Goal: Information Seeking & Learning: Learn about a topic

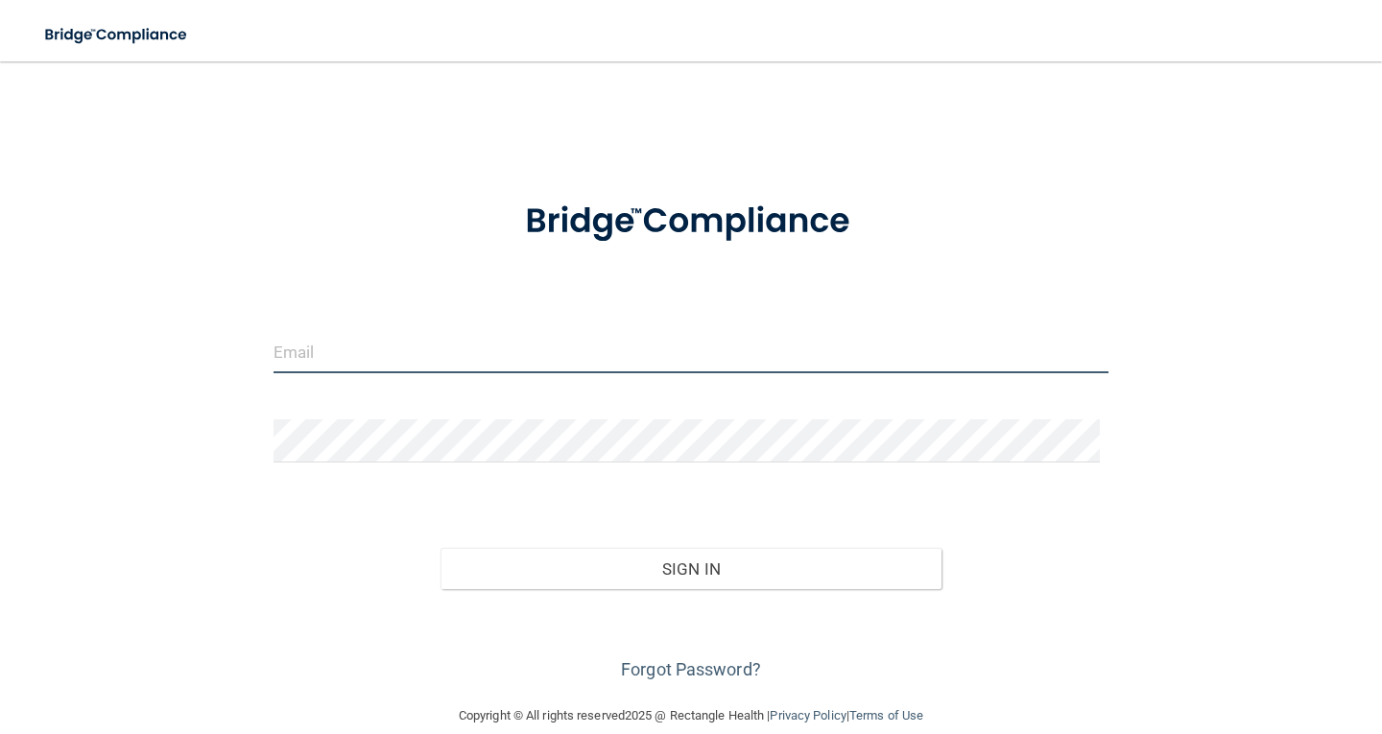
click at [386, 351] on input "email" at bounding box center [691, 351] width 835 height 43
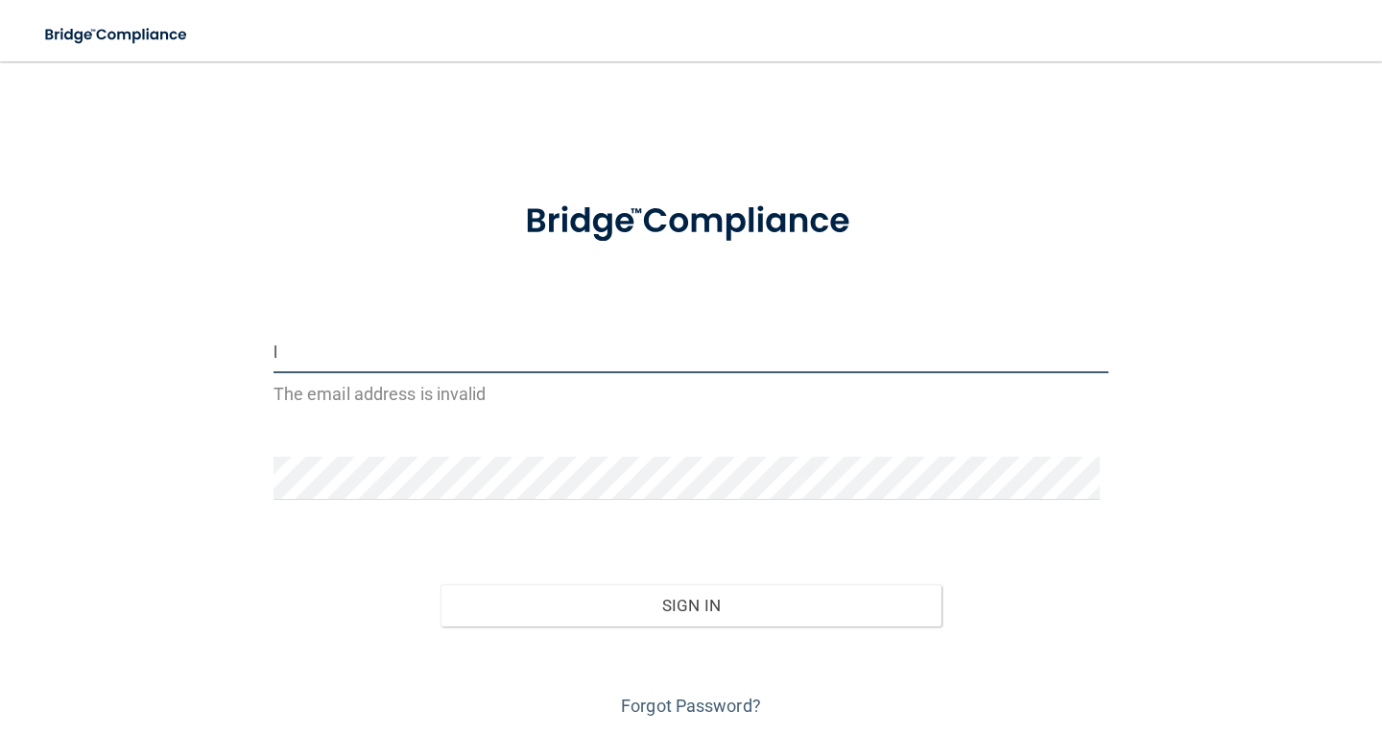
type input "[PERSON_NAME][EMAIL_ADDRESS][PERSON_NAME][DOMAIN_NAME]"
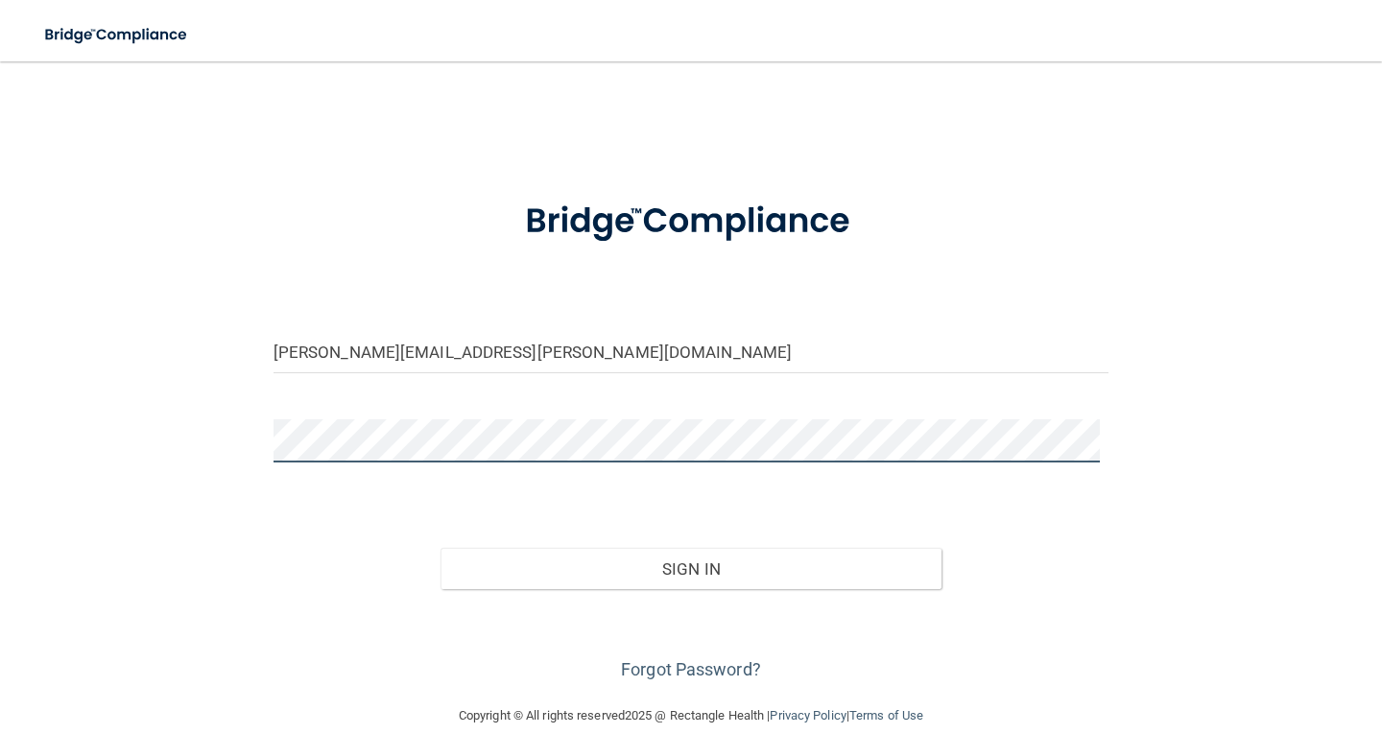
click at [441, 548] on button "Sign In" at bounding box center [691, 569] width 501 height 42
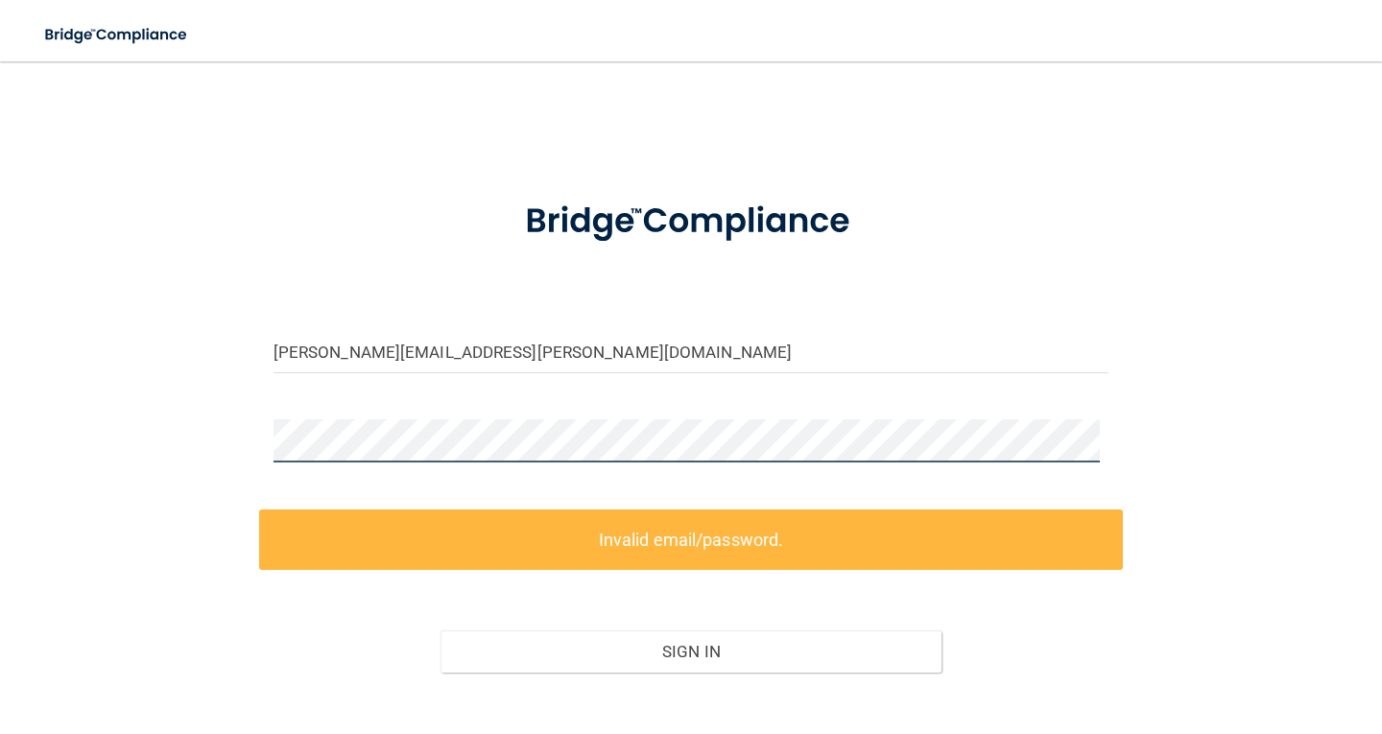
click at [187, 449] on div "[PERSON_NAME][EMAIL_ADDRESS][PERSON_NAME][DOMAIN_NAME] Invalid email/password. …" at bounding box center [691, 424] width 1306 height 687
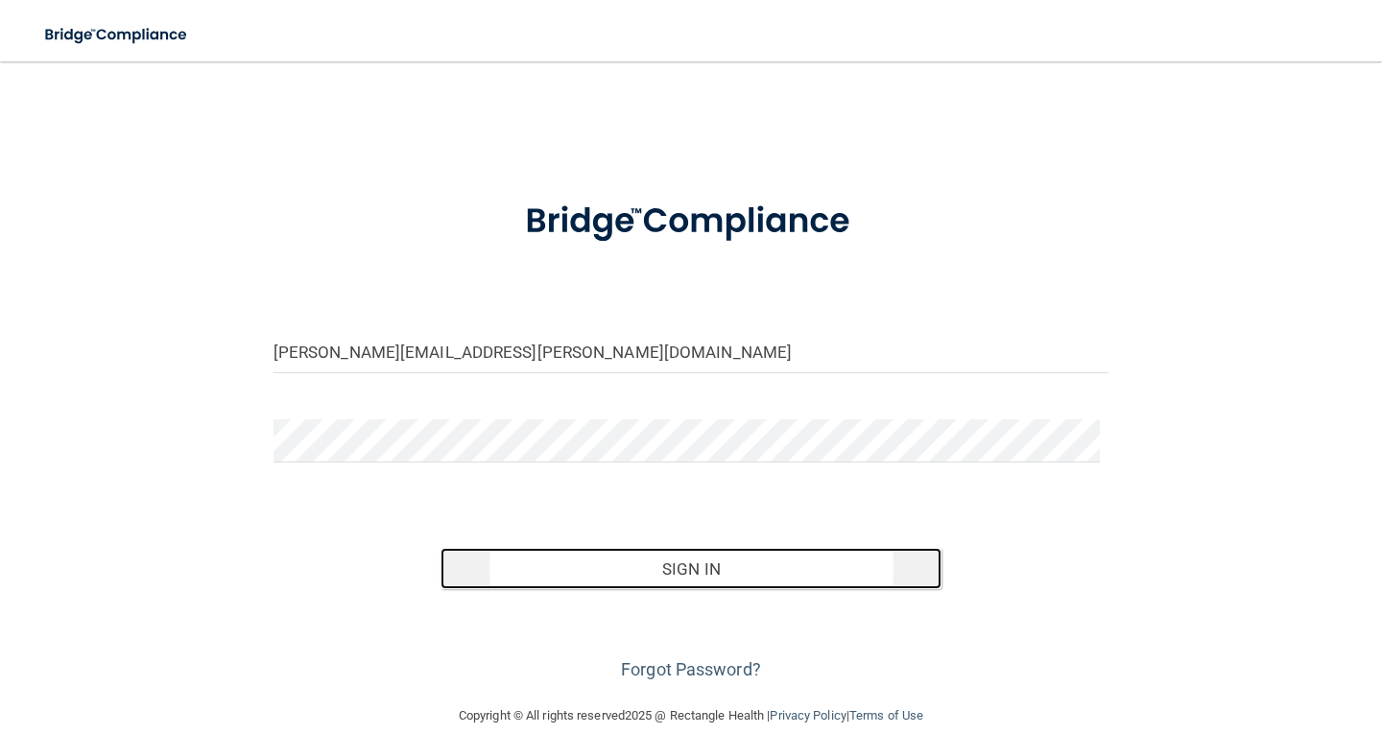
click at [703, 560] on button "Sign In" at bounding box center [691, 569] width 501 height 42
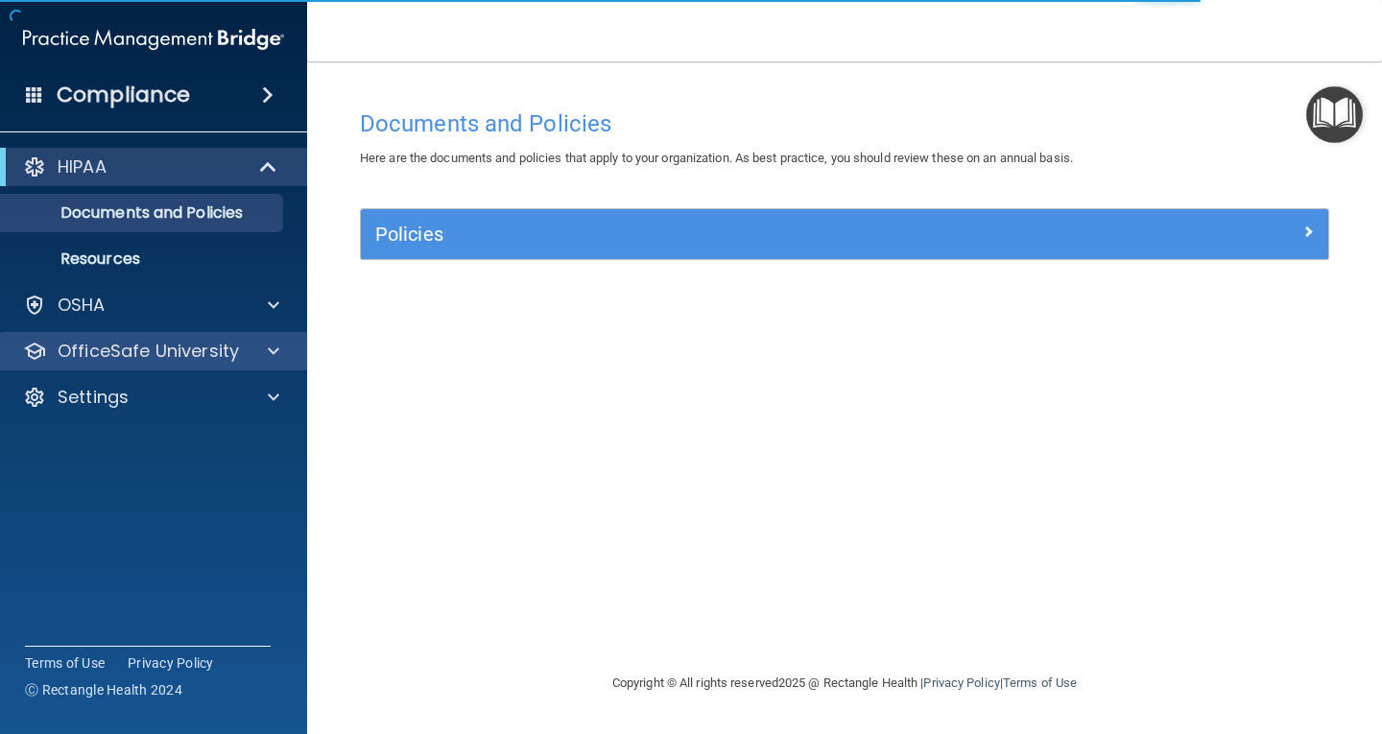
click at [272, 363] on div "OfficeSafe University" at bounding box center [154, 351] width 308 height 38
click at [243, 350] on div "OfficeSafe University" at bounding box center [128, 351] width 238 height 23
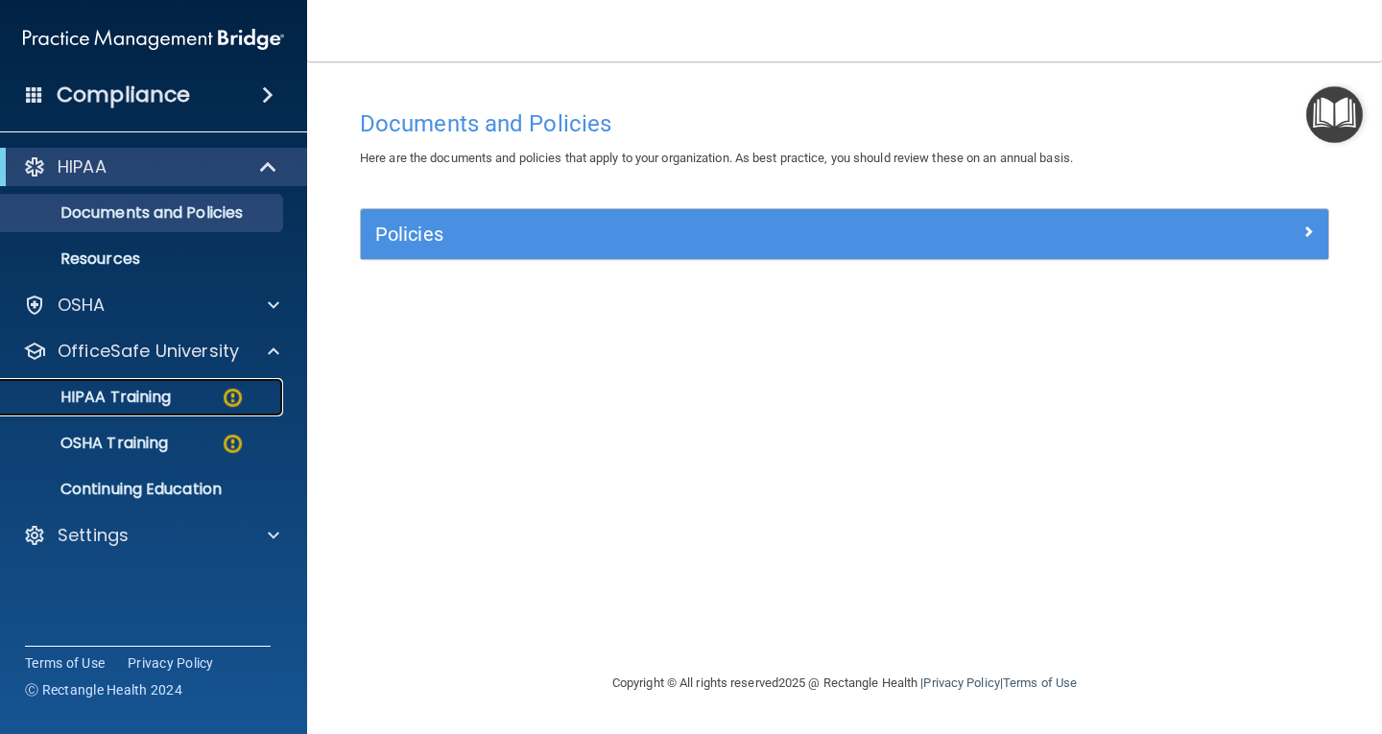
click at [143, 404] on p "HIPAA Training" at bounding box center [91, 397] width 158 height 19
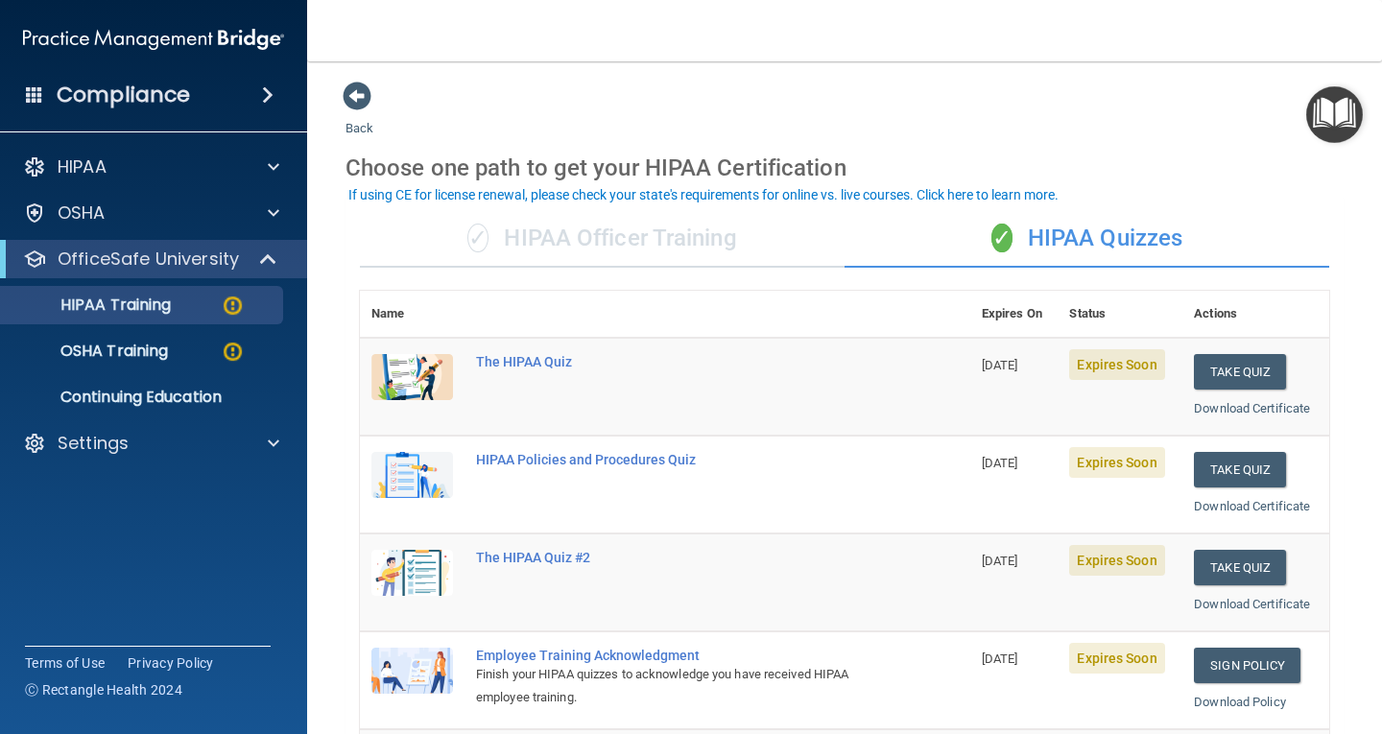
click at [619, 422] on td "The HIPAA Quiz" at bounding box center [718, 387] width 506 height 98
click at [152, 364] on link "OSHA Training" at bounding box center [132, 351] width 302 height 38
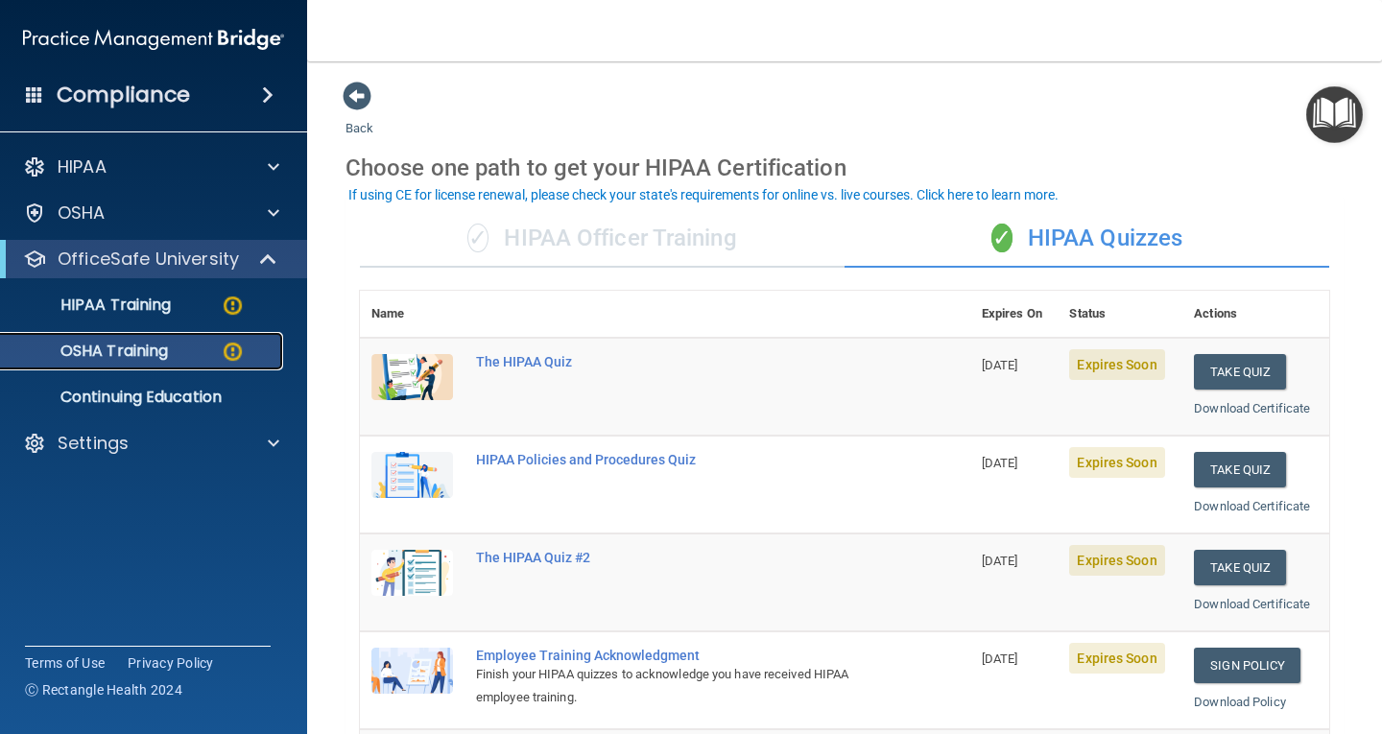
click at [152, 364] on link "OSHA Training" at bounding box center [132, 351] width 302 height 38
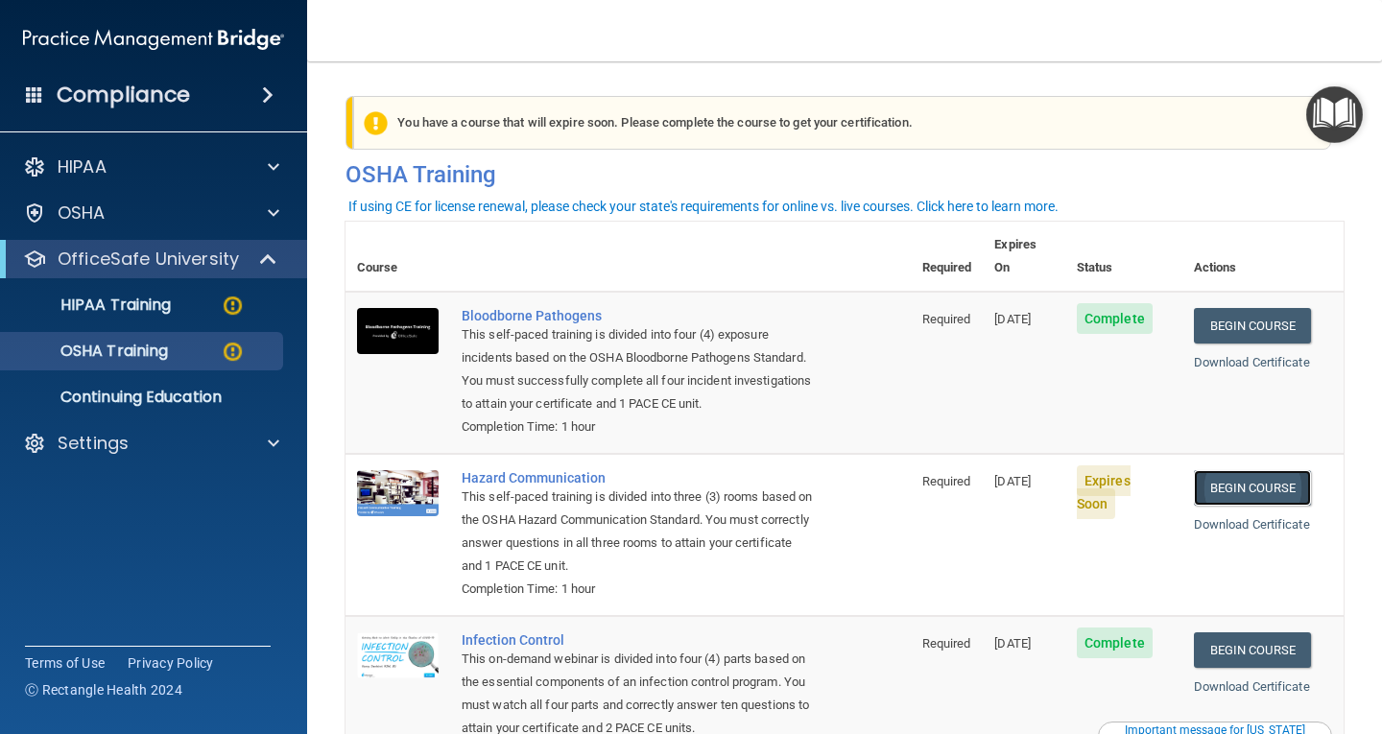
click at [1219, 470] on link "Begin Course" at bounding box center [1252, 488] width 117 height 36
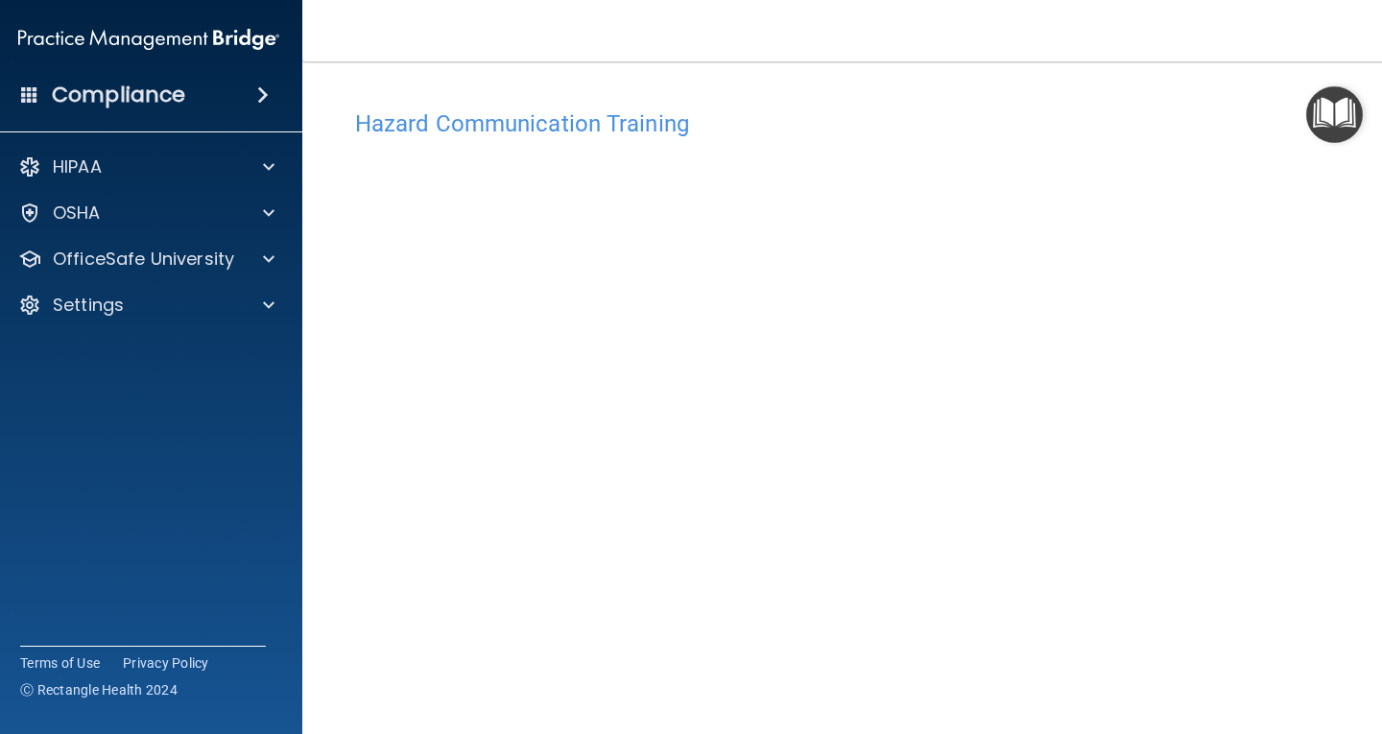
click at [1096, 89] on div "Hazard Communication Training This course doesn’t expire until 09/15/2025. Are …" at bounding box center [845, 434] width 1008 height 707
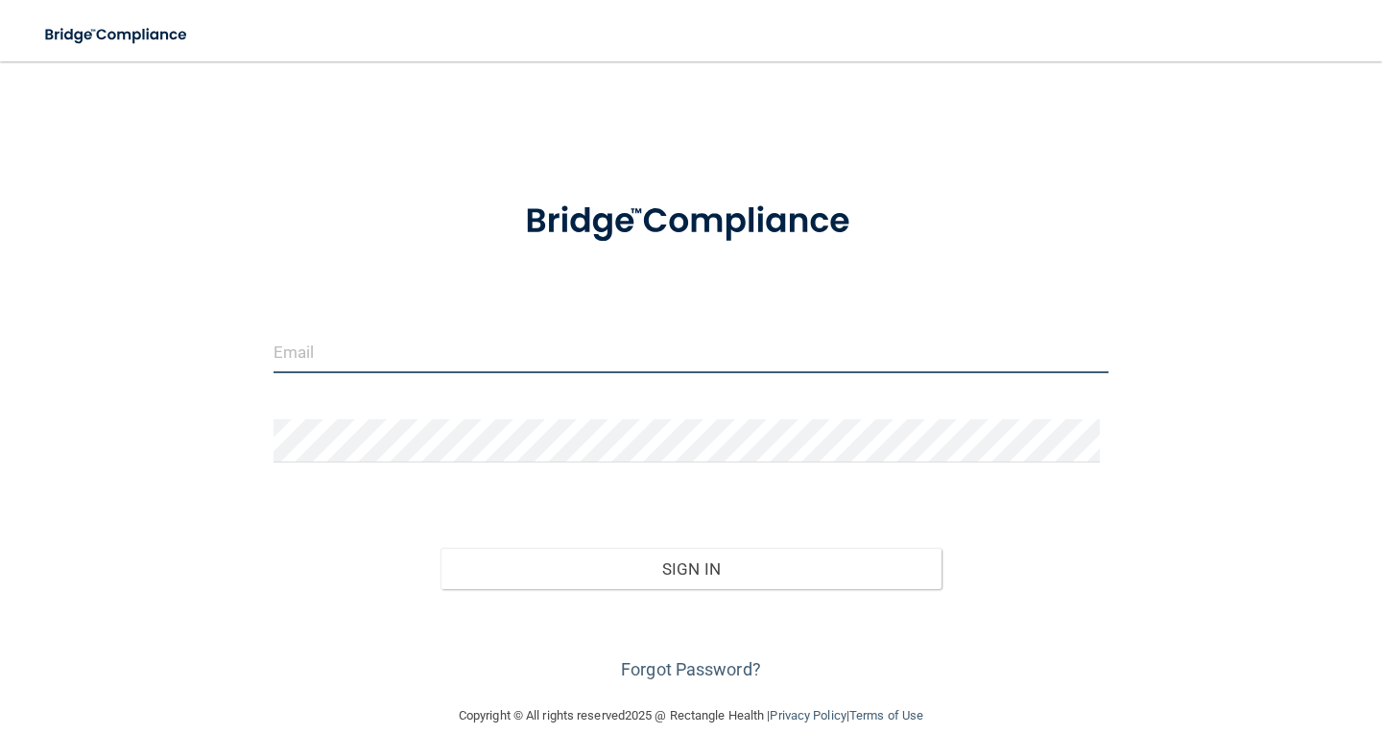
click at [660, 340] on input "email" at bounding box center [691, 351] width 835 height 43
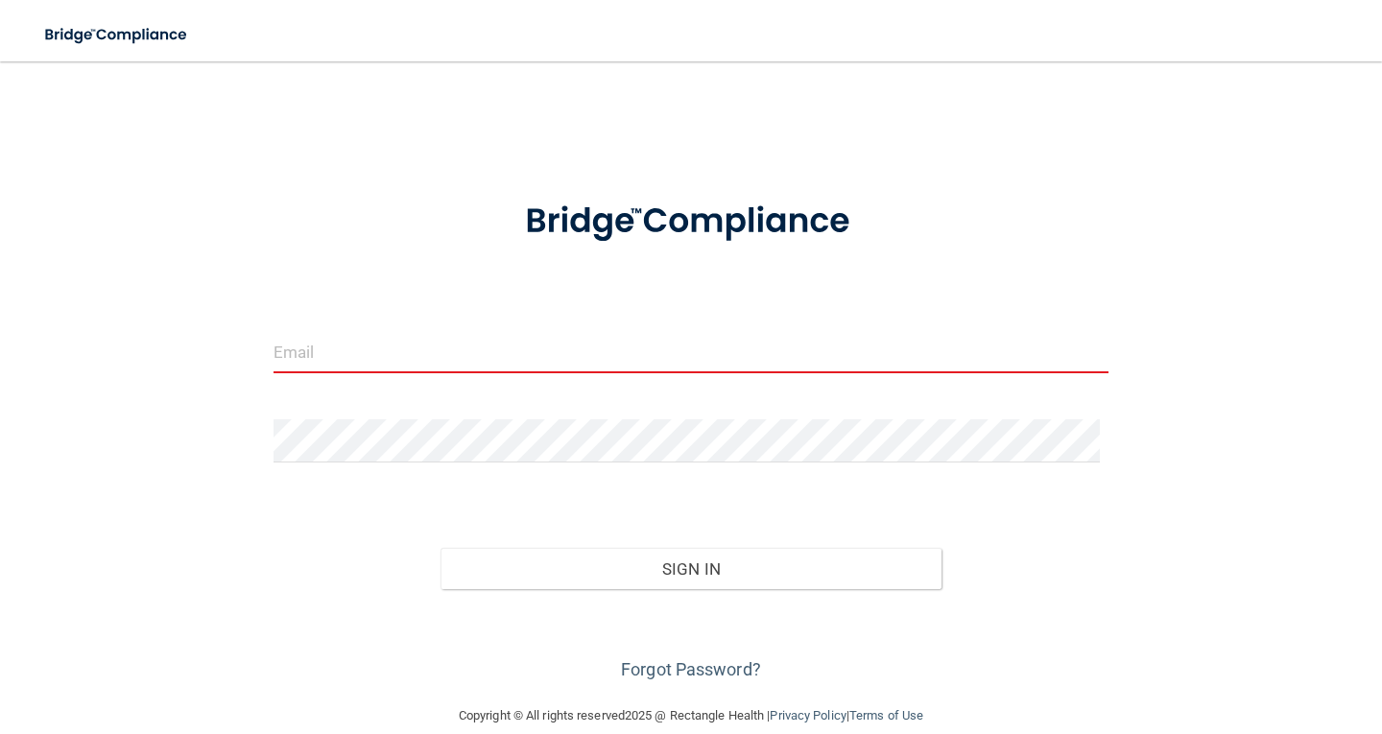
type input "[PERSON_NAME][EMAIL_ADDRESS][PERSON_NAME][DOMAIN_NAME]"
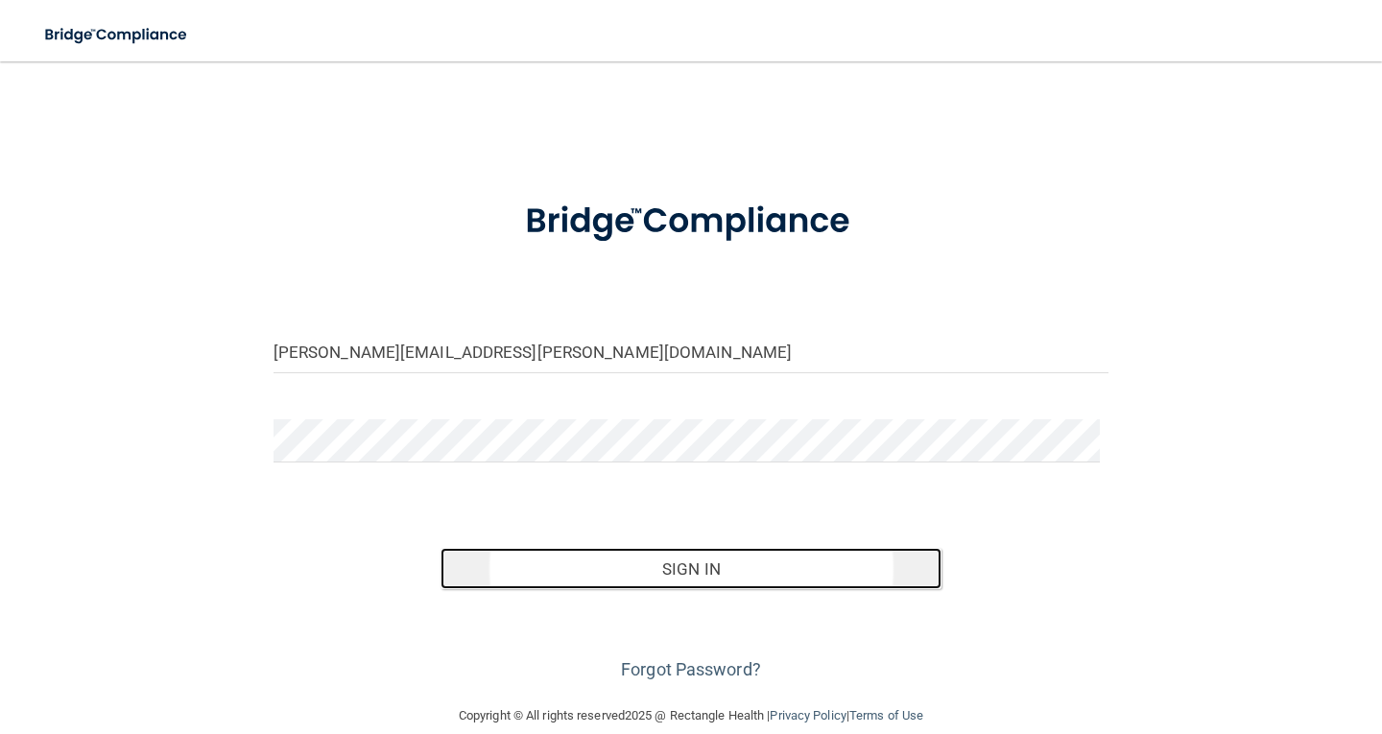
click at [648, 567] on button "Sign In" at bounding box center [691, 569] width 501 height 42
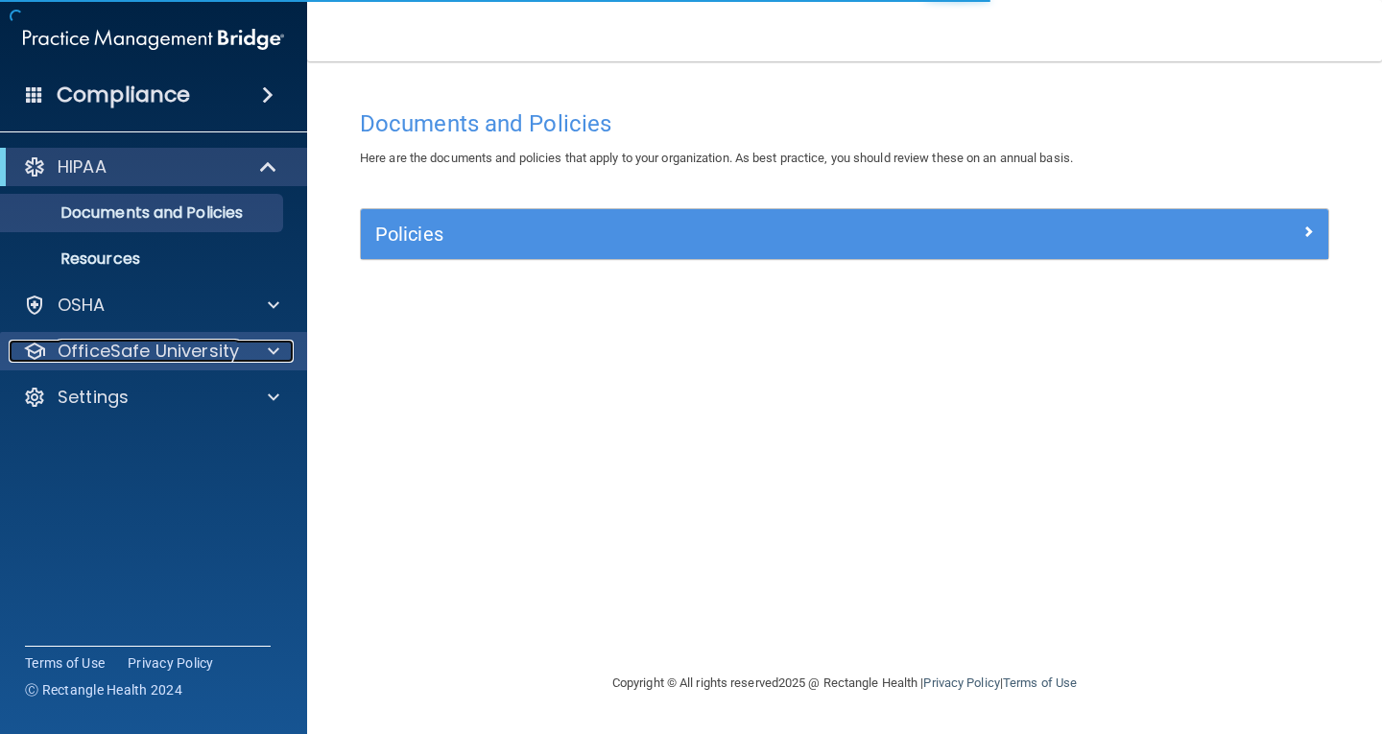
click at [199, 352] on p "OfficeSafe University" at bounding box center [148, 351] width 181 height 23
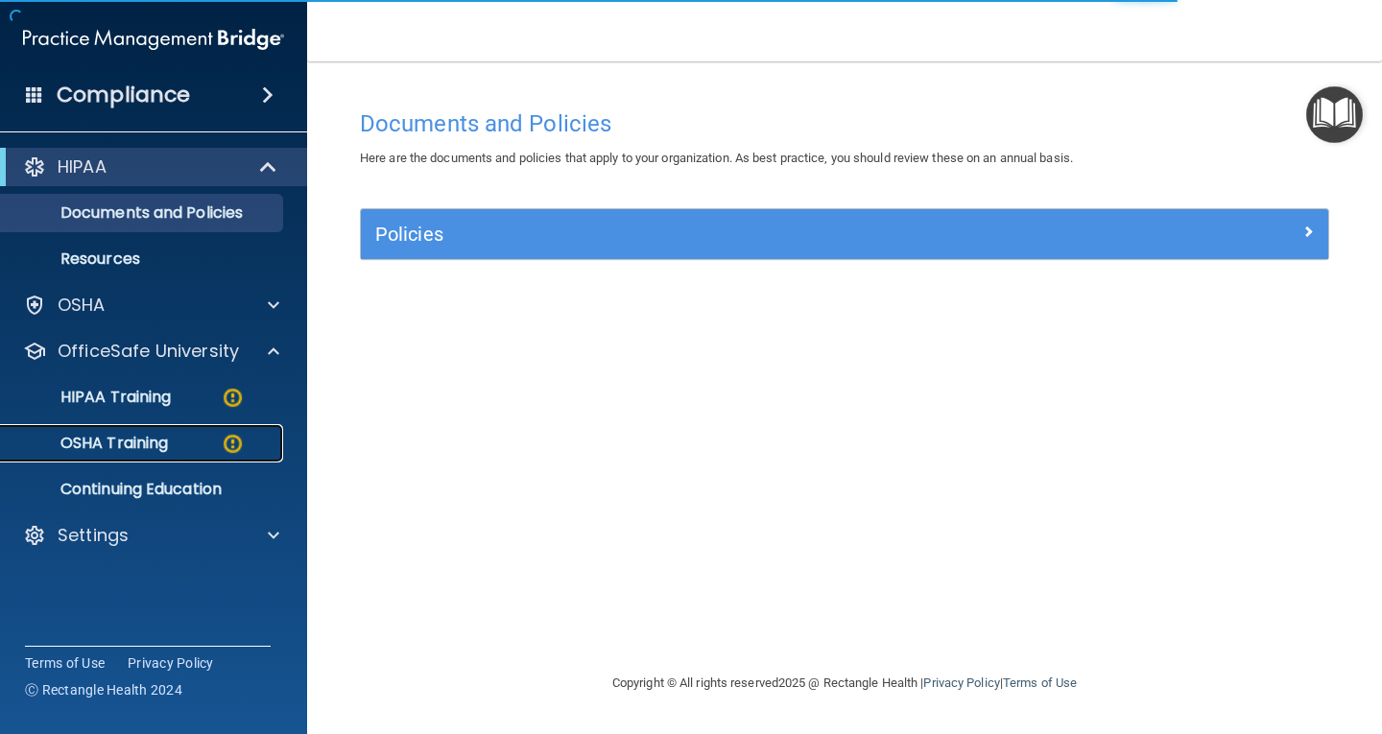
click at [142, 446] on p "OSHA Training" at bounding box center [90, 443] width 156 height 19
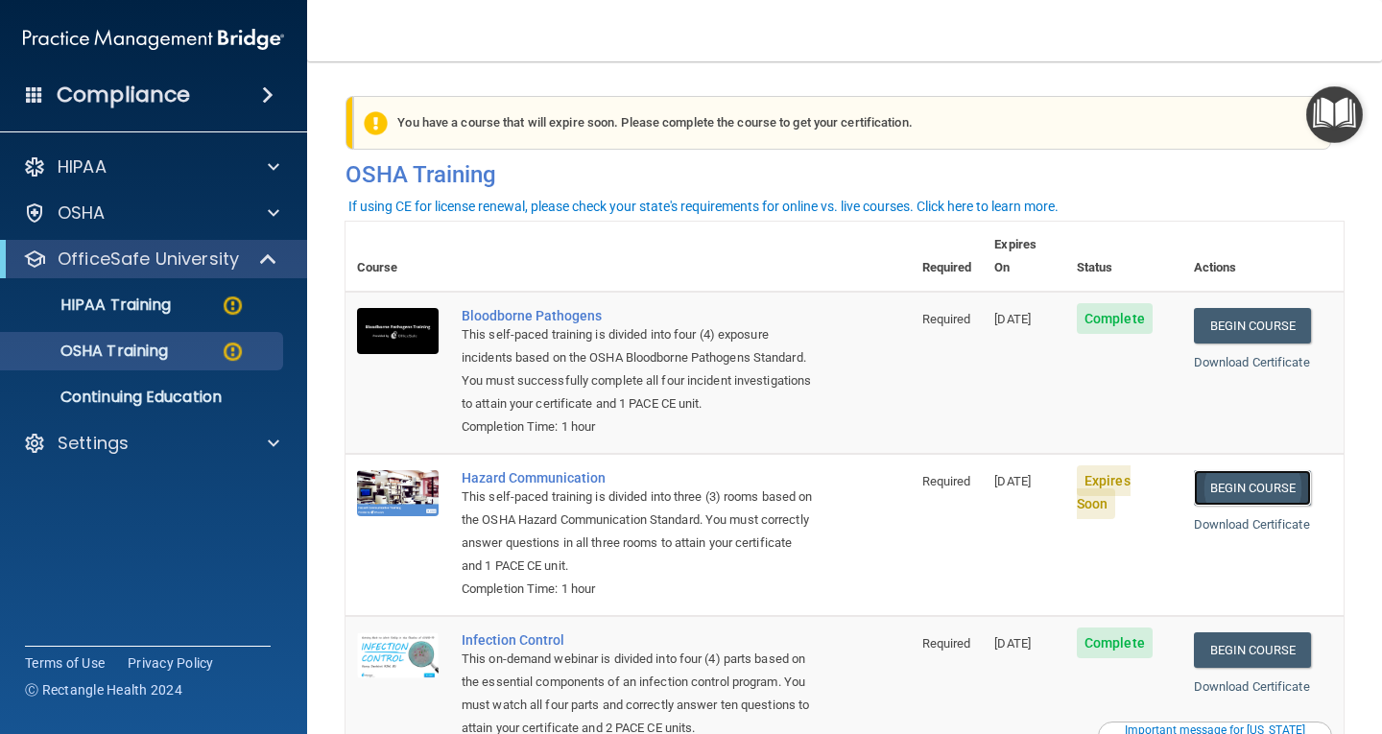
click at [1242, 470] on link "Begin Course" at bounding box center [1252, 488] width 117 height 36
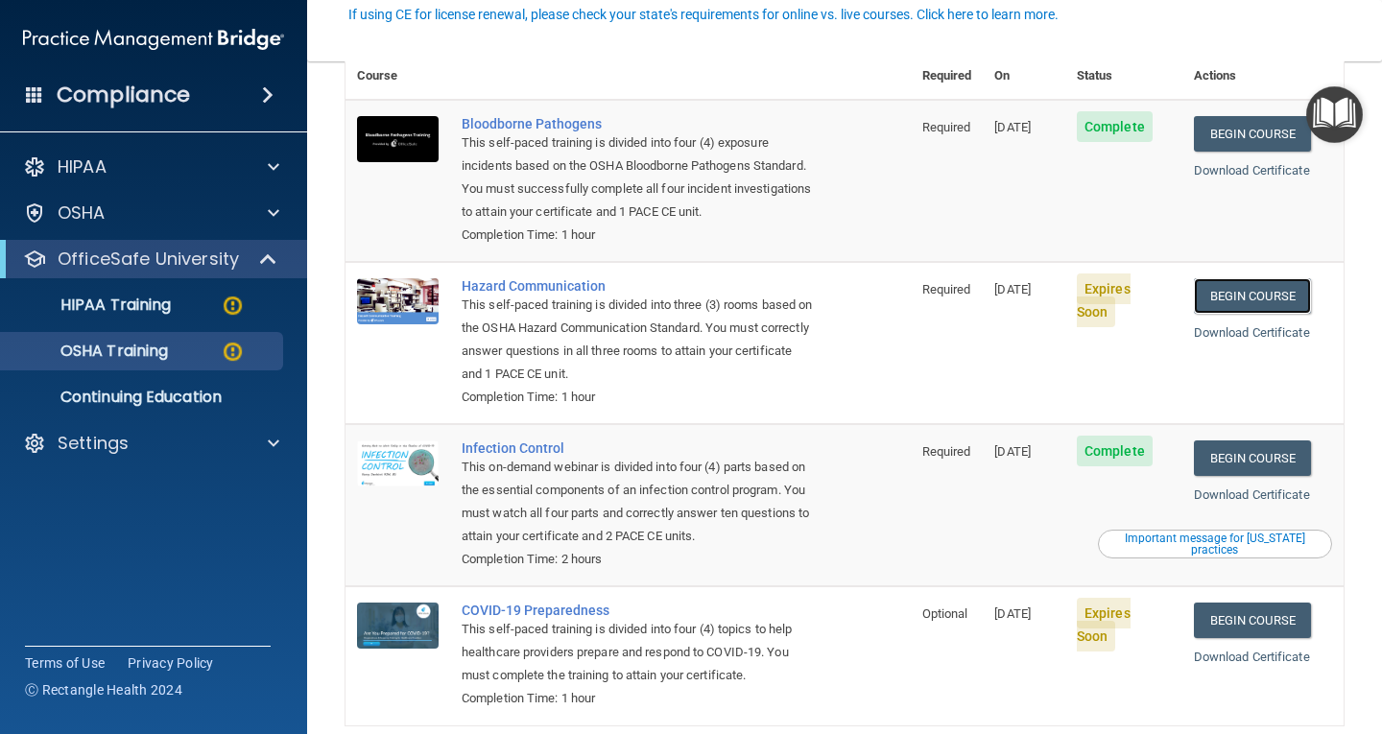
scroll to position [230, 0]
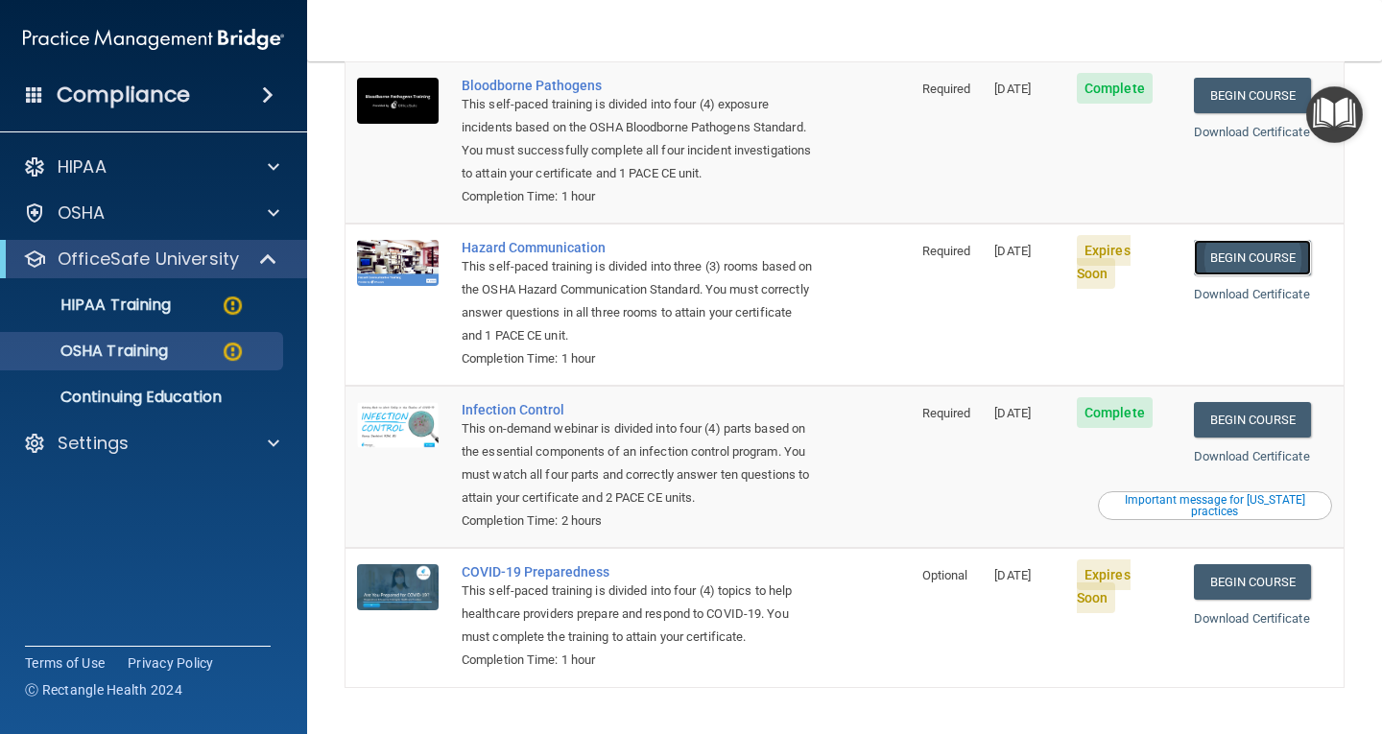
click at [1257, 242] on link "Begin Course" at bounding box center [1252, 258] width 117 height 36
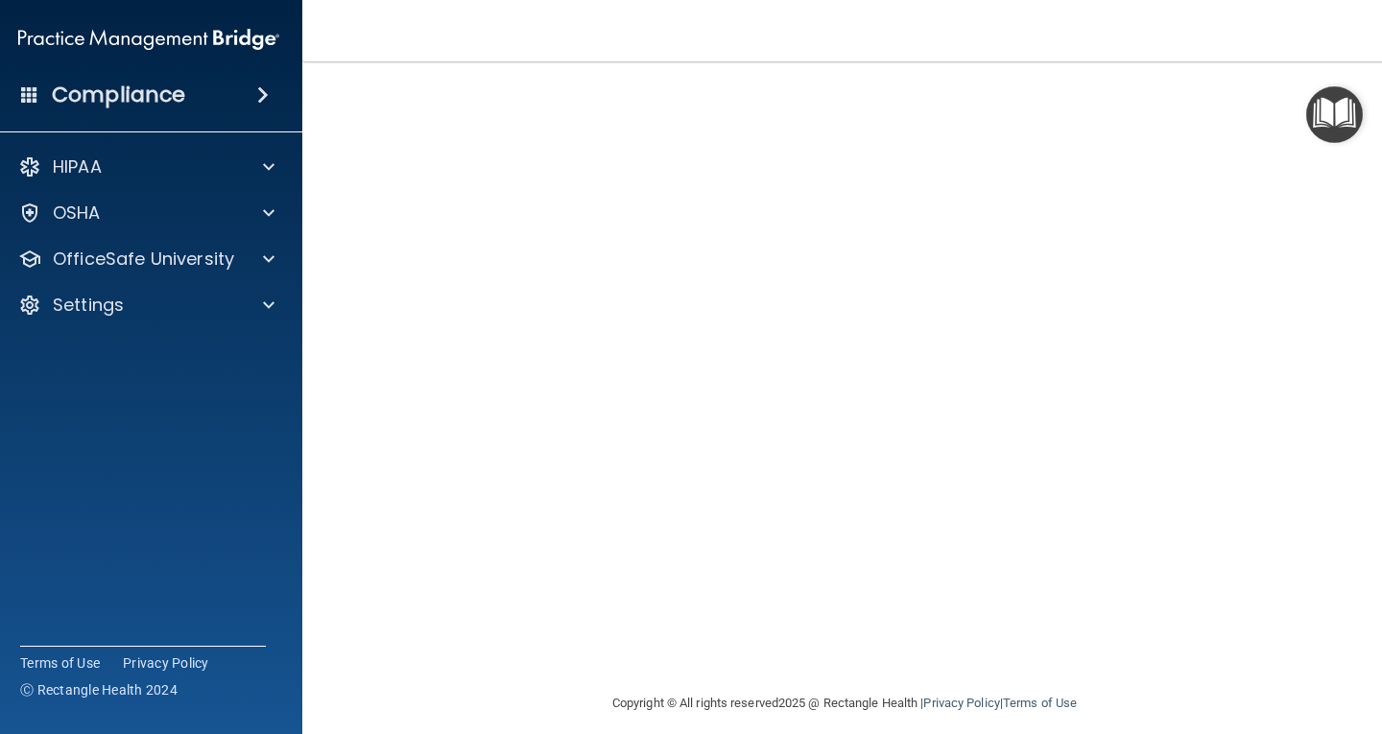
scroll to position [131, 0]
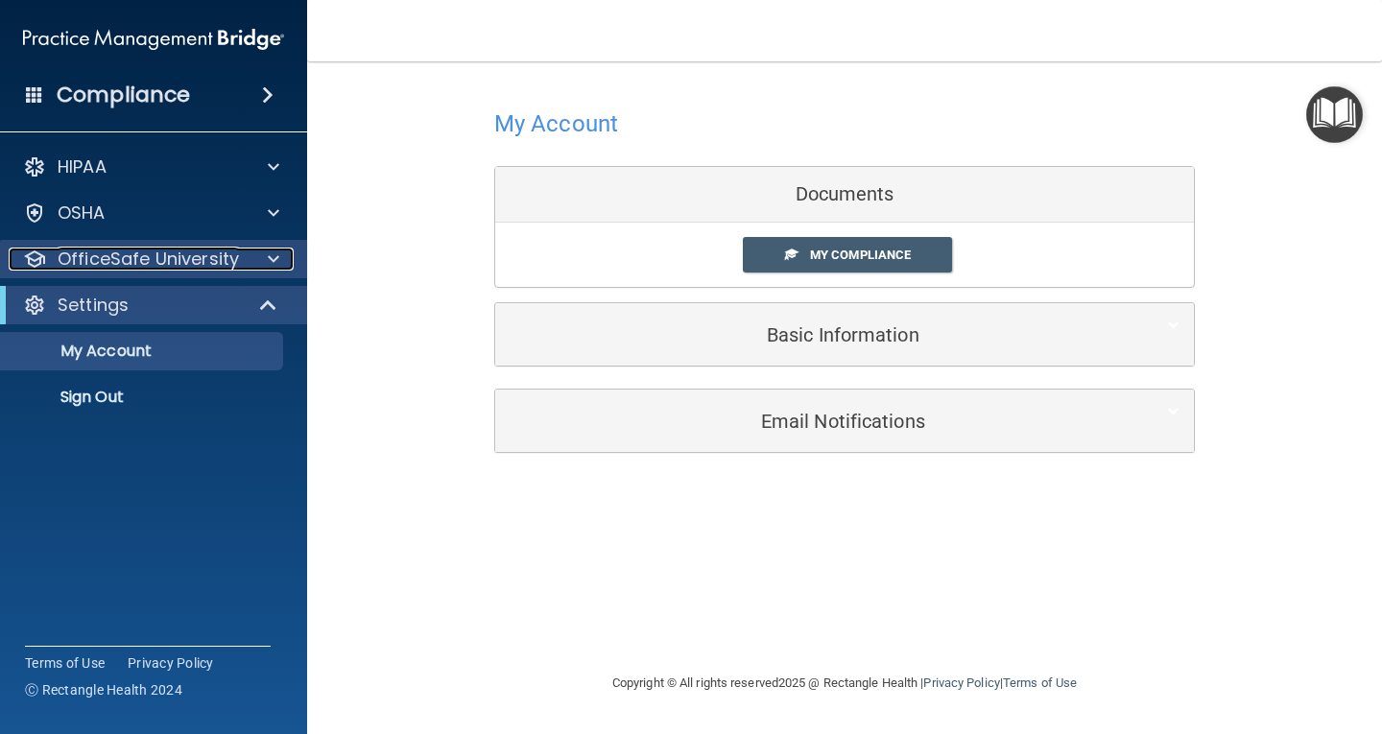
click at [270, 256] on span at bounding box center [274, 259] width 12 height 23
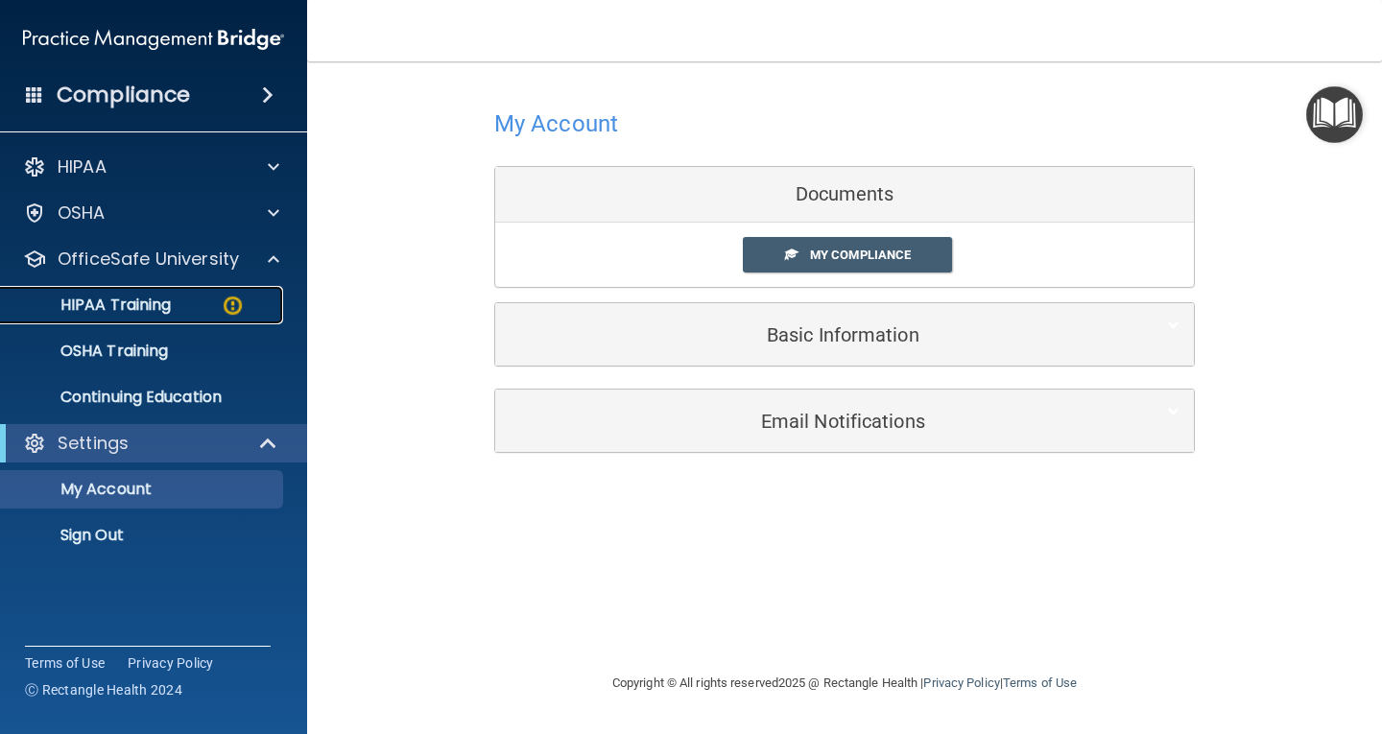
click at [204, 315] on link "HIPAA Training" at bounding box center [132, 305] width 302 height 38
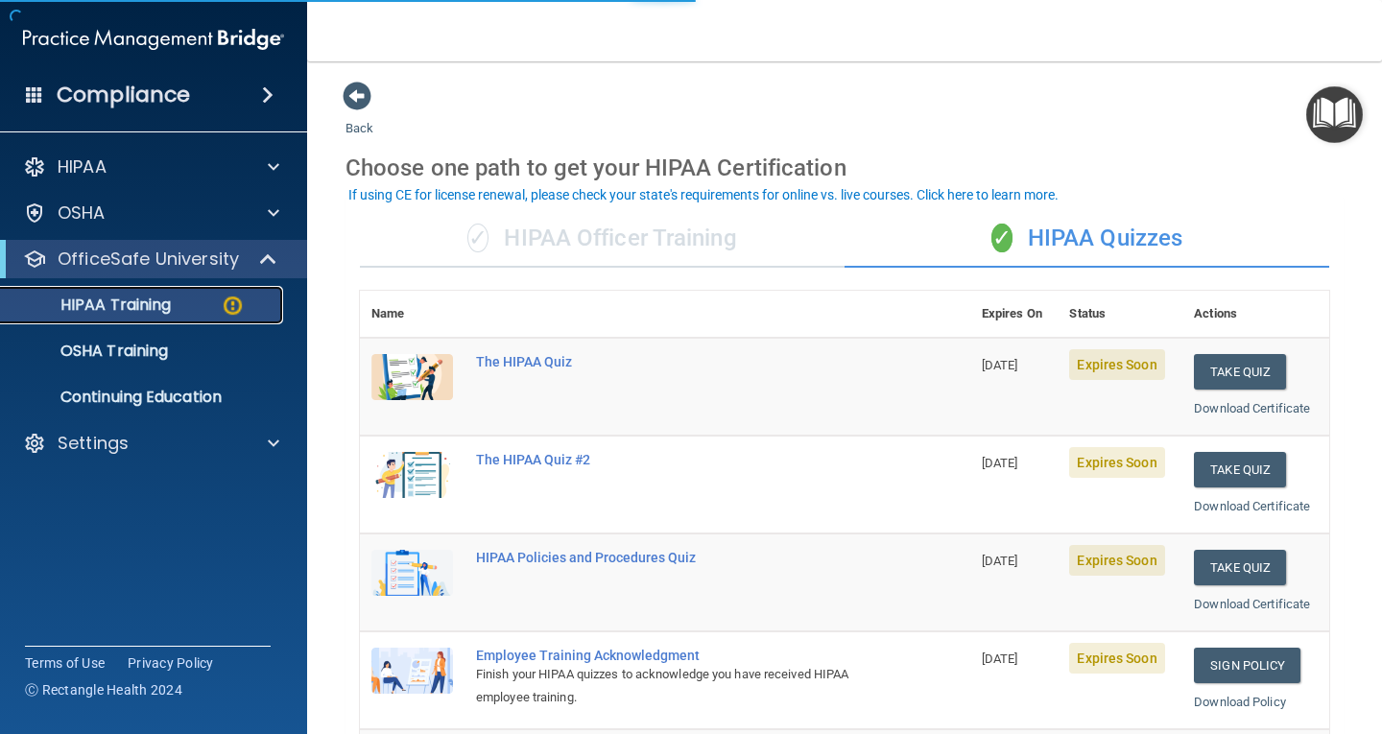
click at [204, 315] on link "HIPAA Training" at bounding box center [132, 305] width 302 height 38
click at [1210, 360] on button "Take Quiz" at bounding box center [1240, 372] width 92 height 36
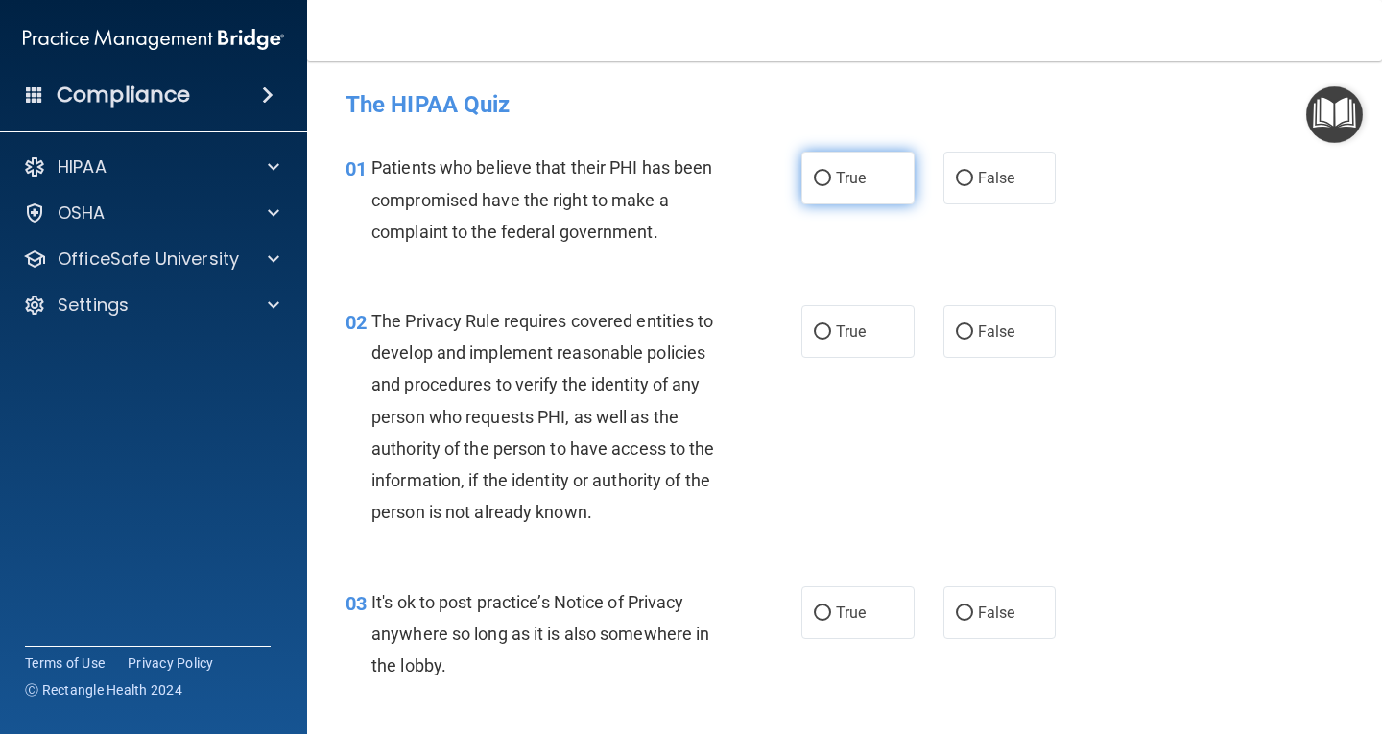
click at [814, 178] on input "True" at bounding box center [822, 179] width 17 height 14
radio input "true"
click at [814, 333] on input "True" at bounding box center [822, 332] width 17 height 14
radio input "true"
click at [814, 607] on input "True" at bounding box center [822, 614] width 17 height 14
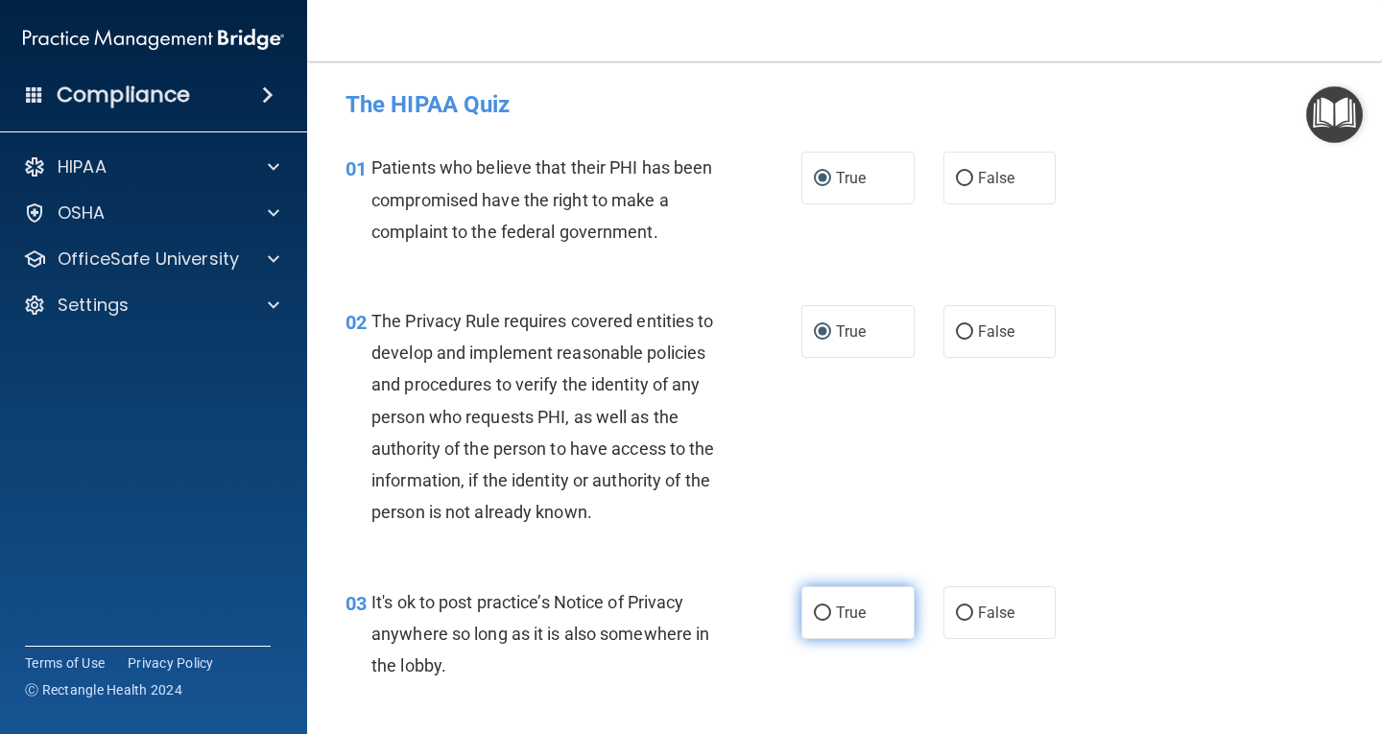
radio input "true"
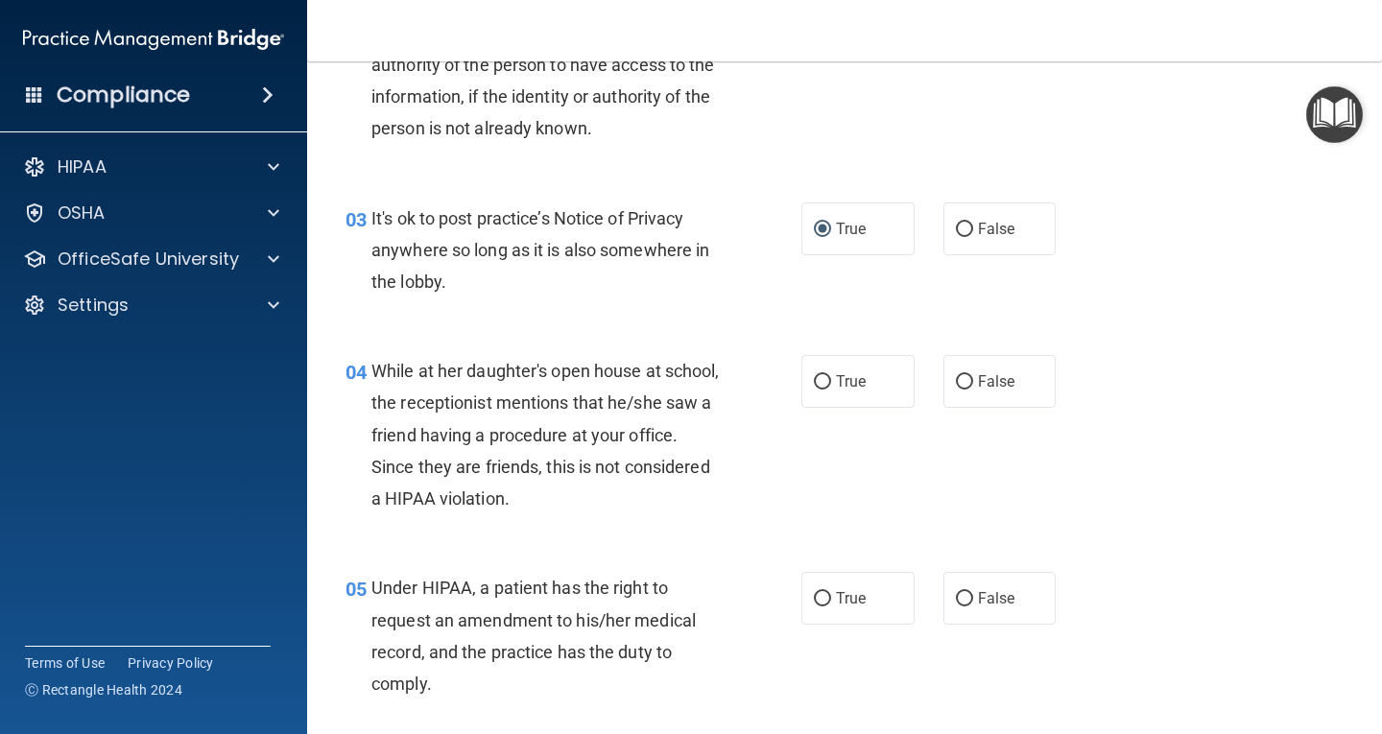
scroll to position [422, 0]
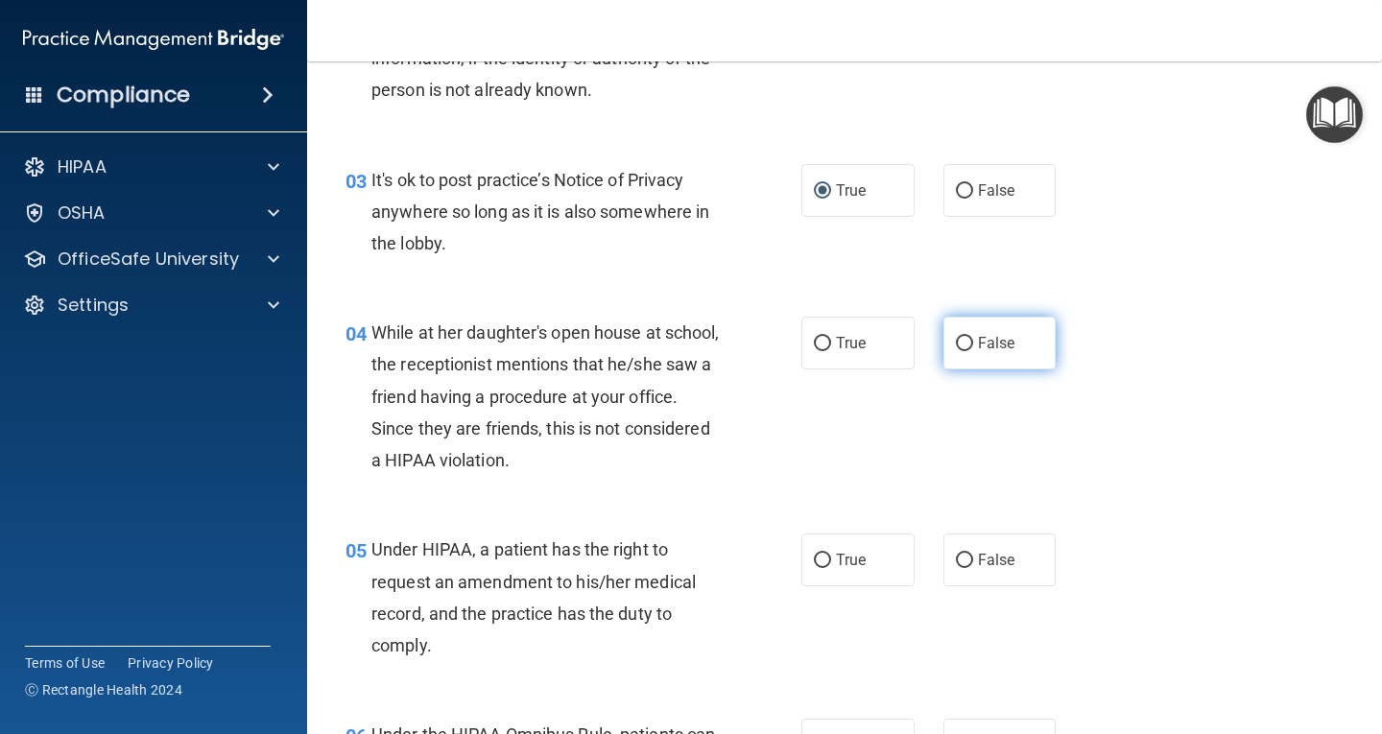
click at [955, 355] on label "False" at bounding box center [1000, 343] width 113 height 53
click at [956, 351] on input "False" at bounding box center [964, 344] width 17 height 14
radio input "true"
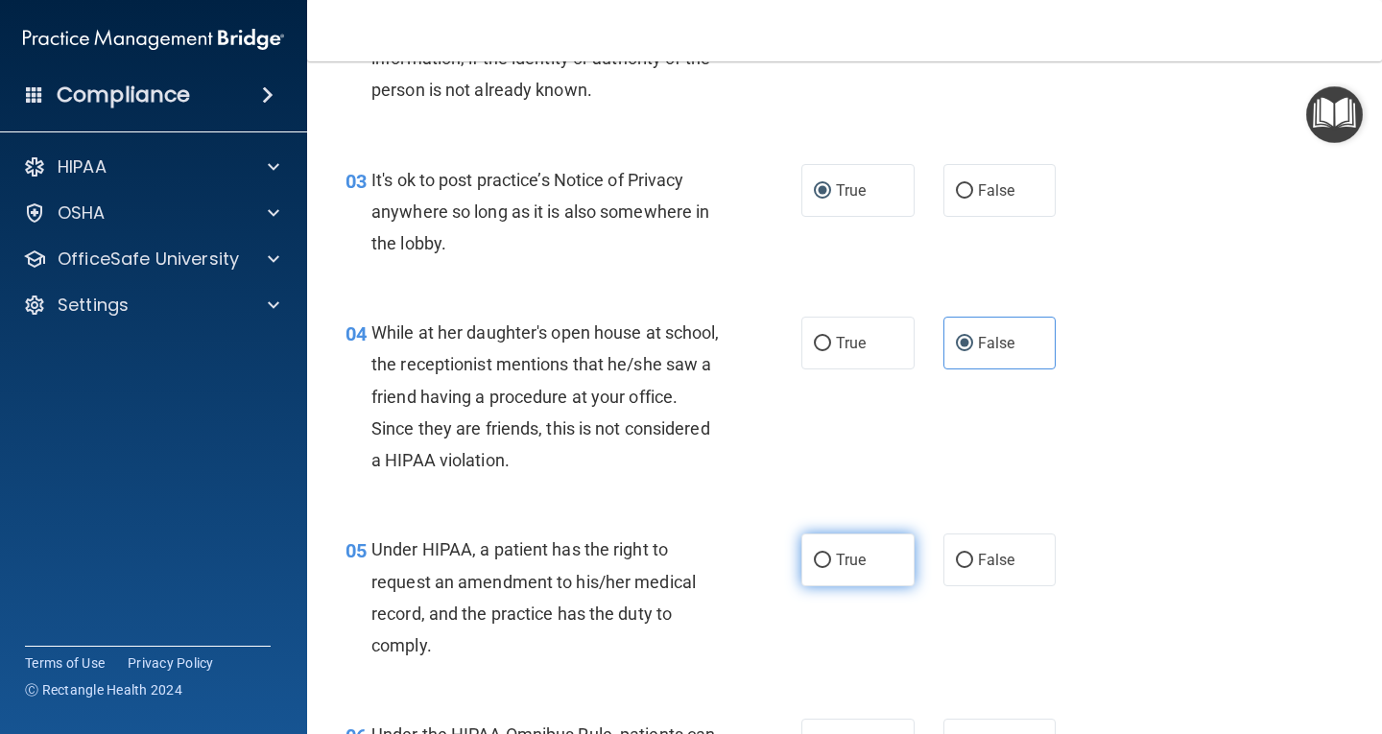
click at [812, 543] on label "True" at bounding box center [858, 560] width 113 height 53
click at [814, 554] on input "True" at bounding box center [822, 561] width 17 height 14
radio input "true"
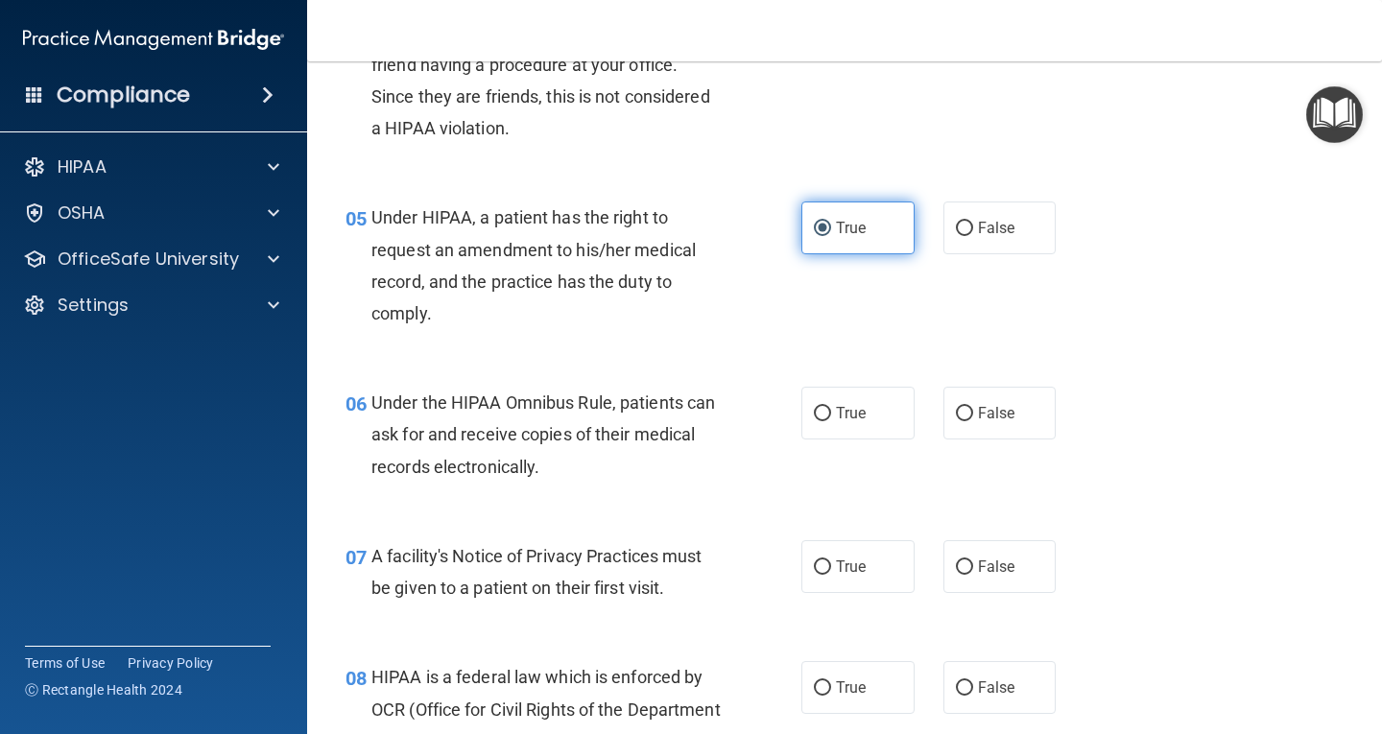
scroll to position [768, 0]
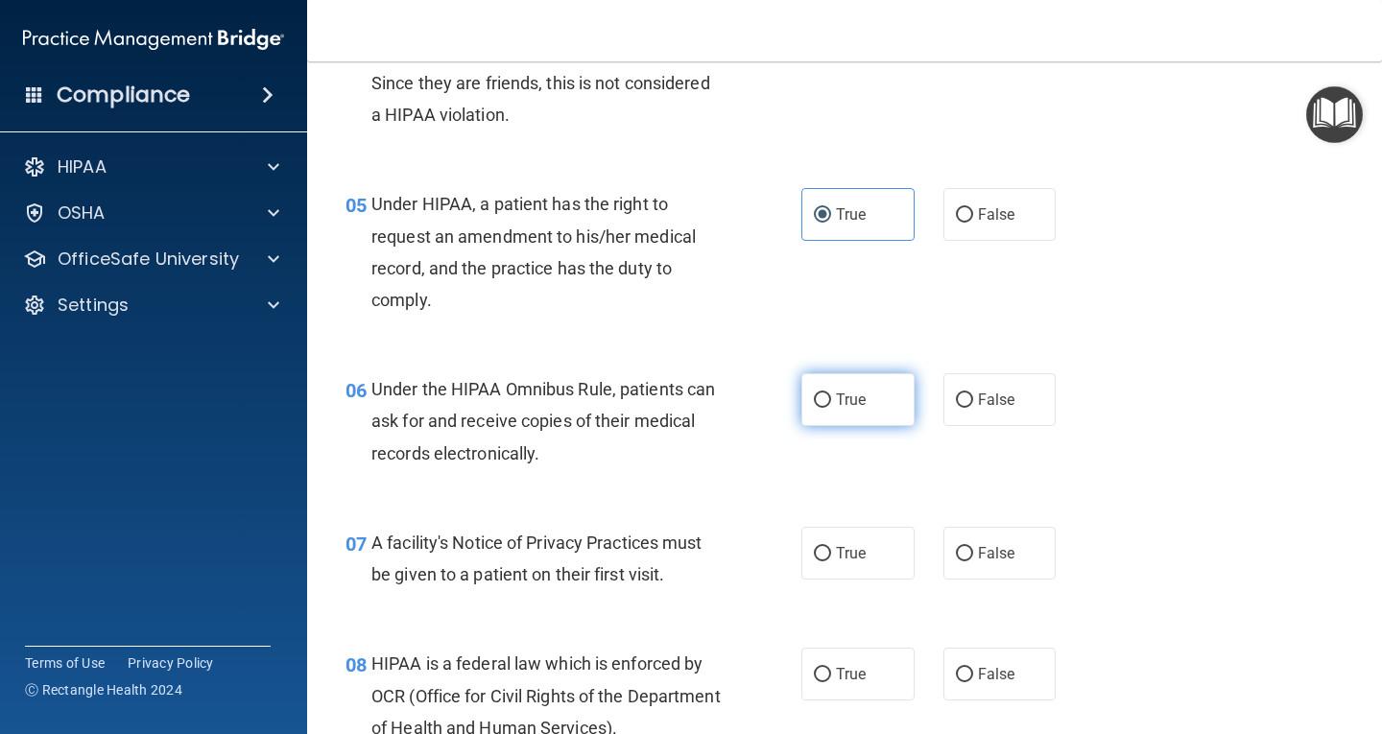
click at [815, 396] on input "True" at bounding box center [822, 401] width 17 height 14
radio input "true"
click at [814, 548] on input "True" at bounding box center [822, 554] width 17 height 14
radio input "true"
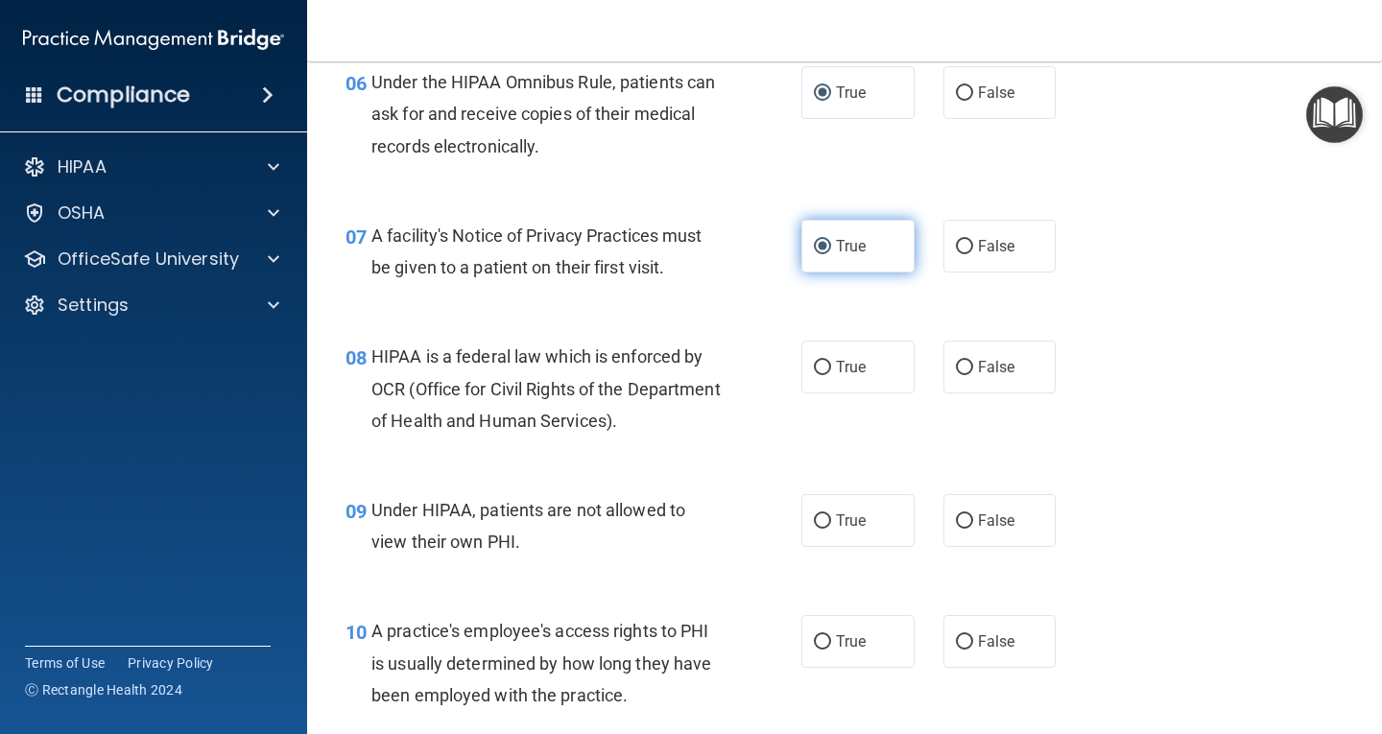
scroll to position [1114, 0]
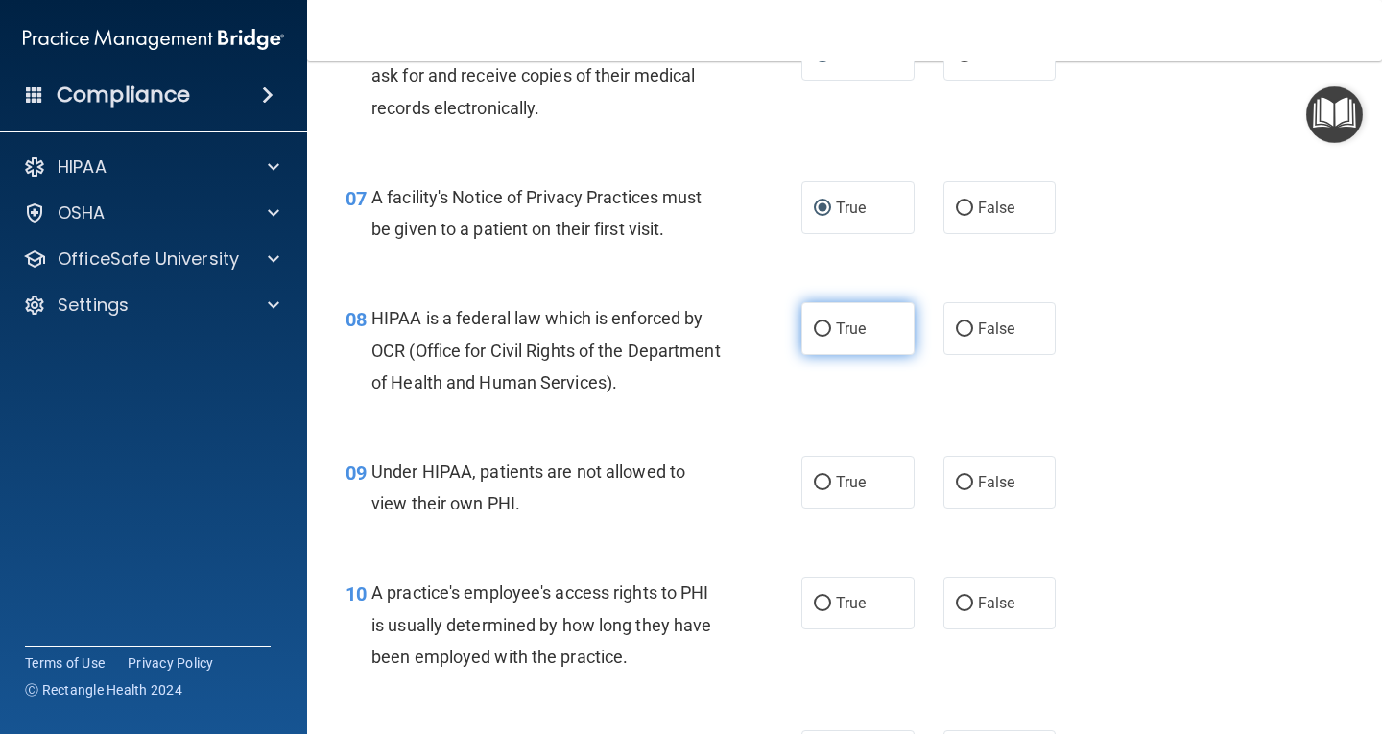
click at [818, 332] on input "True" at bounding box center [822, 330] width 17 height 14
radio input "true"
click at [956, 476] on input "False" at bounding box center [964, 483] width 17 height 14
radio input "true"
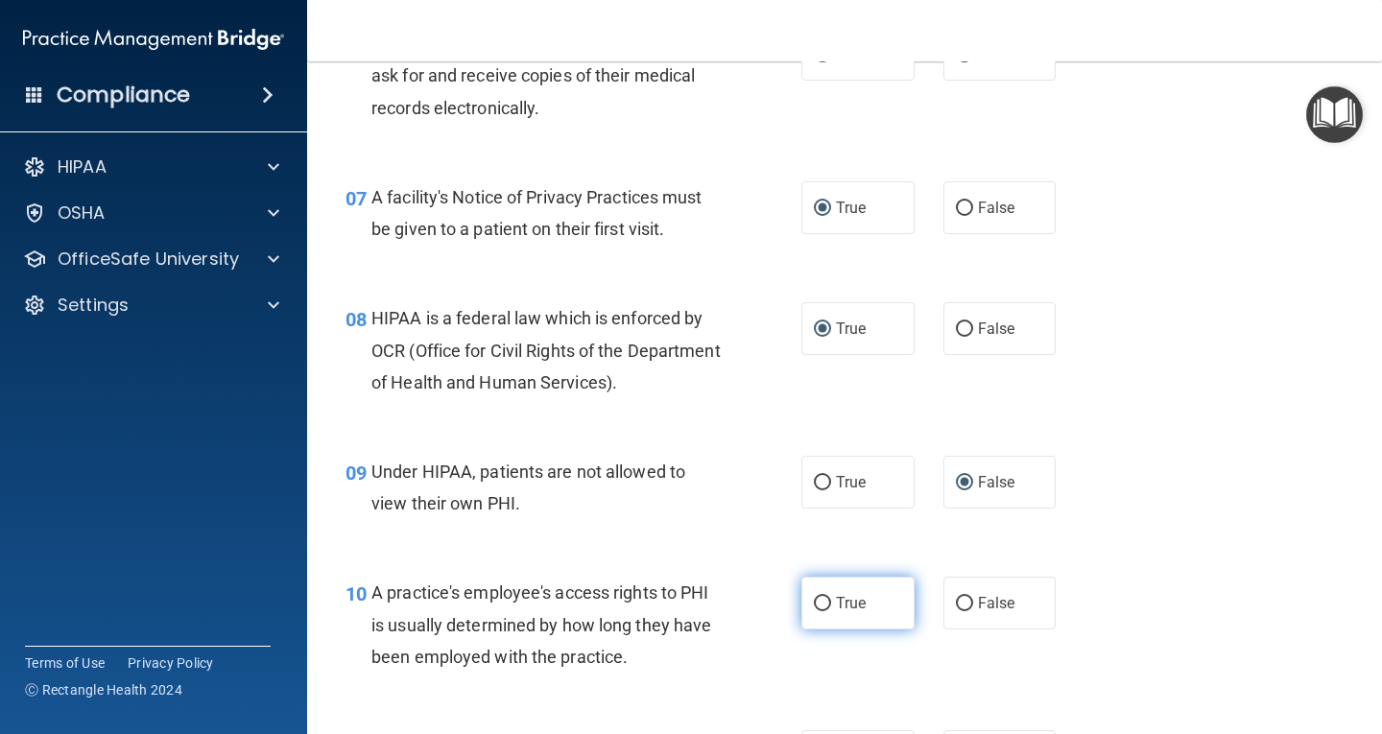
click at [815, 600] on input "True" at bounding box center [822, 604] width 17 height 14
radio input "true"
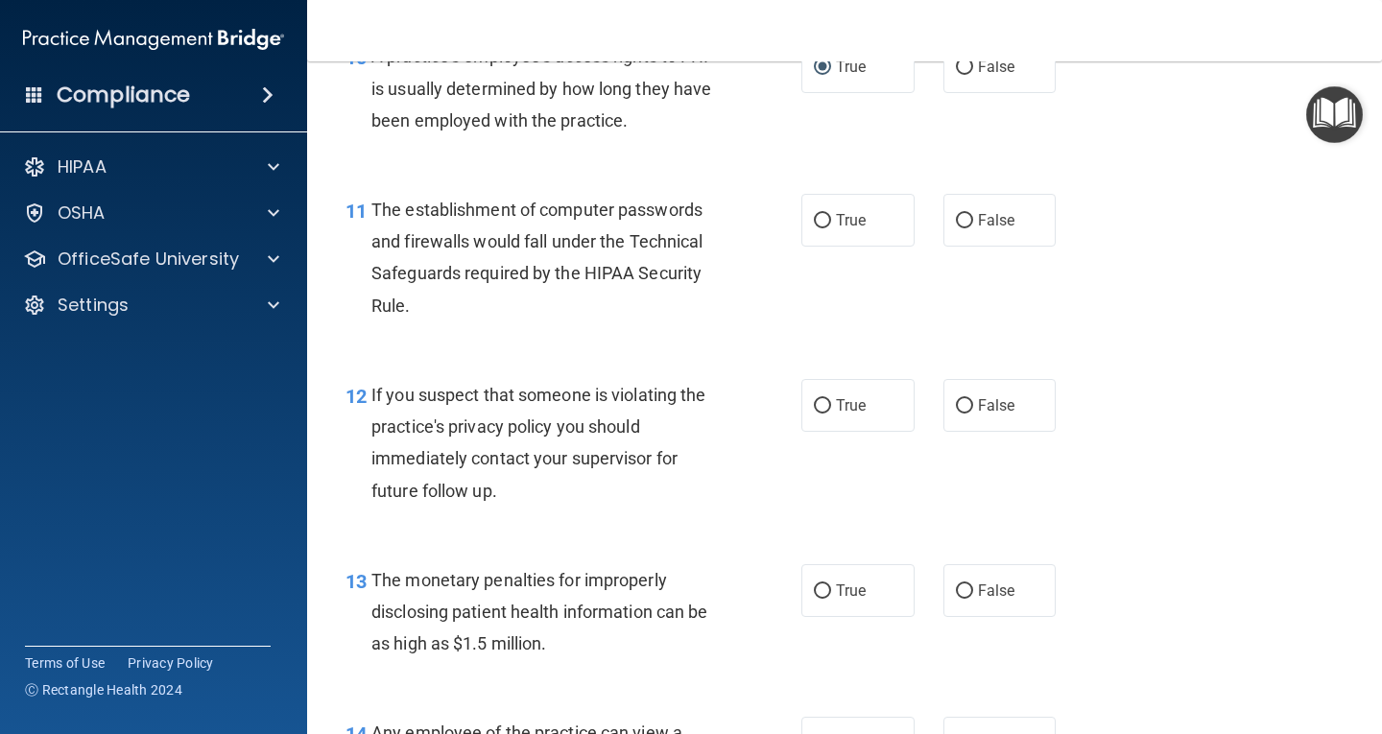
scroll to position [1651, 0]
click at [814, 220] on input "True" at bounding box center [822, 220] width 17 height 14
radio input "true"
click at [818, 401] on input "True" at bounding box center [822, 405] width 17 height 14
radio input "true"
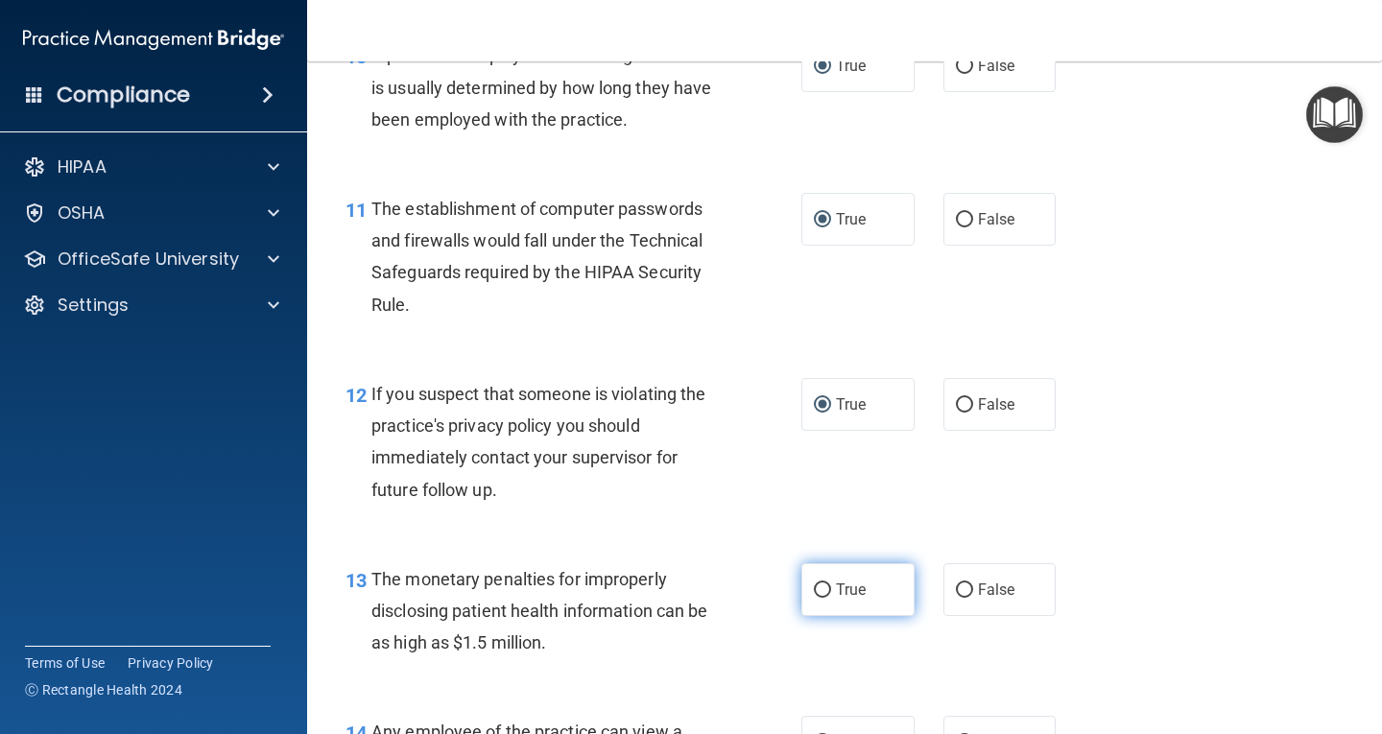
click at [816, 587] on input "True" at bounding box center [822, 591] width 17 height 14
radio input "true"
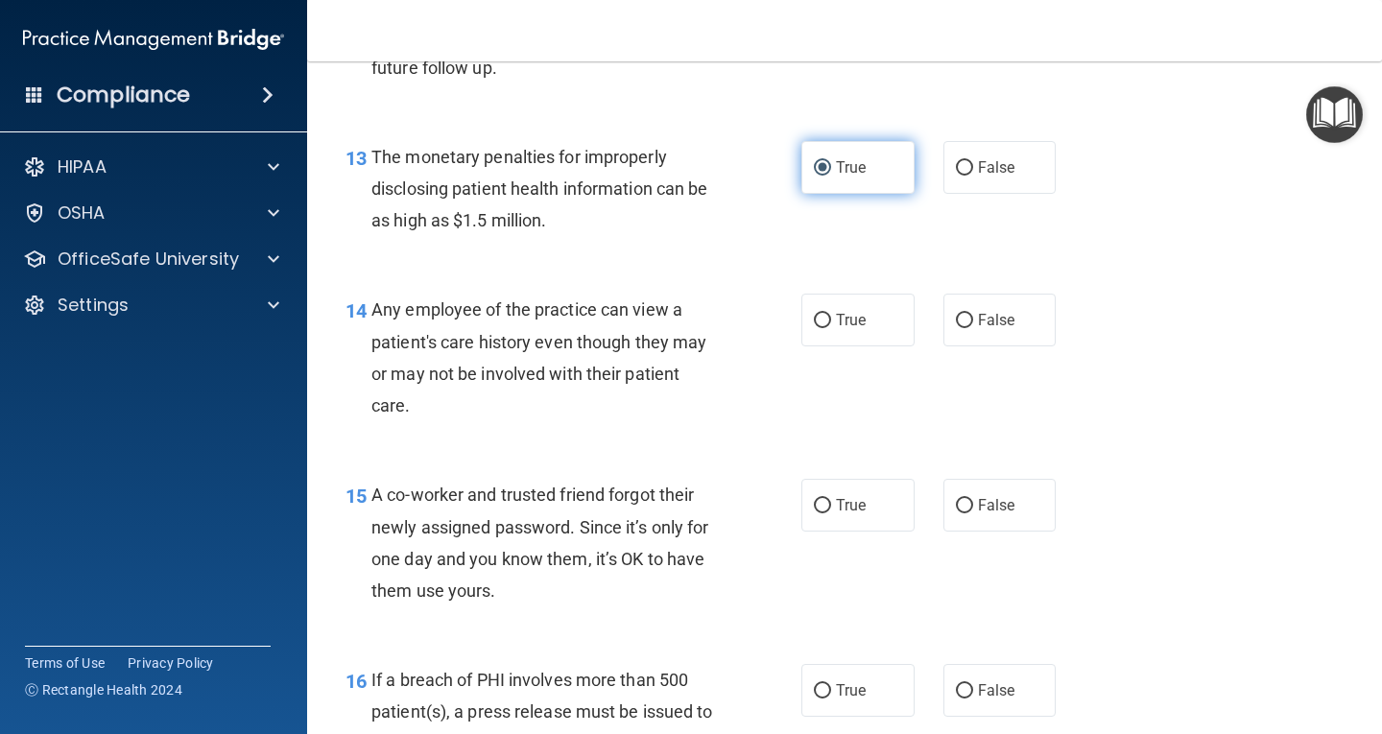
scroll to position [2112, 0]
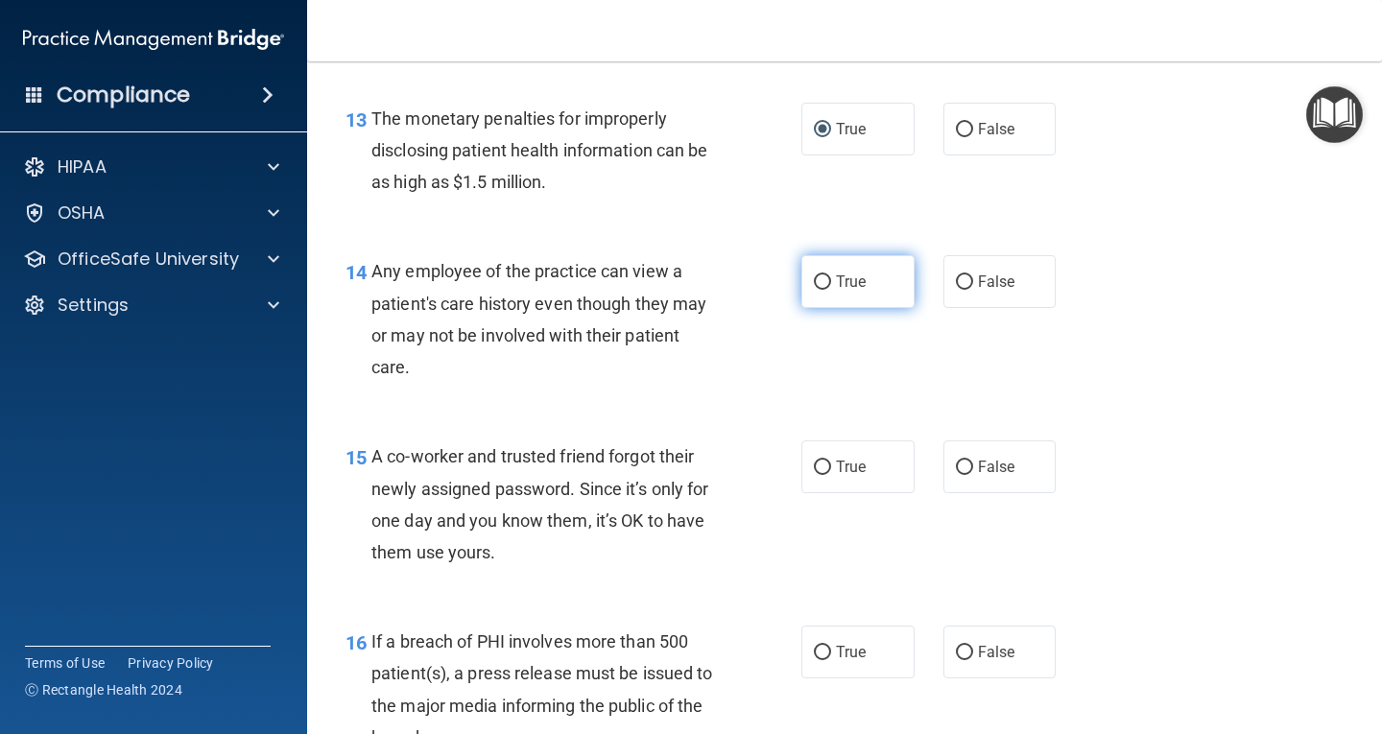
click at [824, 285] on label "True" at bounding box center [858, 281] width 113 height 53
click at [824, 285] on input "True" at bounding box center [822, 283] width 17 height 14
radio input "true"
click at [962, 463] on input "False" at bounding box center [964, 468] width 17 height 14
radio input "true"
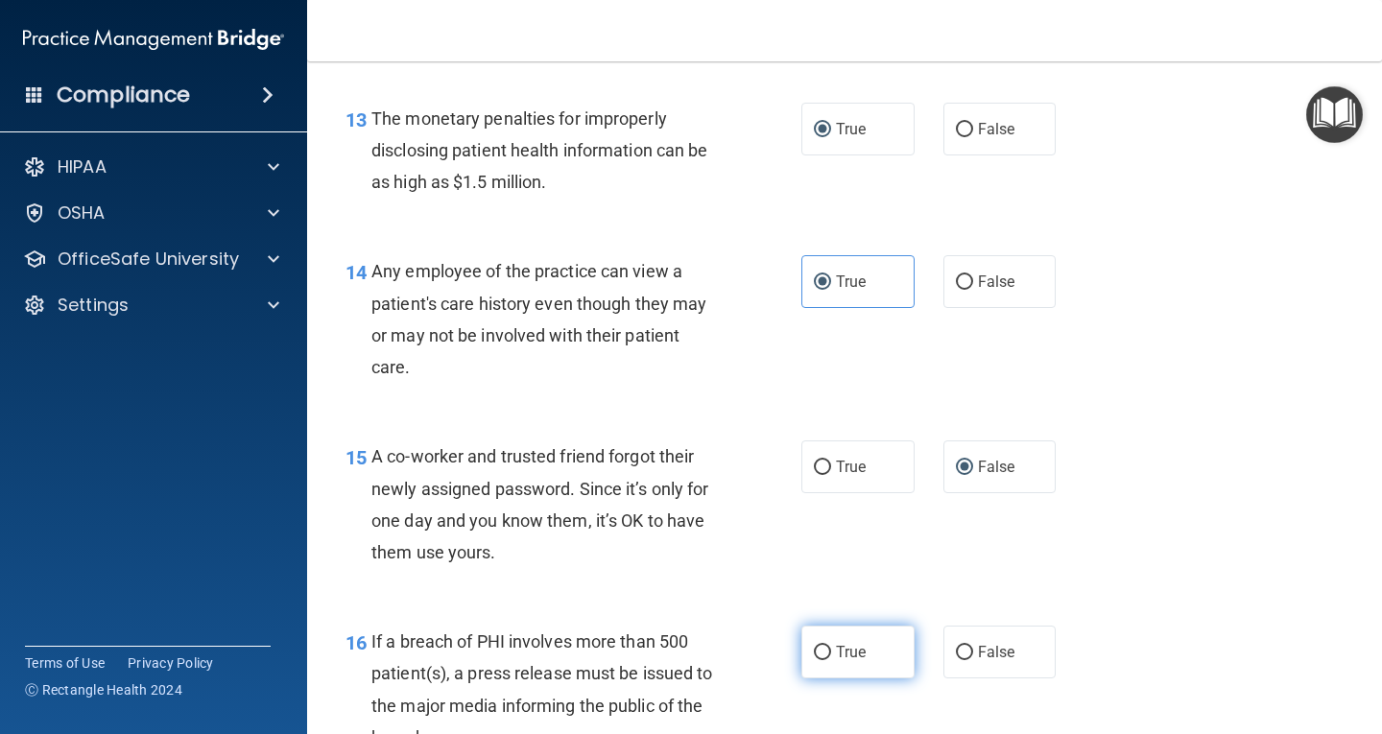
click at [815, 646] on input "True" at bounding box center [822, 653] width 17 height 14
radio input "true"
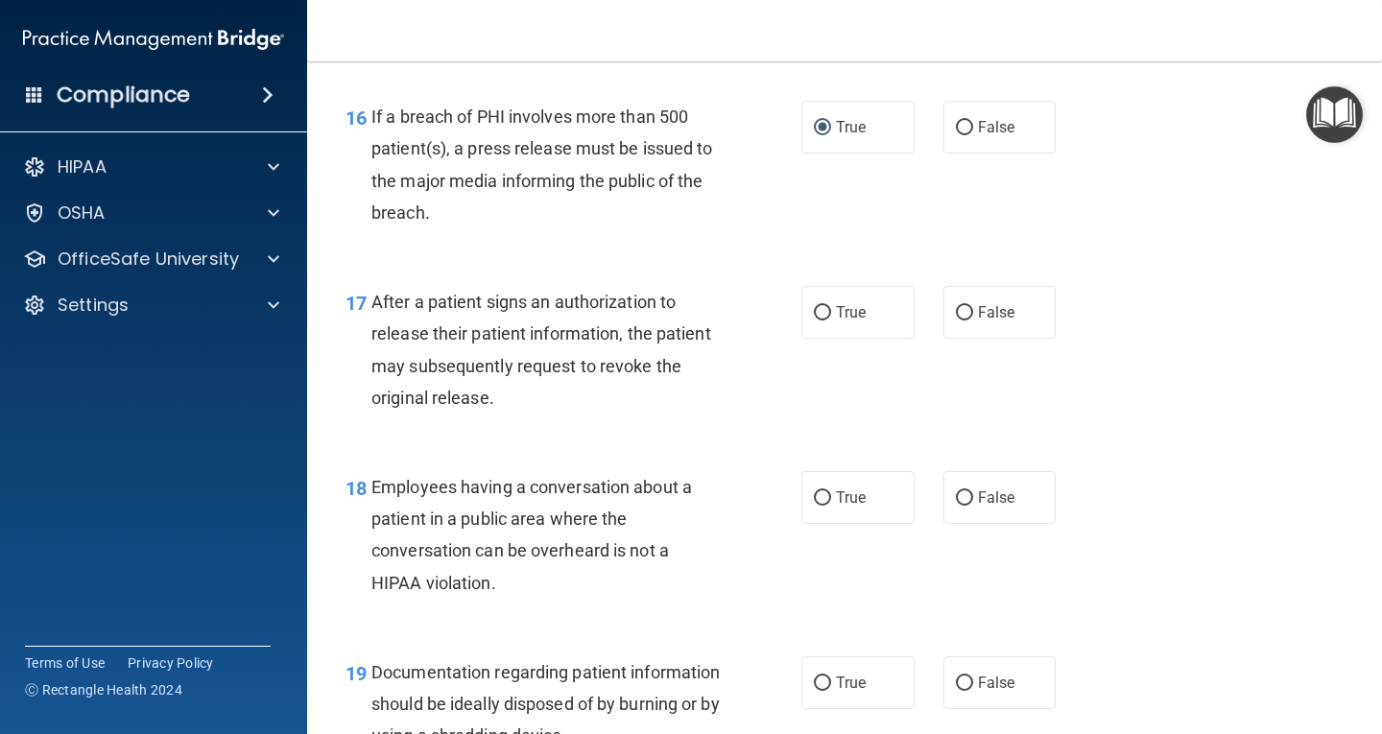
scroll to position [2649, 0]
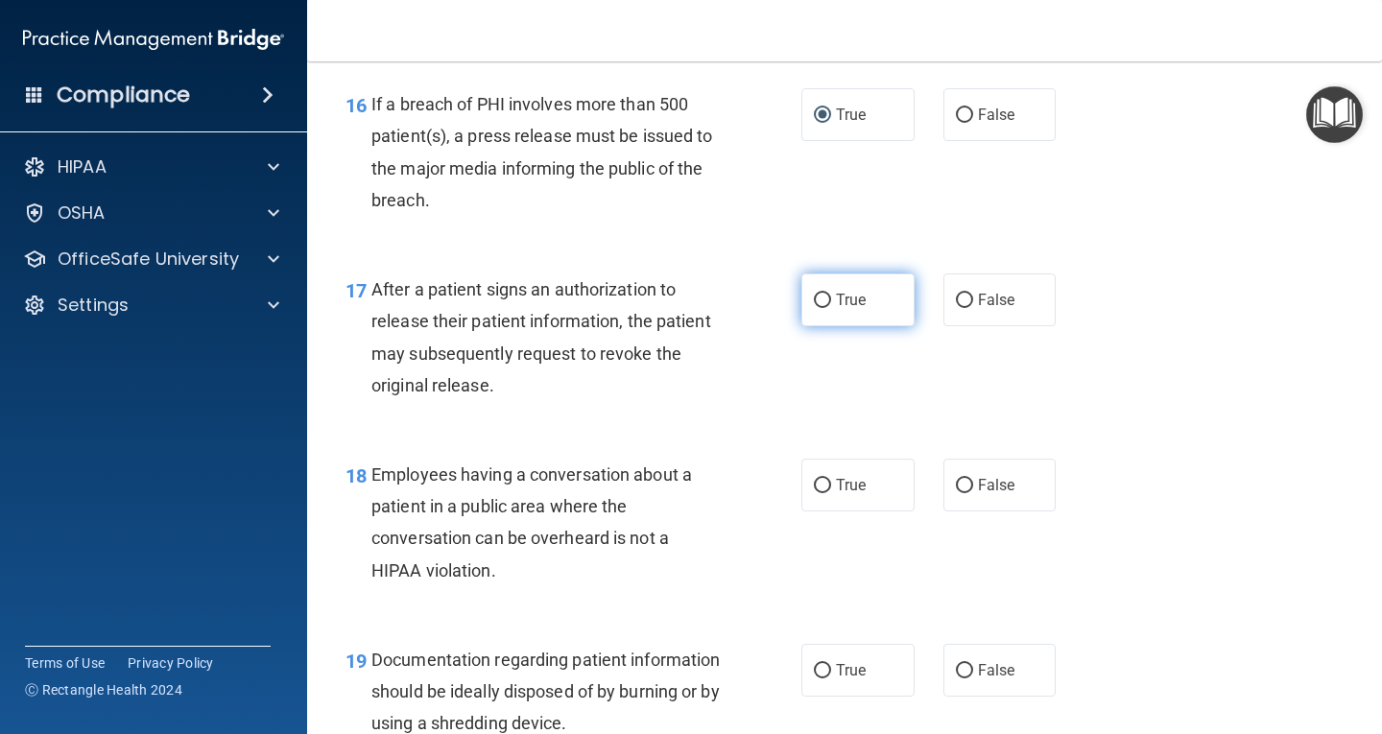
click at [814, 299] on input "True" at bounding box center [822, 301] width 17 height 14
radio input "true"
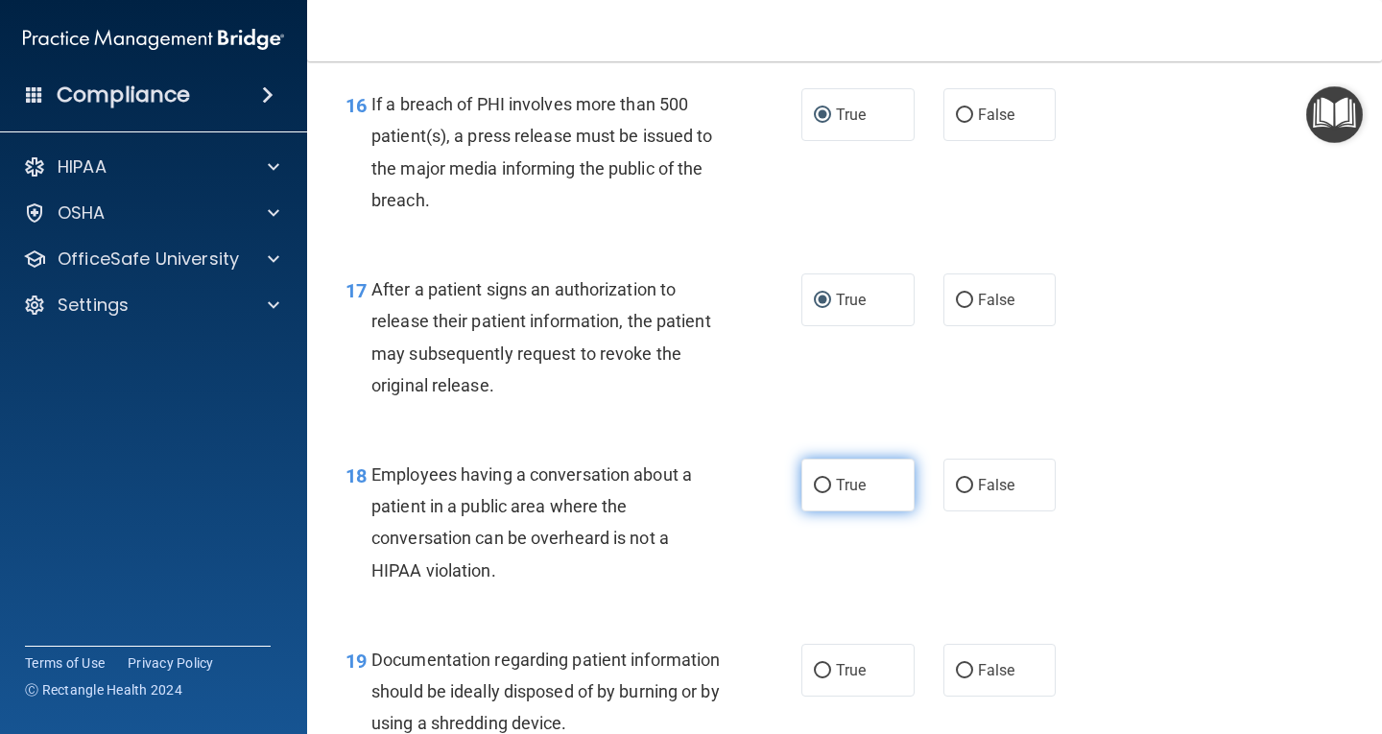
click at [816, 488] on input "True" at bounding box center [822, 486] width 17 height 14
radio input "true"
click at [814, 670] on input "True" at bounding box center [822, 671] width 17 height 14
radio input "true"
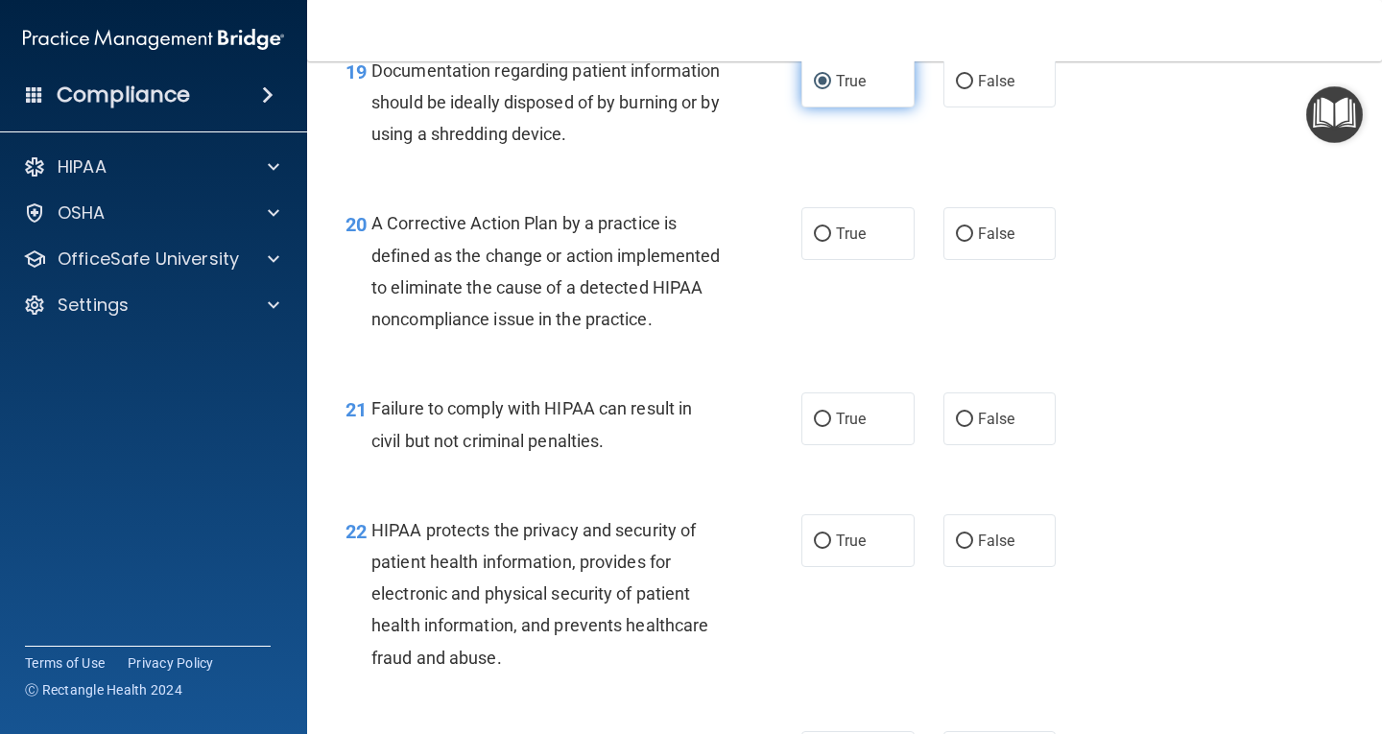
scroll to position [3264, 0]
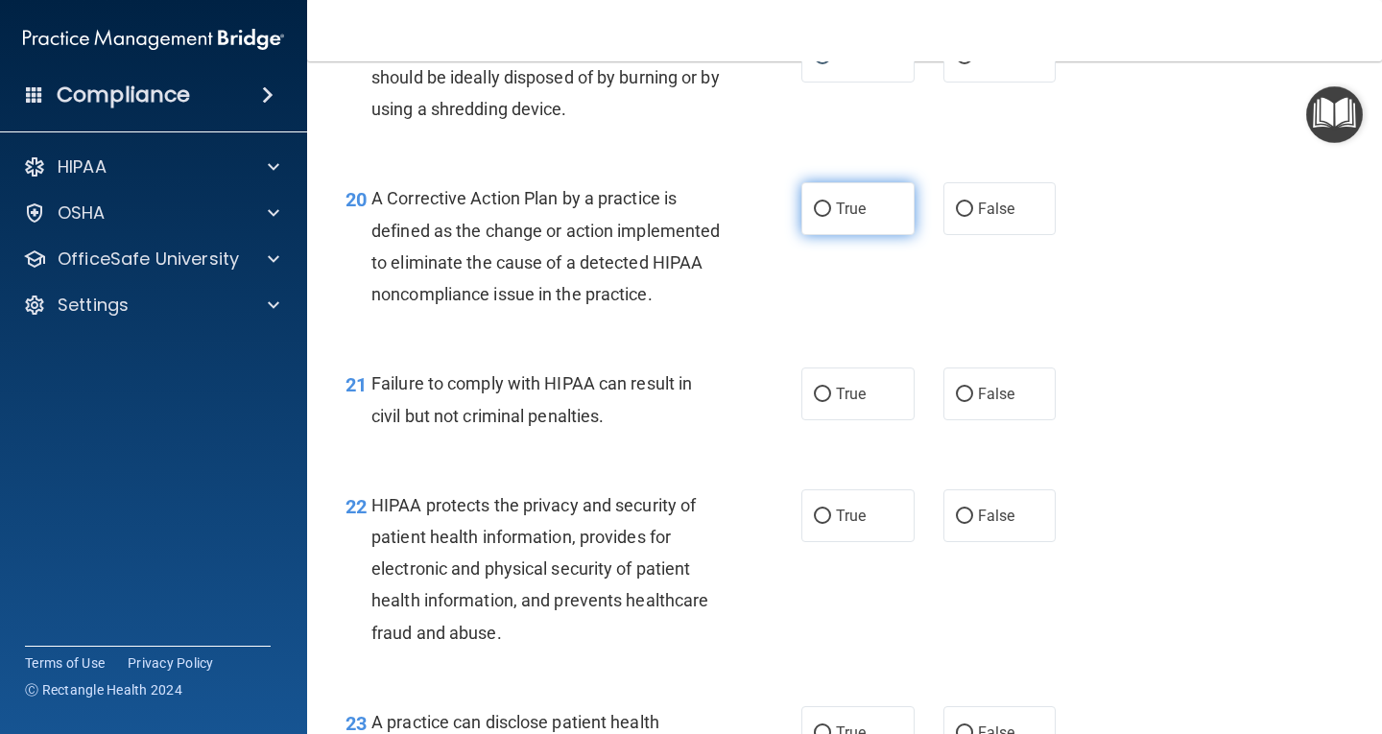
click at [814, 204] on input "True" at bounding box center [822, 210] width 17 height 14
radio input "true"
click at [821, 402] on input "True" at bounding box center [822, 395] width 17 height 14
radio input "true"
click at [816, 539] on label "True" at bounding box center [858, 516] width 113 height 53
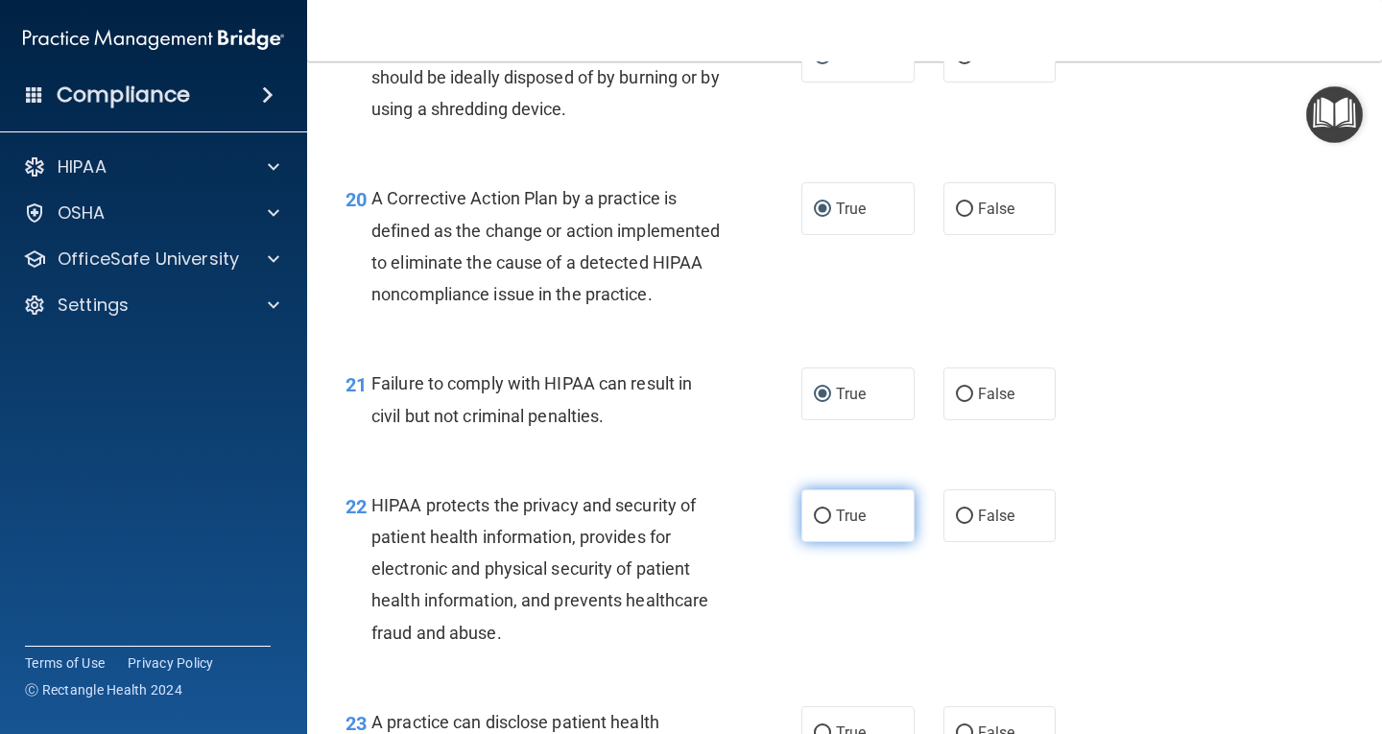
click at [816, 524] on input "True" at bounding box center [822, 517] width 17 height 14
radio input "true"
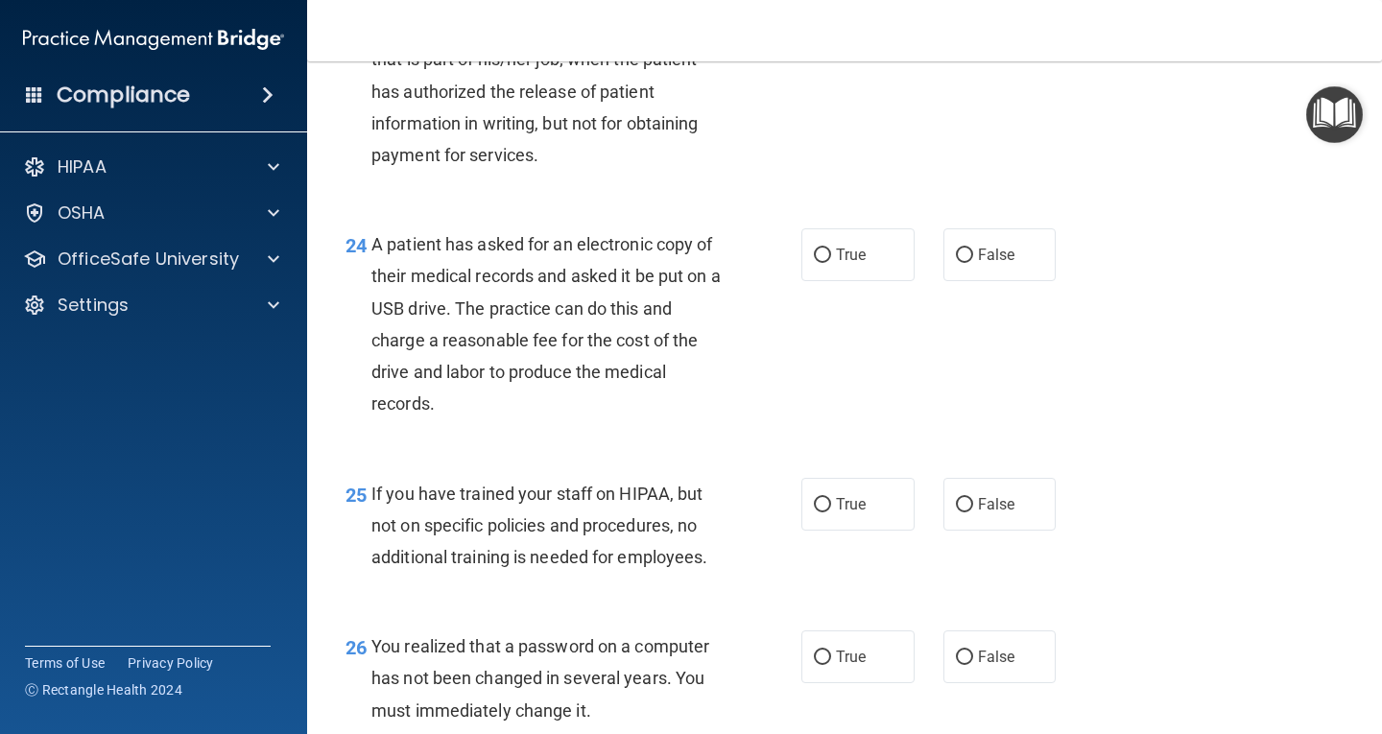
scroll to position [3993, 0]
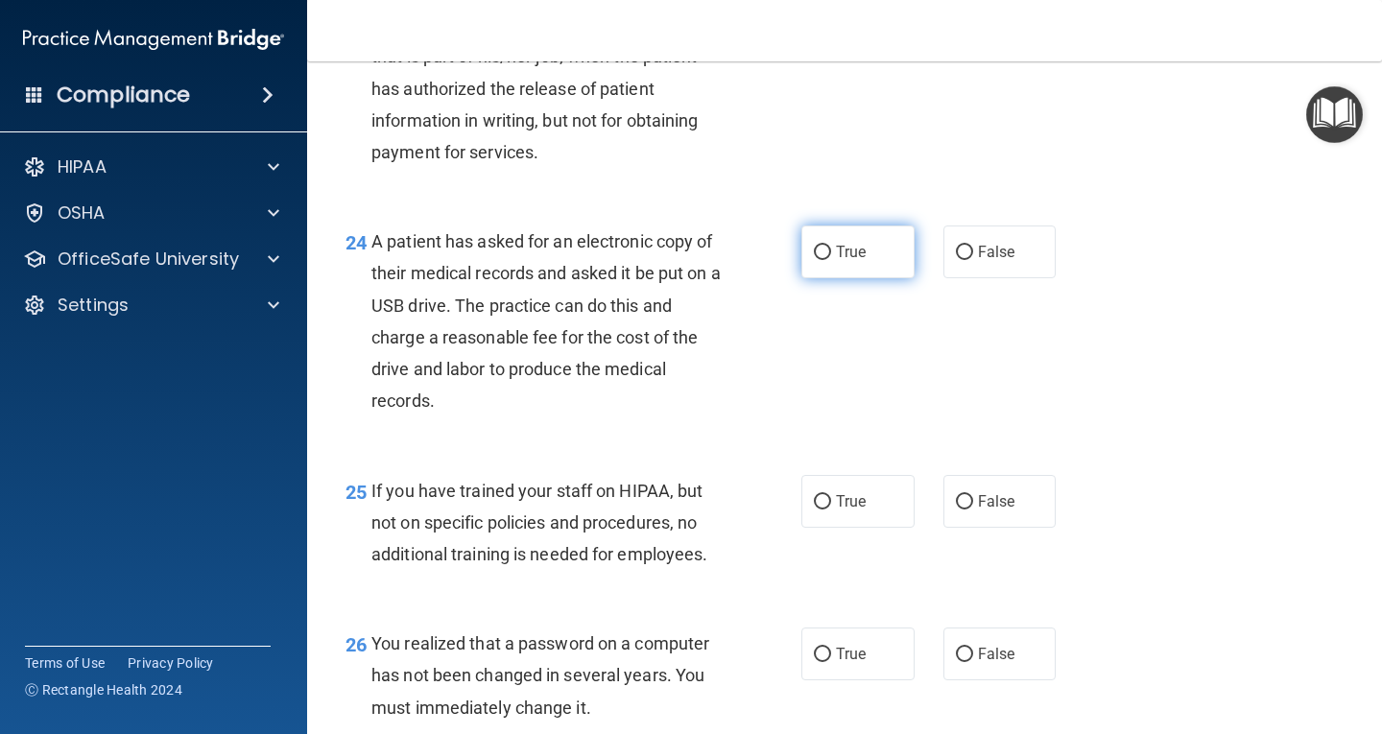
click at [814, 260] on input "True" at bounding box center [822, 253] width 17 height 14
radio input "true"
click at [815, 510] on input "True" at bounding box center [822, 502] width 17 height 14
radio input "true"
click at [804, 681] on label "True" at bounding box center [858, 654] width 113 height 53
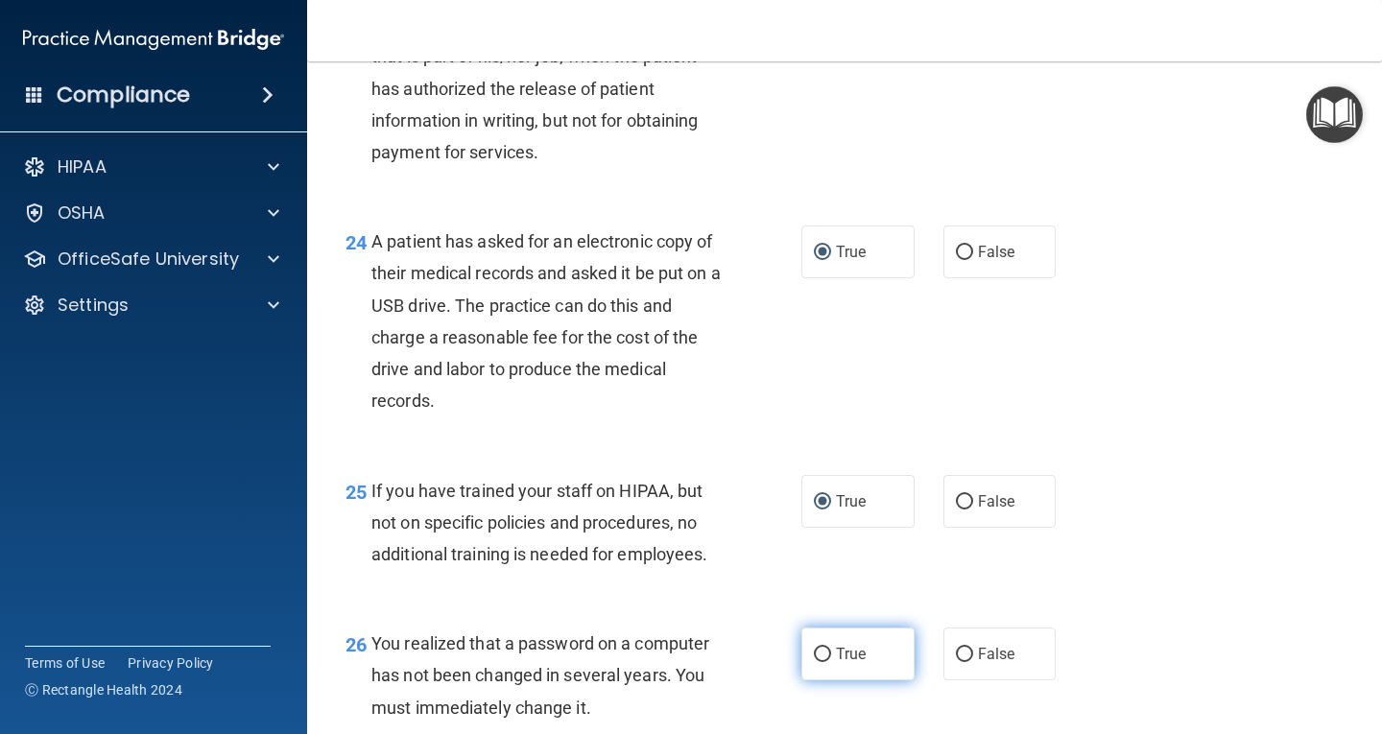
click at [814, 662] on input "True" at bounding box center [822, 655] width 17 height 14
radio input "true"
click at [804, 681] on label "True" at bounding box center [858, 654] width 113 height 53
click at [814, 662] on input "True" at bounding box center [822, 655] width 17 height 14
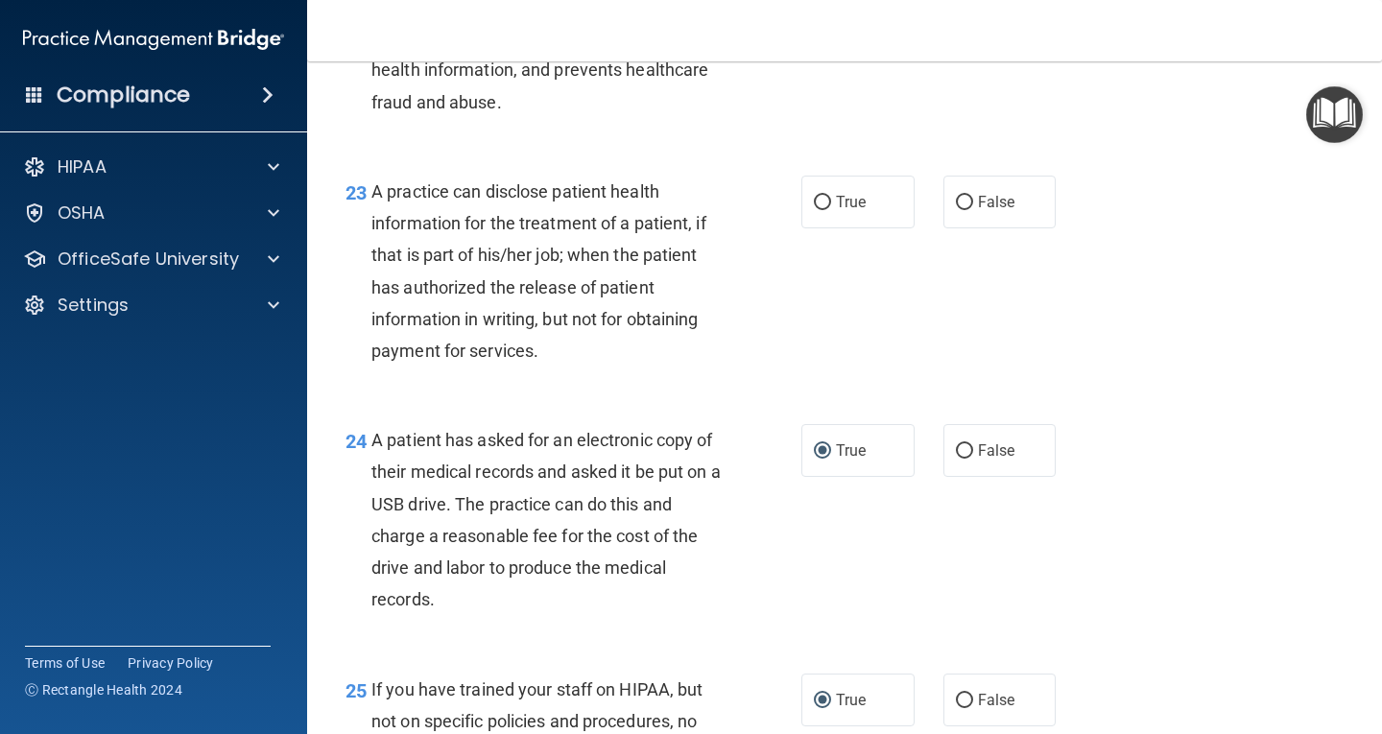
click at [1370, 62] on div "Toggle navigation Lavanya Akula lavanya.velpula@gmail.com Manage My Enterprise …" at bounding box center [844, 367] width 1075 height 734
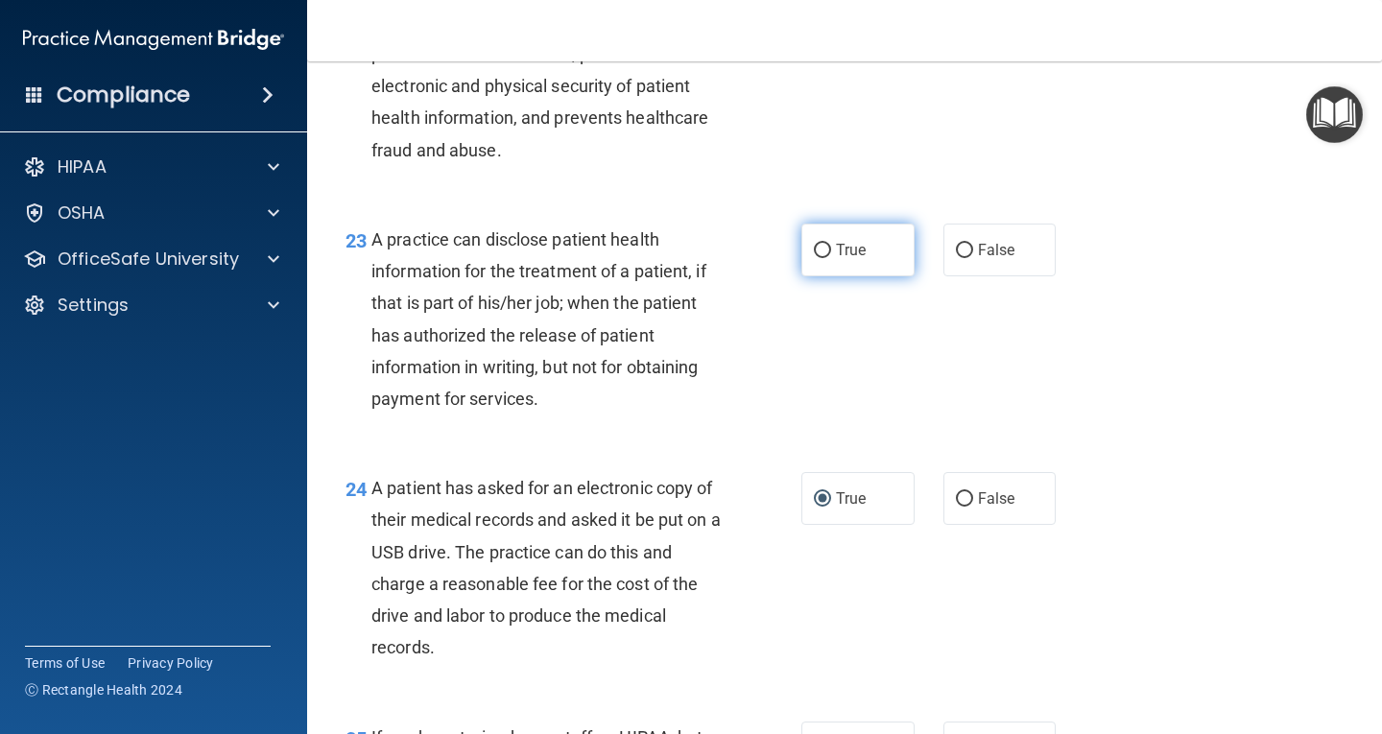
click at [826, 276] on label "True" at bounding box center [858, 250] width 113 height 53
click at [826, 258] on input "True" at bounding box center [822, 251] width 17 height 14
radio input "true"
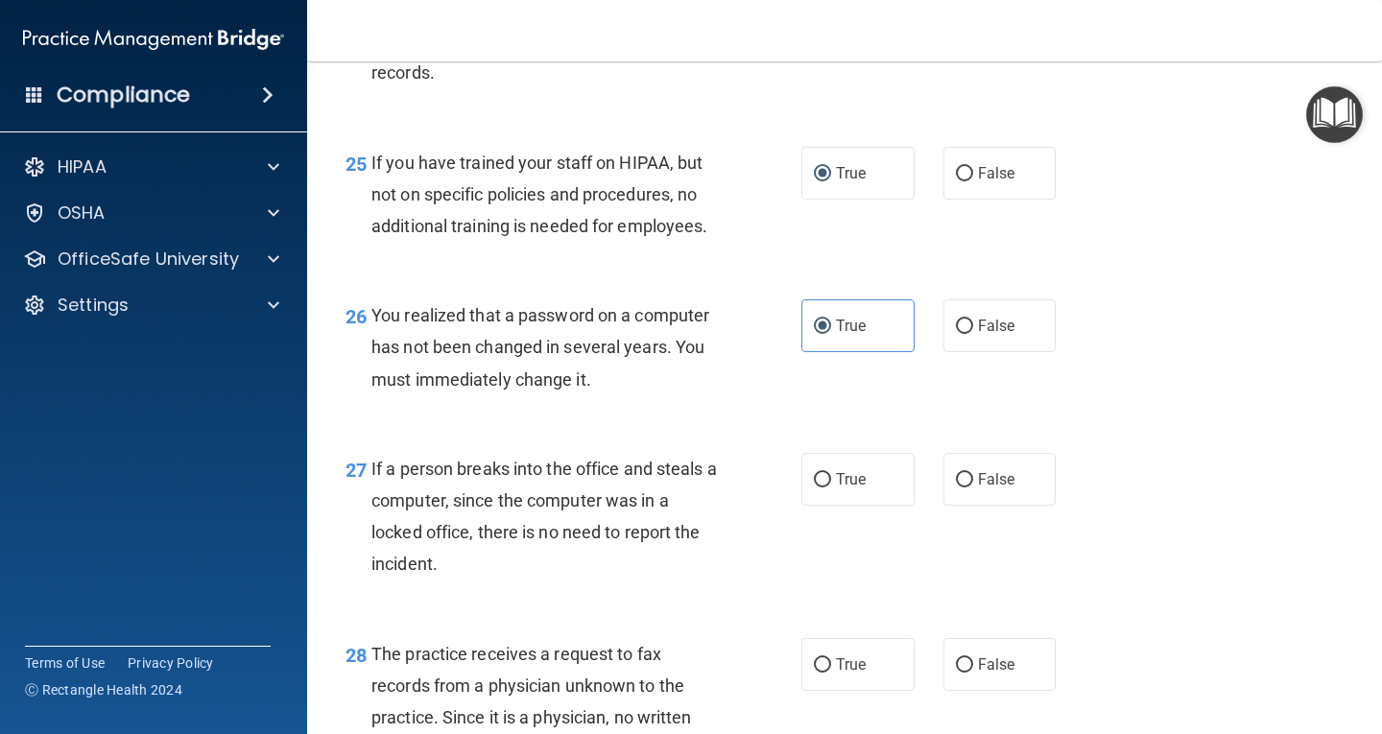
scroll to position [4349, 0]
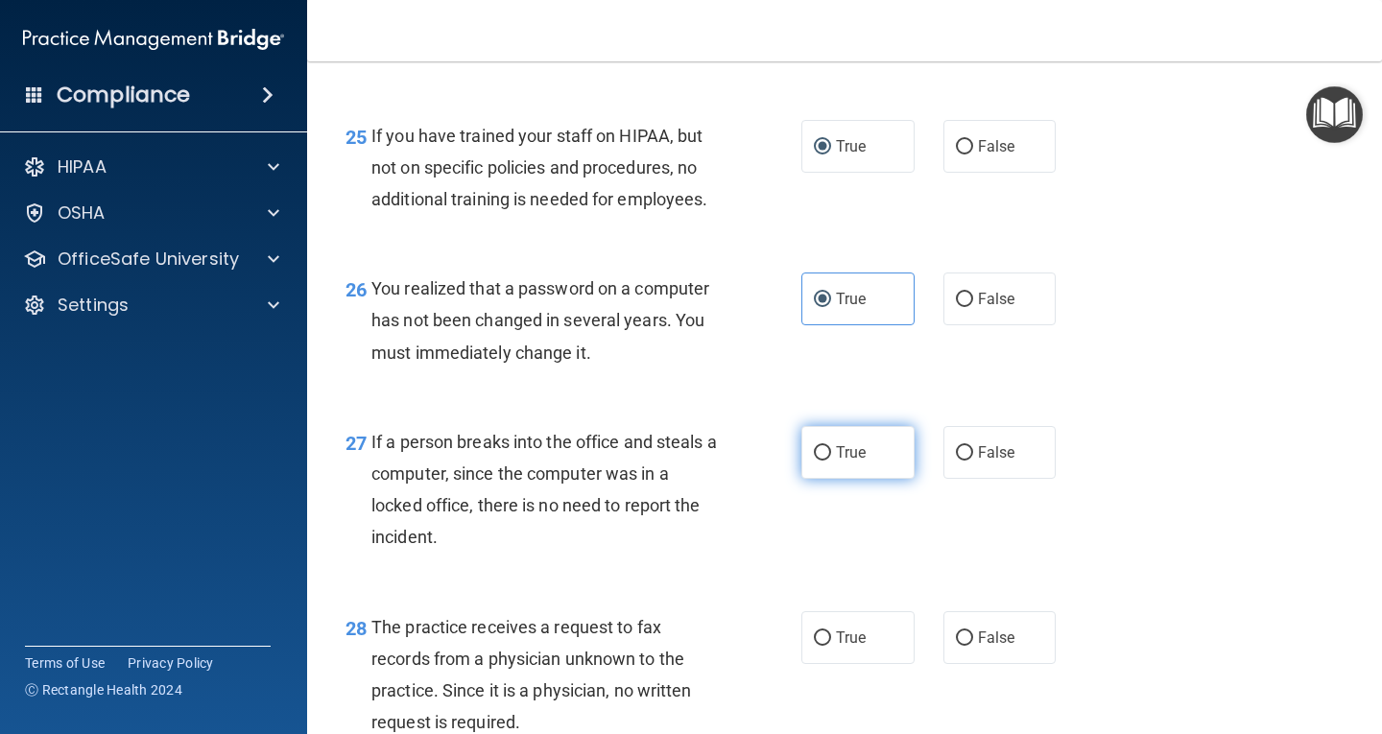
click at [819, 461] on input "True" at bounding box center [822, 453] width 17 height 14
radio input "true"
click at [824, 661] on label "True" at bounding box center [858, 637] width 113 height 53
click at [824, 646] on input "True" at bounding box center [822, 639] width 17 height 14
radio input "true"
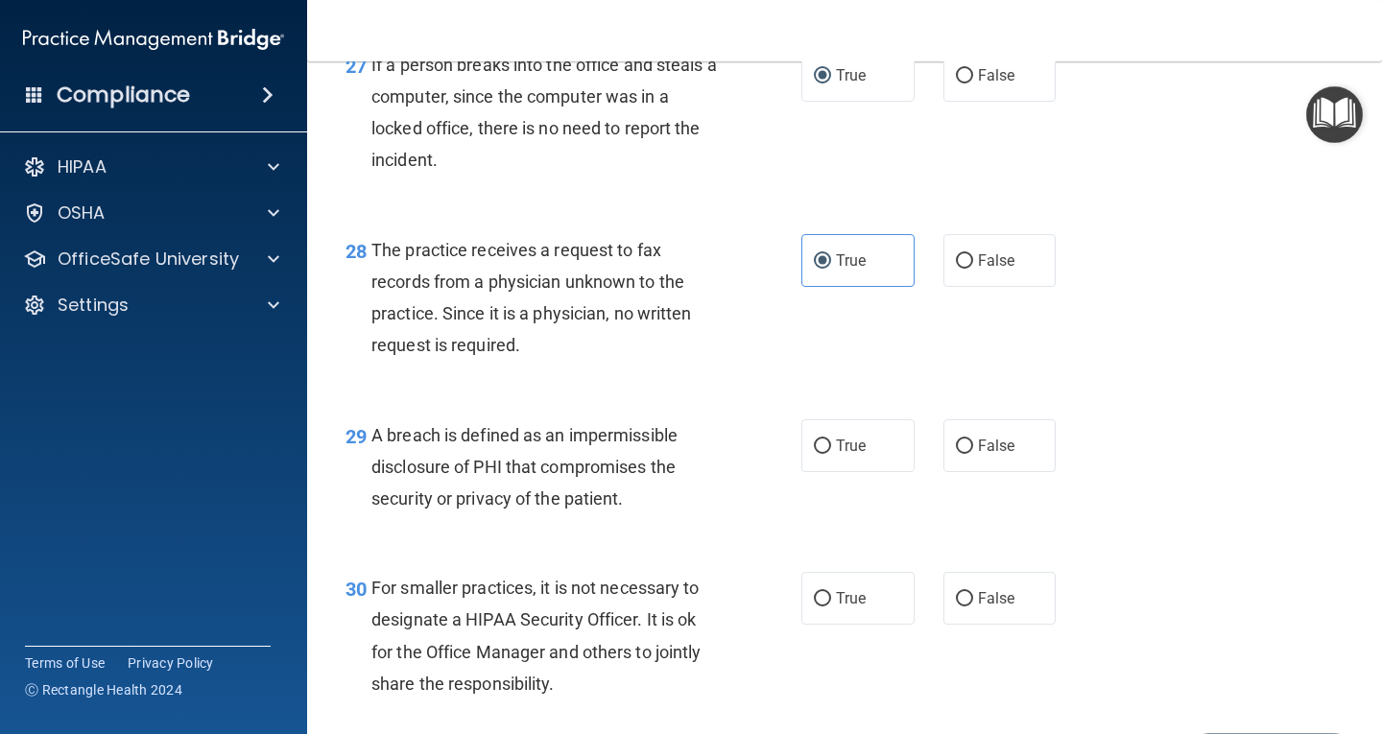
scroll to position [4841, 0]
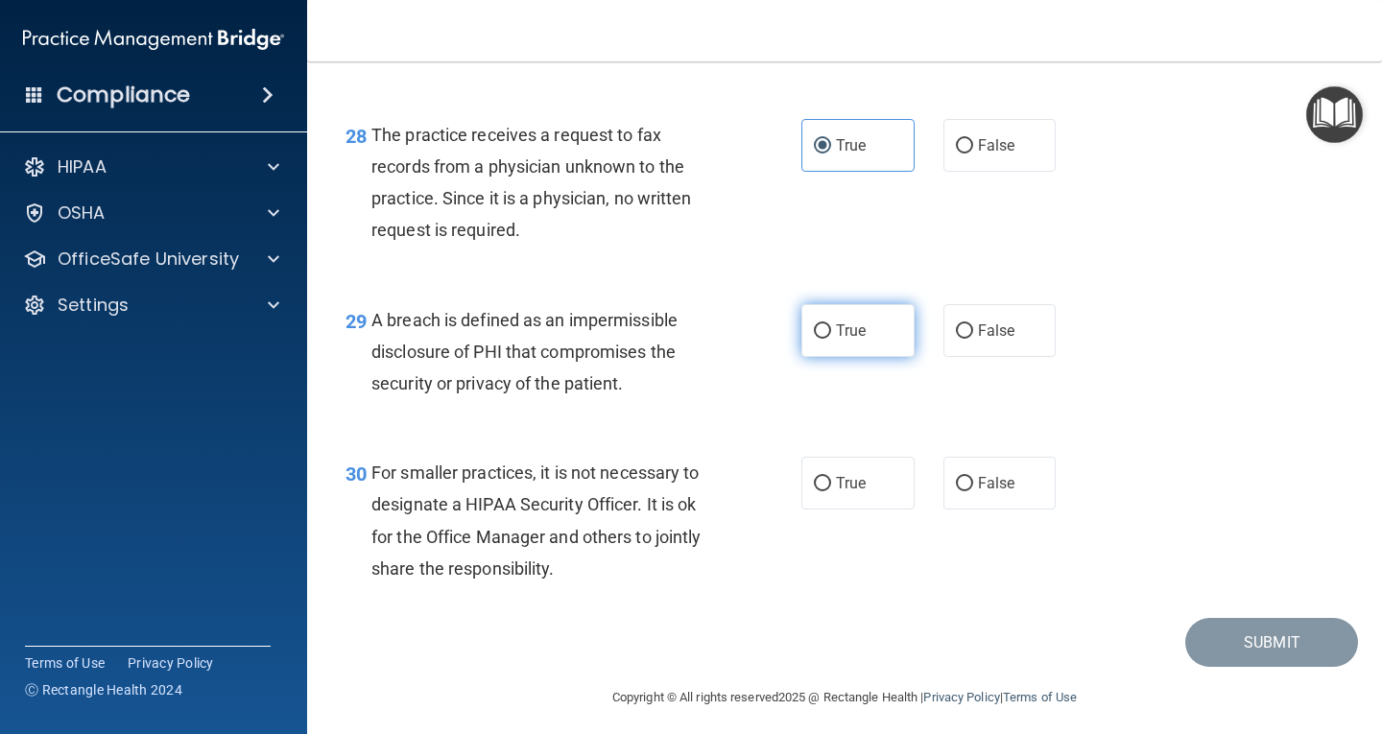
click at [821, 339] on input "True" at bounding box center [822, 331] width 17 height 14
radio input "true"
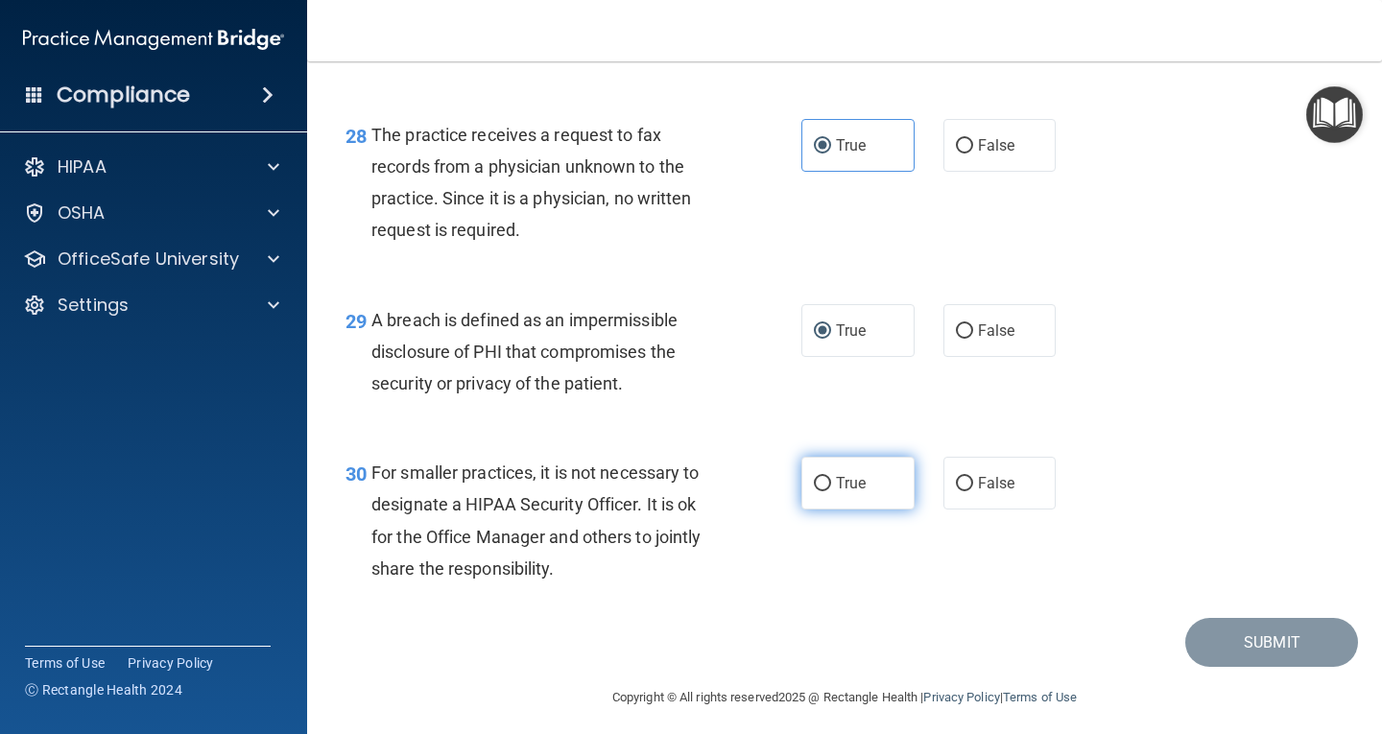
click at [814, 491] on input "True" at bounding box center [822, 484] width 17 height 14
radio input "true"
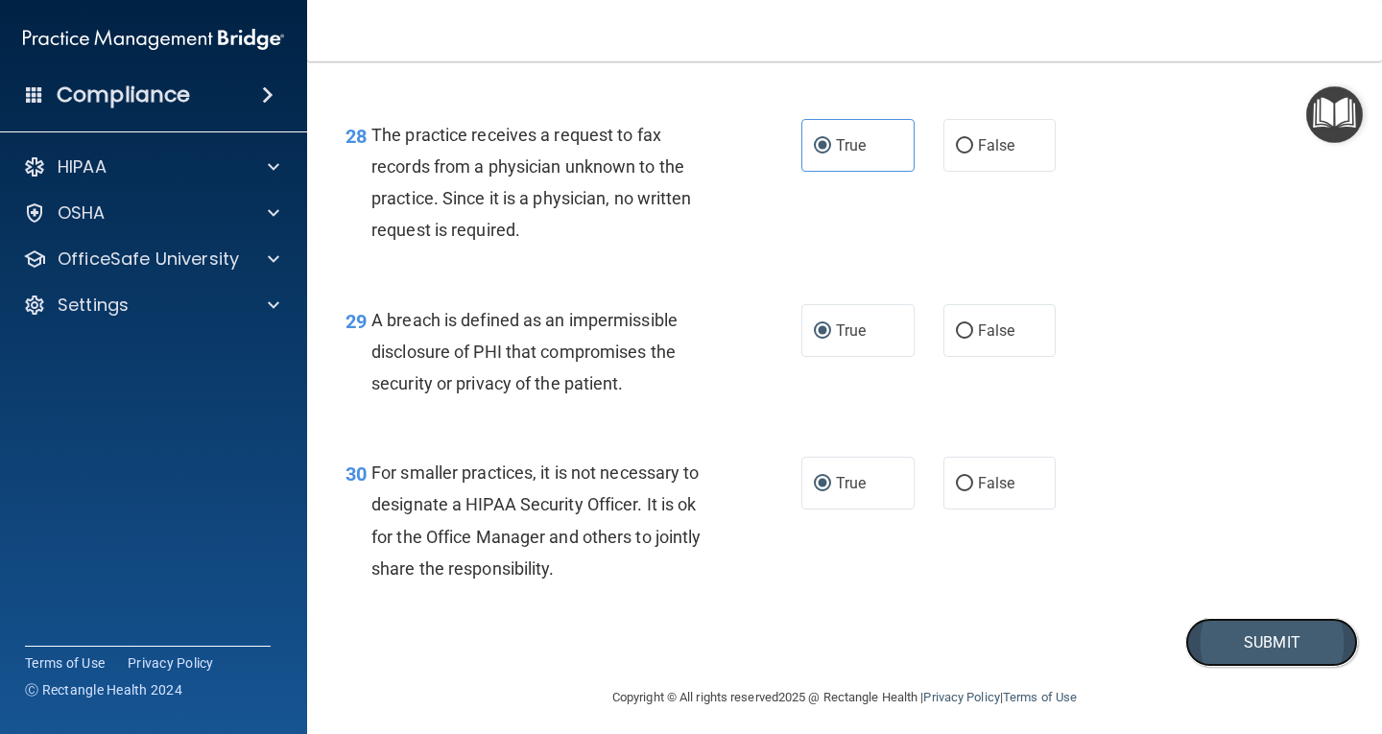
click at [1189, 667] on button "Submit" at bounding box center [1272, 642] width 173 height 49
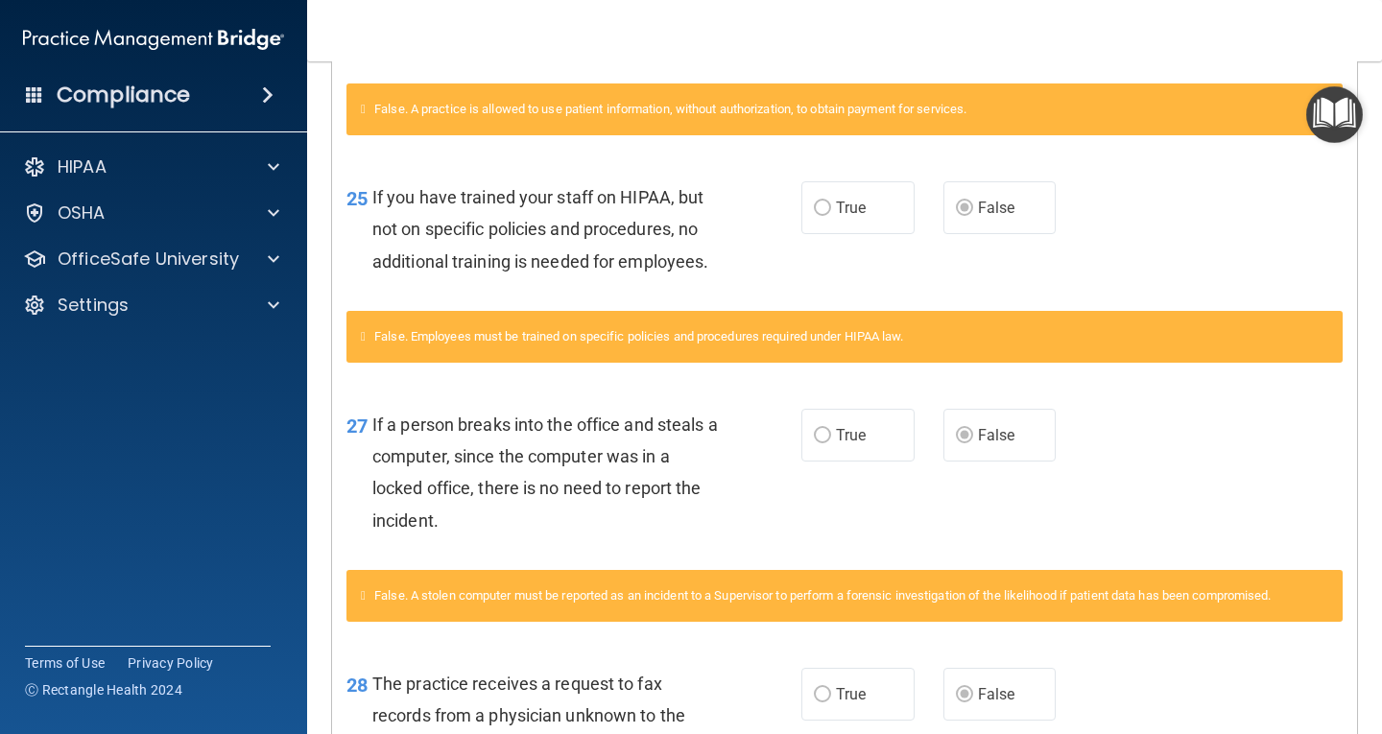
scroll to position [2627, 0]
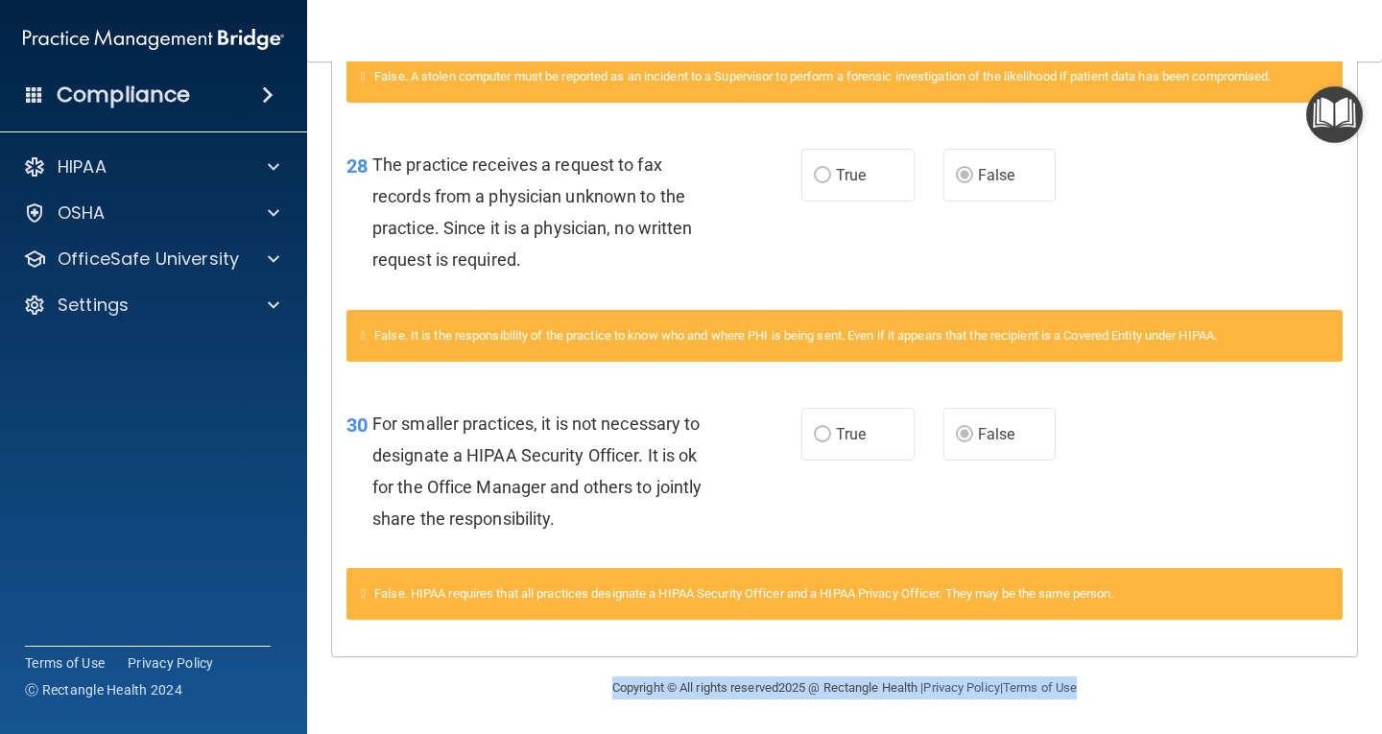
drag, startPoint x: 1364, startPoint y: 682, endPoint x: 1357, endPoint y: 634, distance: 48.5
click at [1357, 634] on main "Calculating your score.... You did not pass the " The HIPAA Quiz ". 63 out of 1…" at bounding box center [844, 397] width 1075 height 673
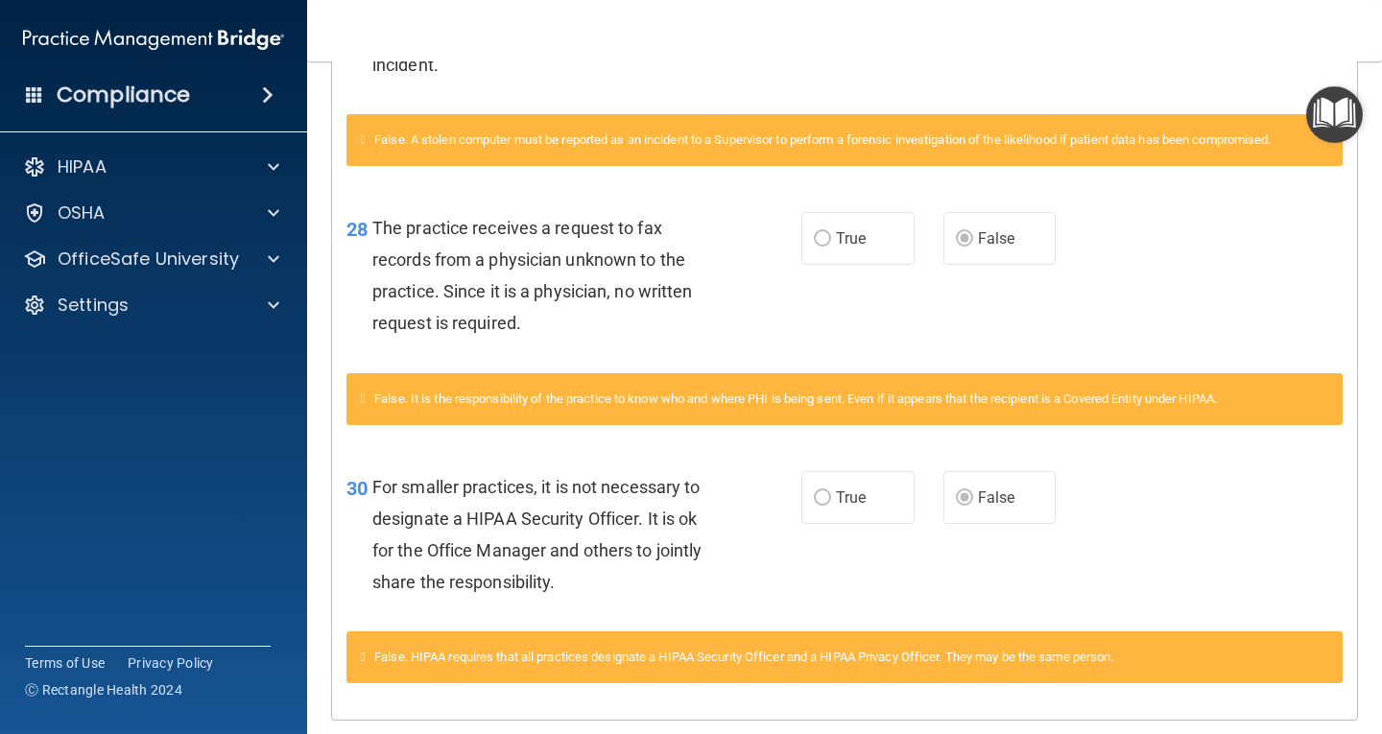
scroll to position [2626, 0]
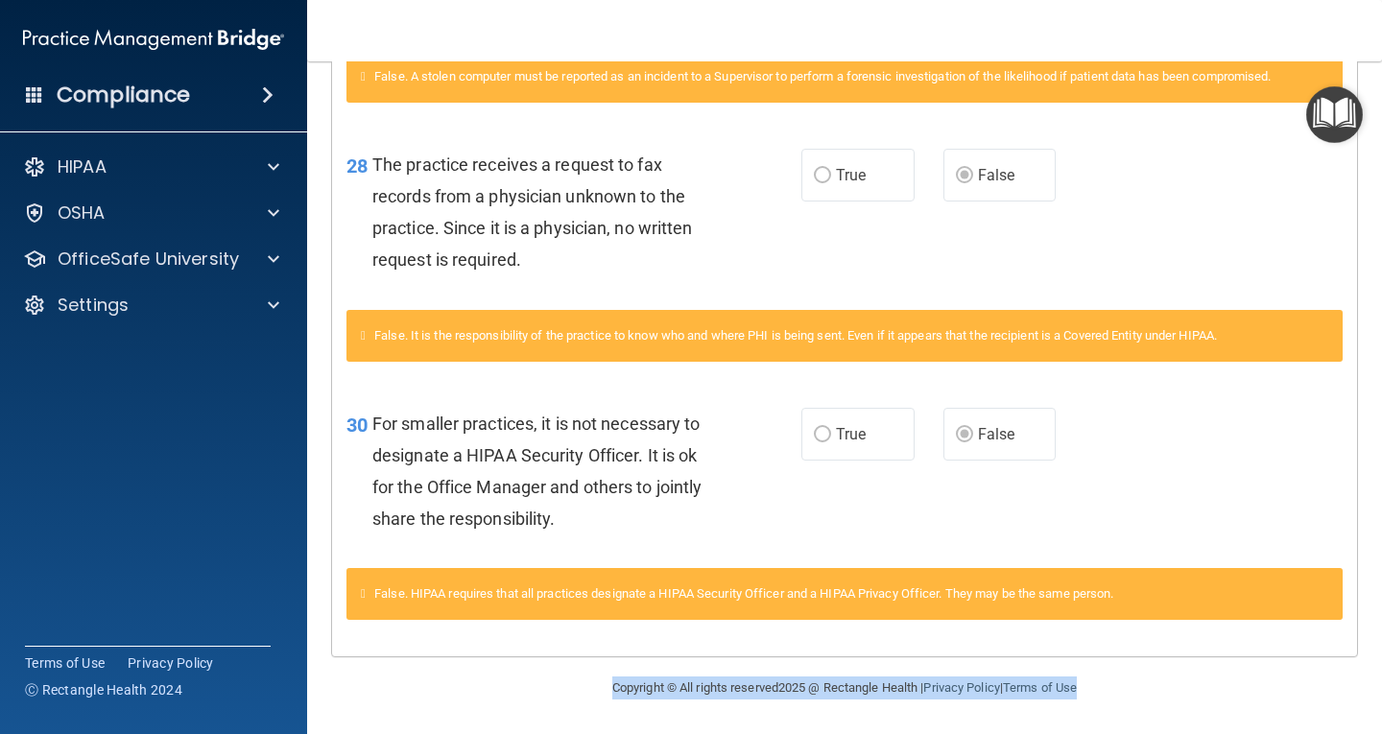
click at [1366, 715] on main "Calculating your score.... You did not pass the " The HIPAA Quiz ". 63 out of 1…" at bounding box center [844, 397] width 1075 height 673
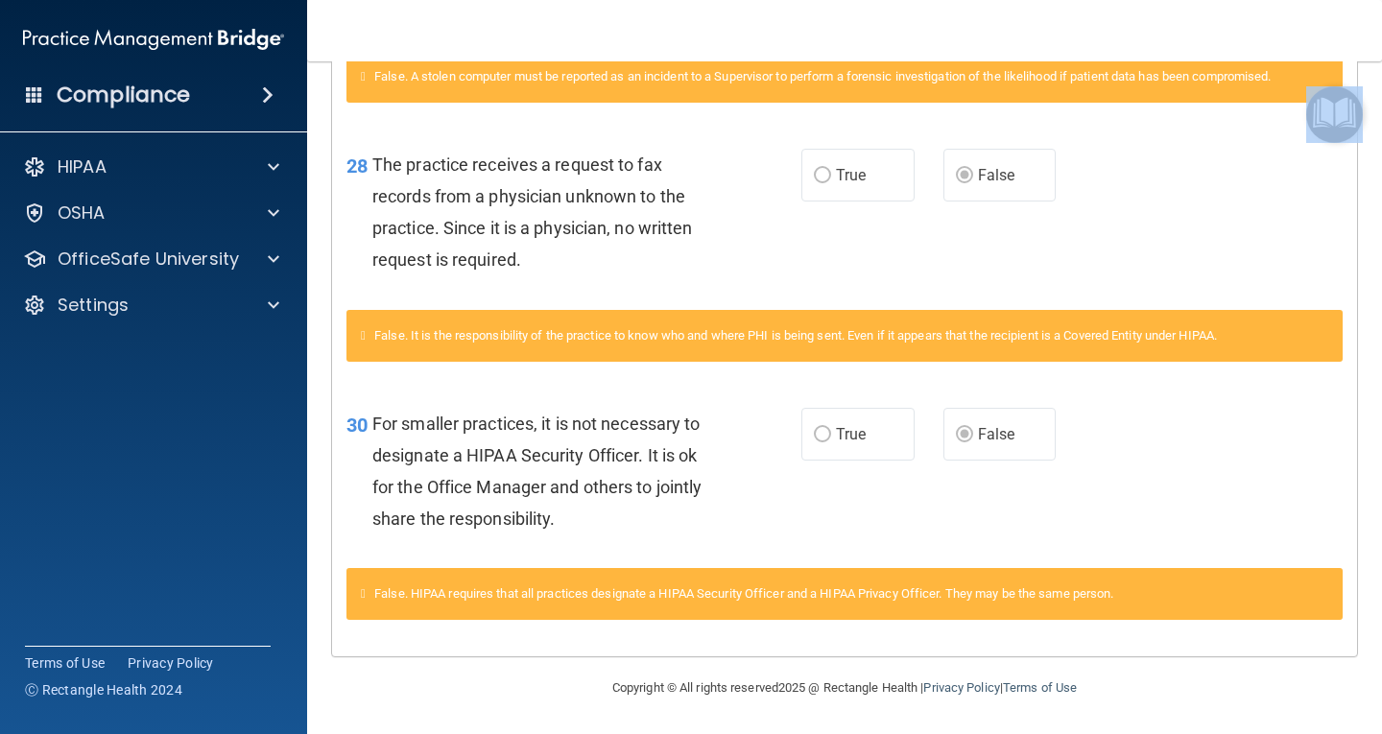
click at [1366, 715] on main "Calculating your score.... You did not pass the " The HIPAA Quiz ". 63 out of 1…" at bounding box center [844, 397] width 1075 height 673
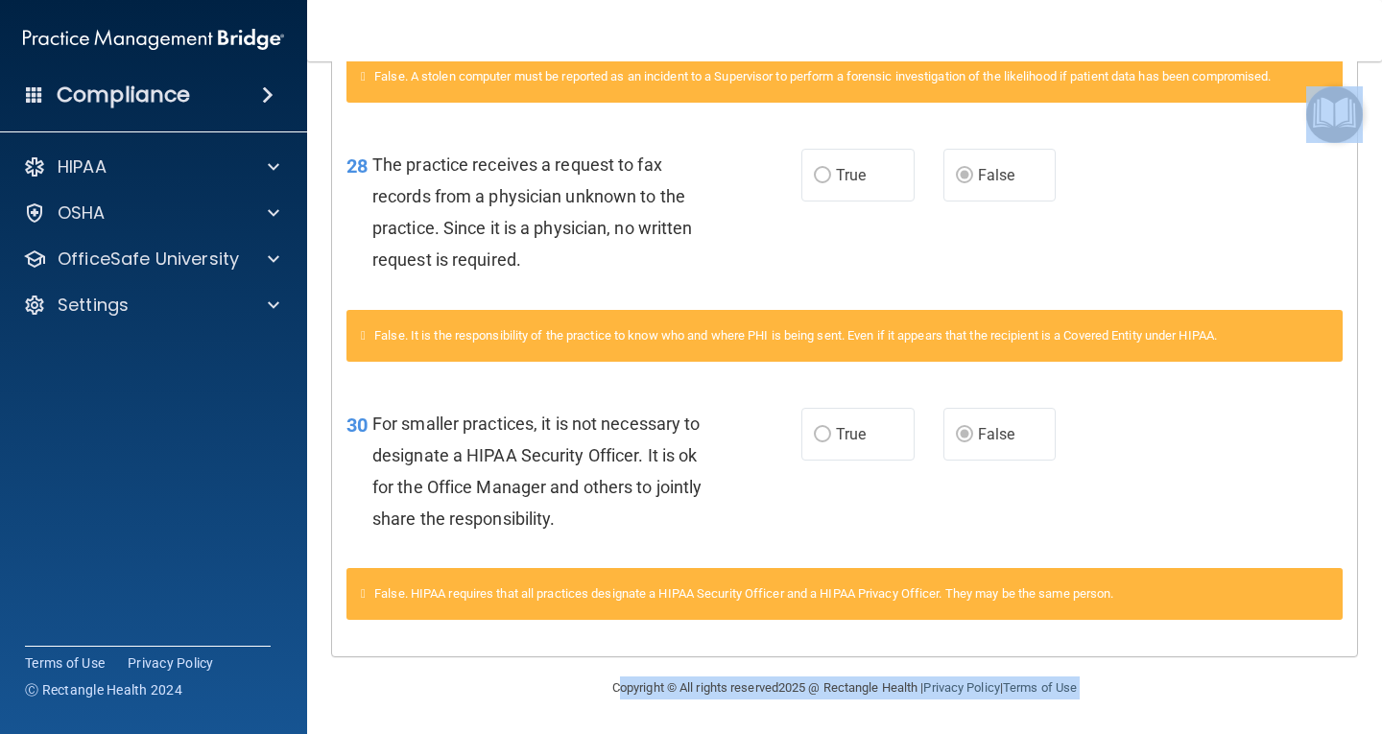
click at [1366, 715] on main "Calculating your score.... You did not pass the " The HIPAA Quiz ". 63 out of 1…" at bounding box center [844, 397] width 1075 height 673
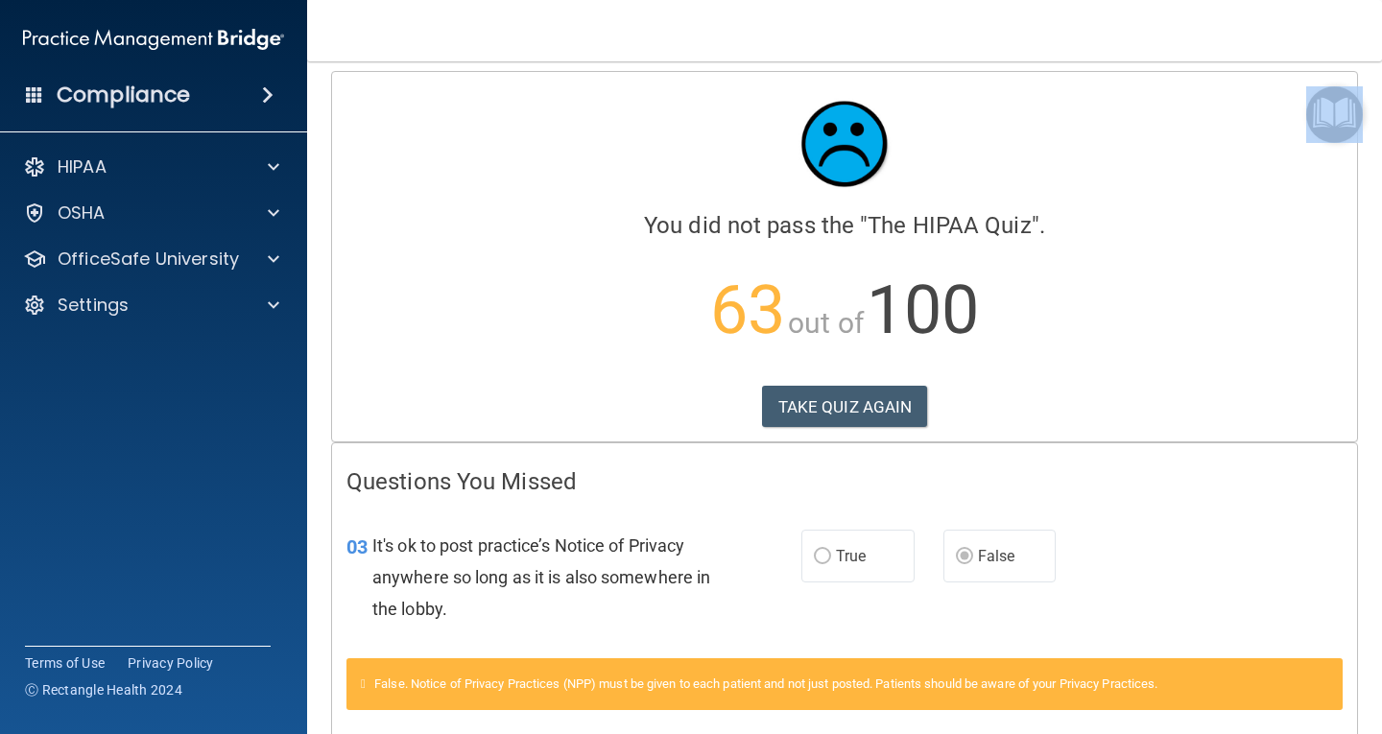
scroll to position [0, 0]
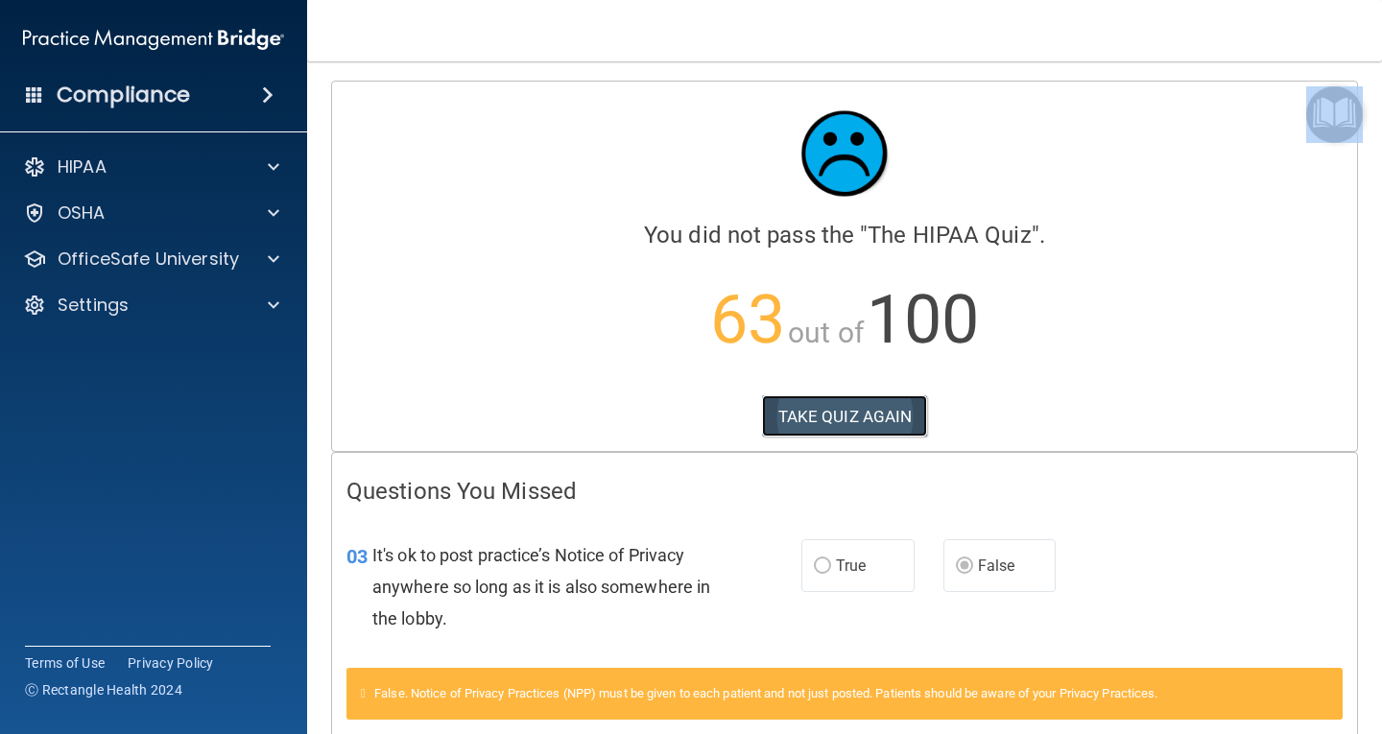
click at [901, 422] on button "TAKE QUIZ AGAIN" at bounding box center [845, 416] width 166 height 42
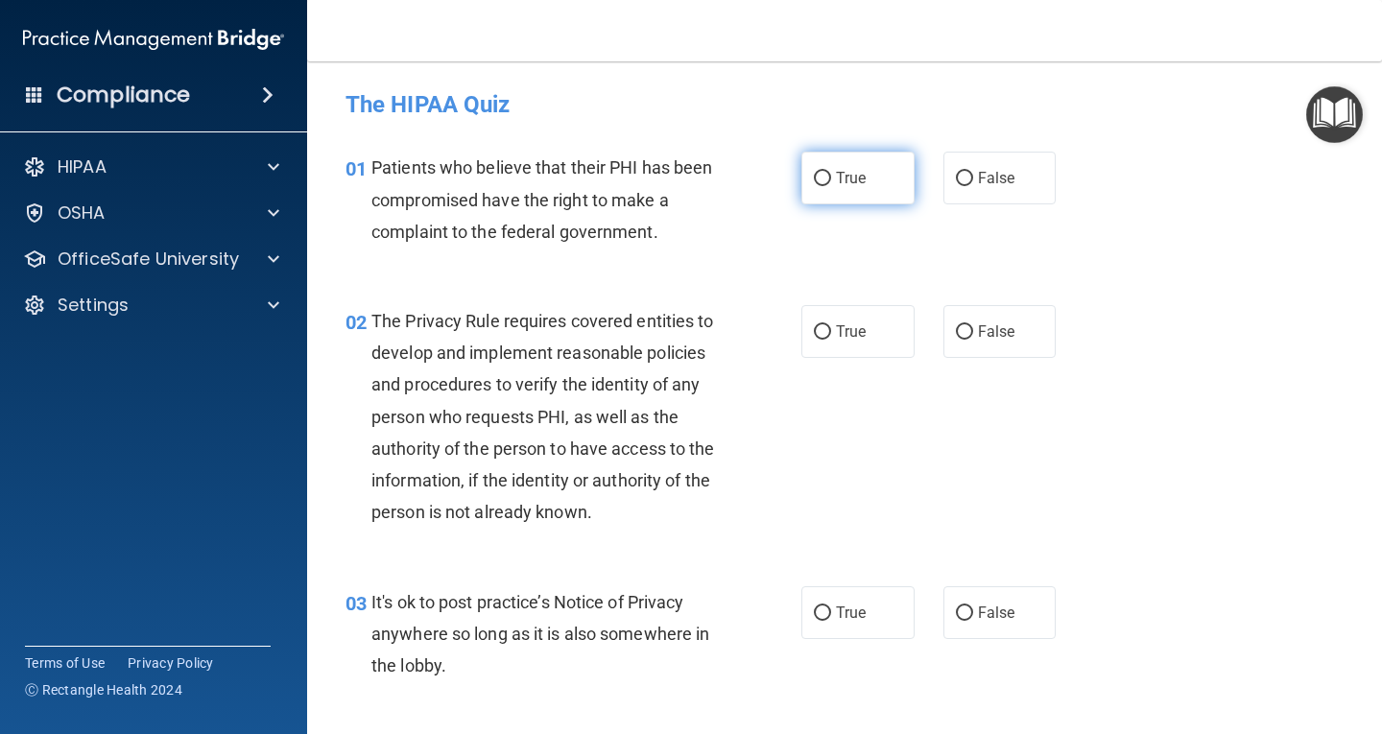
click at [814, 175] on input "True" at bounding box center [822, 179] width 17 height 14
radio input "true"
click at [812, 322] on label "True" at bounding box center [858, 331] width 113 height 53
click at [814, 325] on input "True" at bounding box center [822, 332] width 17 height 14
radio input "true"
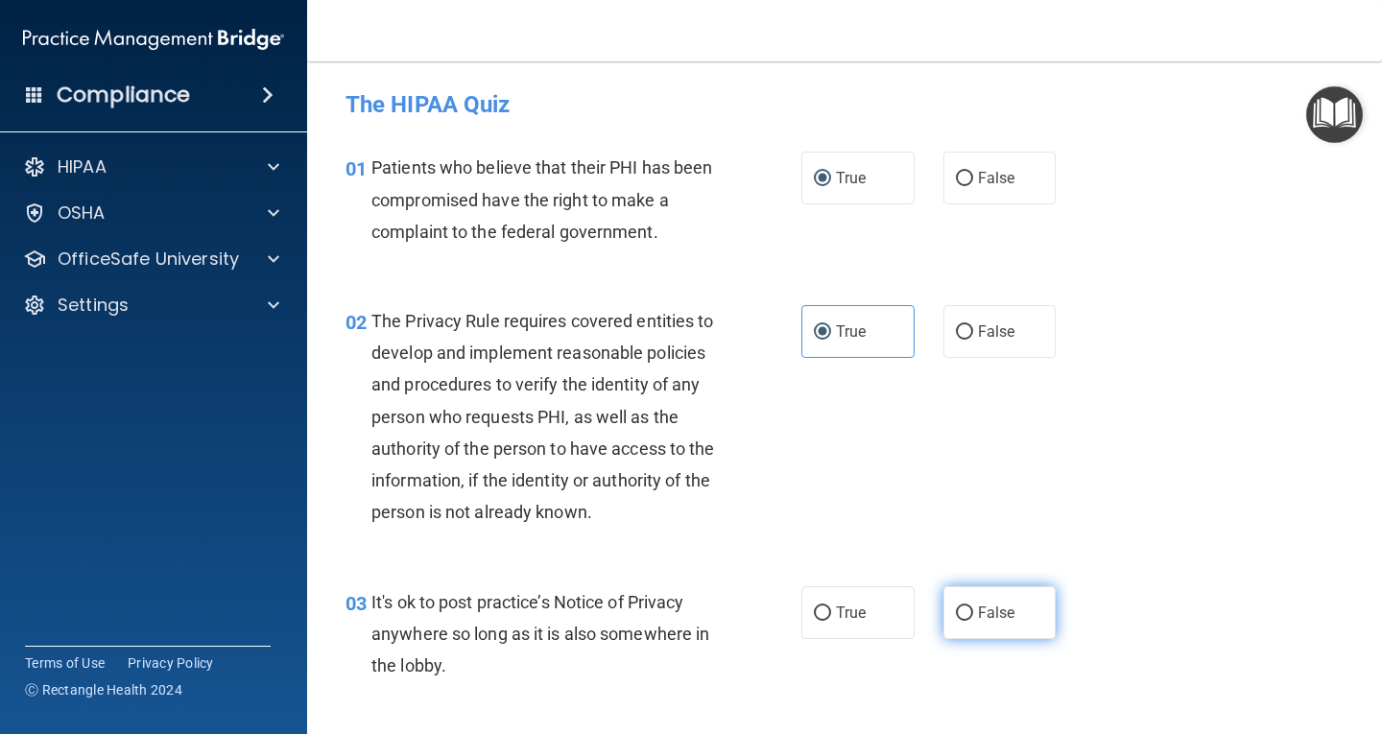
click at [963, 618] on input "False" at bounding box center [964, 614] width 17 height 14
radio input "true"
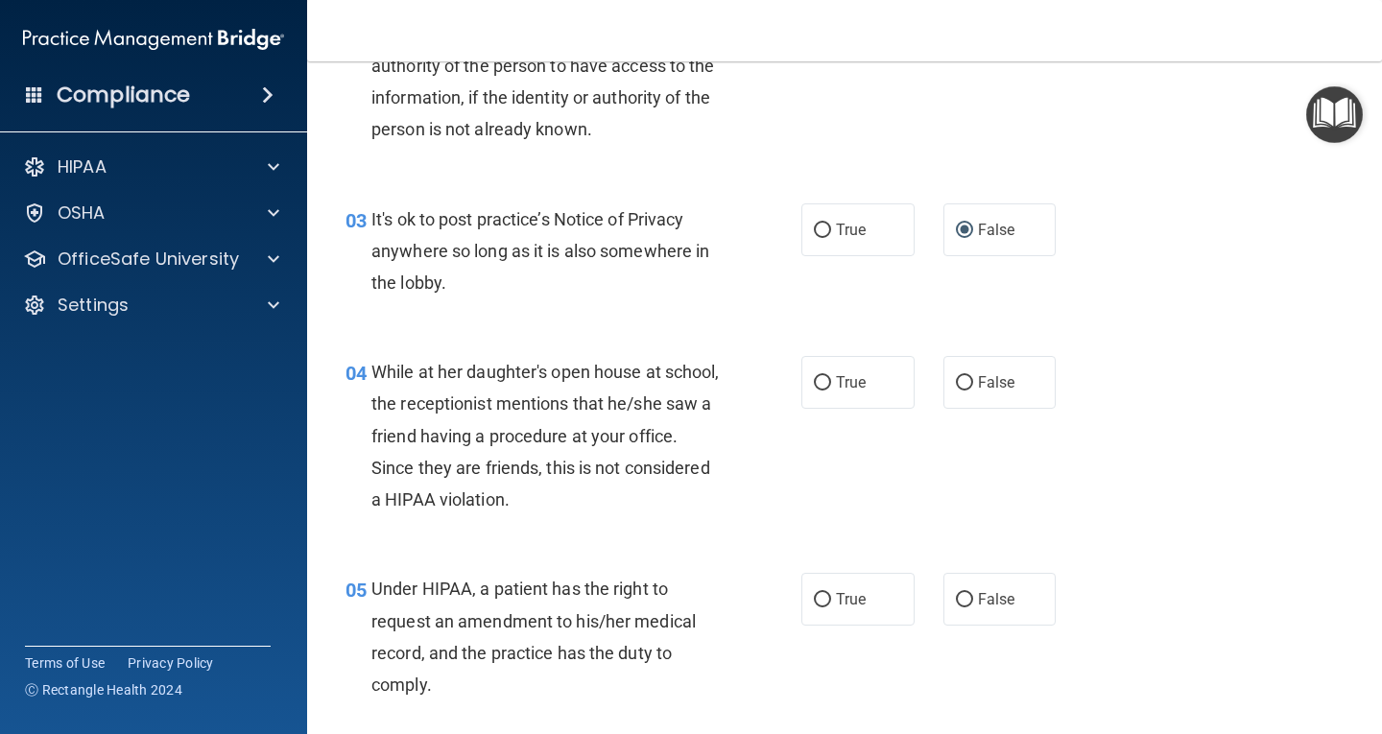
scroll to position [384, 0]
click at [956, 377] on input "False" at bounding box center [964, 382] width 17 height 14
radio input "true"
click at [951, 610] on label "False" at bounding box center [1000, 598] width 113 height 53
click at [956, 607] on input "False" at bounding box center [964, 599] width 17 height 14
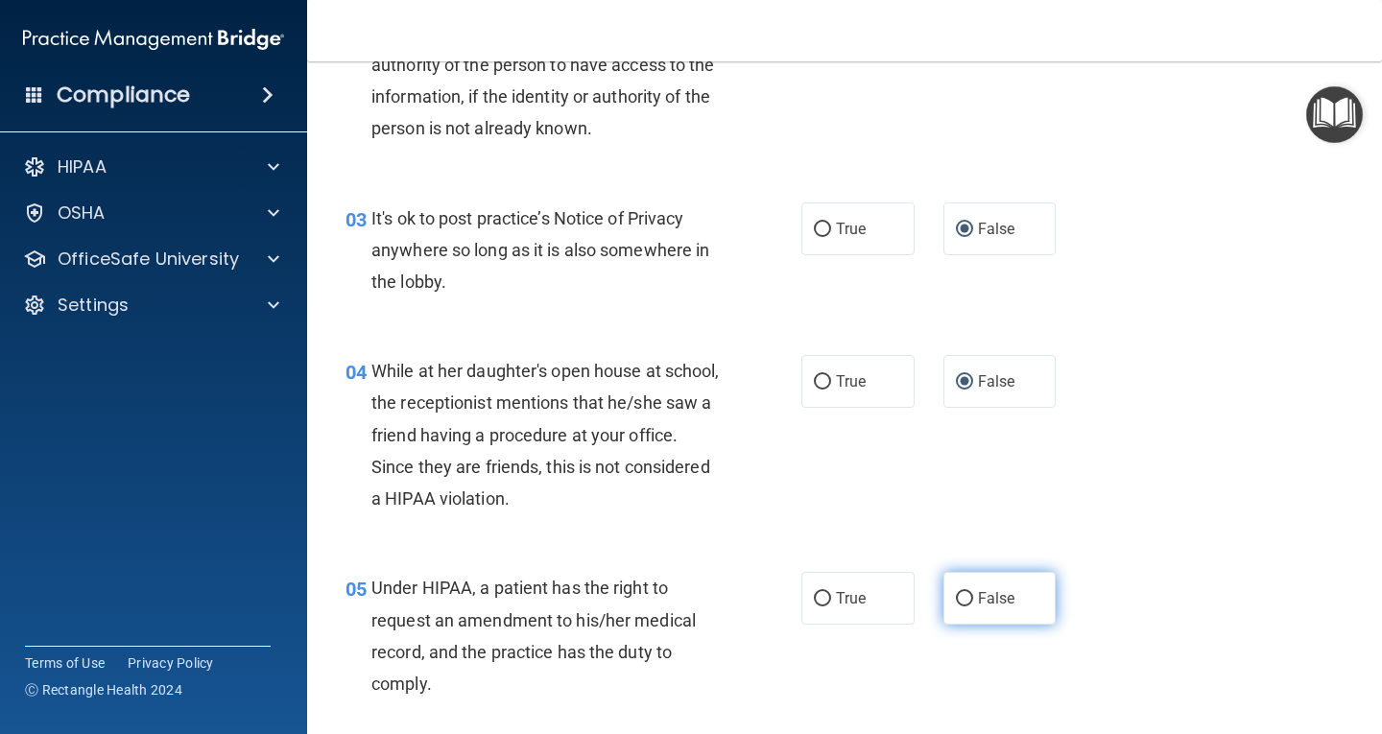
radio input "true"
click at [951, 610] on label "False" at bounding box center [1000, 598] width 113 height 53
click at [956, 607] on input "False" at bounding box center [964, 599] width 17 height 14
click at [1366, 722] on main "- The HIPAA Quiz This quiz doesn’t expire until 09/15/2025. Are you sure you wa…" at bounding box center [844, 397] width 1075 height 673
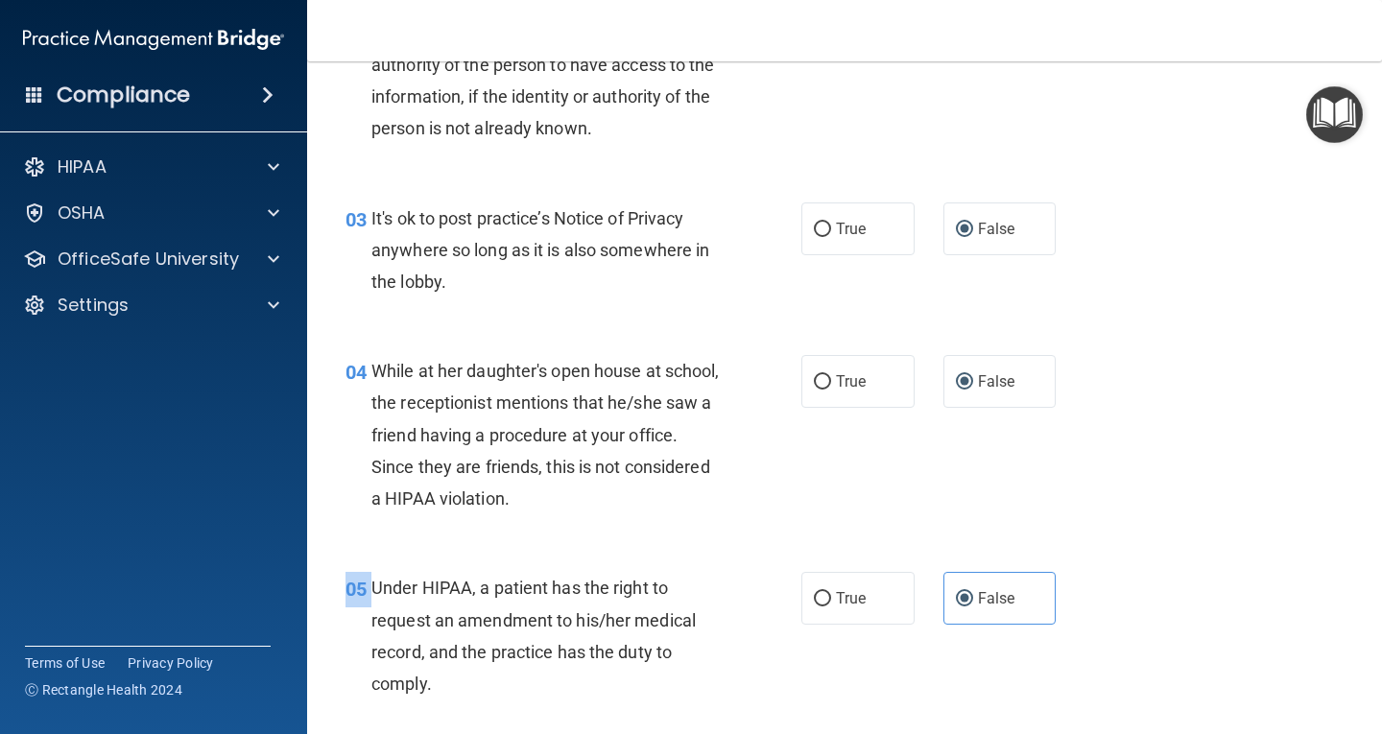
click at [1366, 722] on main "- The HIPAA Quiz This quiz doesn’t expire until 09/15/2025. Are you sure you wa…" at bounding box center [844, 397] width 1075 height 673
click at [1372, 722] on main "- The HIPAA Quiz This quiz doesn’t expire until 09/15/2025. Are you sure you wa…" at bounding box center [844, 397] width 1075 height 673
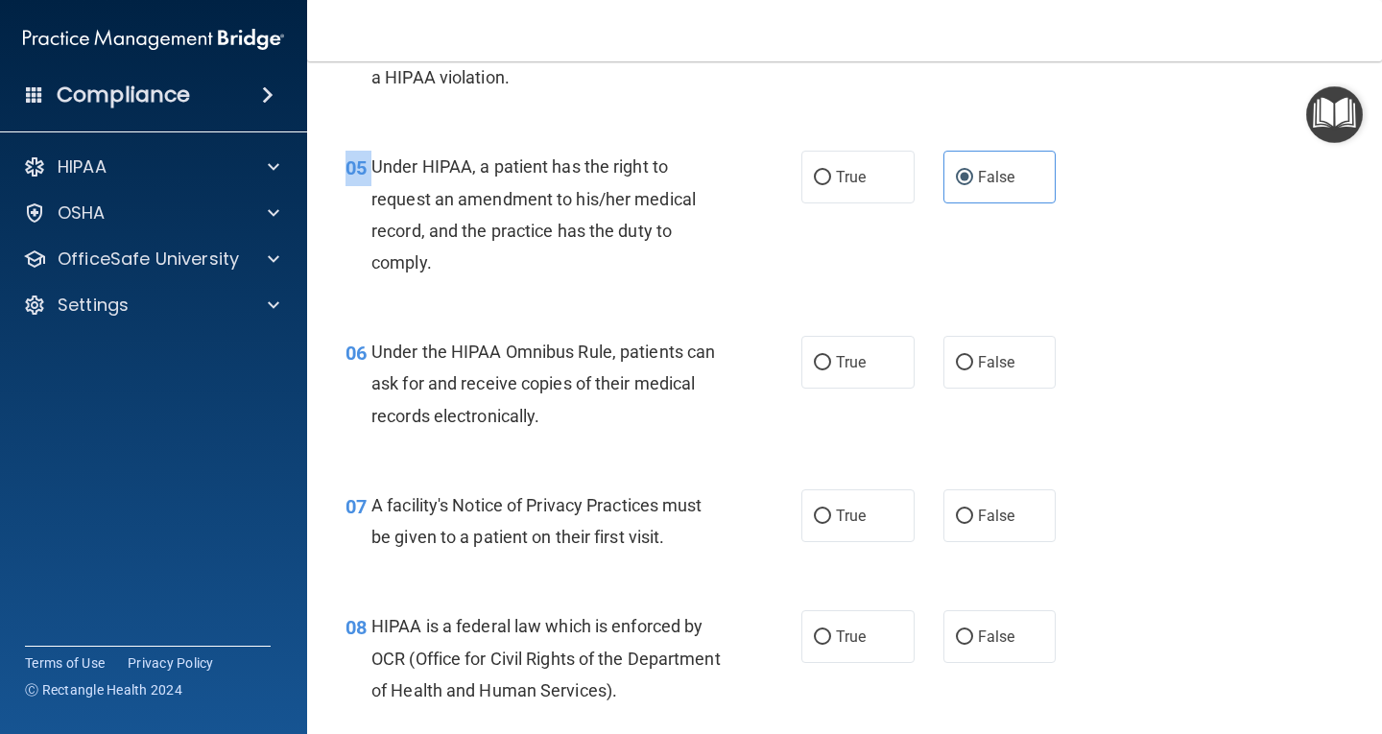
scroll to position [806, 0]
click at [815, 371] on label "True" at bounding box center [858, 361] width 113 height 53
click at [815, 370] on input "True" at bounding box center [822, 362] width 17 height 14
radio input "true"
click at [836, 509] on span "True" at bounding box center [851, 515] width 30 height 18
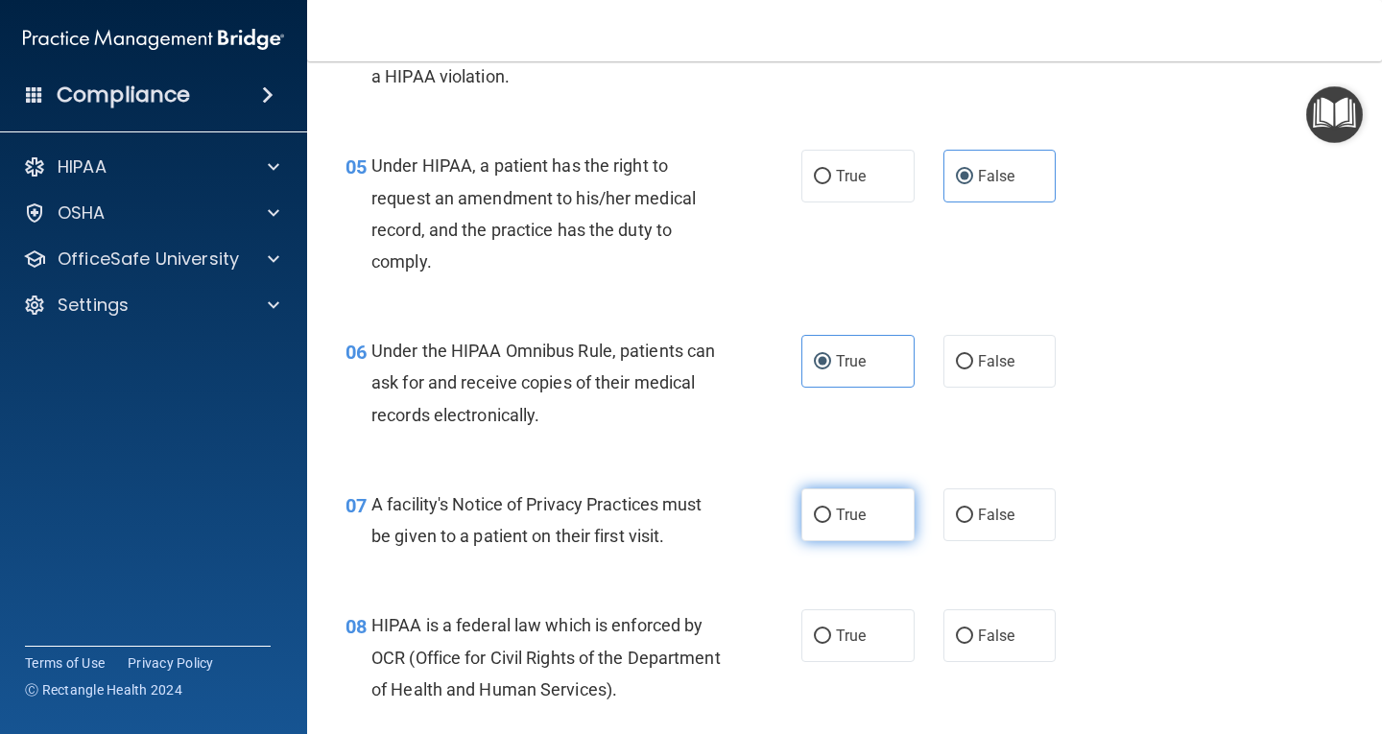
click at [831, 509] on input "True" at bounding box center [822, 516] width 17 height 14
radio input "true"
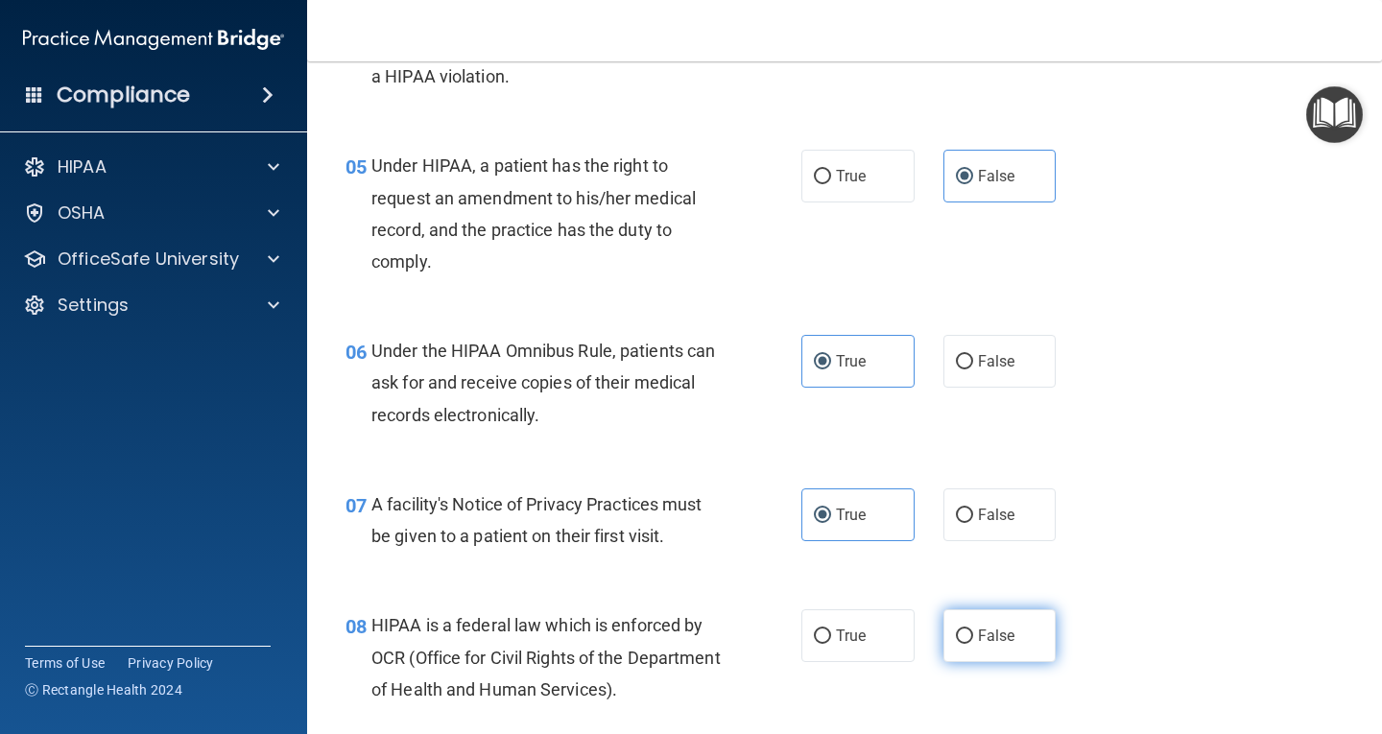
click at [957, 623] on label "False" at bounding box center [1000, 636] width 113 height 53
click at [957, 630] on input "False" at bounding box center [964, 637] width 17 height 14
radio input "true"
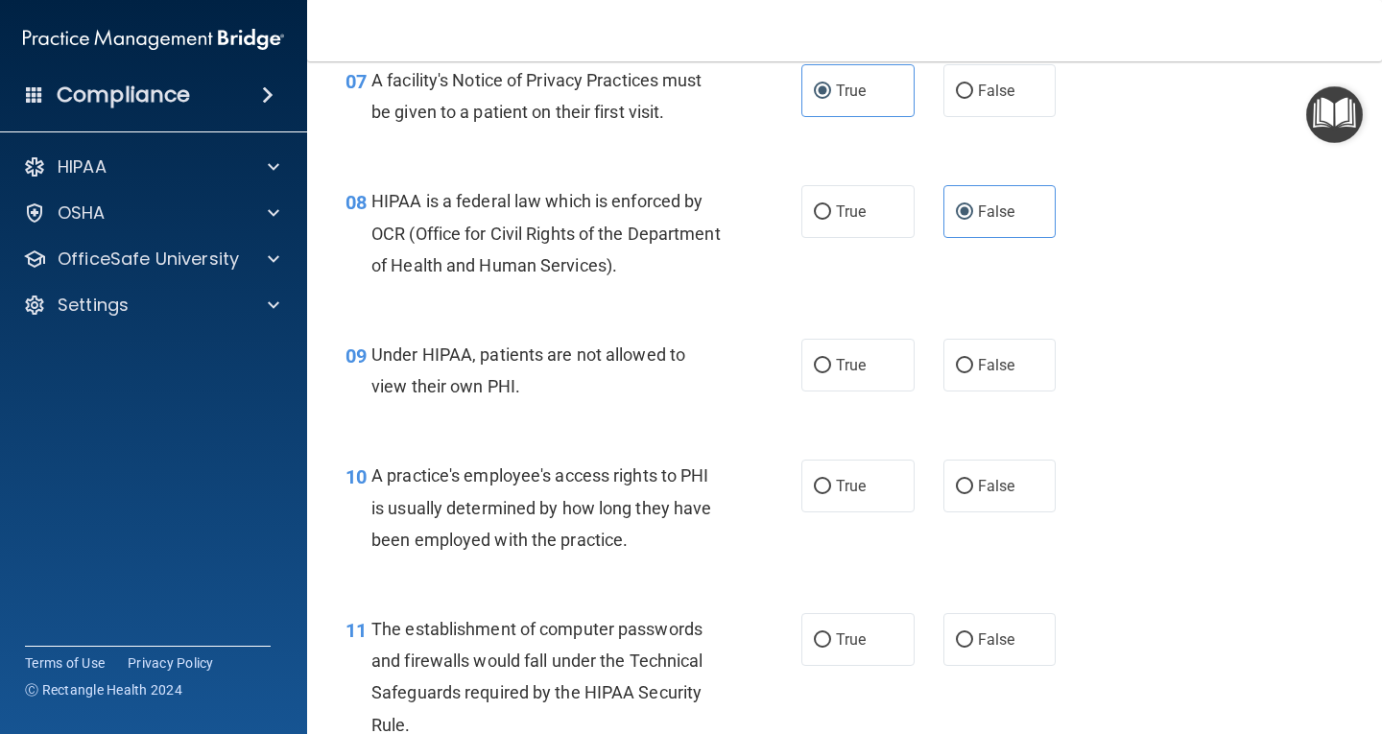
scroll to position [1267, 0]
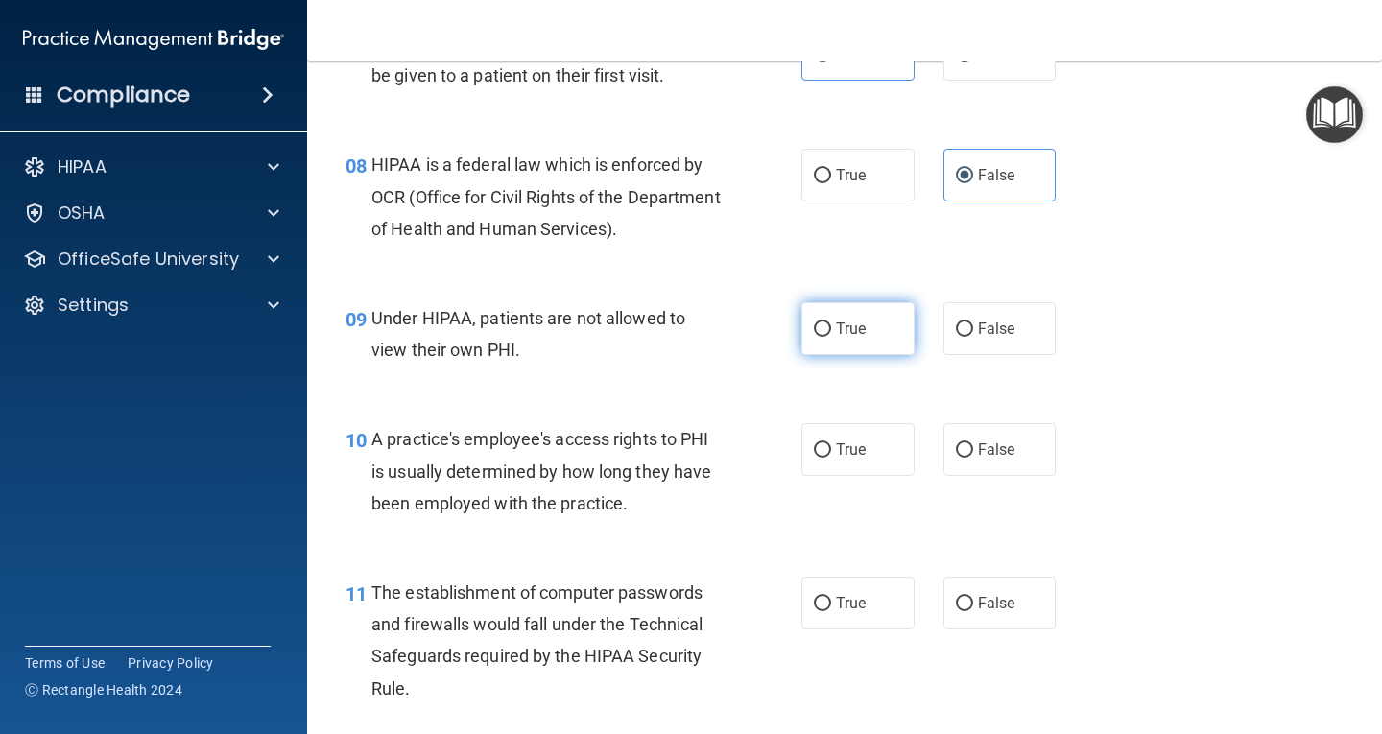
click at [814, 336] on input "True" at bounding box center [822, 330] width 17 height 14
radio input "true"
click at [956, 443] on input "False" at bounding box center [964, 450] width 17 height 14
radio input "true"
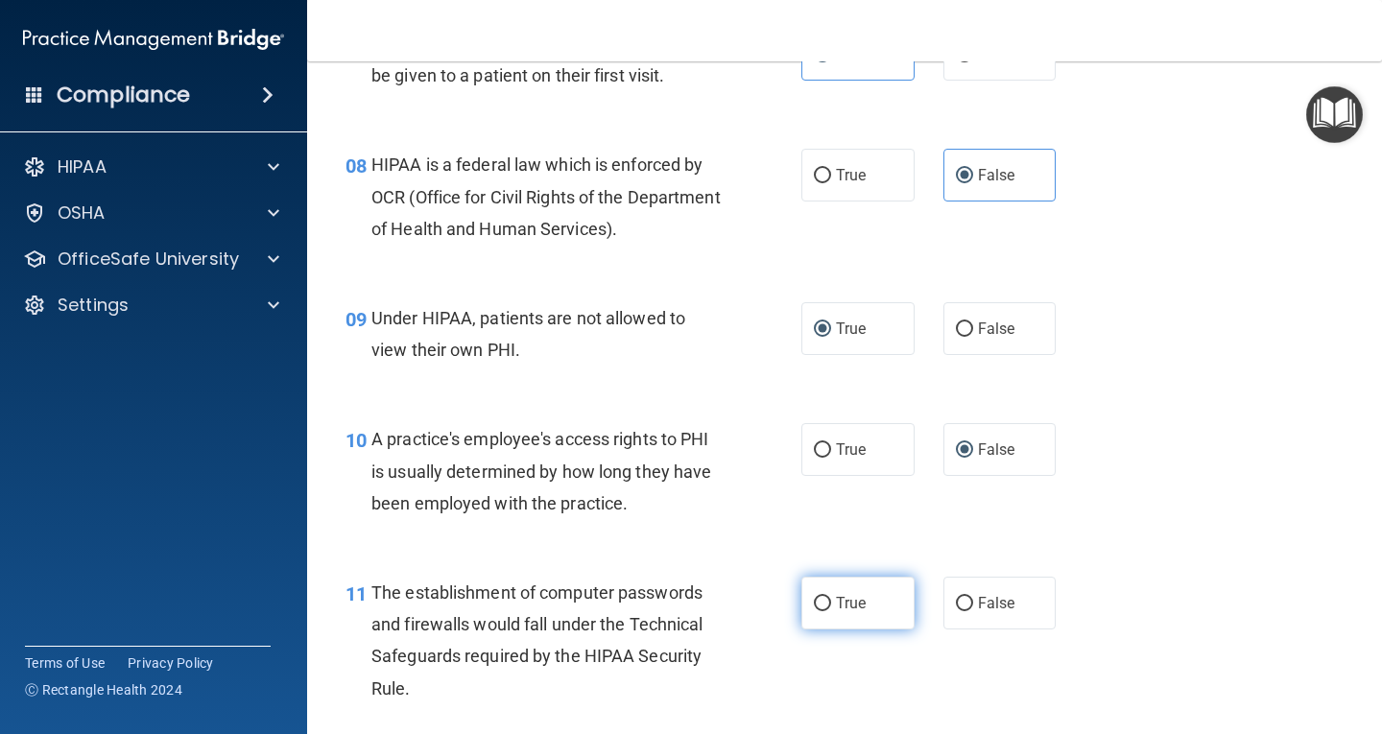
click at [818, 601] on input "True" at bounding box center [822, 604] width 17 height 14
radio input "true"
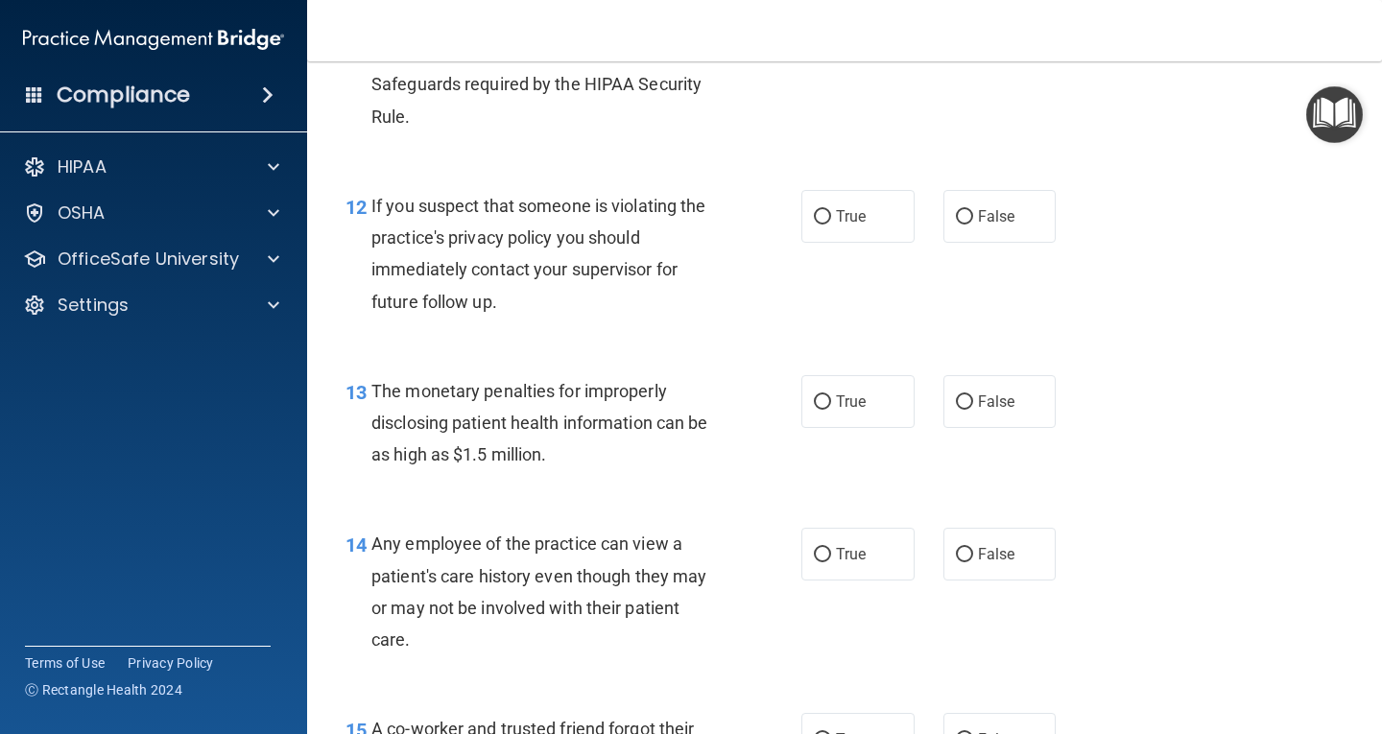
scroll to position [1843, 0]
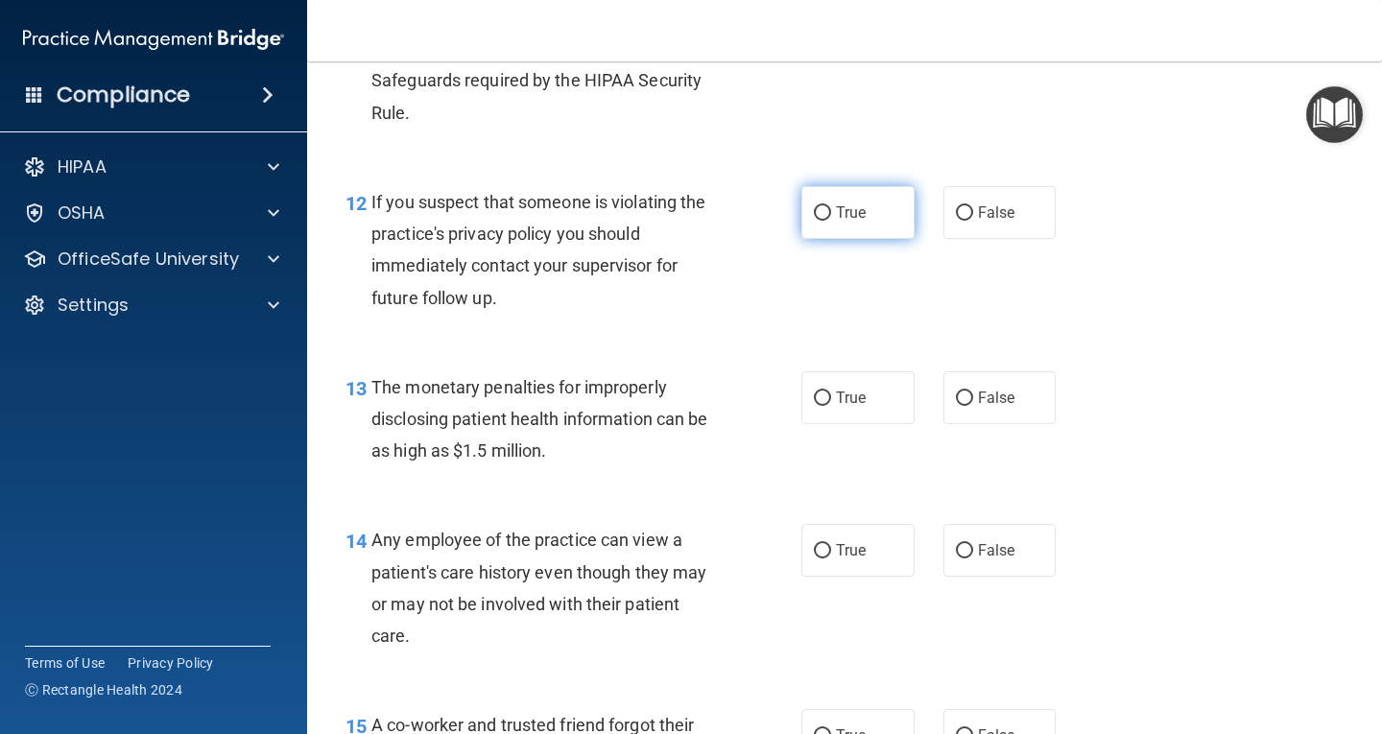
click at [819, 206] on input "True" at bounding box center [822, 213] width 17 height 14
radio input "true"
click at [807, 386] on label "True" at bounding box center [858, 397] width 113 height 53
click at [814, 392] on input "True" at bounding box center [822, 399] width 17 height 14
radio input "true"
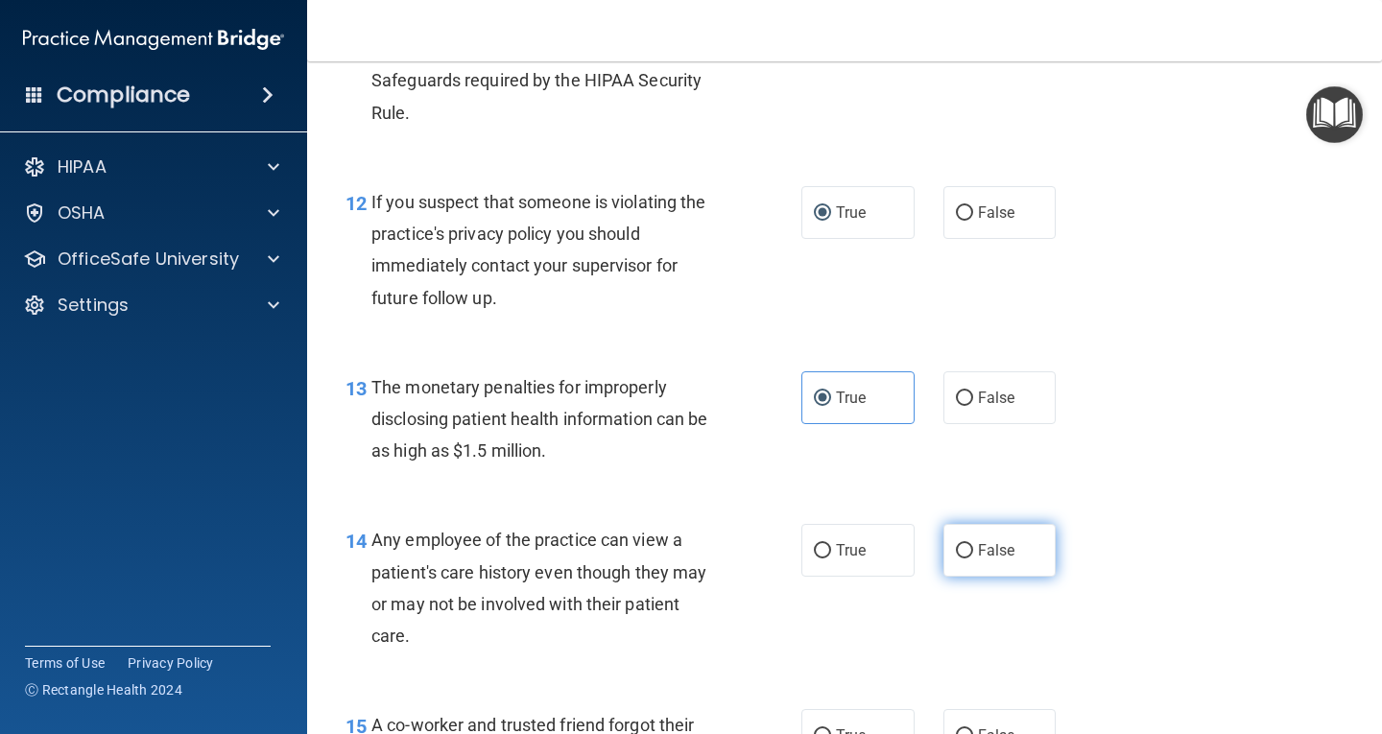
click at [956, 548] on input "False" at bounding box center [964, 551] width 17 height 14
radio input "true"
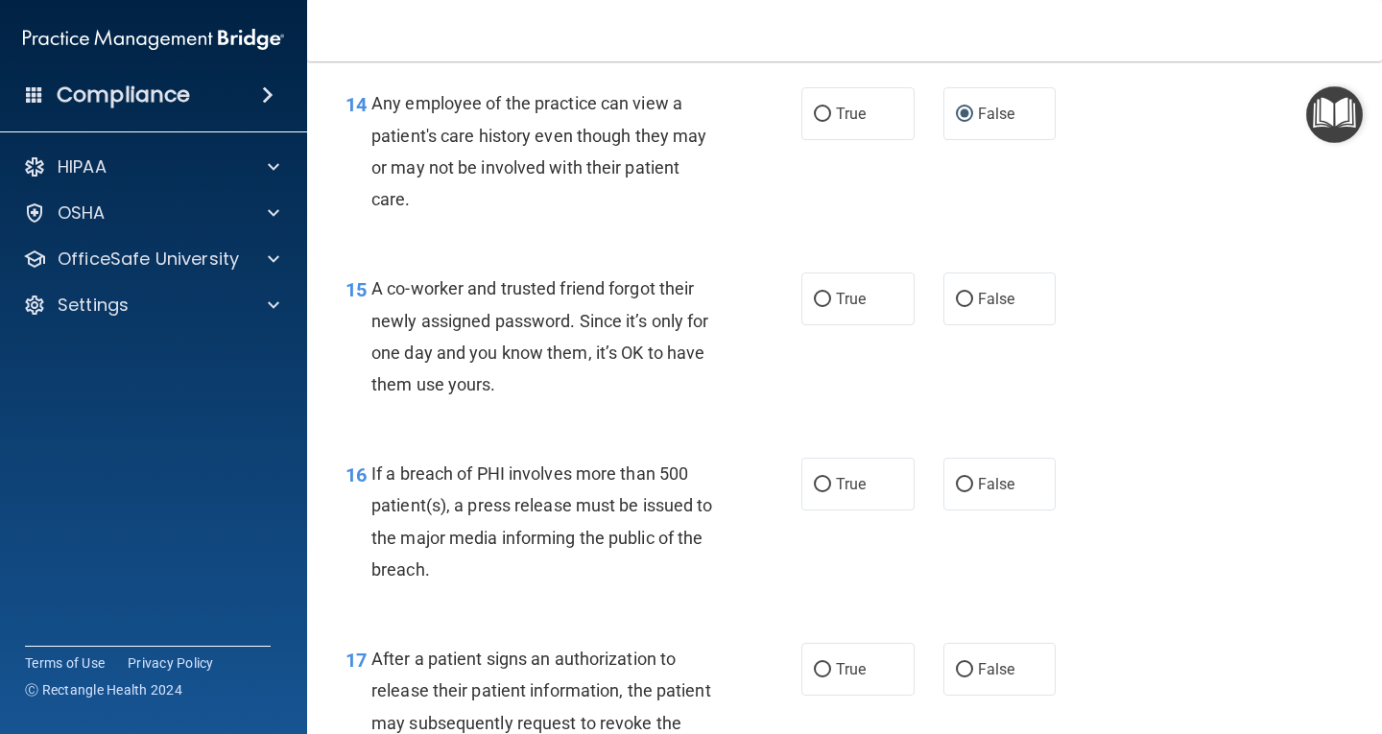
scroll to position [2304, 0]
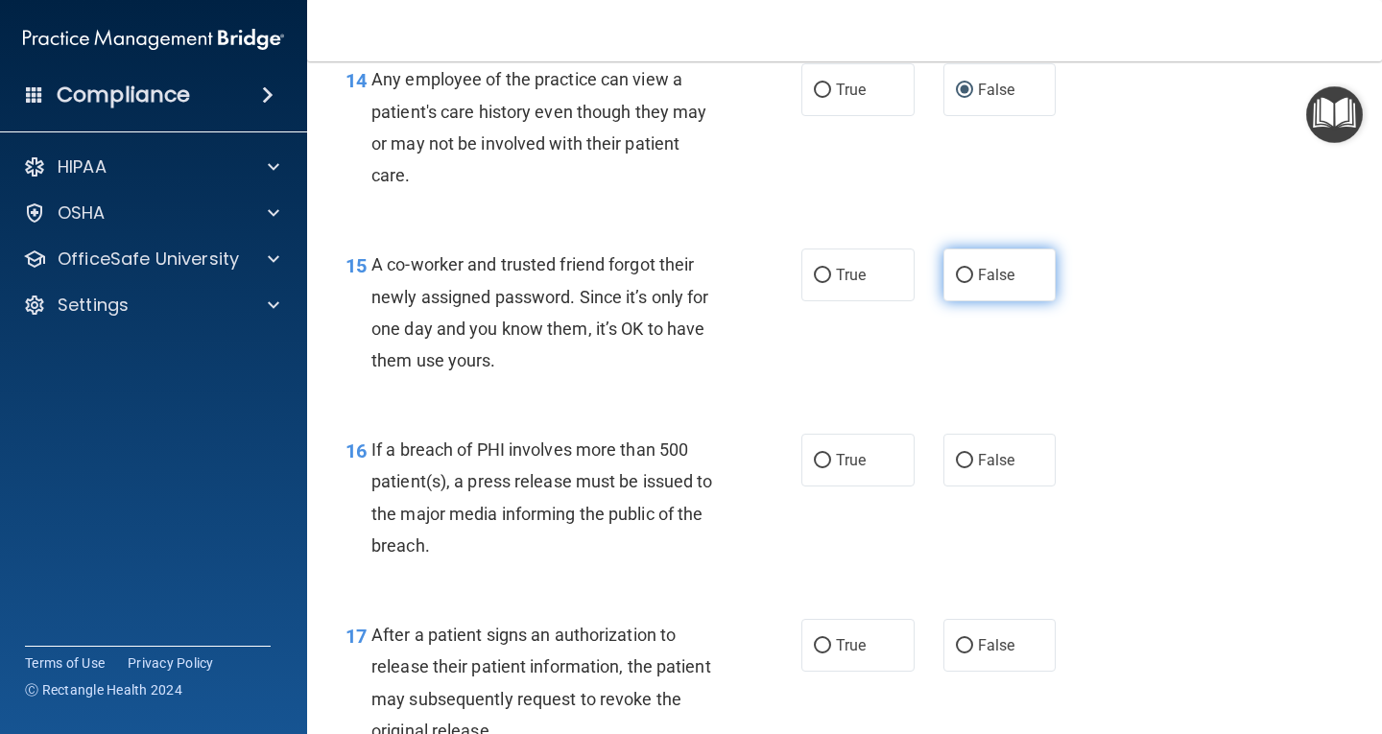
click at [956, 278] on input "False" at bounding box center [964, 276] width 17 height 14
radio input "true"
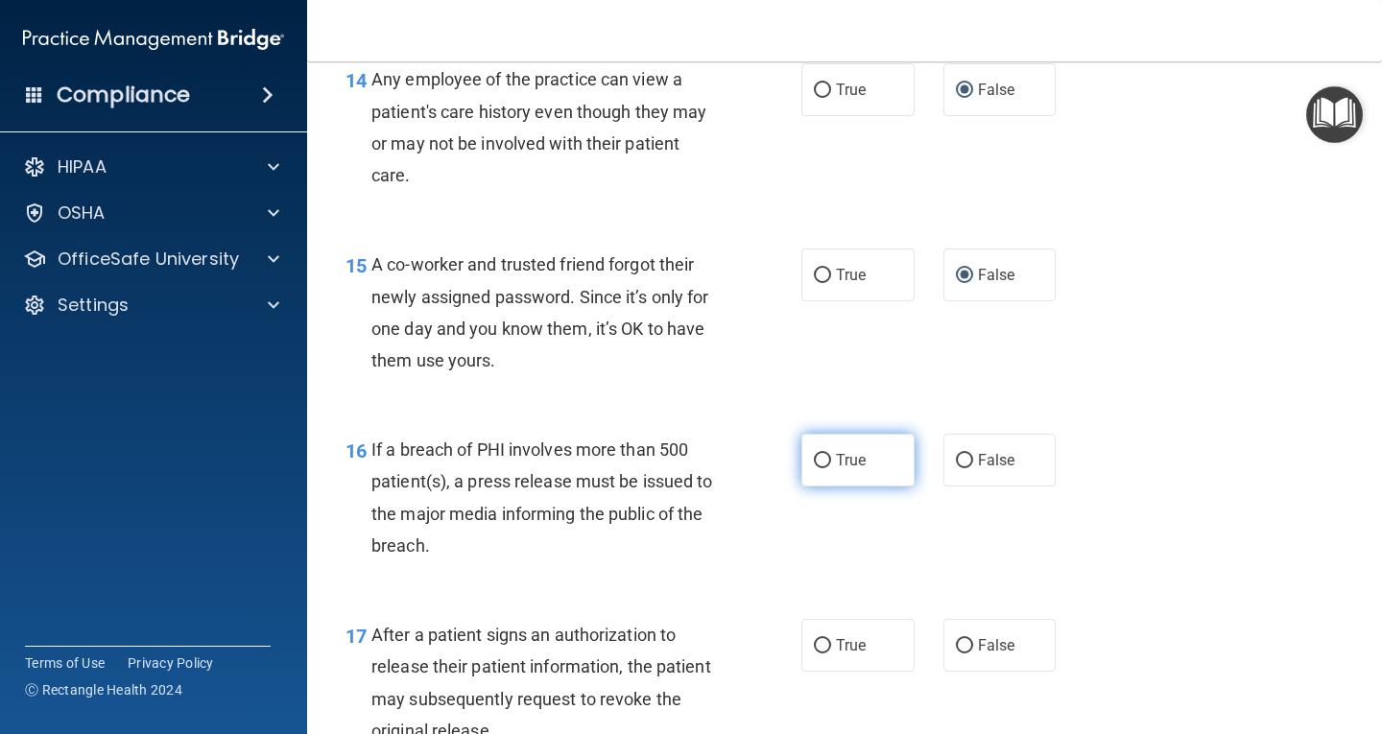
click at [827, 475] on label "True" at bounding box center [858, 460] width 113 height 53
click at [827, 468] on input "True" at bounding box center [822, 461] width 17 height 14
radio input "true"
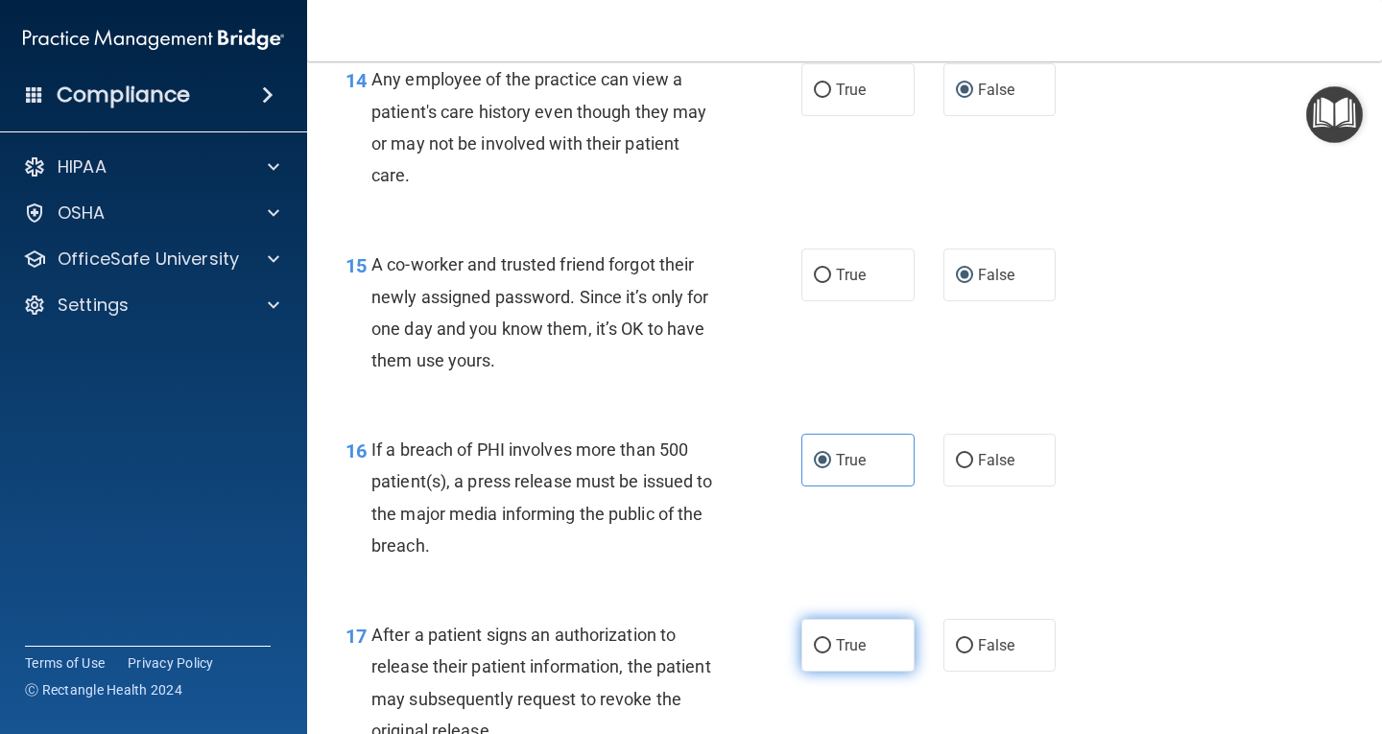
click at [814, 633] on label "True" at bounding box center [858, 645] width 113 height 53
click at [814, 639] on input "True" at bounding box center [822, 646] width 17 height 14
radio input "true"
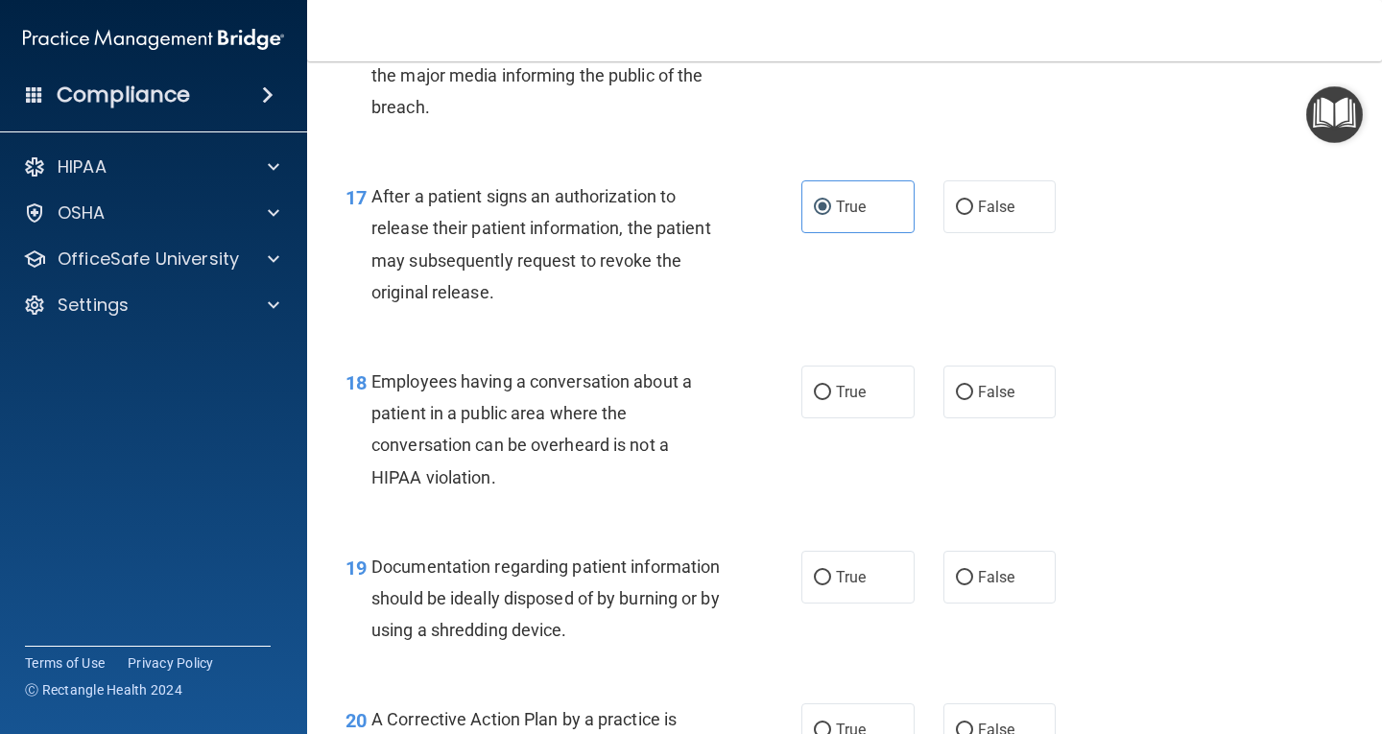
scroll to position [2765, 0]
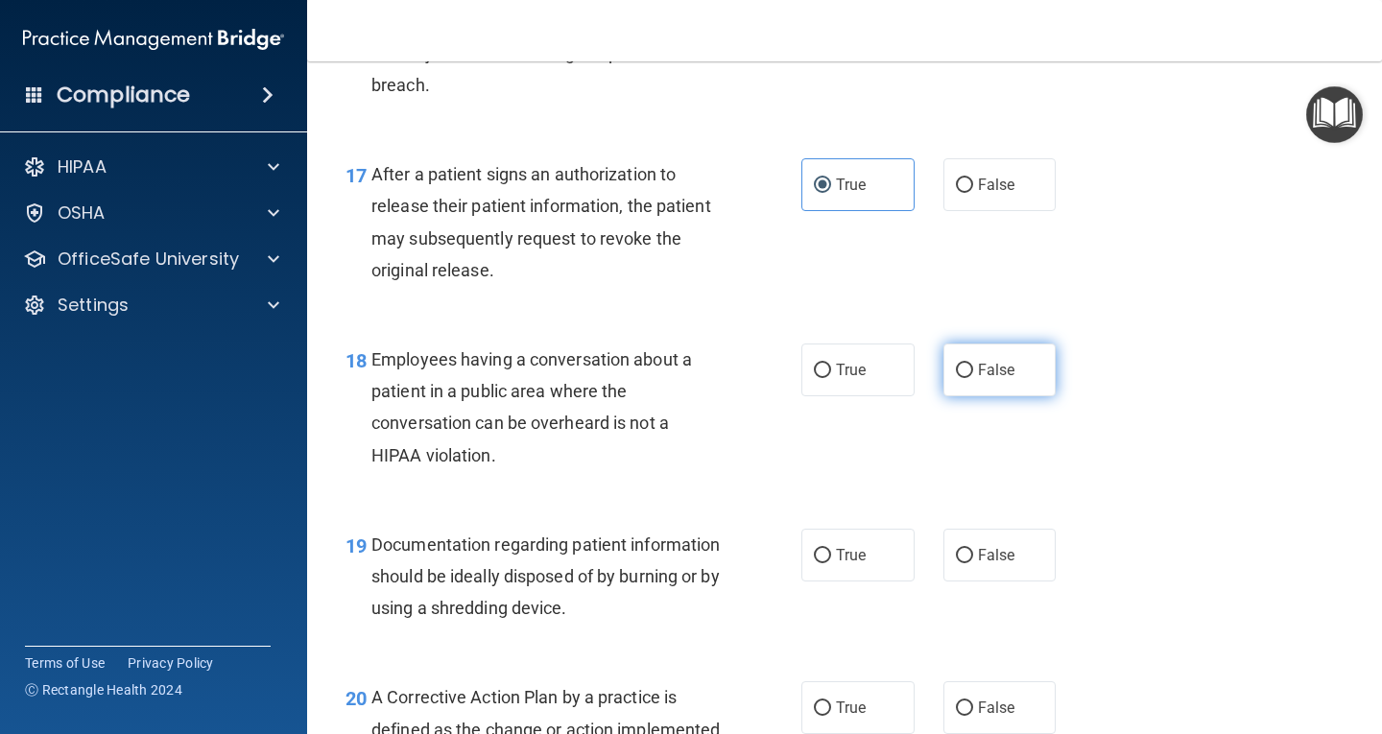
click at [956, 369] on input "False" at bounding box center [964, 371] width 17 height 14
radio input "true"
click at [814, 549] on input "True" at bounding box center [822, 556] width 17 height 14
radio input "true"
click at [814, 715] on input "True" at bounding box center [822, 709] width 17 height 14
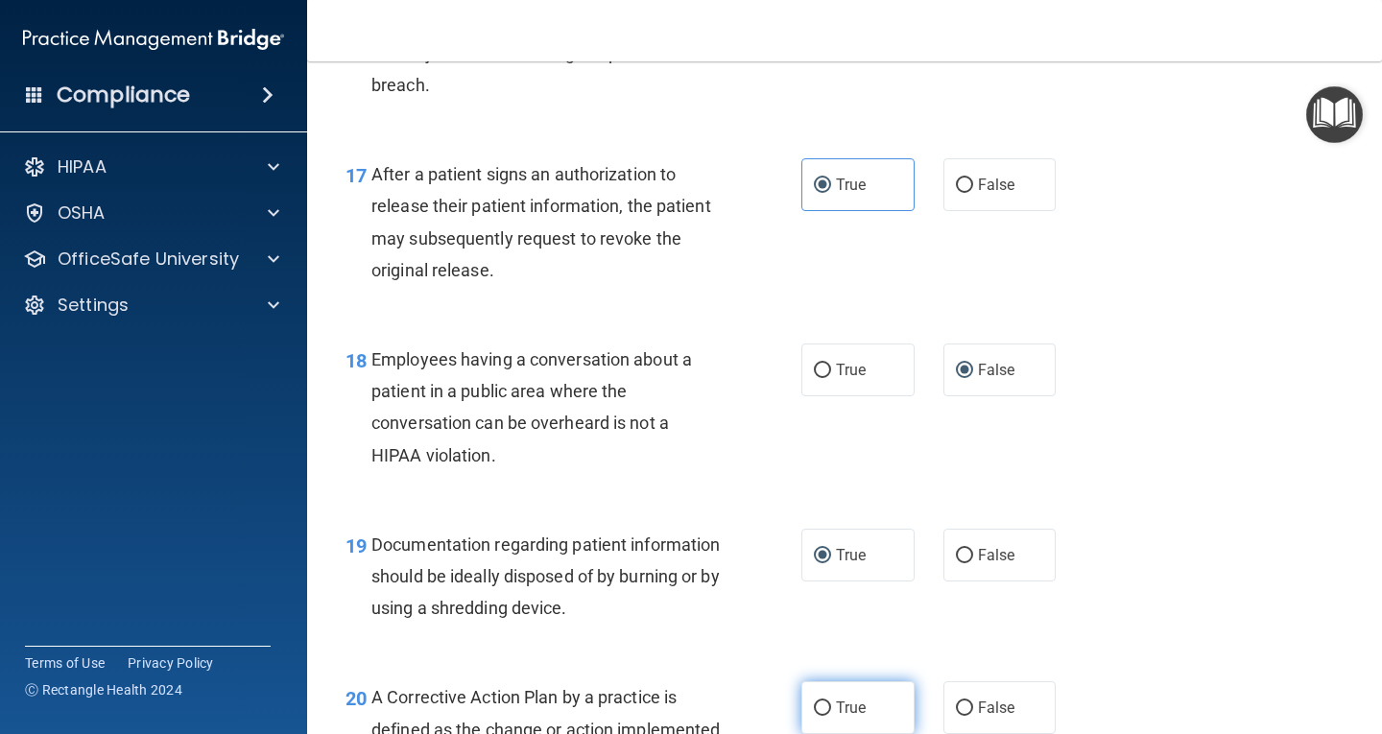
radio input "true"
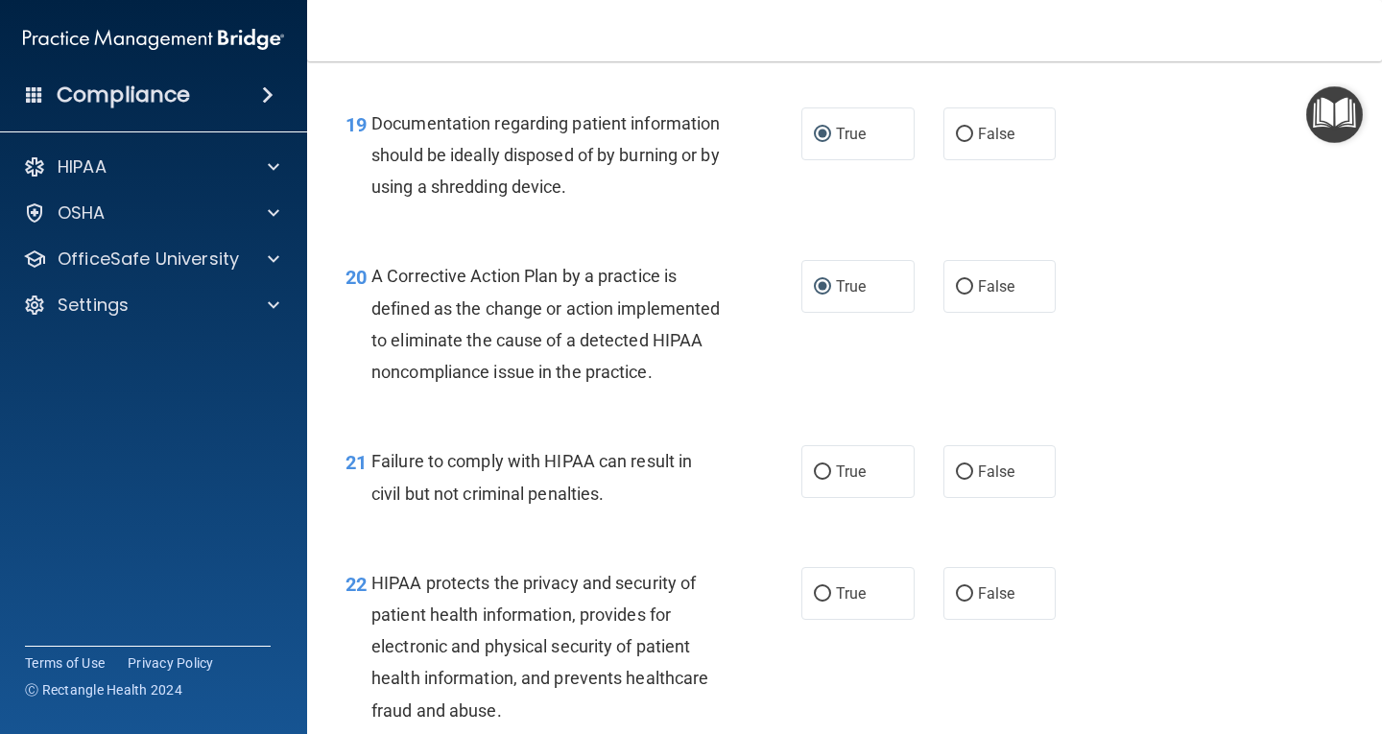
scroll to position [3187, 0]
drag, startPoint x: 943, startPoint y: 501, endPoint x: 959, endPoint y: 501, distance: 16.3
click at [959, 497] on label "False" at bounding box center [1000, 470] width 113 height 53
click at [959, 479] on input "False" at bounding box center [964, 472] width 17 height 14
radio input "true"
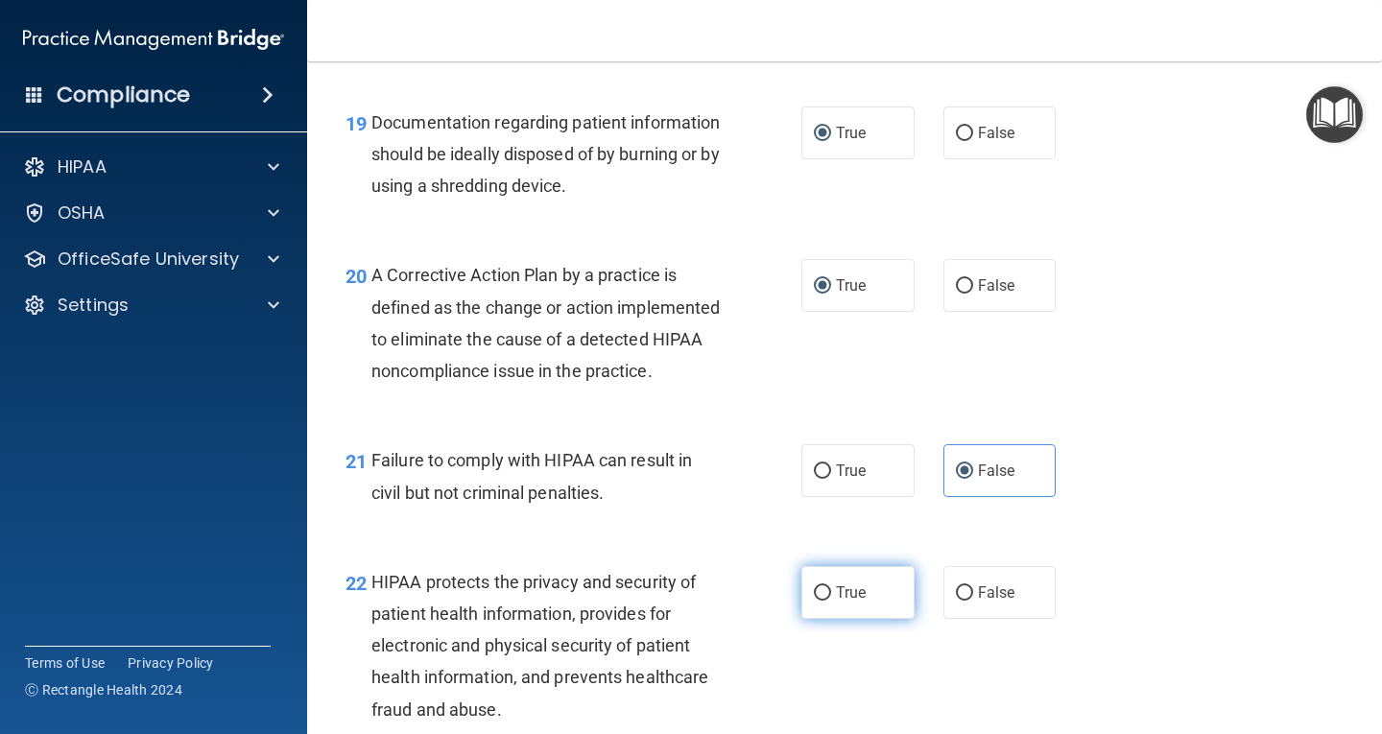
click at [852, 602] on span "True" at bounding box center [851, 593] width 30 height 18
click at [831, 601] on input "True" at bounding box center [822, 594] width 17 height 14
radio input "true"
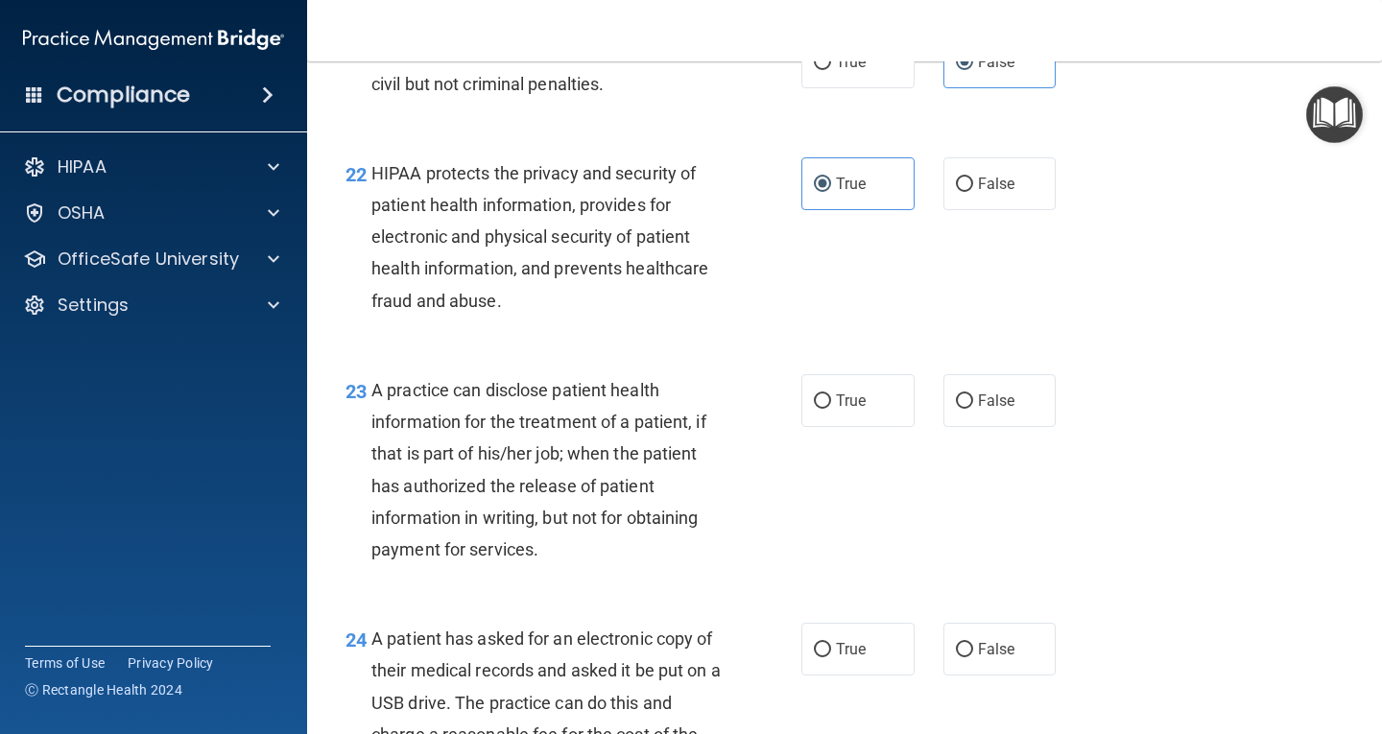
scroll to position [3609, 0]
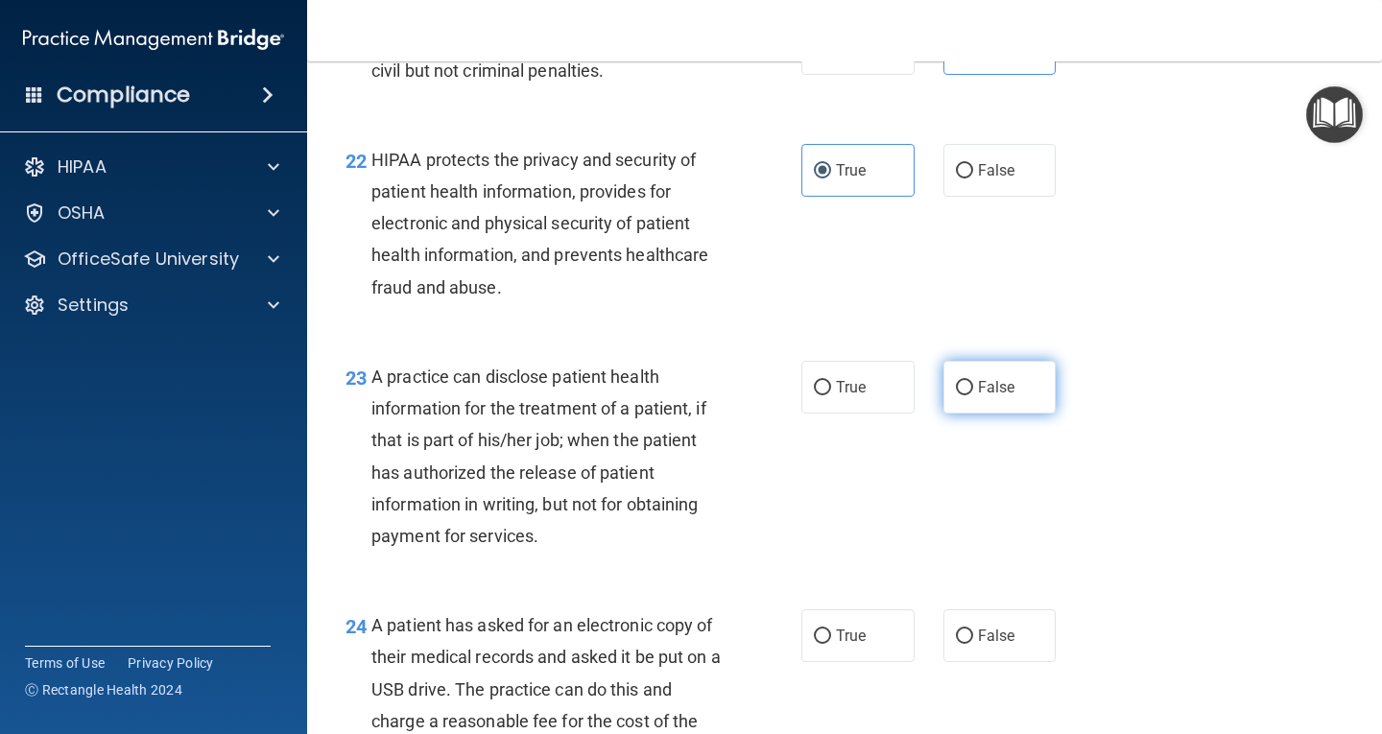
click at [962, 395] on input "False" at bounding box center [964, 388] width 17 height 14
radio input "true"
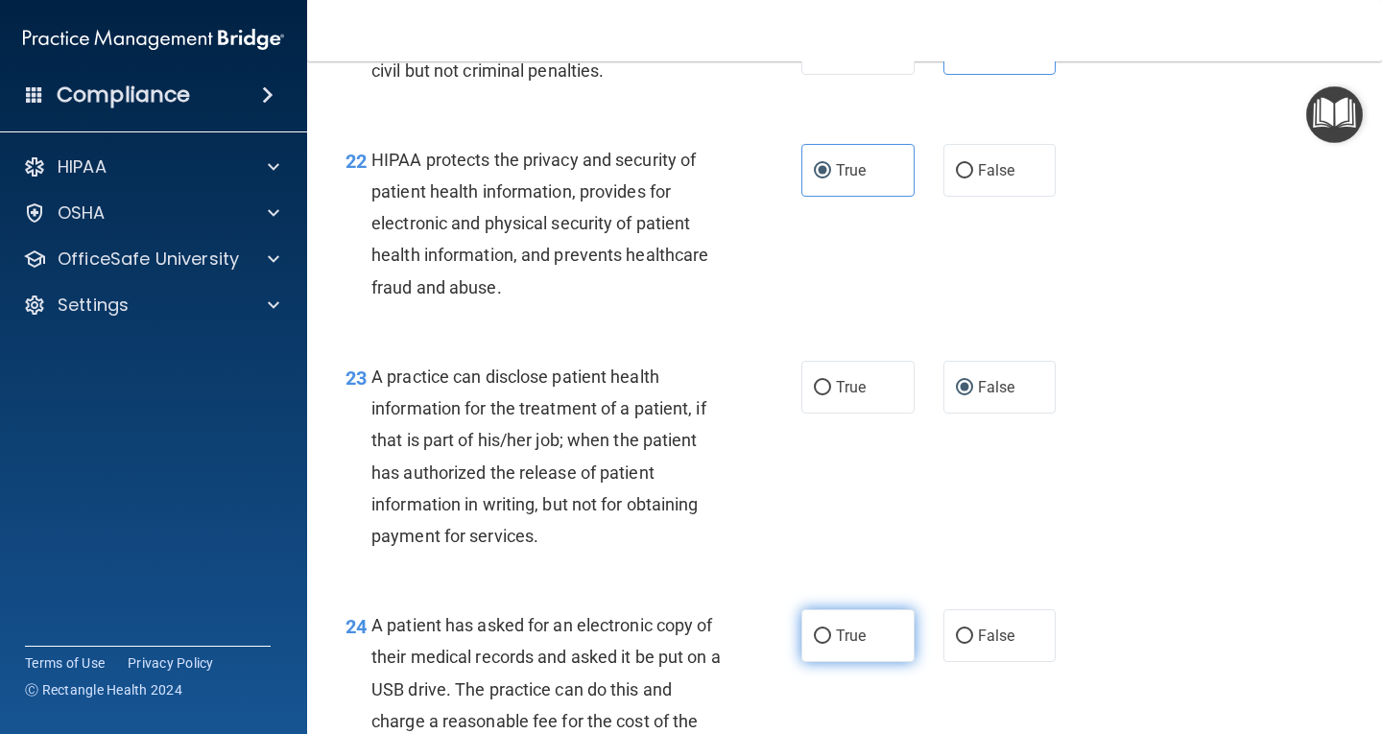
click at [817, 659] on label "True" at bounding box center [858, 636] width 113 height 53
click at [817, 644] on input "True" at bounding box center [822, 637] width 17 height 14
radio input "true"
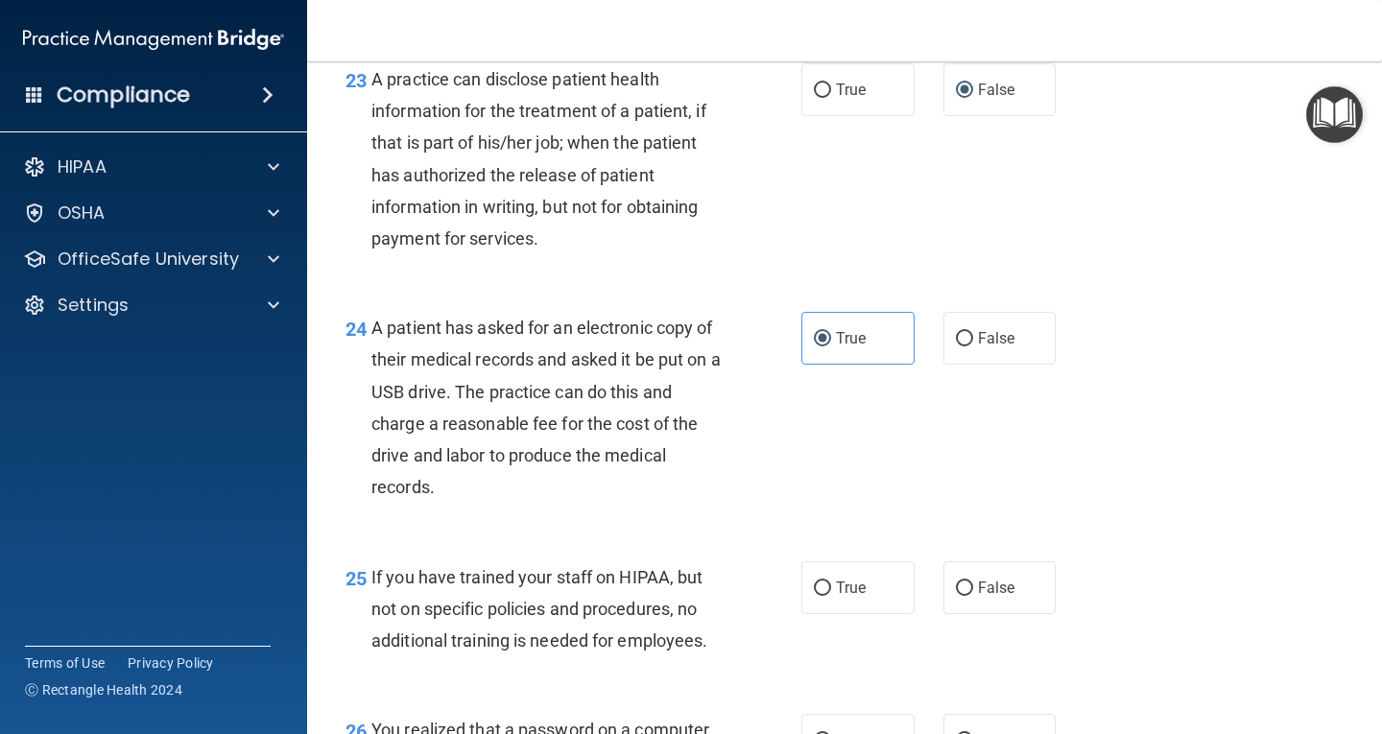
scroll to position [3917, 0]
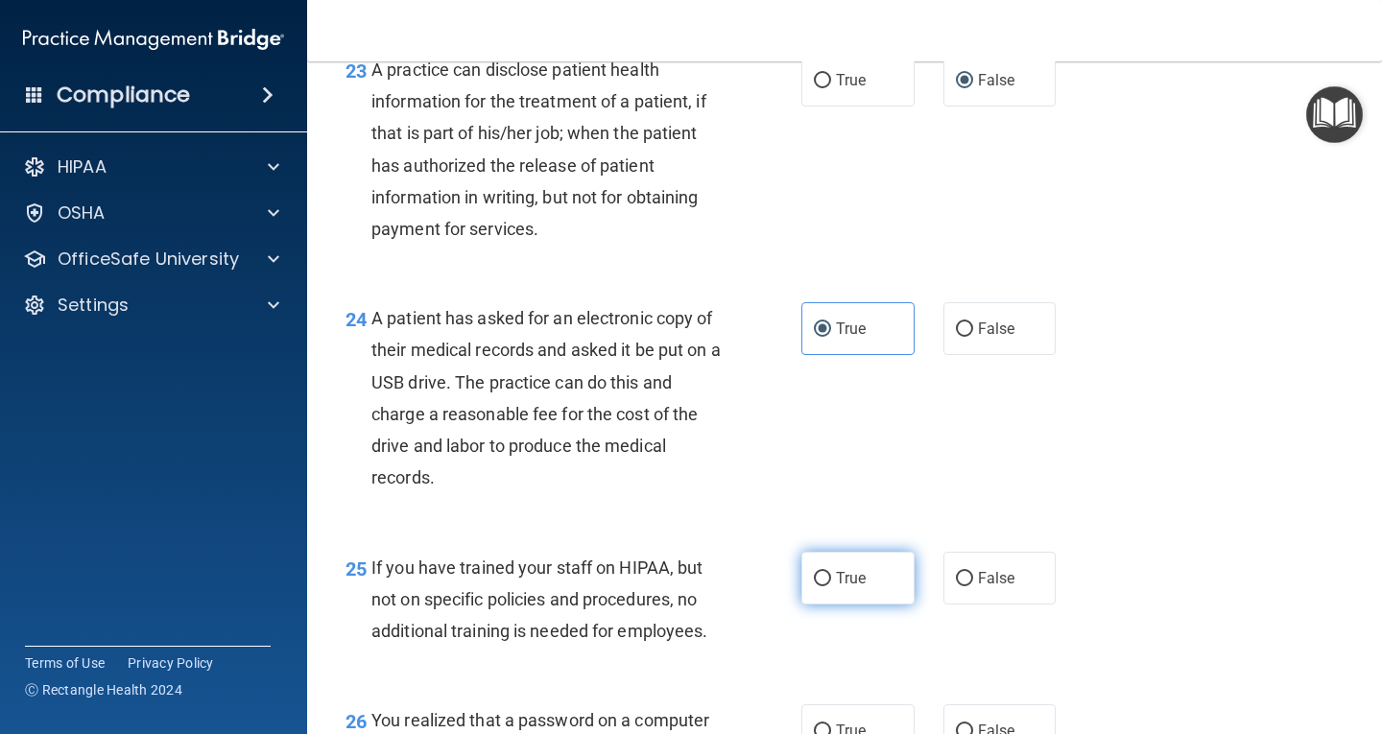
click at [814, 587] on input "True" at bounding box center [822, 579] width 17 height 14
radio input "true"
click at [814, 587] on input "True" at bounding box center [822, 579] width 17 height 14
click at [956, 587] on input "False" at bounding box center [964, 579] width 17 height 14
radio input "true"
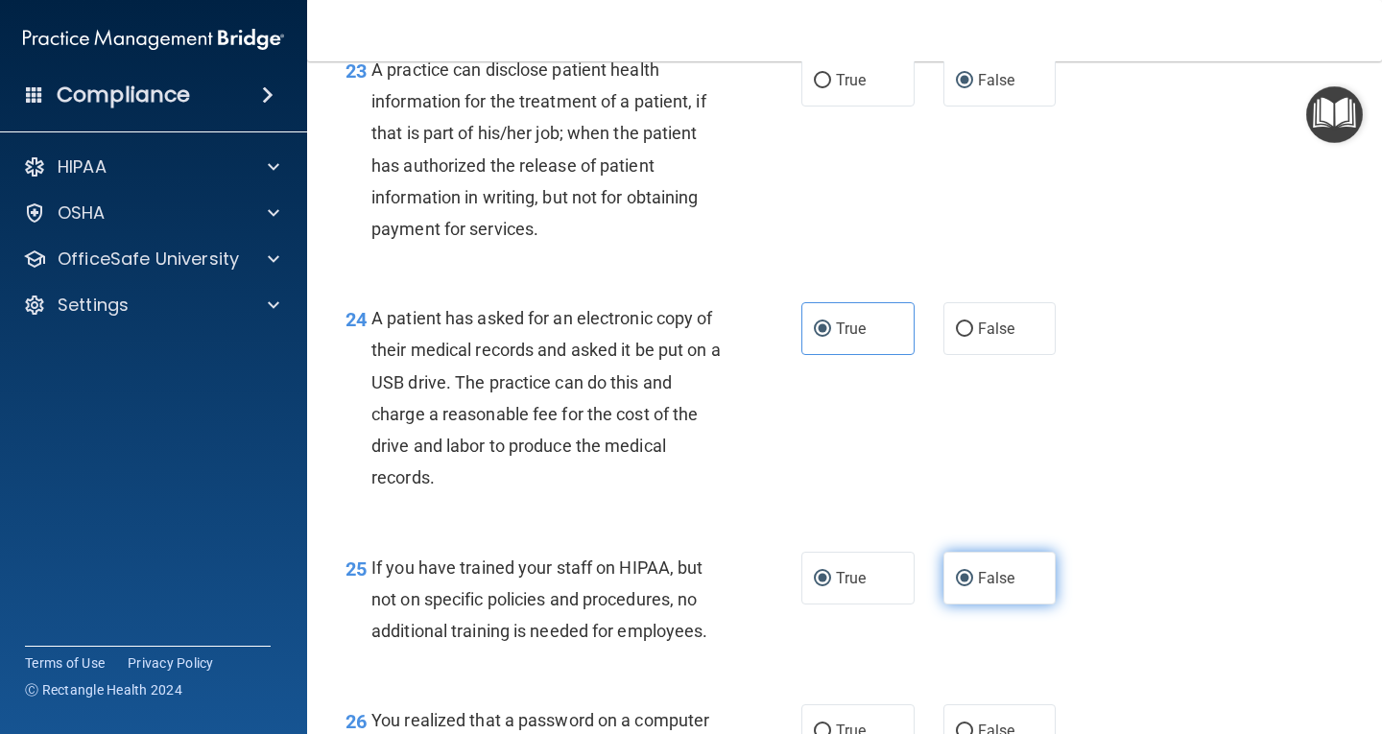
radio input "false"
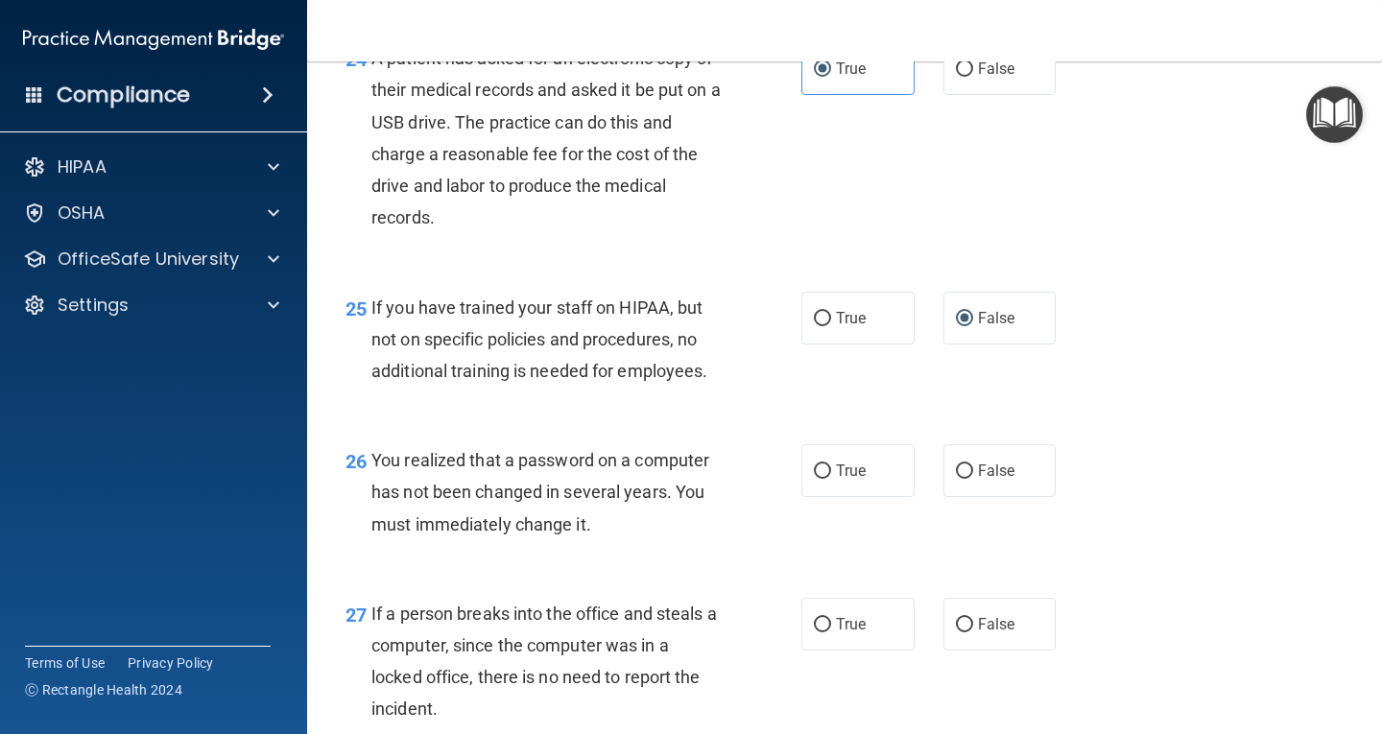
scroll to position [4185, 0]
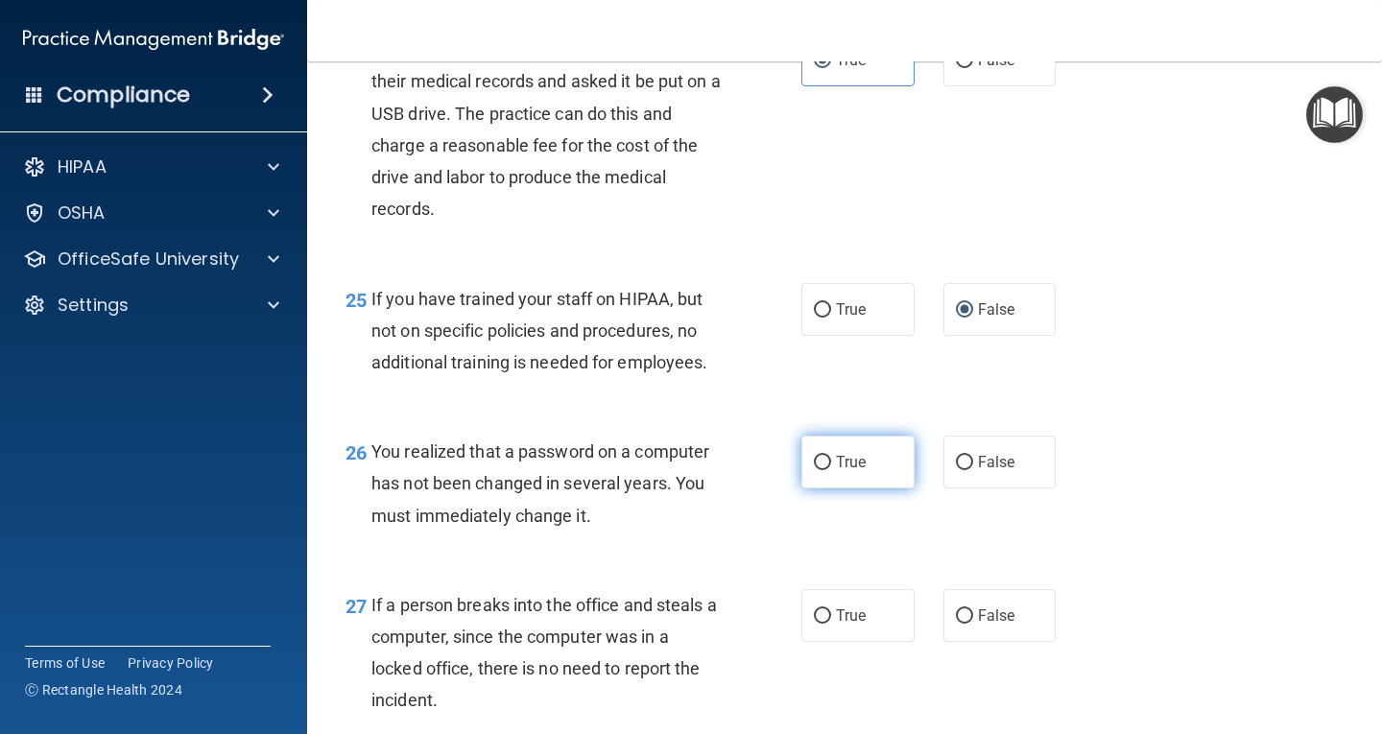
click at [822, 470] on input "True" at bounding box center [822, 463] width 17 height 14
radio input "true"
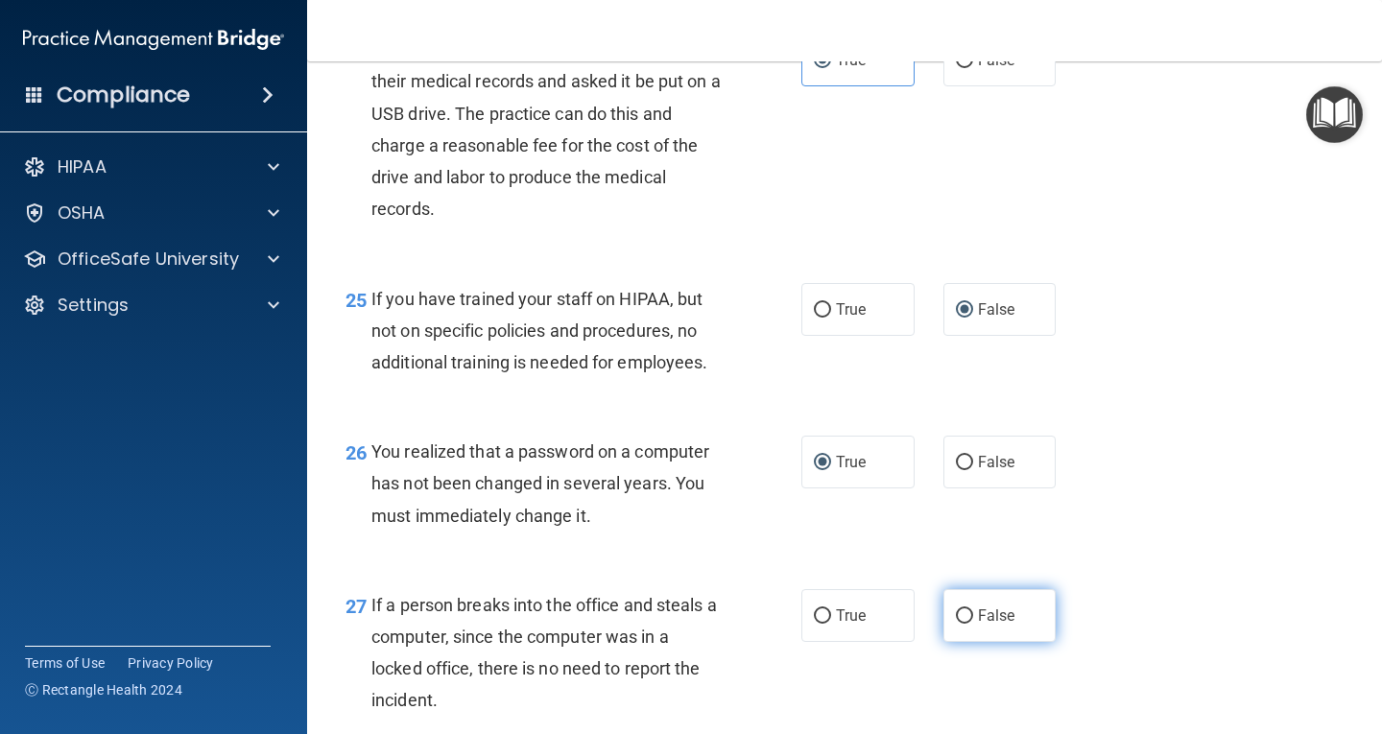
click at [958, 624] on input "False" at bounding box center [964, 617] width 17 height 14
radio input "true"
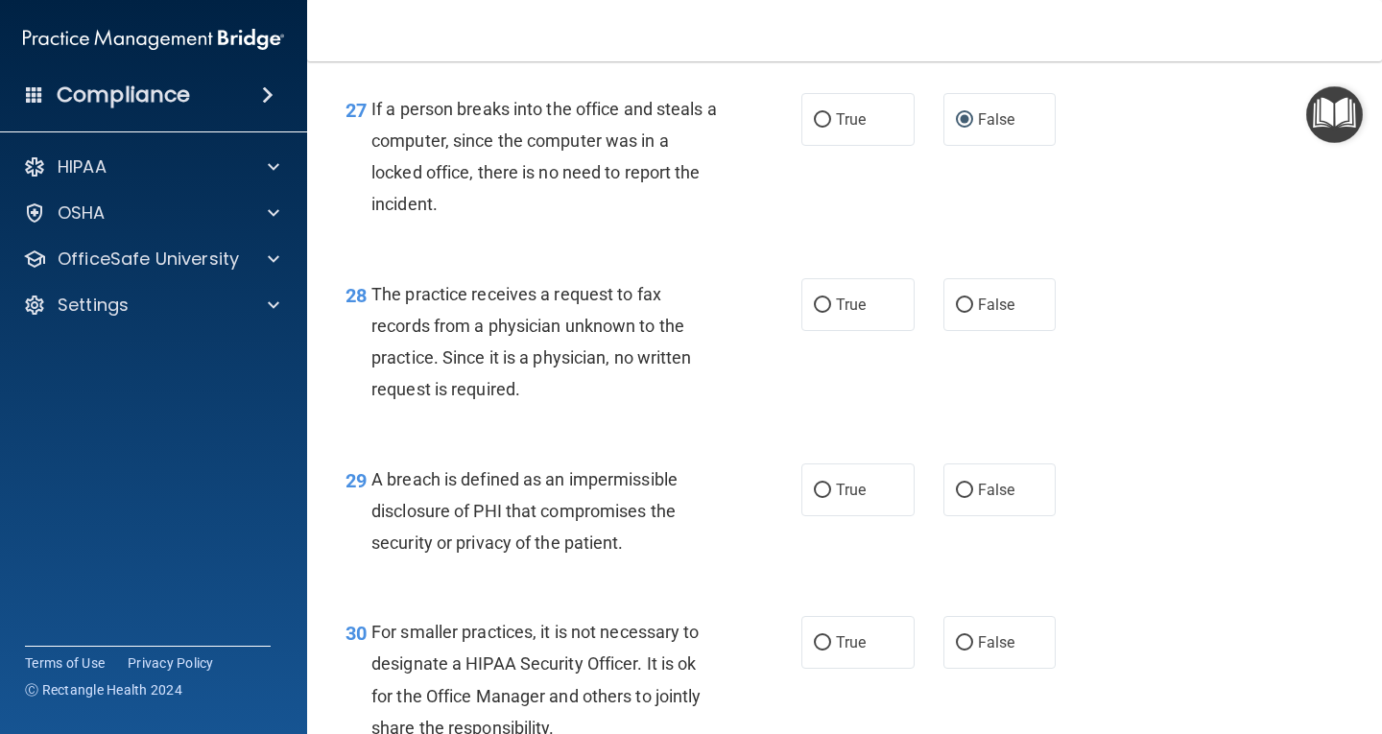
scroll to position [4685, 0]
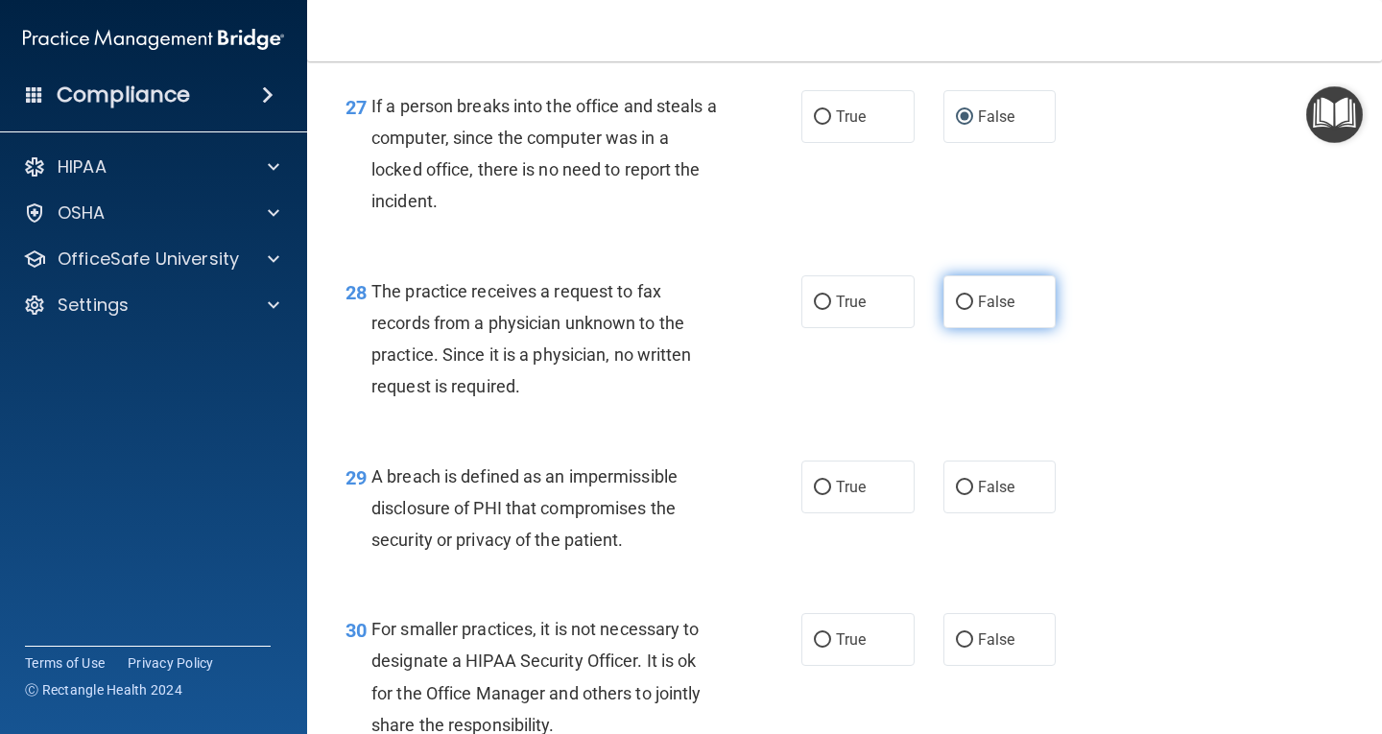
click at [960, 310] on input "False" at bounding box center [964, 303] width 17 height 14
radio input "true"
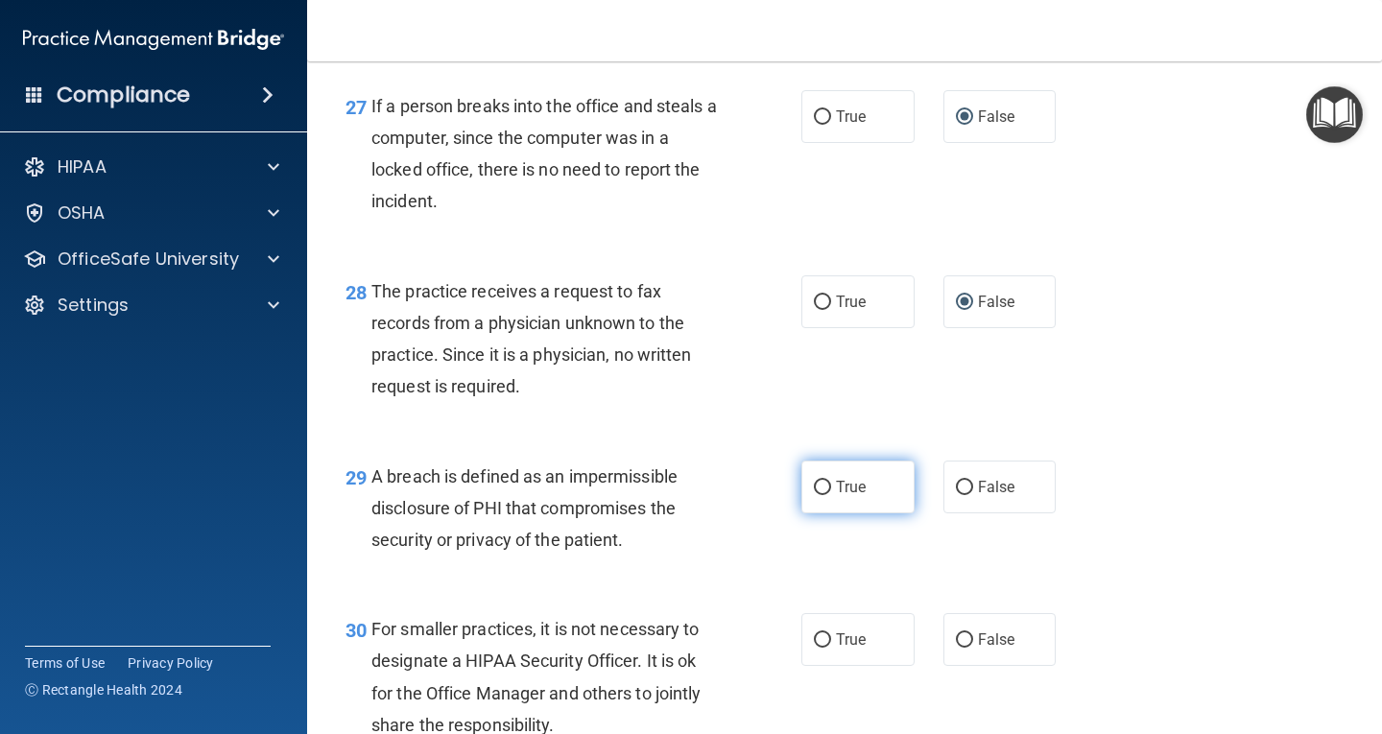
click at [825, 514] on label "True" at bounding box center [858, 487] width 113 height 53
click at [825, 495] on input "True" at bounding box center [822, 488] width 17 height 14
radio input "true"
click at [968, 666] on label "False" at bounding box center [1000, 639] width 113 height 53
click at [968, 648] on input "False" at bounding box center [964, 641] width 17 height 14
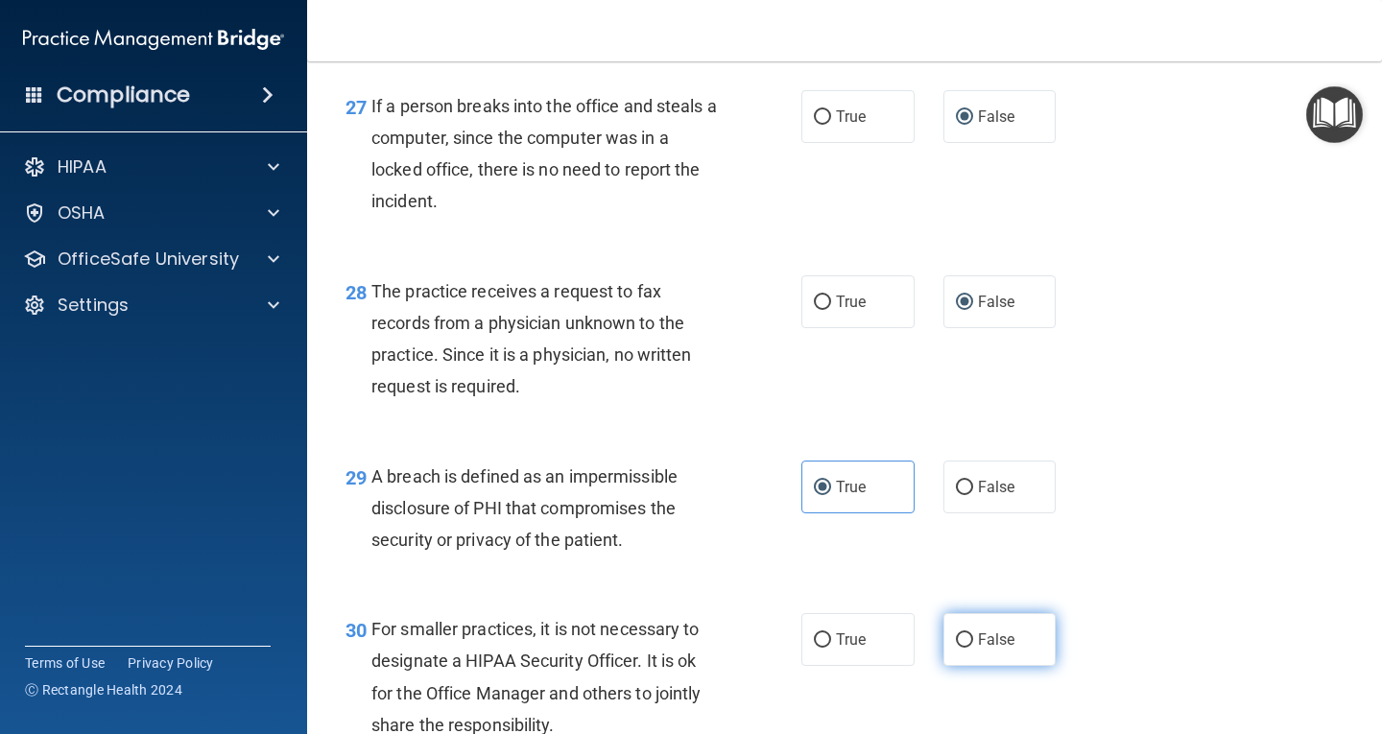
radio input "true"
click at [1293, 585] on div "29 A breach is defined as an impermissible disclosure of PHI that compromises t…" at bounding box center [844, 514] width 1027 height 154
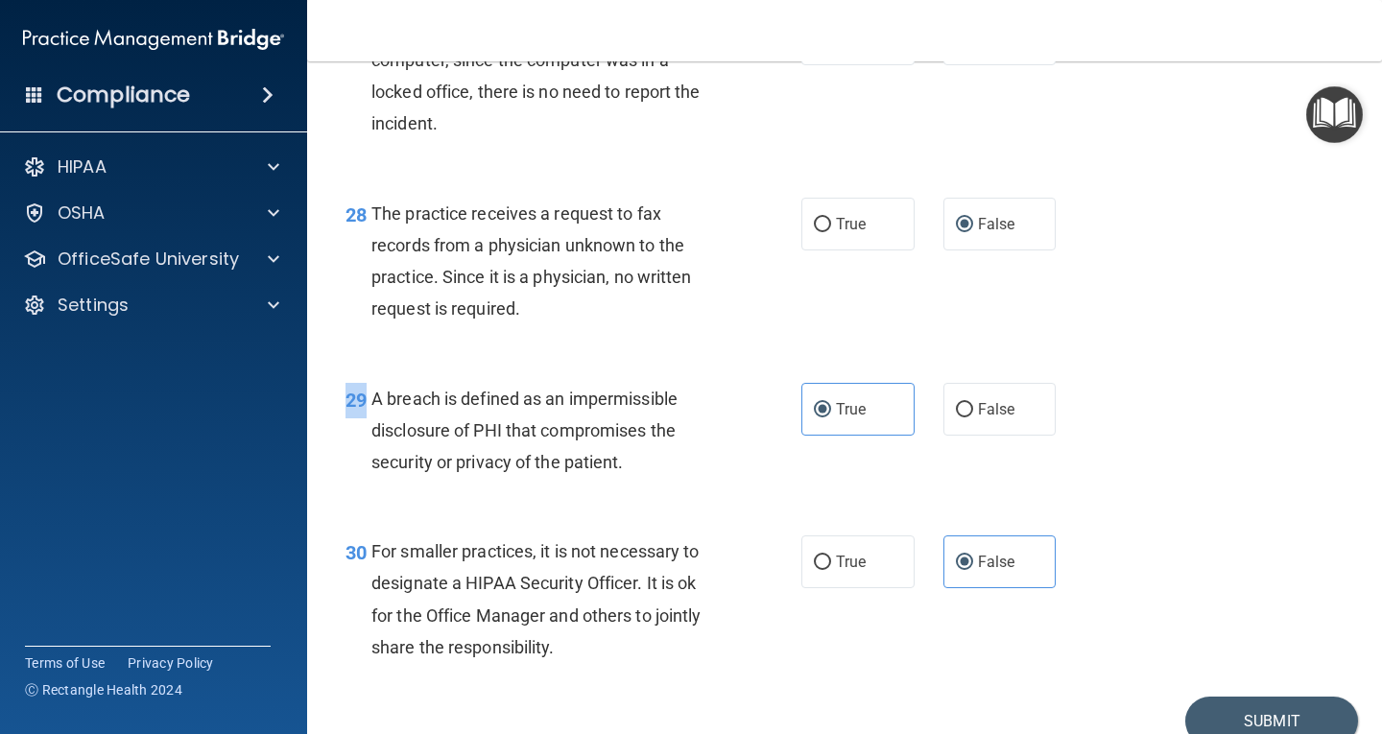
scroll to position [4883, 0]
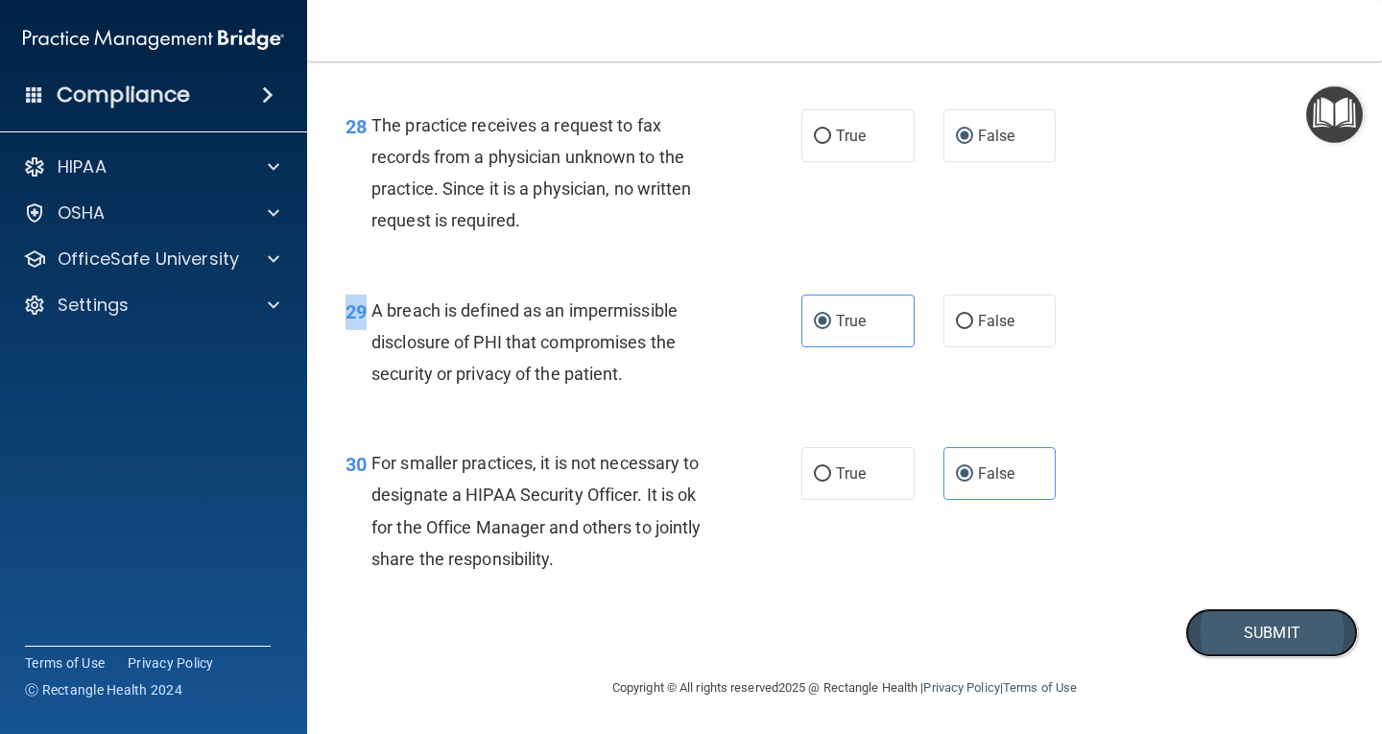
click at [1227, 637] on button "Submit" at bounding box center [1272, 633] width 173 height 49
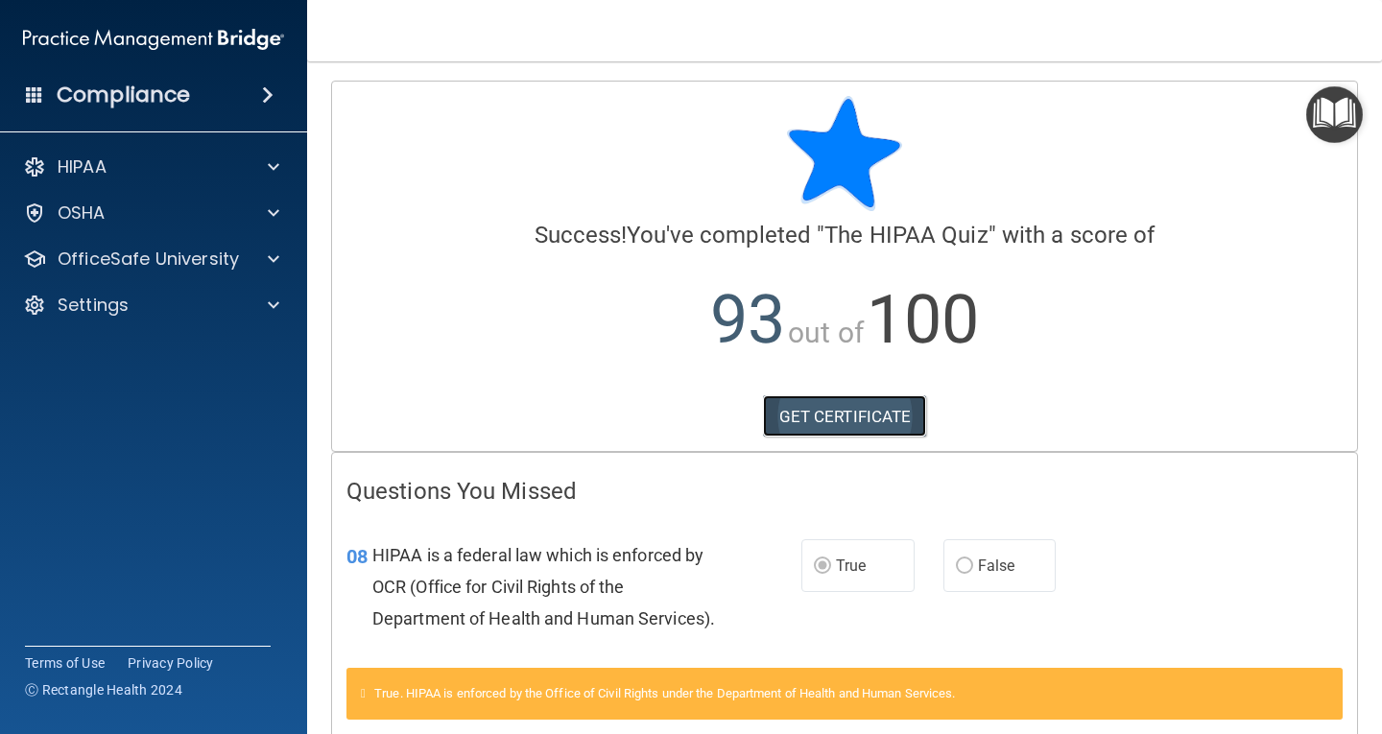
click at [865, 412] on link "GET CERTIFICATE" at bounding box center [845, 416] width 164 height 42
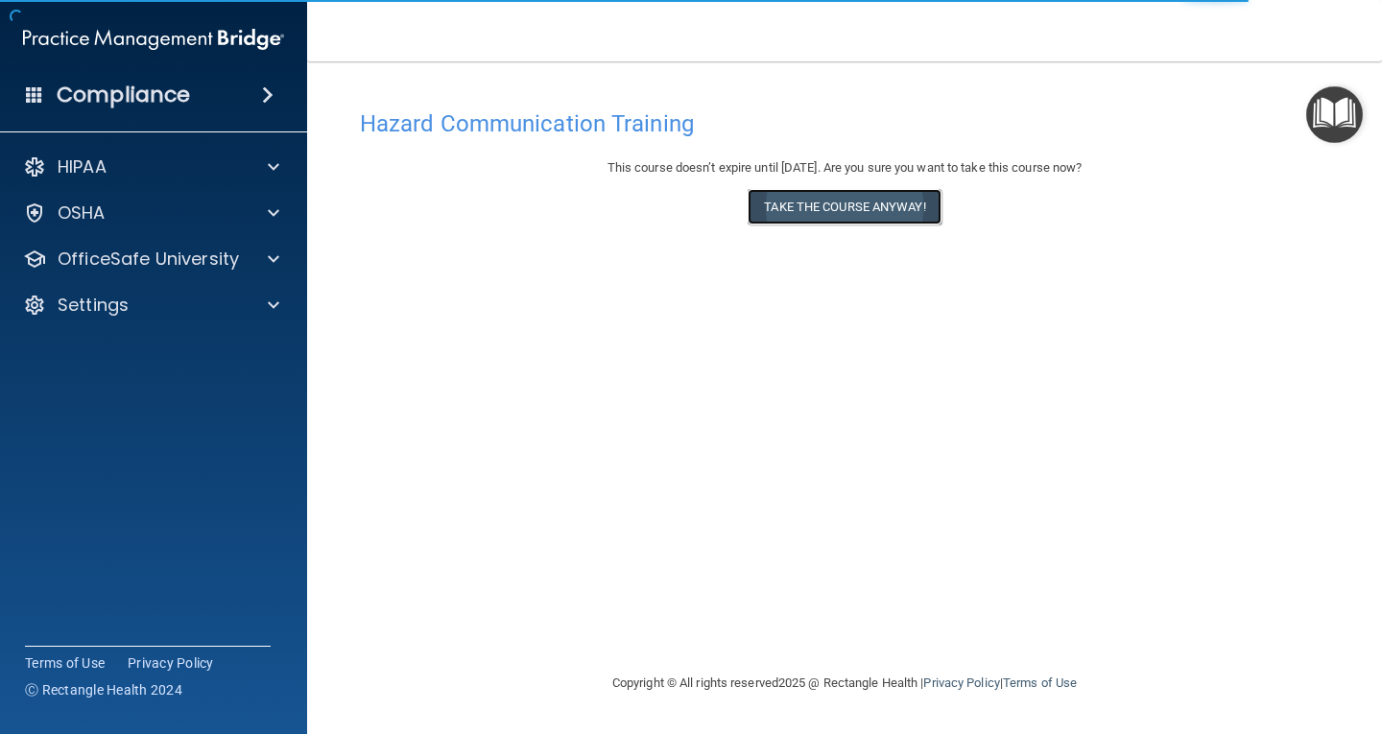
click at [851, 215] on button "Take the course anyway!" at bounding box center [844, 207] width 193 height 36
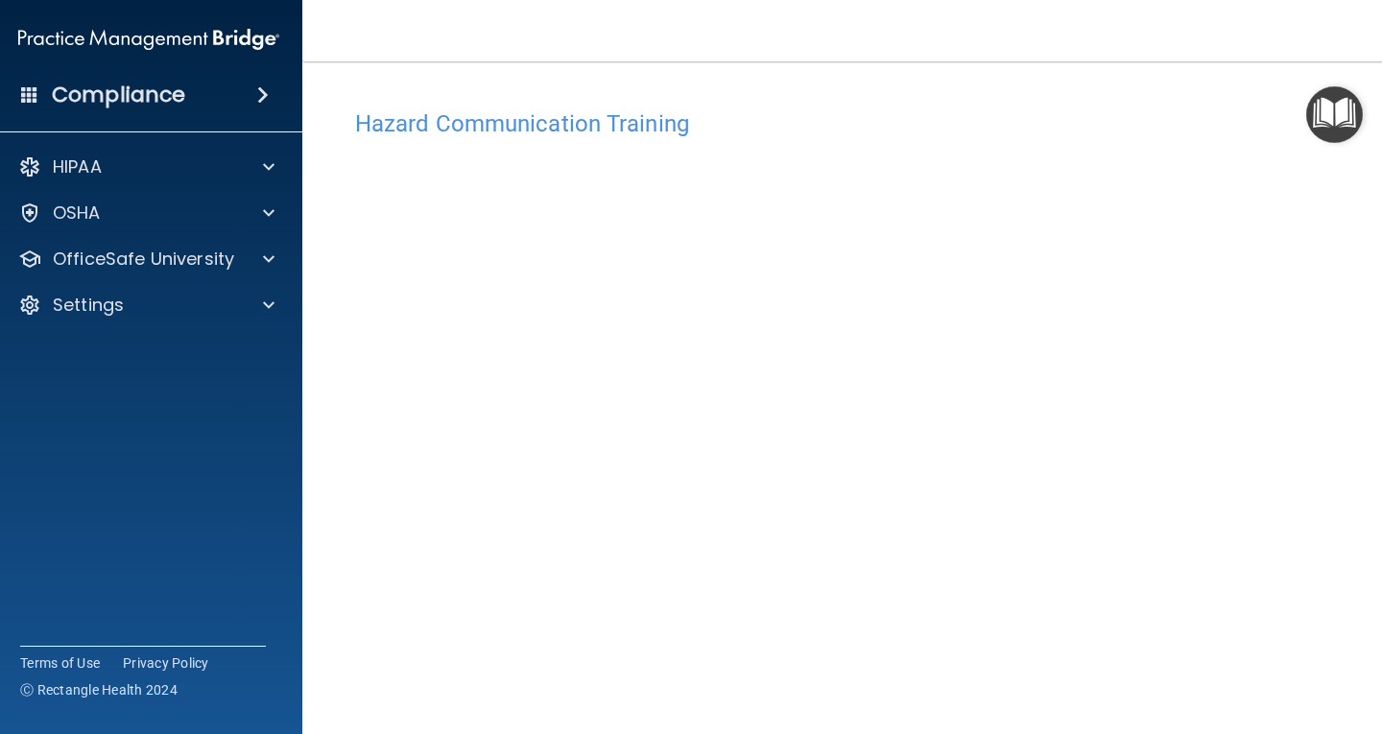
click at [1329, 128] on img "Open Resource Center" at bounding box center [1334, 114] width 57 height 57
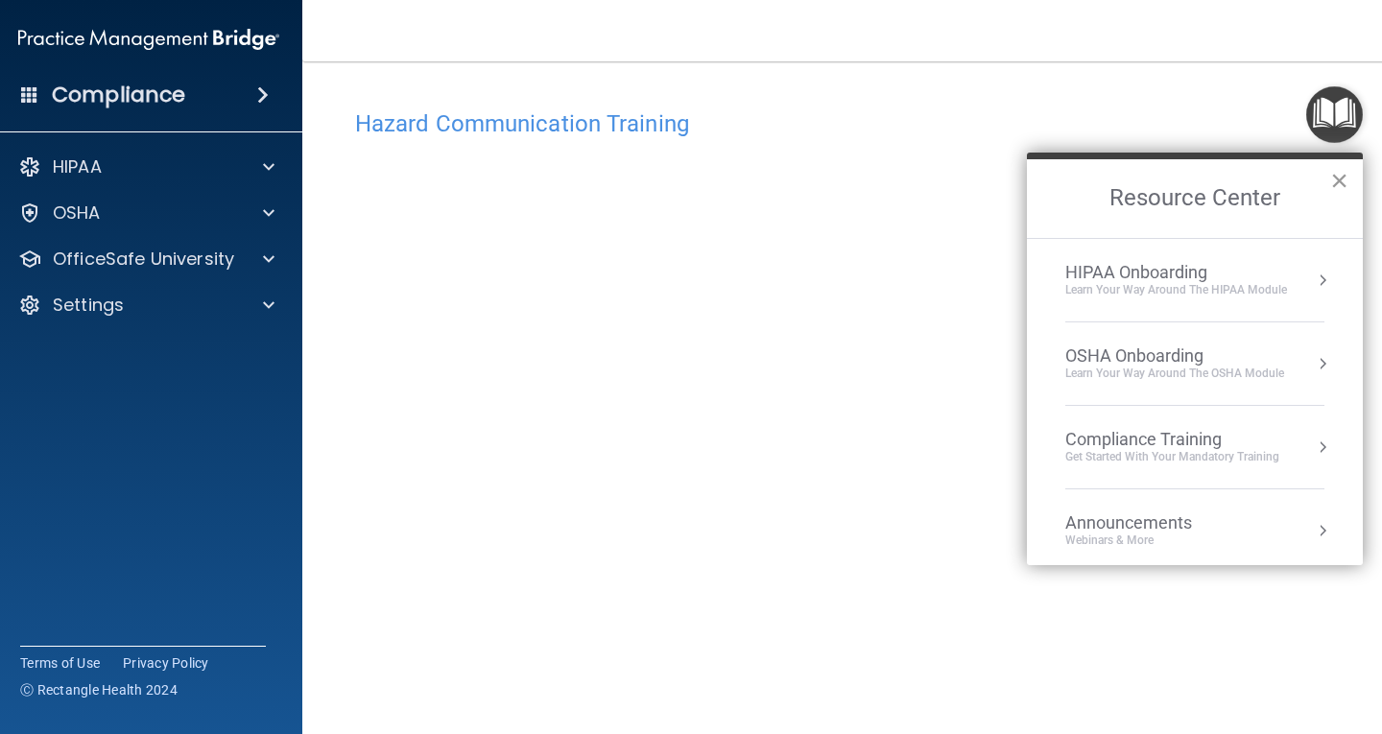
click at [1336, 181] on button "×" at bounding box center [1339, 180] width 18 height 31
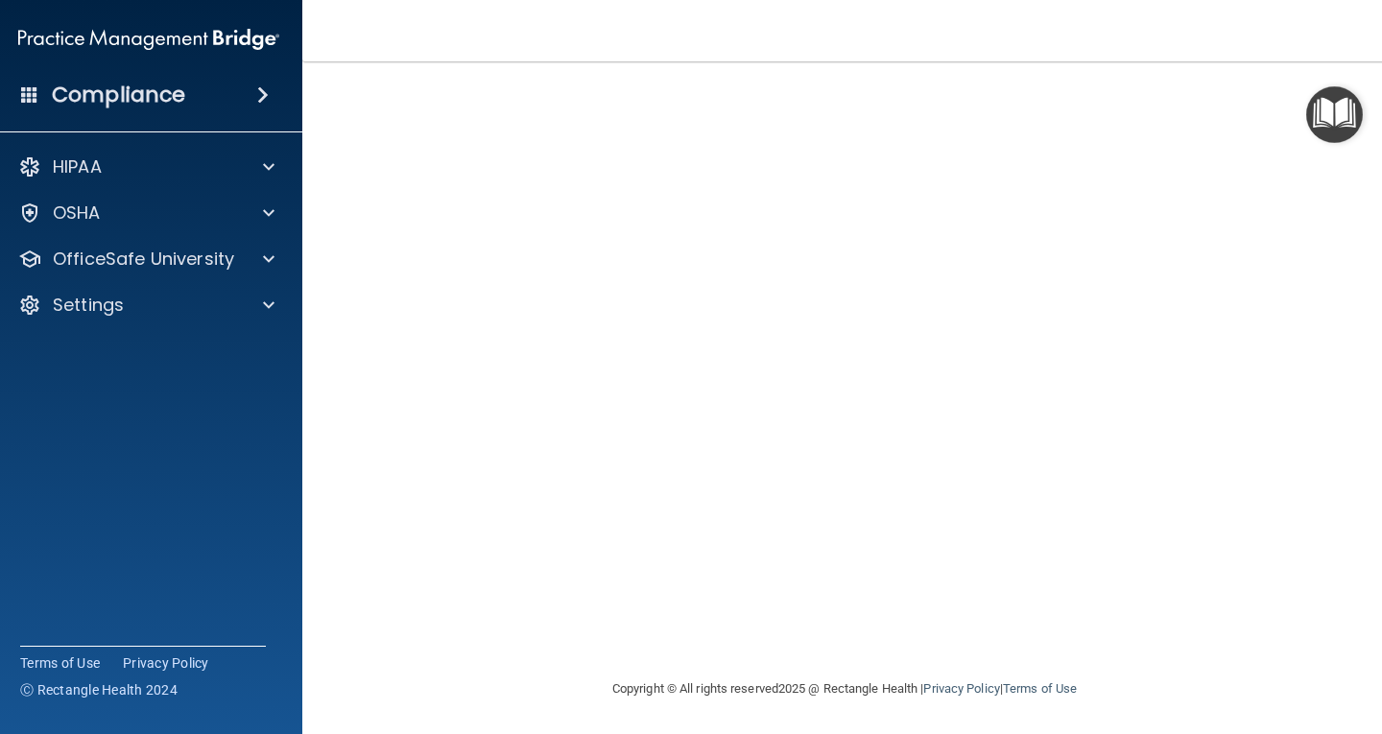
scroll to position [131, 0]
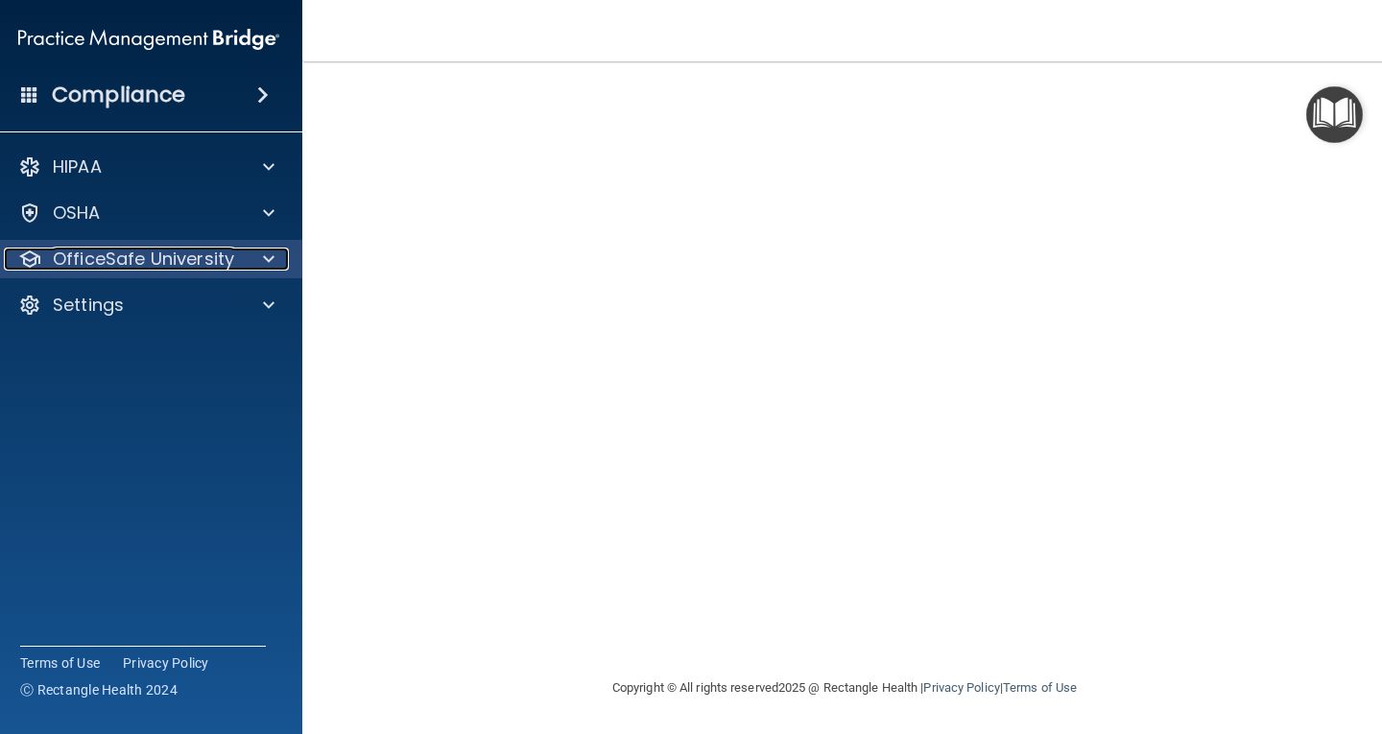
click at [146, 259] on p "OfficeSafe University" at bounding box center [143, 259] width 181 height 23
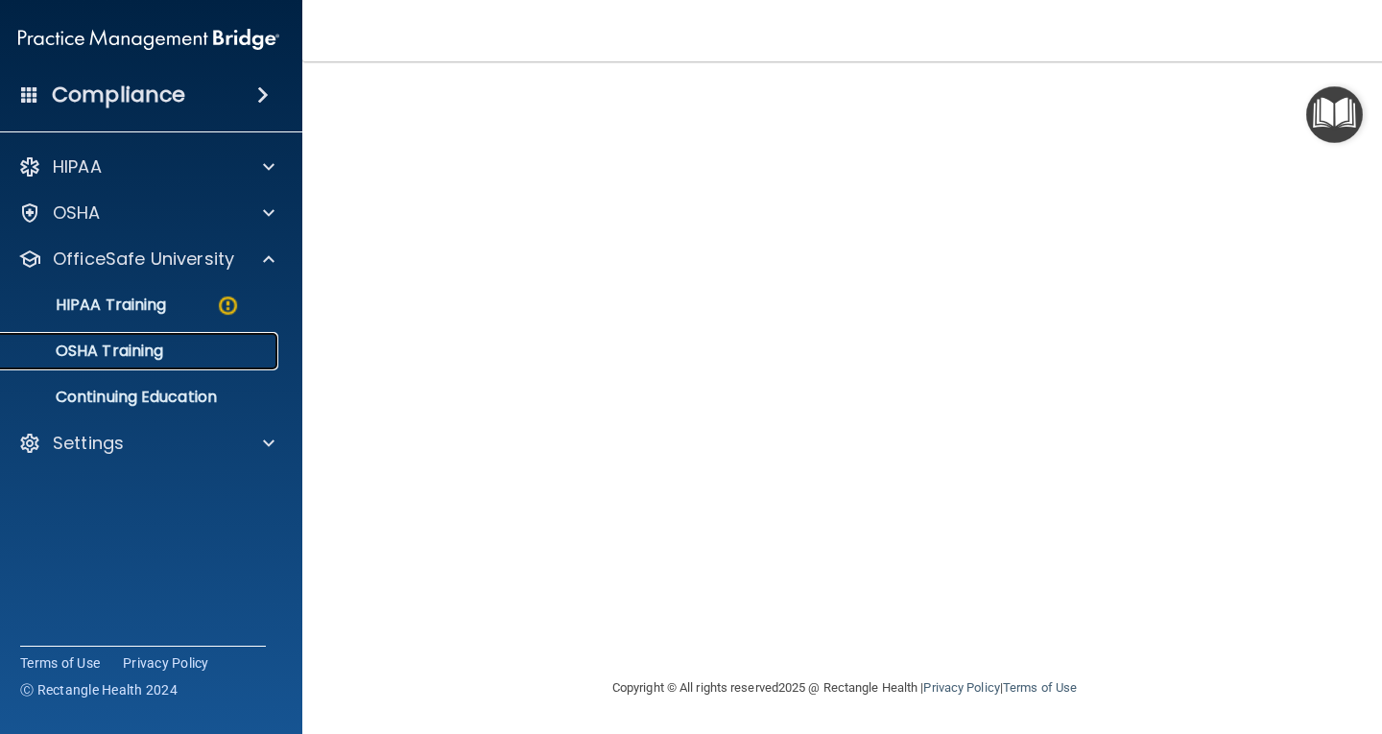
click at [129, 346] on p "OSHA Training" at bounding box center [86, 351] width 156 height 19
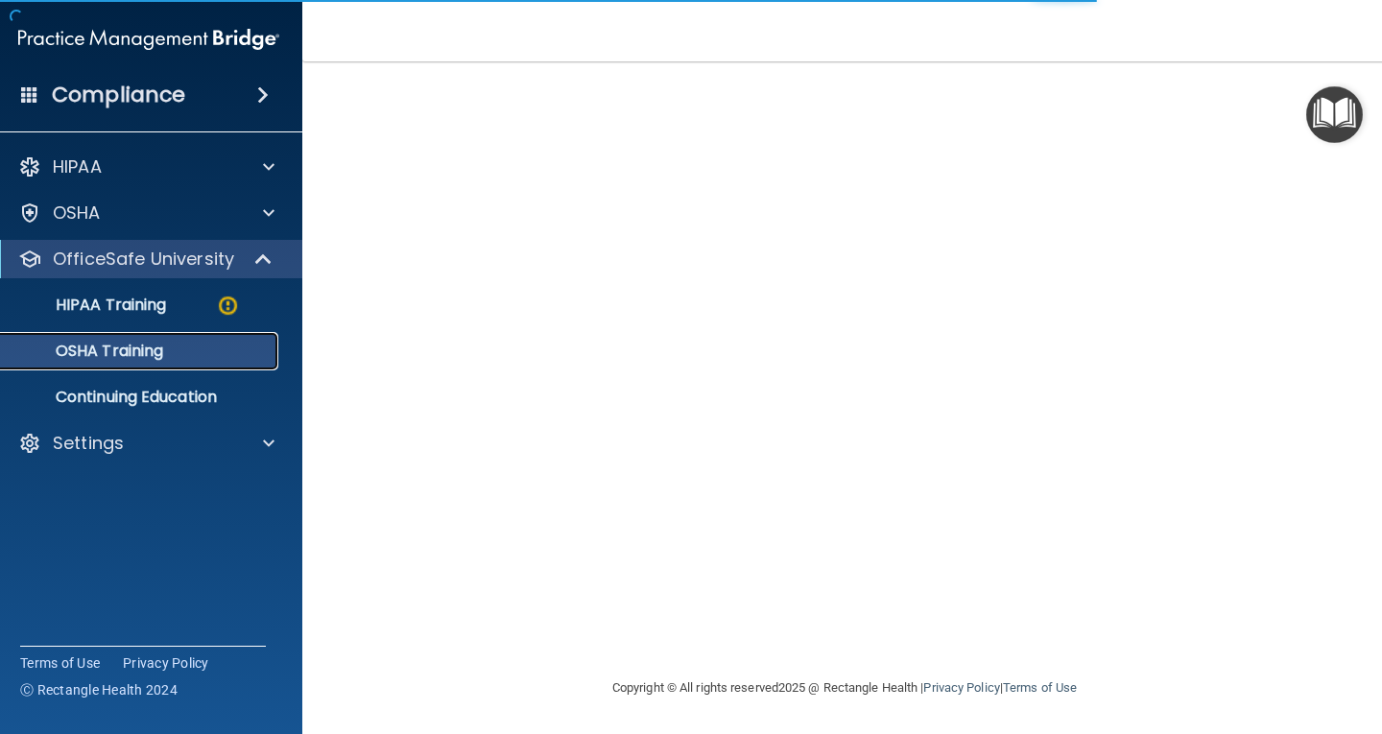
scroll to position [210, 0]
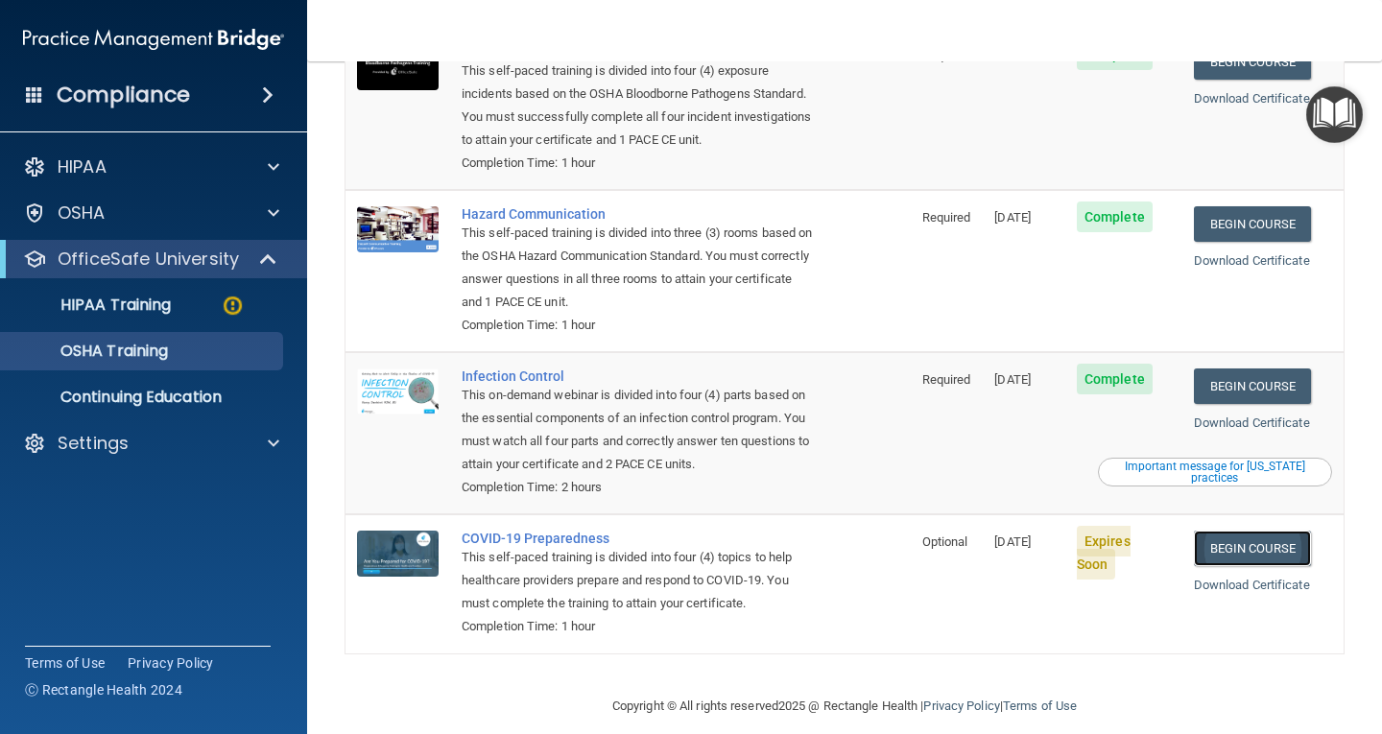
click at [1233, 534] on link "Begin Course" at bounding box center [1252, 549] width 117 height 36
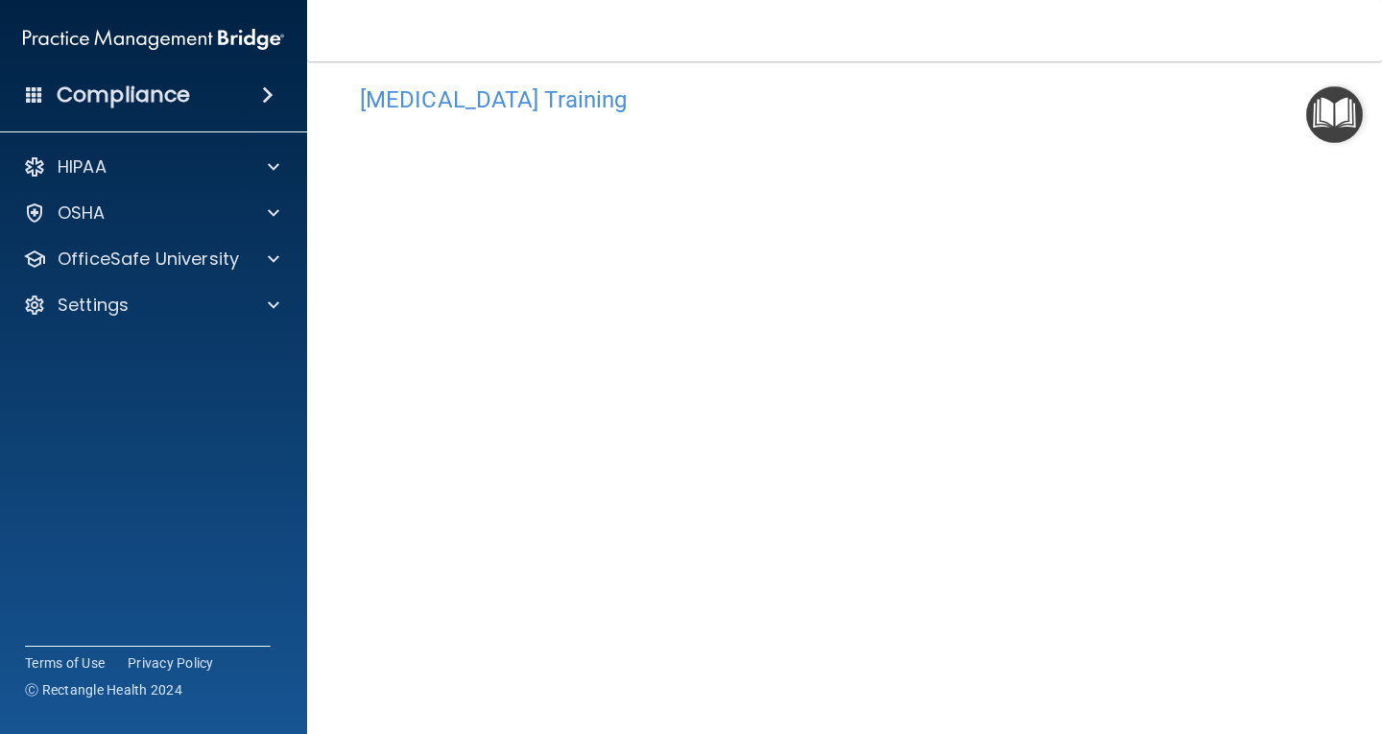
scroll to position [22, 0]
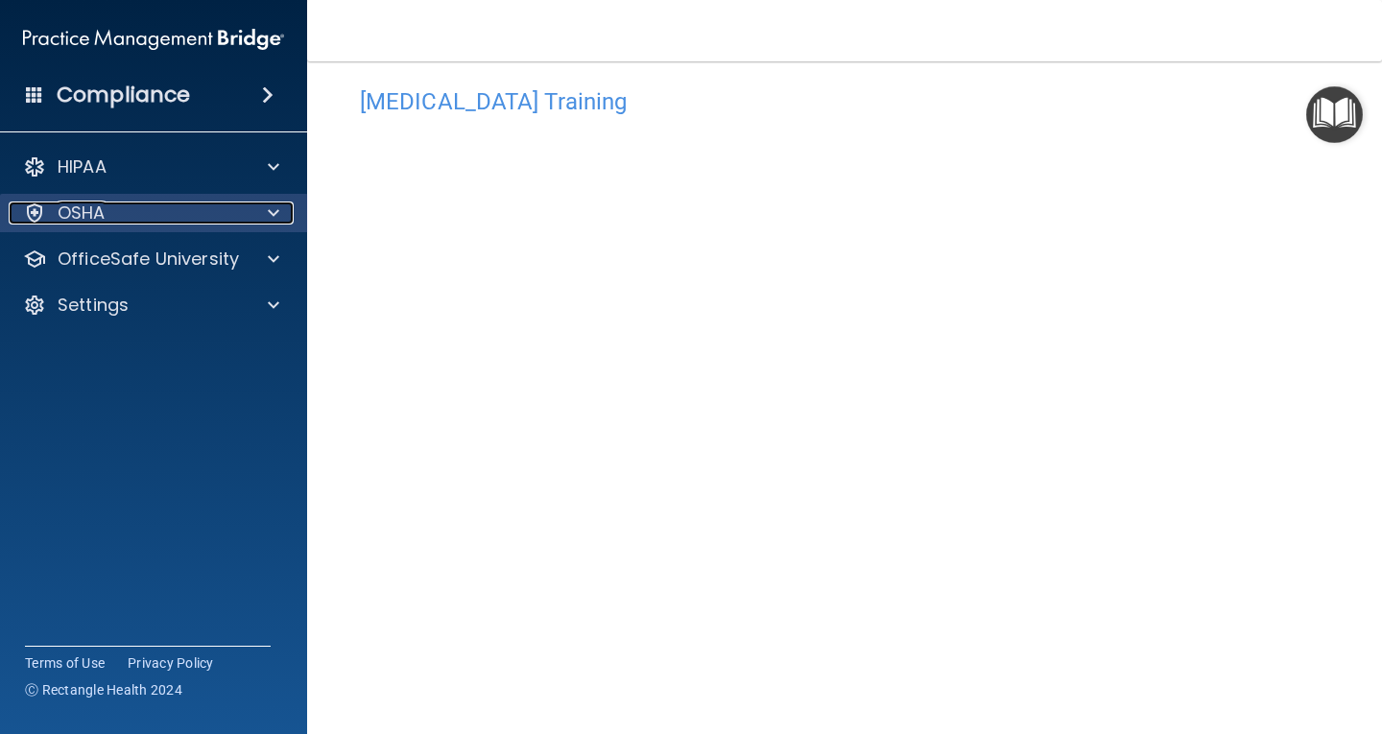
click at [268, 218] on span at bounding box center [274, 213] width 12 height 23
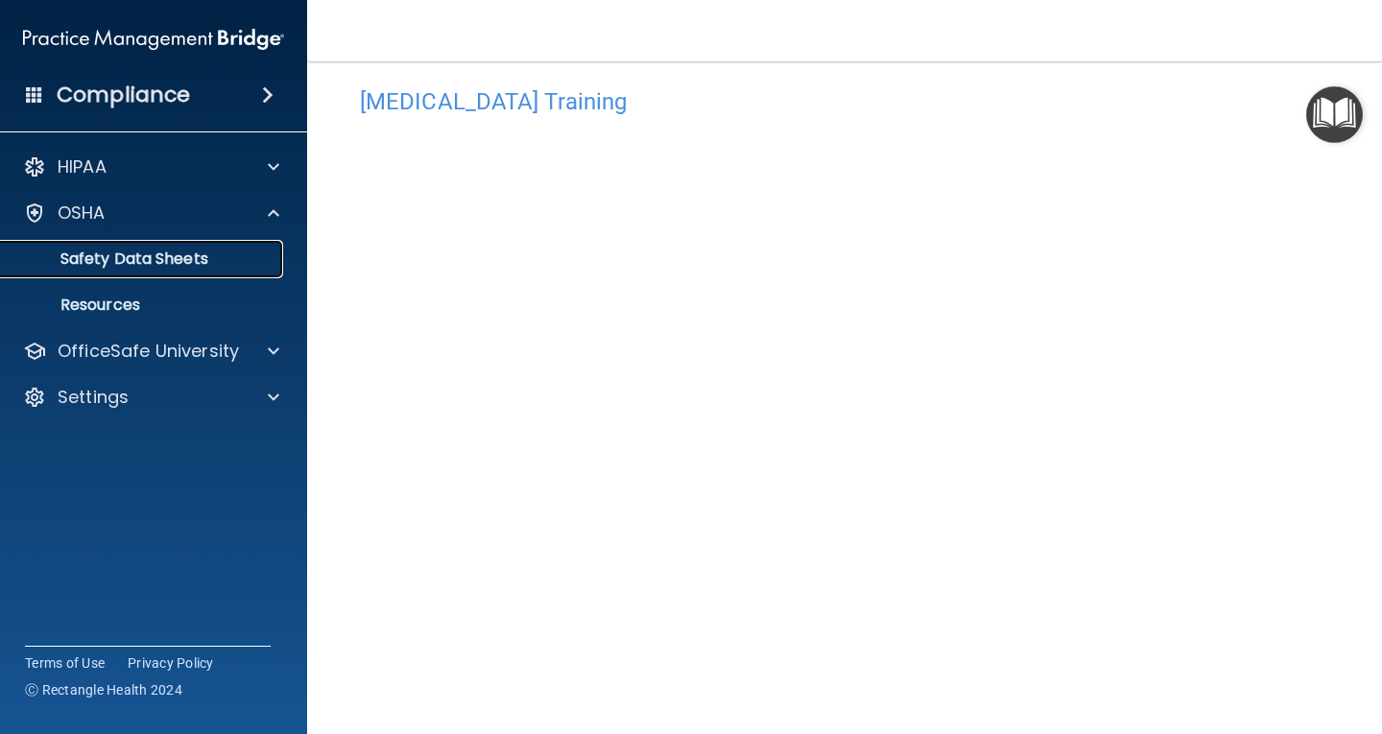
click at [197, 255] on p "Safety Data Sheets" at bounding box center [143, 259] width 262 height 19
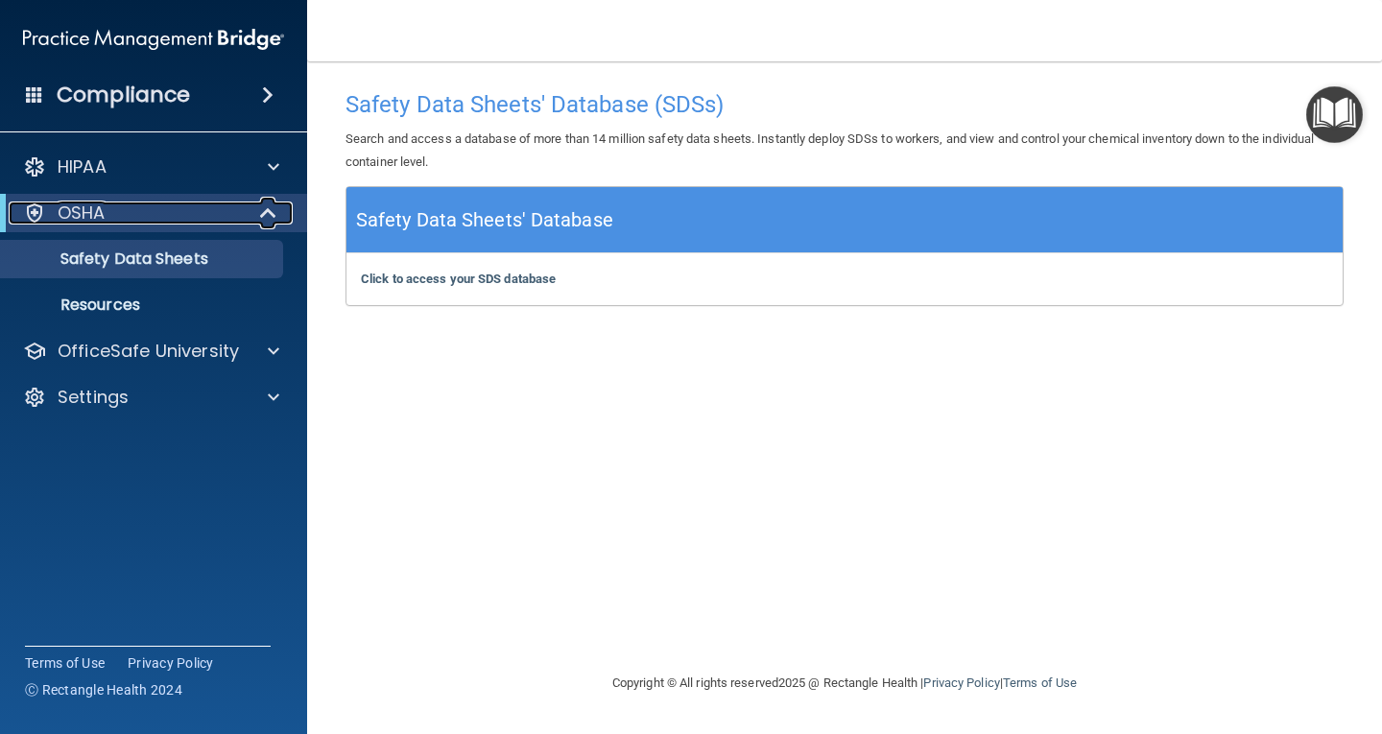
click at [271, 207] on span at bounding box center [270, 213] width 16 height 23
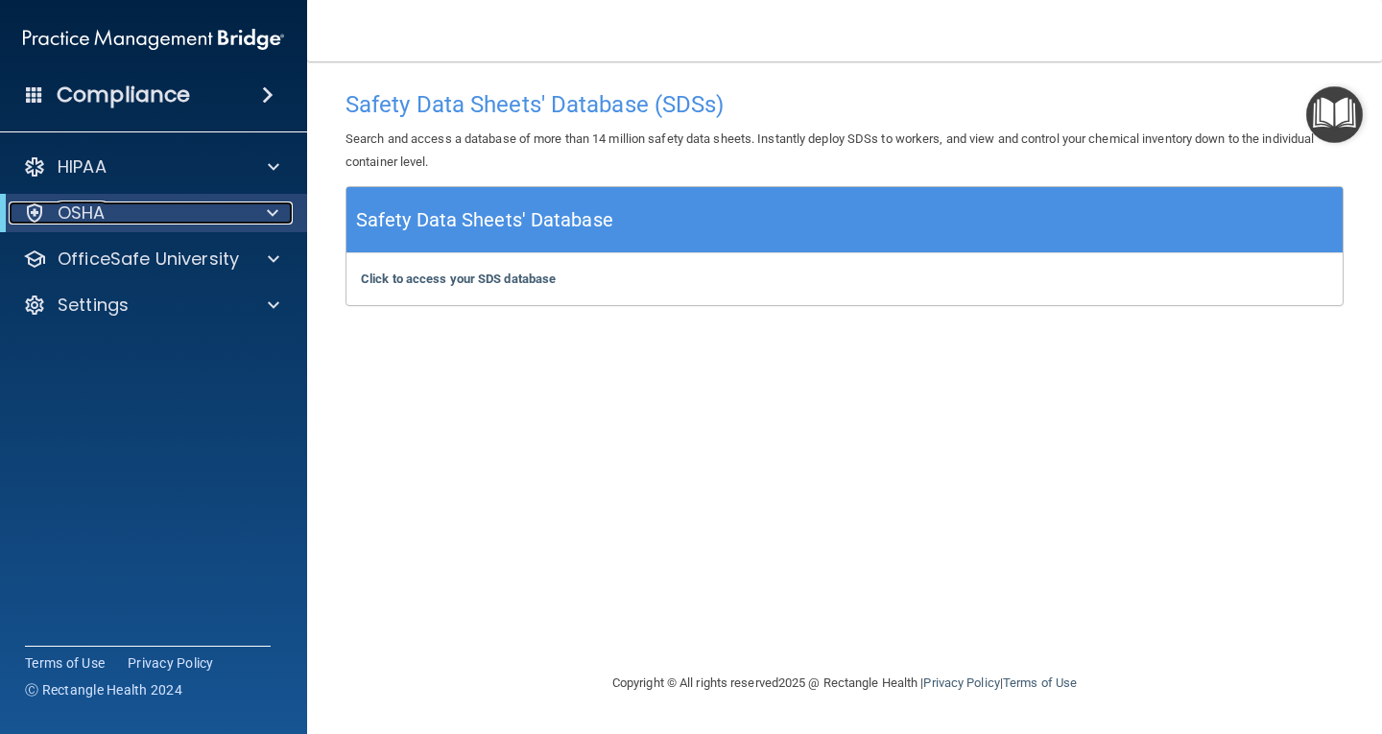
click at [275, 209] on span at bounding box center [273, 213] width 12 height 23
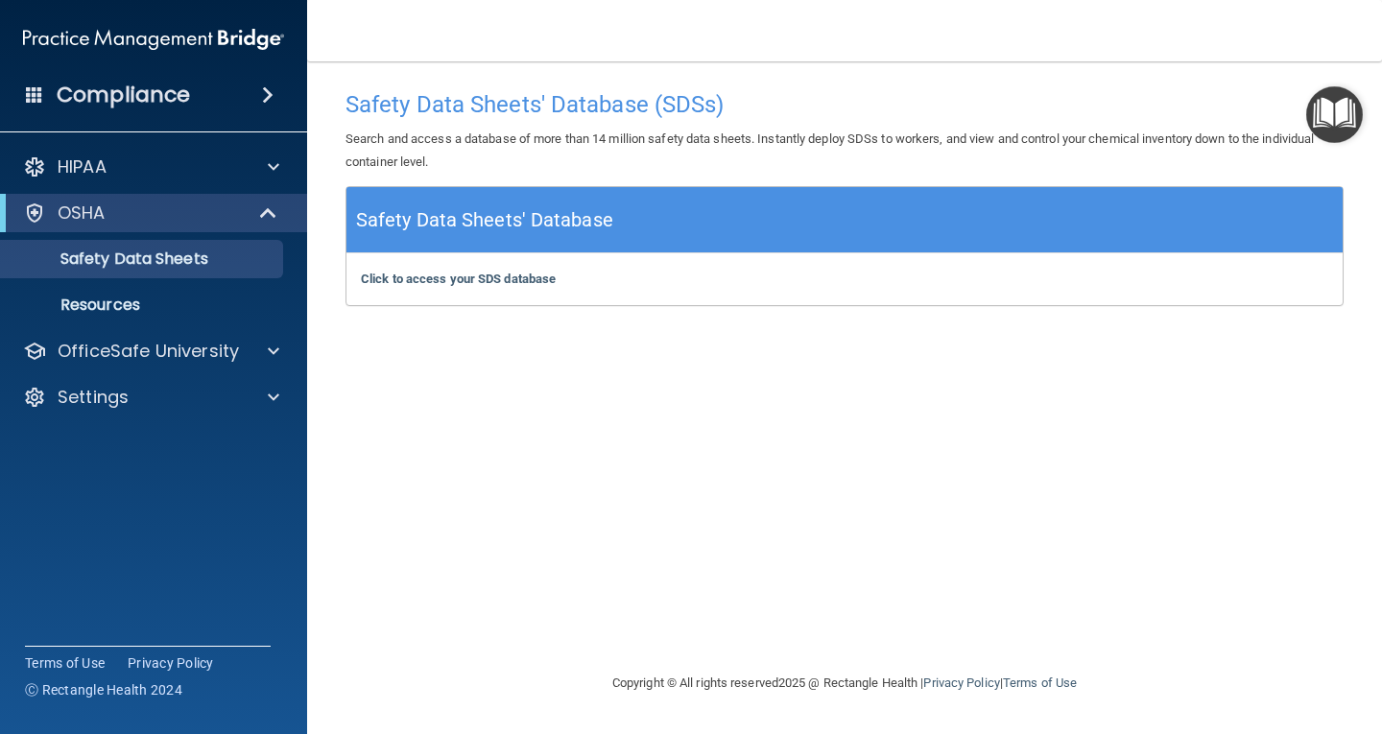
click at [235, 278] on ul "Documents Safety Data Sheets Self-Assessment Injury and Illness Report Resources" at bounding box center [154, 278] width 347 height 92
click at [242, 355] on div "OfficeSafe University" at bounding box center [128, 351] width 238 height 23
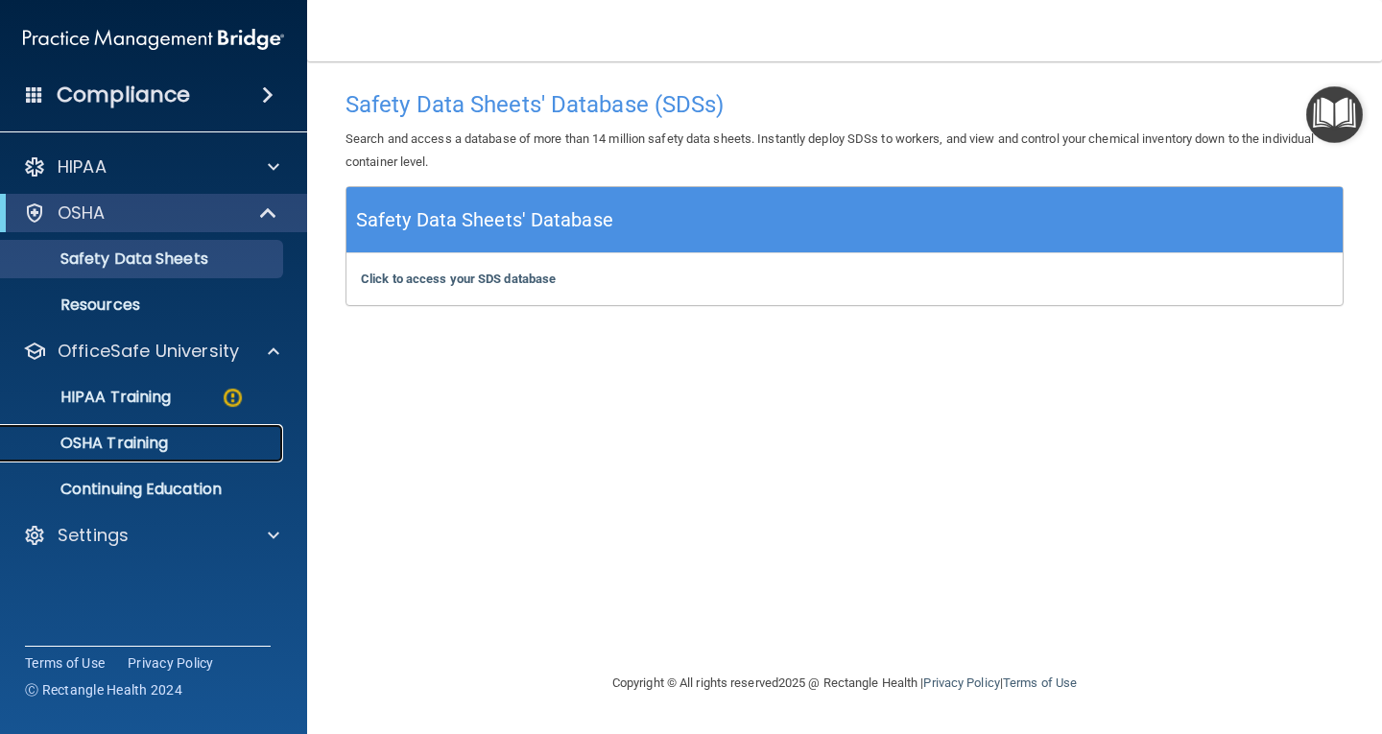
click at [152, 443] on p "OSHA Training" at bounding box center [90, 443] width 156 height 19
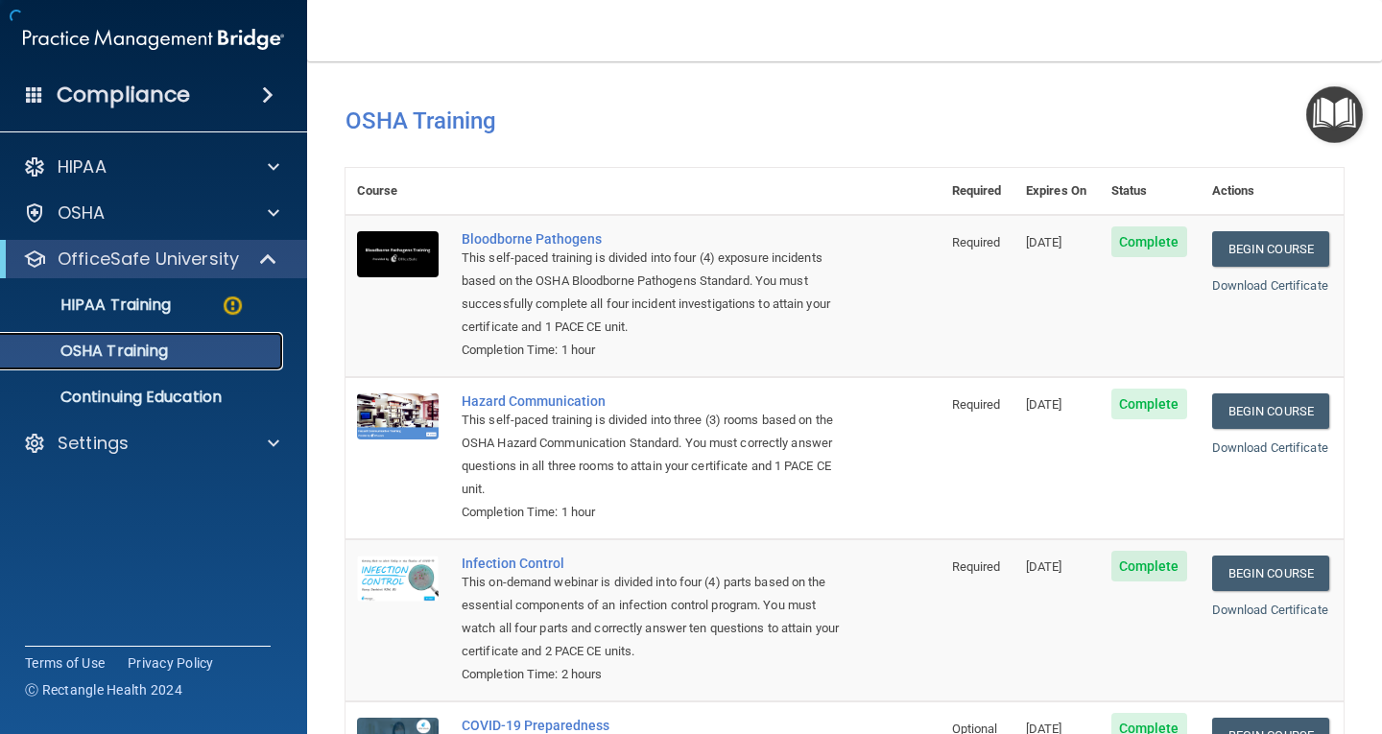
click at [161, 354] on p "OSHA Training" at bounding box center [90, 351] width 156 height 19
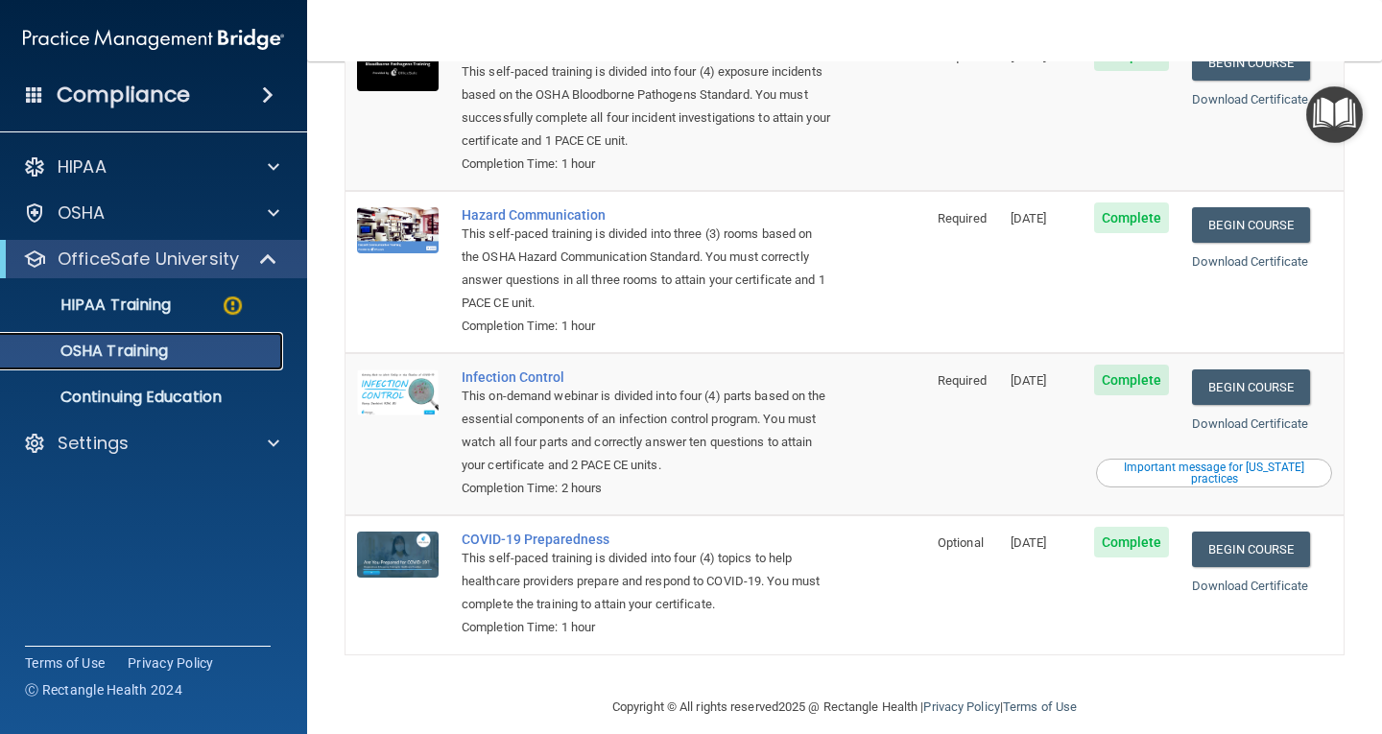
scroll to position [210, 0]
click at [224, 344] on div "OSHA Training" at bounding box center [143, 351] width 262 height 19
click at [133, 349] on p "OSHA Training" at bounding box center [90, 351] width 156 height 19
click at [103, 333] on link "OSHA Training" at bounding box center [132, 351] width 302 height 38
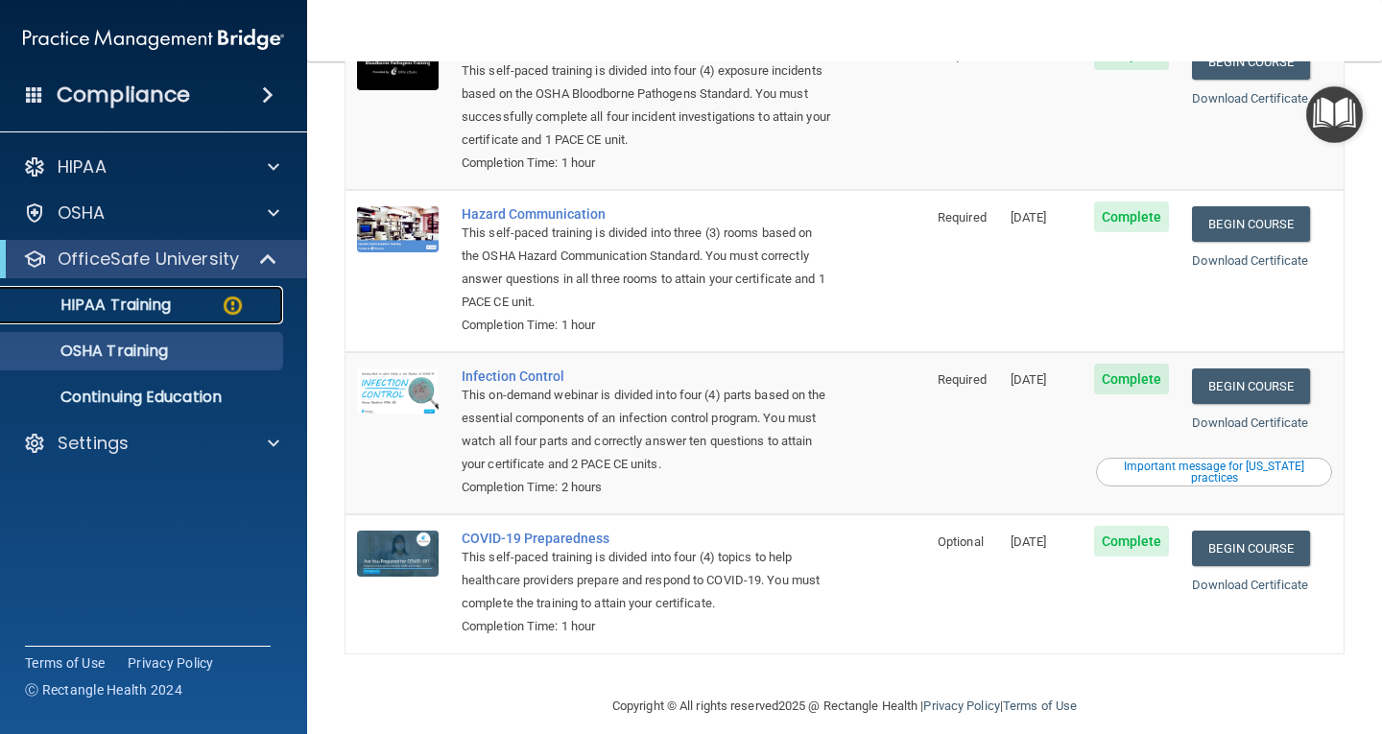
click at [104, 312] on p "HIPAA Training" at bounding box center [91, 305] width 158 height 19
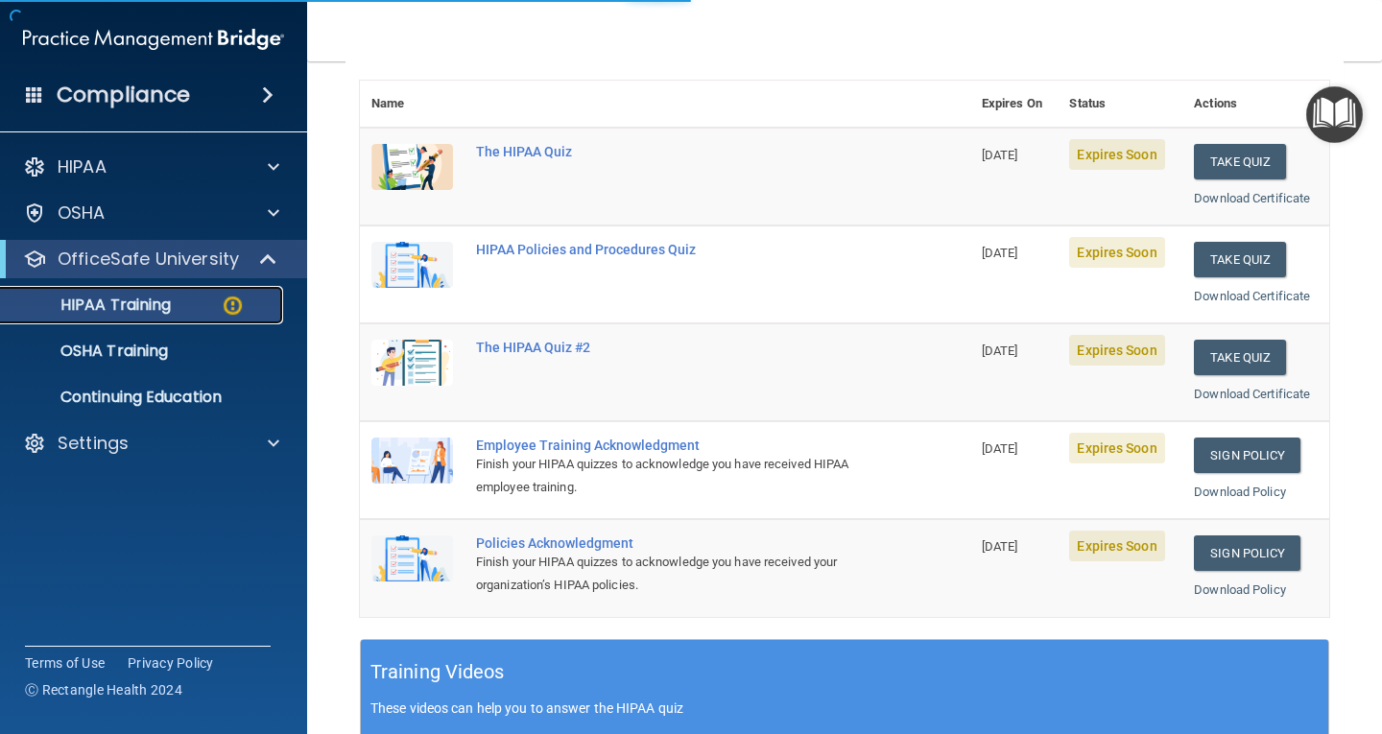
scroll to position [710, 0]
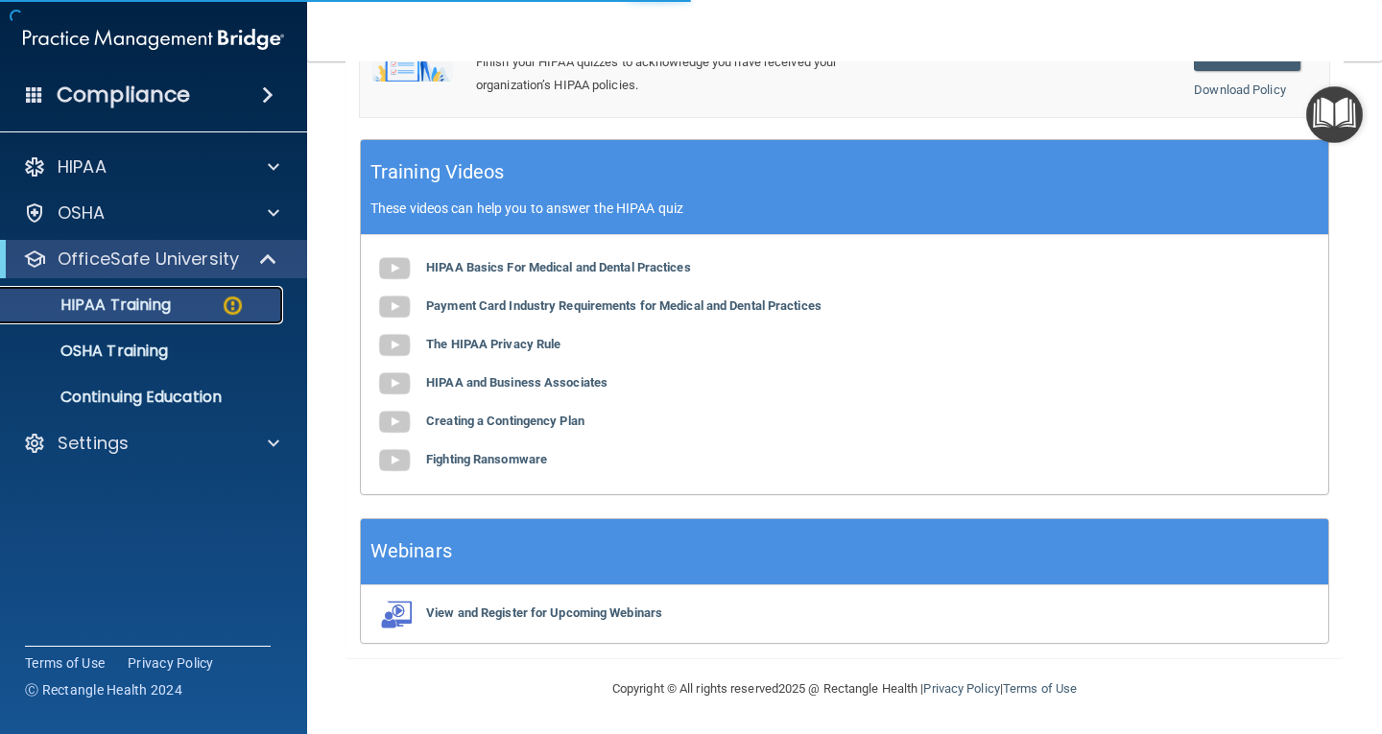
click at [103, 311] on p "HIPAA Training" at bounding box center [91, 305] width 158 height 19
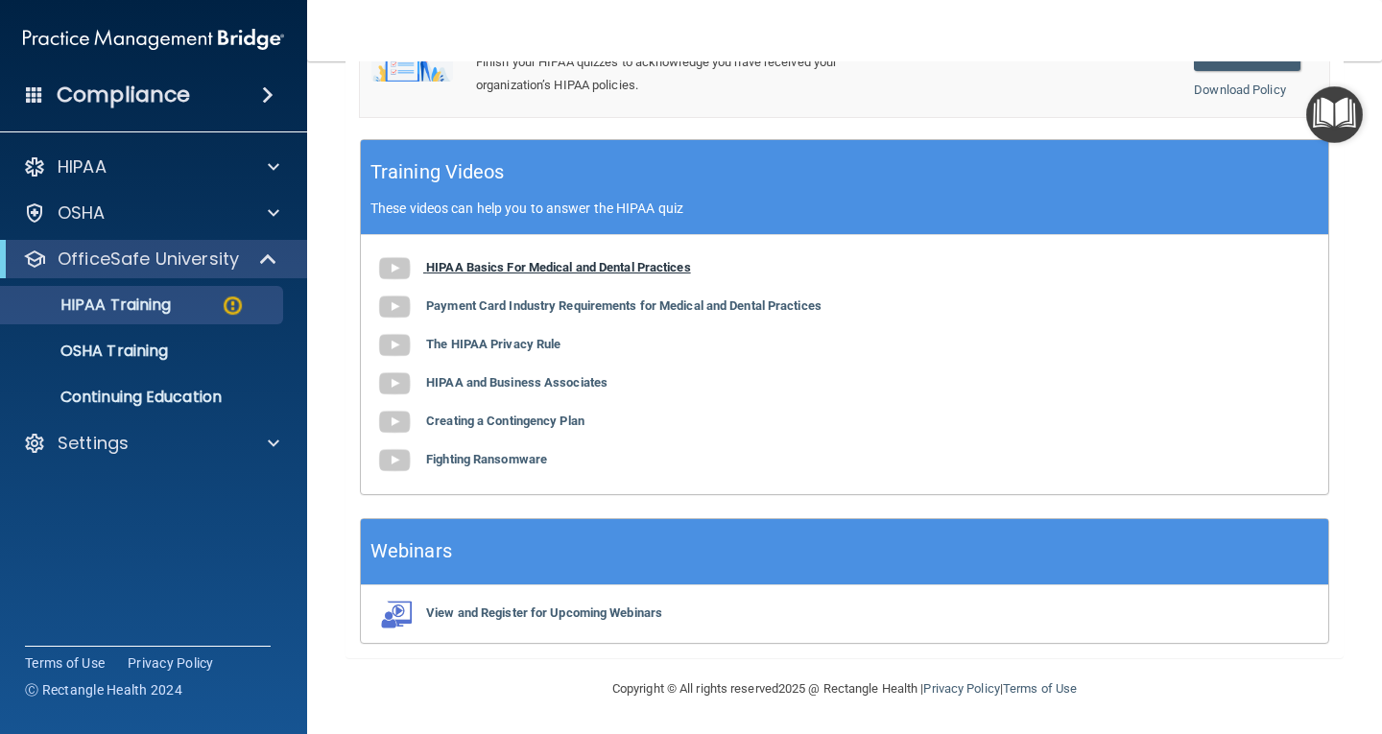
click at [503, 273] on b "HIPAA Basics For Medical and Dental Practices" at bounding box center [558, 267] width 265 height 14
click at [139, 301] on p "HIPAA Training" at bounding box center [91, 305] width 158 height 19
click at [387, 317] on img at bounding box center [394, 307] width 38 height 38
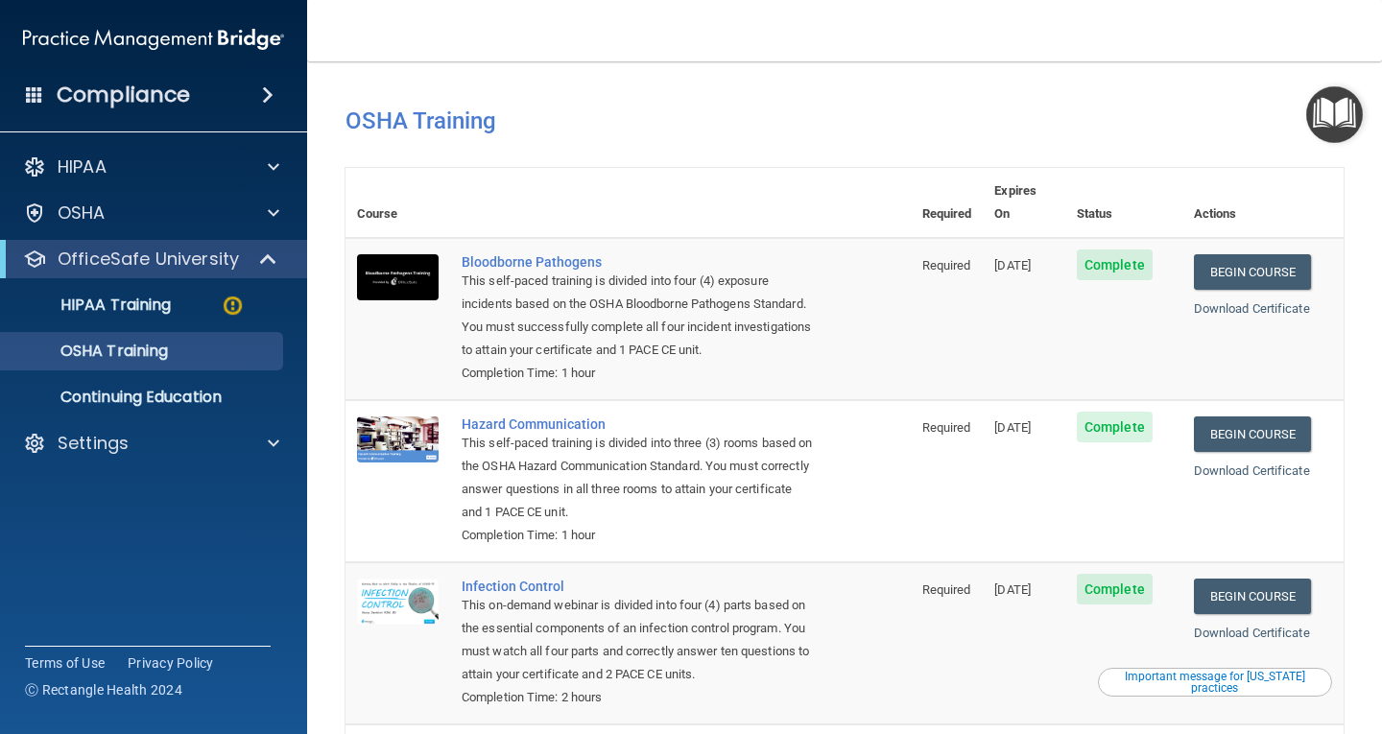
scroll to position [210, 0]
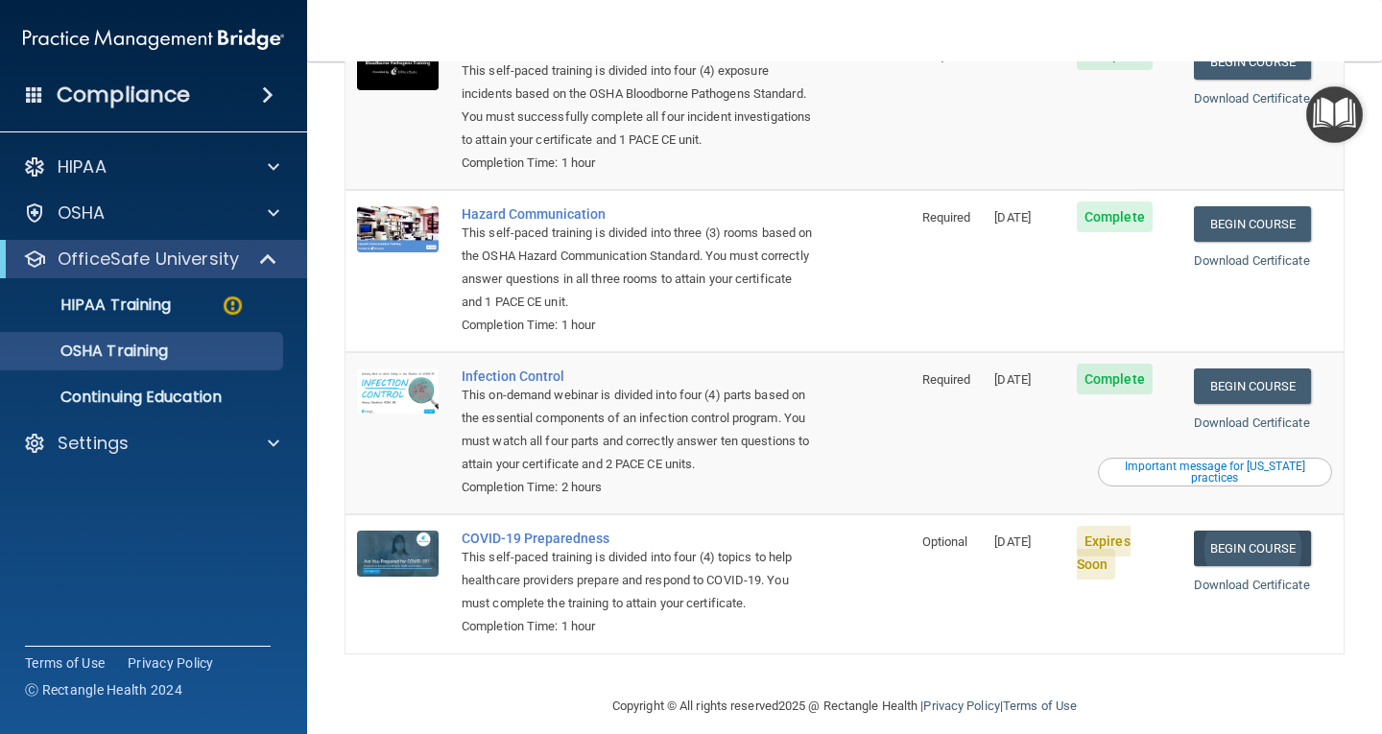
click at [1207, 531] on link "Begin Course" at bounding box center [1252, 549] width 117 height 36
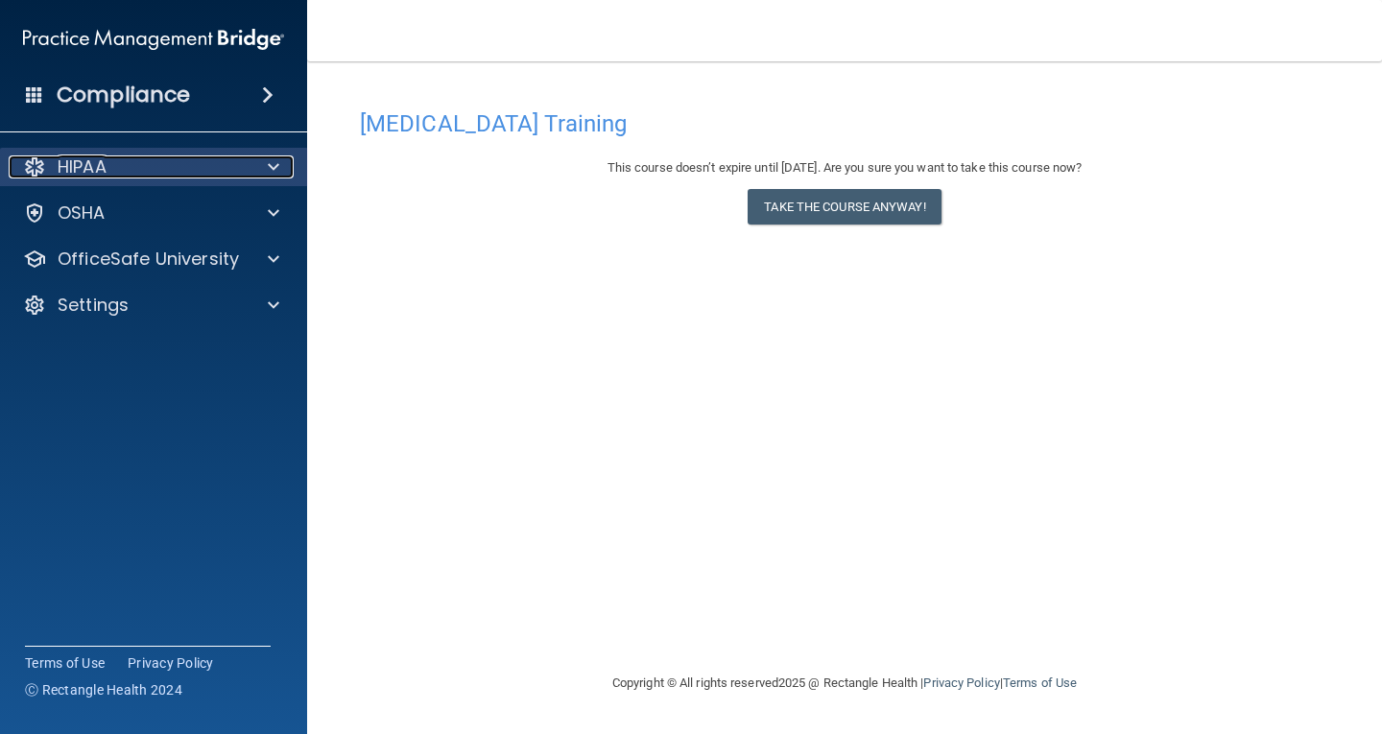
click at [273, 165] on span at bounding box center [274, 167] width 12 height 23
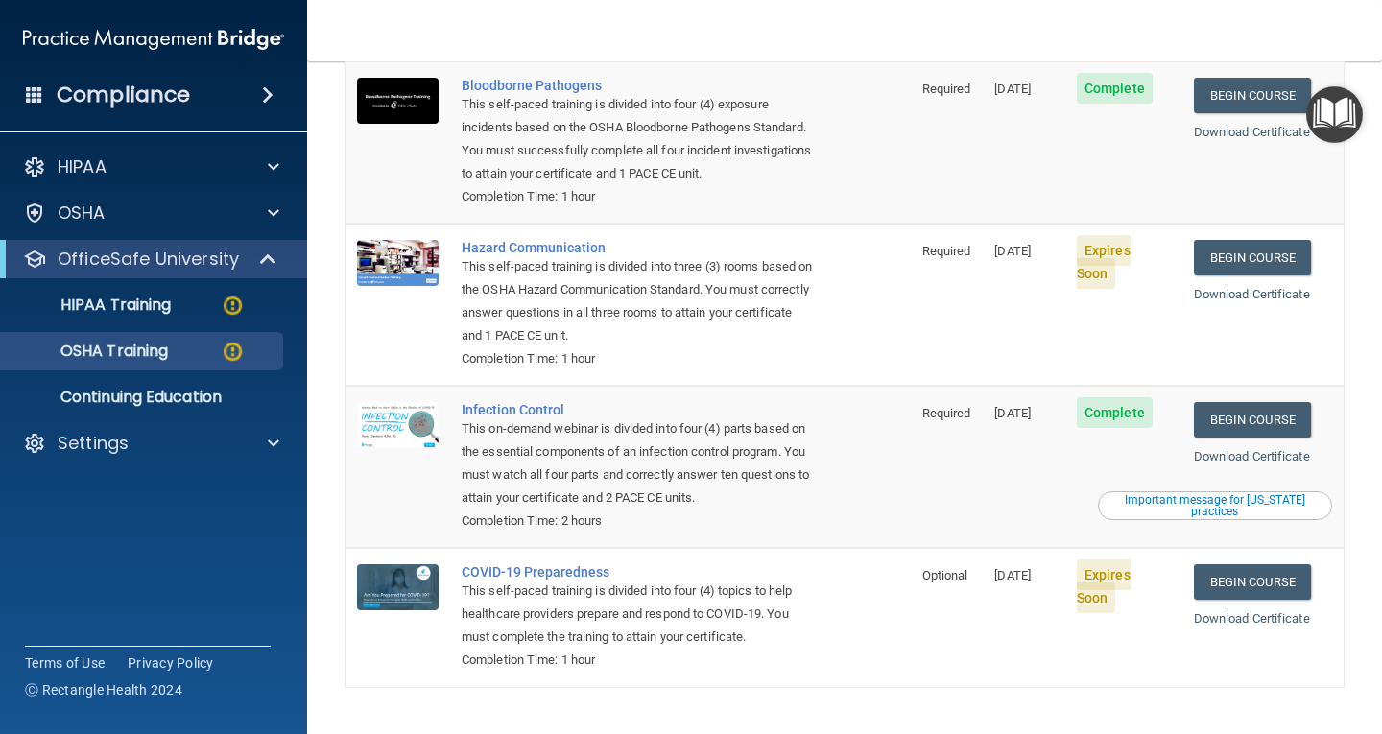
scroll to position [264, 0]
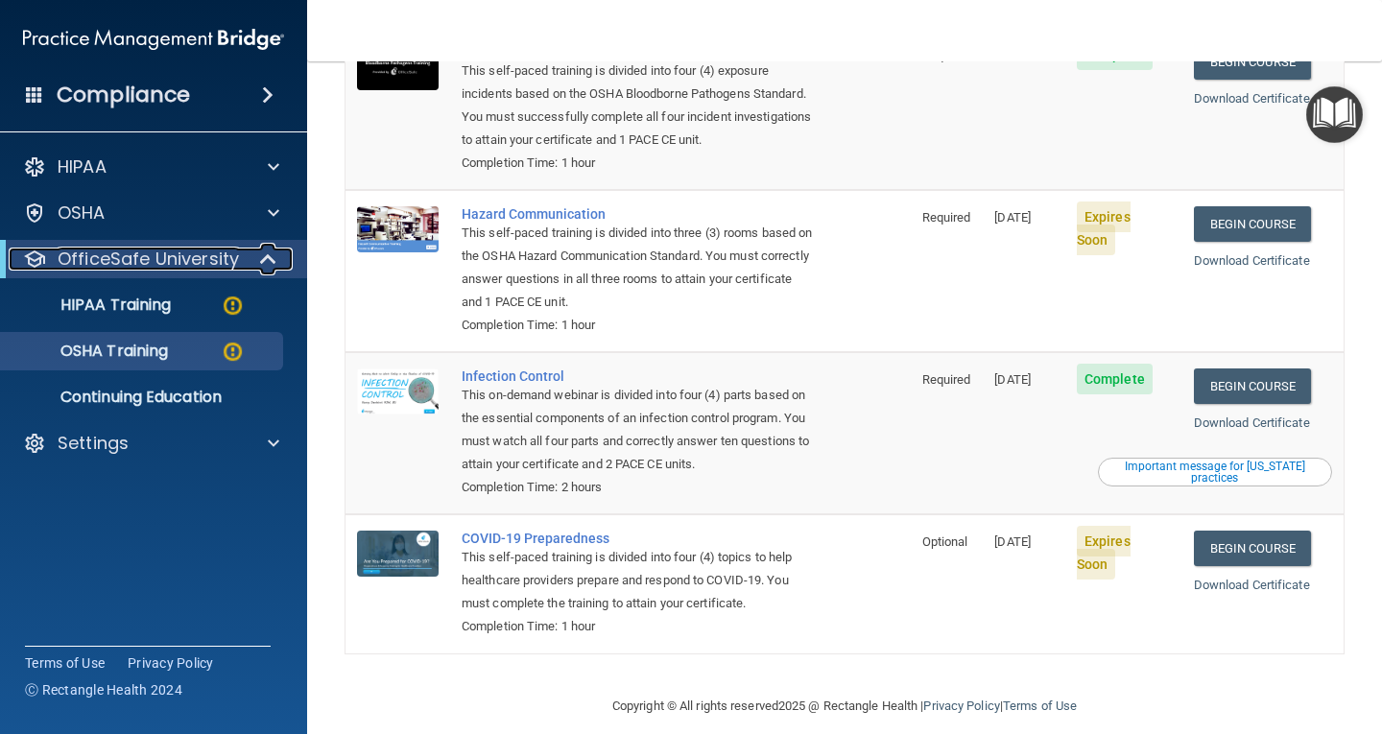
click at [178, 257] on p "OfficeSafe University" at bounding box center [148, 259] width 181 height 23
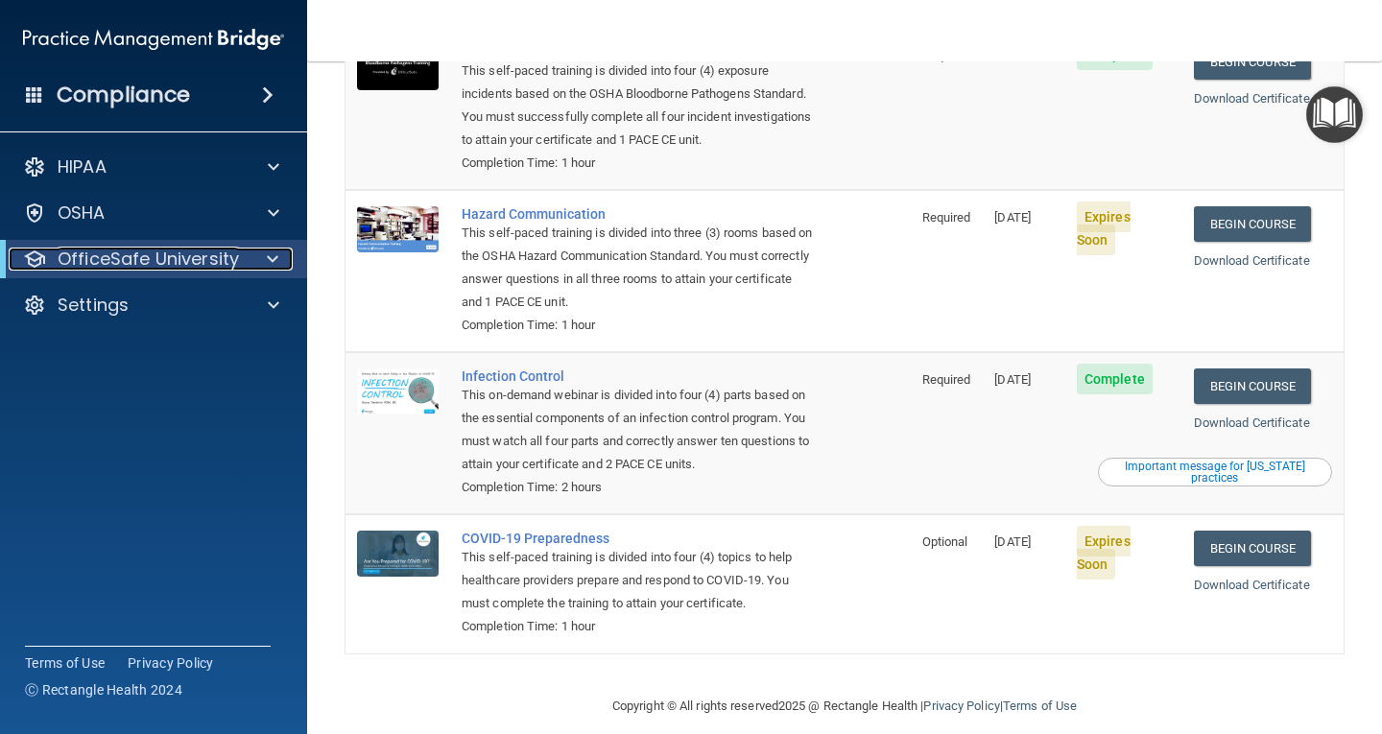
click at [178, 257] on p "OfficeSafe University" at bounding box center [148, 259] width 181 height 23
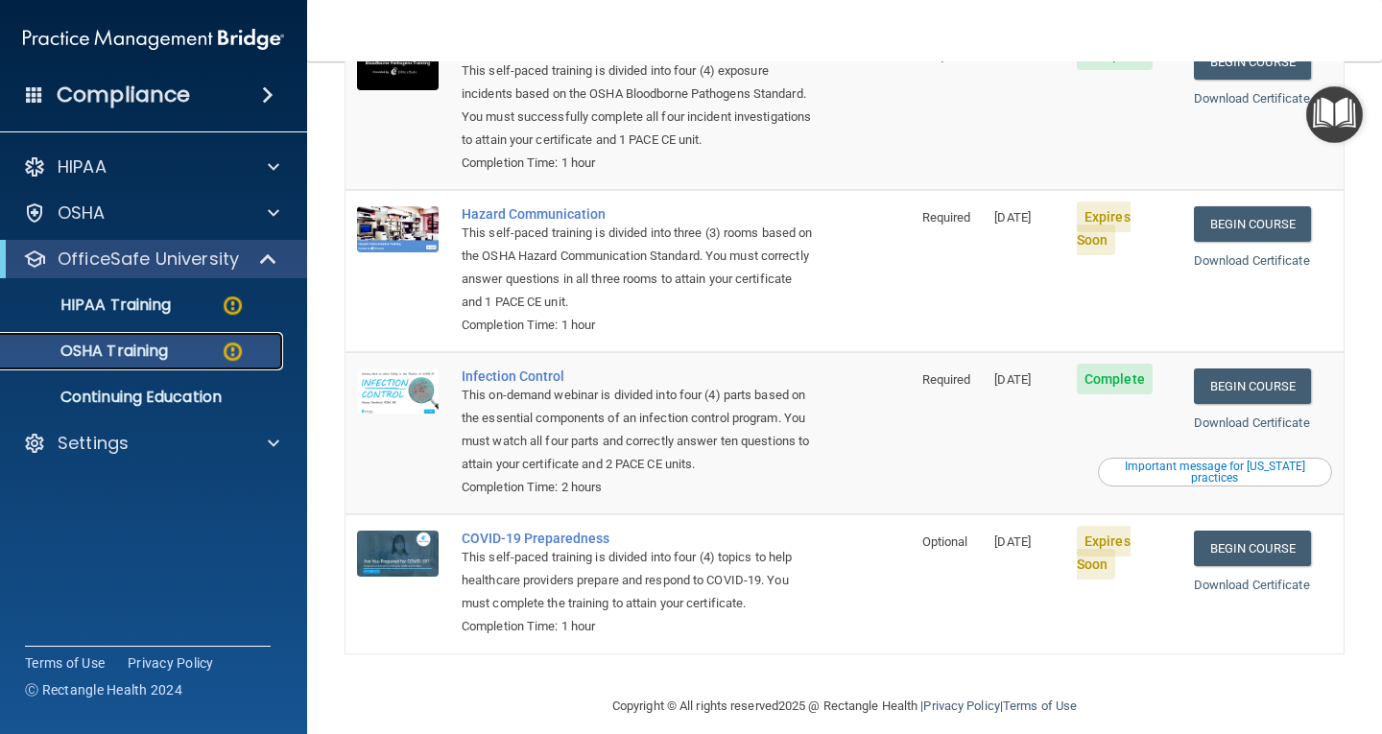
click at [204, 355] on div "OSHA Training" at bounding box center [143, 351] width 262 height 19
click at [232, 314] on img at bounding box center [233, 306] width 24 height 24
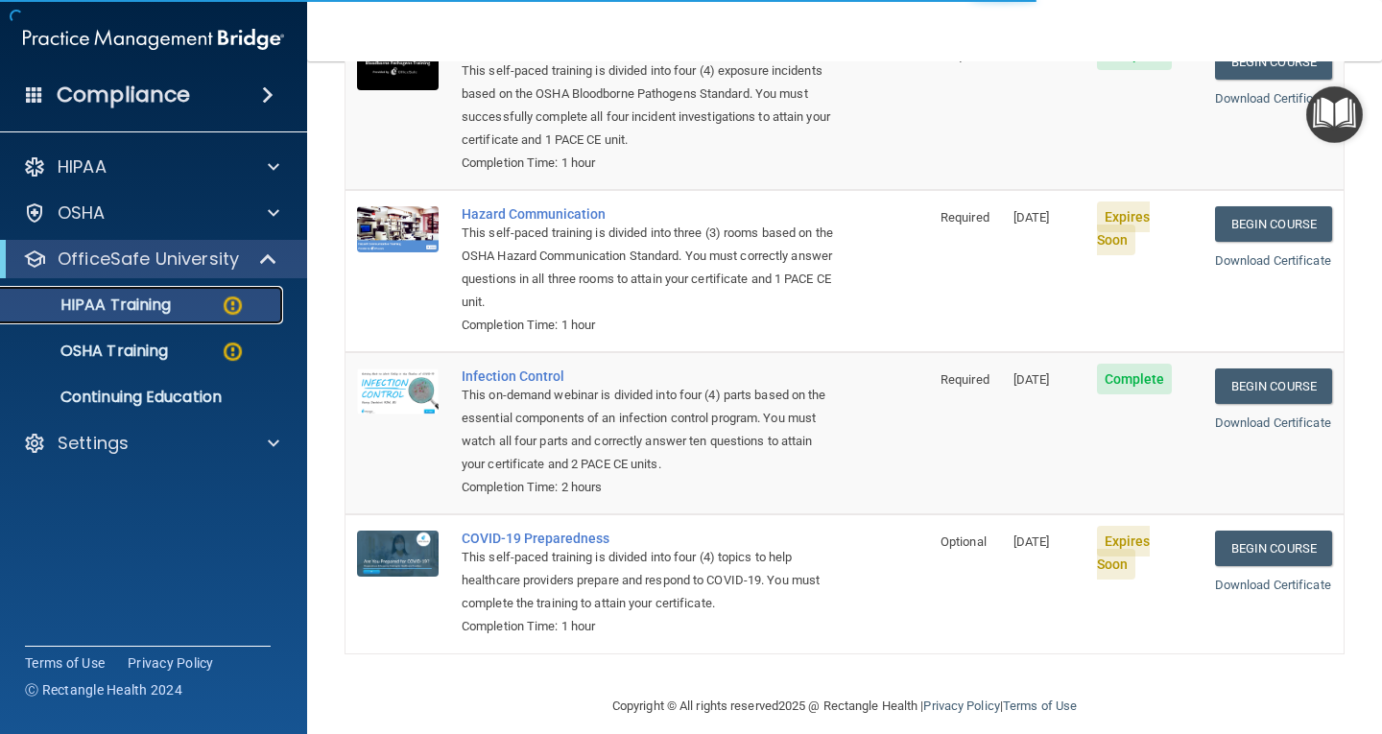
scroll to position [710, 0]
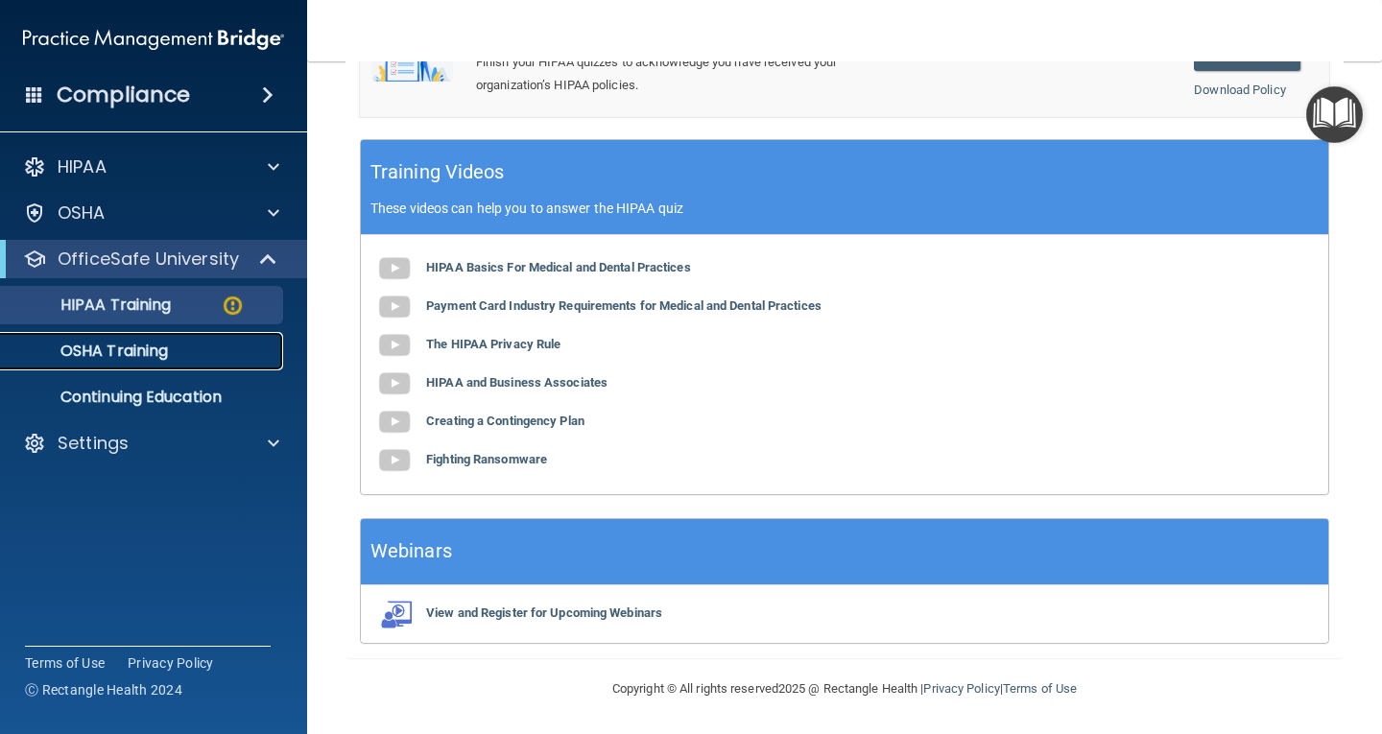
click at [187, 359] on div "OSHA Training" at bounding box center [143, 351] width 262 height 19
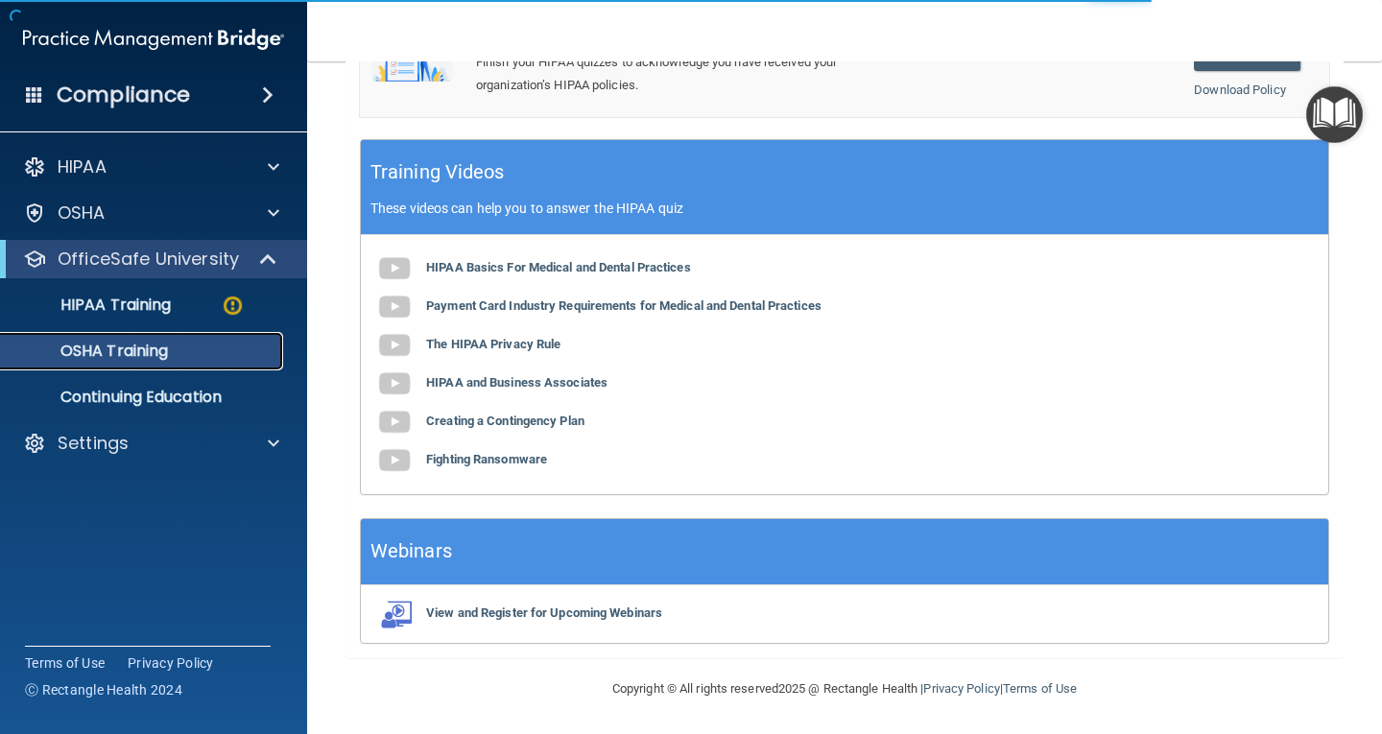
click at [161, 356] on p "OSHA Training" at bounding box center [90, 351] width 156 height 19
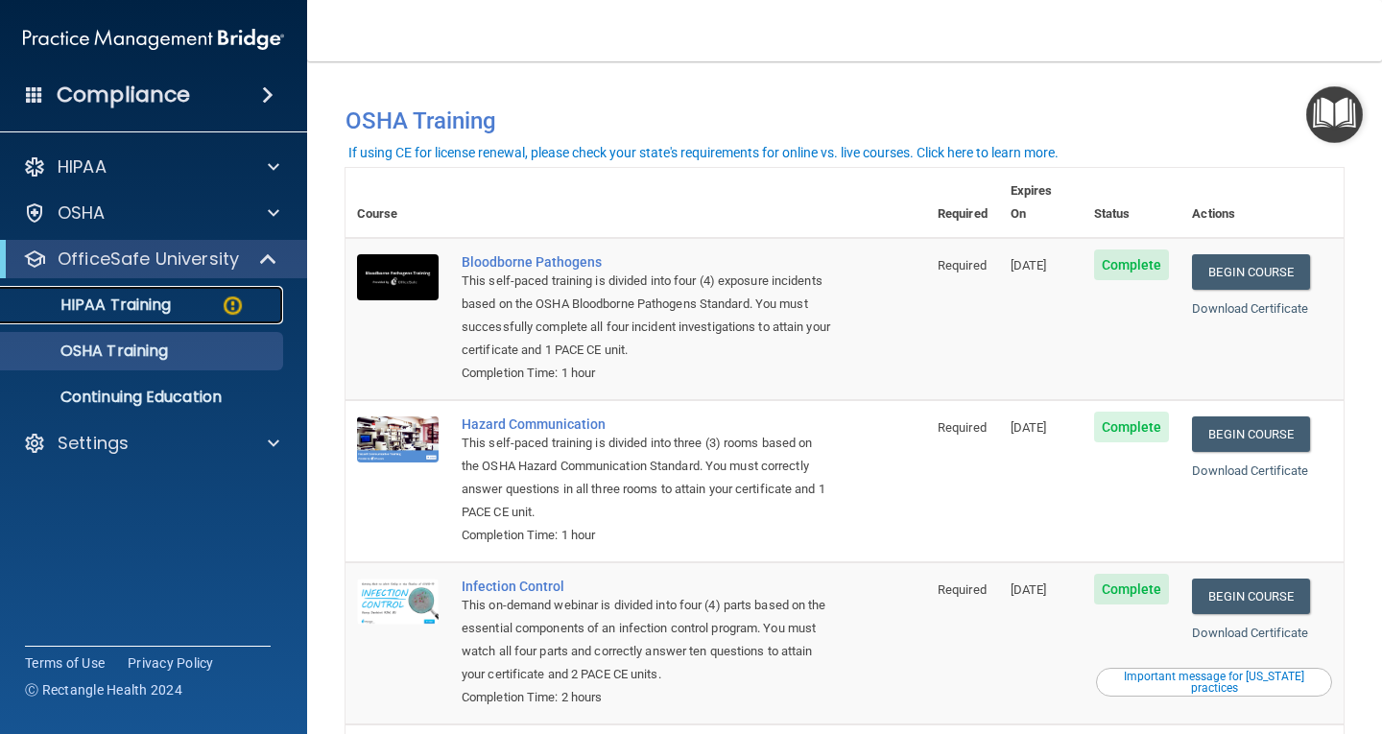
click at [74, 301] on p "HIPAA Training" at bounding box center [91, 305] width 158 height 19
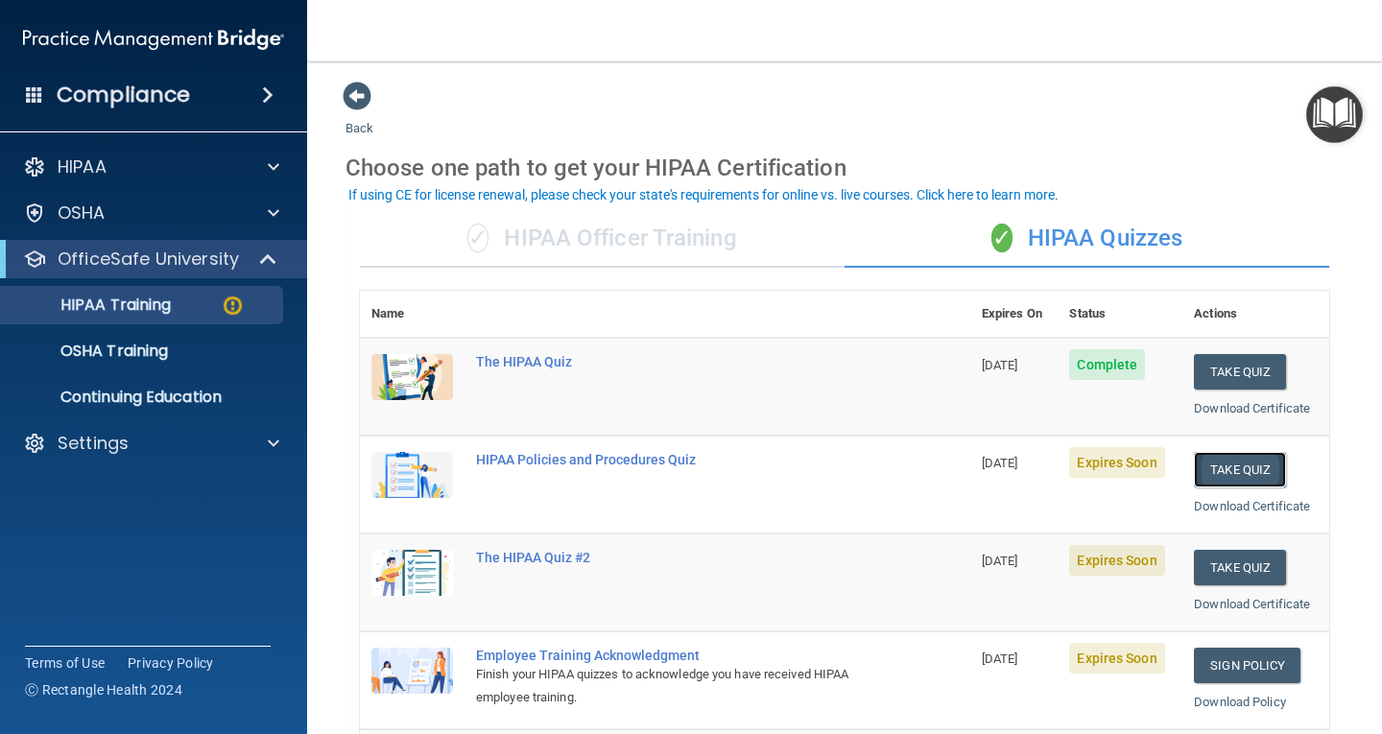
click at [1219, 468] on button "Take Quiz" at bounding box center [1240, 470] width 92 height 36
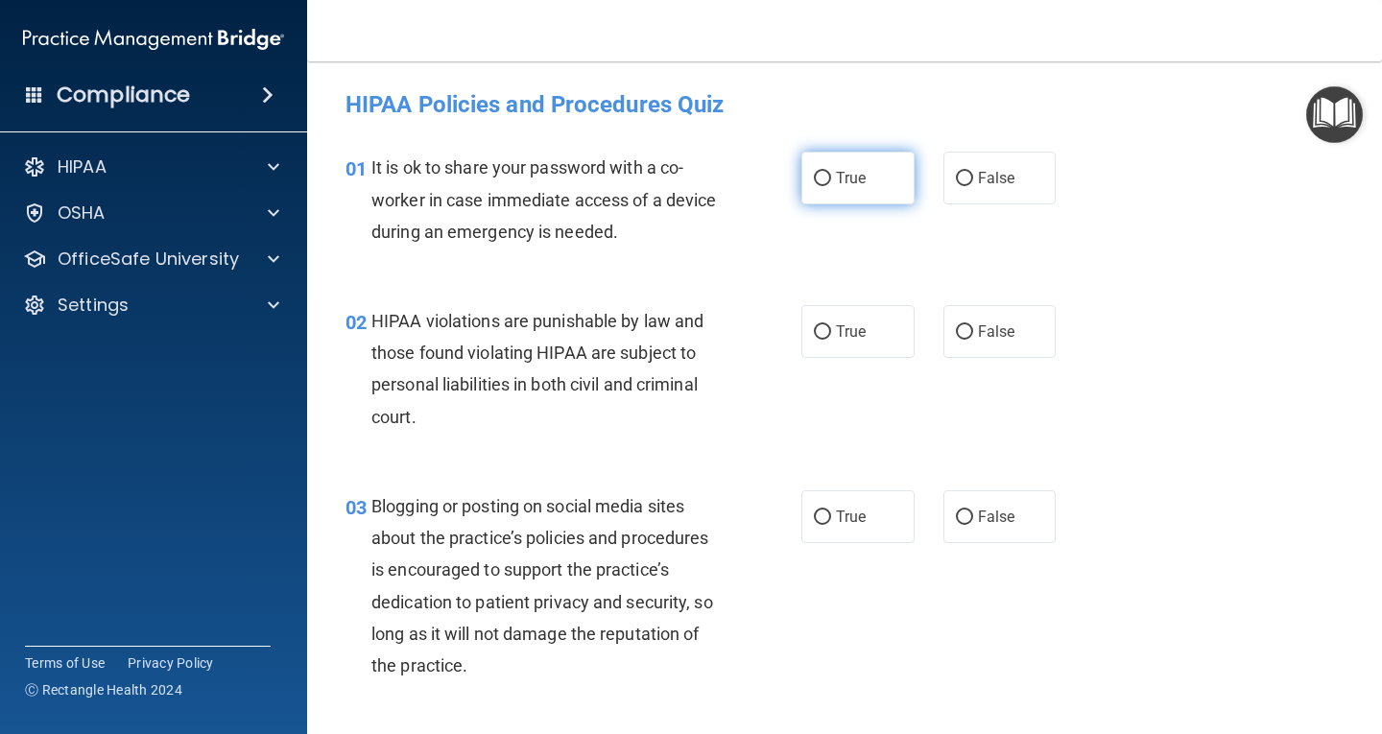
click at [815, 175] on input "True" at bounding box center [822, 179] width 17 height 14
radio input "true"
click at [814, 327] on input "True" at bounding box center [822, 332] width 17 height 14
radio input "true"
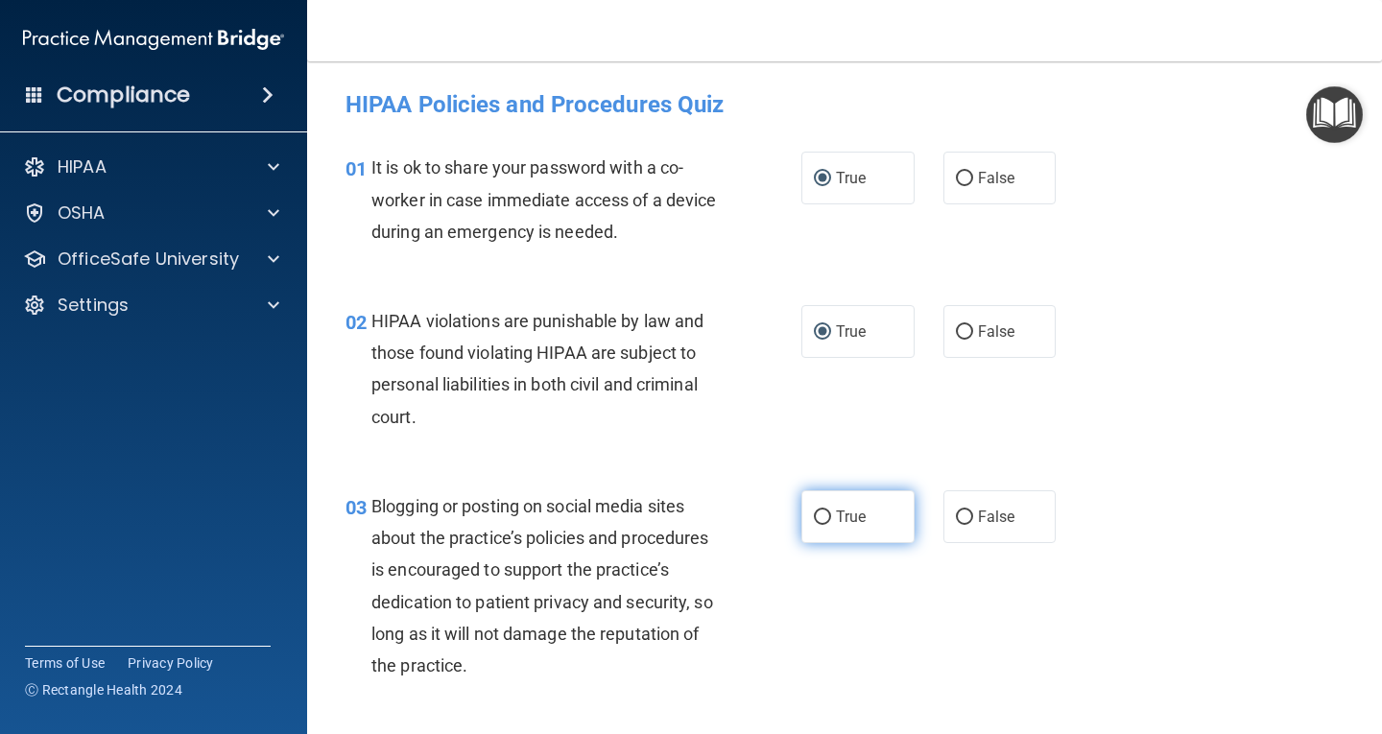
click at [815, 511] on input "True" at bounding box center [822, 518] width 17 height 14
radio input "true"
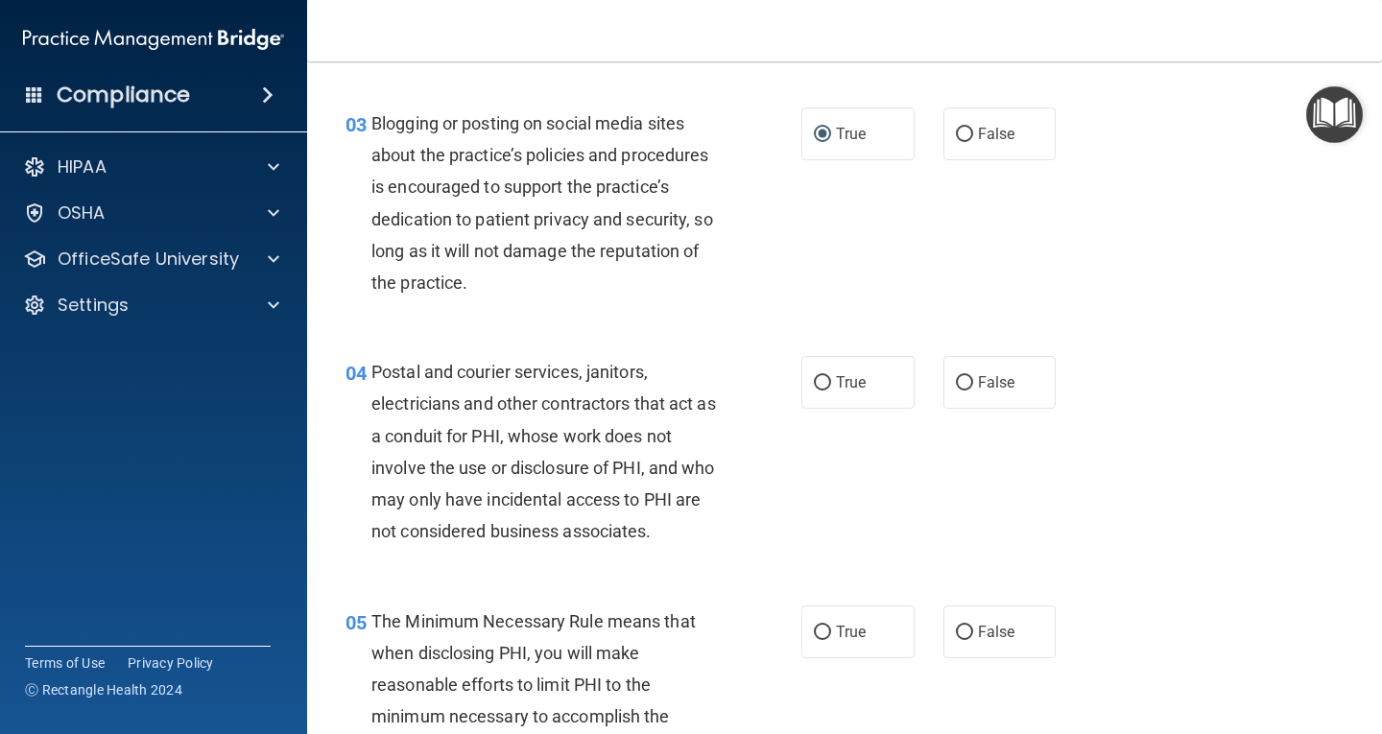
scroll to position [384, 0]
click at [814, 386] on input "True" at bounding box center [822, 382] width 17 height 14
radio input "true"
click at [814, 628] on input "True" at bounding box center [822, 632] width 17 height 14
radio input "true"
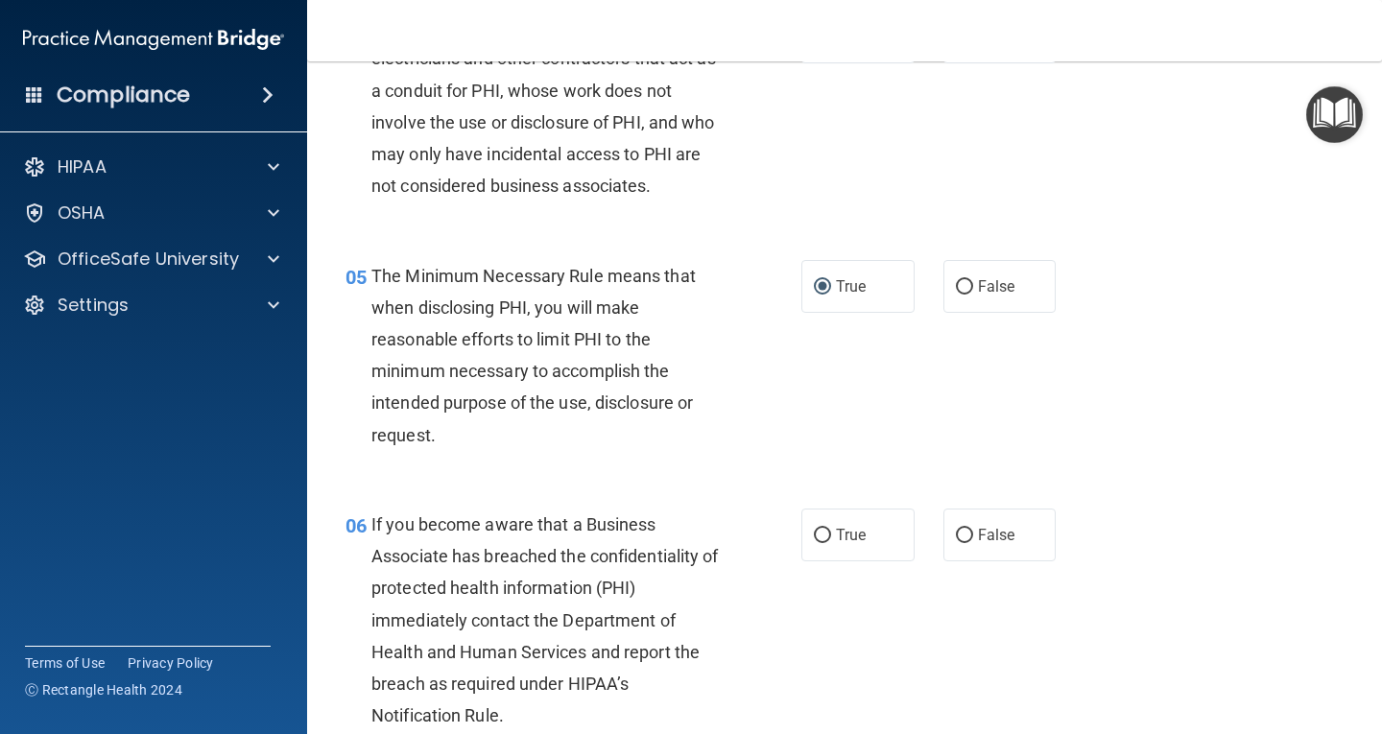
scroll to position [774, 0]
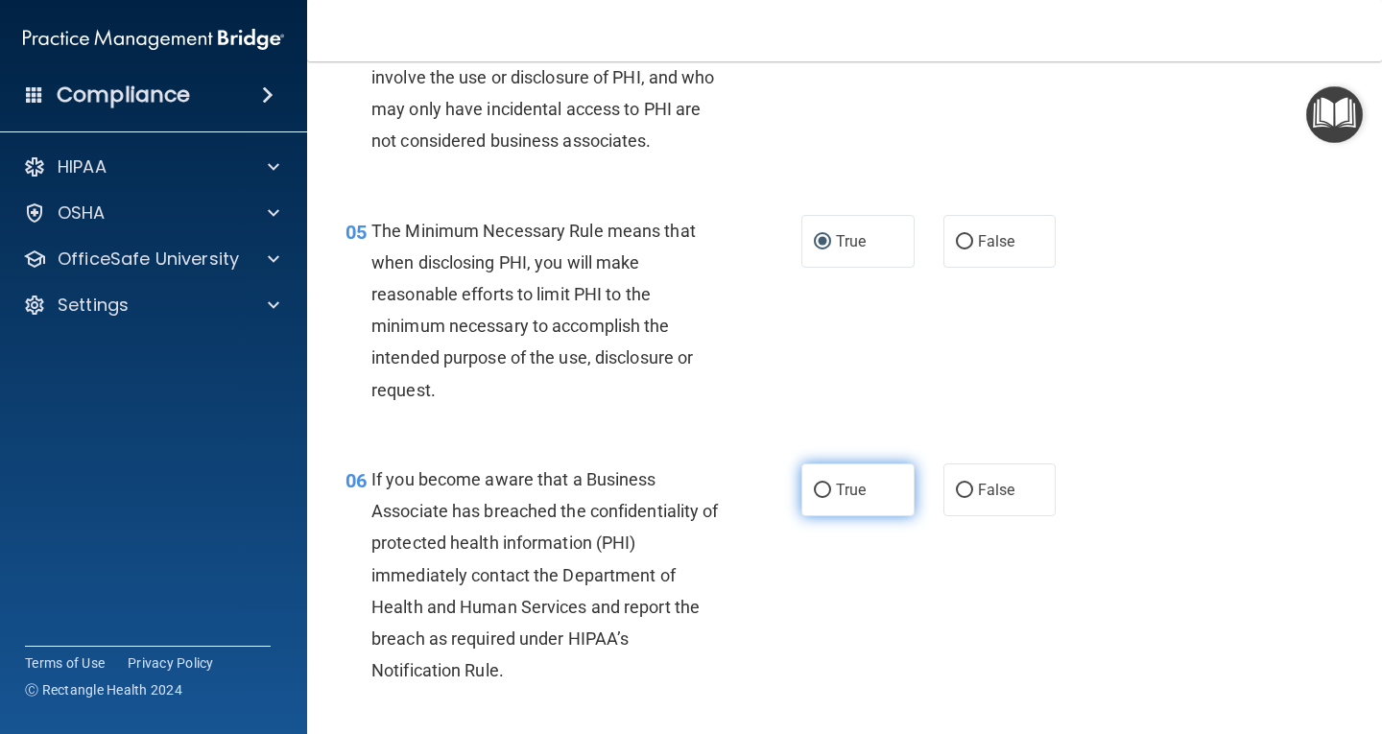
click at [819, 478] on label "True" at bounding box center [858, 490] width 113 height 53
click at [819, 484] on input "True" at bounding box center [822, 491] width 17 height 14
radio input "true"
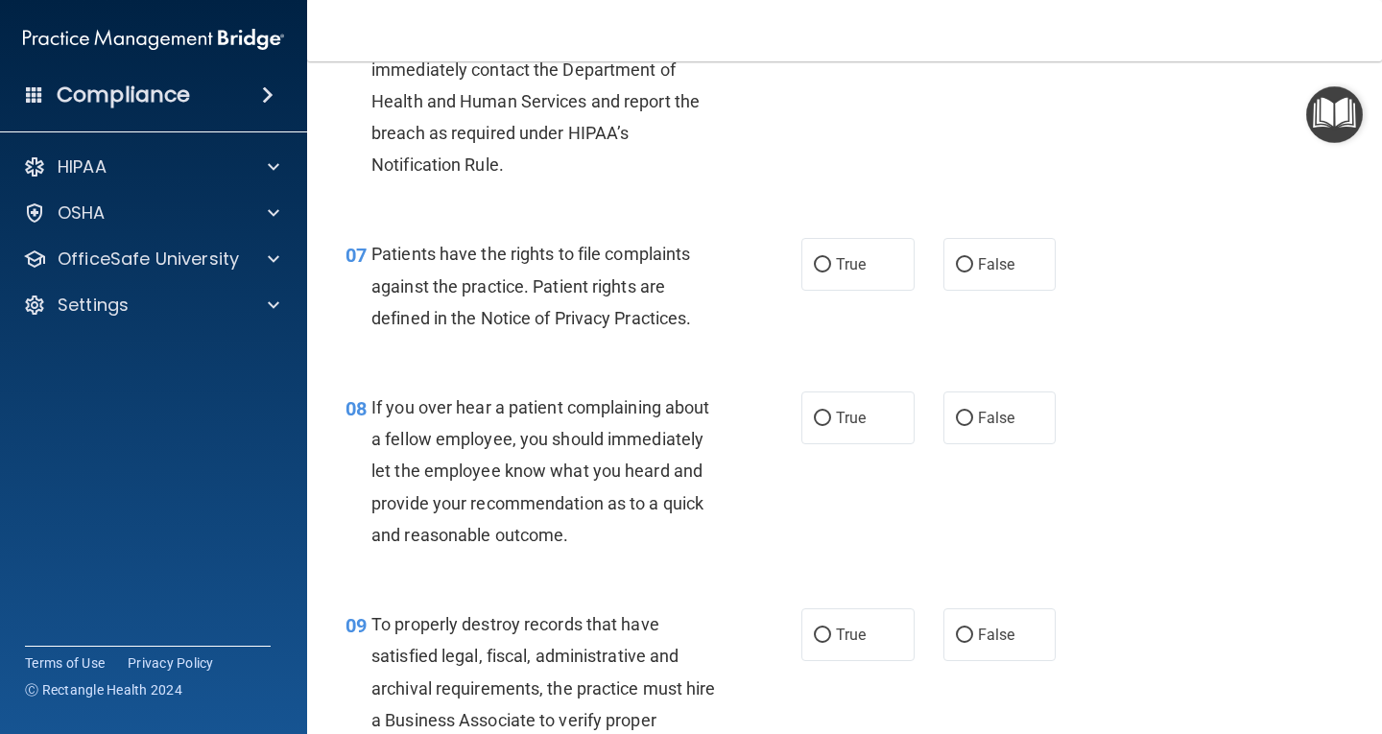
scroll to position [1343, 0]
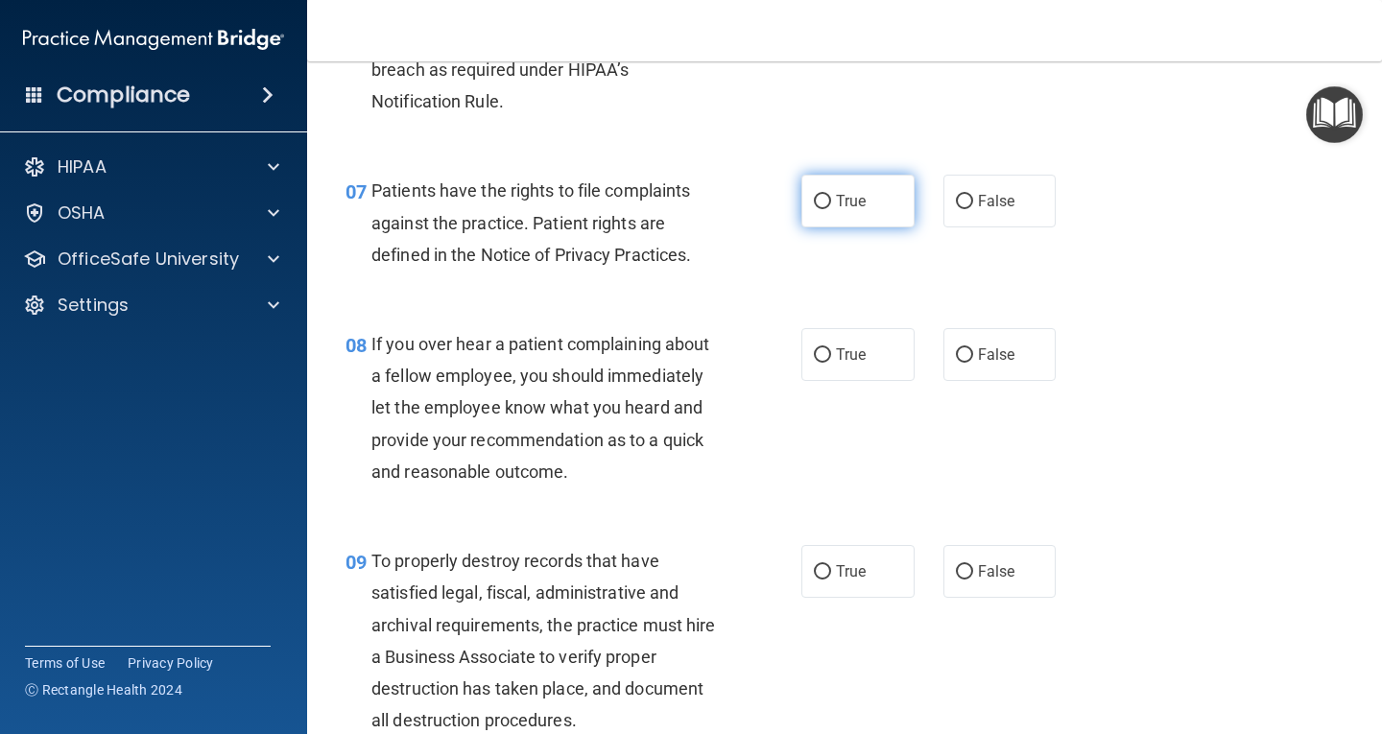
click at [811, 192] on label "True" at bounding box center [858, 201] width 113 height 53
click at [814, 195] on input "True" at bounding box center [822, 202] width 17 height 14
radio input "true"
click at [816, 363] on label "True" at bounding box center [858, 354] width 113 height 53
click at [816, 363] on input "True" at bounding box center [822, 355] width 17 height 14
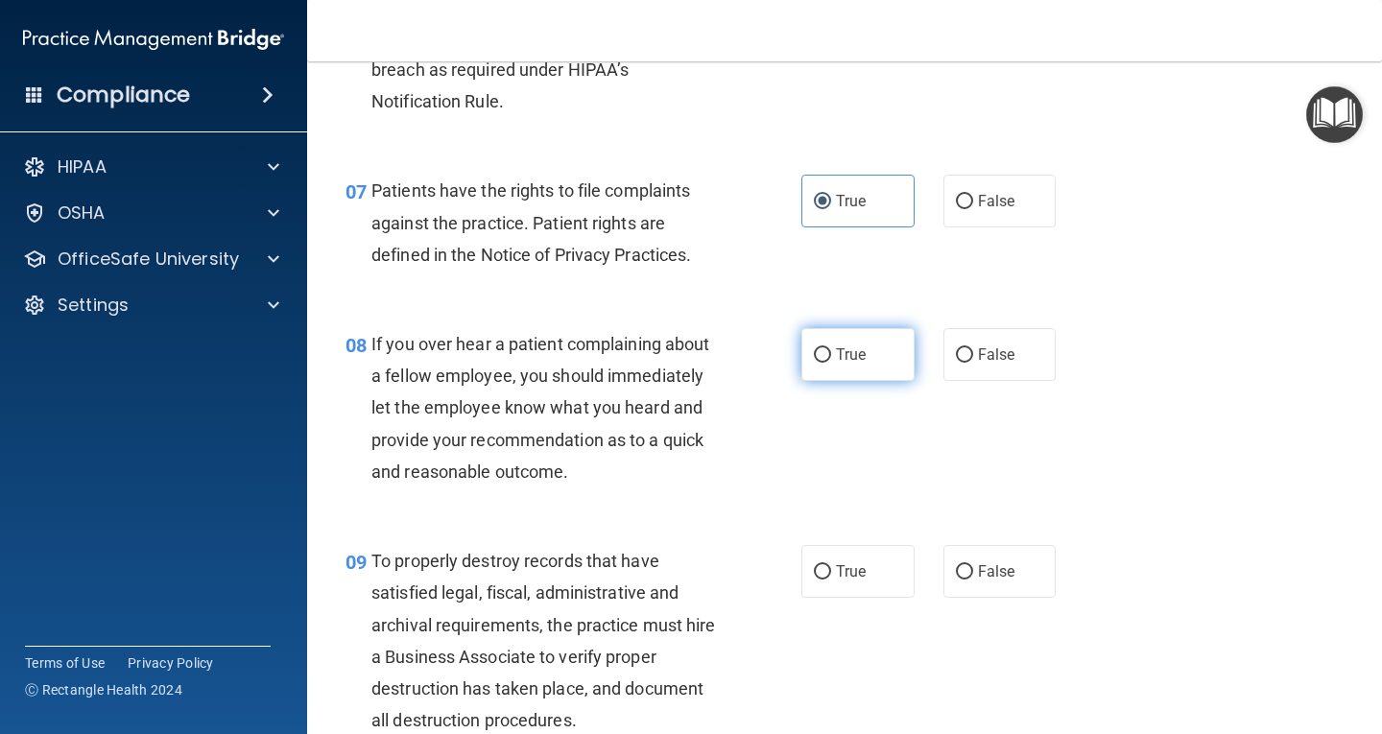
radio input "true"
click at [815, 566] on input "True" at bounding box center [822, 572] width 17 height 14
radio input "true"
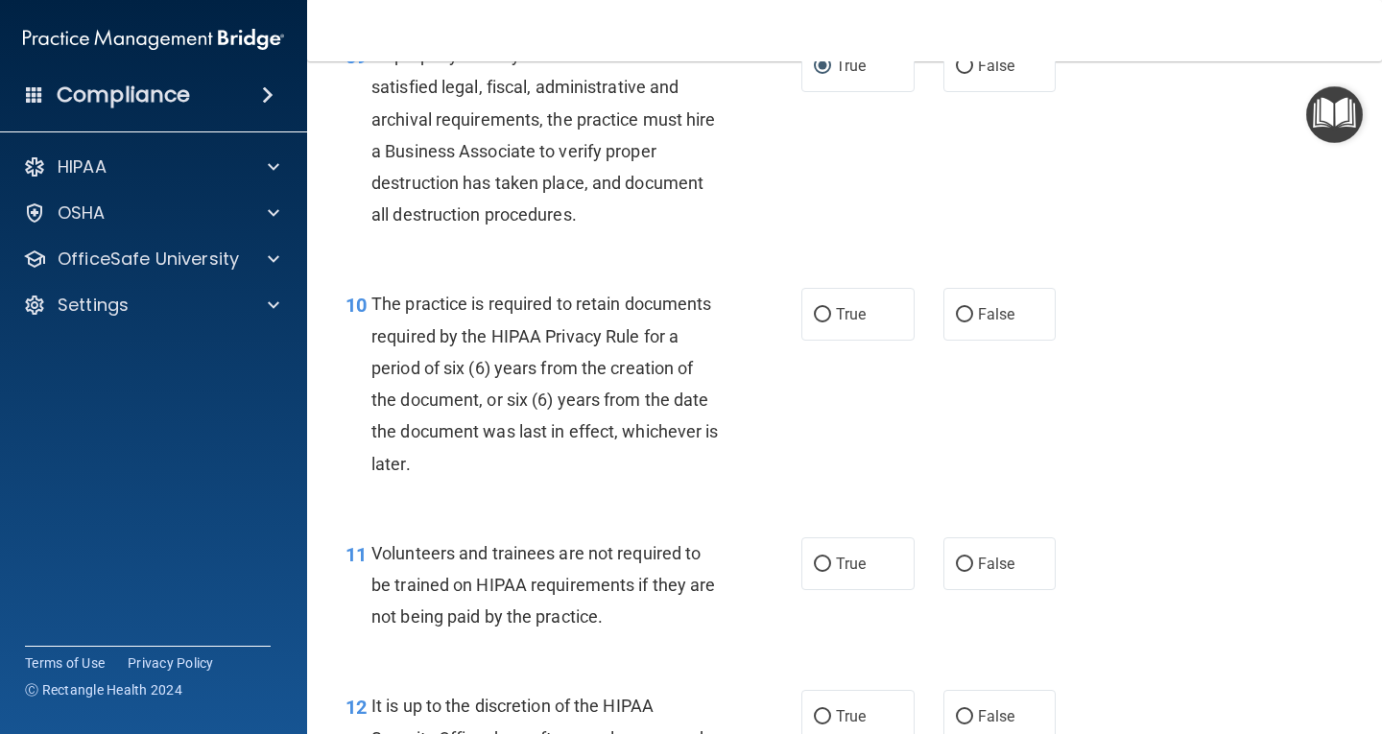
scroll to position [1900, 0]
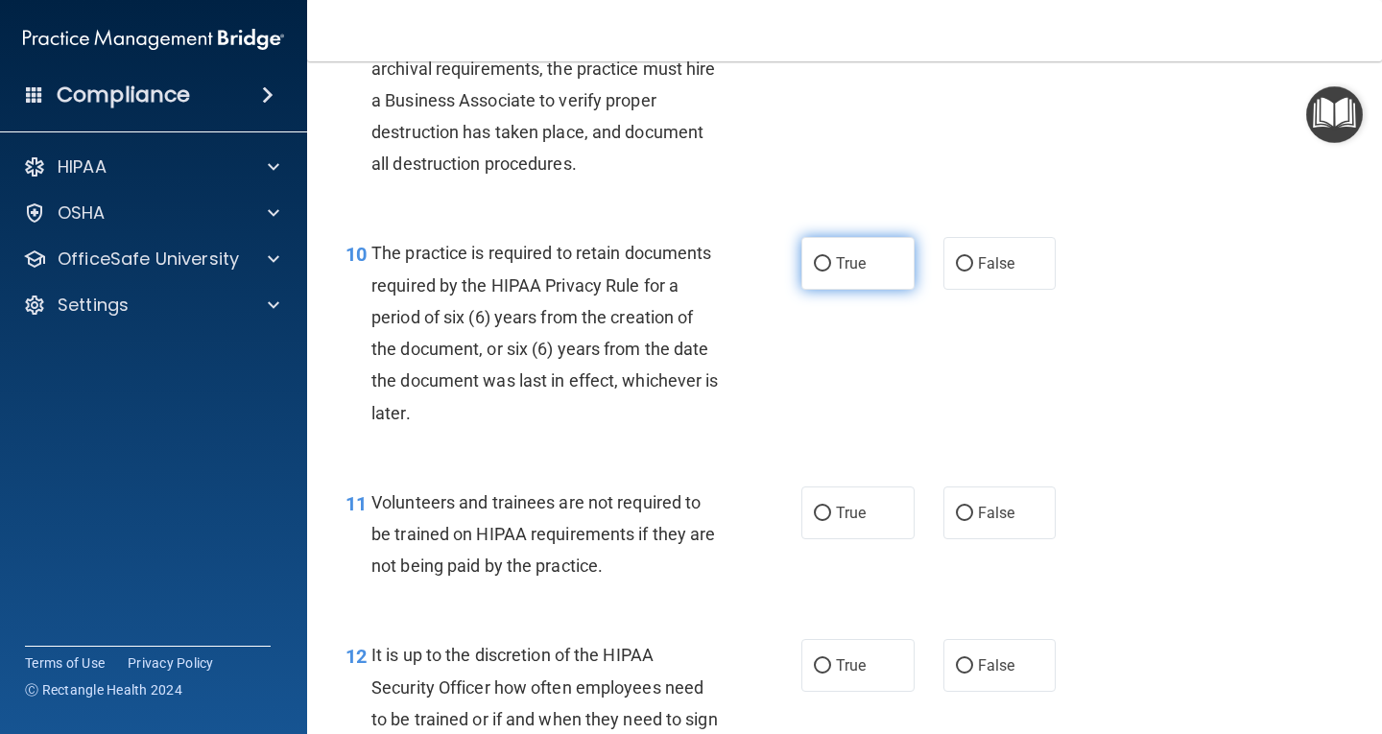
click at [814, 270] on input "True" at bounding box center [822, 264] width 17 height 14
radio input "true"
click at [815, 511] on input "True" at bounding box center [822, 514] width 17 height 14
radio input "true"
click at [813, 656] on label "True" at bounding box center [858, 665] width 113 height 53
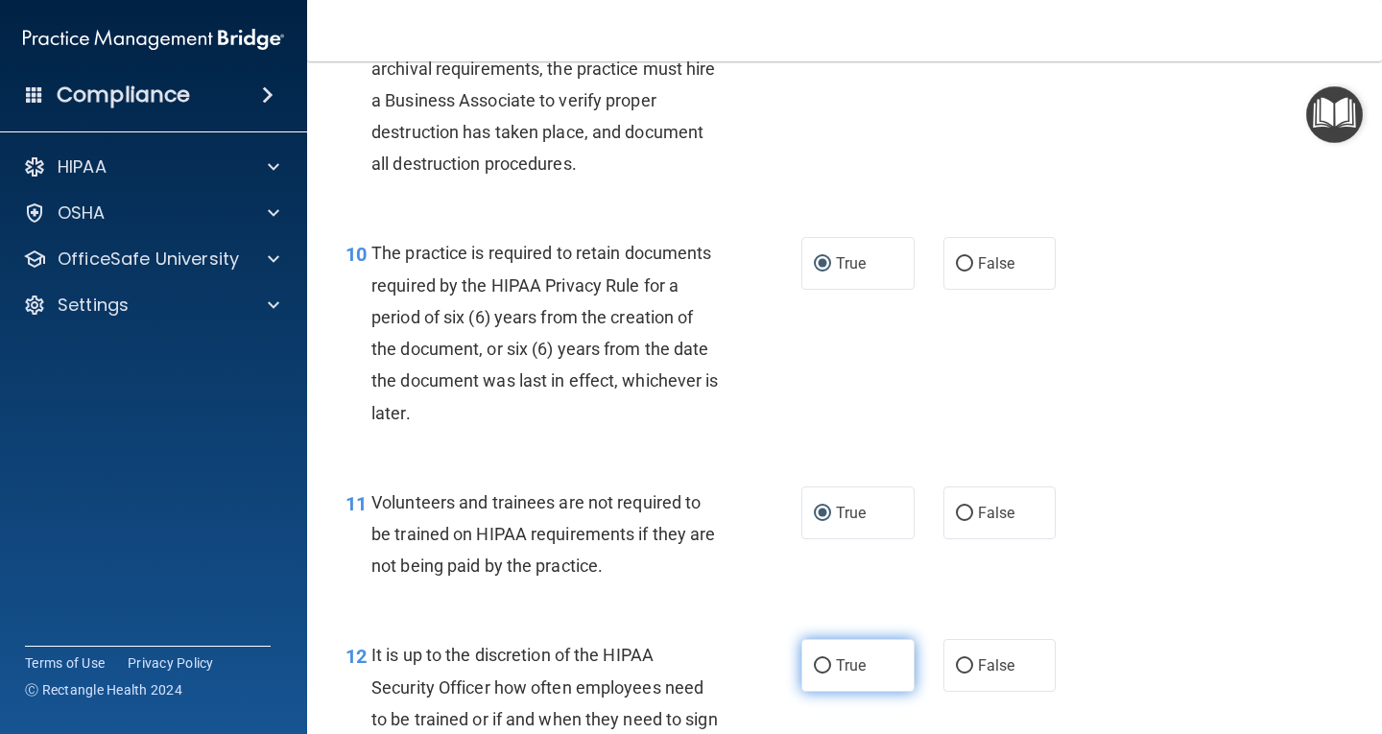
click at [814, 659] on input "True" at bounding box center [822, 666] width 17 height 14
radio input "true"
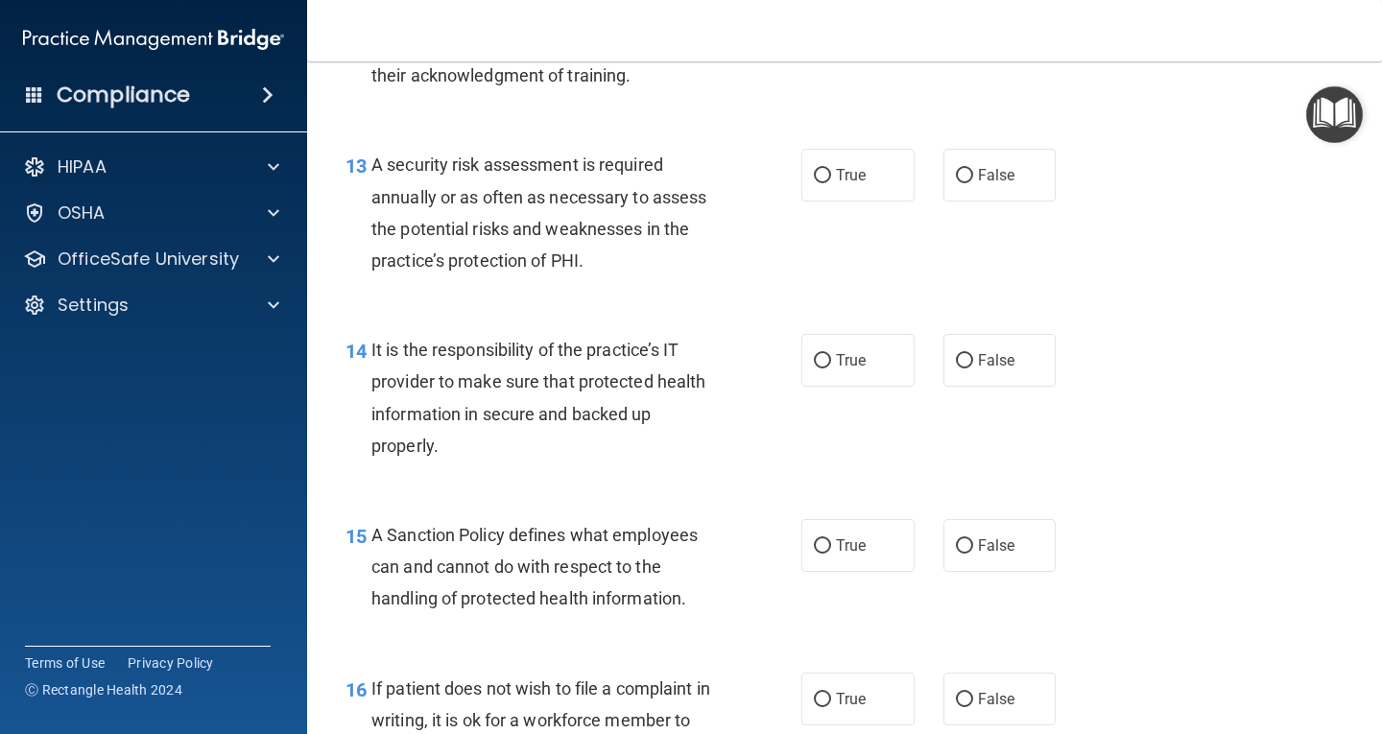
scroll to position [2584, 0]
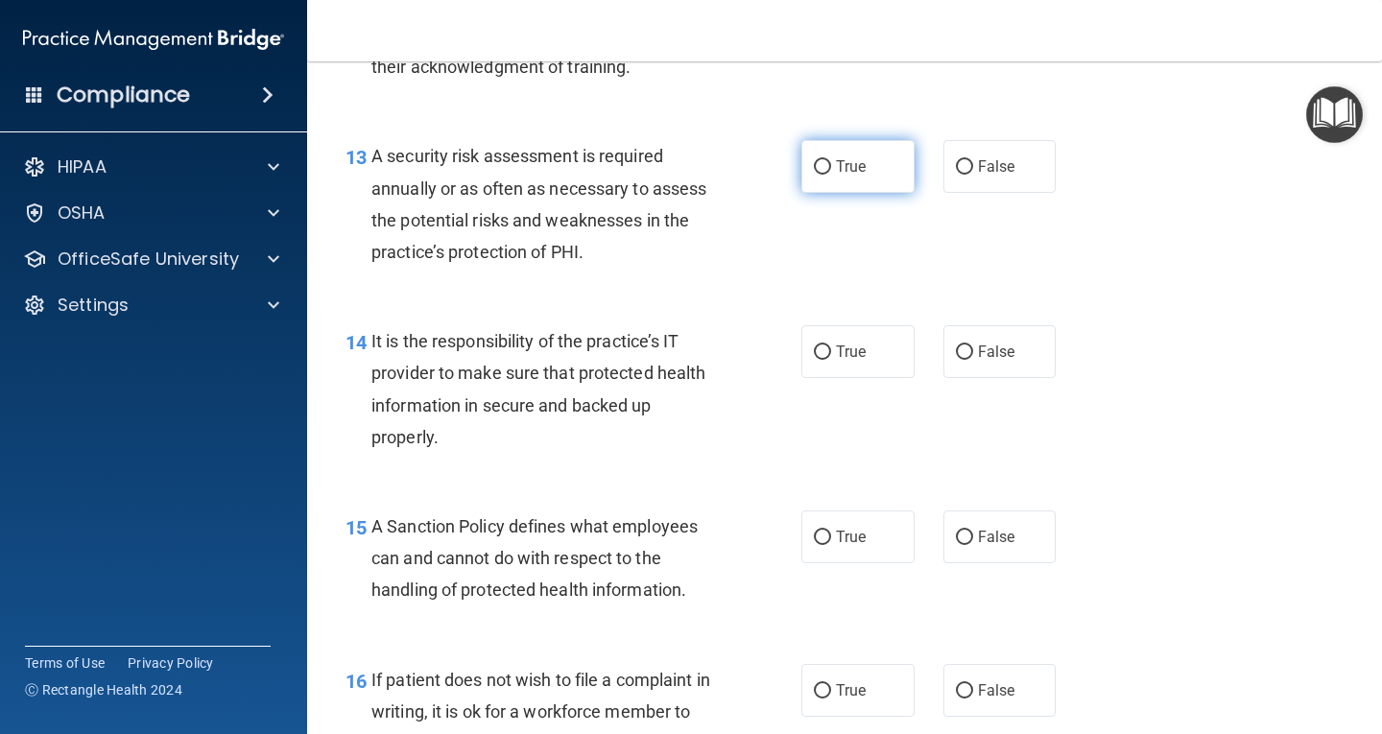
click at [818, 170] on input "True" at bounding box center [822, 167] width 17 height 14
radio input "true"
click at [817, 350] on input "True" at bounding box center [822, 353] width 17 height 14
radio input "true"
click at [816, 536] on input "True" at bounding box center [822, 538] width 17 height 14
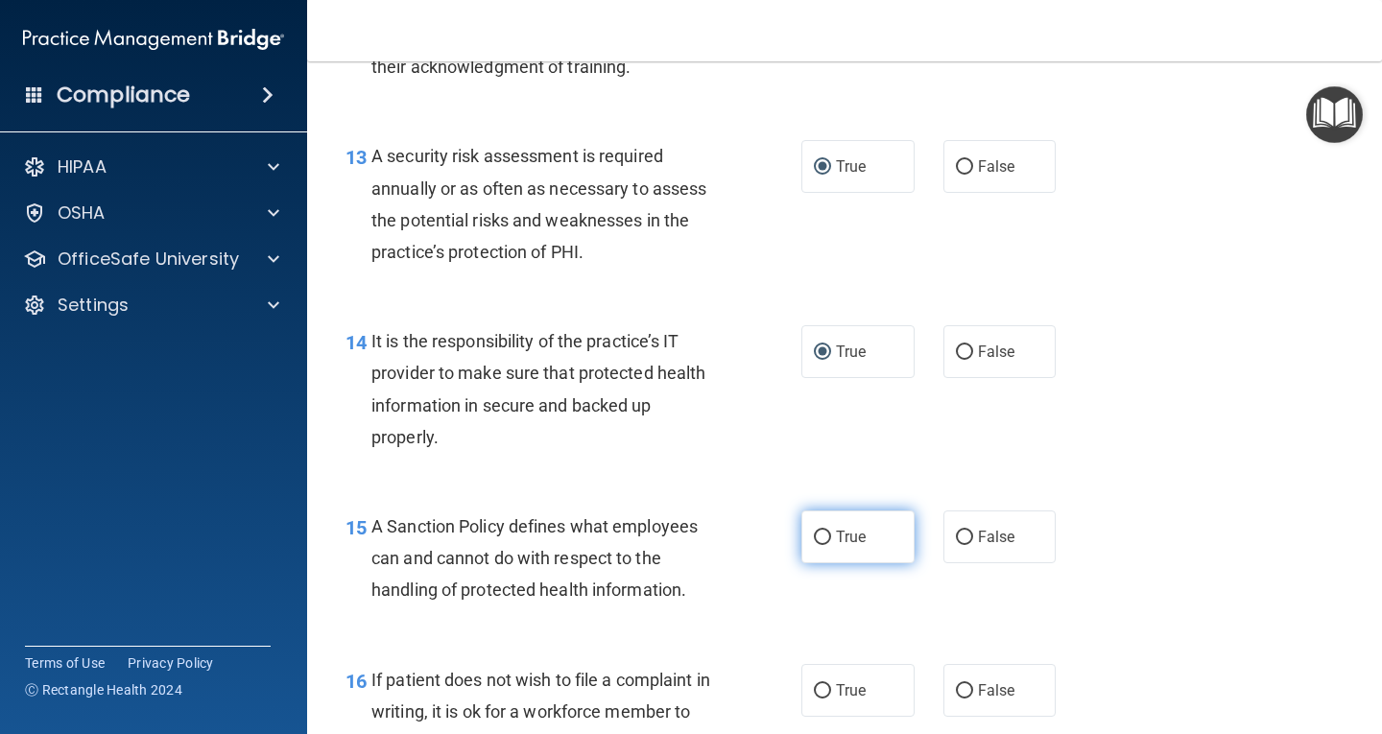
radio input "true"
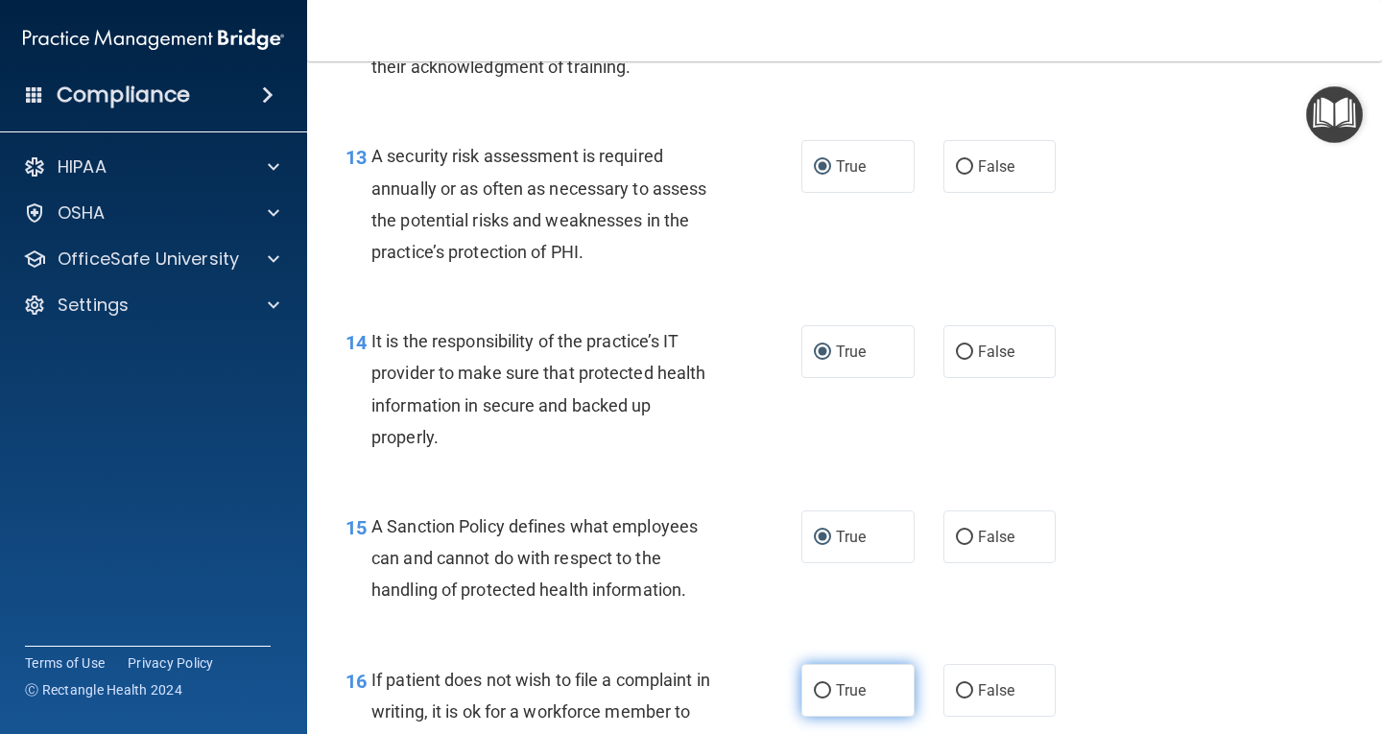
click at [814, 688] on input "True" at bounding box center [822, 691] width 17 height 14
radio input "true"
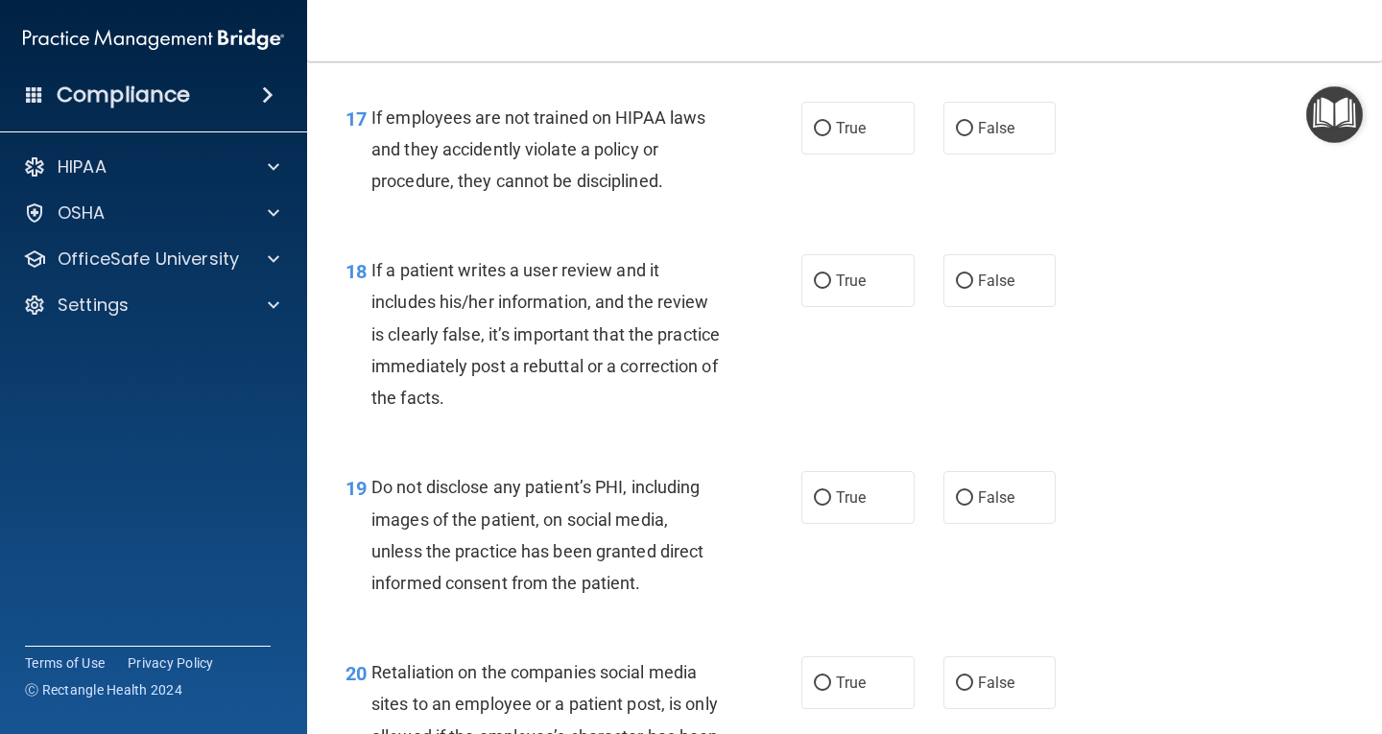
scroll to position [3333, 0]
click at [814, 124] on input "True" at bounding box center [822, 128] width 17 height 14
radio input "true"
click at [821, 281] on input "True" at bounding box center [822, 281] width 17 height 14
radio input "true"
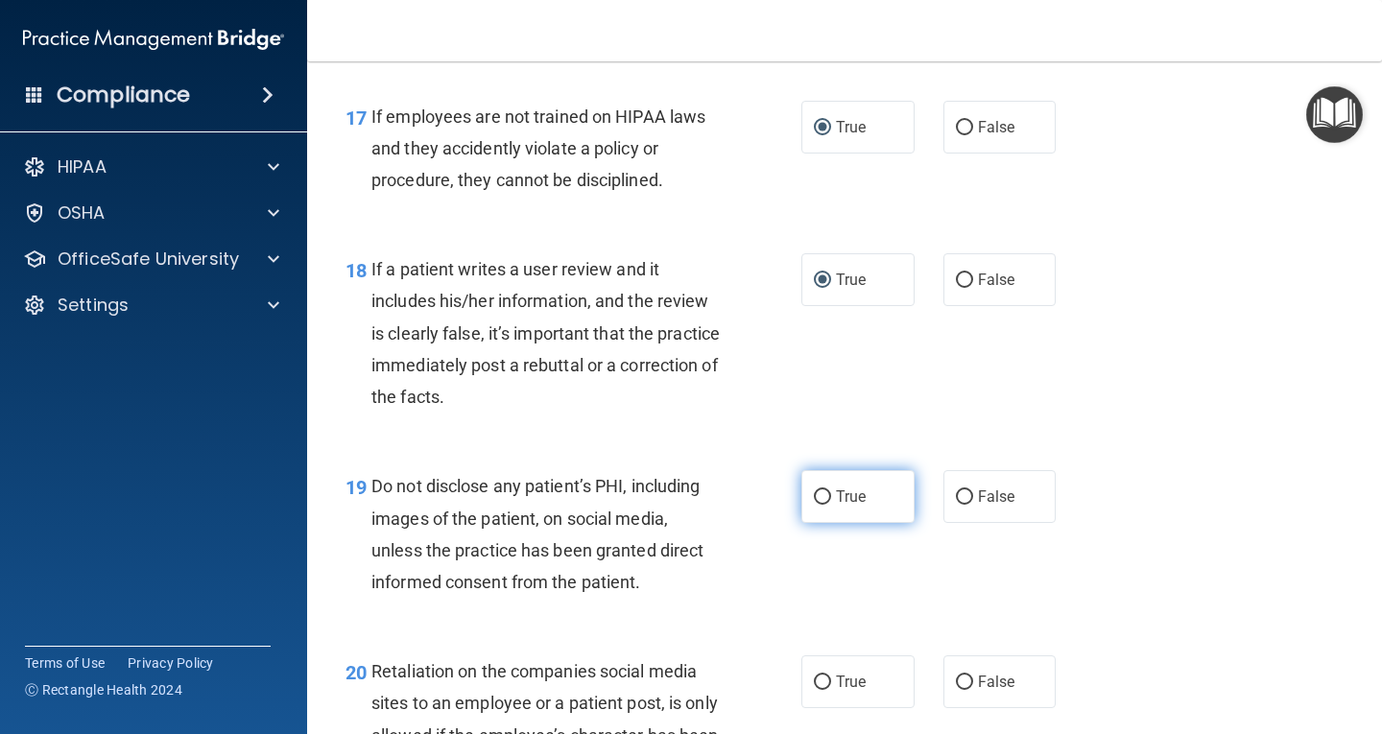
click at [816, 492] on input "True" at bounding box center [822, 498] width 17 height 14
radio input "true"
click at [820, 680] on input "True" at bounding box center [822, 683] width 17 height 14
radio input "true"
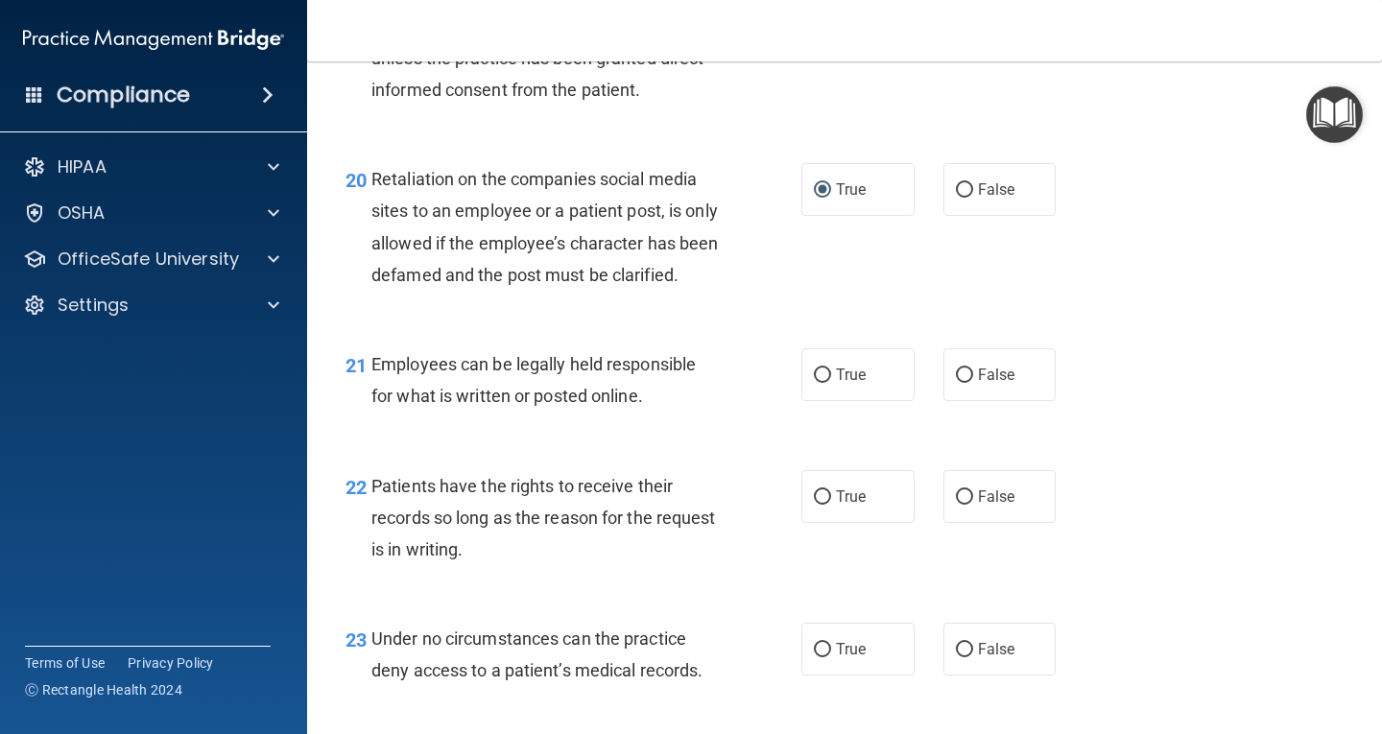
scroll to position [3889, 0]
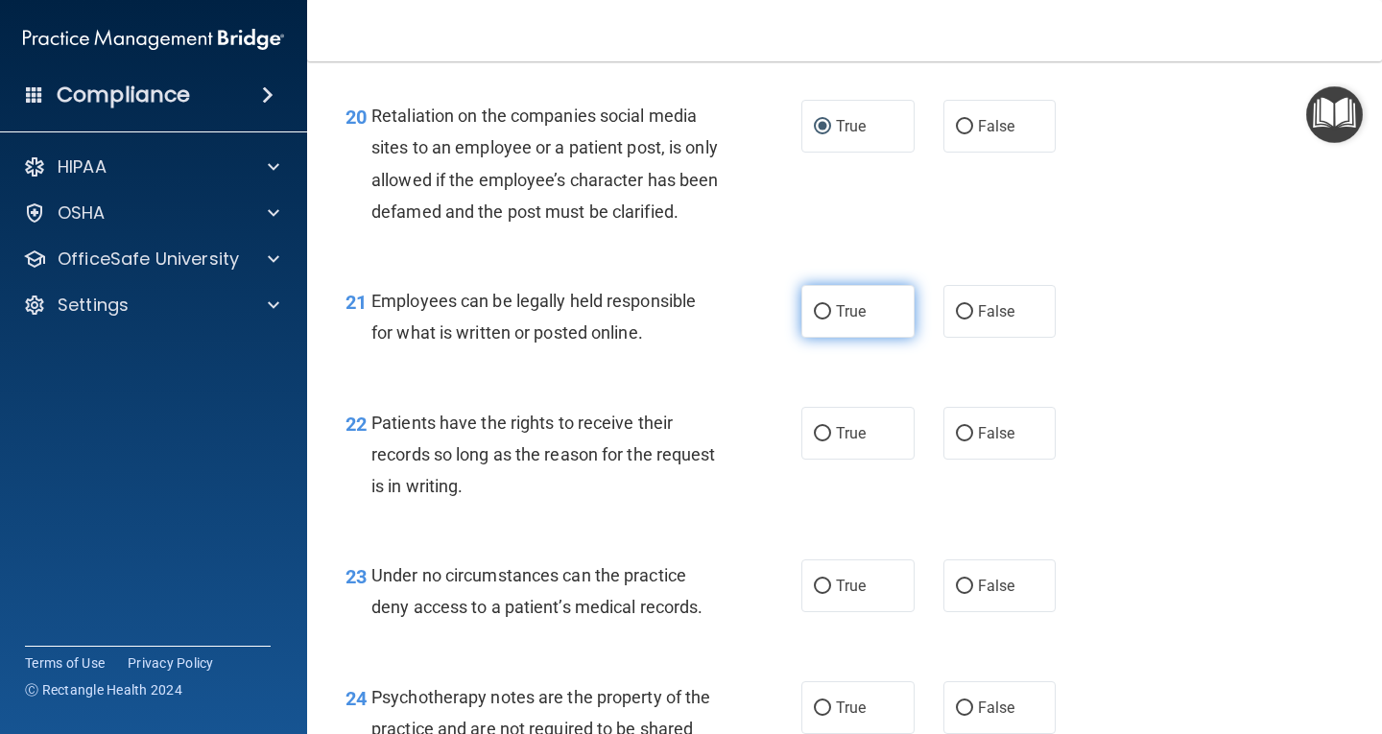
click at [821, 320] on input "True" at bounding box center [822, 312] width 17 height 14
radio input "true"
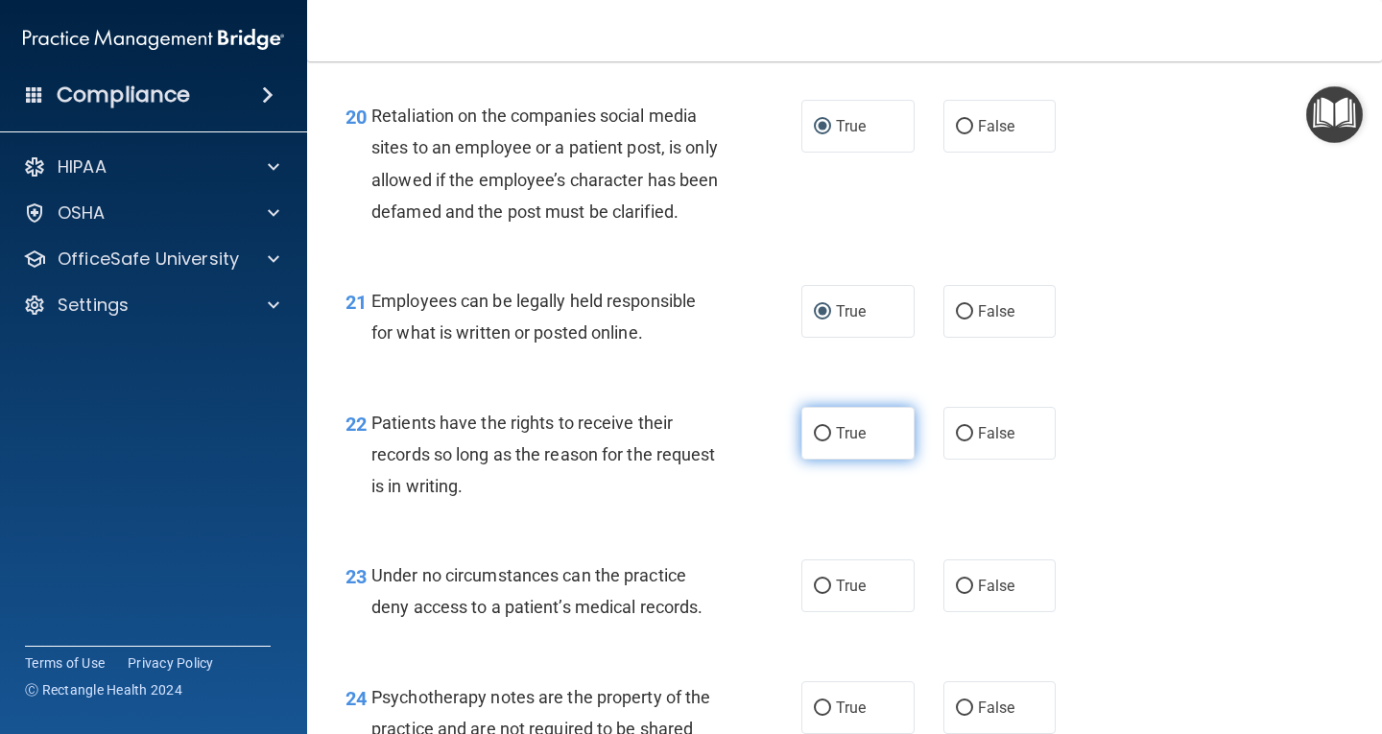
click at [822, 442] on input "True" at bounding box center [822, 434] width 17 height 14
radio input "true"
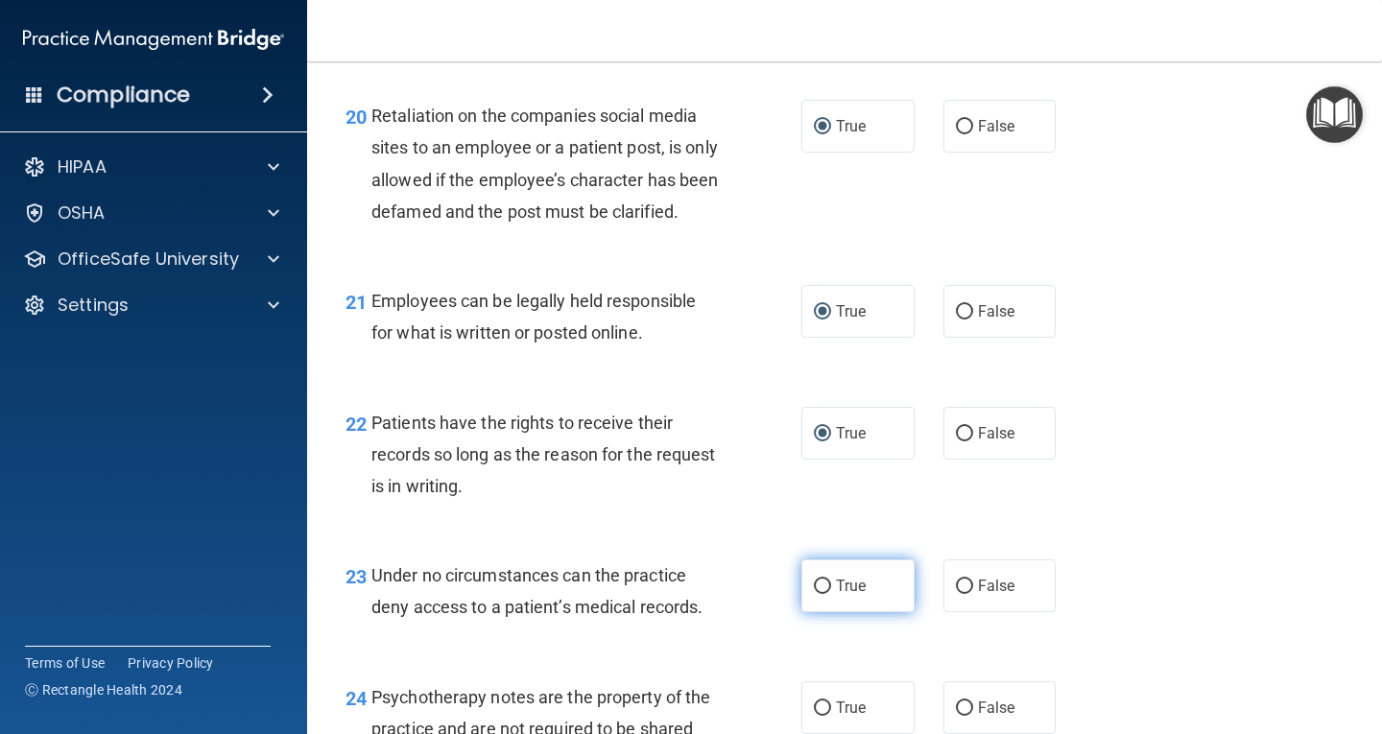
click at [815, 594] on input "True" at bounding box center [822, 587] width 17 height 14
radio input "true"
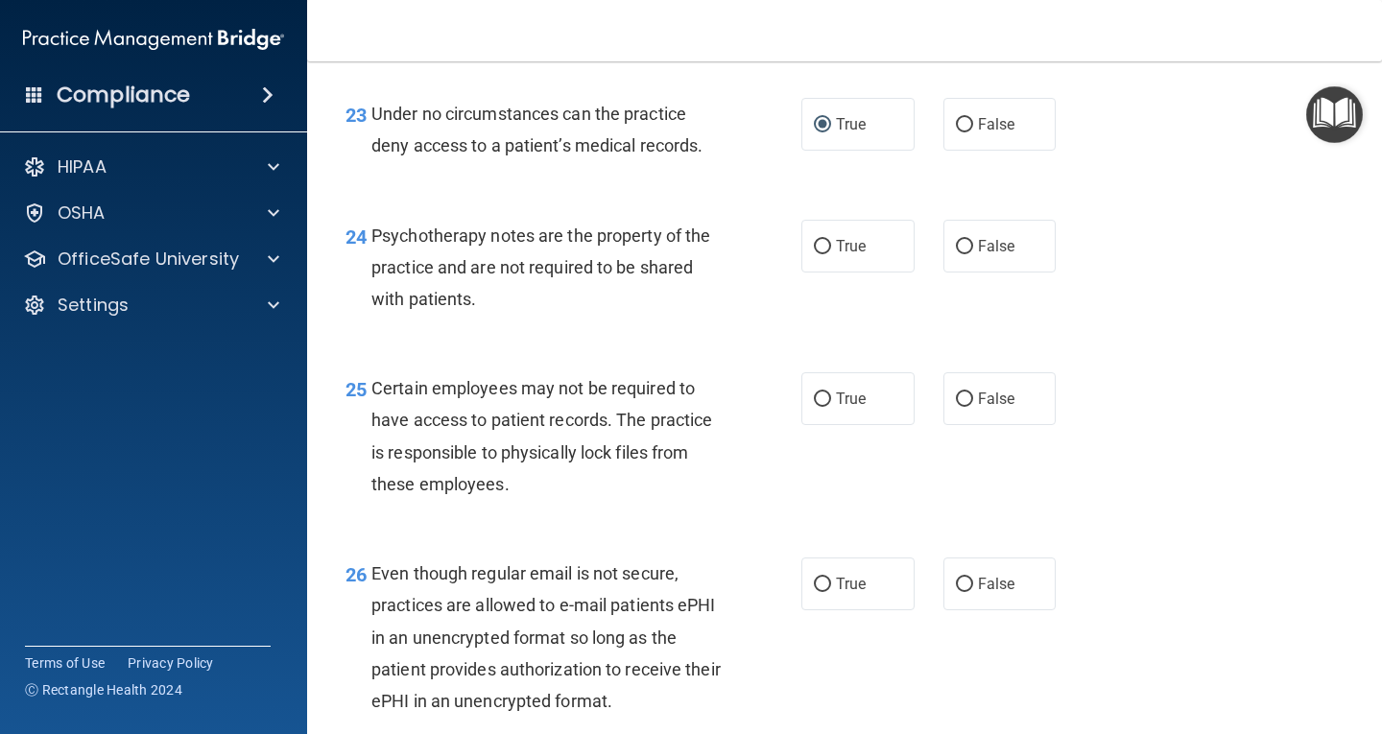
scroll to position [4452, 0]
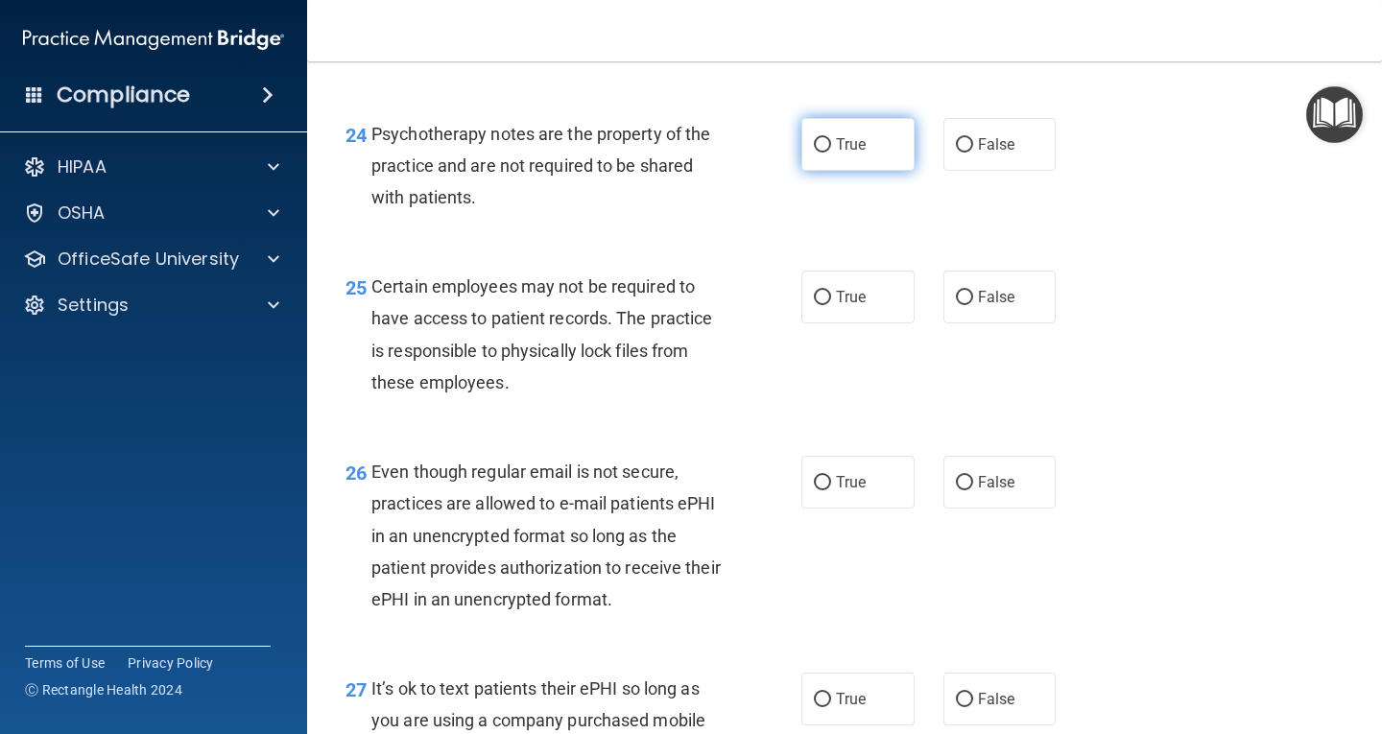
click at [814, 153] on input "True" at bounding box center [822, 145] width 17 height 14
radio input "true"
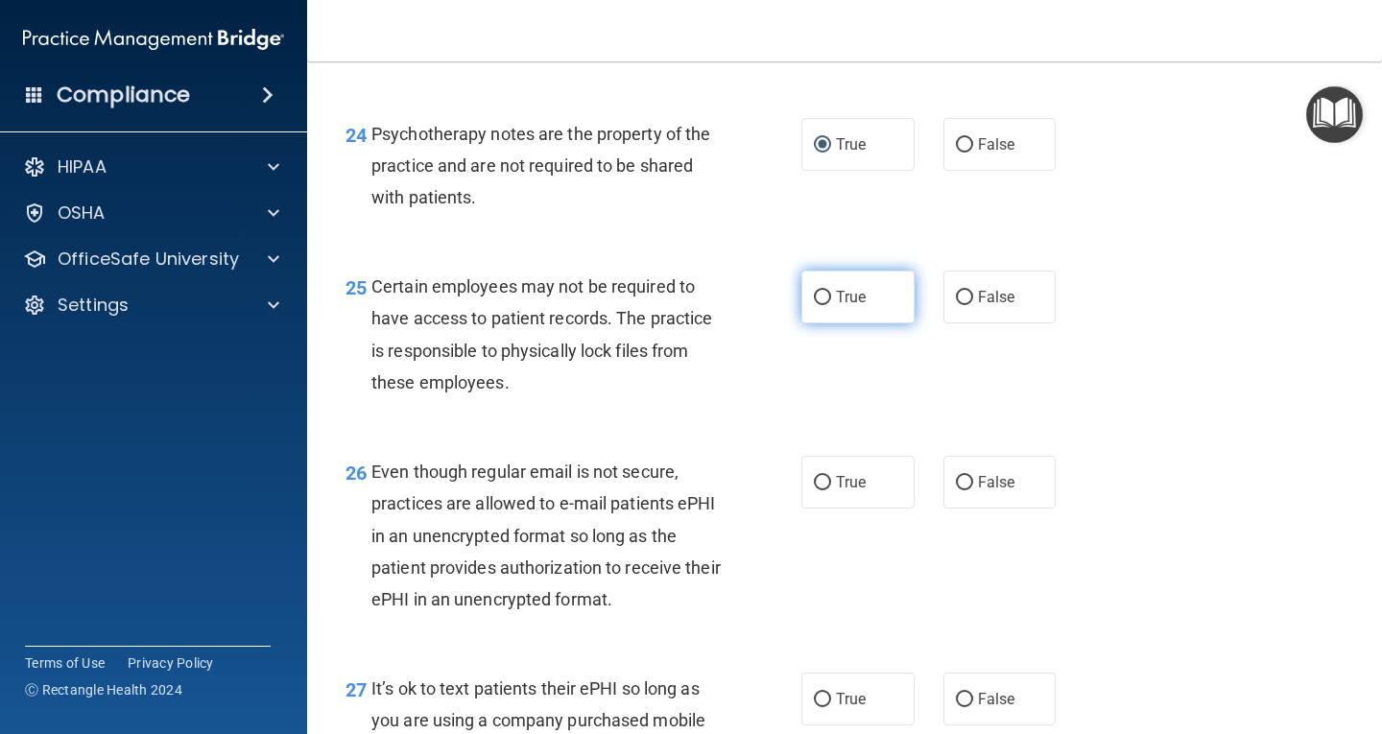
click at [814, 305] on input "True" at bounding box center [822, 298] width 17 height 14
radio input "true"
click at [815, 491] on input "True" at bounding box center [822, 483] width 17 height 14
radio input "true"
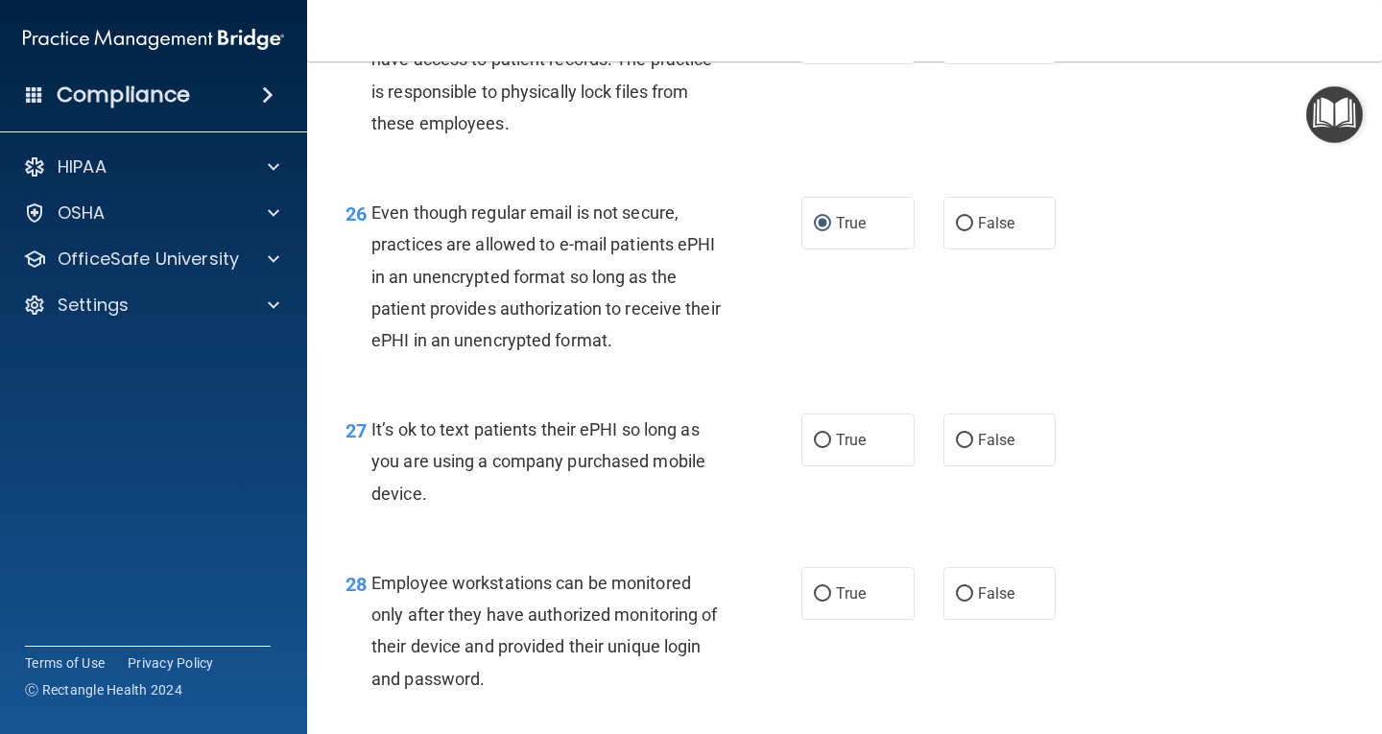
scroll to position [4907, 0]
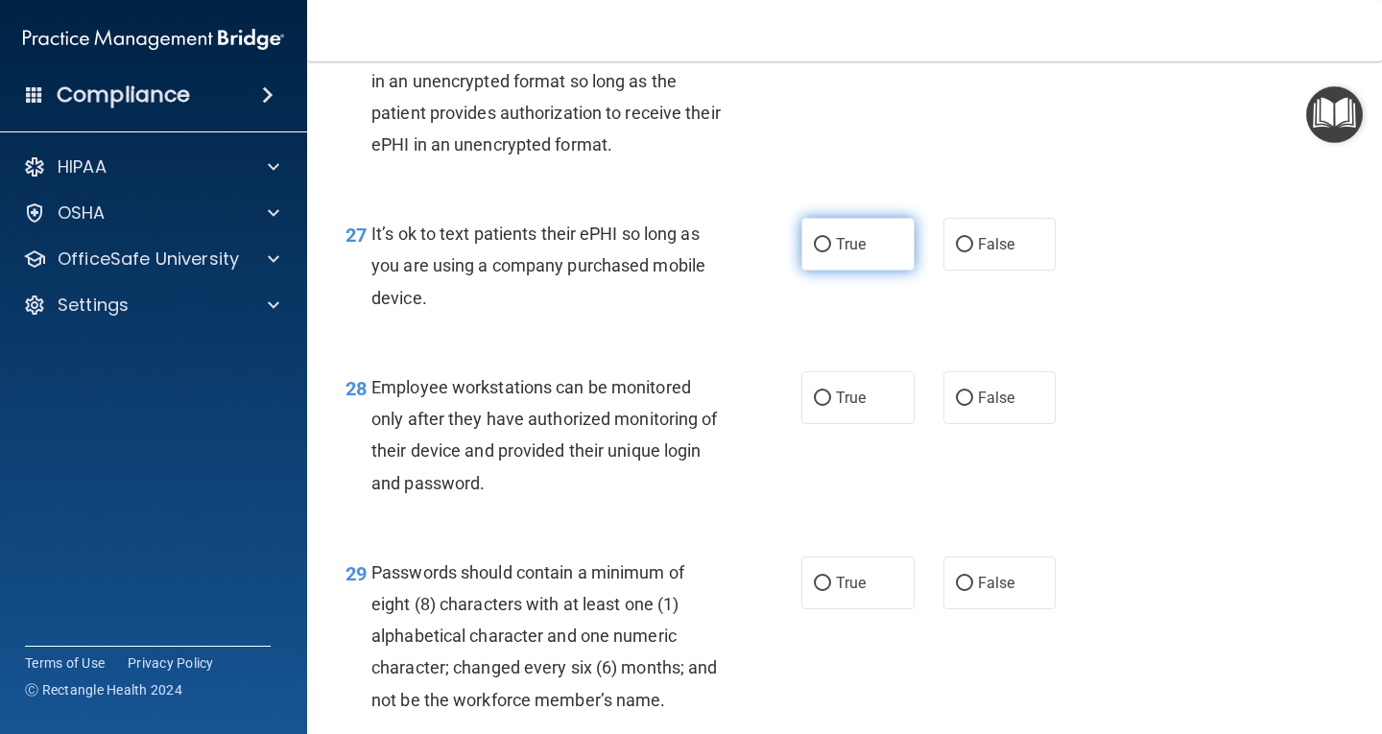
click at [820, 252] on input "True" at bounding box center [822, 245] width 17 height 14
radio input "true"
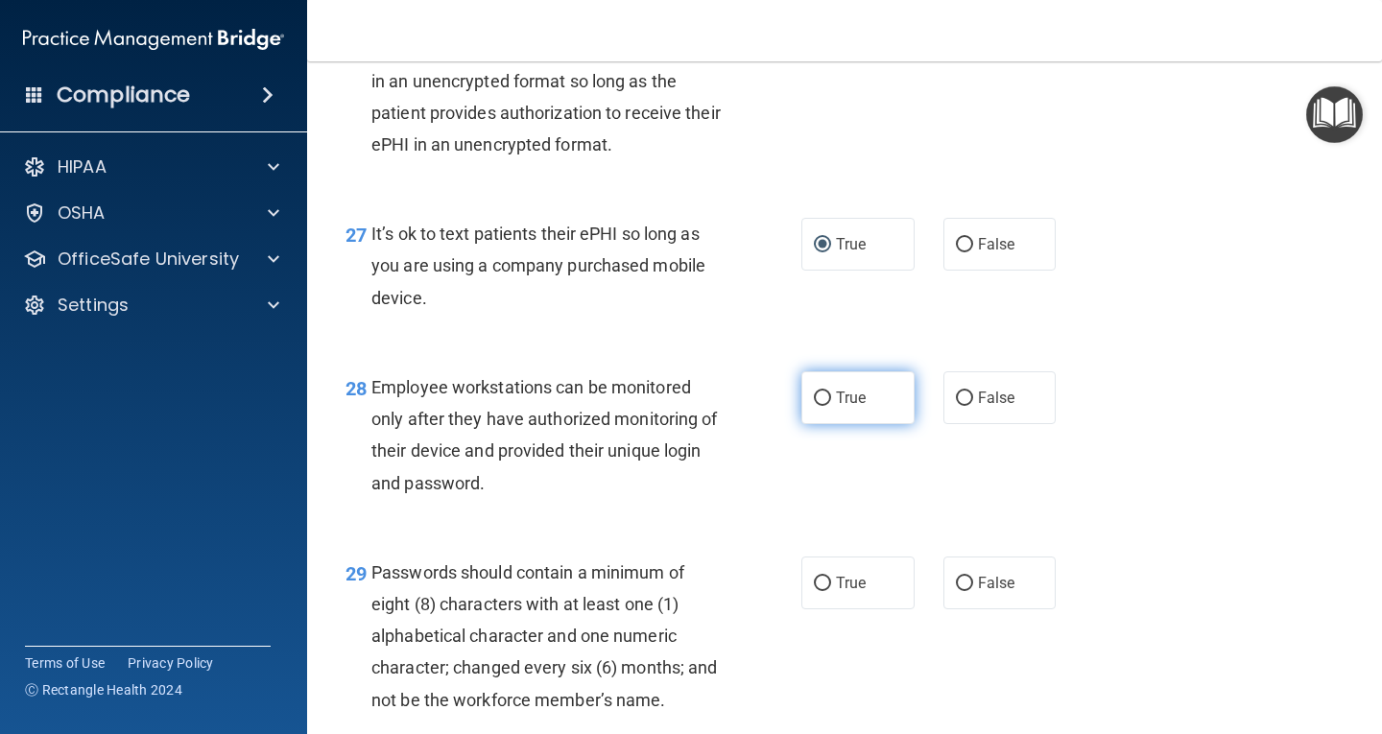
click at [820, 406] on input "True" at bounding box center [822, 399] width 17 height 14
radio input "true"
click at [817, 591] on input "True" at bounding box center [822, 584] width 17 height 14
radio input "true"
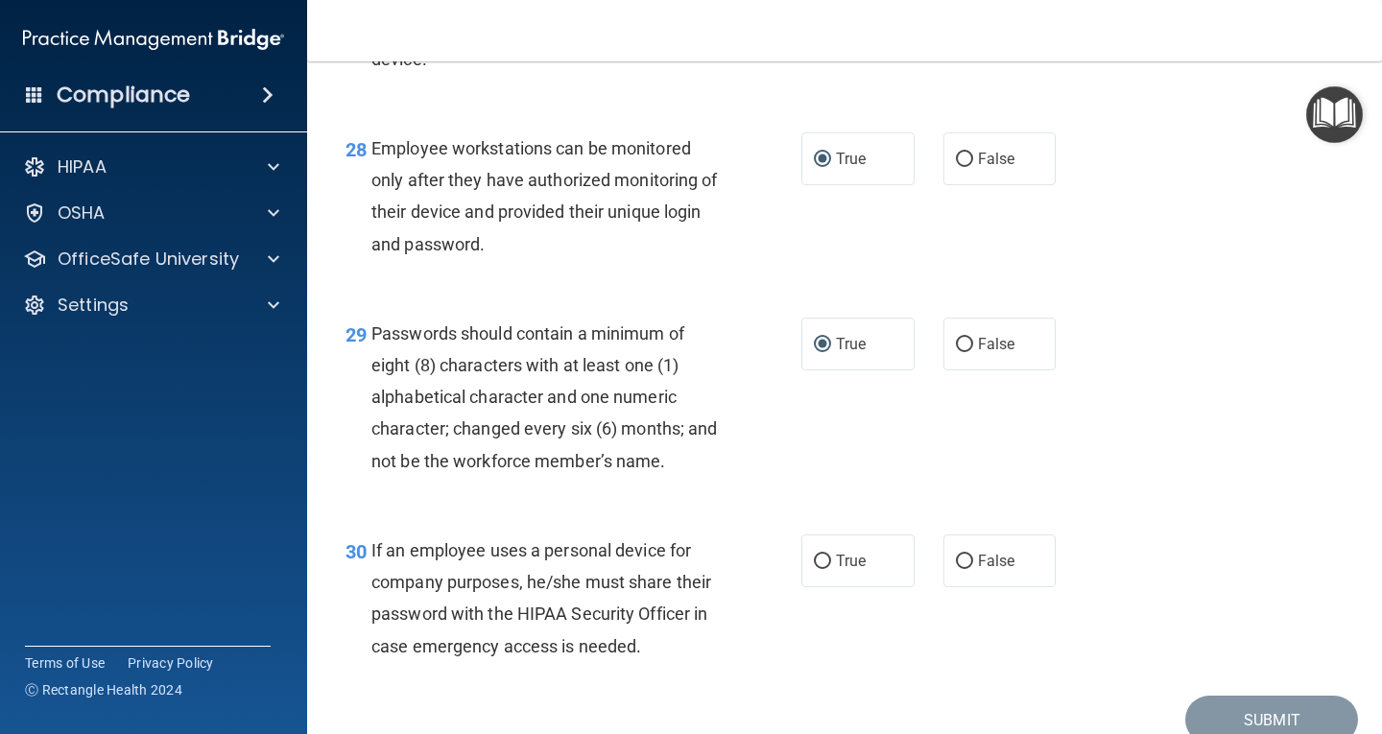
scroll to position [5176, 0]
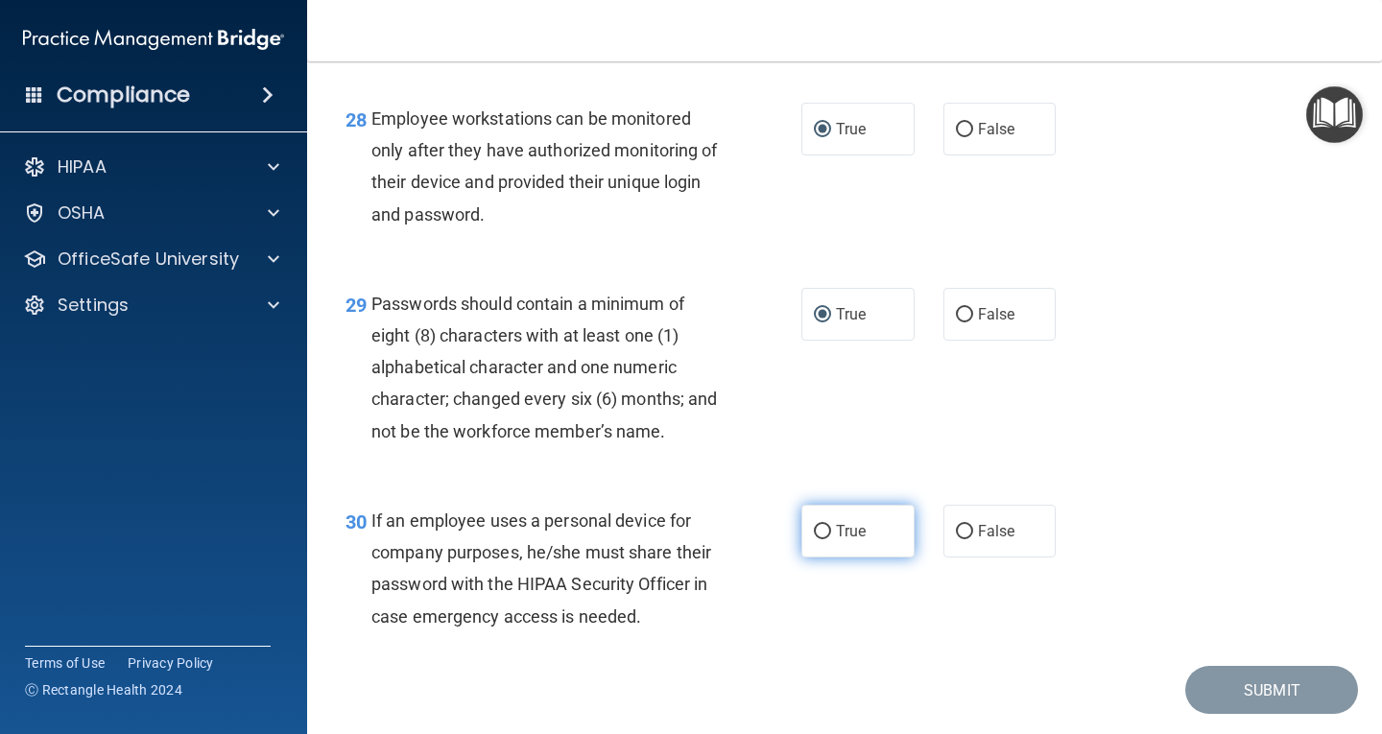
click at [815, 539] on input "True" at bounding box center [822, 532] width 17 height 14
radio input "true"
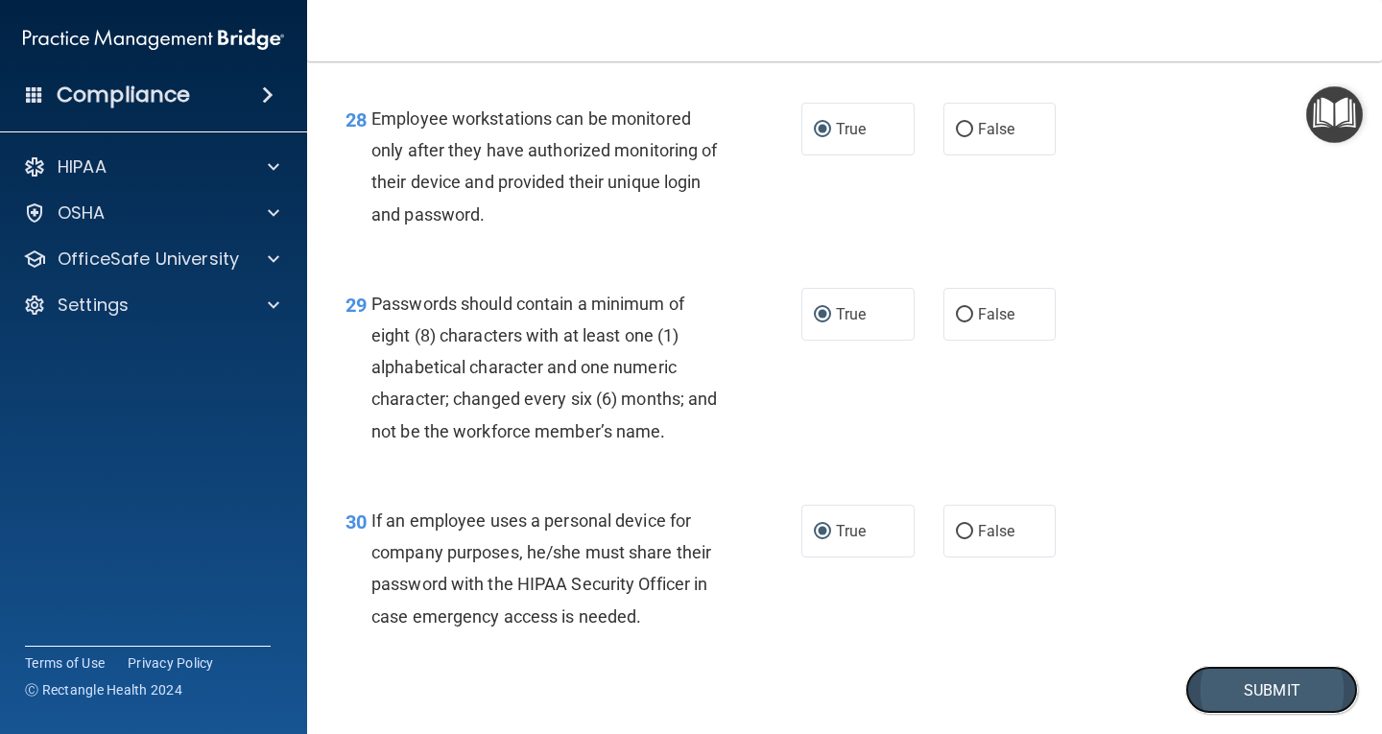
click at [1247, 706] on button "Submit" at bounding box center [1272, 690] width 173 height 49
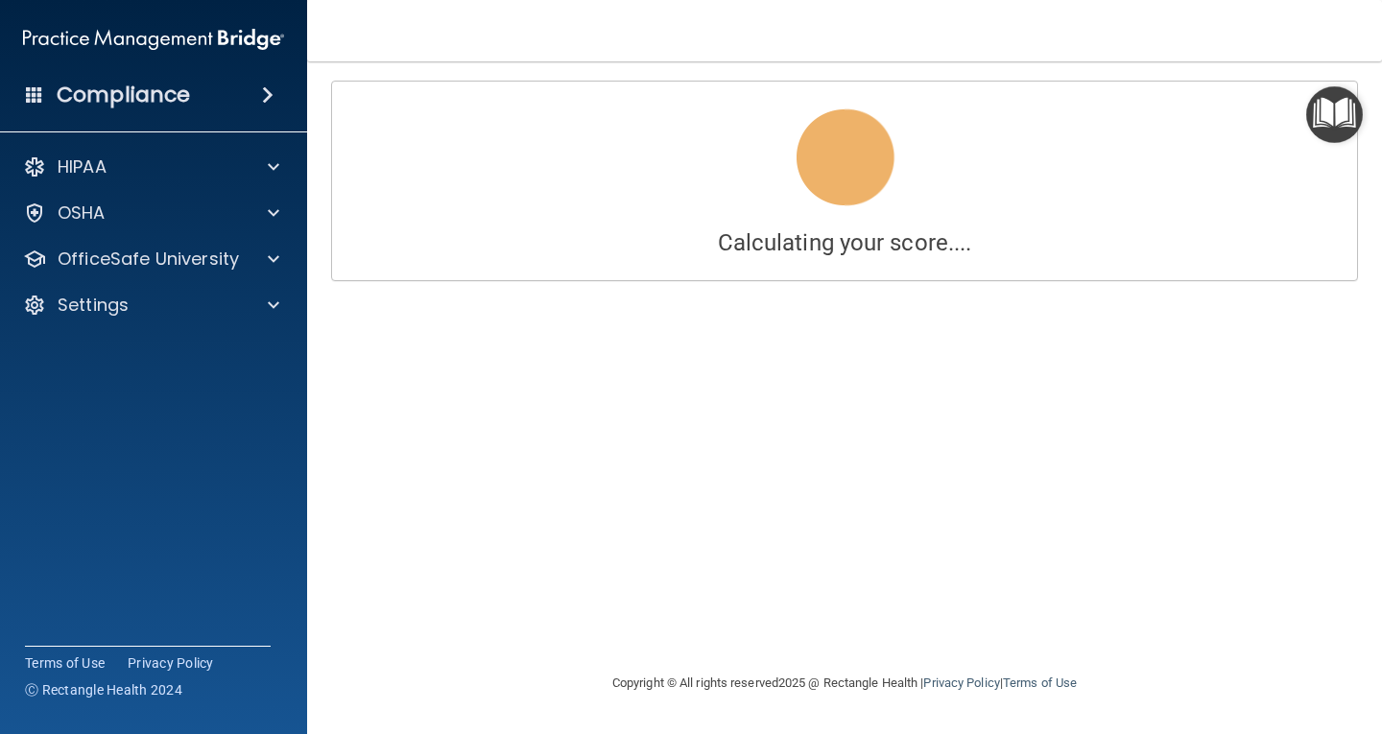
click at [1247, 706] on main "Calculating your score.... You did not pass the " HIPAA Policies and Procedures…" at bounding box center [844, 397] width 1075 height 673
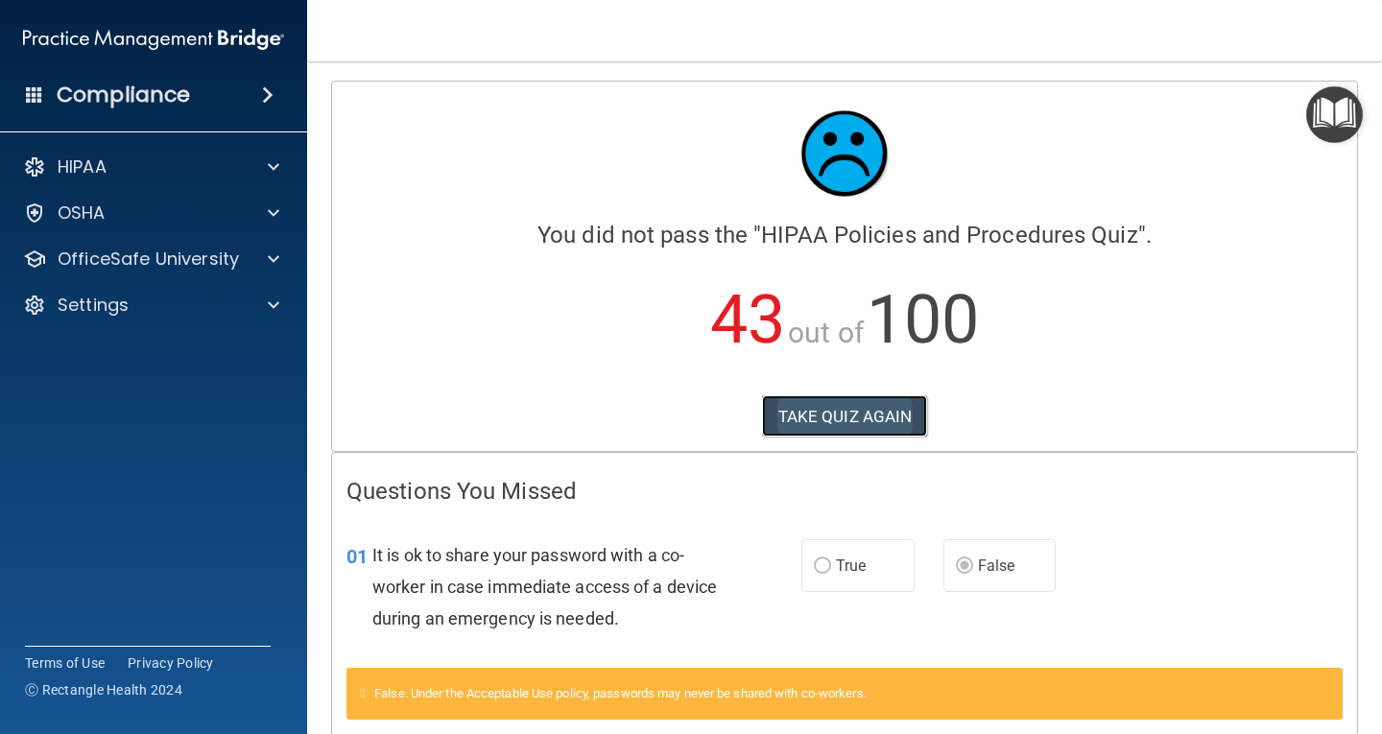
click at [868, 422] on button "TAKE QUIZ AGAIN" at bounding box center [845, 416] width 166 height 42
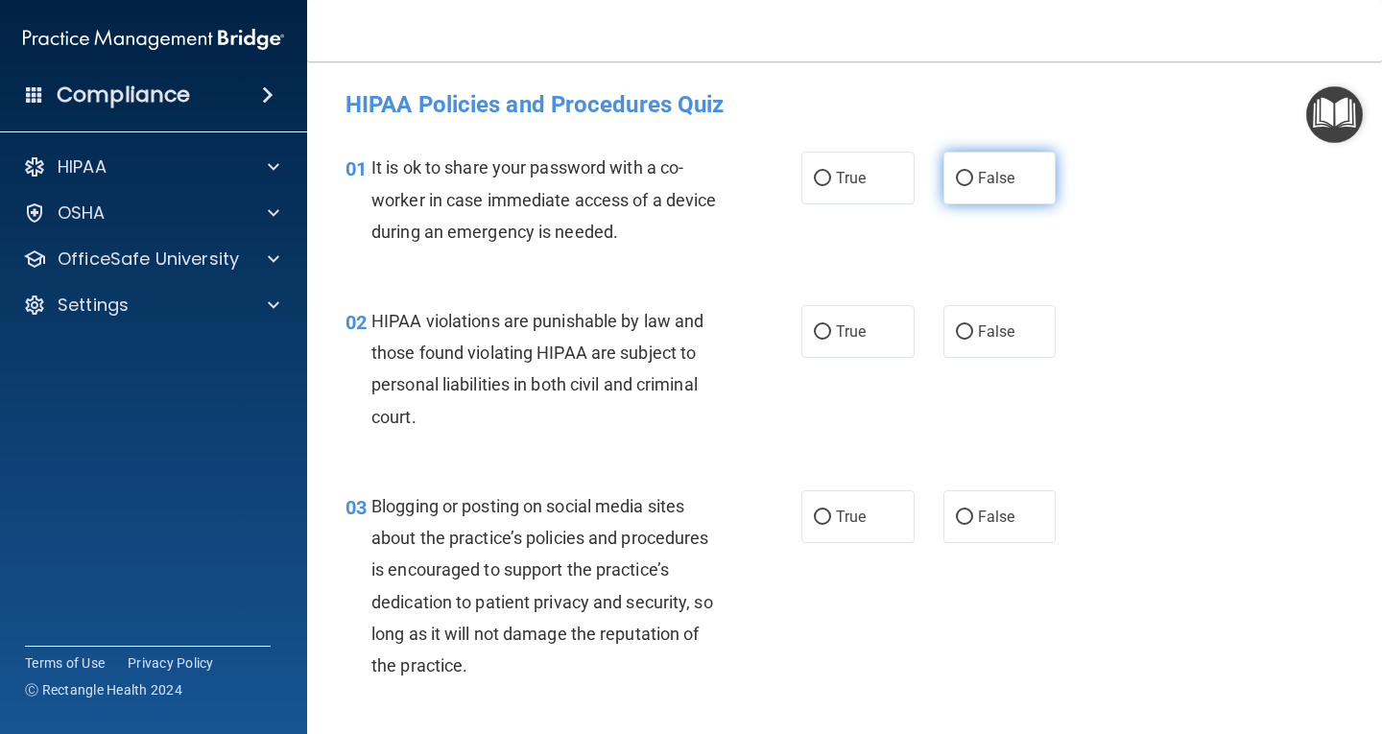
click at [959, 179] on input "False" at bounding box center [964, 179] width 17 height 14
radio input "true"
click at [818, 329] on input "True" at bounding box center [822, 332] width 17 height 14
radio input "true"
click at [960, 524] on input "False" at bounding box center [964, 518] width 17 height 14
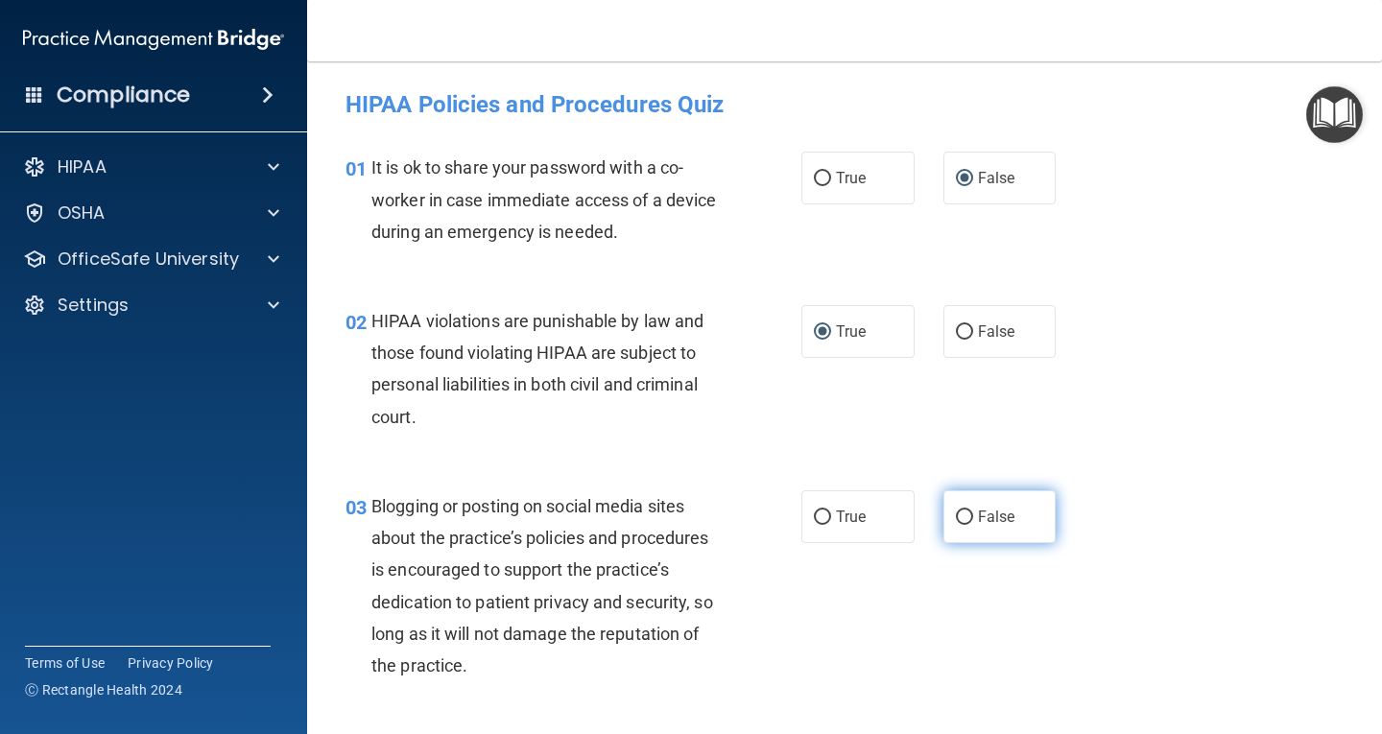
radio input "true"
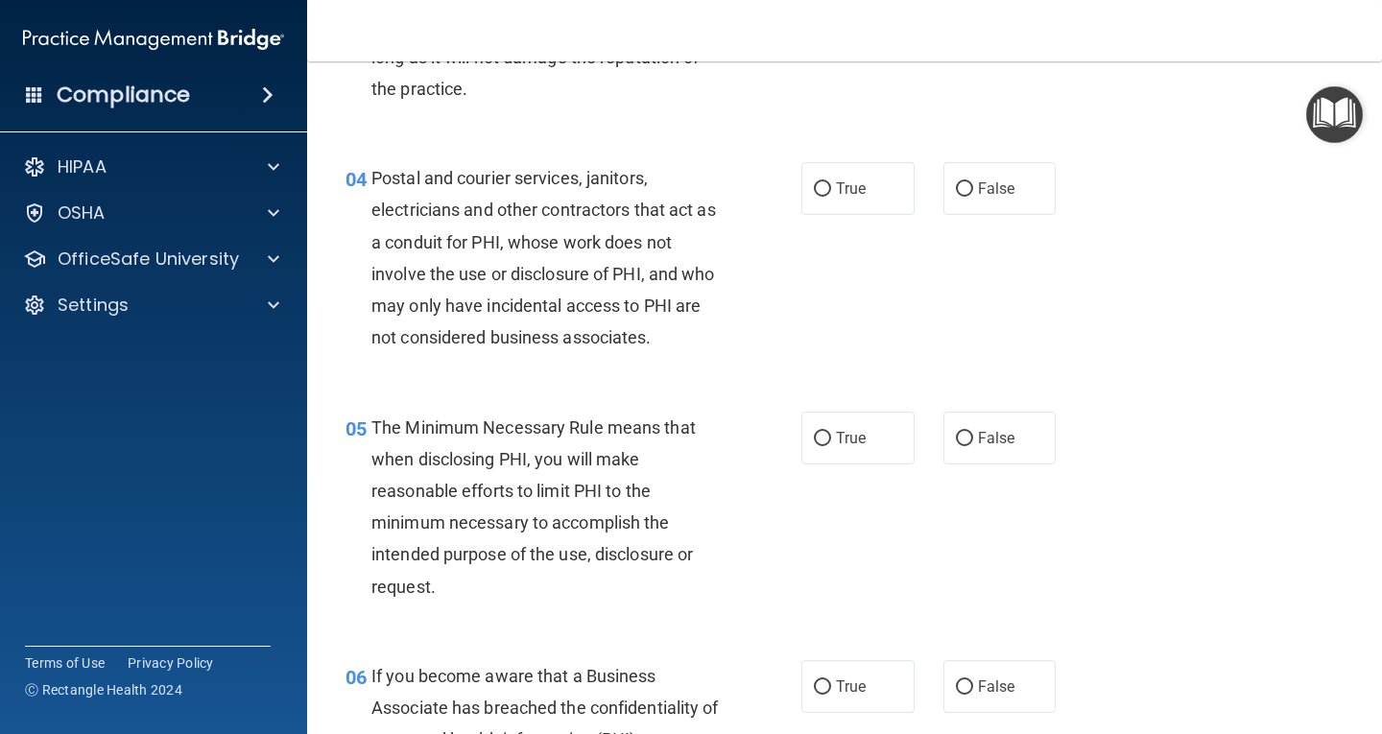
scroll to position [569, 0]
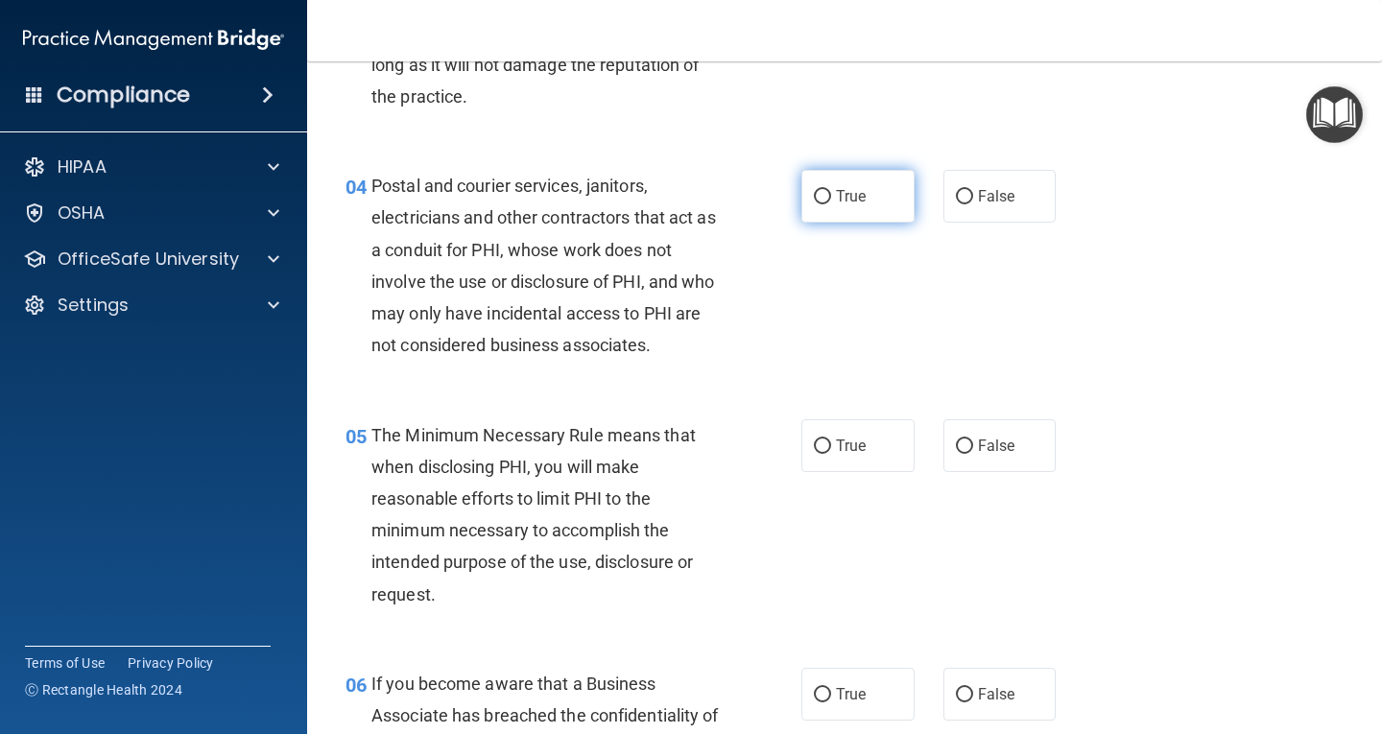
click at [821, 198] on input "True" at bounding box center [822, 197] width 17 height 14
radio input "true"
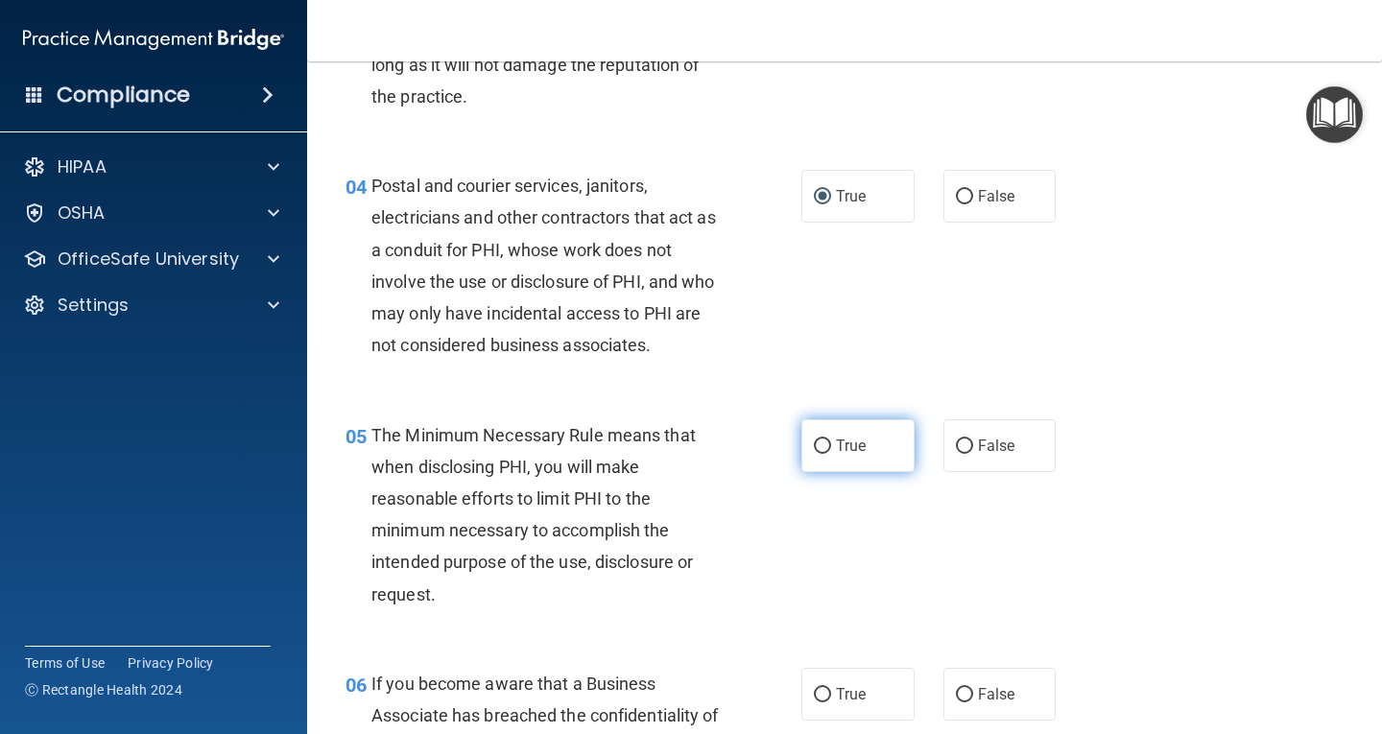
click at [817, 444] on input "True" at bounding box center [822, 447] width 17 height 14
radio input "true"
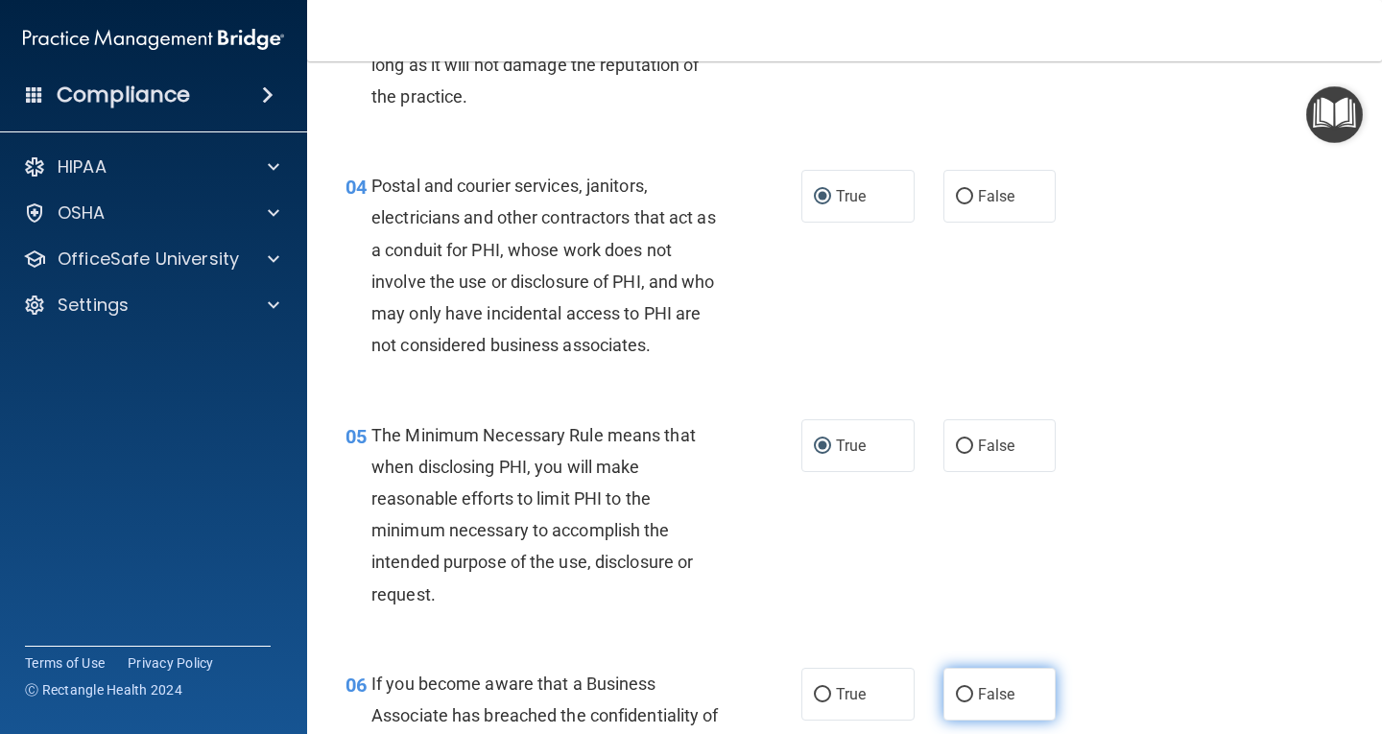
click at [956, 690] on input "False" at bounding box center [964, 695] width 17 height 14
radio input "true"
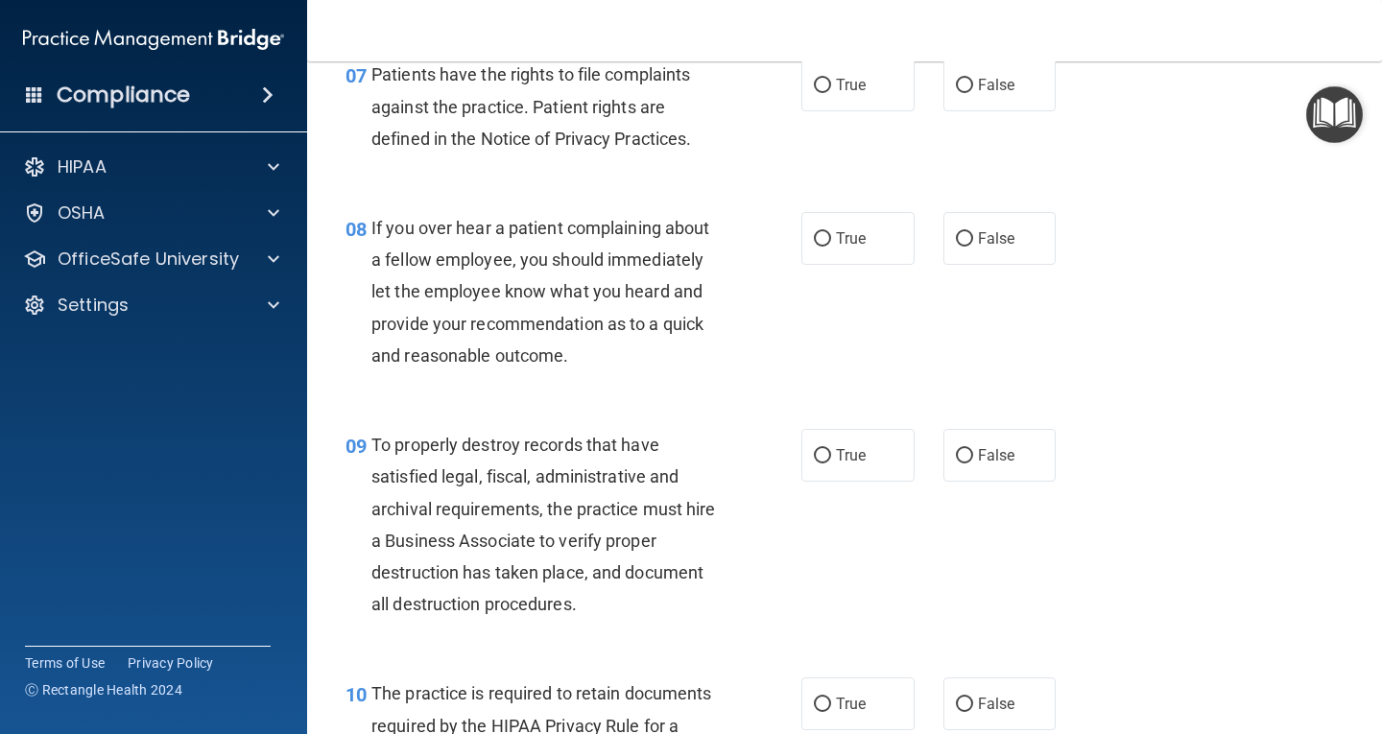
scroll to position [1458, 0]
click at [814, 80] on input "True" at bounding box center [822, 87] width 17 height 14
radio input "true"
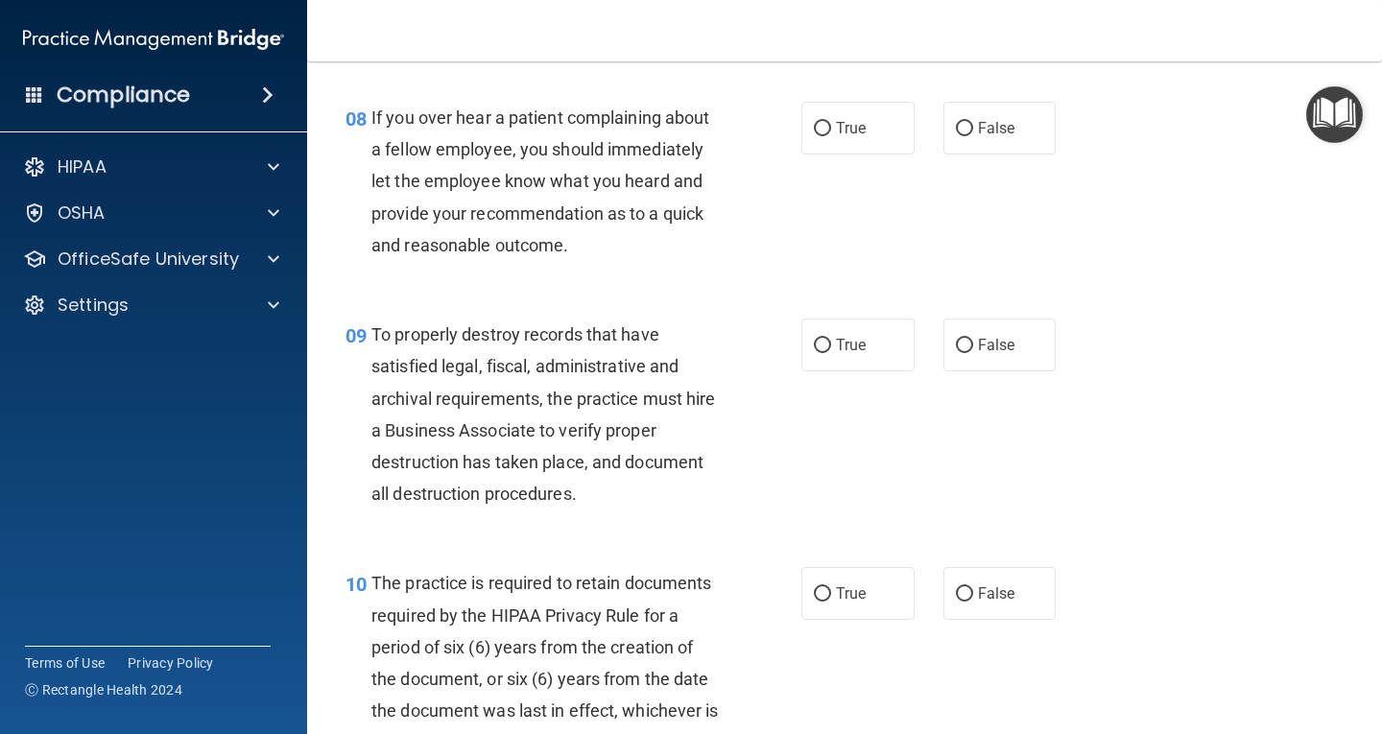
scroll to position [1573, 0]
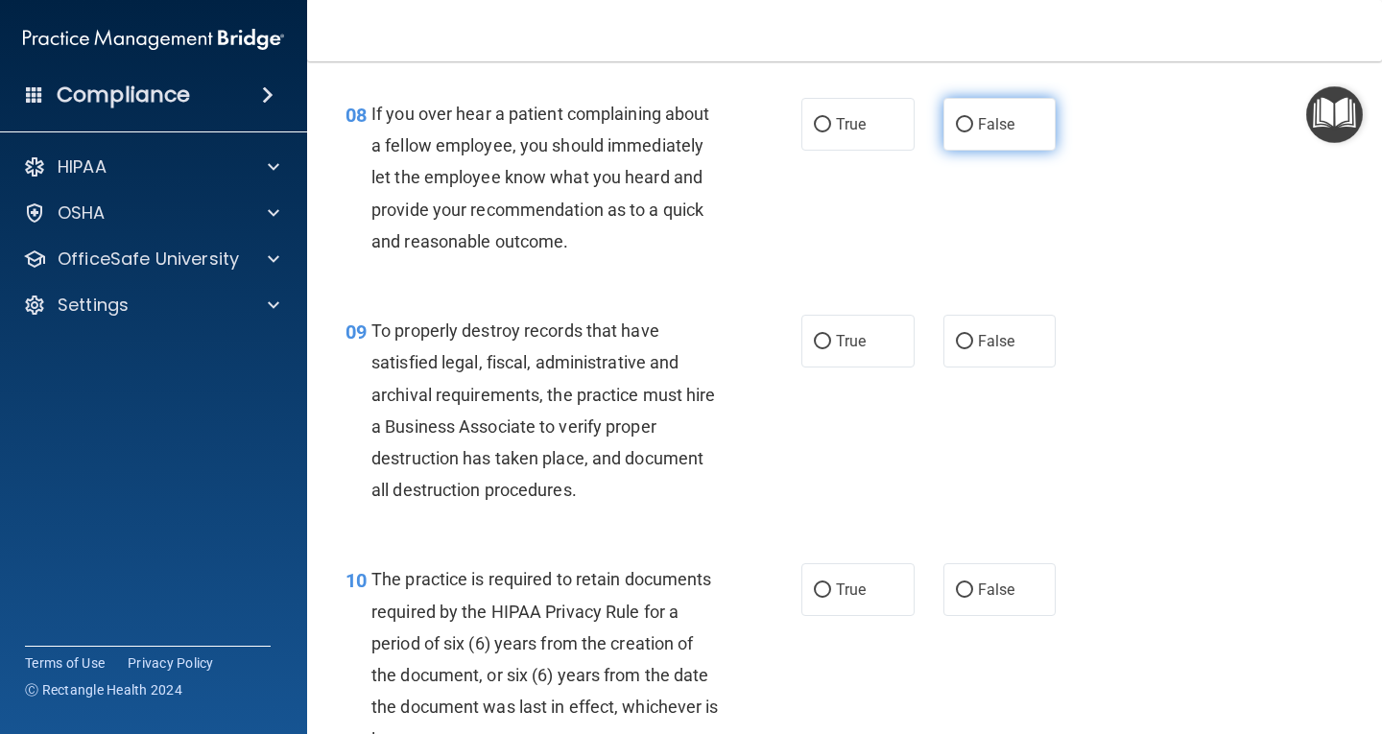
click at [962, 131] on input "False" at bounding box center [964, 125] width 17 height 14
radio input "true"
click at [961, 344] on input "False" at bounding box center [964, 342] width 17 height 14
radio input "true"
click at [816, 584] on input "True" at bounding box center [822, 591] width 17 height 14
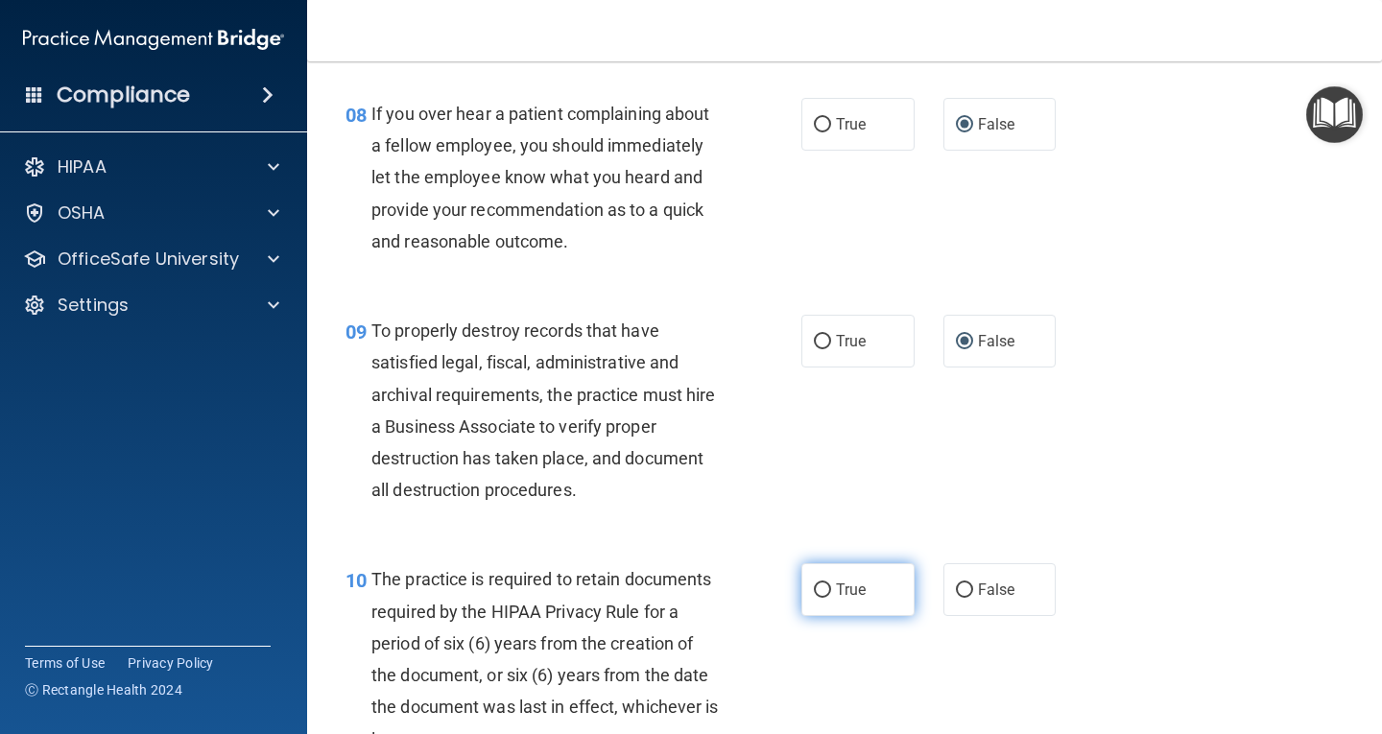
radio input "true"
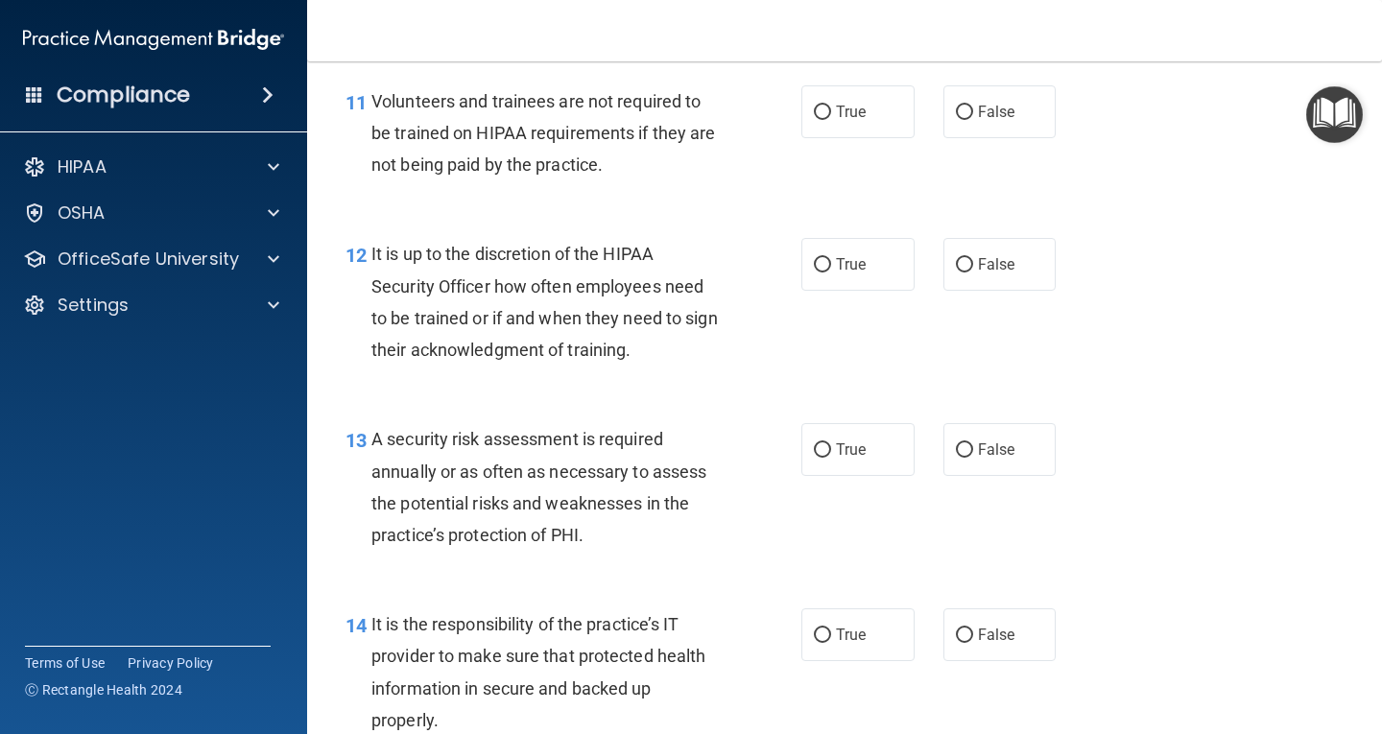
scroll to position [2303, 0]
click at [961, 108] on input "False" at bounding box center [964, 111] width 17 height 14
radio input "true"
click at [956, 264] on input "False" at bounding box center [964, 263] width 17 height 14
radio input "true"
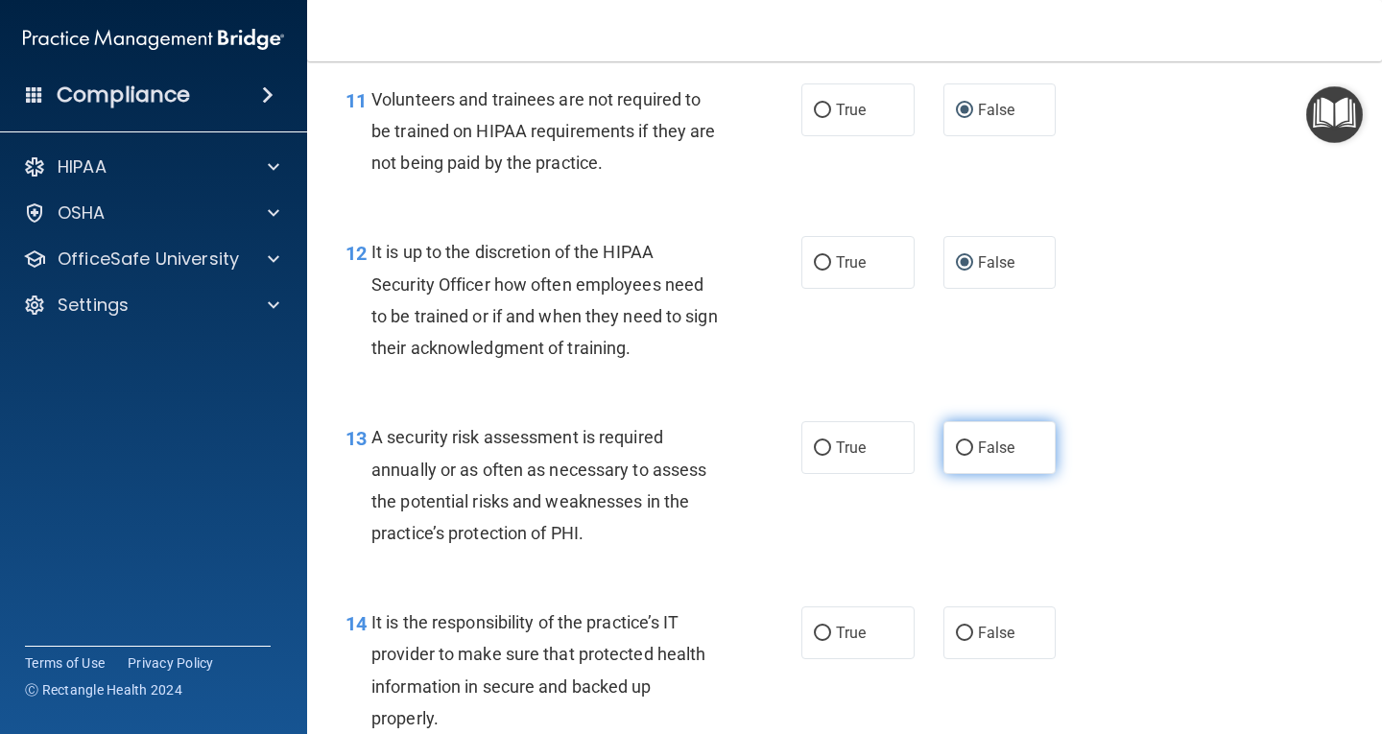
click at [967, 444] on label "False" at bounding box center [1000, 447] width 113 height 53
click at [967, 444] on input "False" at bounding box center [964, 449] width 17 height 14
radio input "true"
click at [967, 444] on label "False" at bounding box center [1000, 447] width 113 height 53
click at [967, 444] on input "False" at bounding box center [964, 449] width 17 height 14
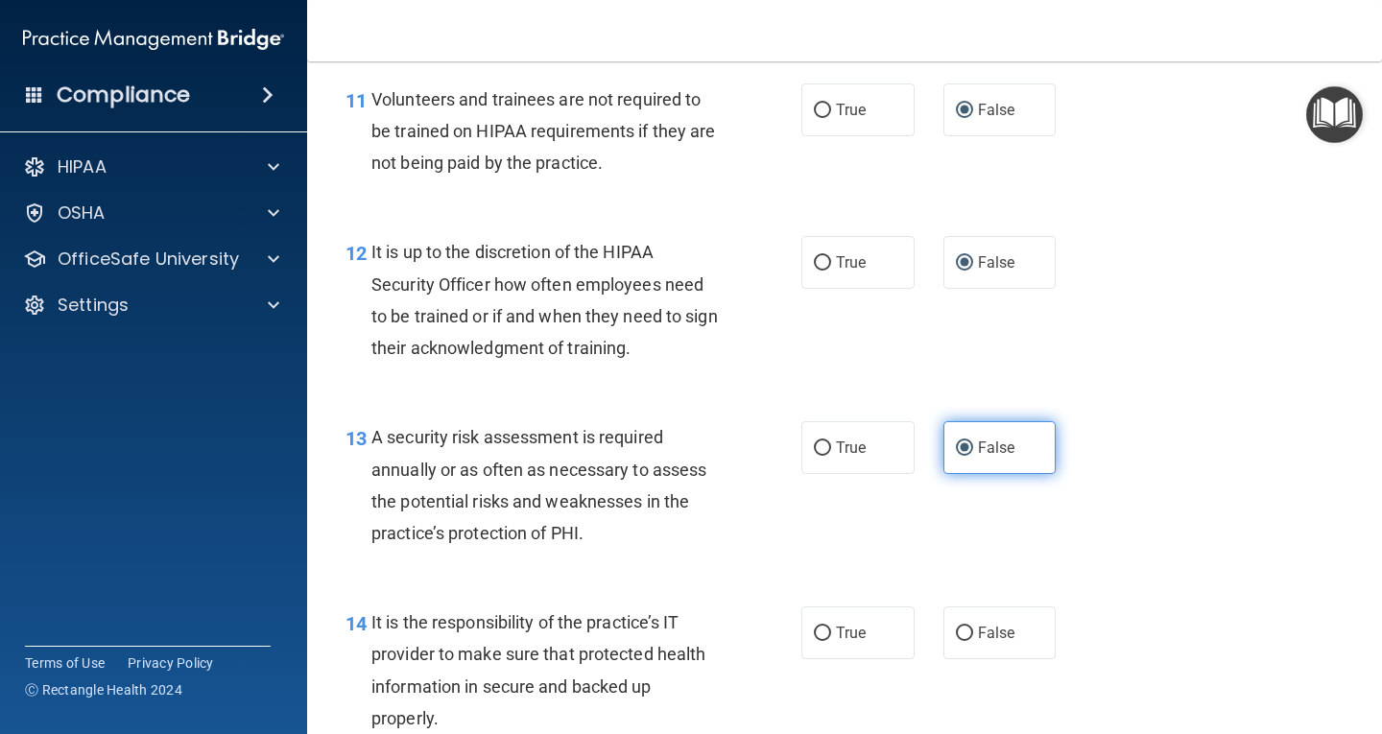
click at [967, 444] on label "False" at bounding box center [1000, 447] width 113 height 53
click at [967, 444] on input "False" at bounding box center [964, 449] width 17 height 14
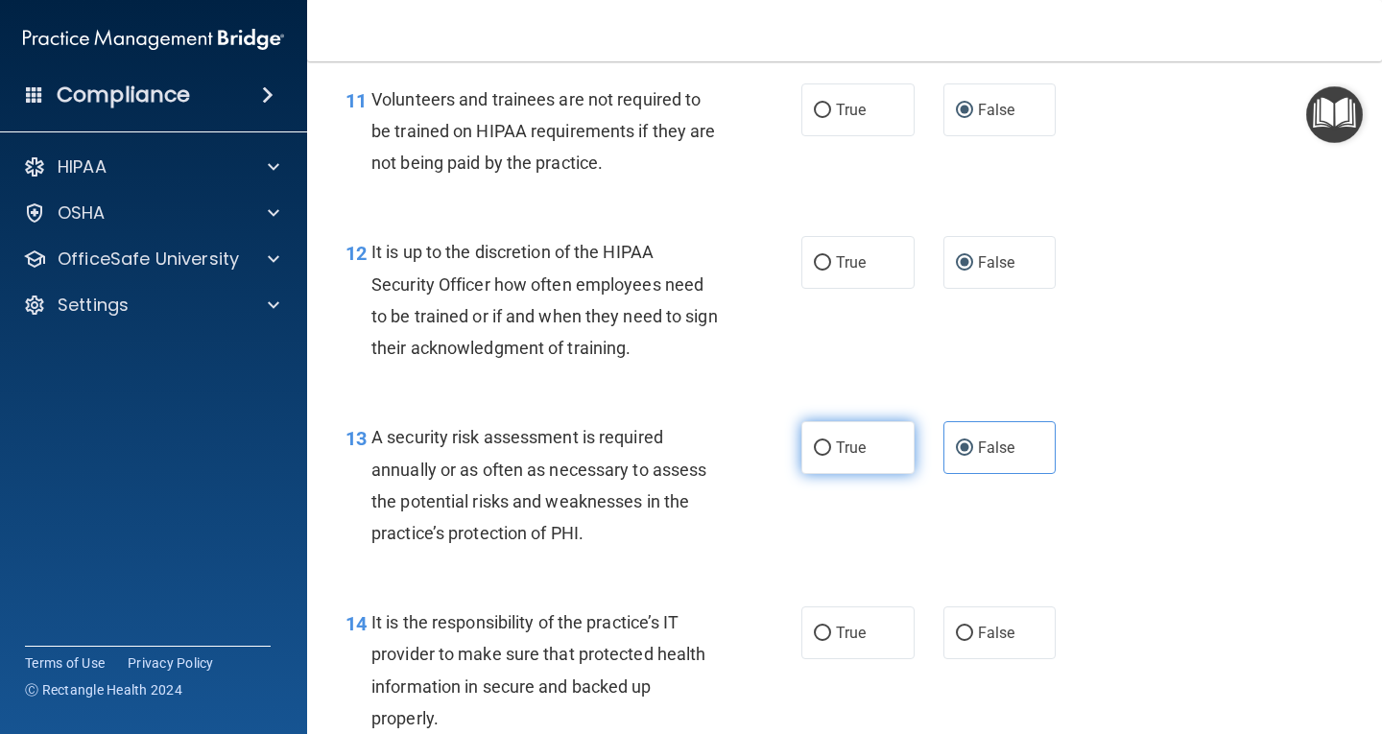
click at [817, 442] on input "True" at bounding box center [822, 449] width 17 height 14
radio input "true"
radio input "false"
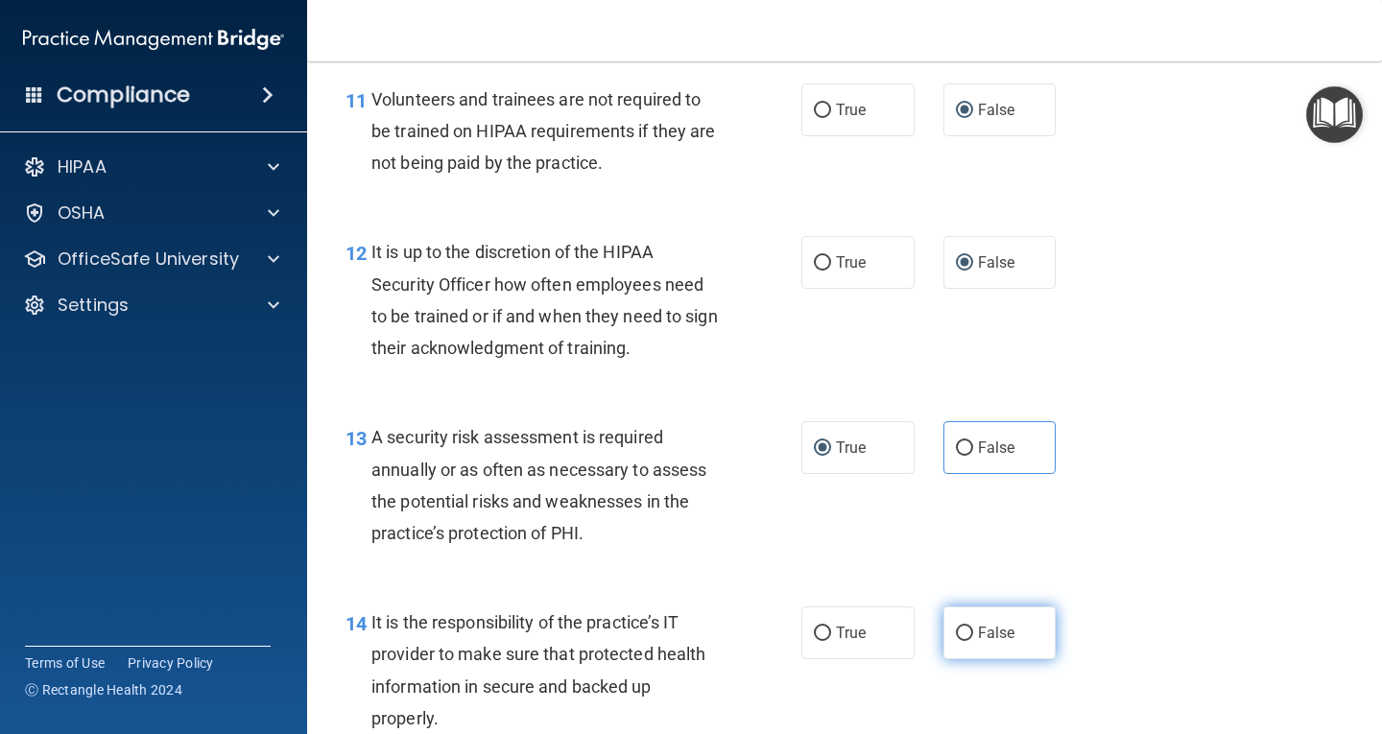
click at [964, 624] on label "False" at bounding box center [1000, 633] width 113 height 53
click at [964, 627] on input "False" at bounding box center [964, 634] width 17 height 14
radio input "true"
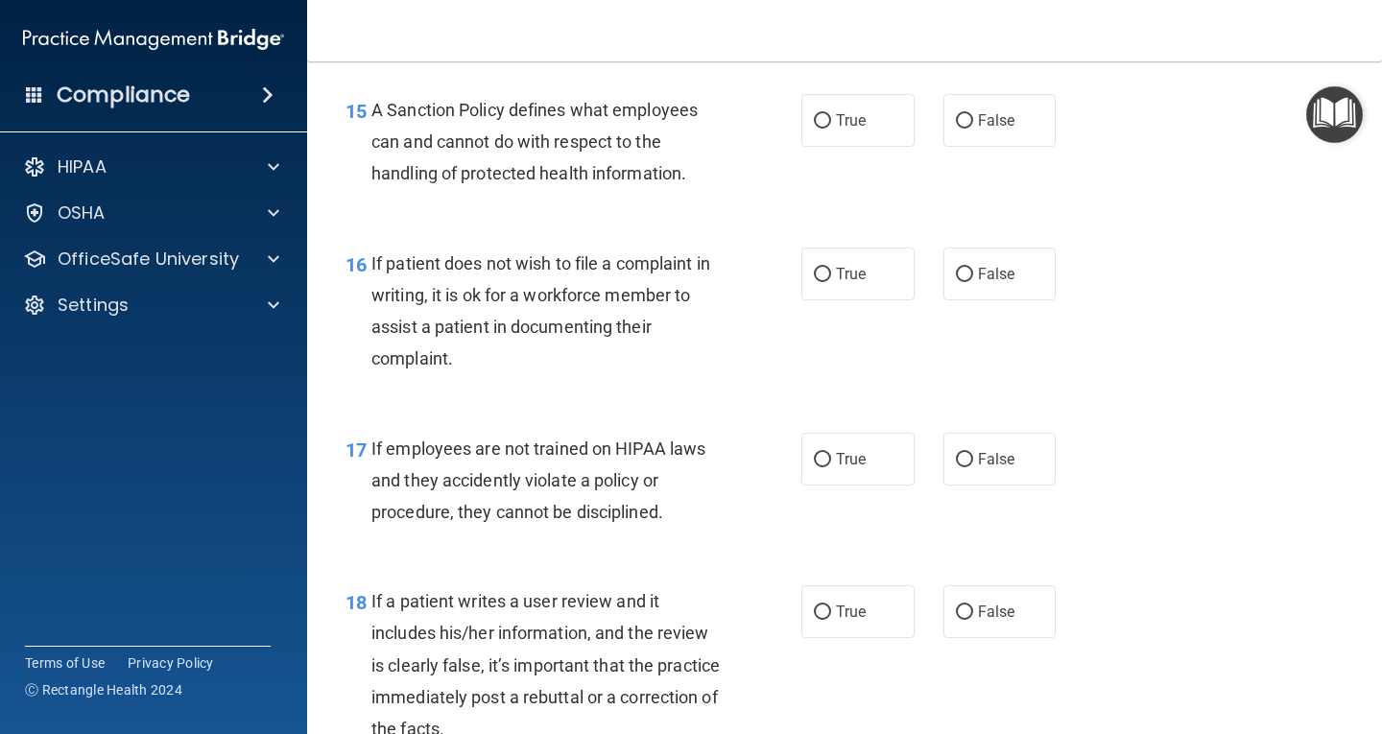
scroll to position [2962, 0]
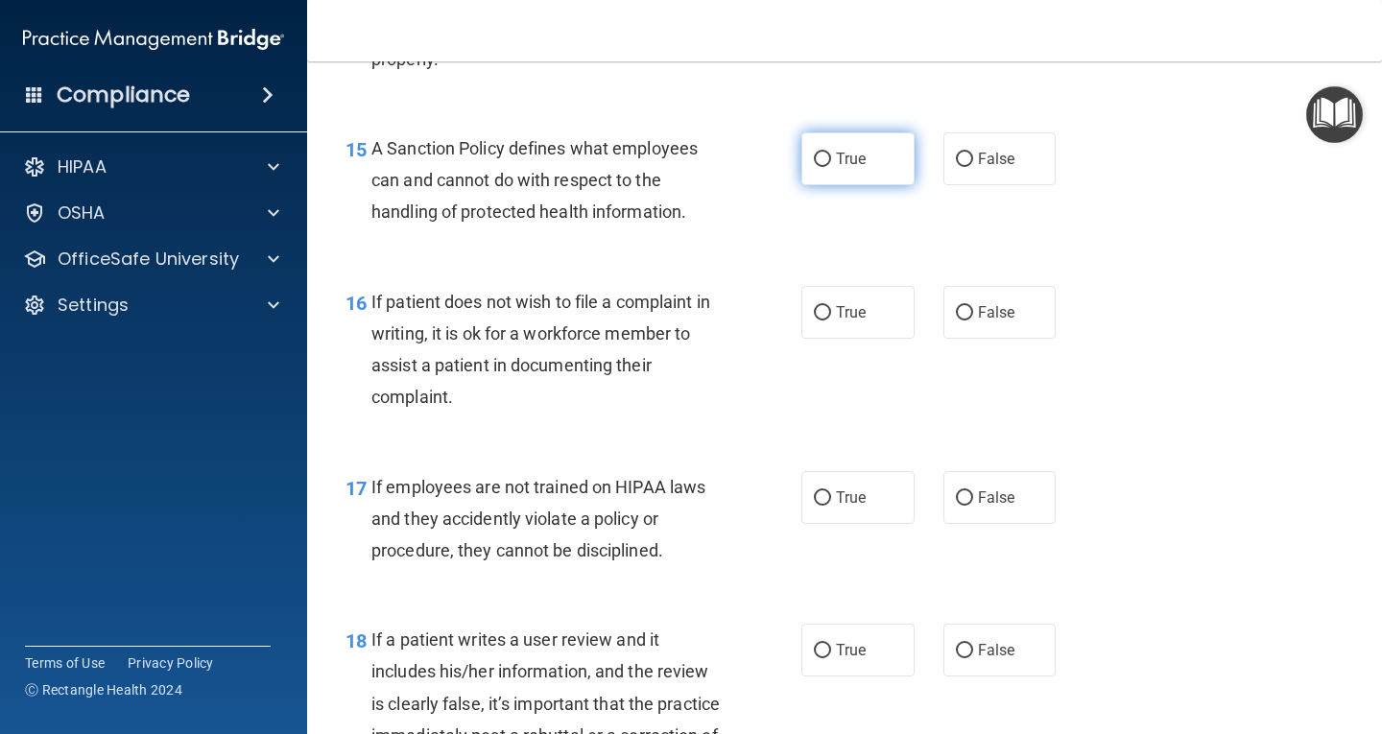
click at [827, 156] on label "True" at bounding box center [858, 158] width 113 height 53
click at [827, 156] on input "True" at bounding box center [822, 160] width 17 height 14
radio input "true"
click at [952, 147] on label "False" at bounding box center [1000, 158] width 113 height 53
click at [956, 153] on input "False" at bounding box center [964, 160] width 17 height 14
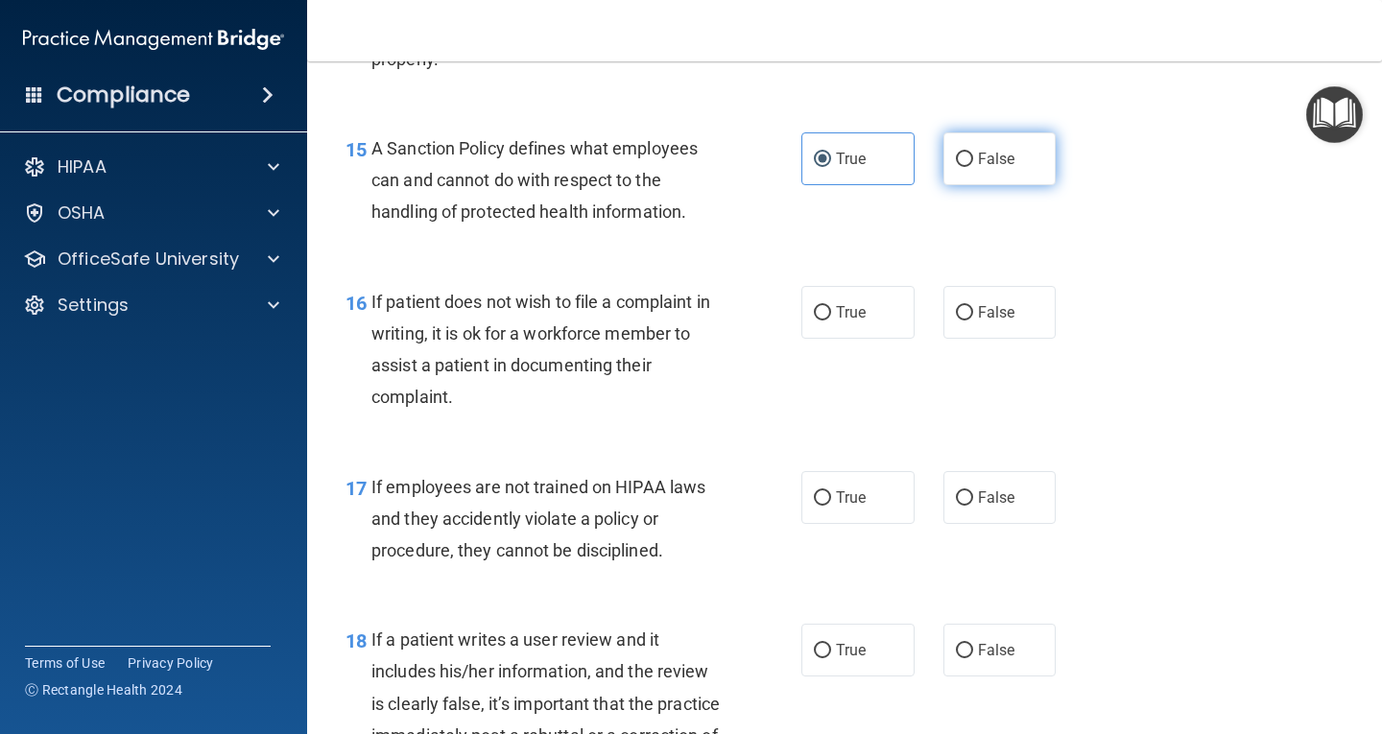
radio input "true"
radio input "false"
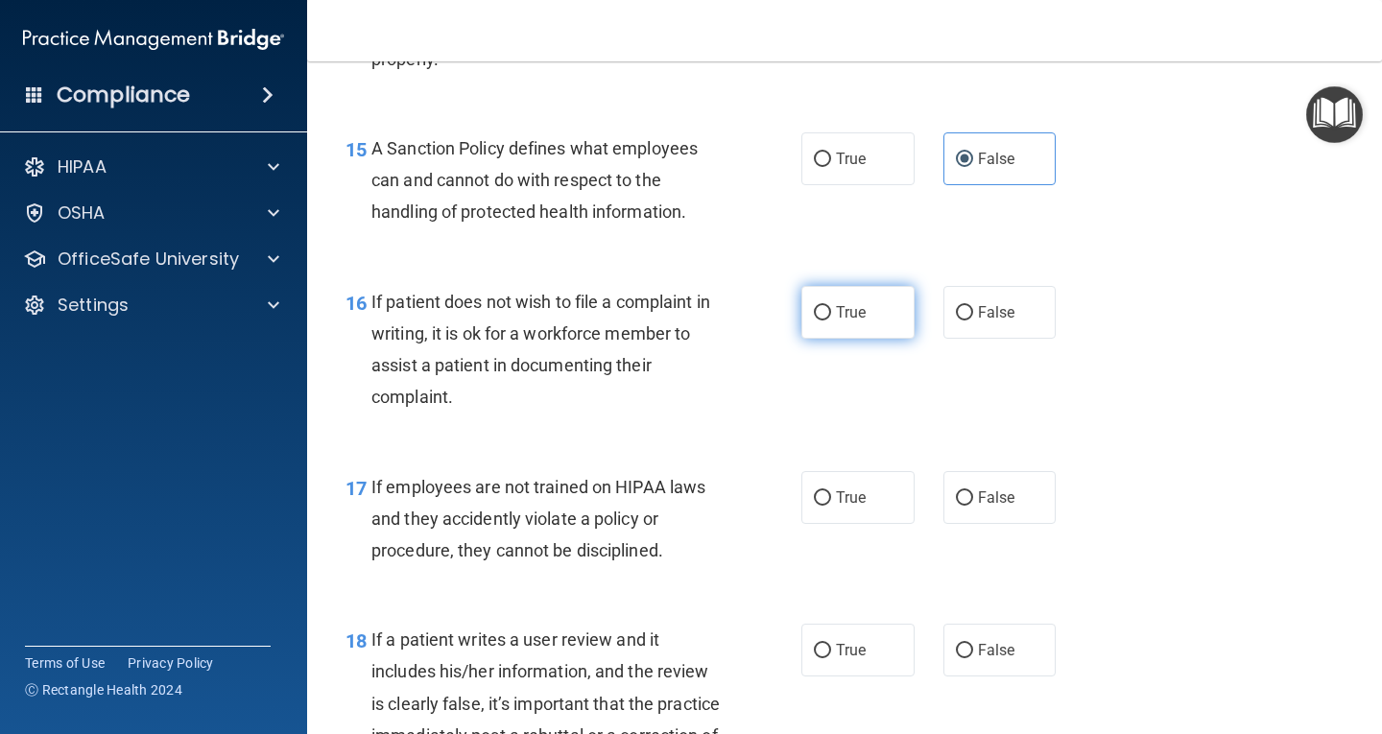
click at [816, 308] on input "True" at bounding box center [822, 313] width 17 height 14
radio input "true"
click at [957, 491] on input "False" at bounding box center [964, 498] width 17 height 14
radio input "true"
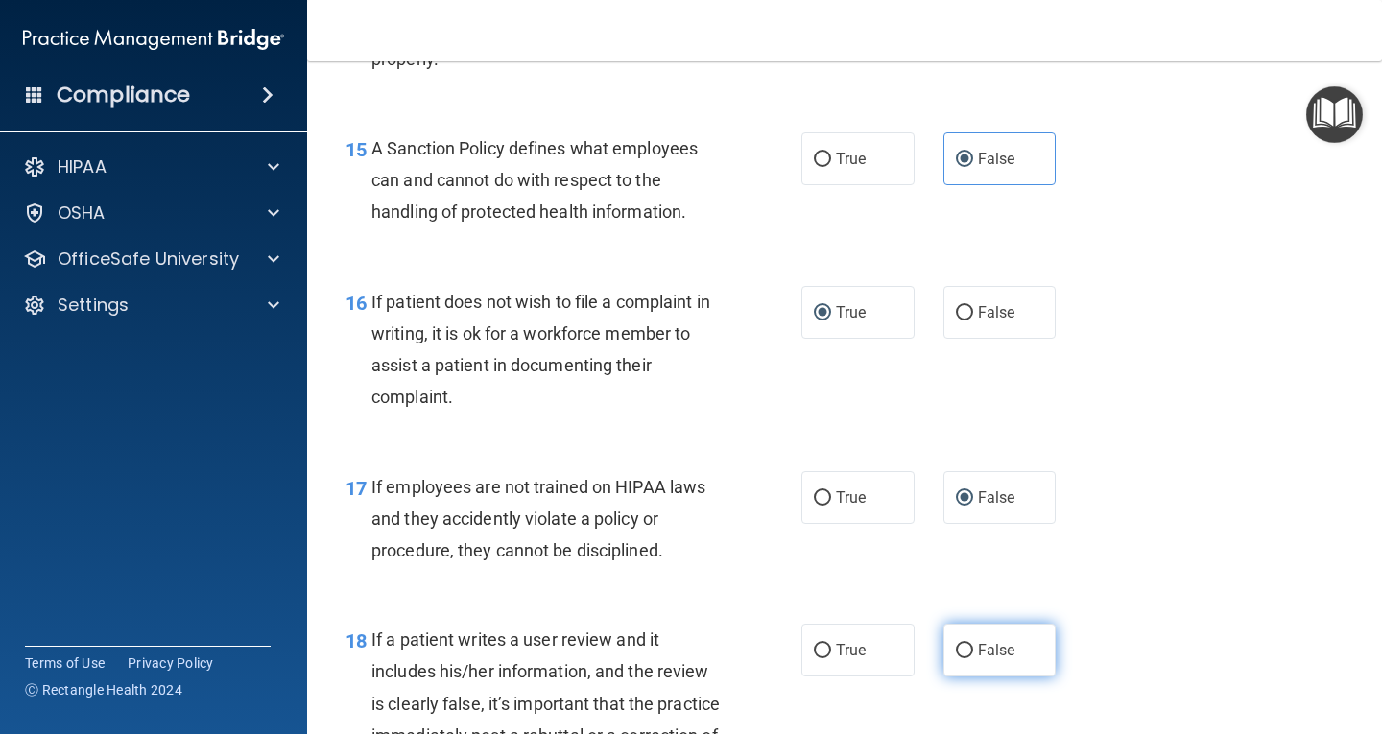
click at [956, 646] on input "False" at bounding box center [964, 651] width 17 height 14
radio input "true"
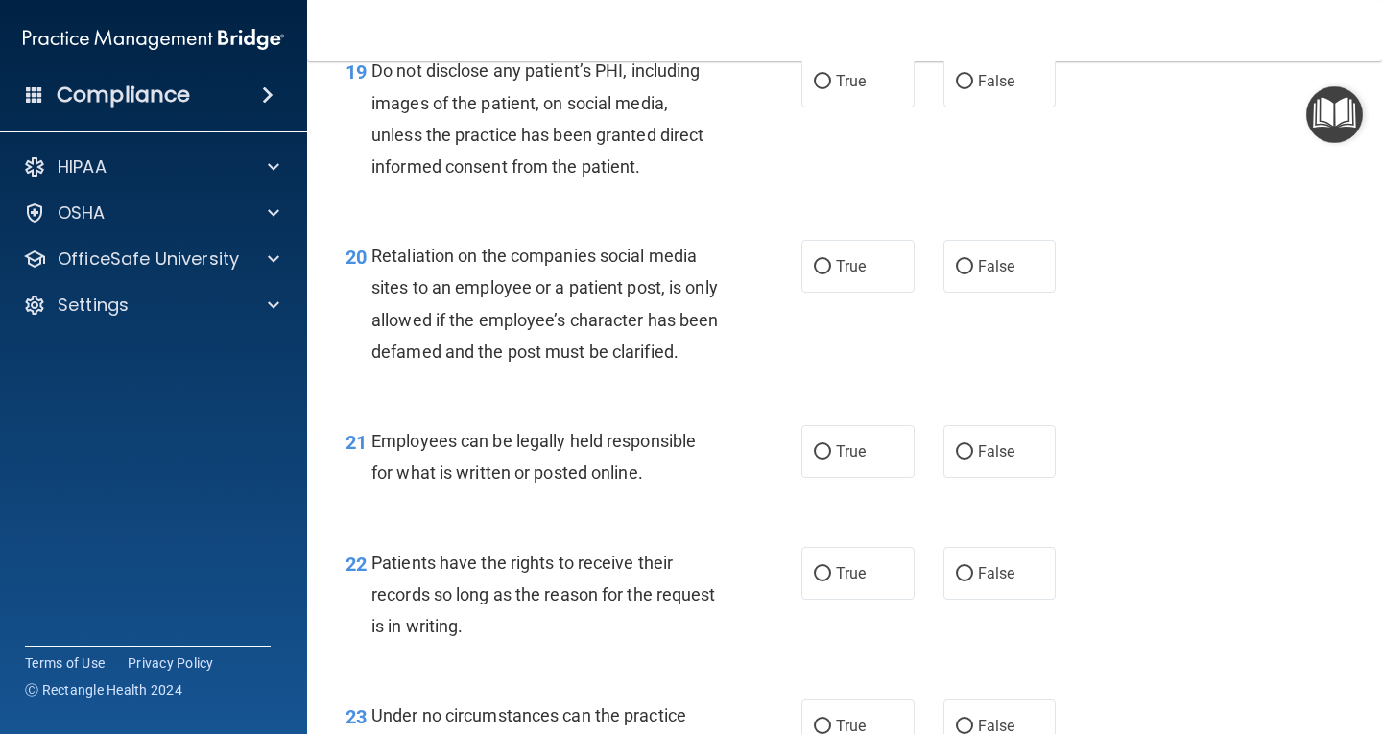
scroll to position [3726, 0]
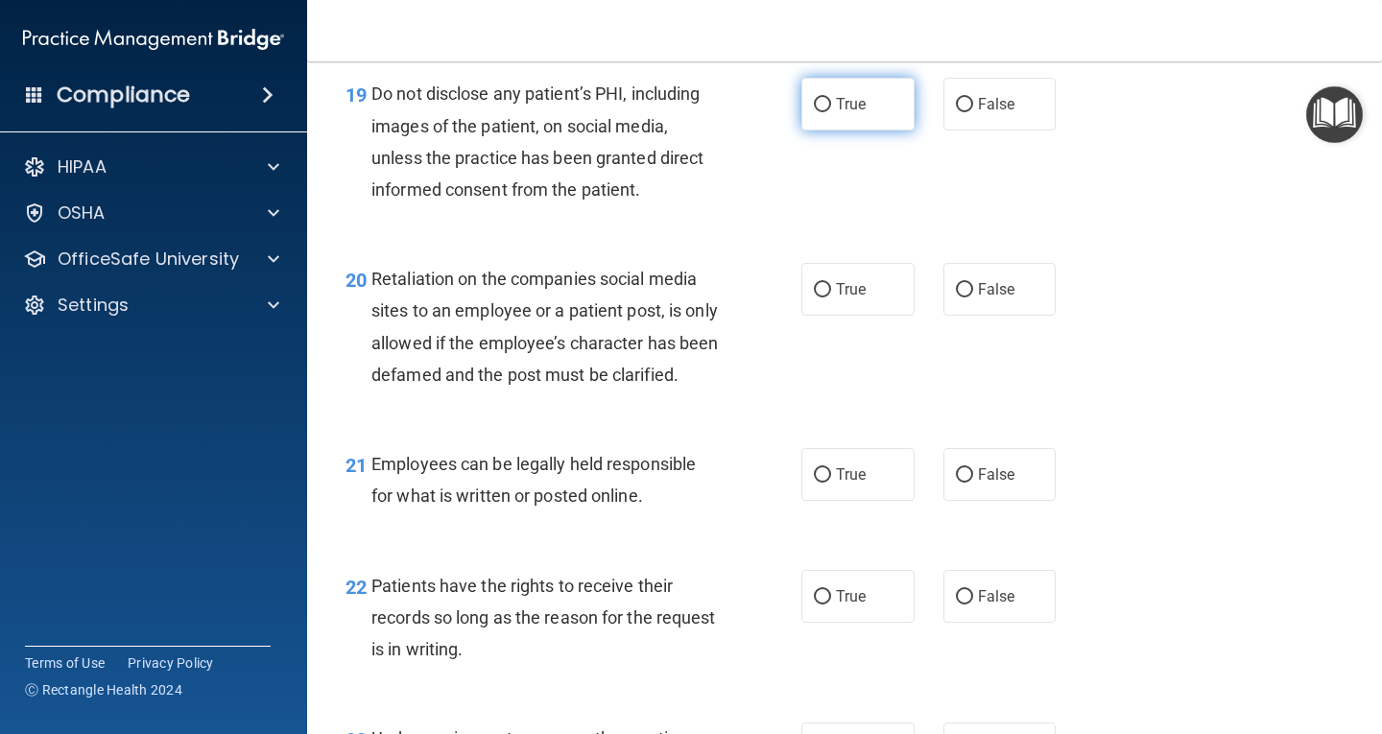
click at [823, 103] on input "True" at bounding box center [822, 105] width 17 height 14
radio input "true"
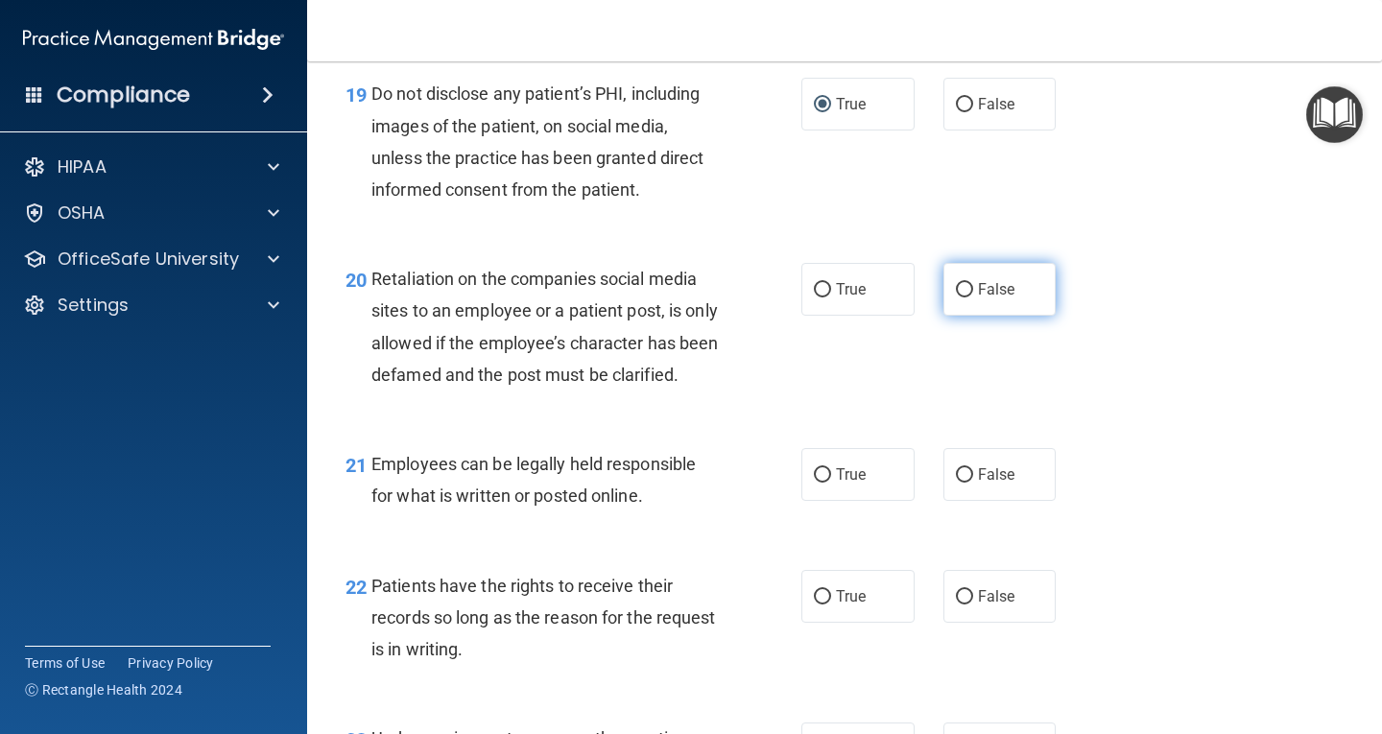
click at [956, 287] on input "False" at bounding box center [964, 290] width 17 height 14
radio input "true"
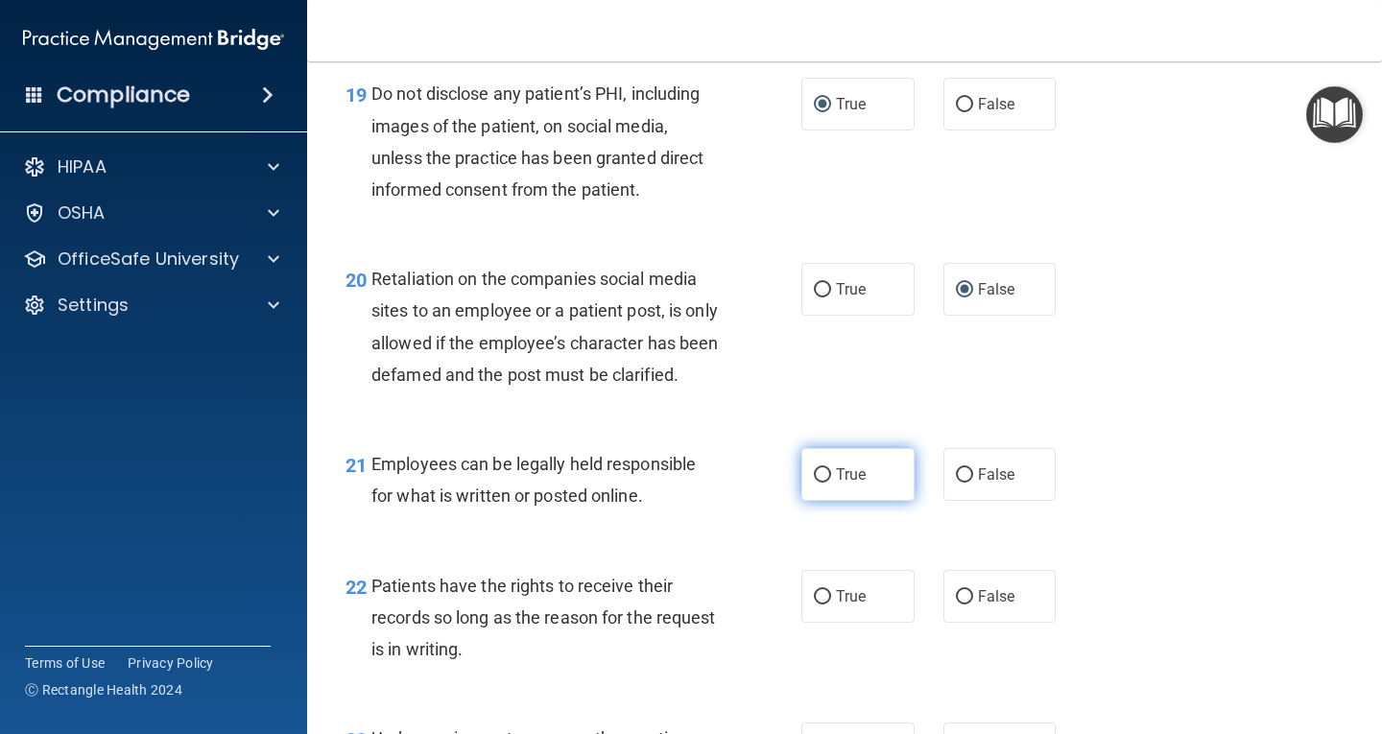
click at [836, 484] on span "True" at bounding box center [851, 475] width 30 height 18
click at [830, 483] on input "True" at bounding box center [822, 475] width 17 height 14
radio input "true"
click at [957, 623] on label "False" at bounding box center [1000, 596] width 113 height 53
click at [957, 605] on input "False" at bounding box center [964, 597] width 17 height 14
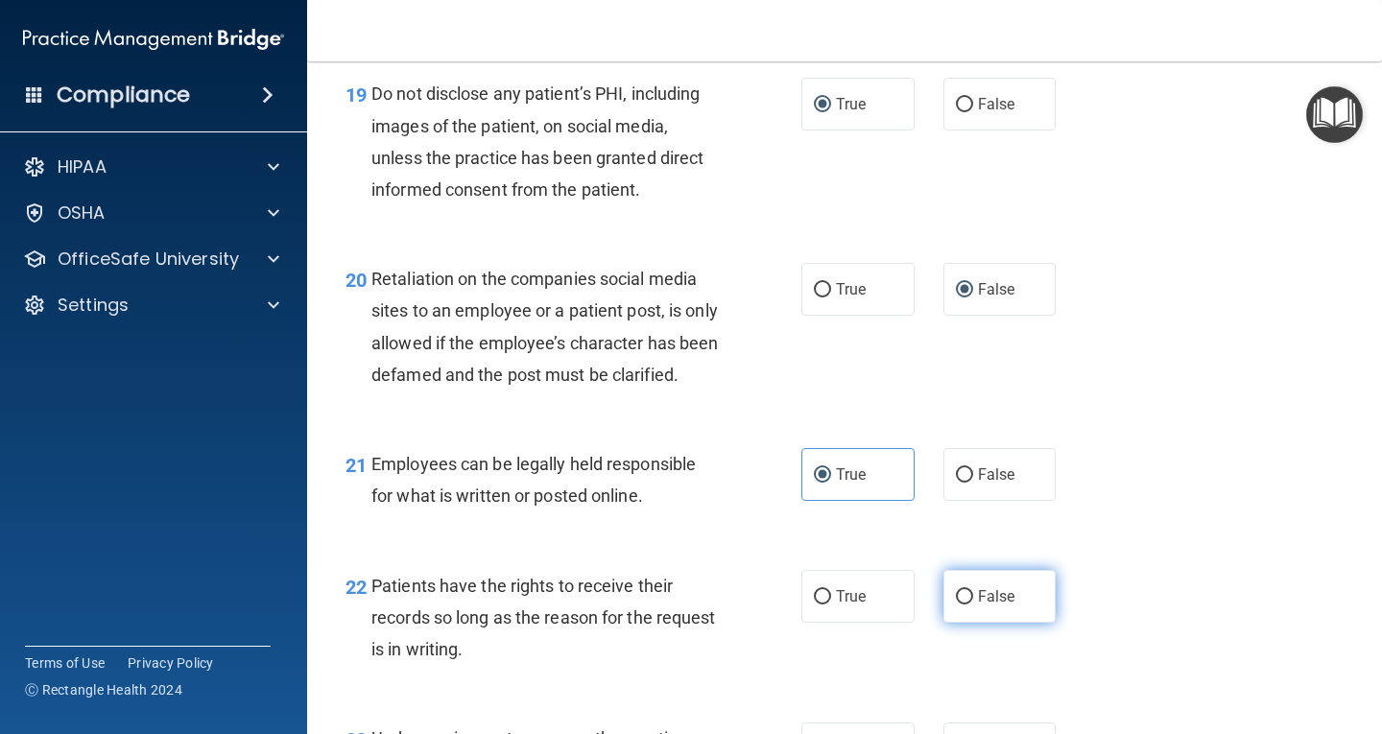
radio input "true"
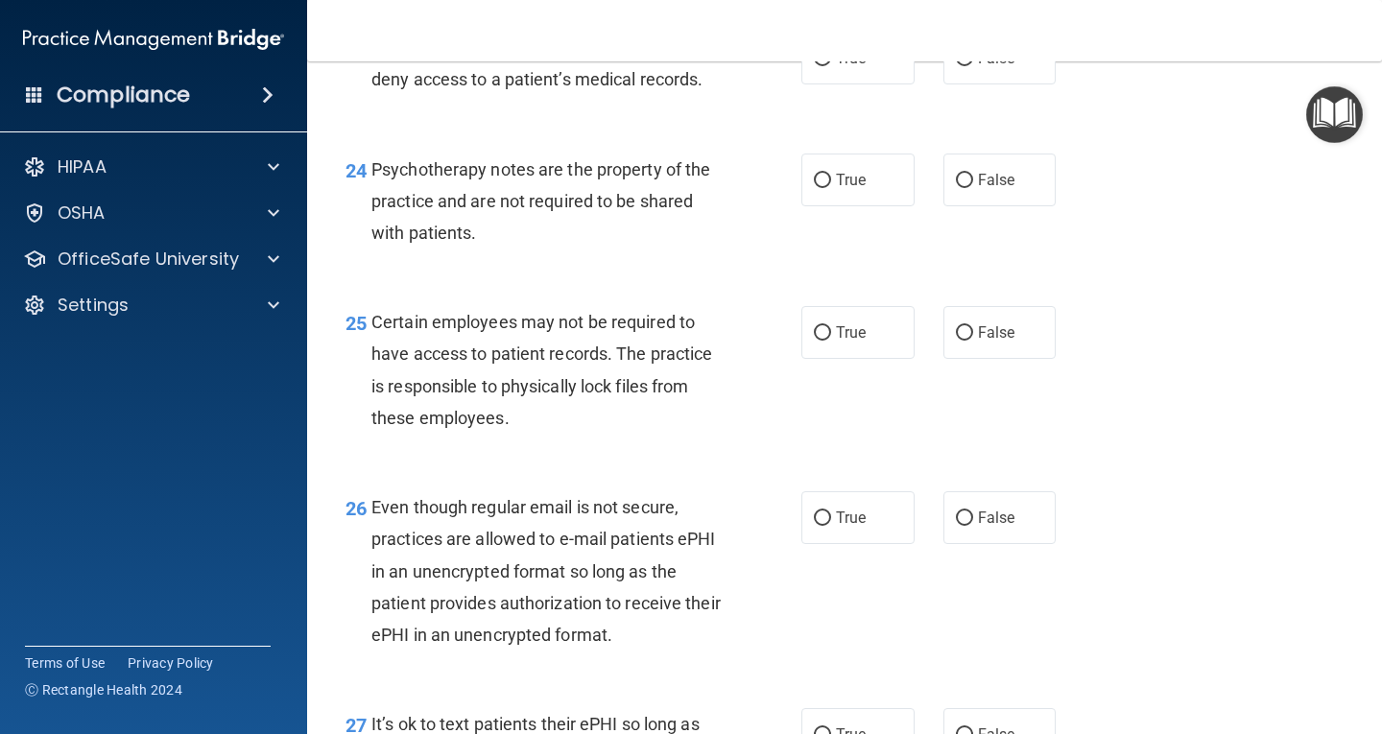
scroll to position [4417, 0]
click at [968, 84] on label "False" at bounding box center [1000, 58] width 113 height 53
click at [968, 66] on input "False" at bounding box center [964, 59] width 17 height 14
radio input "true"
click at [814, 188] on input "True" at bounding box center [822, 181] width 17 height 14
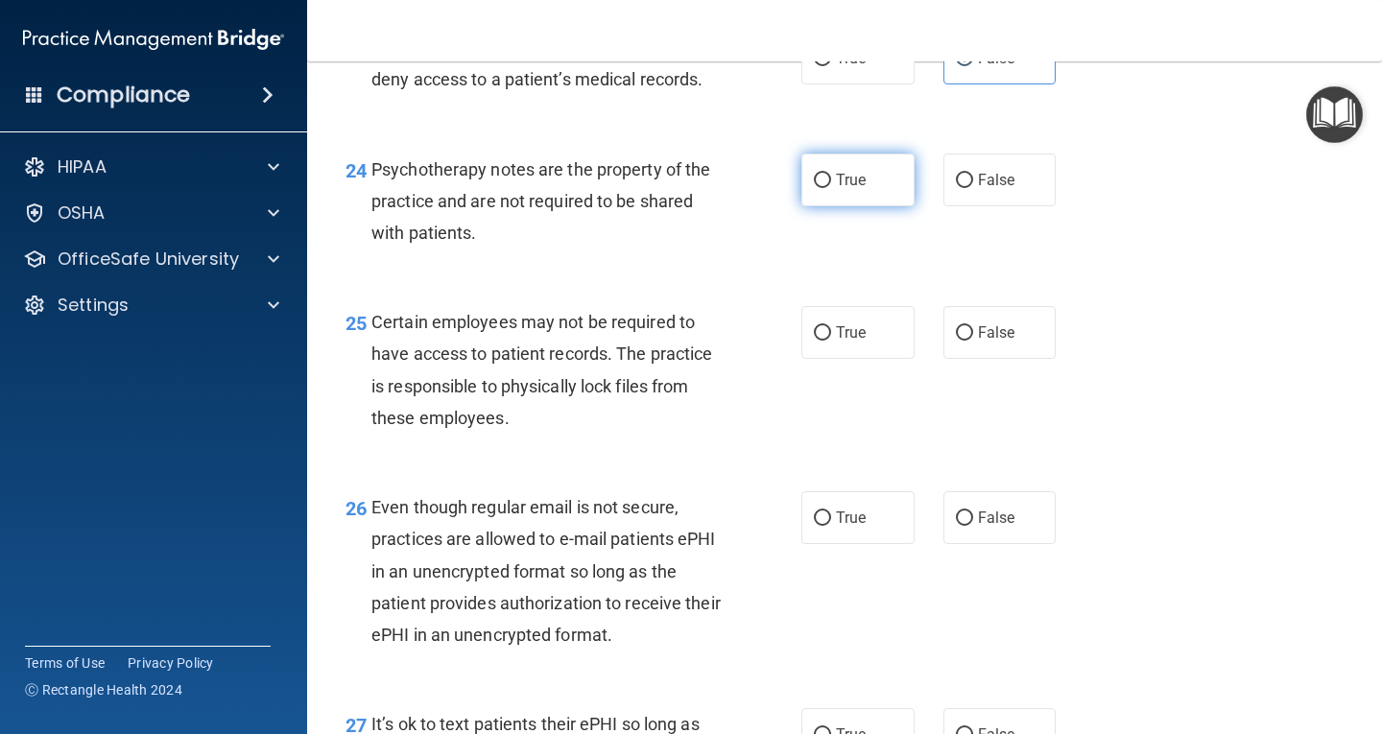
radio input "true"
click at [802, 359] on label "True" at bounding box center [858, 332] width 113 height 53
click at [814, 341] on input "True" at bounding box center [822, 333] width 17 height 14
radio input "true"
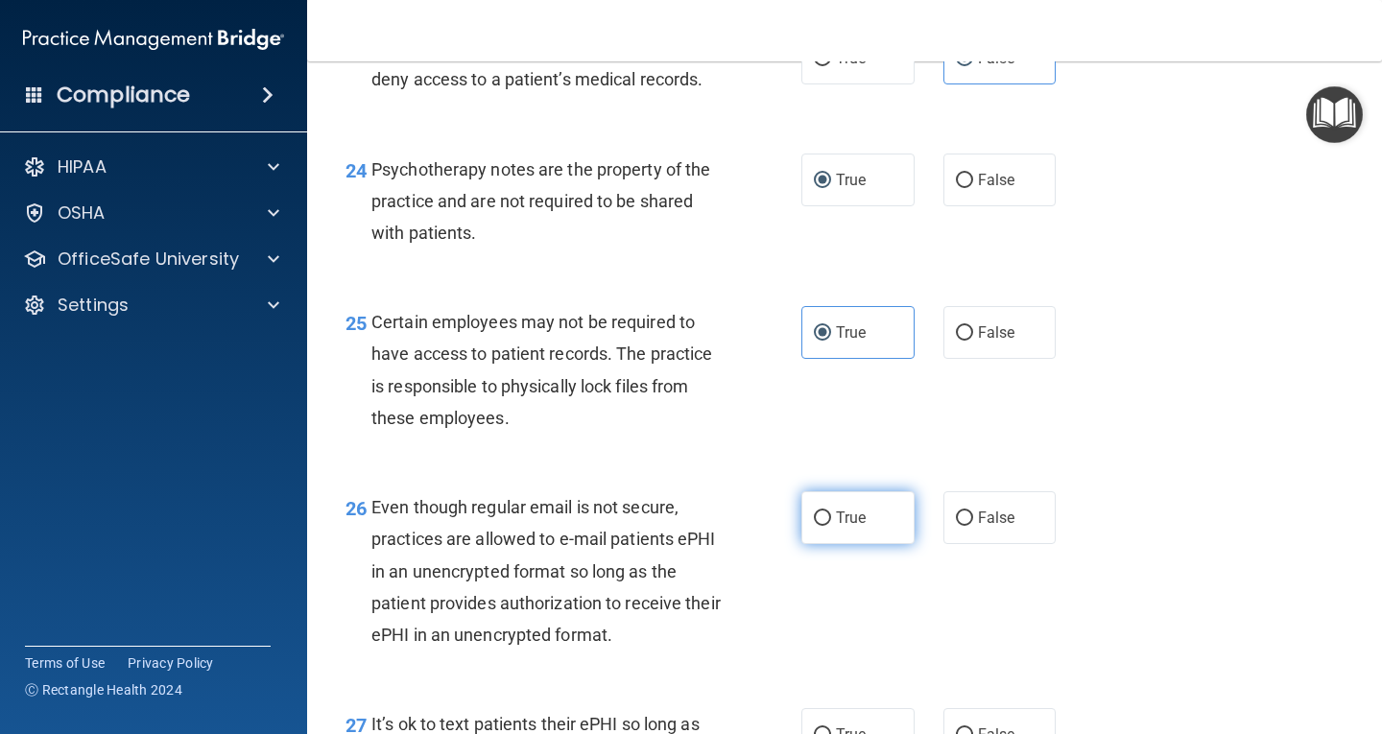
click at [821, 526] on input "True" at bounding box center [822, 519] width 17 height 14
radio input "true"
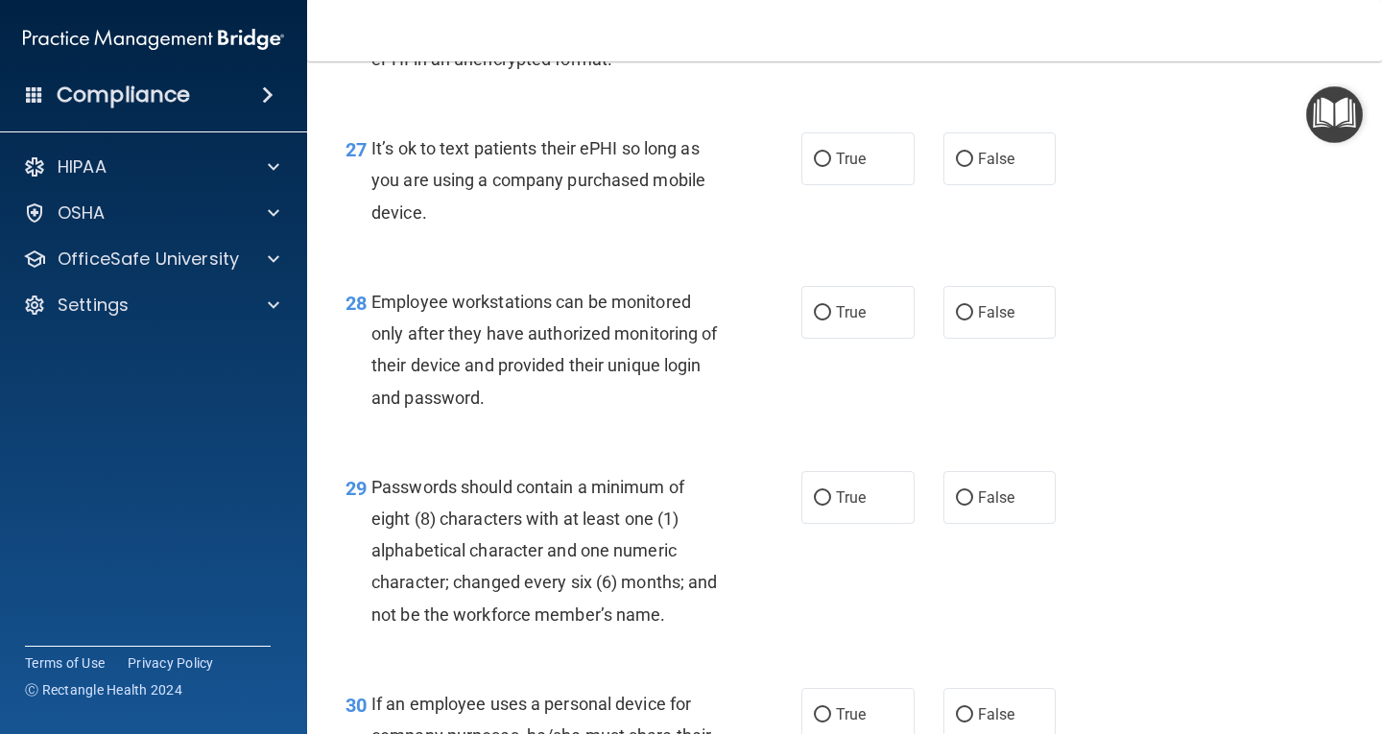
scroll to position [4993, 0]
click at [956, 167] on input "False" at bounding box center [964, 160] width 17 height 14
radio input "true"
click at [963, 321] on input "False" at bounding box center [964, 313] width 17 height 14
radio input "true"
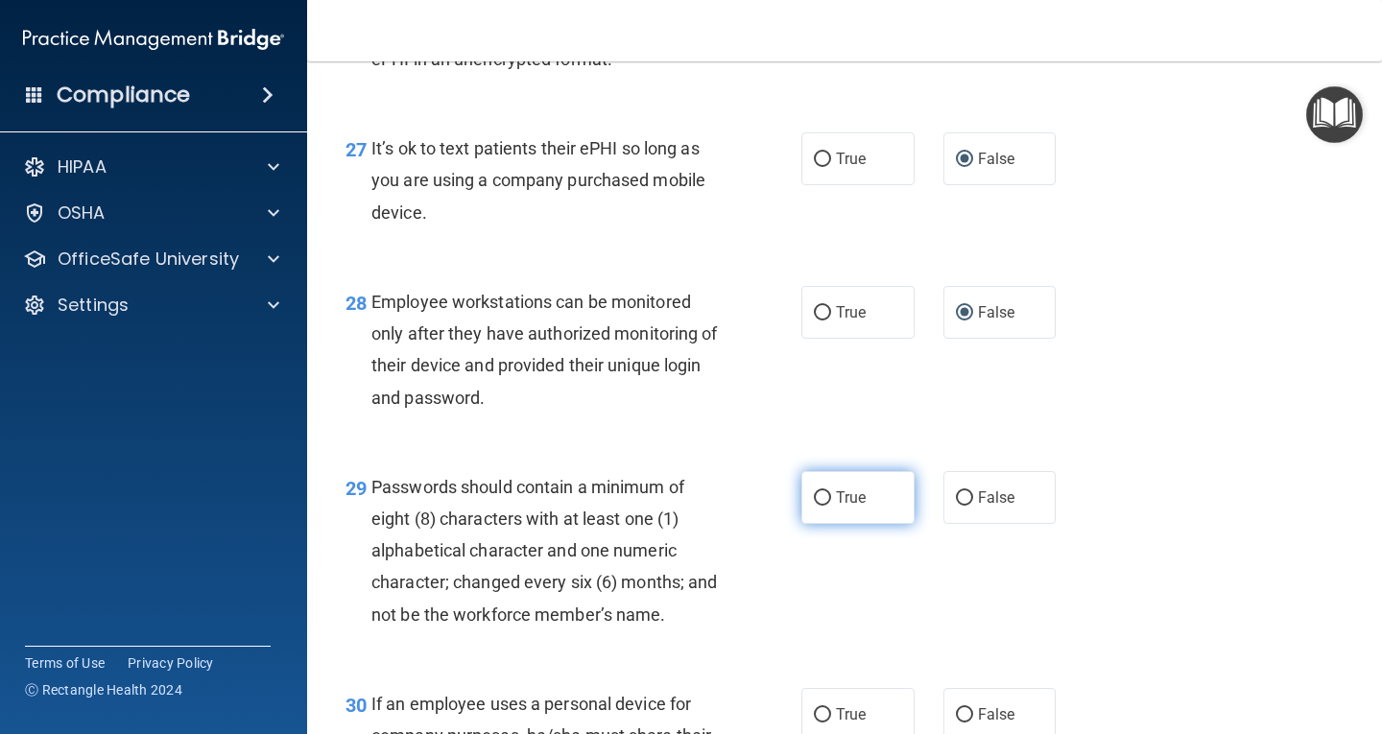
click at [814, 517] on label "True" at bounding box center [858, 497] width 113 height 53
click at [814, 506] on input "True" at bounding box center [822, 498] width 17 height 14
radio input "true"
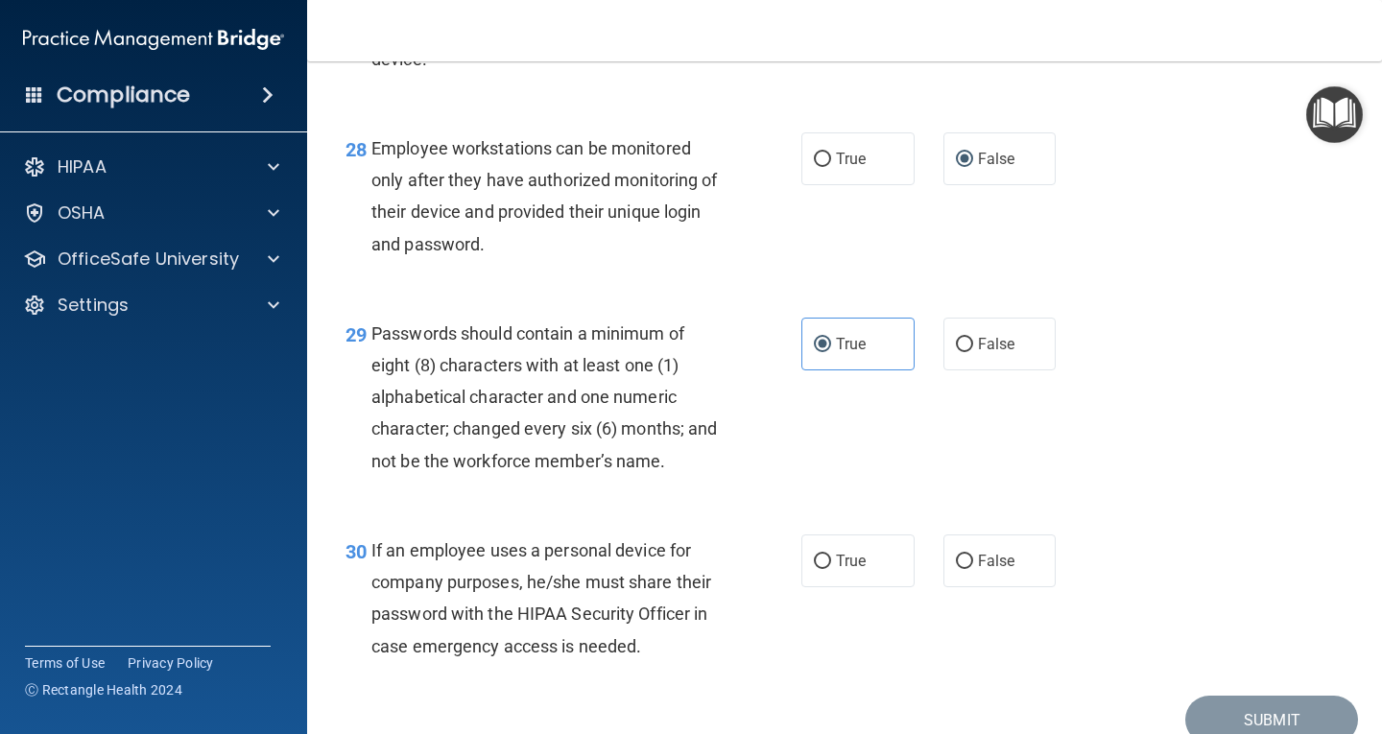
scroll to position [5146, 0]
click at [954, 582] on label "False" at bounding box center [1000, 561] width 113 height 53
click at [956, 569] on input "False" at bounding box center [964, 562] width 17 height 14
radio input "true"
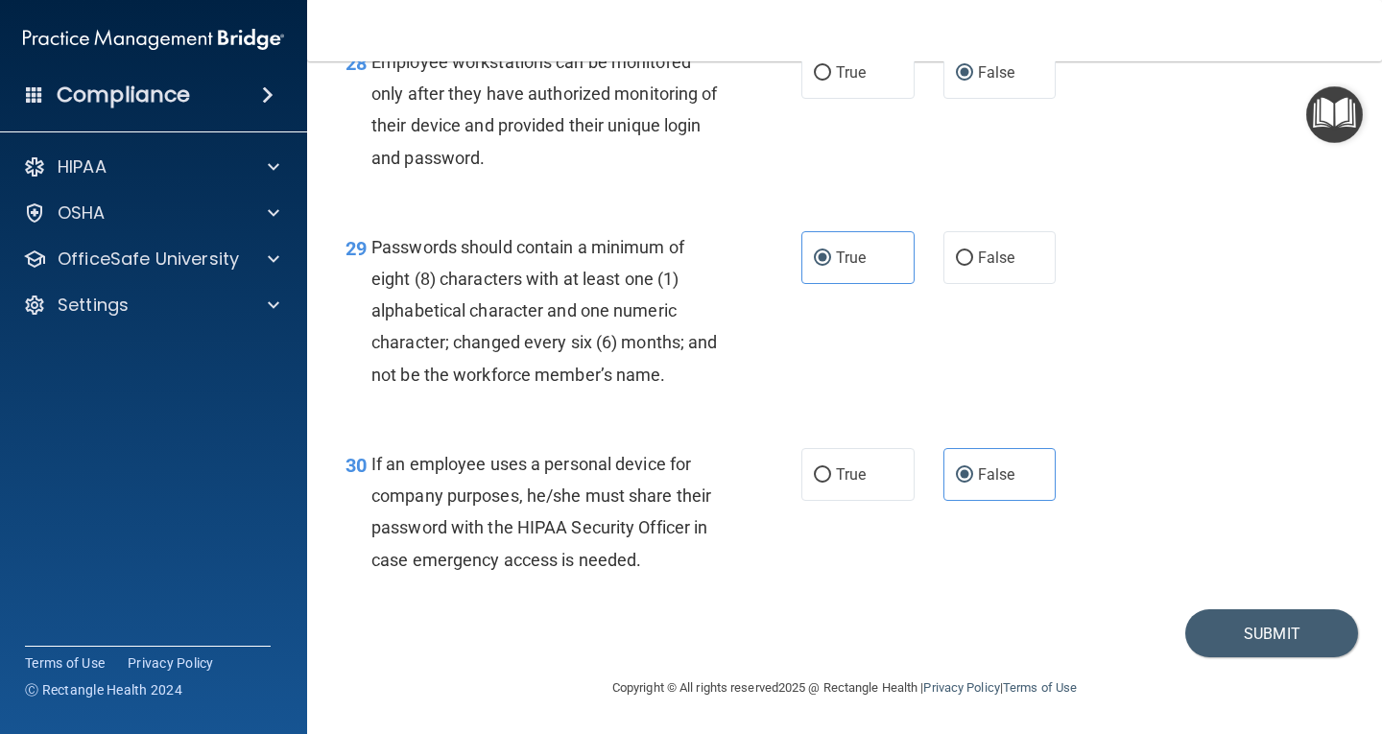
scroll to position [5265, 0]
click at [1270, 651] on button "Submit" at bounding box center [1272, 634] width 173 height 49
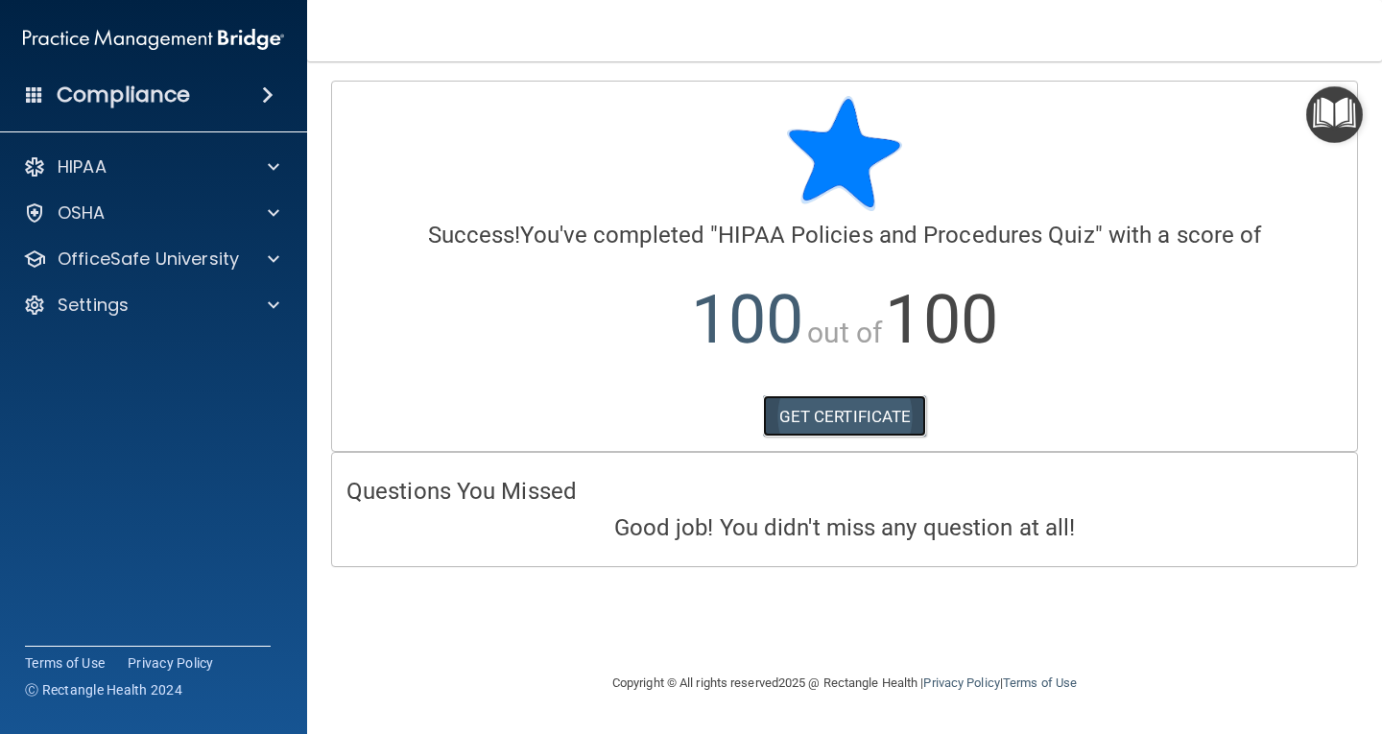
click at [836, 409] on link "GET CERTIFICATE" at bounding box center [845, 416] width 164 height 42
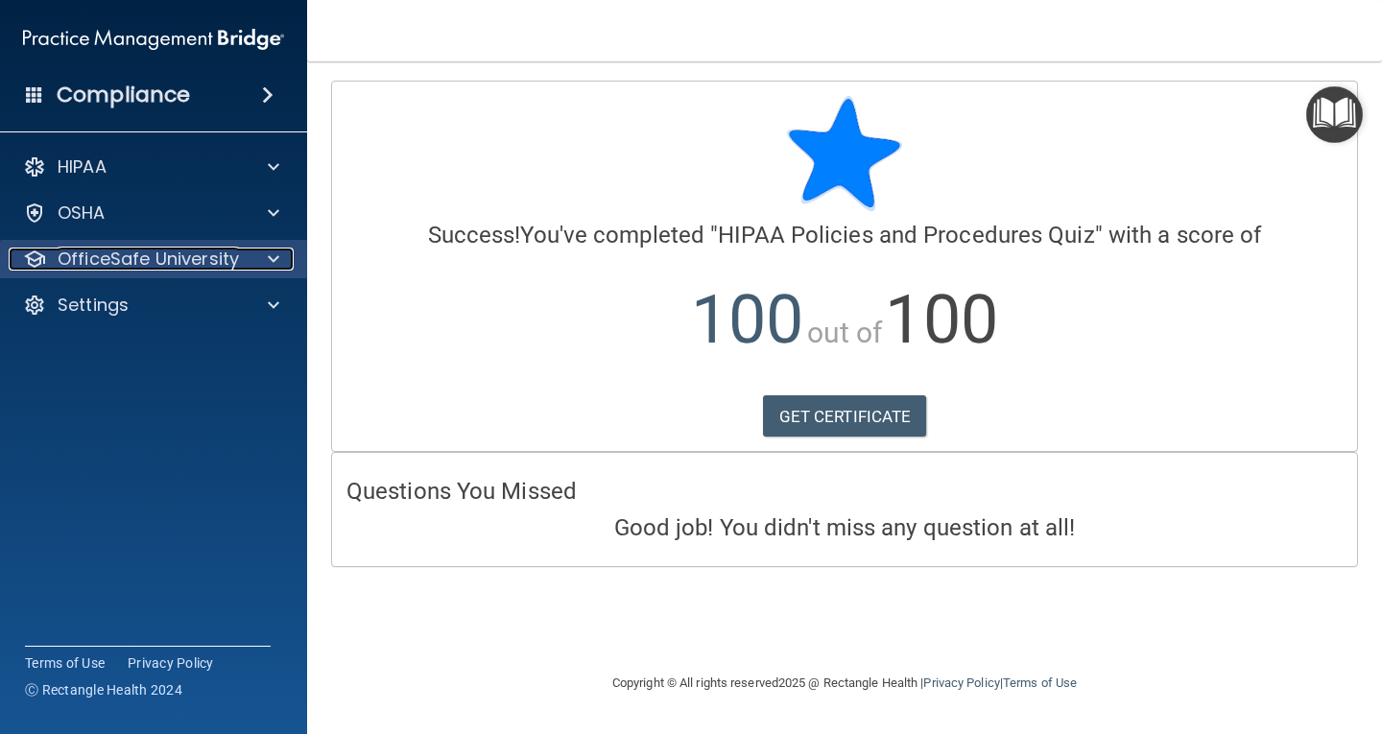
click at [116, 256] on p "OfficeSafe University" at bounding box center [148, 259] width 181 height 23
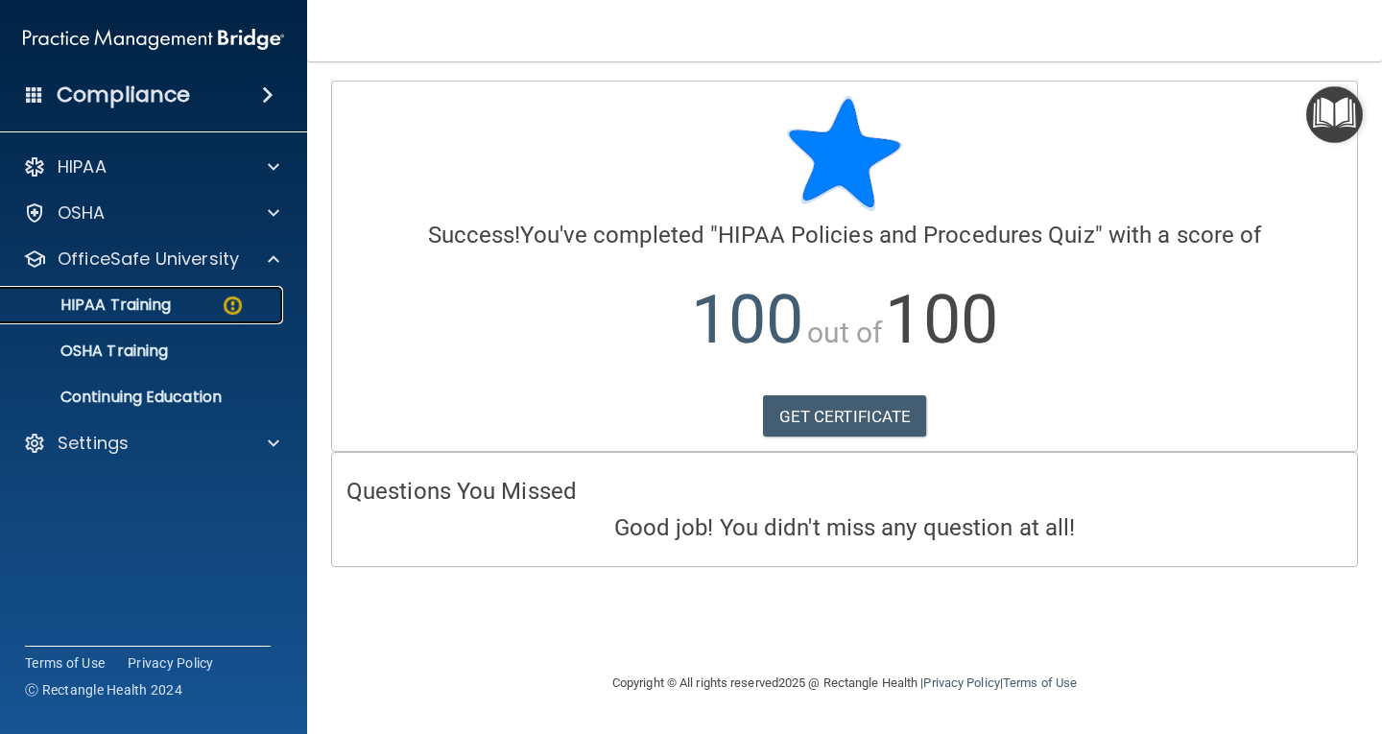
click at [140, 314] on p "HIPAA Training" at bounding box center [91, 305] width 158 height 19
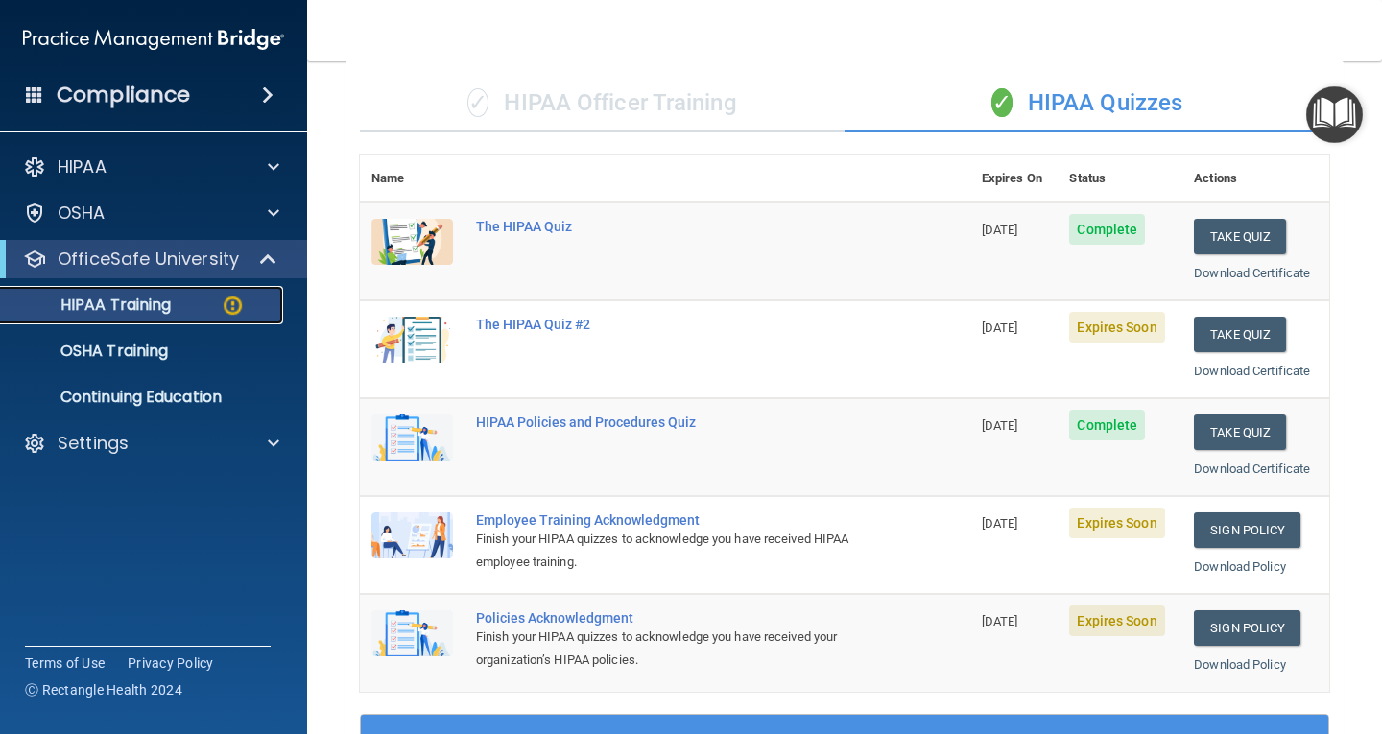
scroll to position [134, 0]
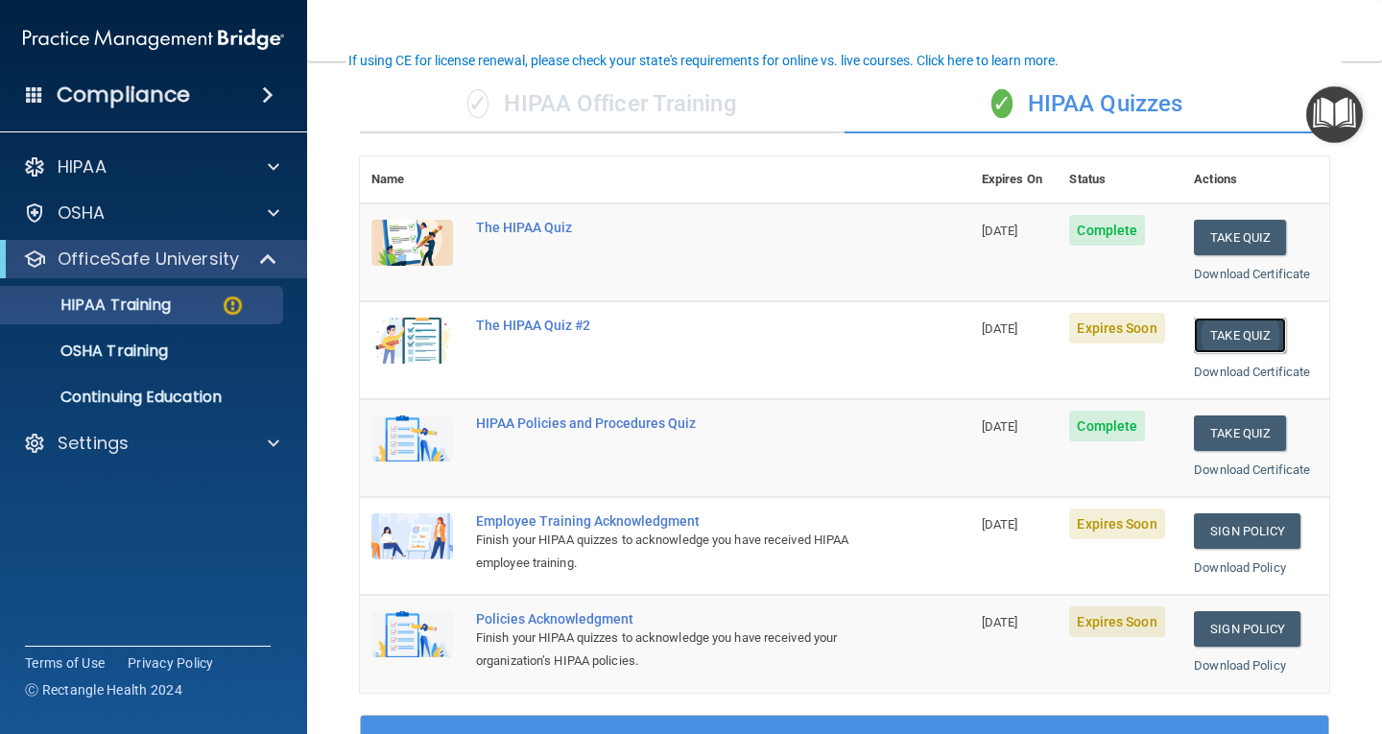
click at [1224, 325] on button "Take Quiz" at bounding box center [1240, 336] width 92 height 36
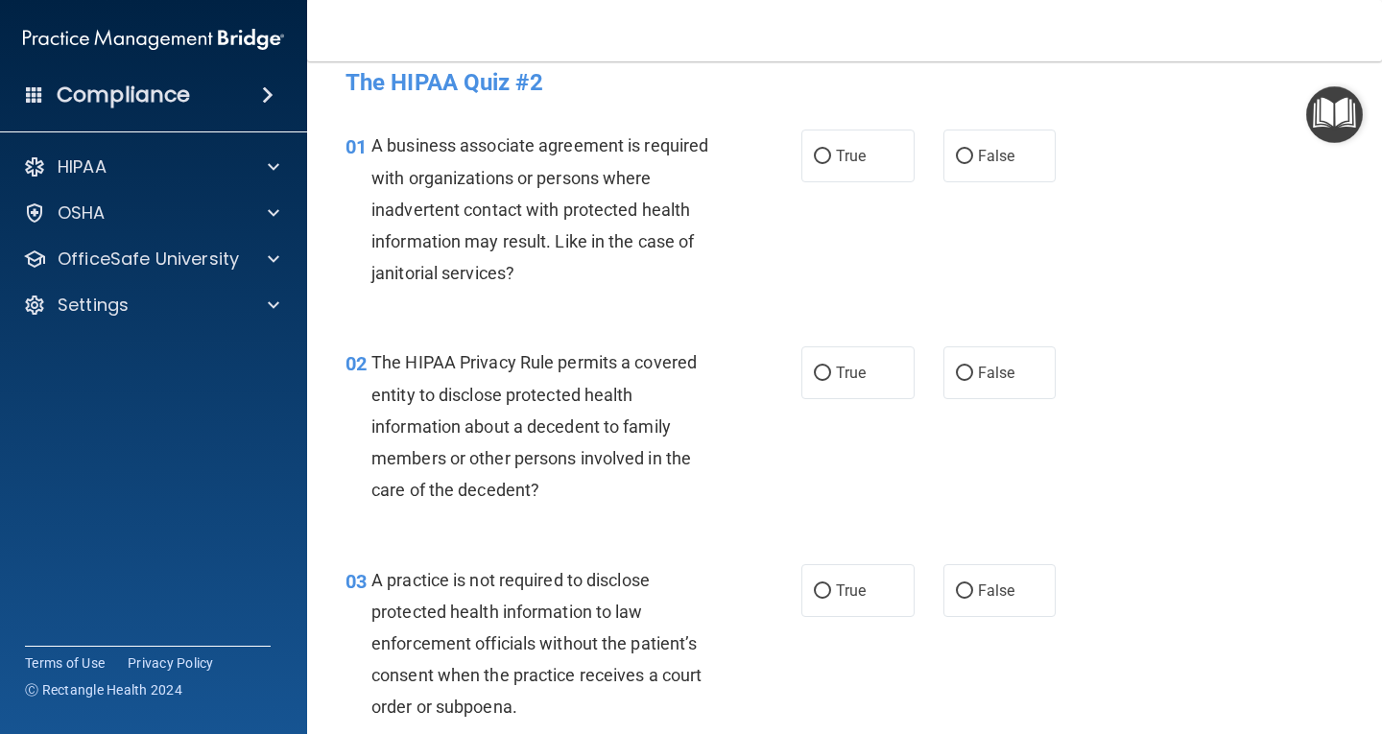
scroll to position [22, 0]
click at [814, 152] on input "True" at bounding box center [822, 157] width 17 height 14
radio input "true"
click at [814, 367] on input "True" at bounding box center [822, 374] width 17 height 14
radio input "true"
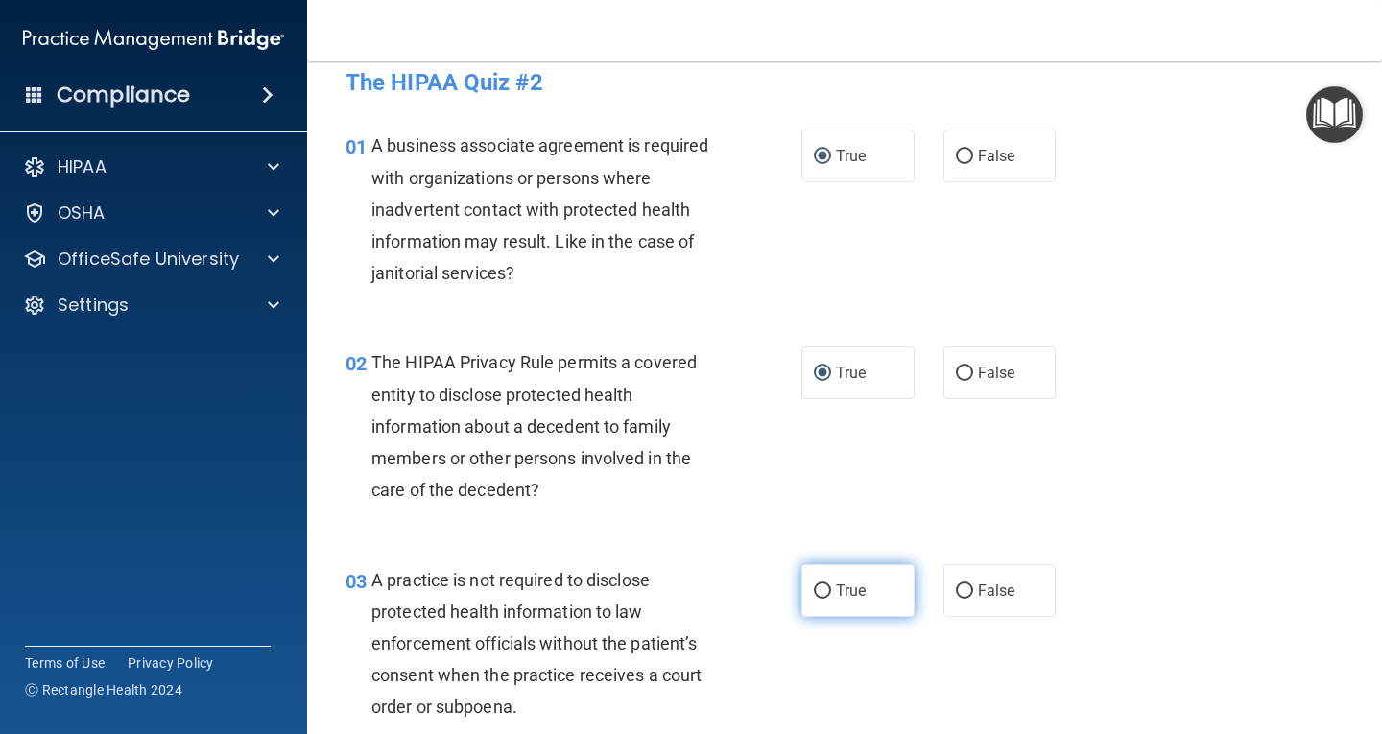
click at [819, 588] on input "True" at bounding box center [822, 592] width 17 height 14
radio input "true"
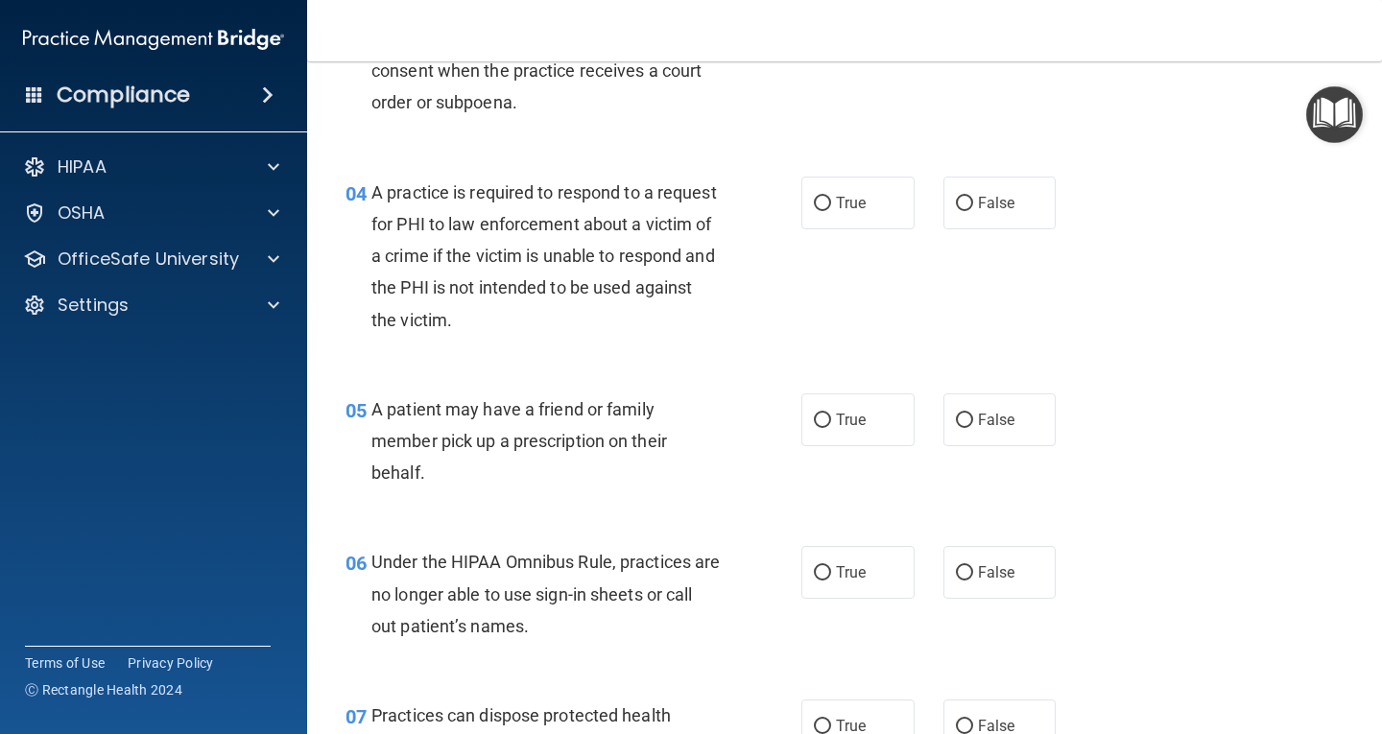
scroll to position [636, 0]
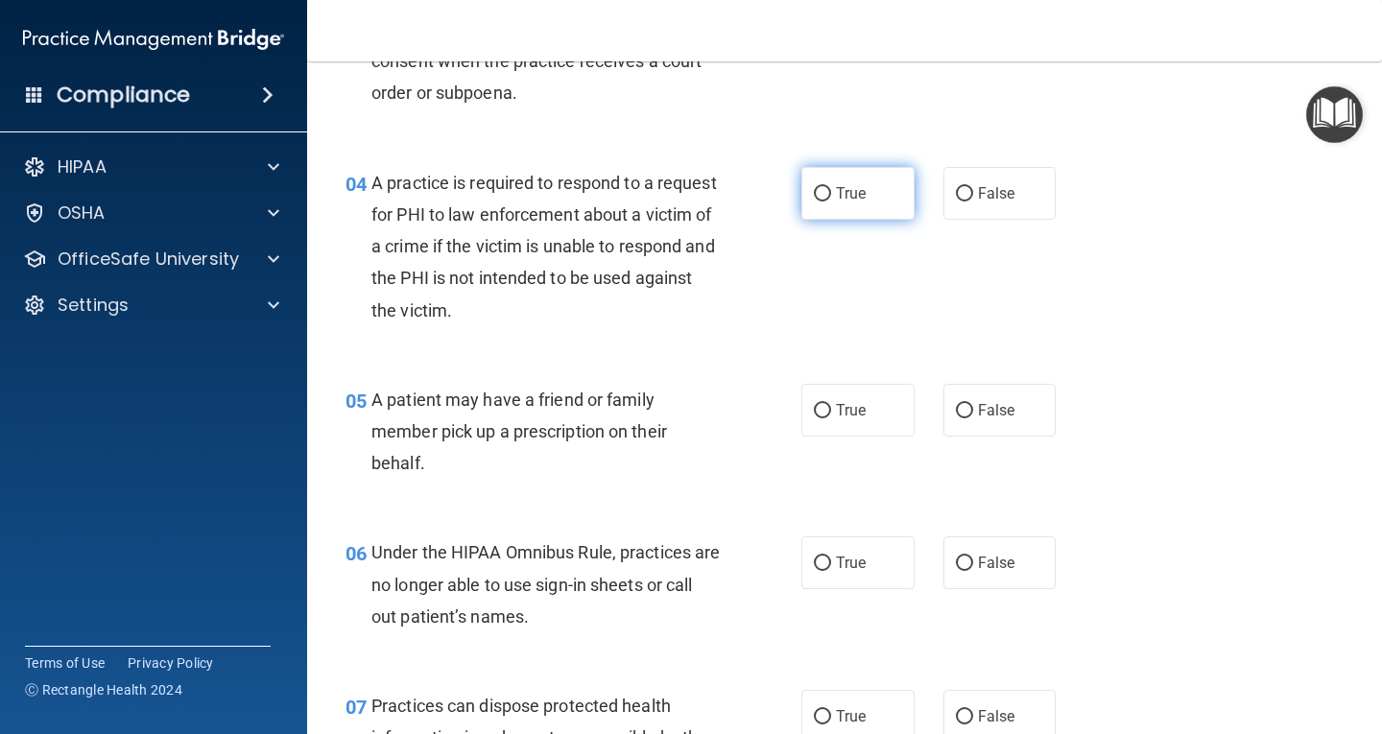
click at [823, 183] on label "True" at bounding box center [858, 193] width 113 height 53
click at [823, 187] on input "True" at bounding box center [822, 194] width 17 height 14
radio input "true"
click at [814, 416] on input "True" at bounding box center [822, 411] width 17 height 14
radio input "true"
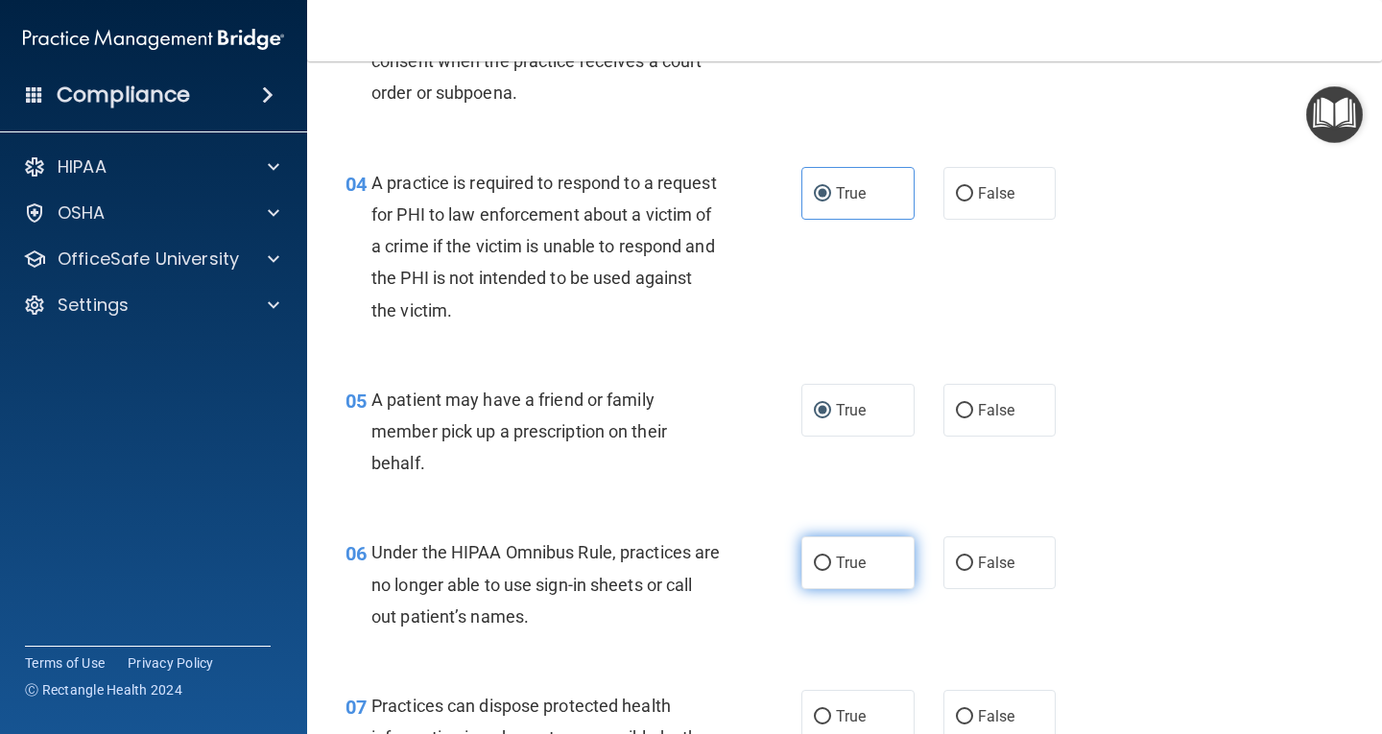
click at [814, 562] on input "True" at bounding box center [822, 564] width 17 height 14
radio input "true"
click at [814, 717] on input "True" at bounding box center [822, 717] width 17 height 14
radio input "true"
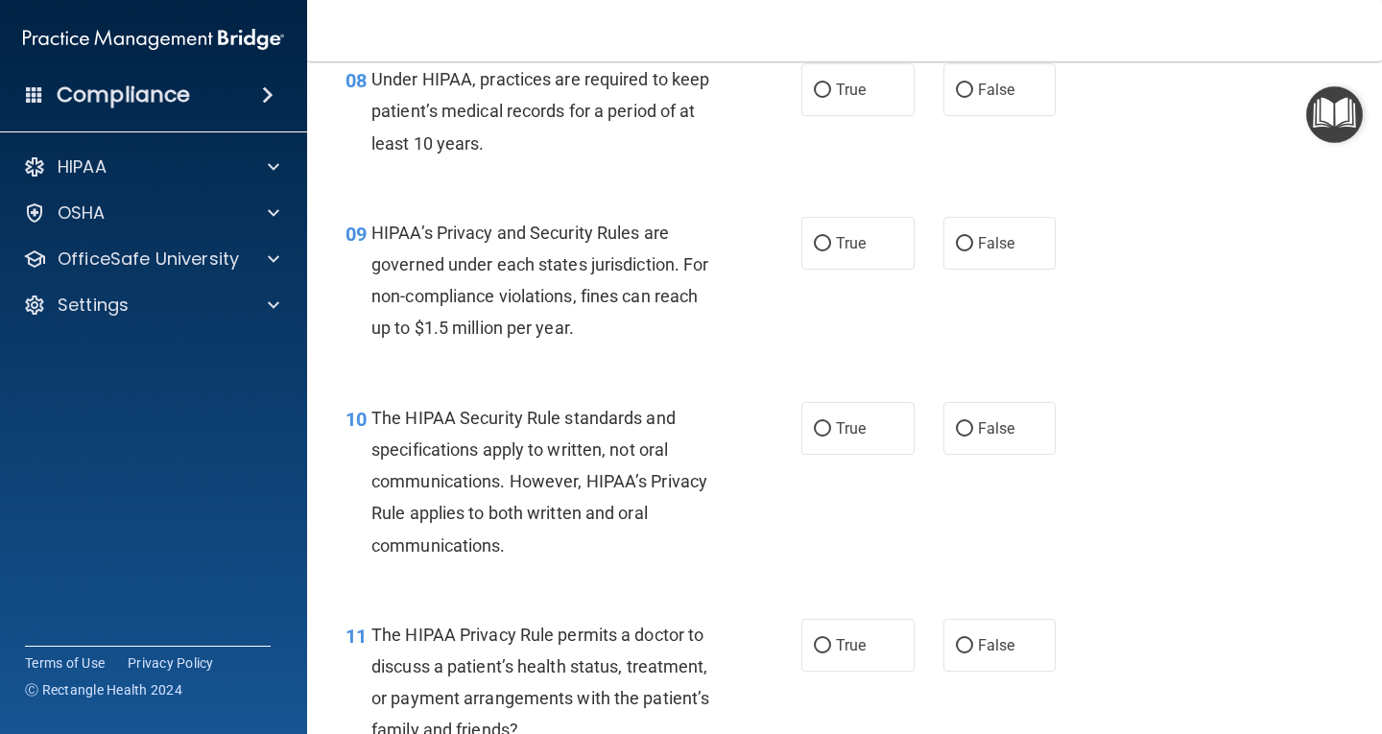
scroll to position [1481, 0]
click at [815, 92] on input "True" at bounding box center [822, 90] width 17 height 14
radio input "true"
click at [827, 247] on label "True" at bounding box center [858, 242] width 113 height 53
click at [827, 247] on input "True" at bounding box center [822, 243] width 17 height 14
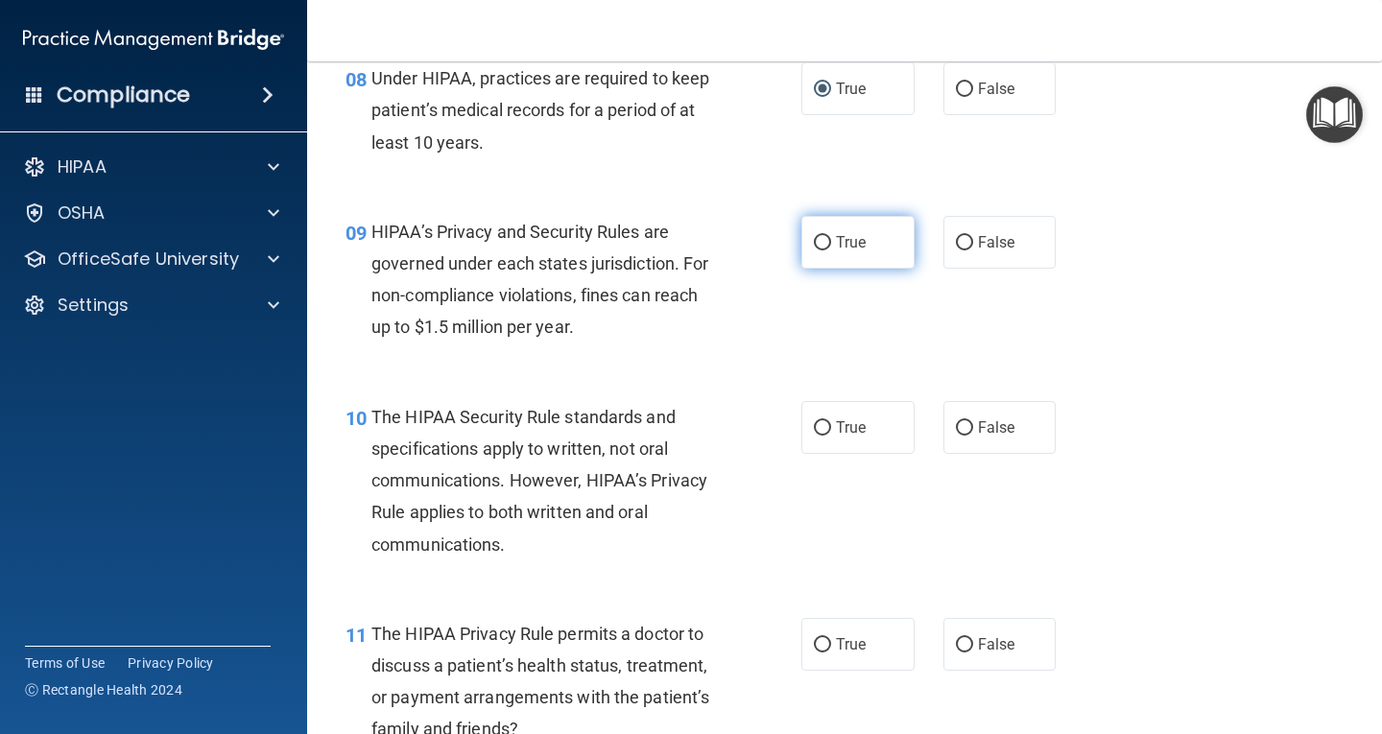
radio input "true"
click at [813, 437] on label "True" at bounding box center [858, 427] width 113 height 53
click at [814, 436] on input "True" at bounding box center [822, 428] width 17 height 14
radio input "true"
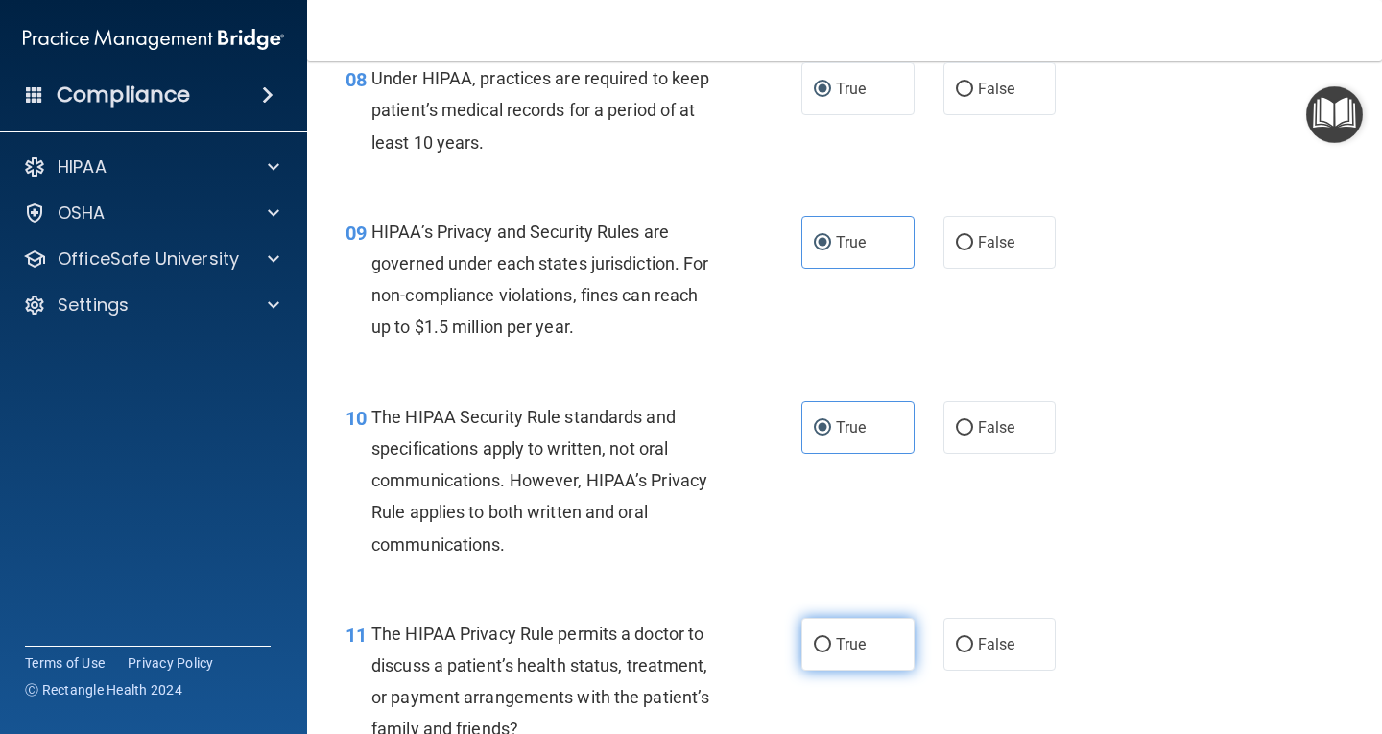
click at [814, 649] on input "True" at bounding box center [822, 645] width 17 height 14
radio input "true"
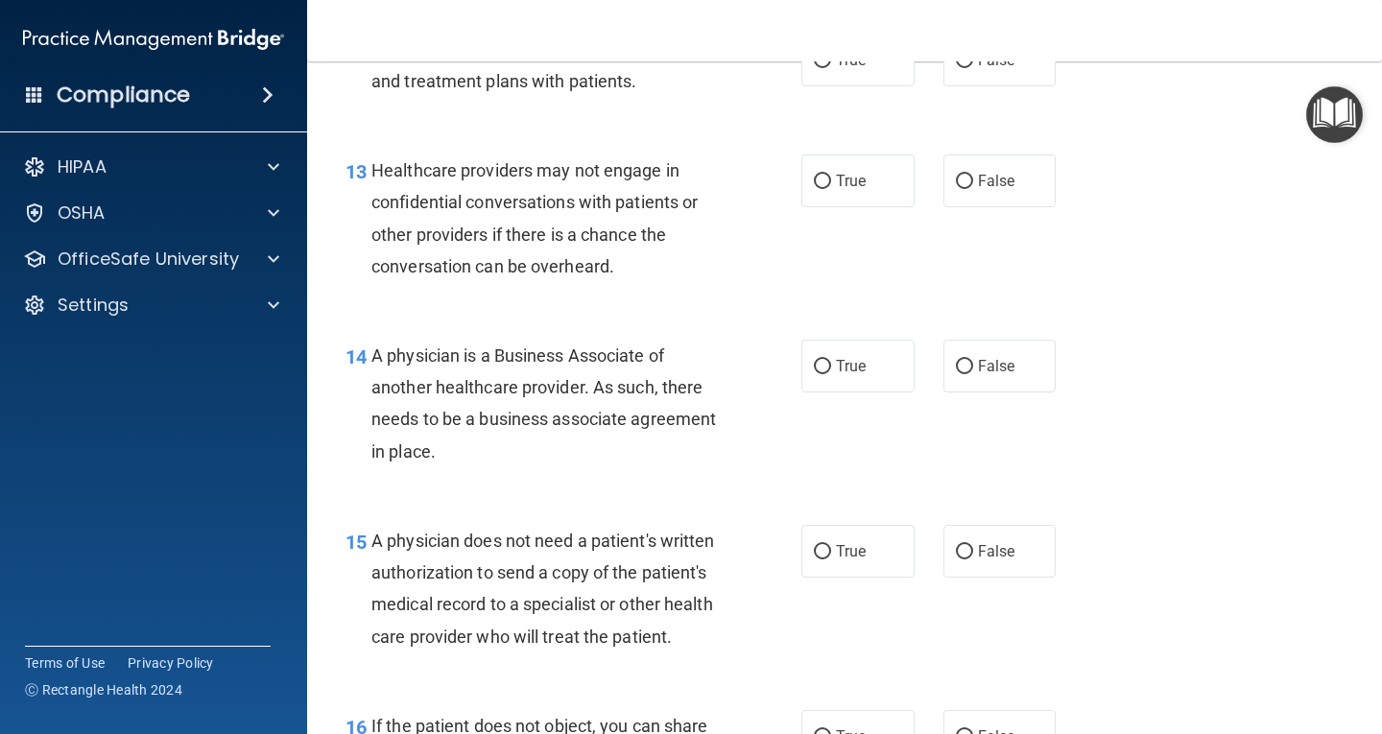
scroll to position [2196, 0]
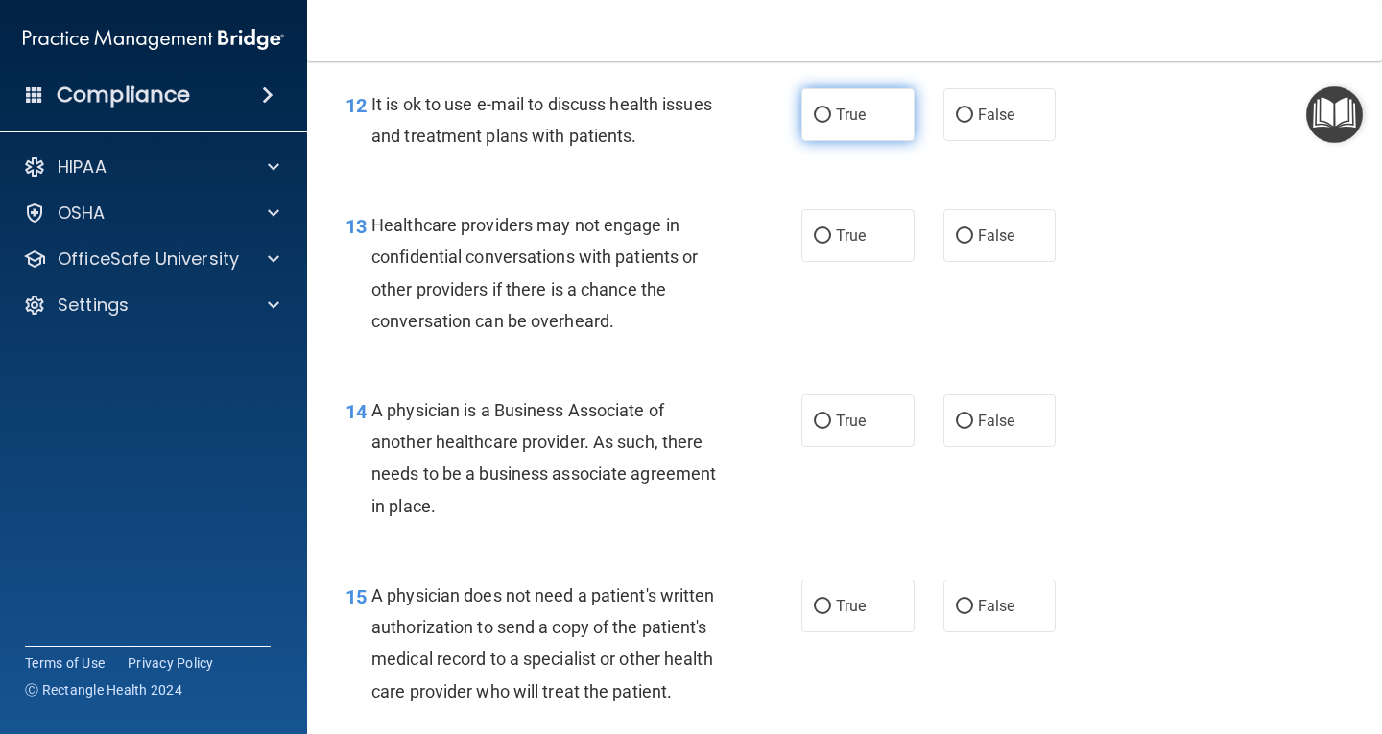
click at [814, 113] on input "True" at bounding box center [822, 115] width 17 height 14
radio input "true"
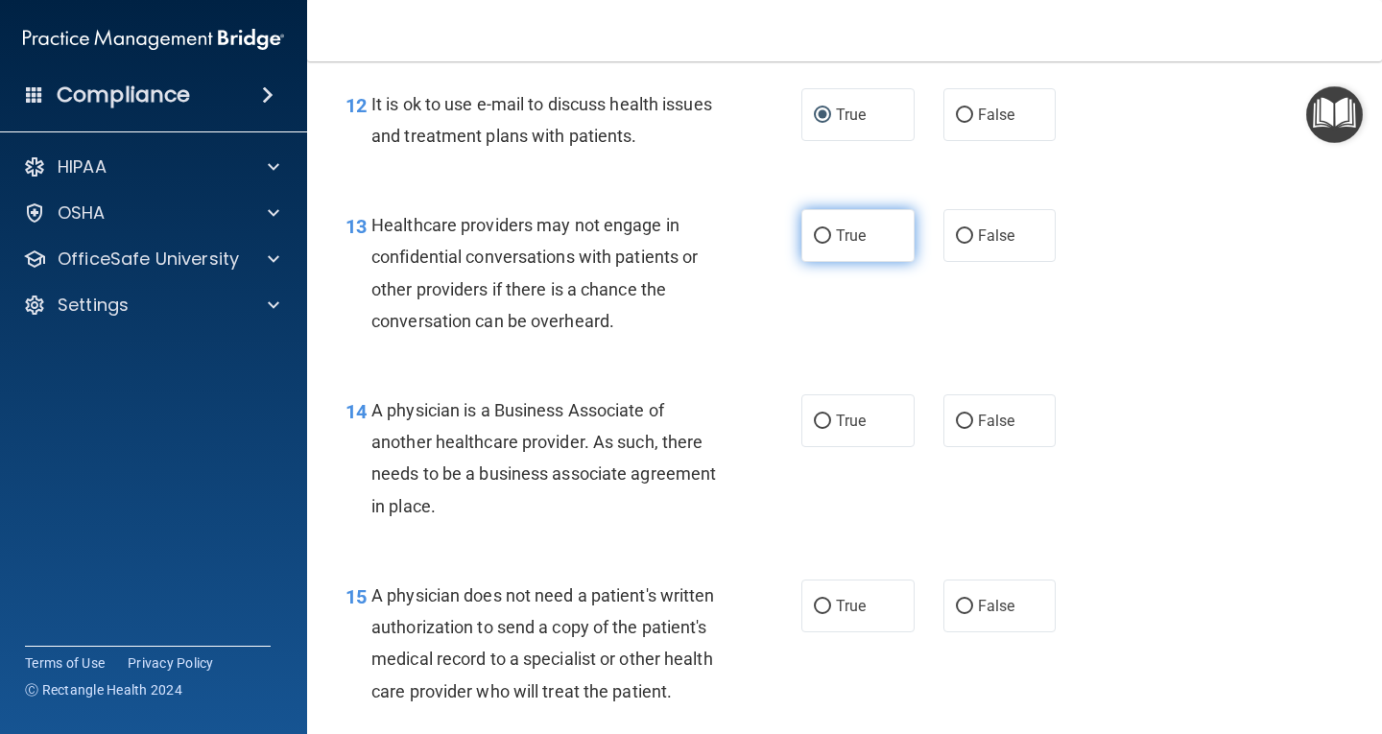
click at [818, 229] on input "True" at bounding box center [822, 236] width 17 height 14
radio input "true"
click at [816, 415] on input "True" at bounding box center [822, 422] width 17 height 14
radio input "true"
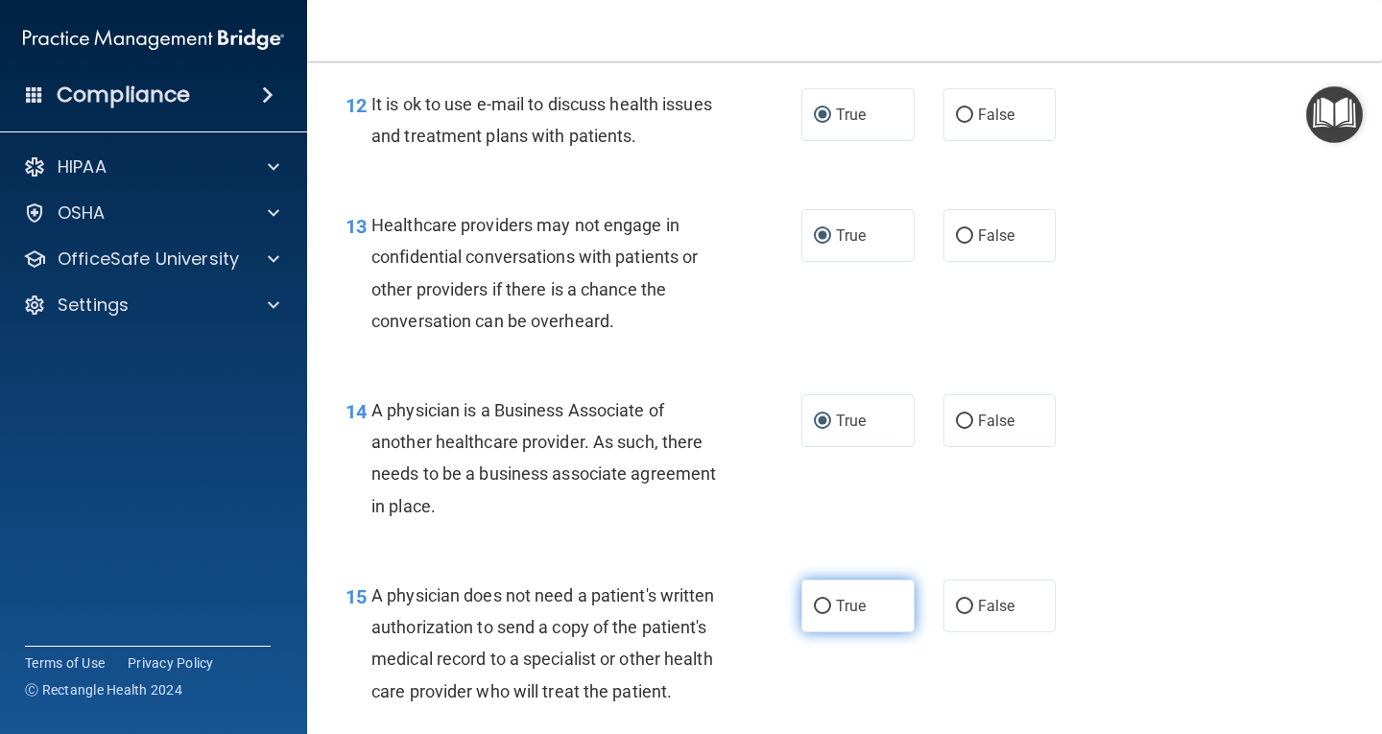
click at [815, 607] on input "True" at bounding box center [822, 607] width 17 height 14
radio input "true"
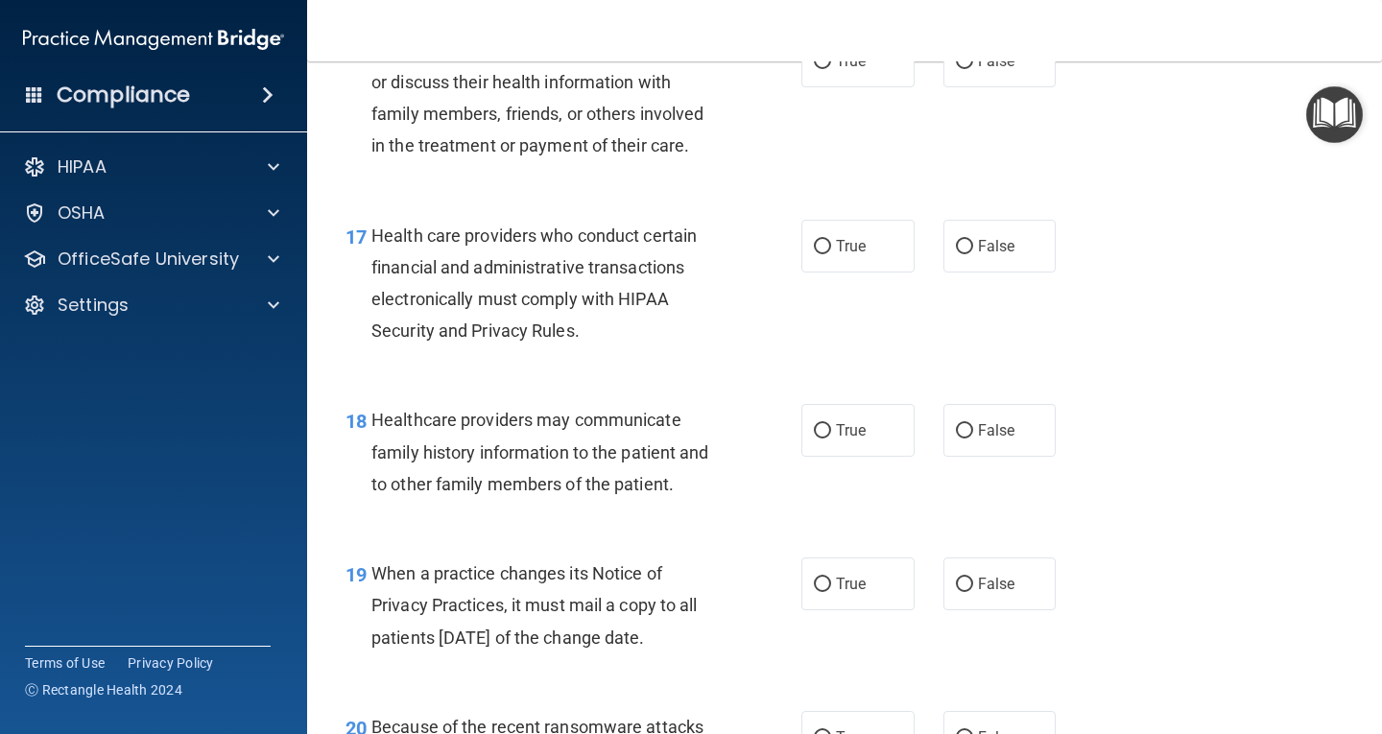
scroll to position [2926, 0]
click at [805, 88] on label "True" at bounding box center [858, 62] width 113 height 53
click at [814, 70] on input "True" at bounding box center [822, 63] width 17 height 14
radio input "true"
click at [817, 255] on input "True" at bounding box center [822, 248] width 17 height 14
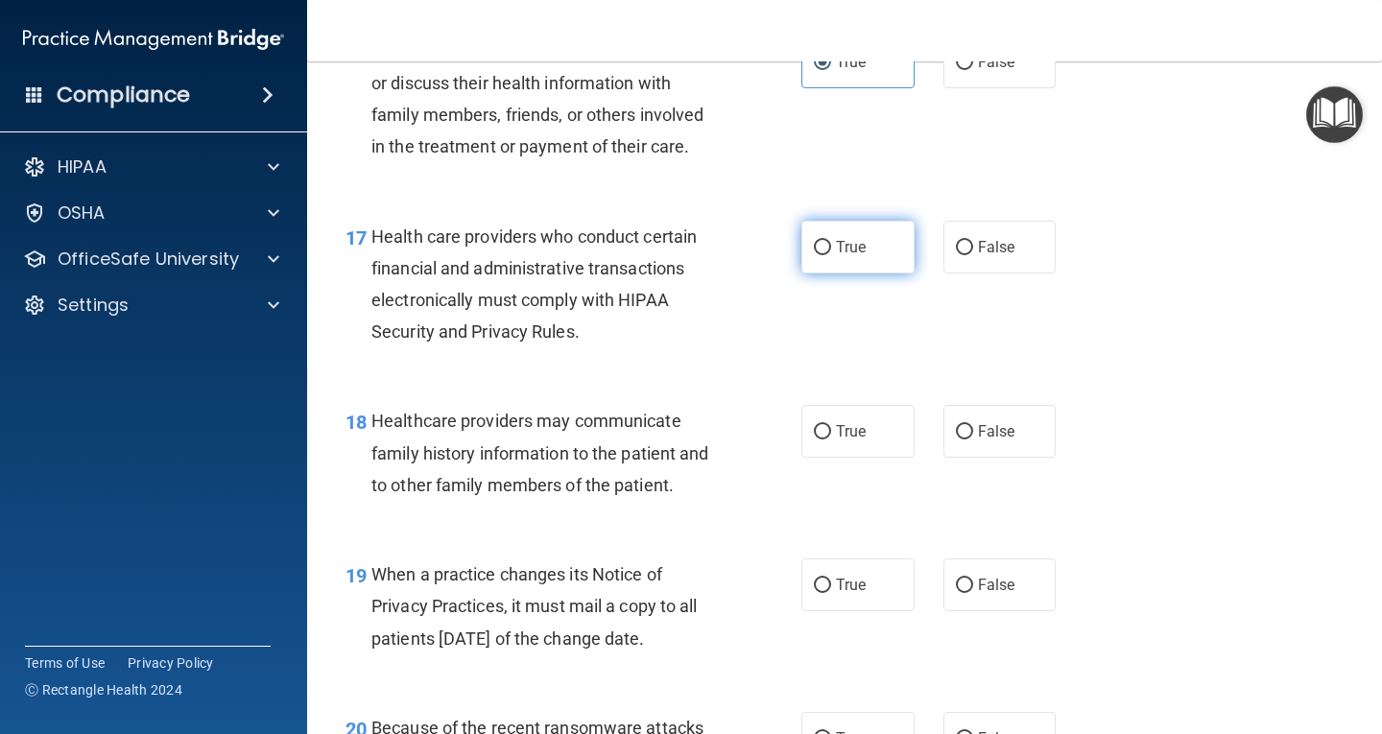
radio input "true"
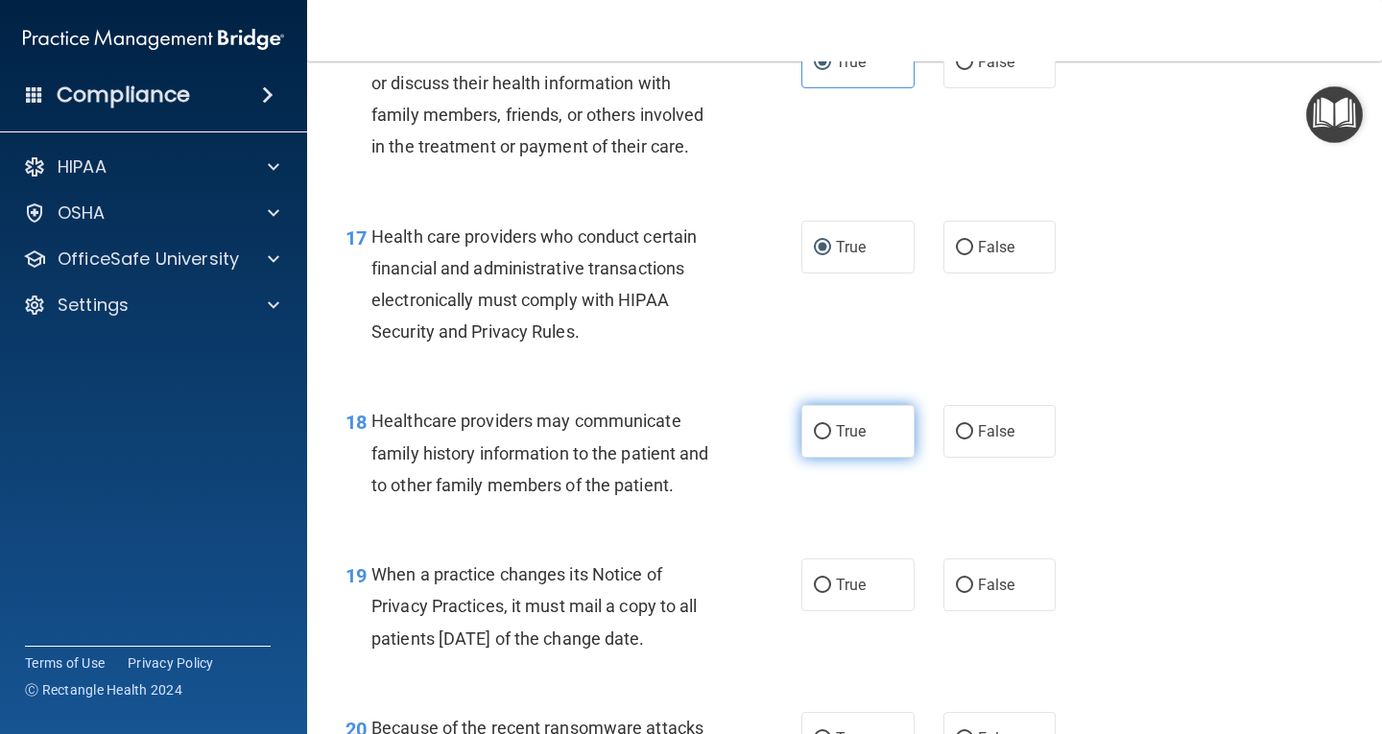
click at [814, 440] on input "True" at bounding box center [822, 432] width 17 height 14
radio input "true"
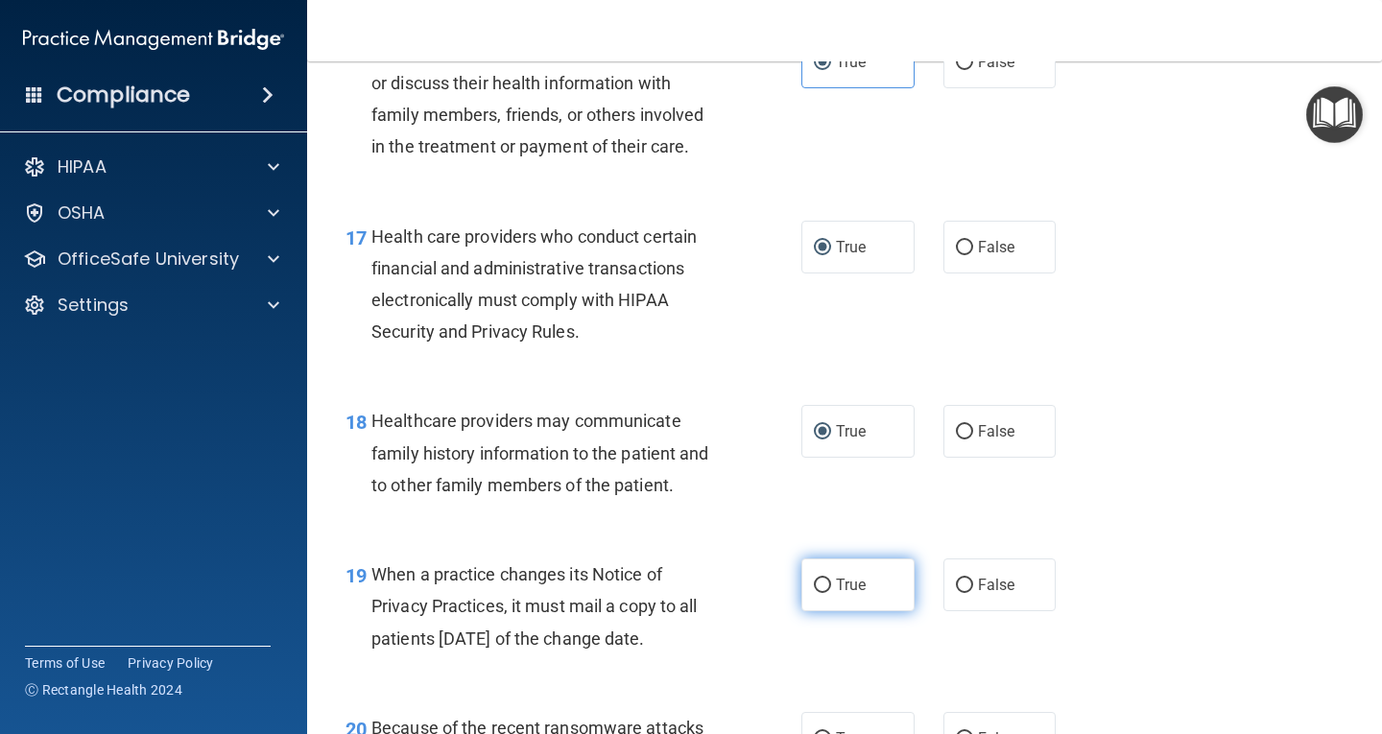
click at [814, 593] on input "True" at bounding box center [822, 586] width 17 height 14
radio input "true"
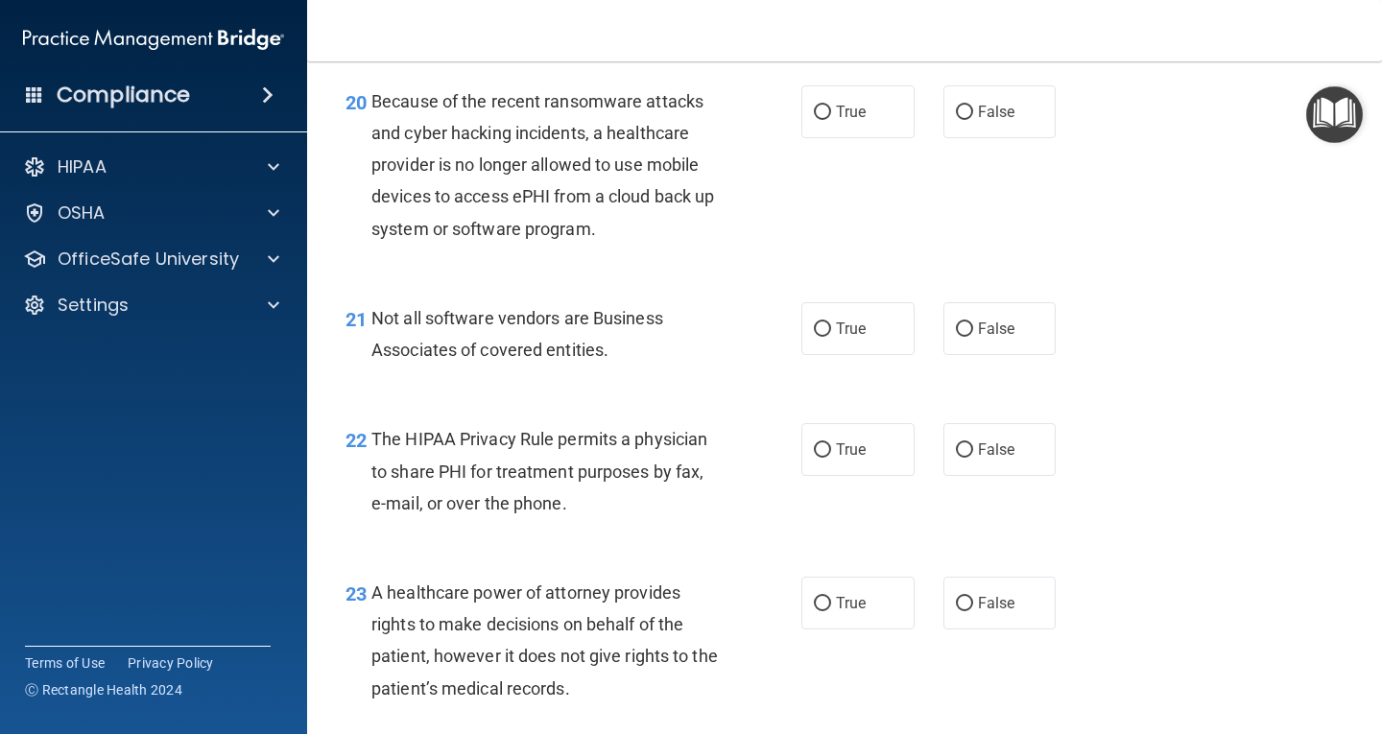
scroll to position [3590, 0]
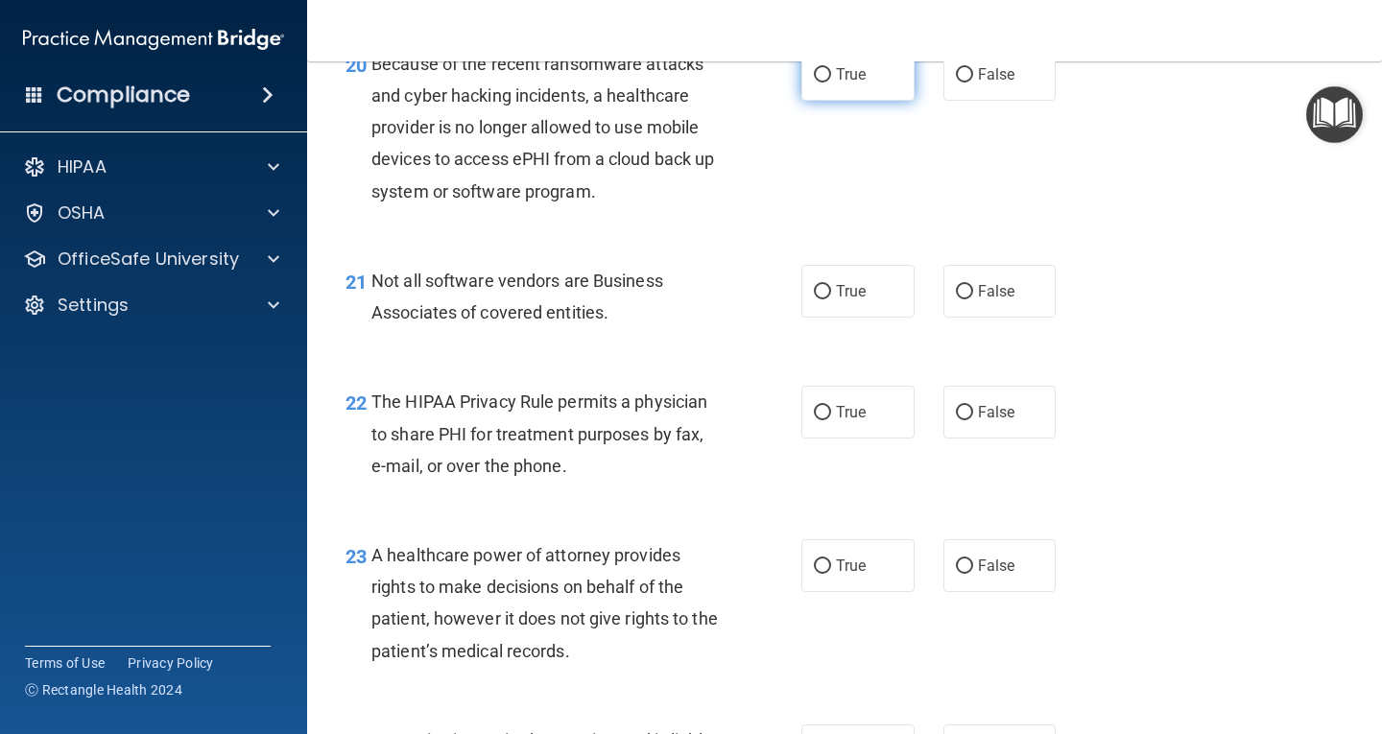
click at [814, 83] on input "True" at bounding box center [822, 75] width 17 height 14
radio input "true"
click at [824, 318] on label "True" at bounding box center [858, 291] width 113 height 53
click at [824, 300] on input "True" at bounding box center [822, 292] width 17 height 14
radio input "true"
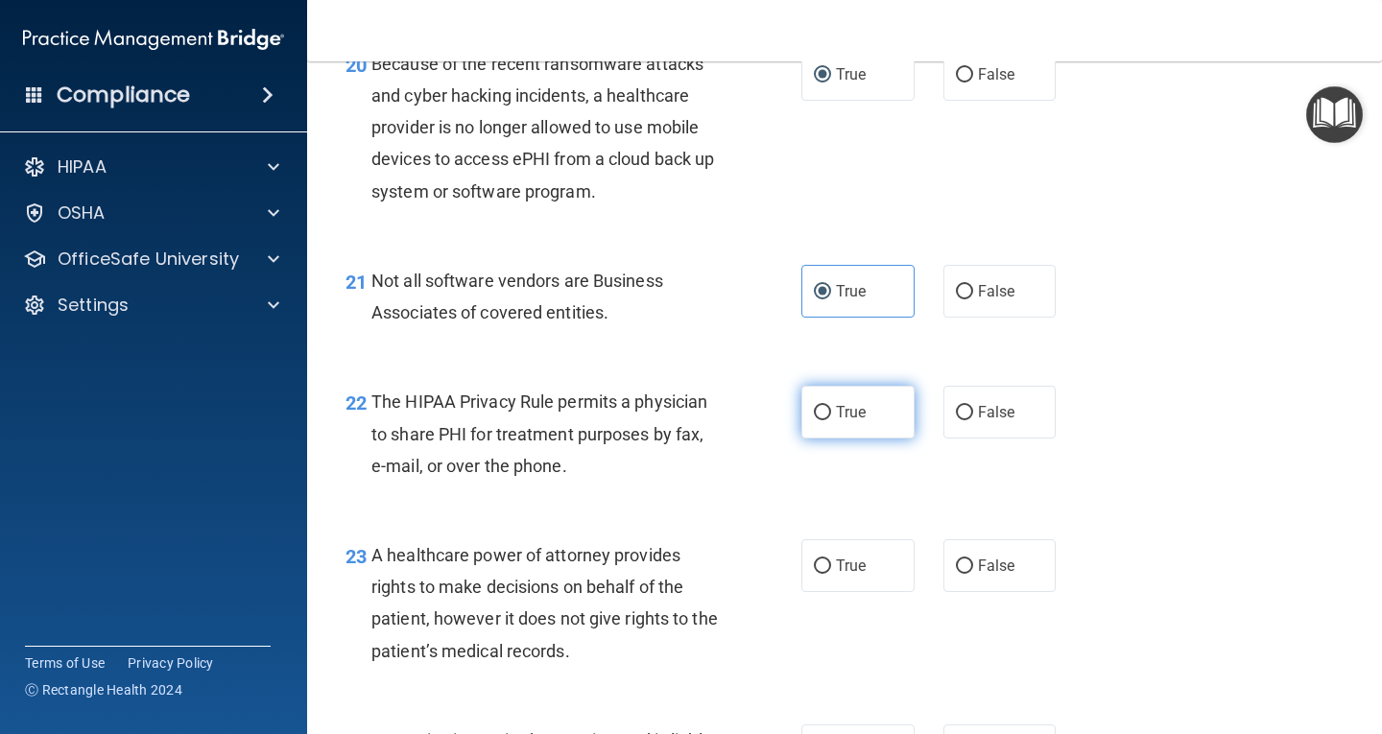
click at [817, 431] on label "True" at bounding box center [858, 412] width 113 height 53
click at [817, 420] on input "True" at bounding box center [822, 413] width 17 height 14
radio input "true"
click at [818, 574] on input "True" at bounding box center [822, 567] width 17 height 14
radio input "true"
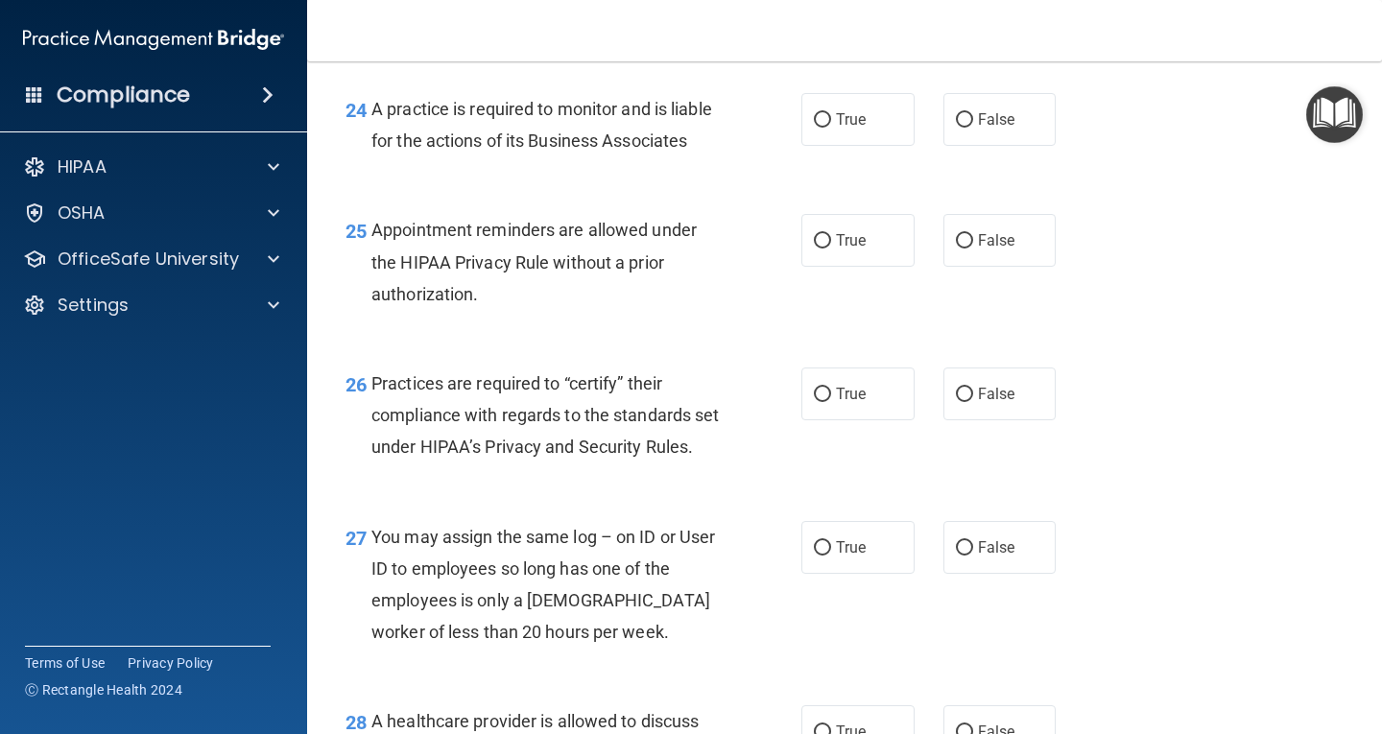
scroll to position [4243, 0]
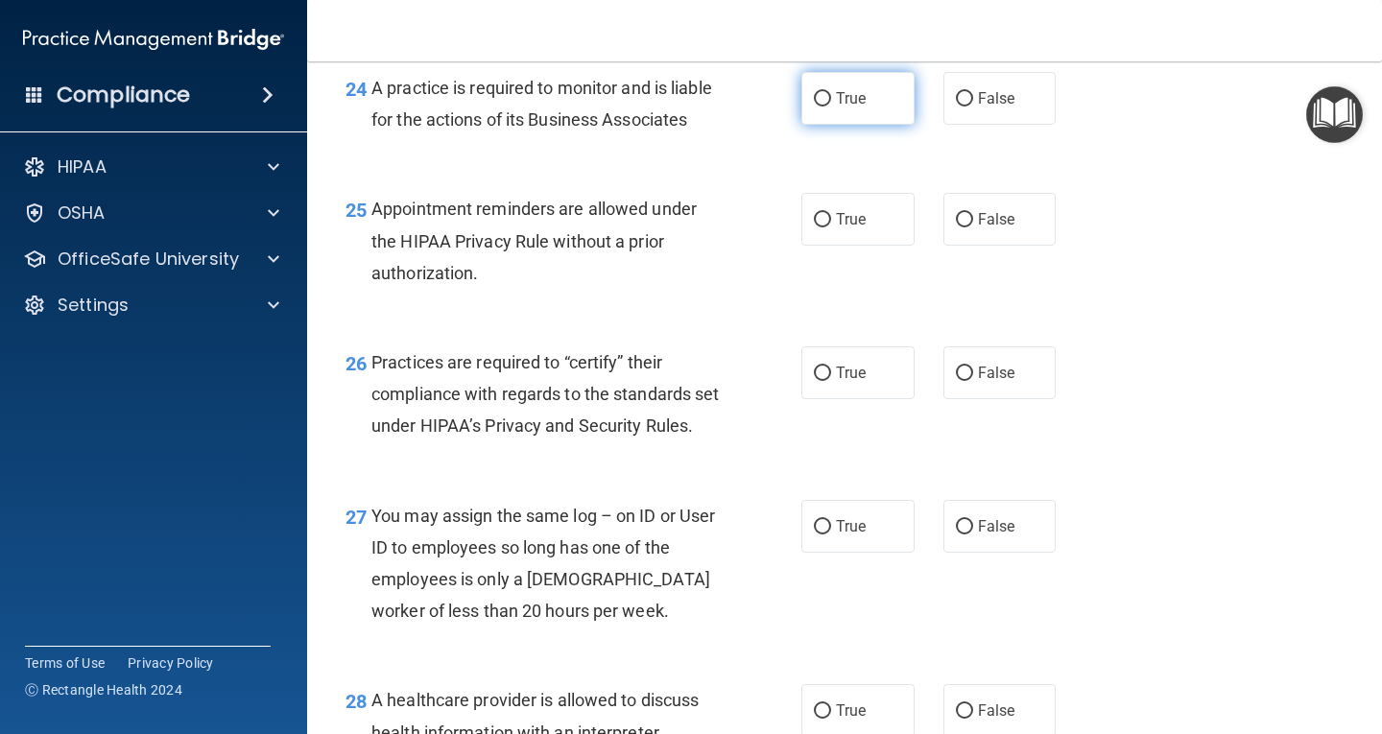
click at [814, 107] on input "True" at bounding box center [822, 99] width 17 height 14
radio input "true"
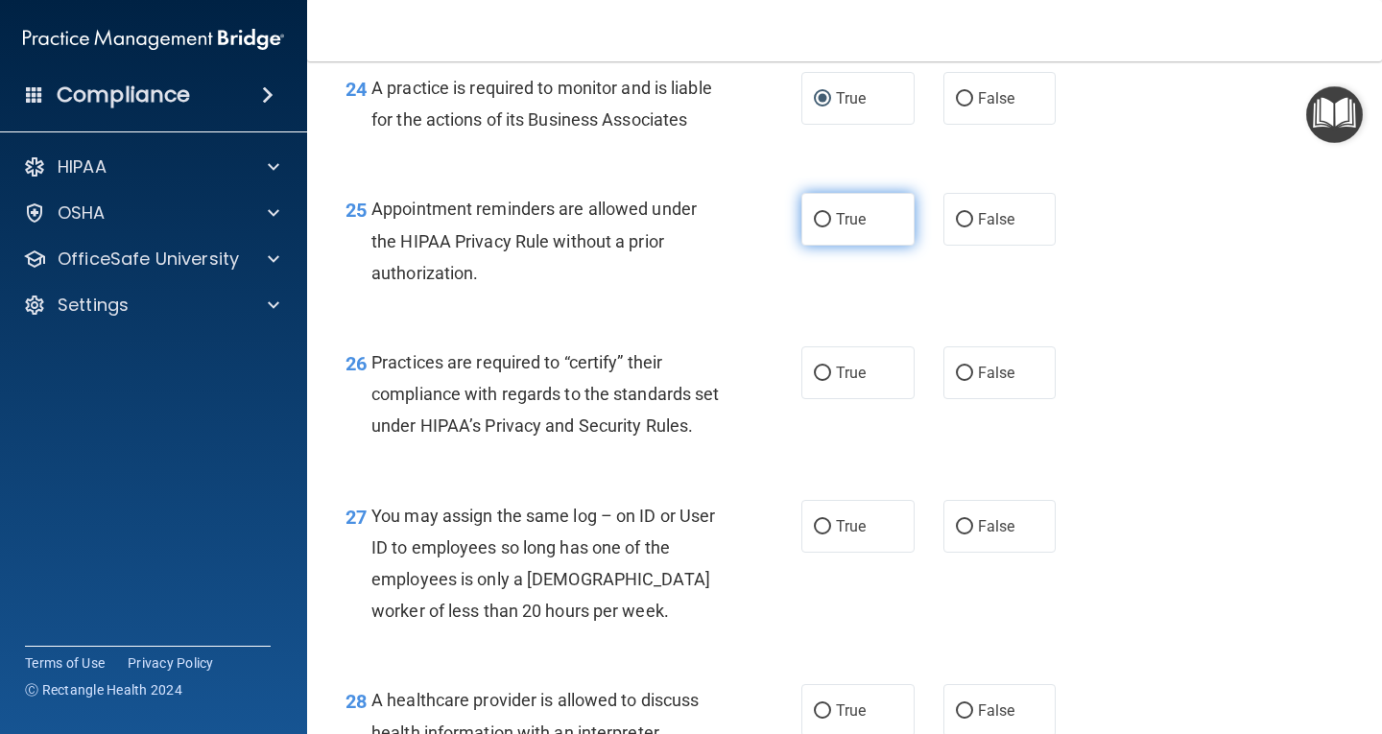
click at [816, 228] on input "True" at bounding box center [822, 220] width 17 height 14
radio input "true"
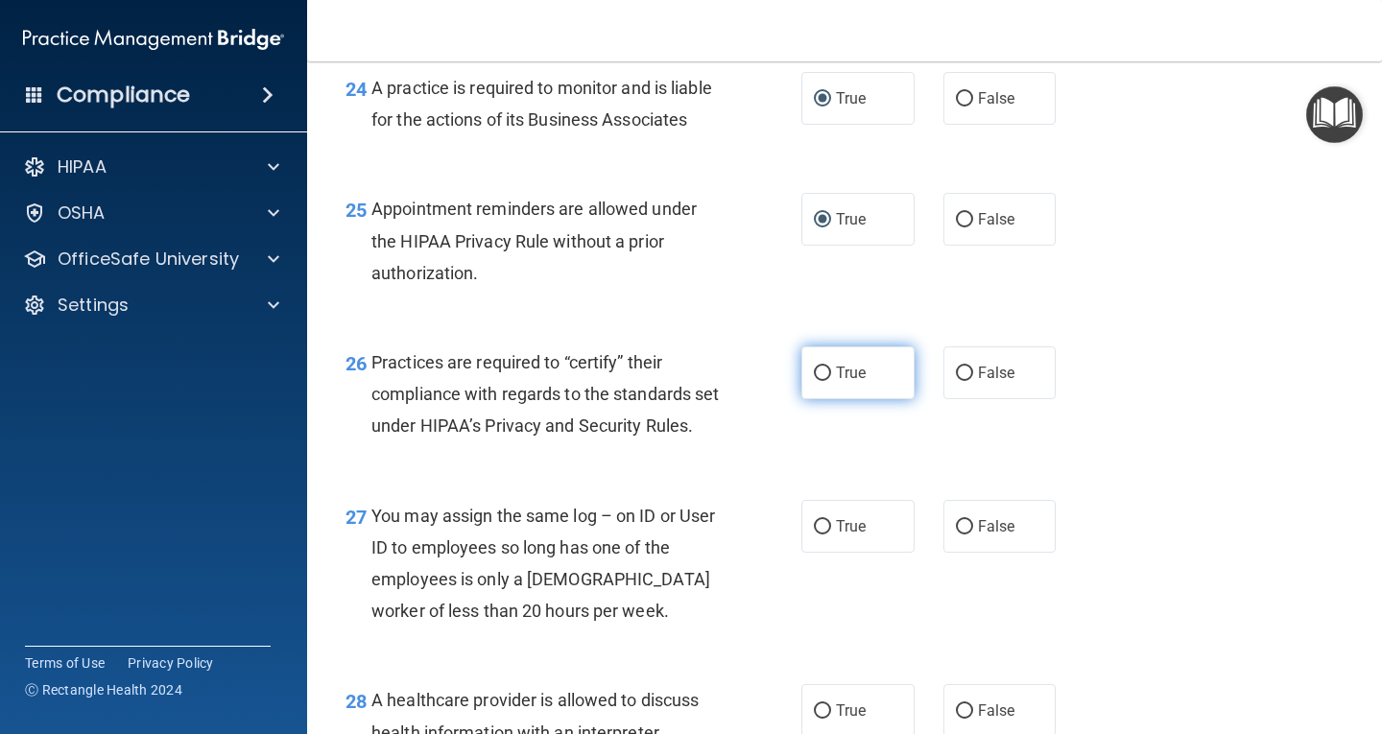
click at [814, 381] on input "True" at bounding box center [822, 374] width 17 height 14
radio input "true"
click at [816, 553] on label "True" at bounding box center [858, 526] width 113 height 53
click at [816, 535] on input "True" at bounding box center [822, 527] width 17 height 14
radio input "true"
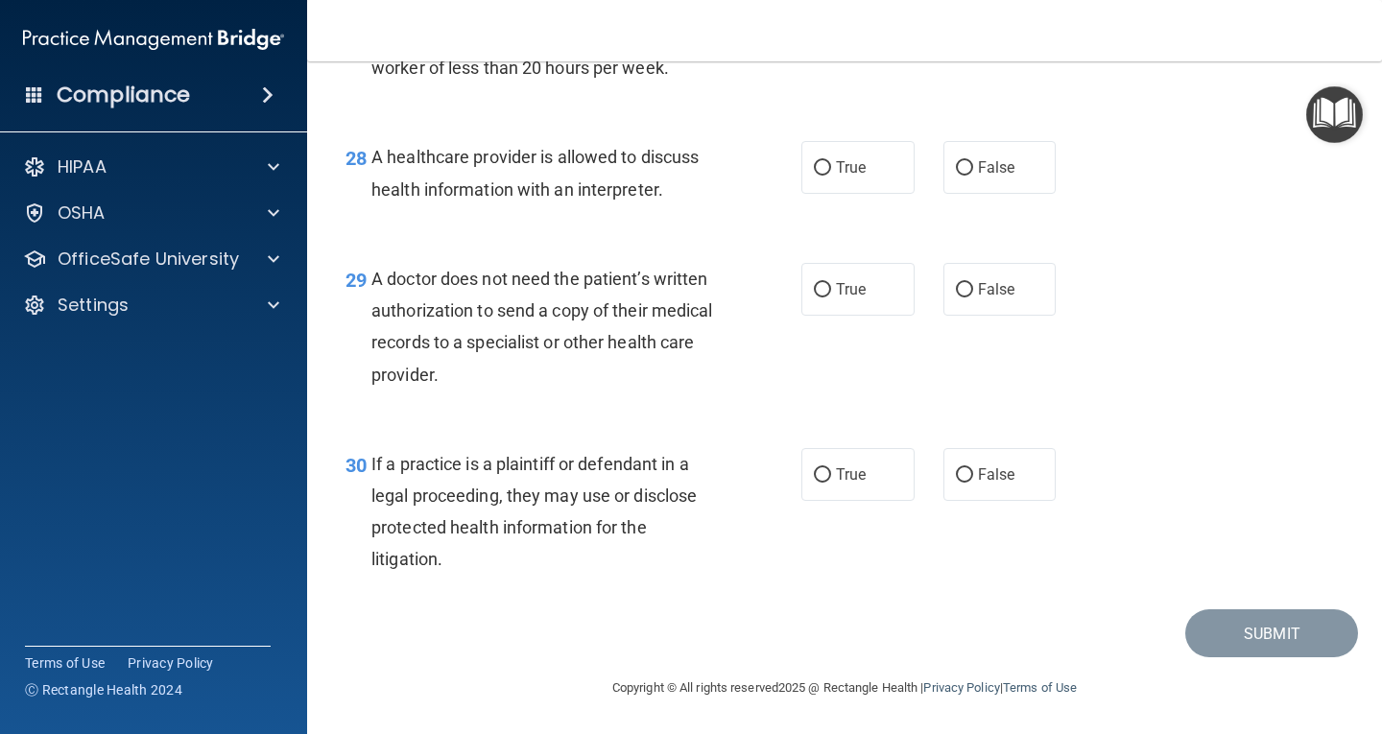
scroll to position [4883, 0]
click at [814, 161] on input "True" at bounding box center [822, 168] width 17 height 14
radio input "true"
click at [814, 286] on input "True" at bounding box center [822, 290] width 17 height 14
radio input "true"
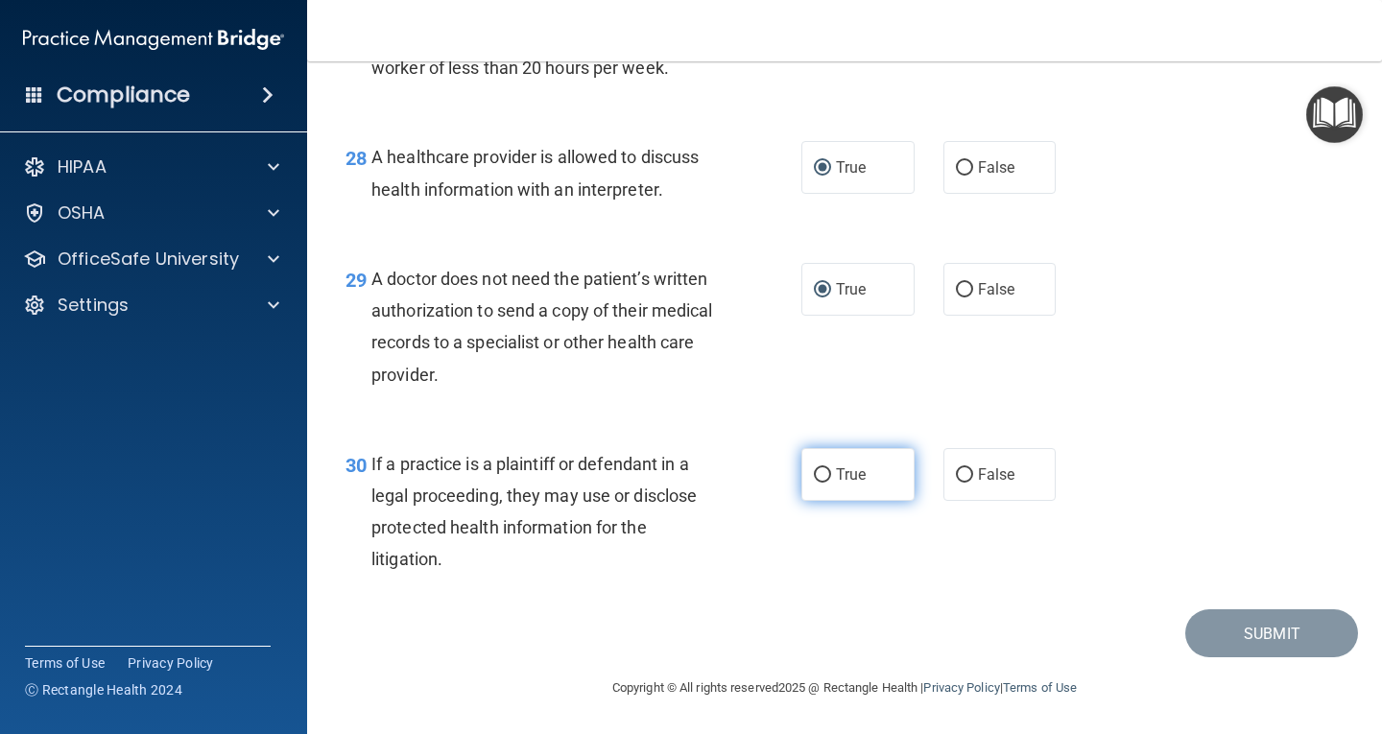
click at [814, 468] on input "True" at bounding box center [822, 475] width 17 height 14
radio input "true"
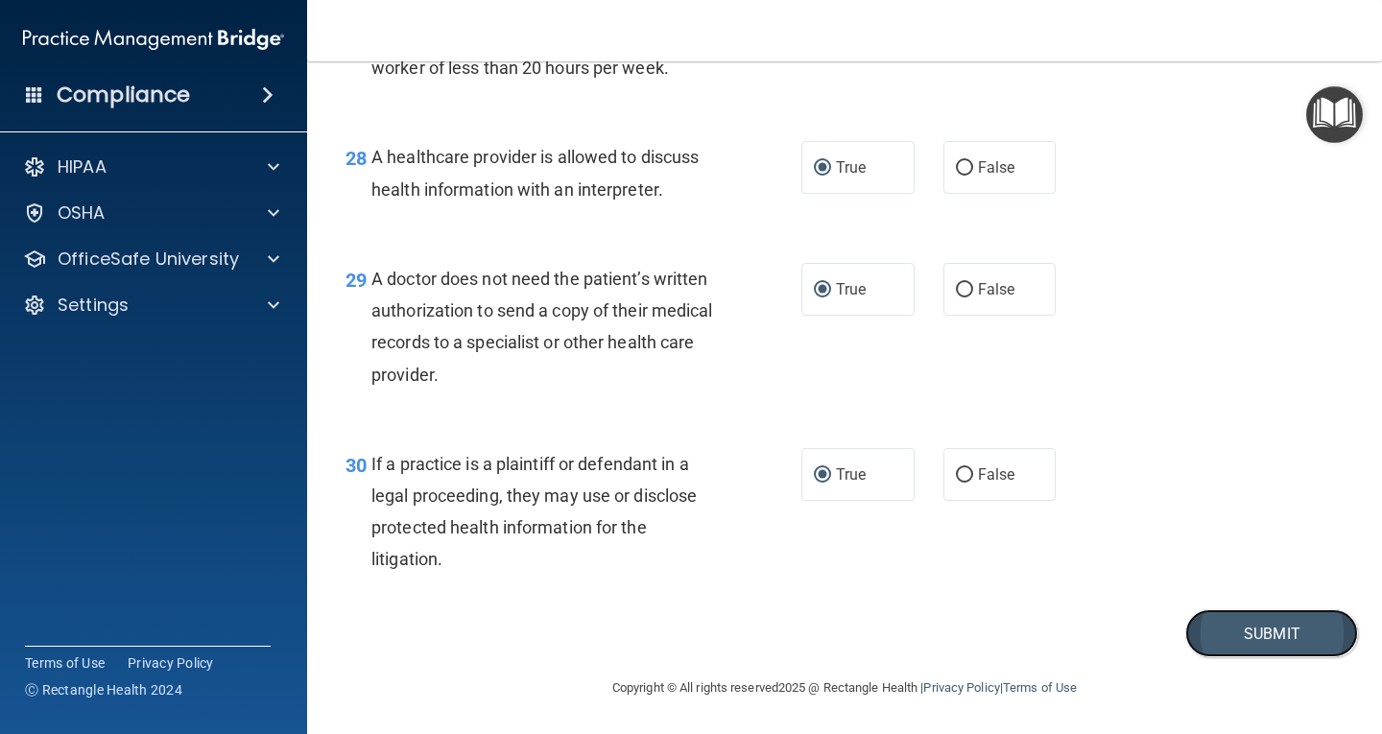
click at [1216, 620] on button "Submit" at bounding box center [1272, 634] width 173 height 49
click at [1277, 645] on button "Submit" at bounding box center [1272, 634] width 173 height 49
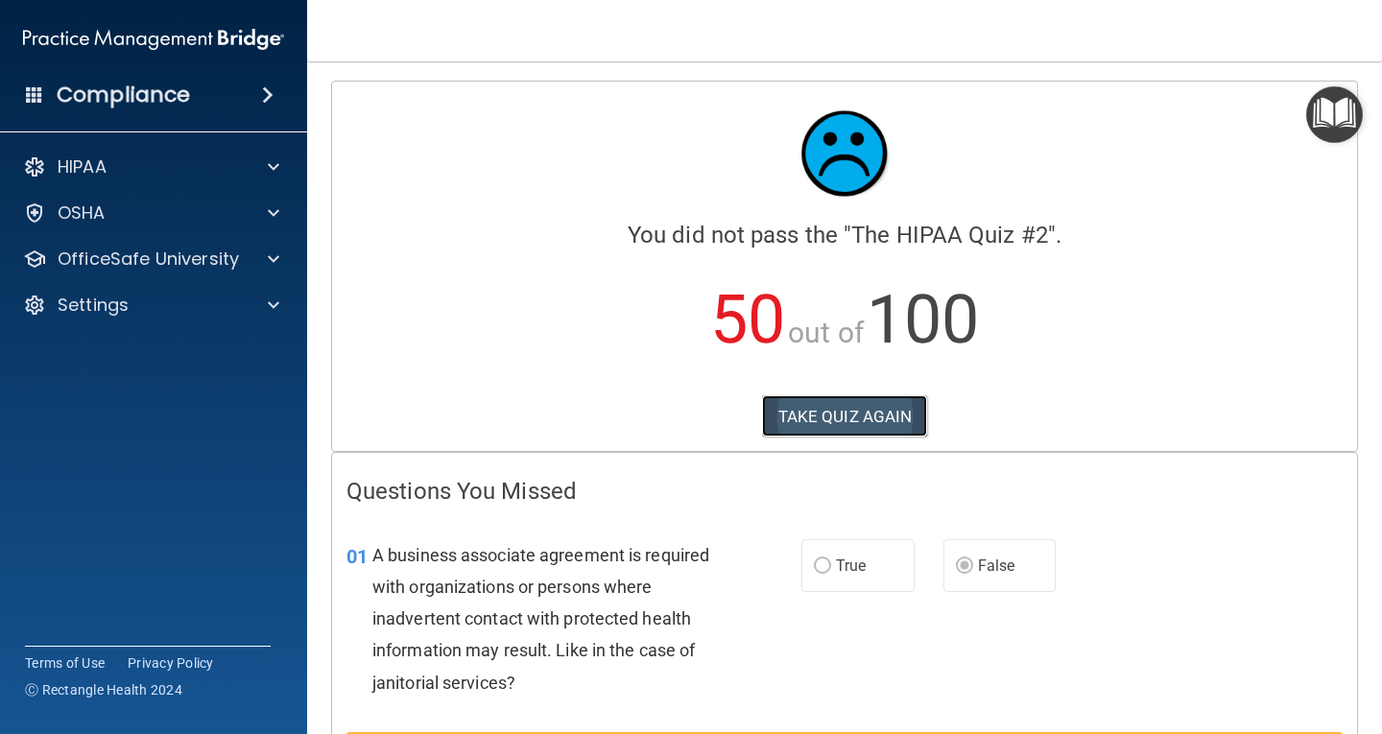
click at [880, 422] on button "TAKE QUIZ AGAIN" at bounding box center [845, 416] width 166 height 42
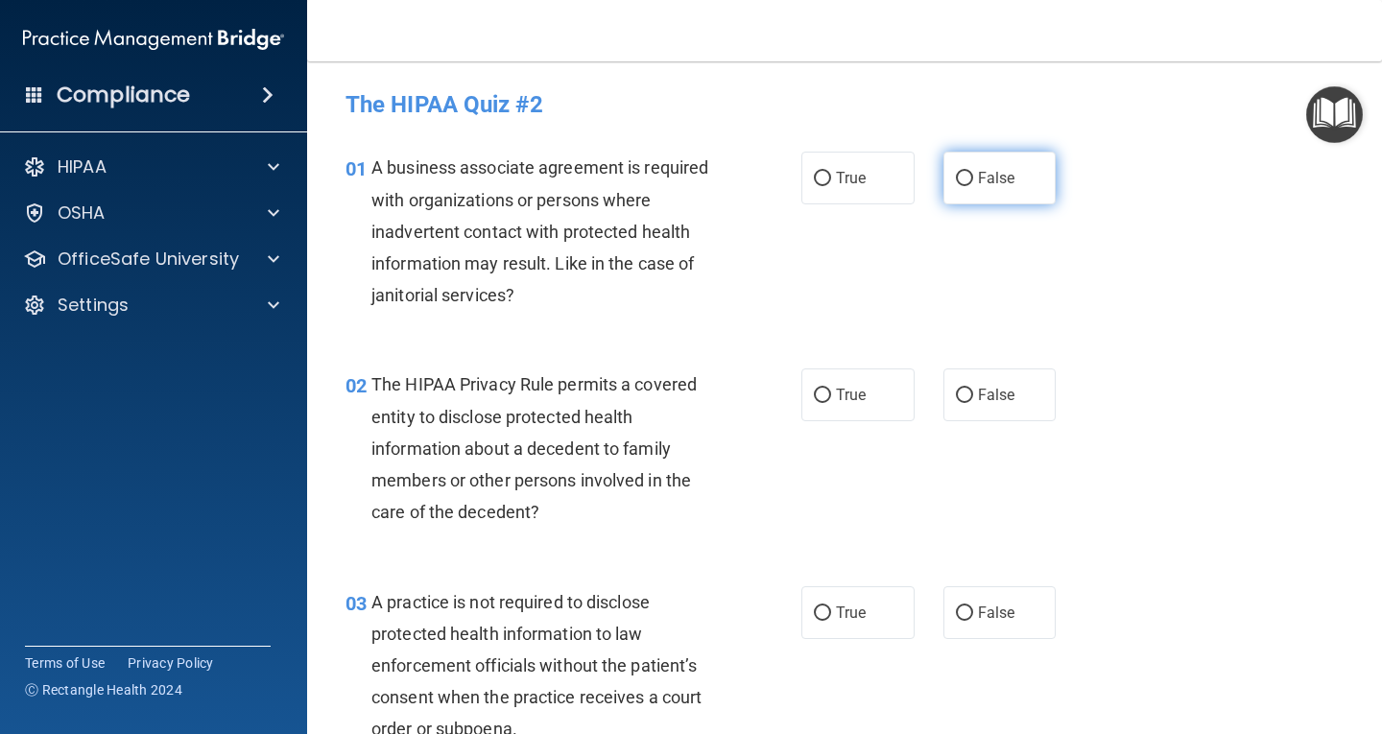
click at [963, 168] on label "False" at bounding box center [1000, 178] width 113 height 53
click at [963, 172] on input "False" at bounding box center [964, 179] width 17 height 14
radio input "true"
click at [816, 394] on input "True" at bounding box center [822, 396] width 17 height 14
radio input "true"
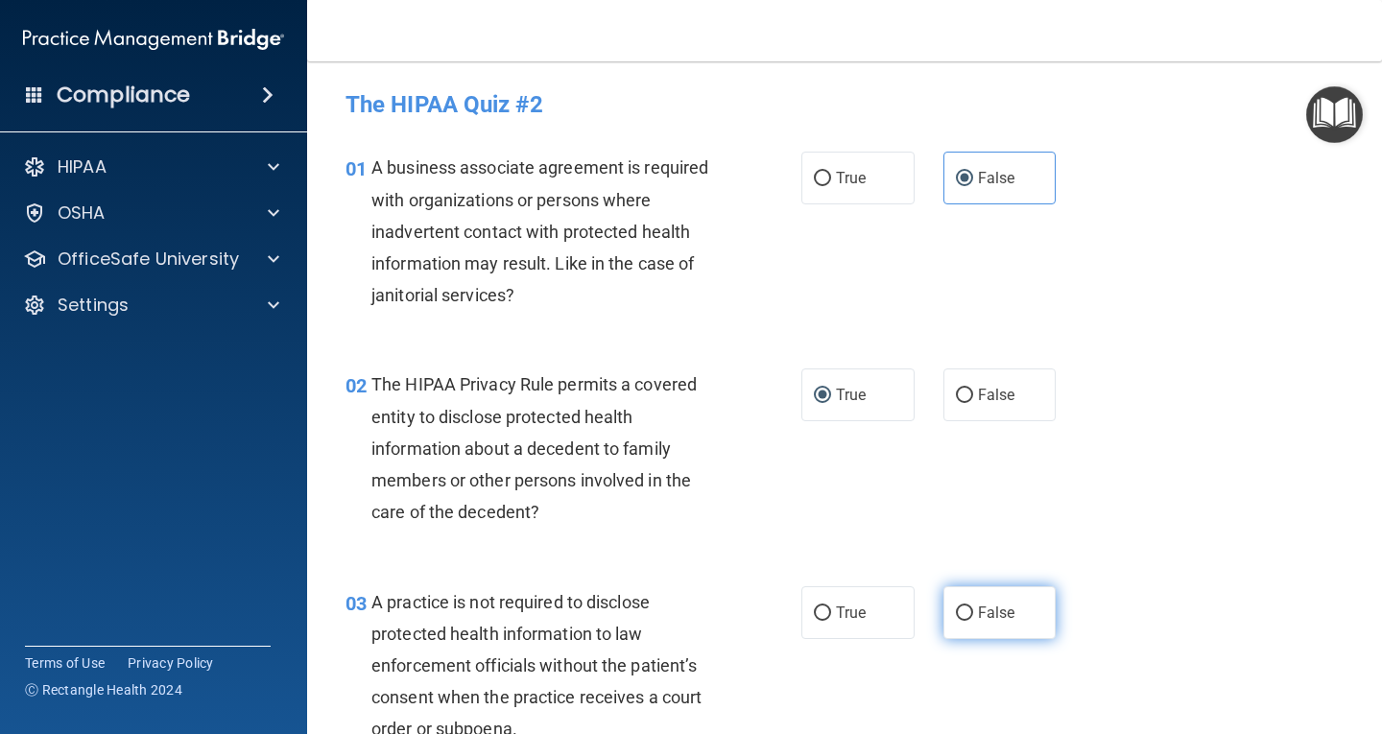
click at [963, 616] on input "False" at bounding box center [964, 614] width 17 height 14
radio input "true"
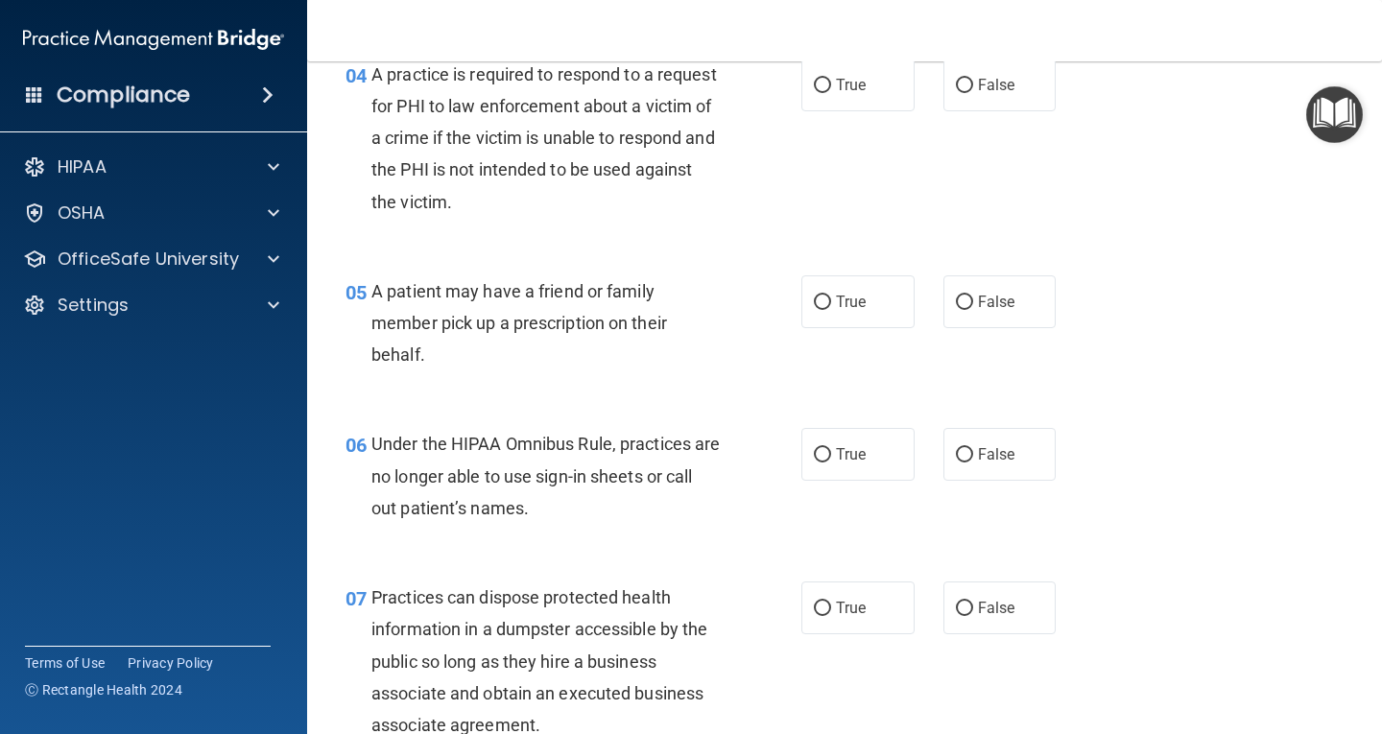
scroll to position [755, 0]
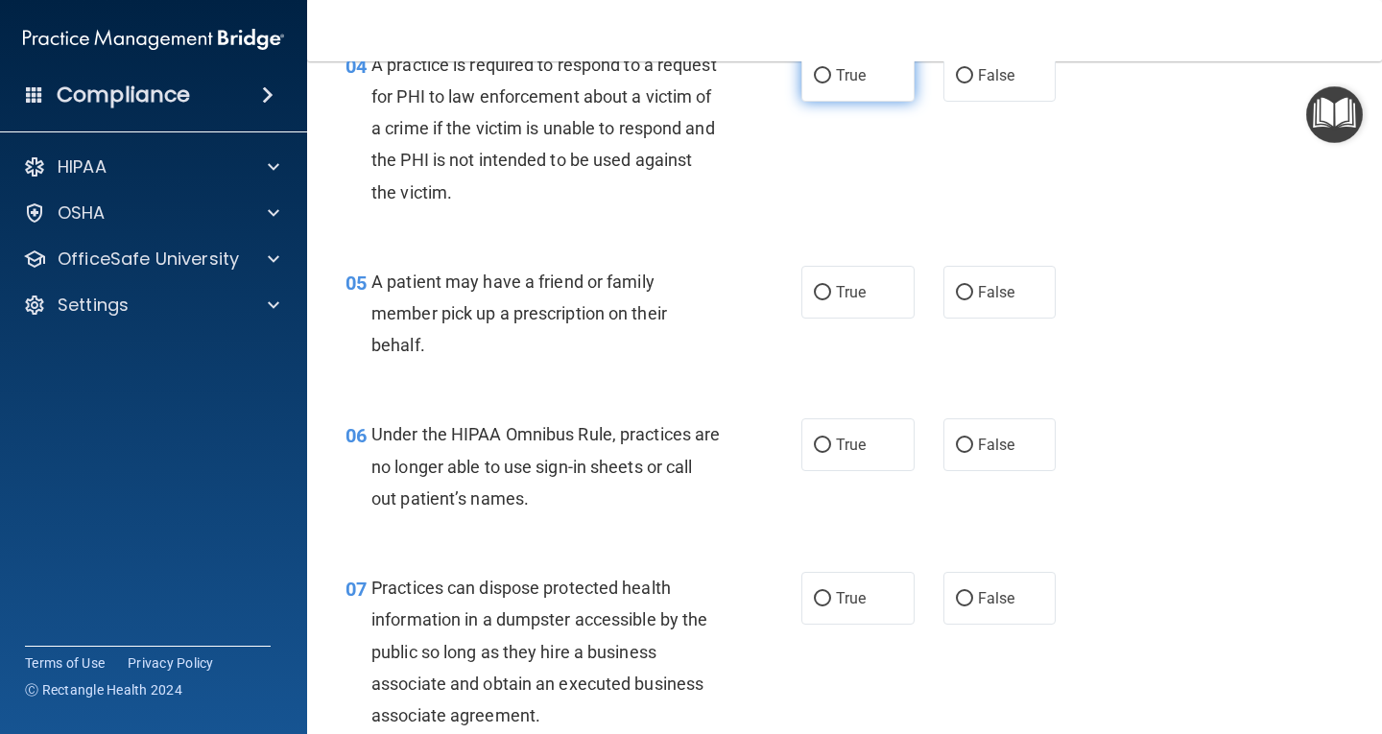
click at [814, 69] on input "True" at bounding box center [822, 76] width 17 height 14
radio input "true"
click at [810, 303] on label "True" at bounding box center [858, 292] width 113 height 53
click at [814, 300] on input "True" at bounding box center [822, 293] width 17 height 14
radio input "true"
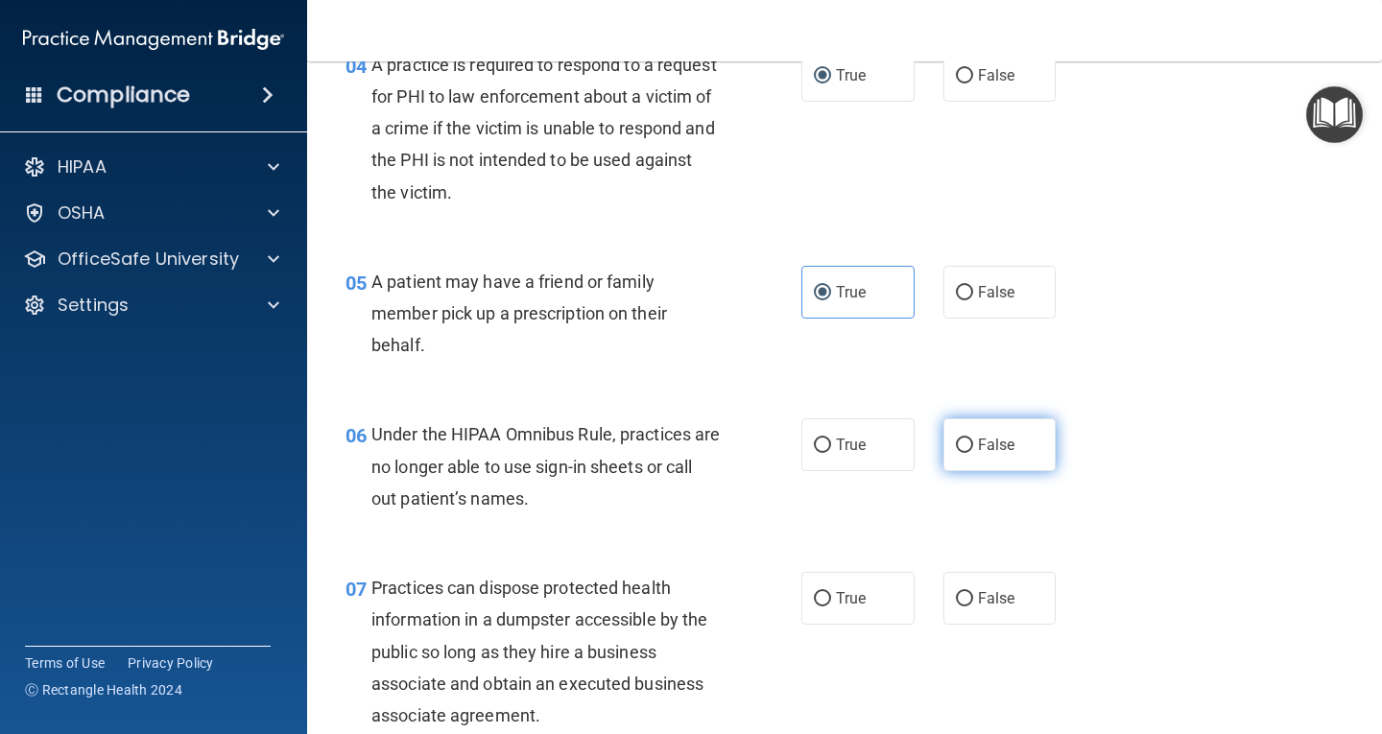
click at [957, 449] on input "False" at bounding box center [964, 446] width 17 height 14
radio input "true"
click at [957, 592] on input "False" at bounding box center [964, 599] width 17 height 14
radio input "true"
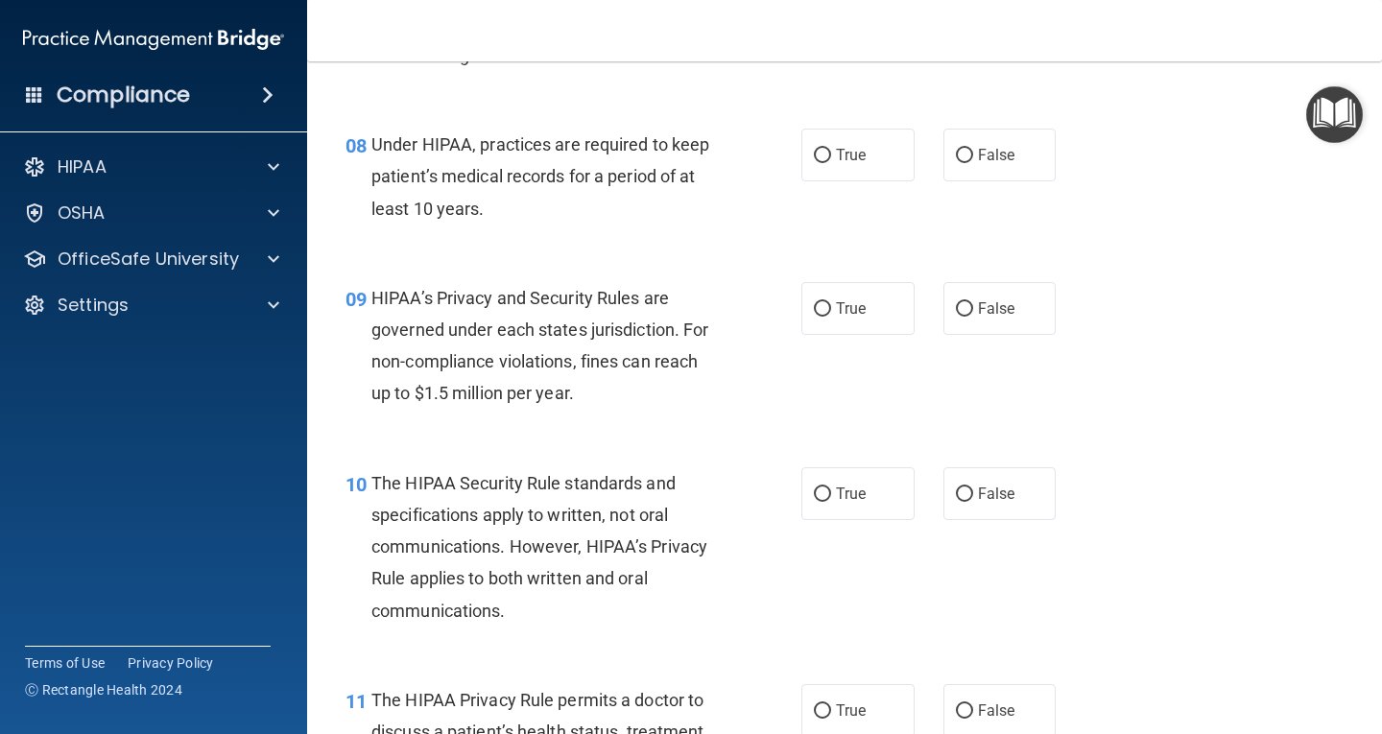
scroll to position [1407, 0]
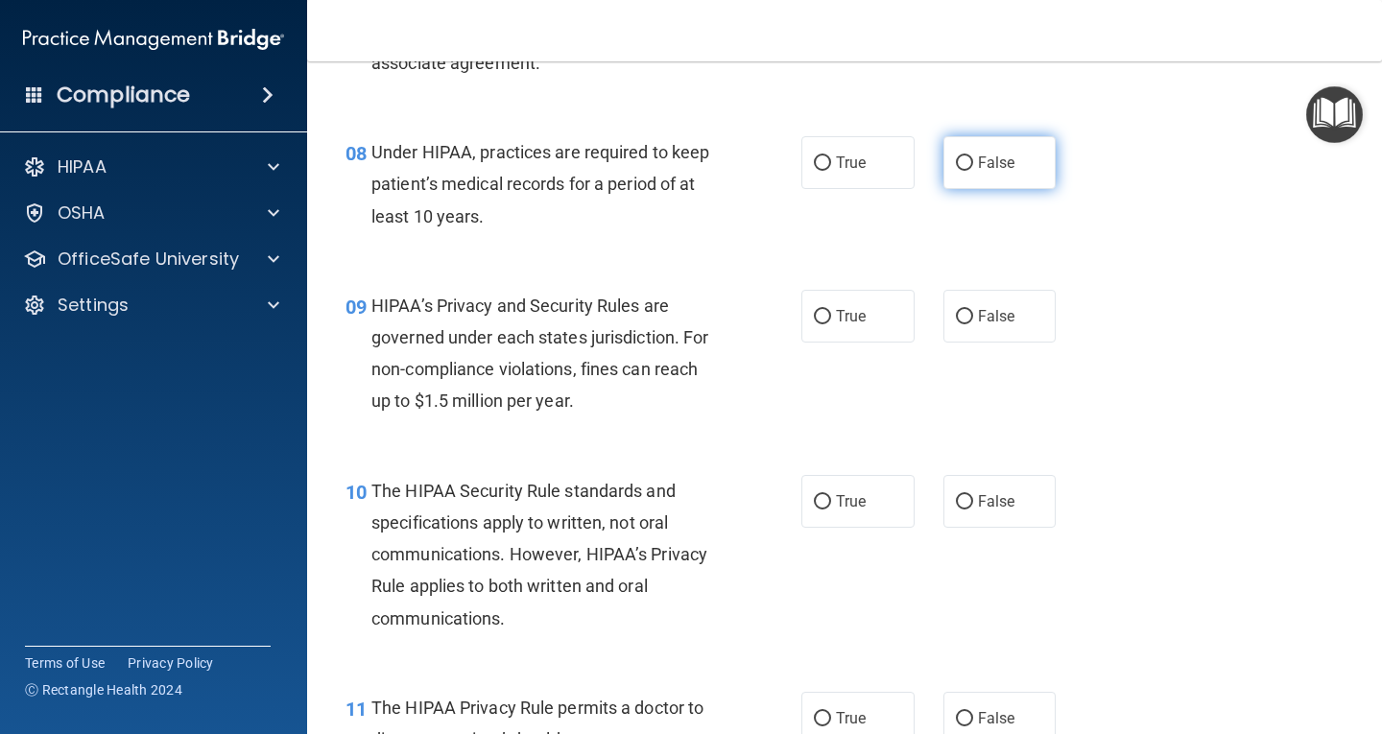
click at [969, 164] on label "False" at bounding box center [1000, 162] width 113 height 53
click at [969, 164] on input "False" at bounding box center [964, 163] width 17 height 14
radio input "true"
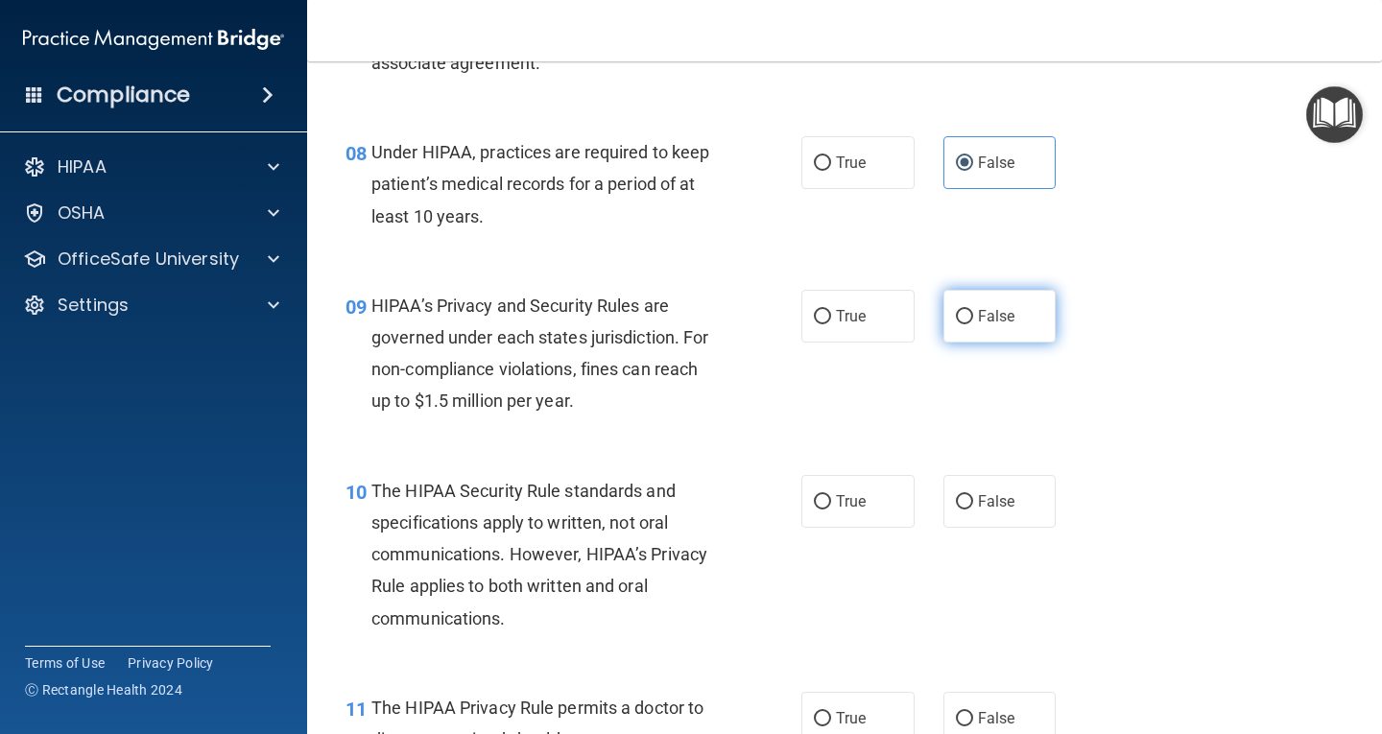
click at [974, 302] on label "False" at bounding box center [1000, 316] width 113 height 53
click at [973, 310] on input "False" at bounding box center [964, 317] width 17 height 14
radio input "true"
click at [825, 512] on label "True" at bounding box center [858, 501] width 113 height 53
click at [825, 510] on input "True" at bounding box center [822, 502] width 17 height 14
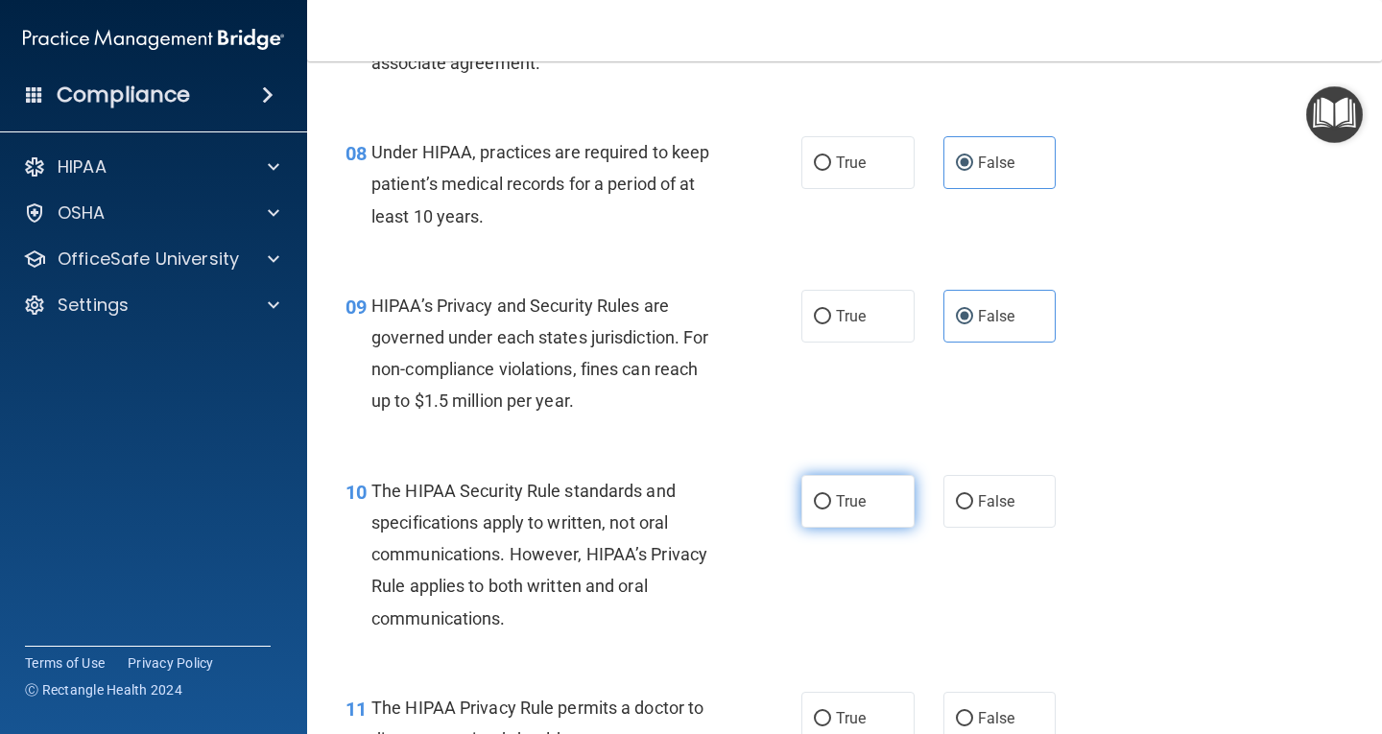
radio input "true"
click at [961, 719] on input "False" at bounding box center [964, 719] width 17 height 14
radio input "true"
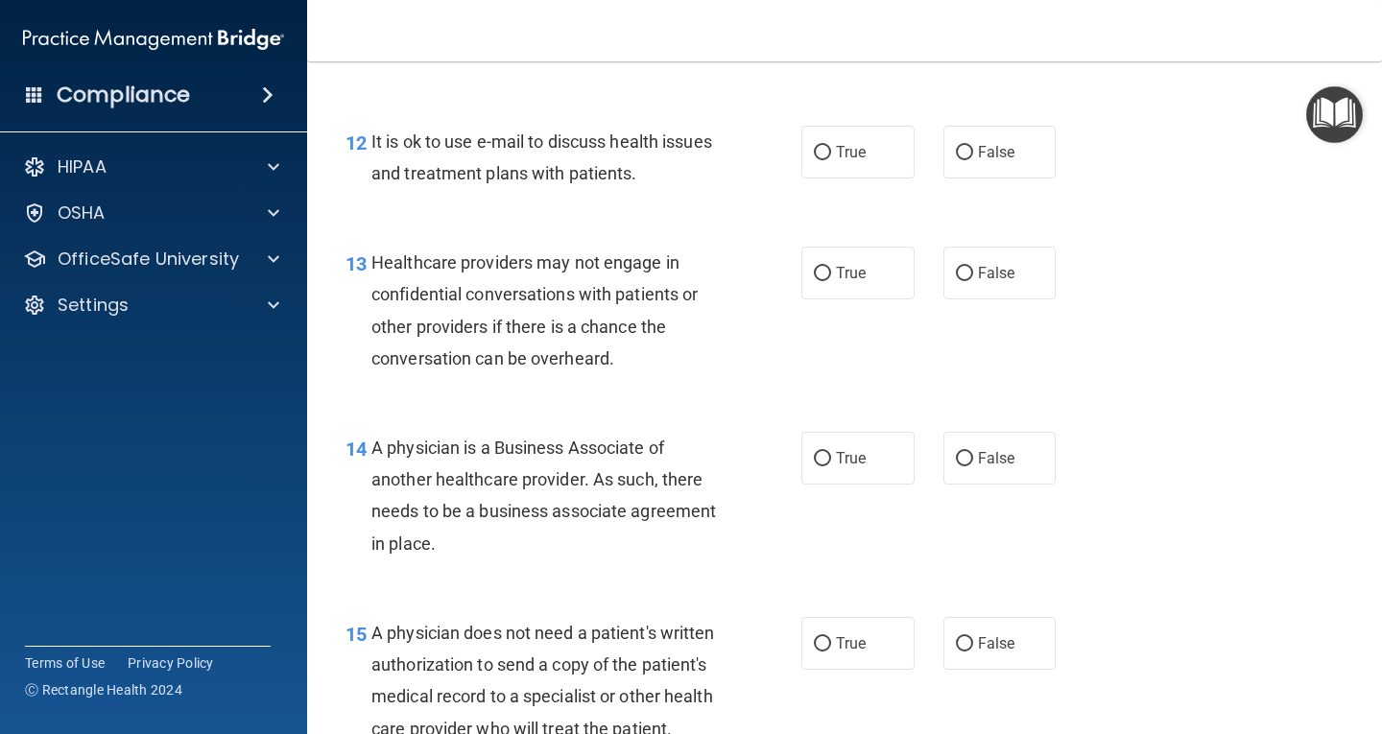
scroll to position [2148, 0]
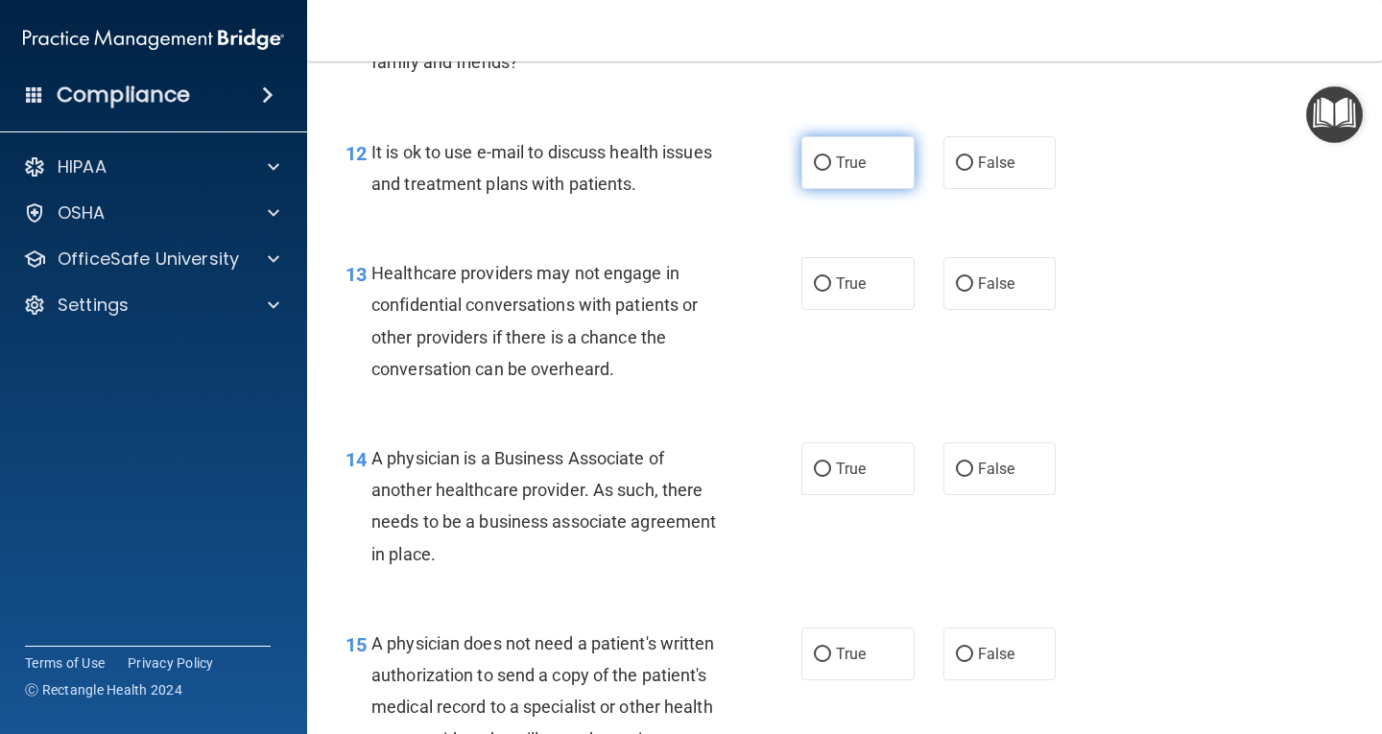
click at [822, 160] on input "True" at bounding box center [822, 163] width 17 height 14
radio input "true"
click at [956, 284] on input "False" at bounding box center [964, 284] width 17 height 14
radio input "true"
click at [958, 468] on input "False" at bounding box center [964, 470] width 17 height 14
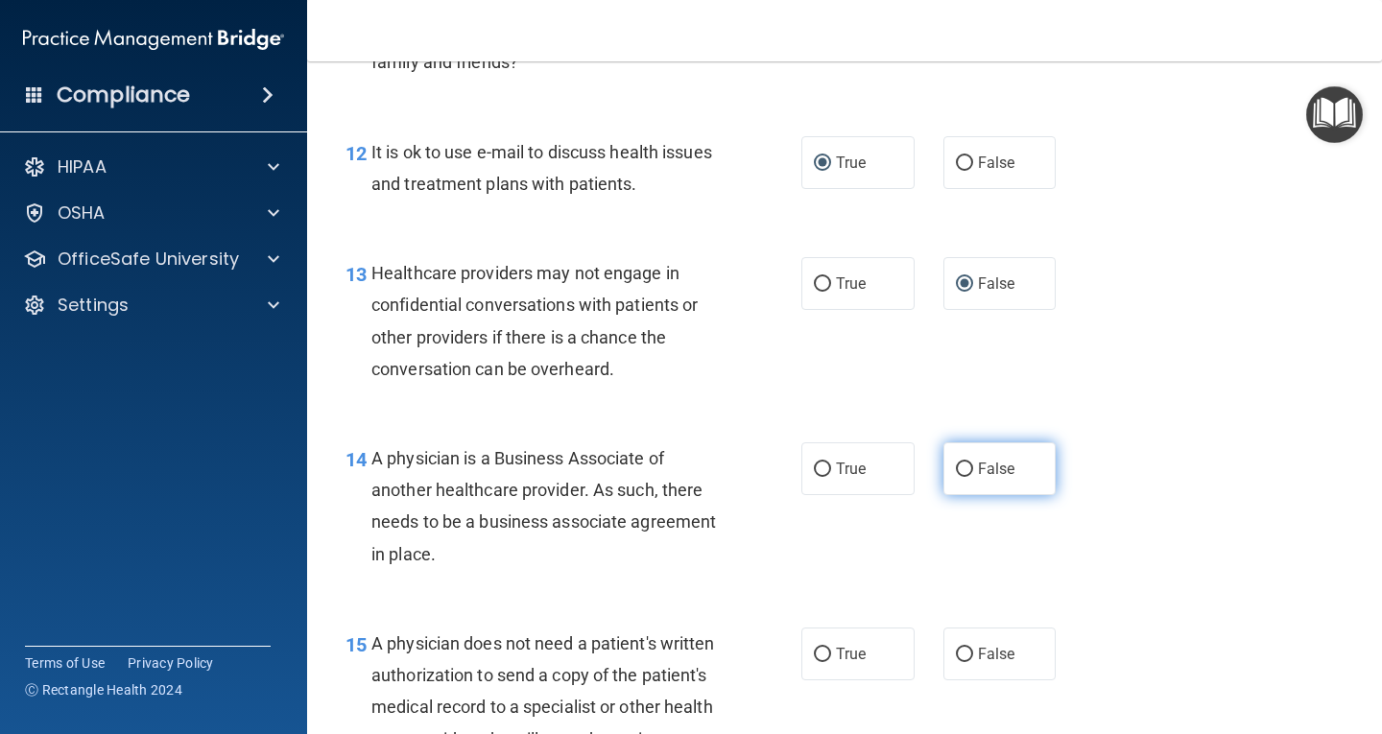
radio input "true"
click at [814, 648] on input "True" at bounding box center [822, 655] width 17 height 14
radio input "true"
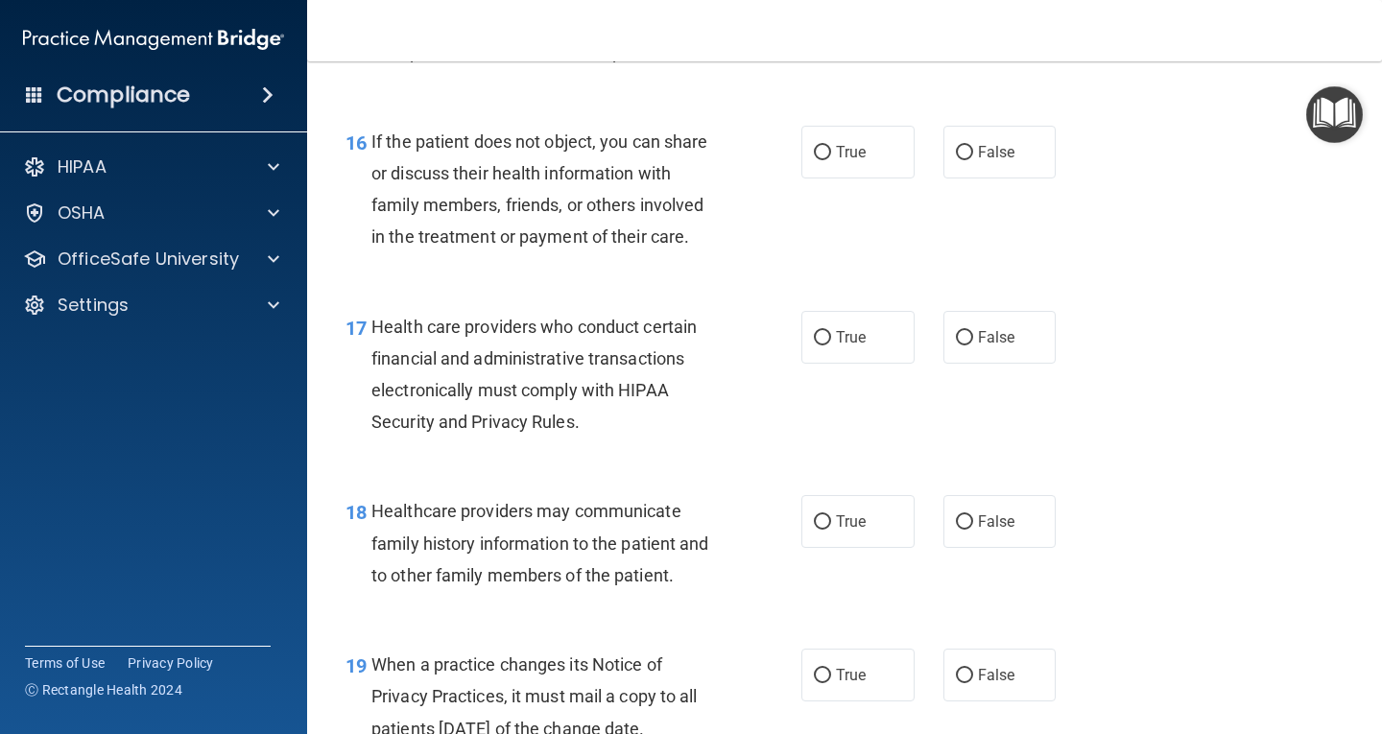
scroll to position [2840, 0]
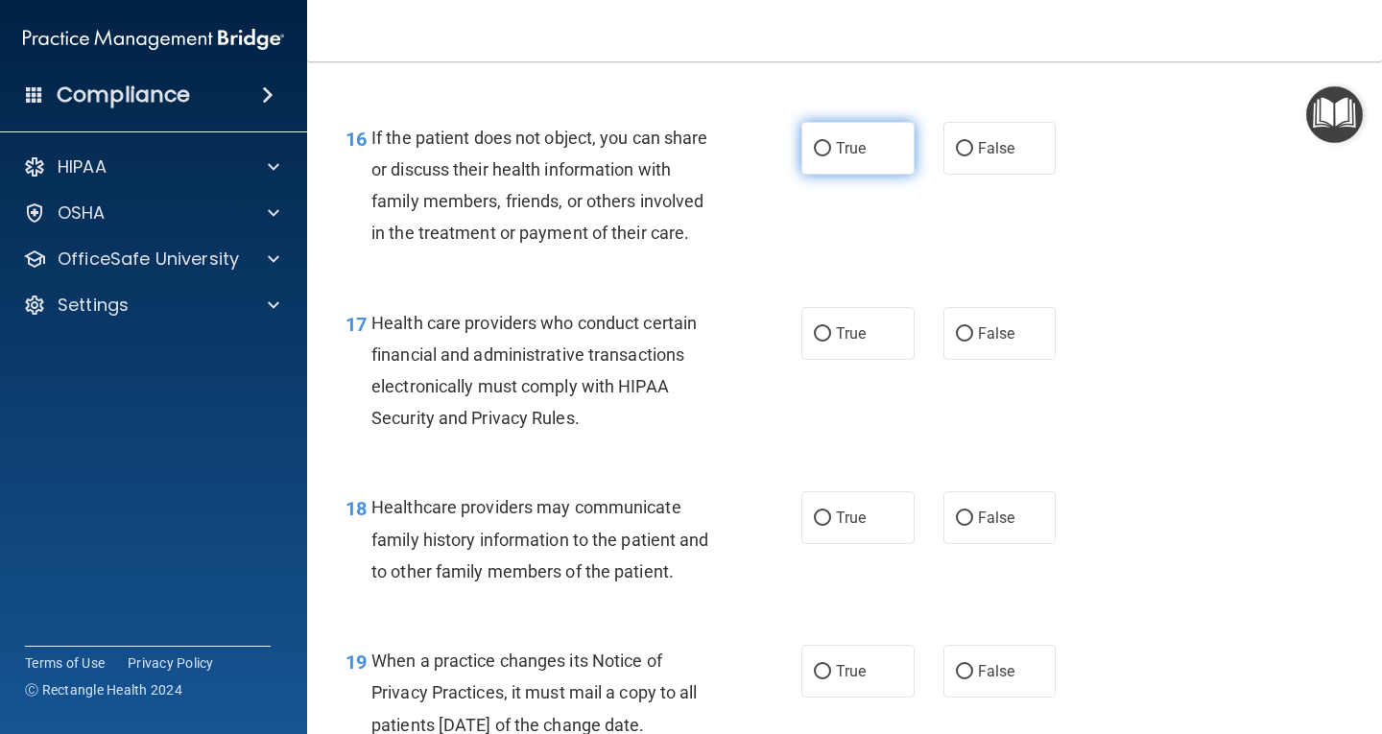
click at [814, 156] on input "True" at bounding box center [822, 149] width 17 height 14
radio input "true"
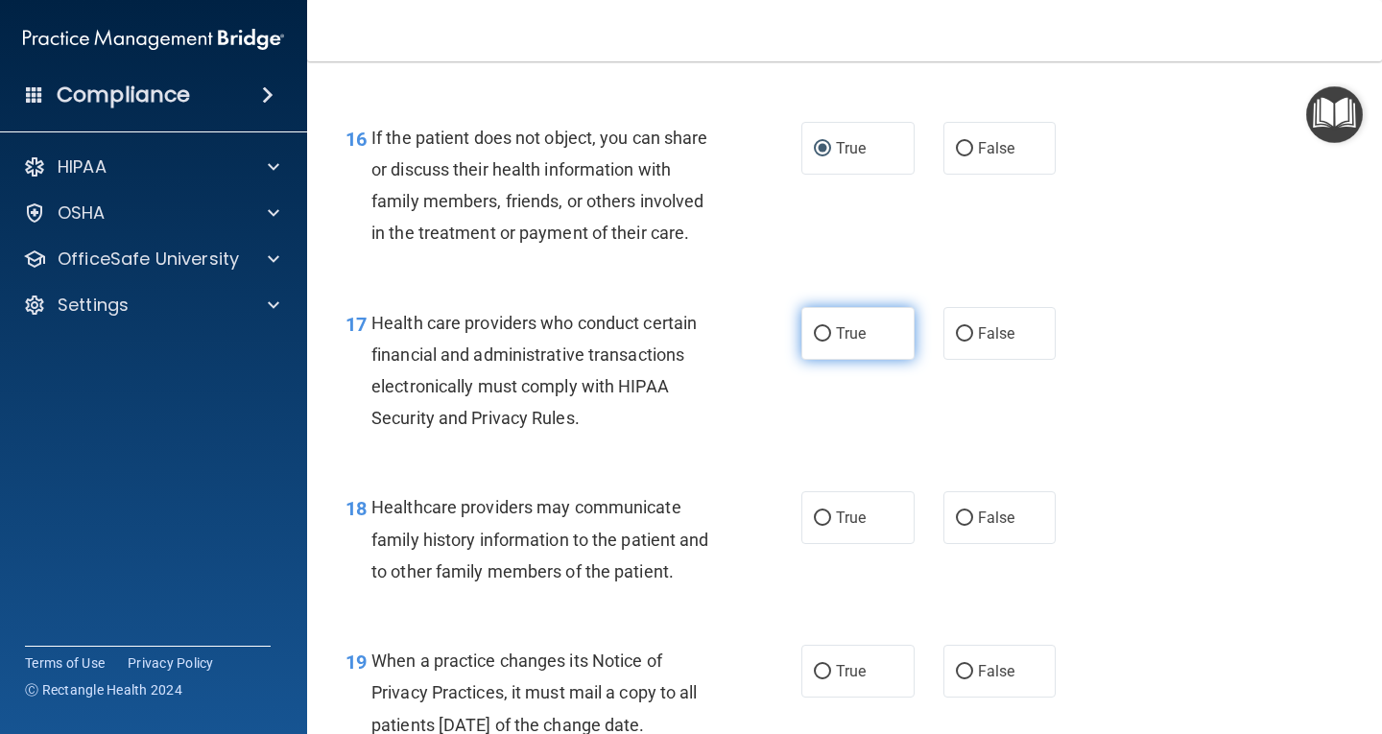
click at [847, 343] on span "True" at bounding box center [851, 333] width 30 height 18
click at [831, 342] on input "True" at bounding box center [822, 334] width 17 height 14
radio input "true"
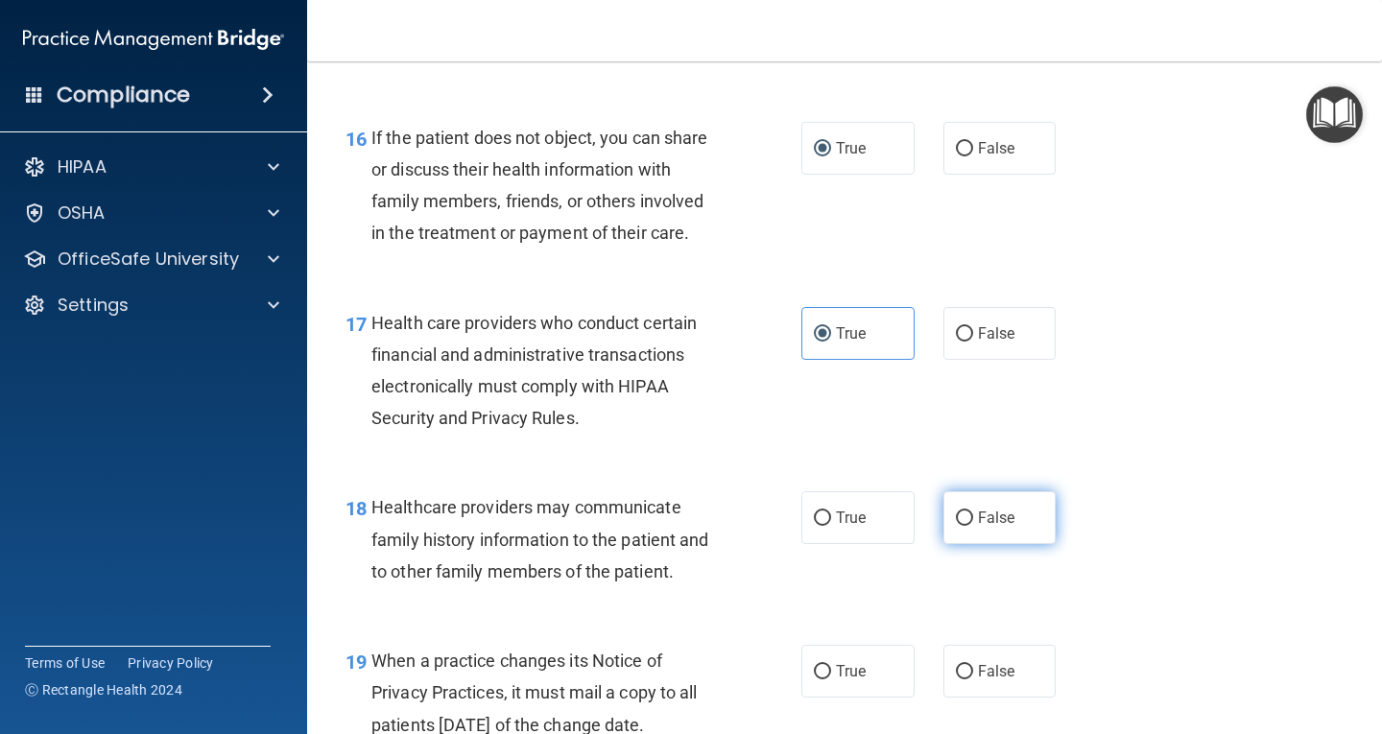
click at [978, 527] on span "False" at bounding box center [996, 518] width 37 height 18
click at [969, 526] on input "False" at bounding box center [964, 519] width 17 height 14
radio input "true"
click at [956, 680] on input "False" at bounding box center [964, 672] width 17 height 14
radio input "true"
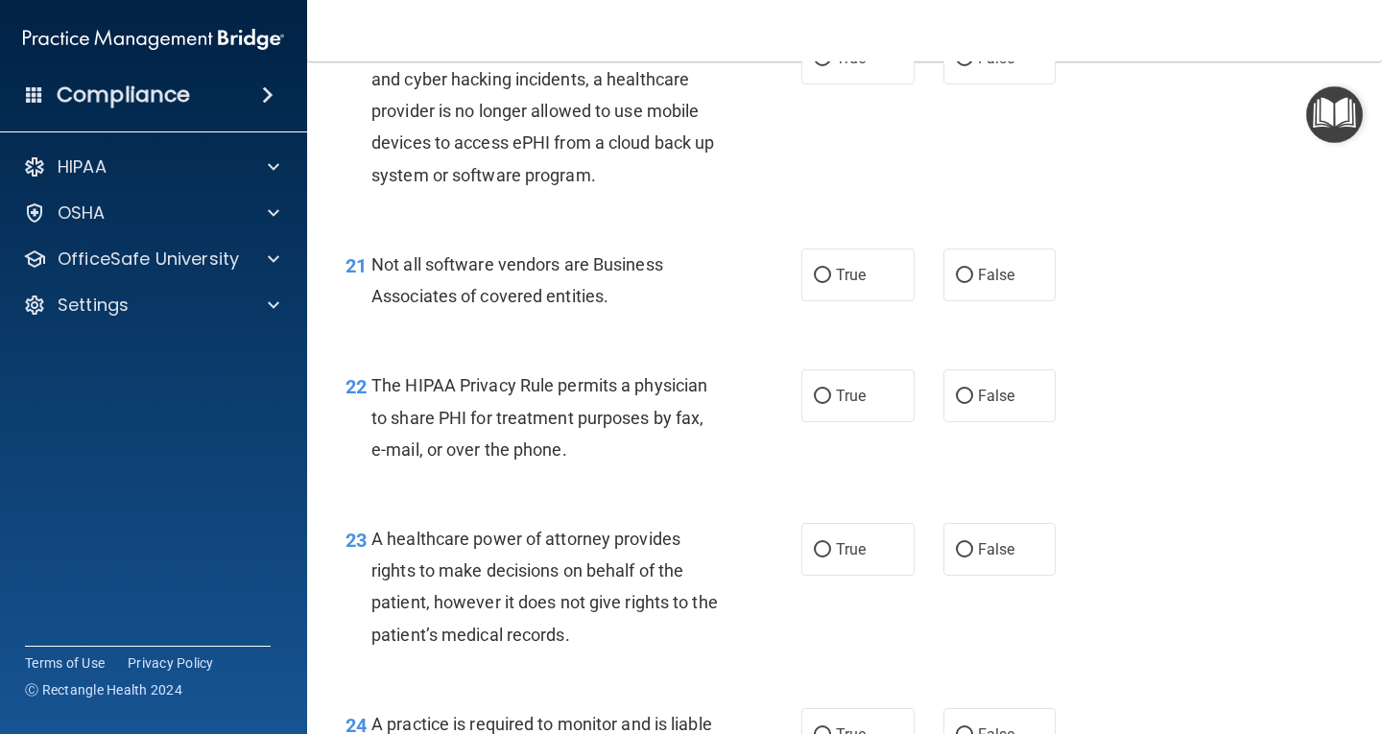
scroll to position [3607, 0]
click at [959, 65] on input "False" at bounding box center [964, 58] width 17 height 14
radio input "true"
click at [825, 300] on label "True" at bounding box center [858, 274] width 113 height 53
click at [825, 282] on input "True" at bounding box center [822, 275] width 17 height 14
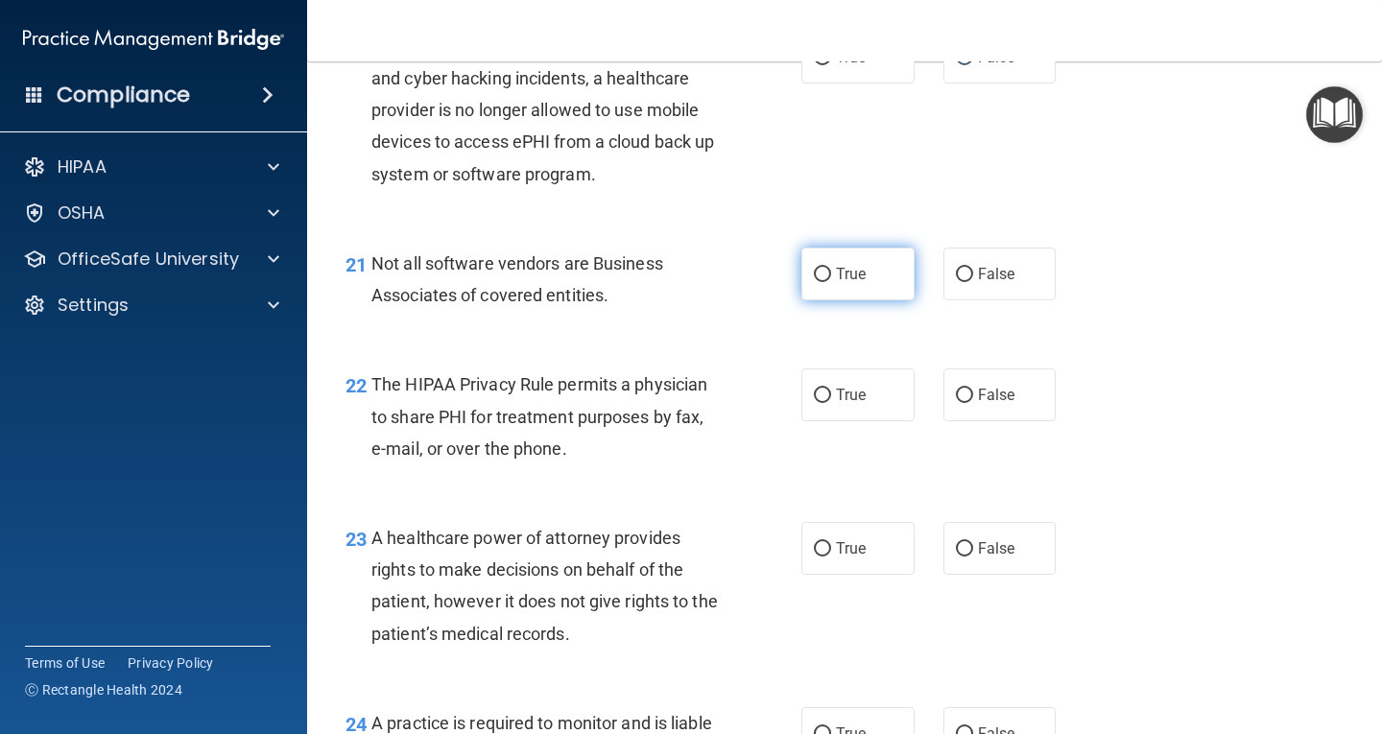
radio input "true"
click at [814, 403] on input "True" at bounding box center [822, 396] width 17 height 14
radio input "true"
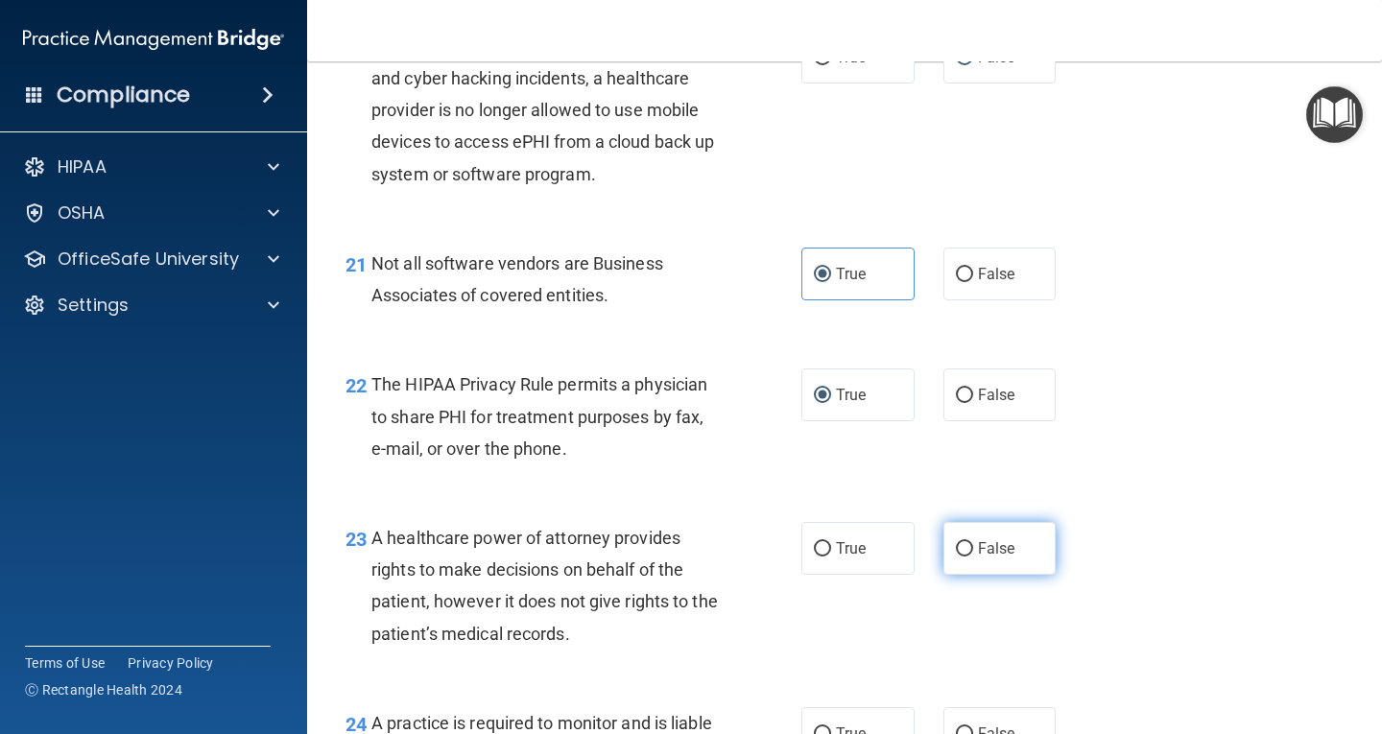
click at [968, 575] on label "False" at bounding box center [1000, 548] width 113 height 53
click at [968, 557] on input "False" at bounding box center [964, 549] width 17 height 14
radio input "true"
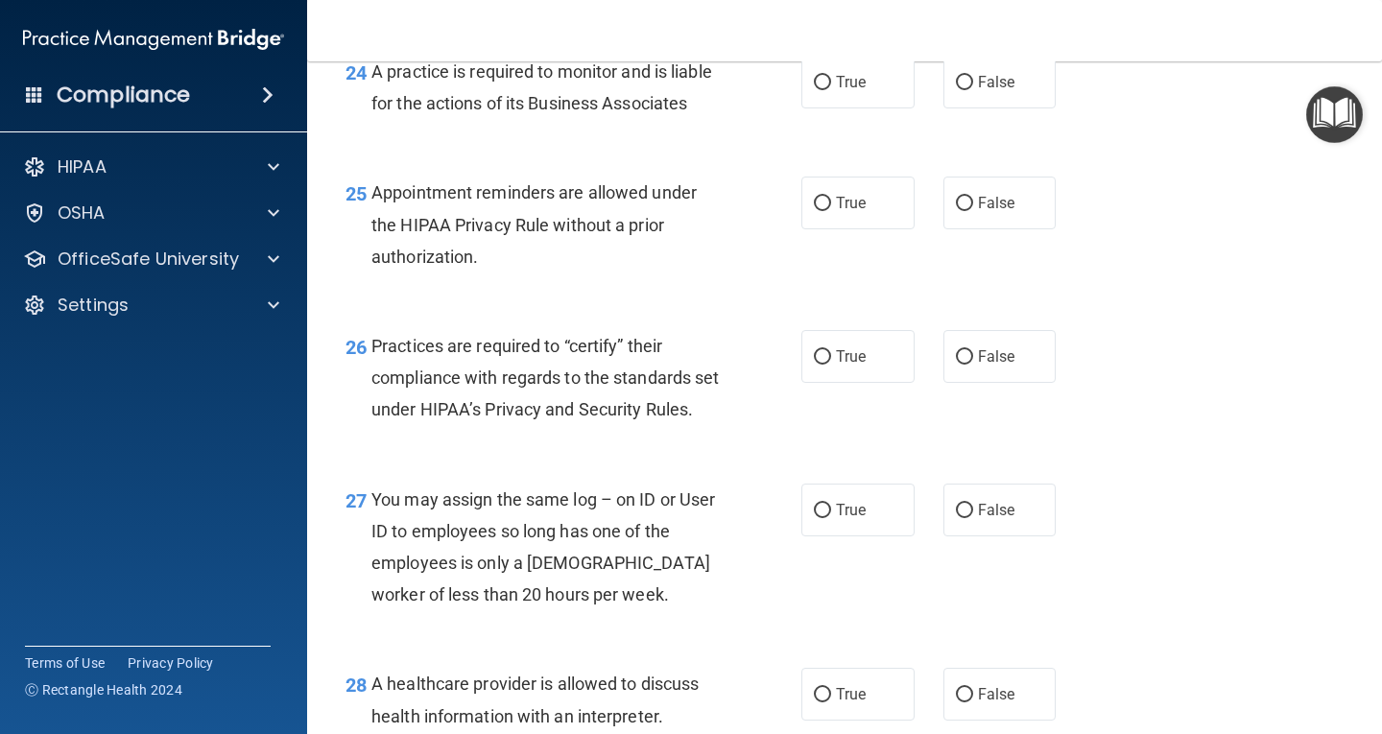
scroll to position [4260, 0]
click at [947, 108] on label "False" at bounding box center [1000, 81] width 113 height 53
click at [956, 89] on input "False" at bounding box center [964, 82] width 17 height 14
radio input "true"
click at [827, 228] on label "True" at bounding box center [858, 202] width 113 height 53
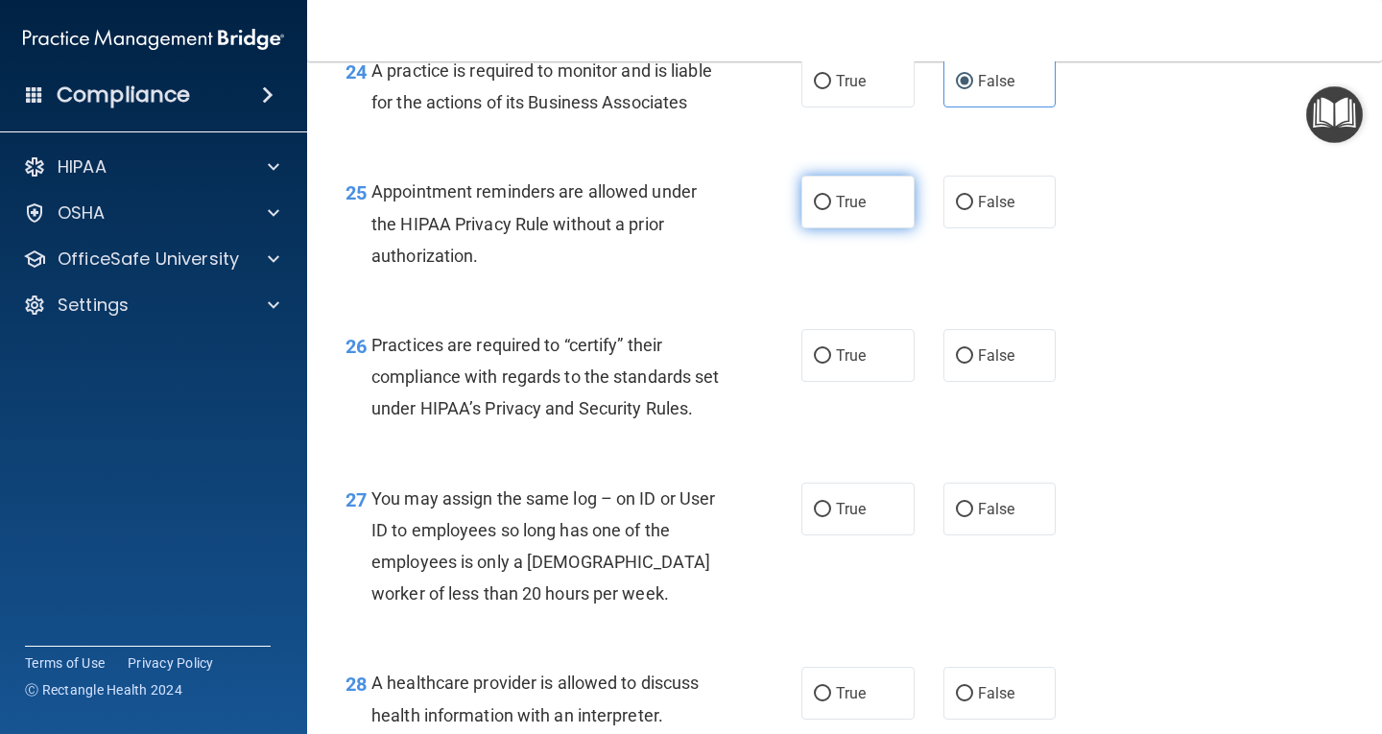
click at [827, 210] on input "True" at bounding box center [822, 203] width 17 height 14
radio input "true"
click at [956, 364] on input "False" at bounding box center [964, 356] width 17 height 14
radio input "true"
click at [965, 536] on label "False" at bounding box center [1000, 509] width 113 height 53
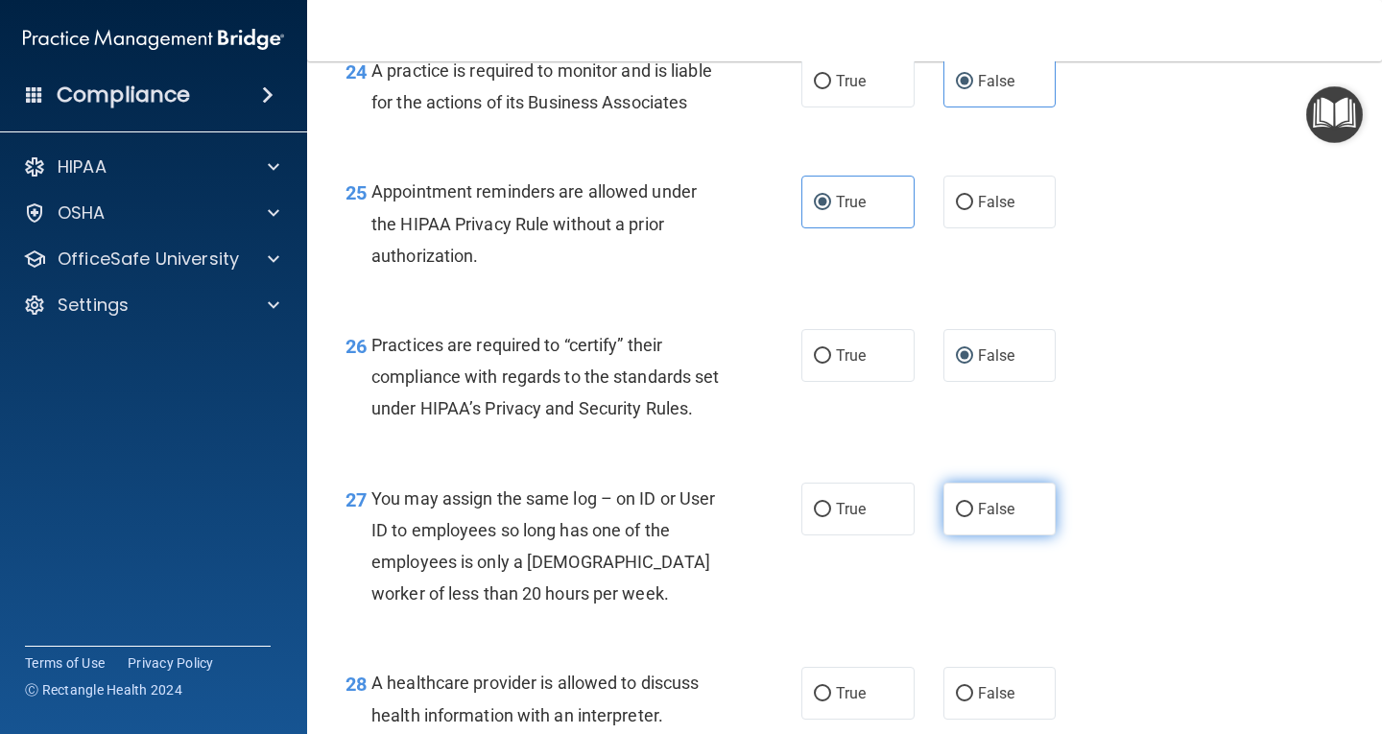
click at [965, 517] on input "False" at bounding box center [964, 510] width 17 height 14
radio input "true"
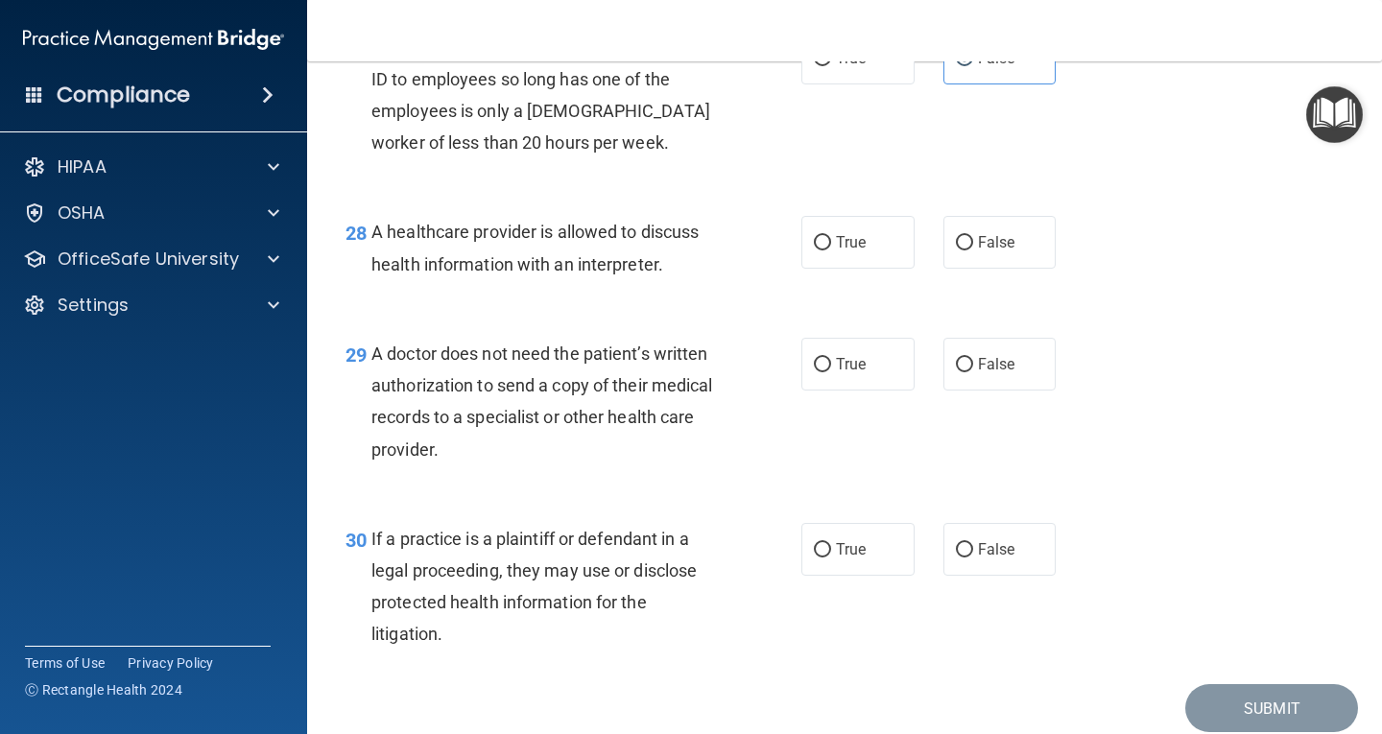
scroll to position [4883, 0]
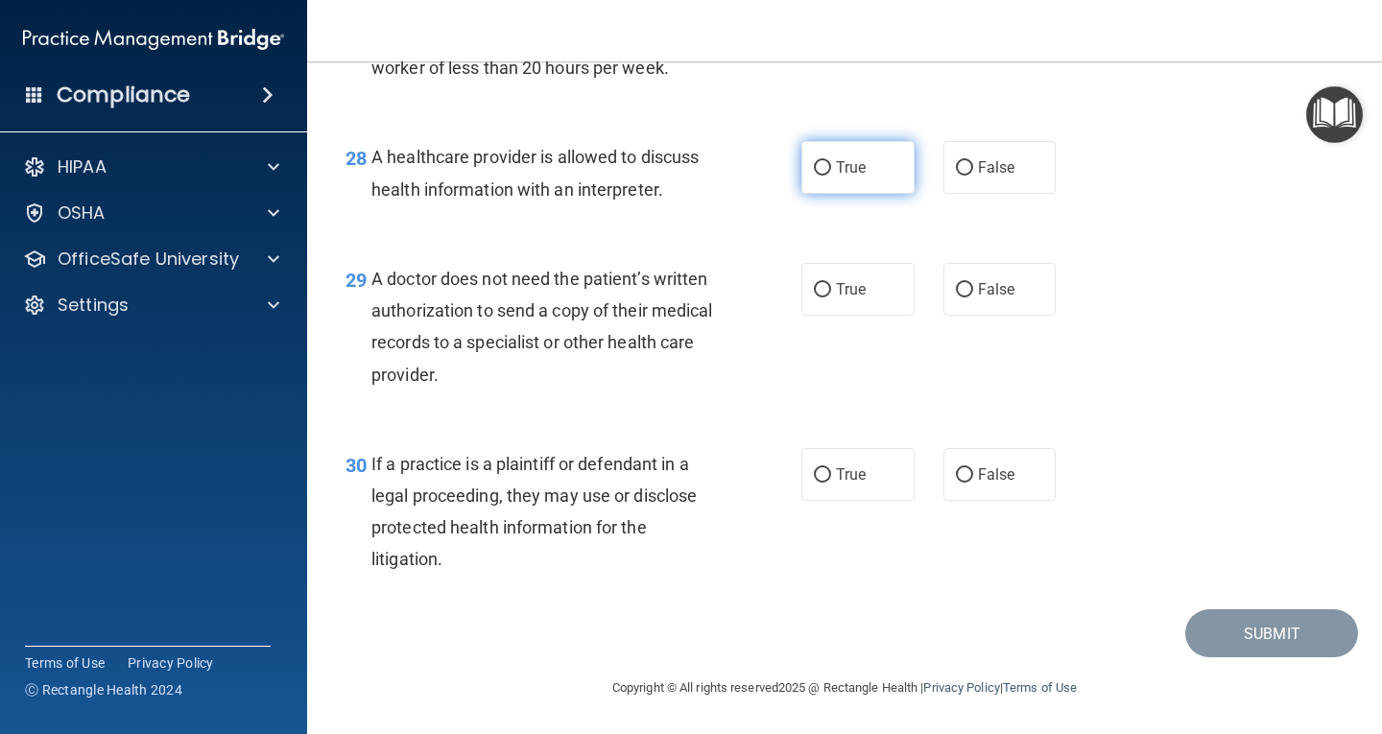
click at [821, 165] on input "True" at bounding box center [822, 168] width 17 height 14
radio input "true"
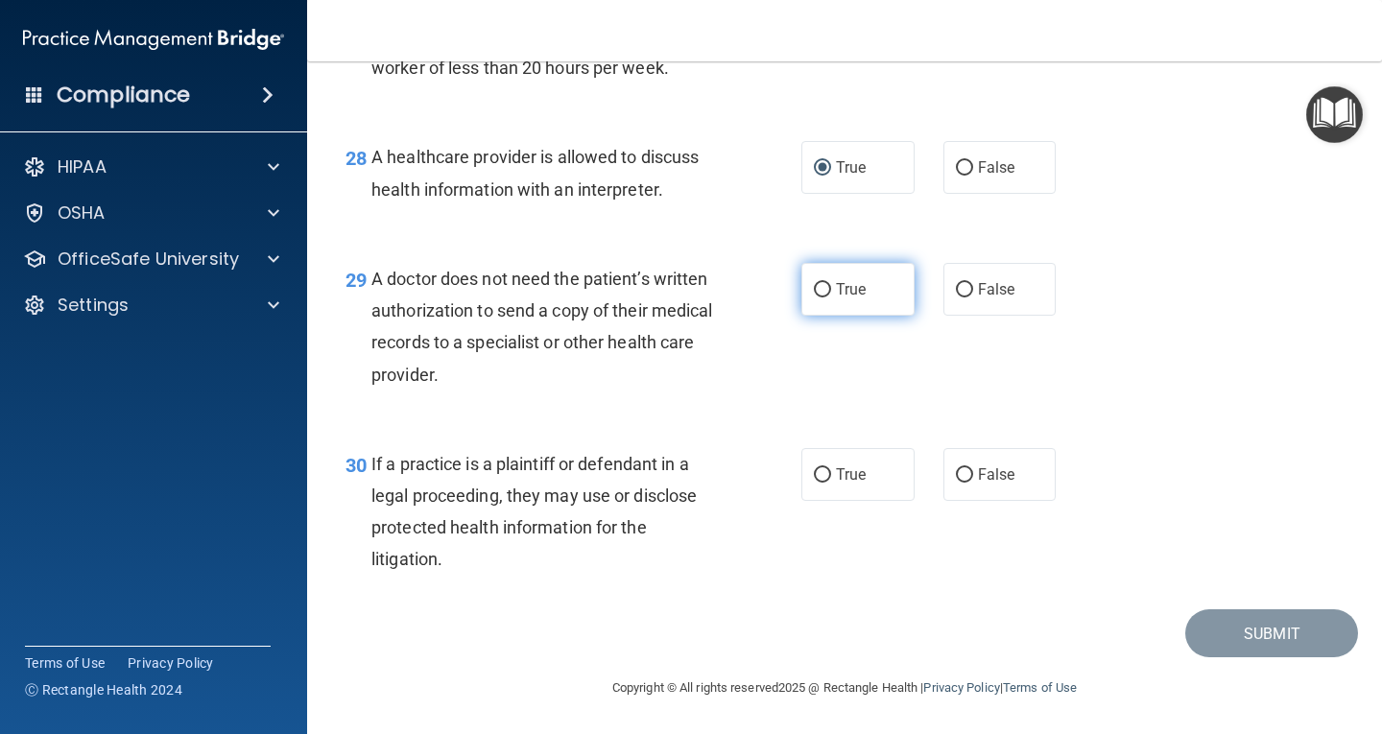
click at [822, 283] on input "True" at bounding box center [822, 290] width 17 height 14
radio input "true"
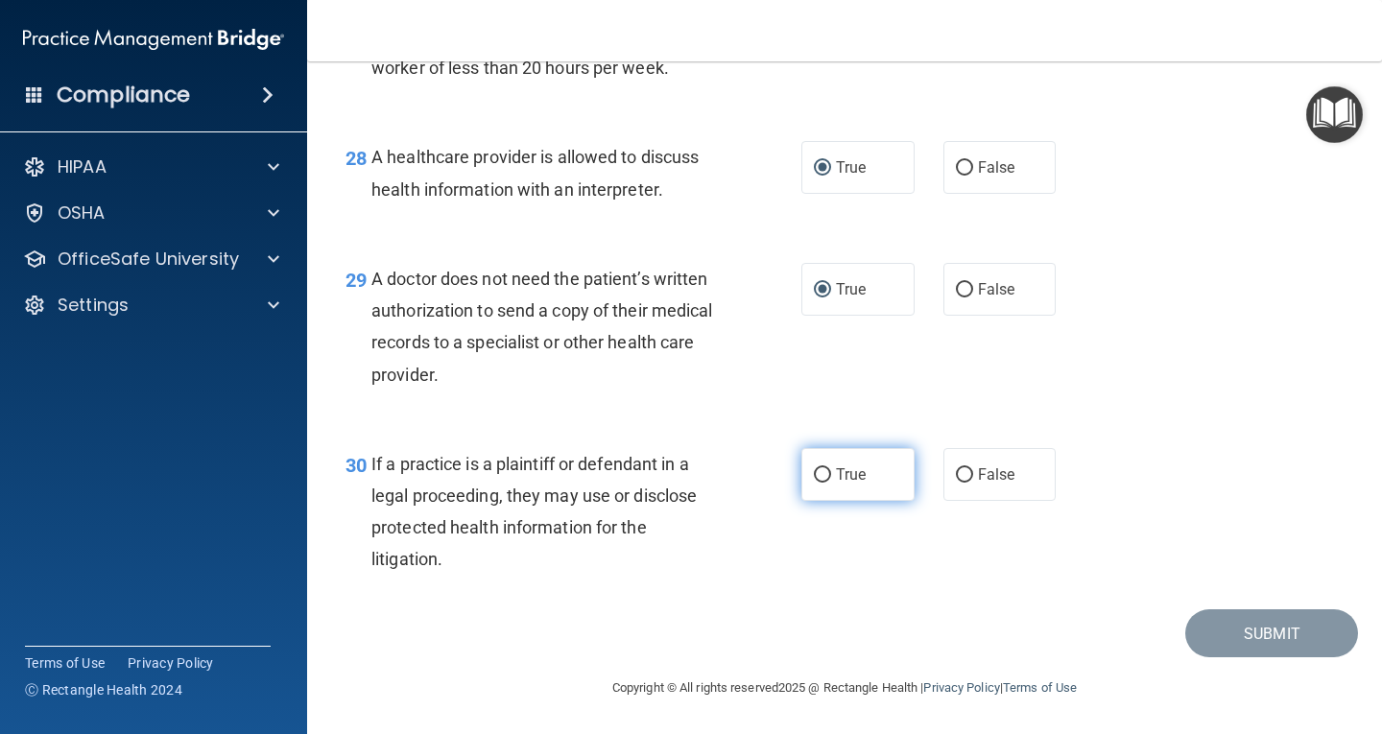
click at [815, 475] on input "True" at bounding box center [822, 475] width 17 height 14
radio input "true"
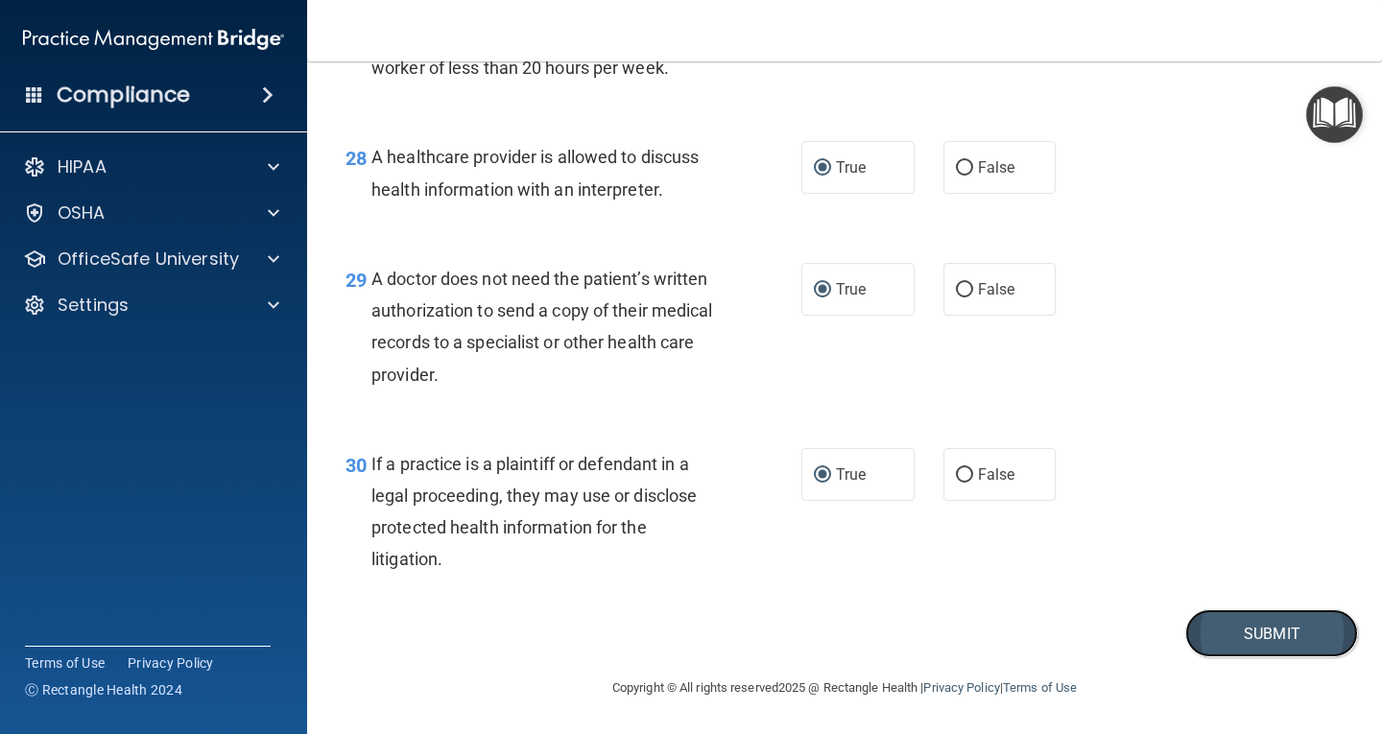
click at [1265, 610] on button "Submit" at bounding box center [1272, 634] width 173 height 49
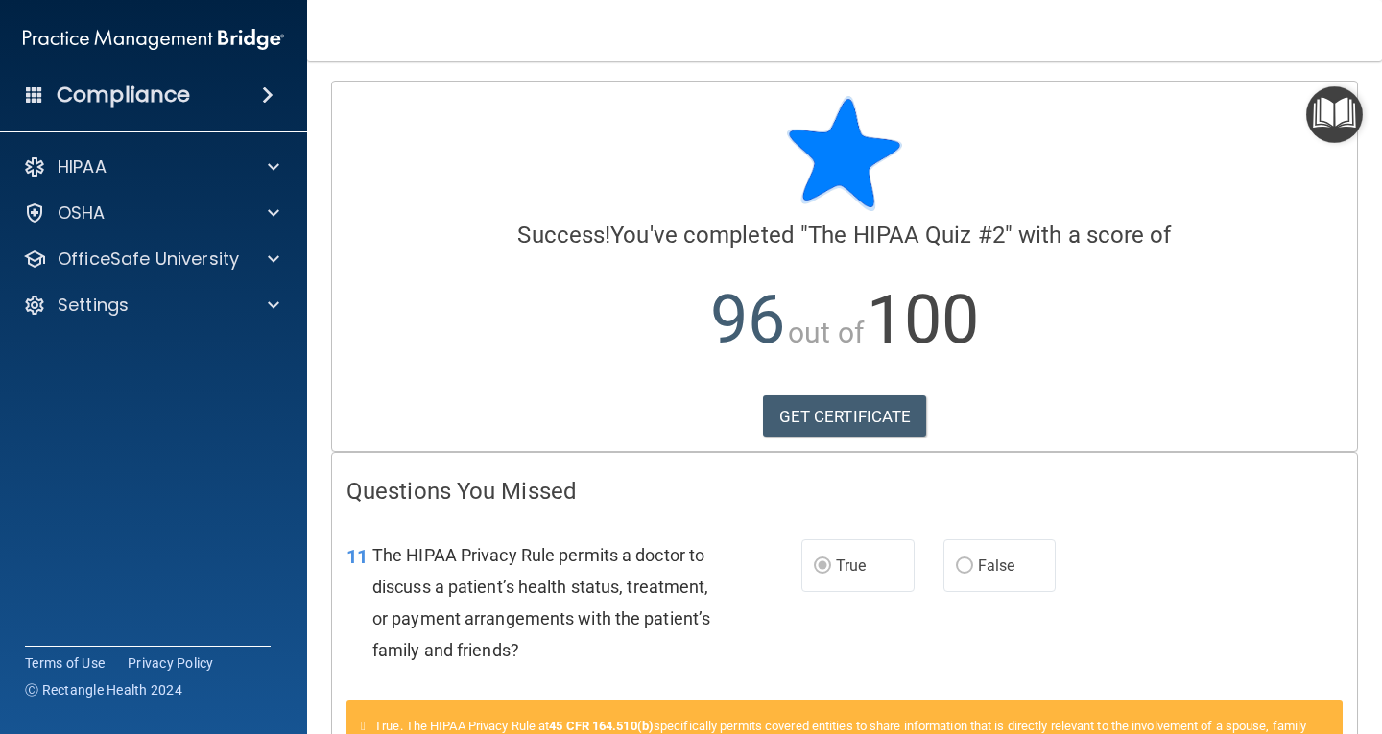
click at [1363, 724] on main "Calculating your score.... Success! You've completed " The HIPAA Quiz #2 " with…" at bounding box center [844, 397] width 1075 height 673
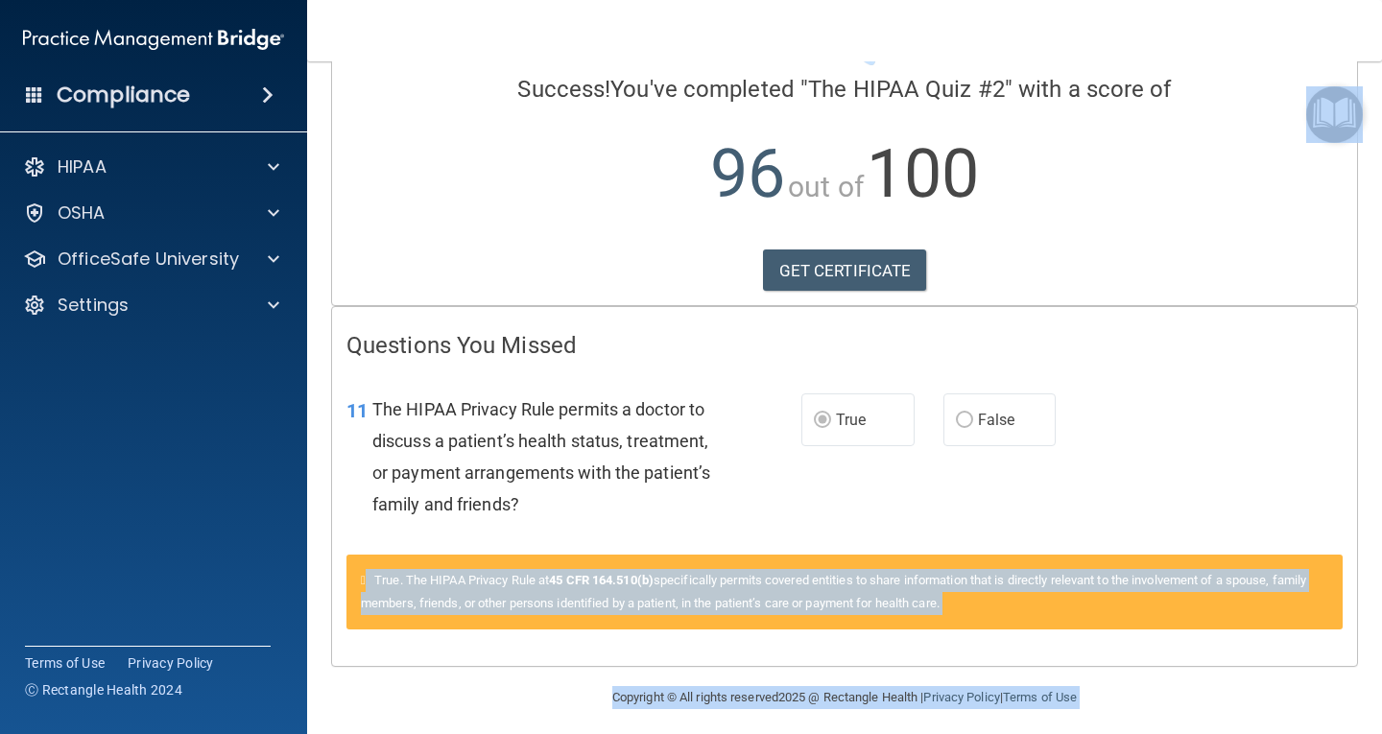
scroll to position [155, 0]
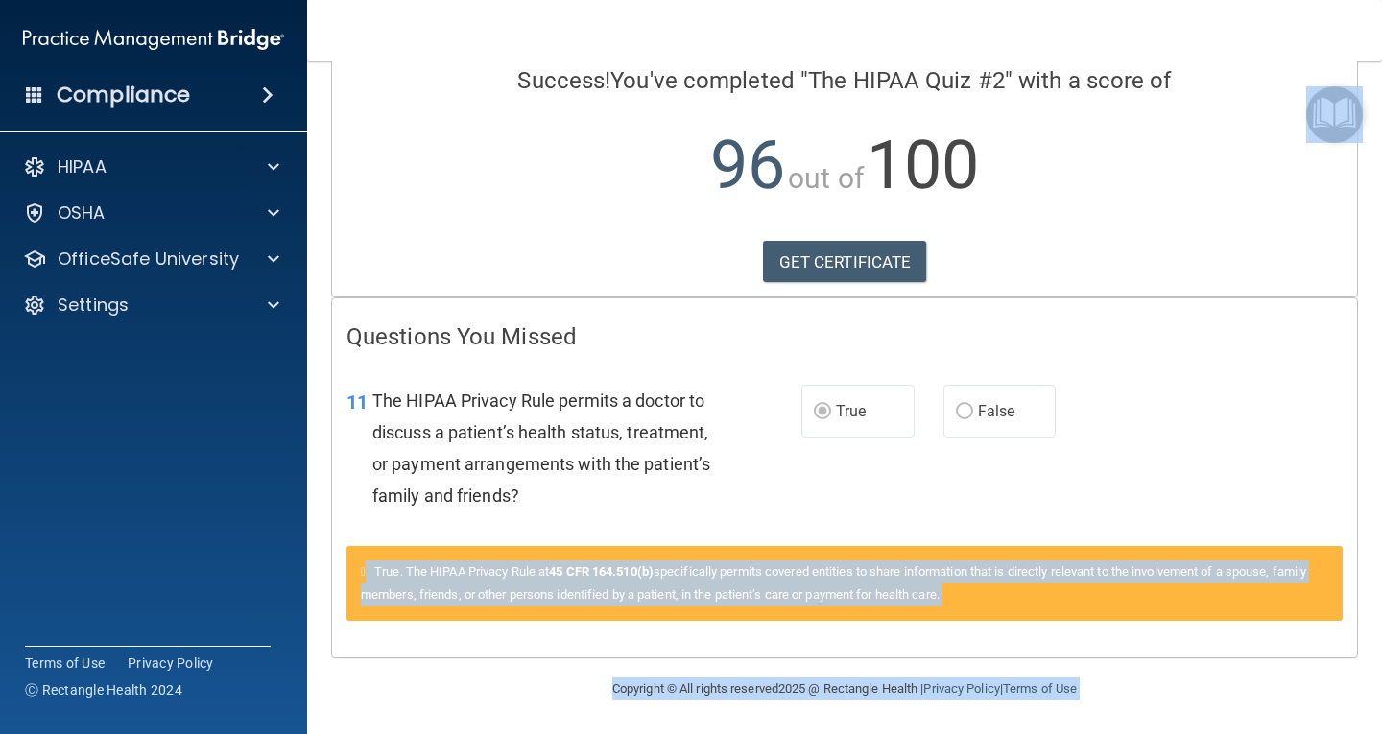
drag, startPoint x: 1363, startPoint y: 724, endPoint x: 1381, endPoint y: 746, distance: 28.6
click at [1381, 733] on html "Compliance HIPAA Documents and Policies Report an Incident Business Associates …" at bounding box center [691, 367] width 1382 height 734
click at [832, 247] on link "GET CERTIFICATE" at bounding box center [845, 262] width 164 height 42
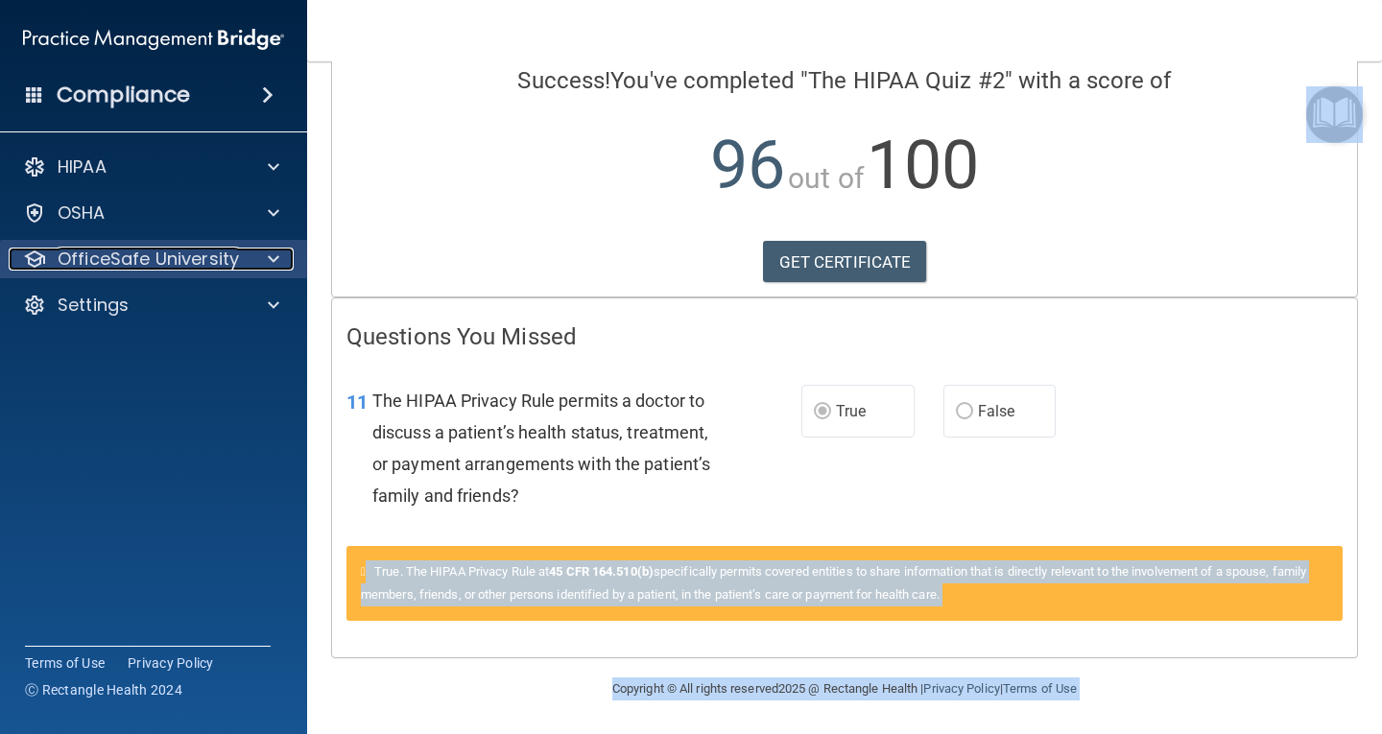
click at [127, 252] on p "OfficeSafe University" at bounding box center [148, 259] width 181 height 23
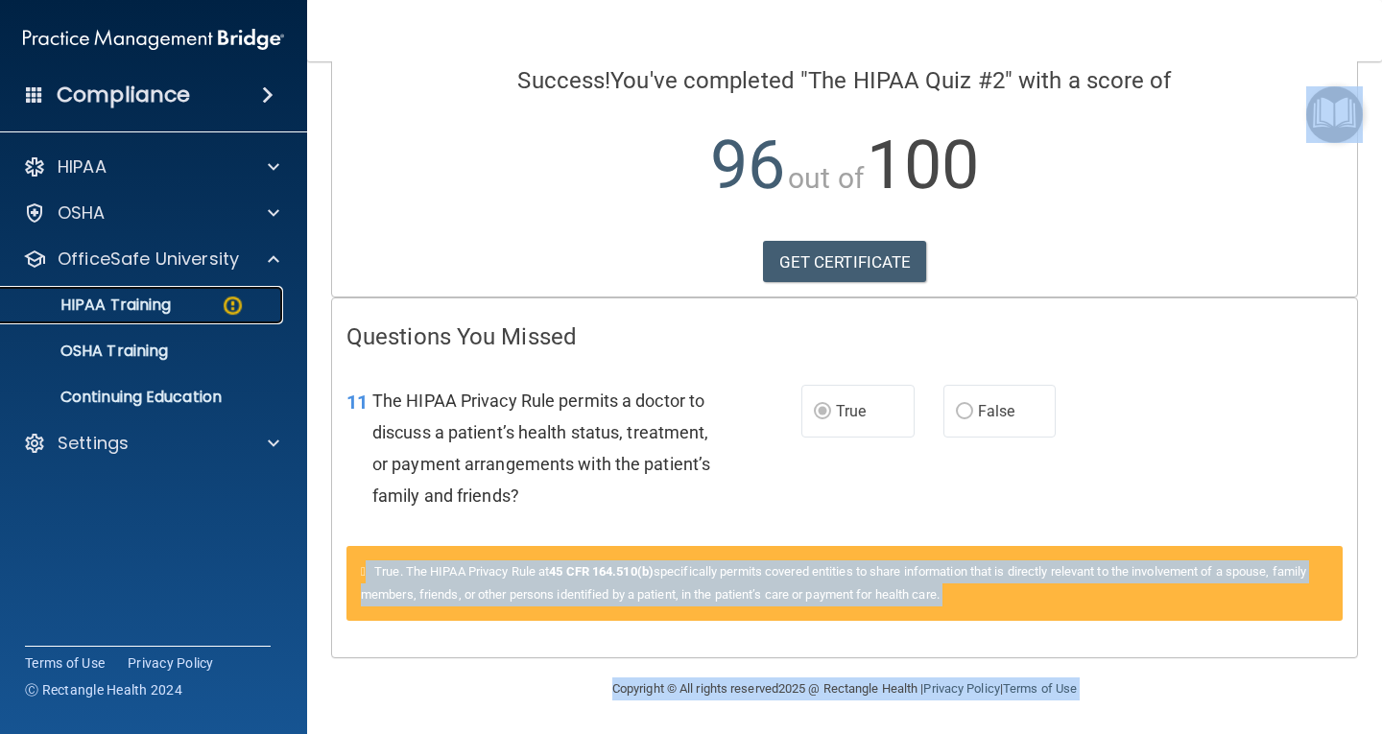
click at [142, 306] on p "HIPAA Training" at bounding box center [91, 305] width 158 height 19
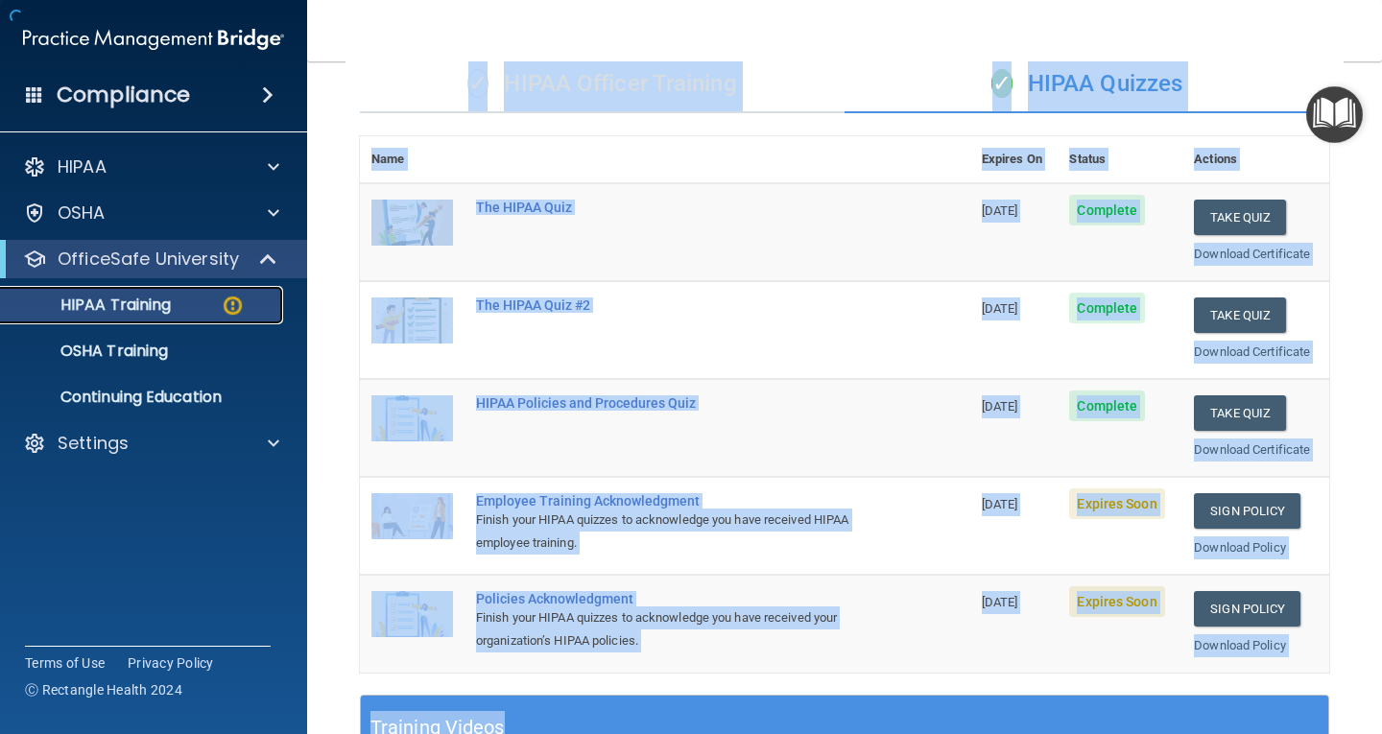
scroll to position [710, 0]
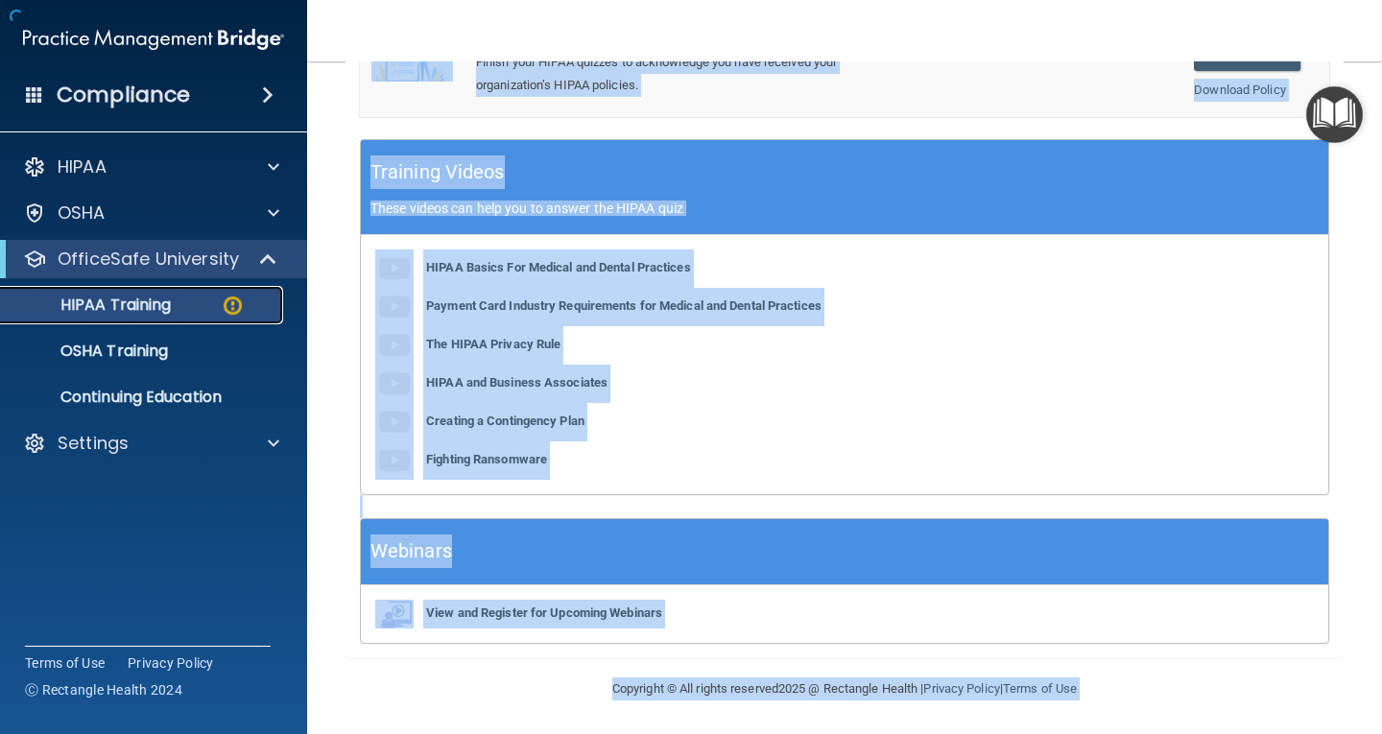
click at [142, 306] on p "HIPAA Training" at bounding box center [91, 305] width 158 height 19
click at [776, 405] on div "HIPAA Basics For Medical and Dental Practices Payment Card Industry Requirement…" at bounding box center [845, 364] width 968 height 259
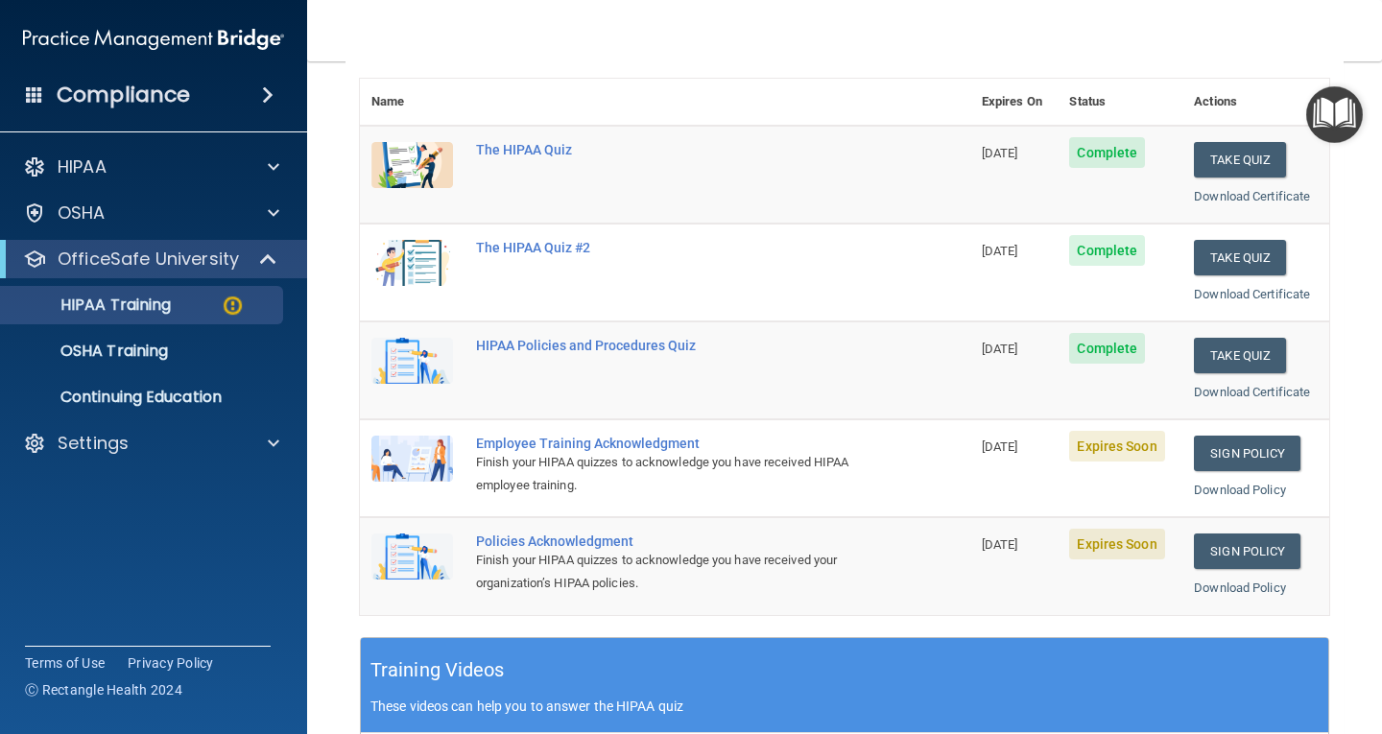
scroll to position [211, 0]
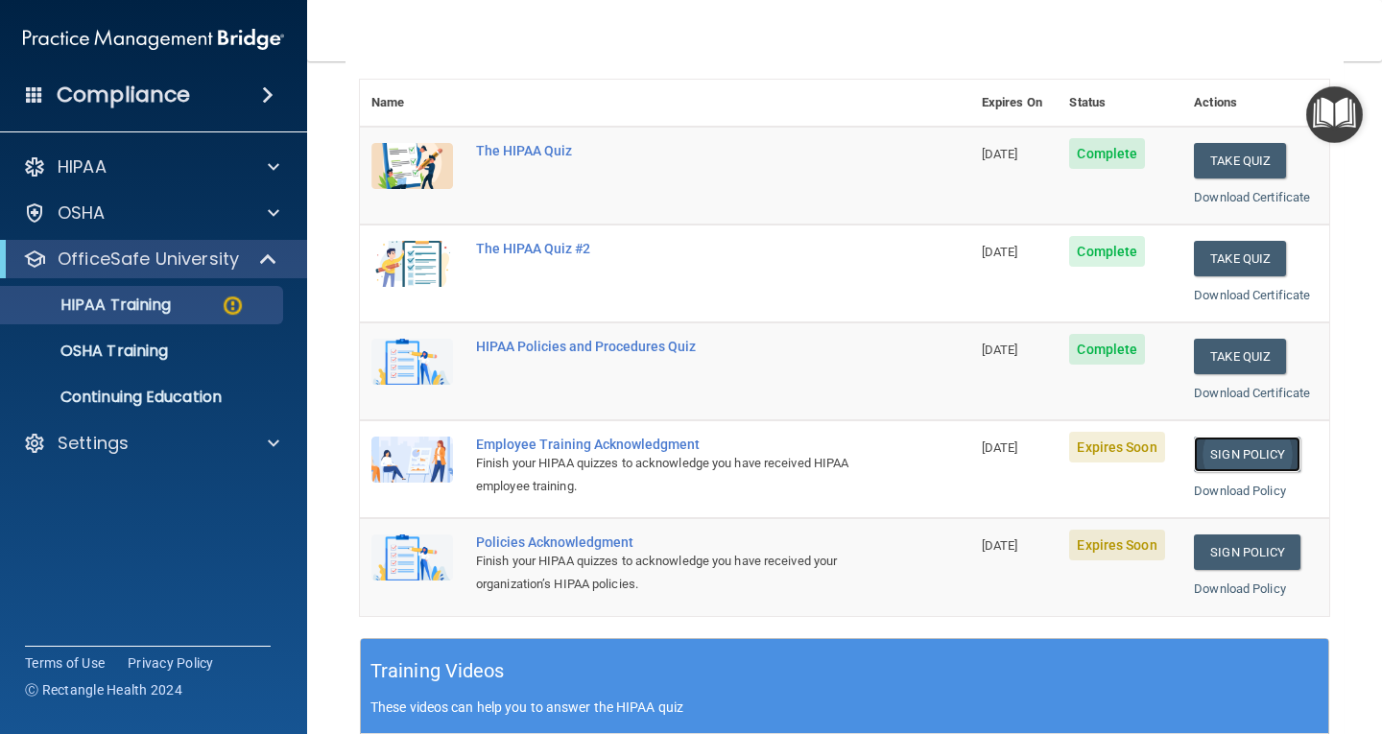
click at [1258, 444] on link "Sign Policy" at bounding box center [1247, 455] width 107 height 36
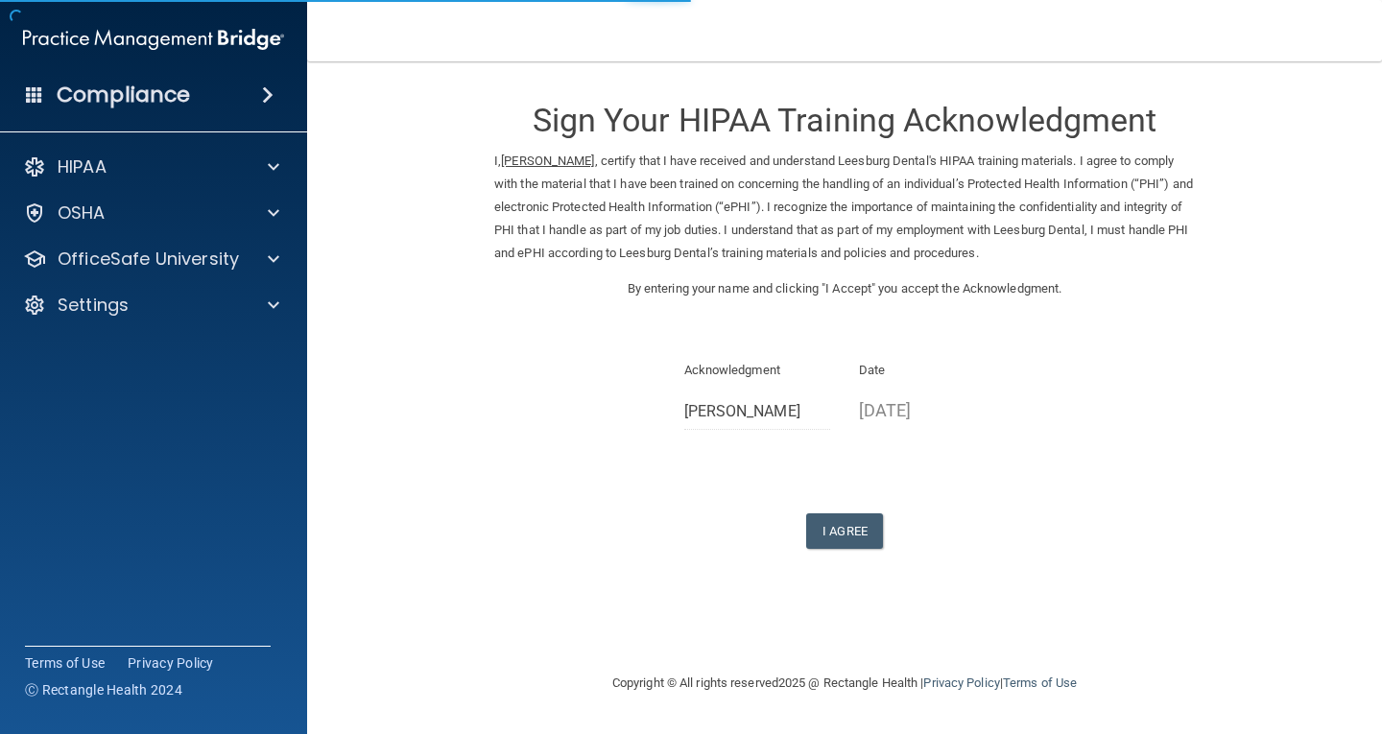
click at [1258, 444] on form "Sign Your HIPAA Training Acknowledgment I, [PERSON_NAME] , certify that I have …" at bounding box center [845, 338] width 998 height 515
click at [847, 525] on button "I Agree" at bounding box center [844, 532] width 77 height 36
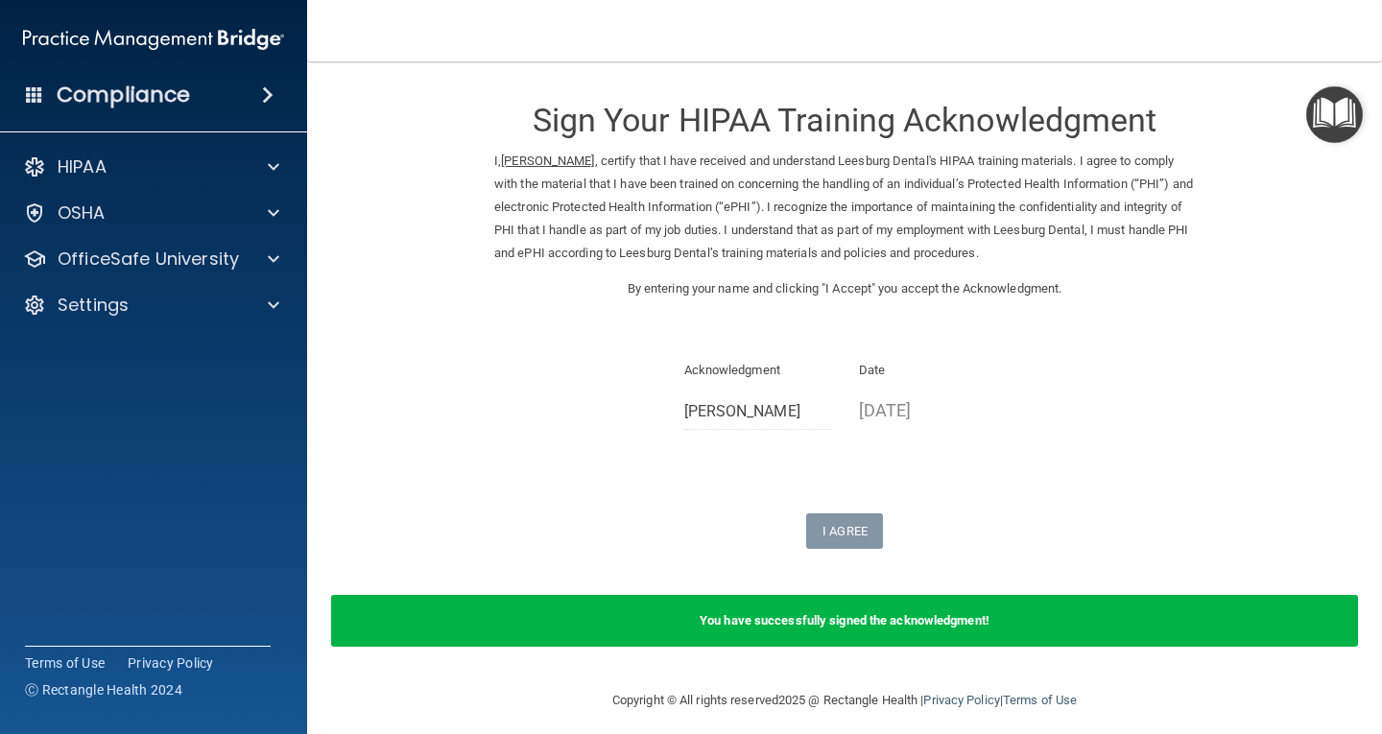
scroll to position [12, 0]
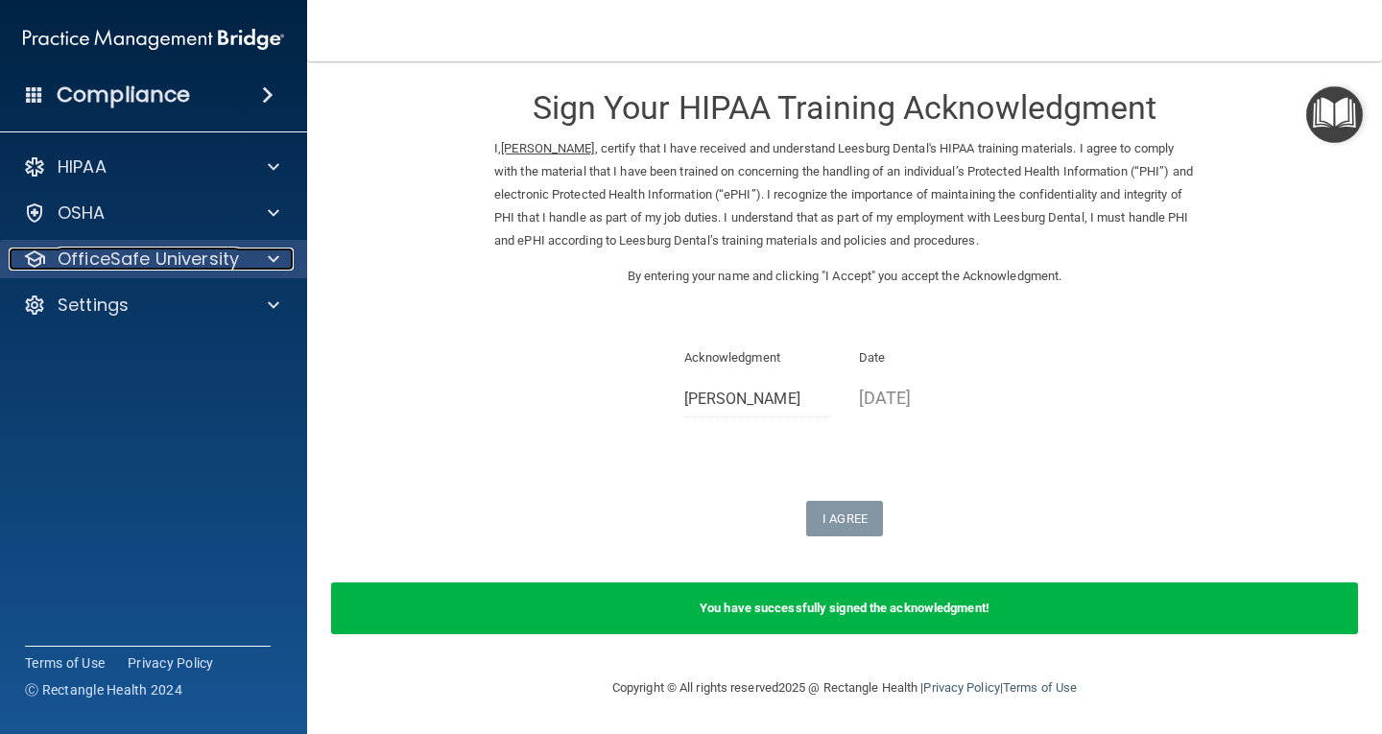
click at [272, 270] on span at bounding box center [274, 259] width 12 height 23
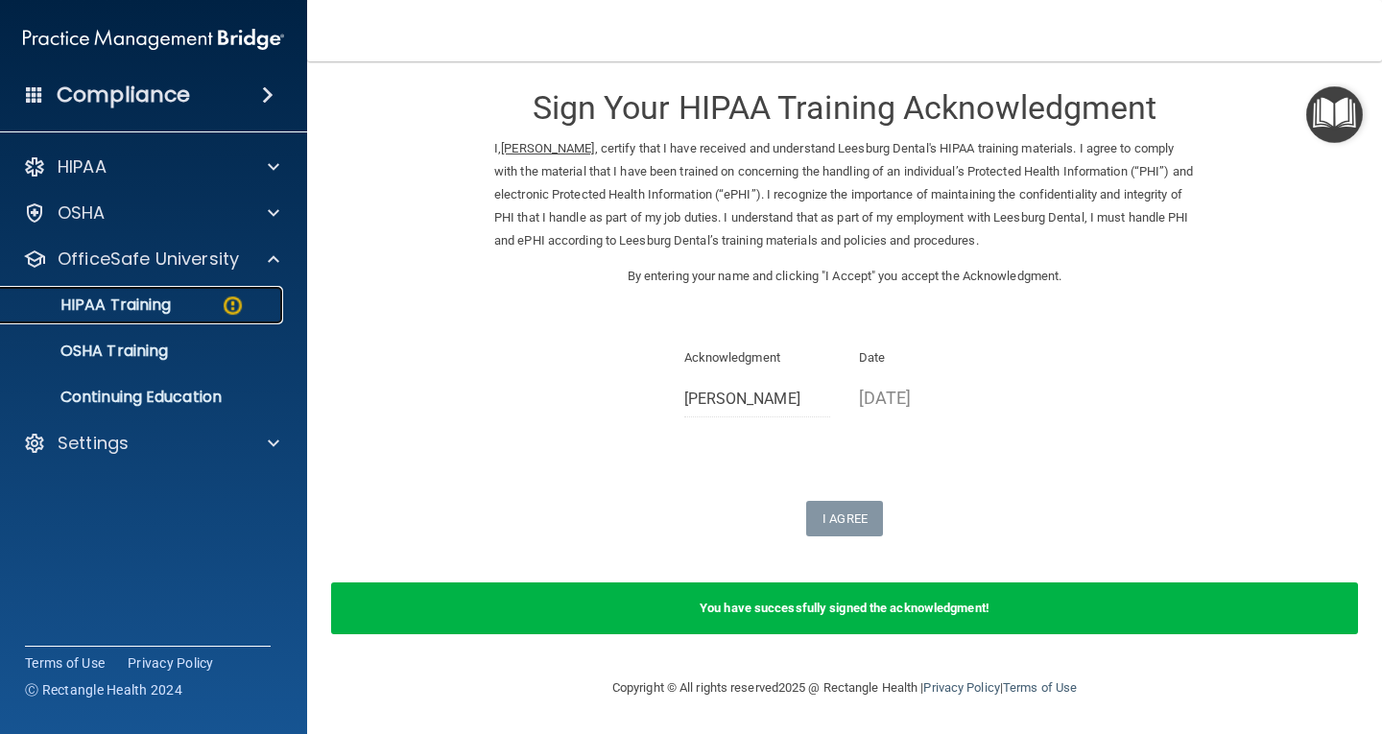
click at [223, 314] on img at bounding box center [233, 306] width 24 height 24
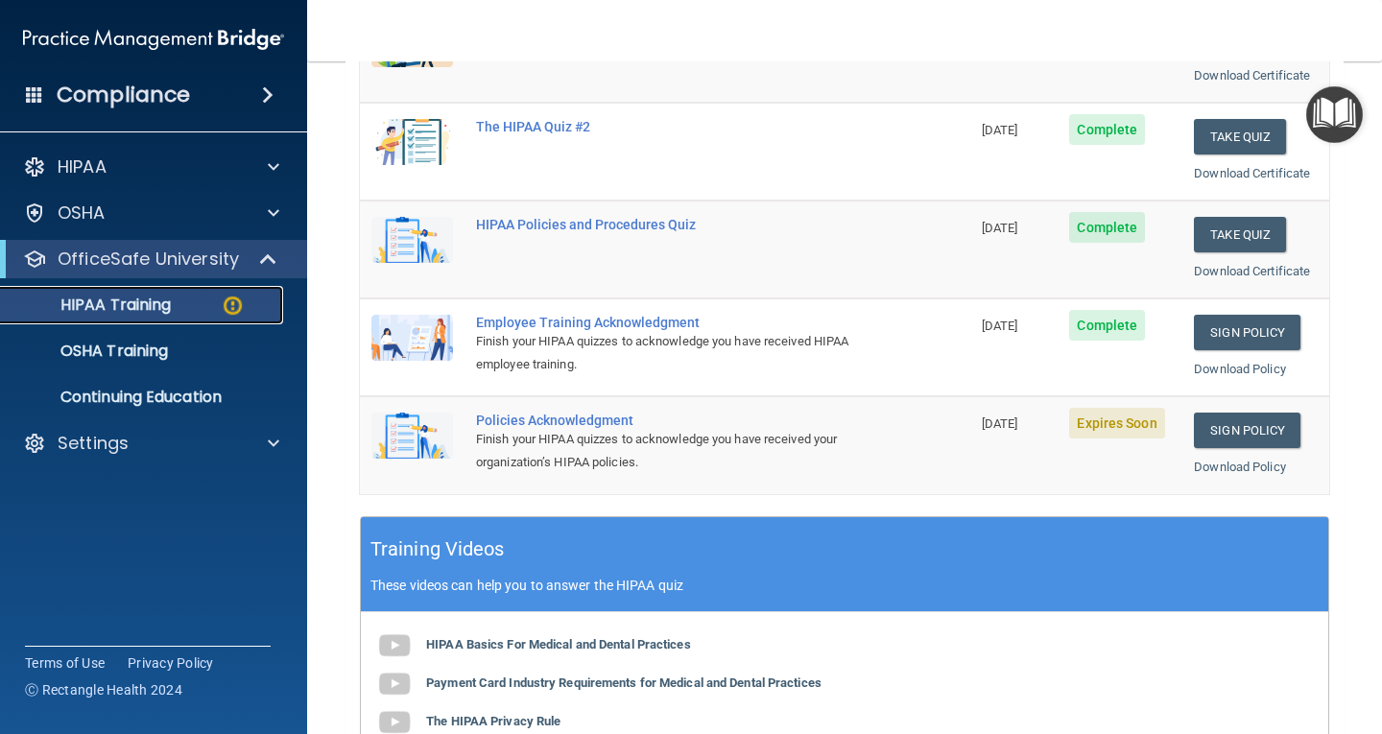
scroll to position [288, 0]
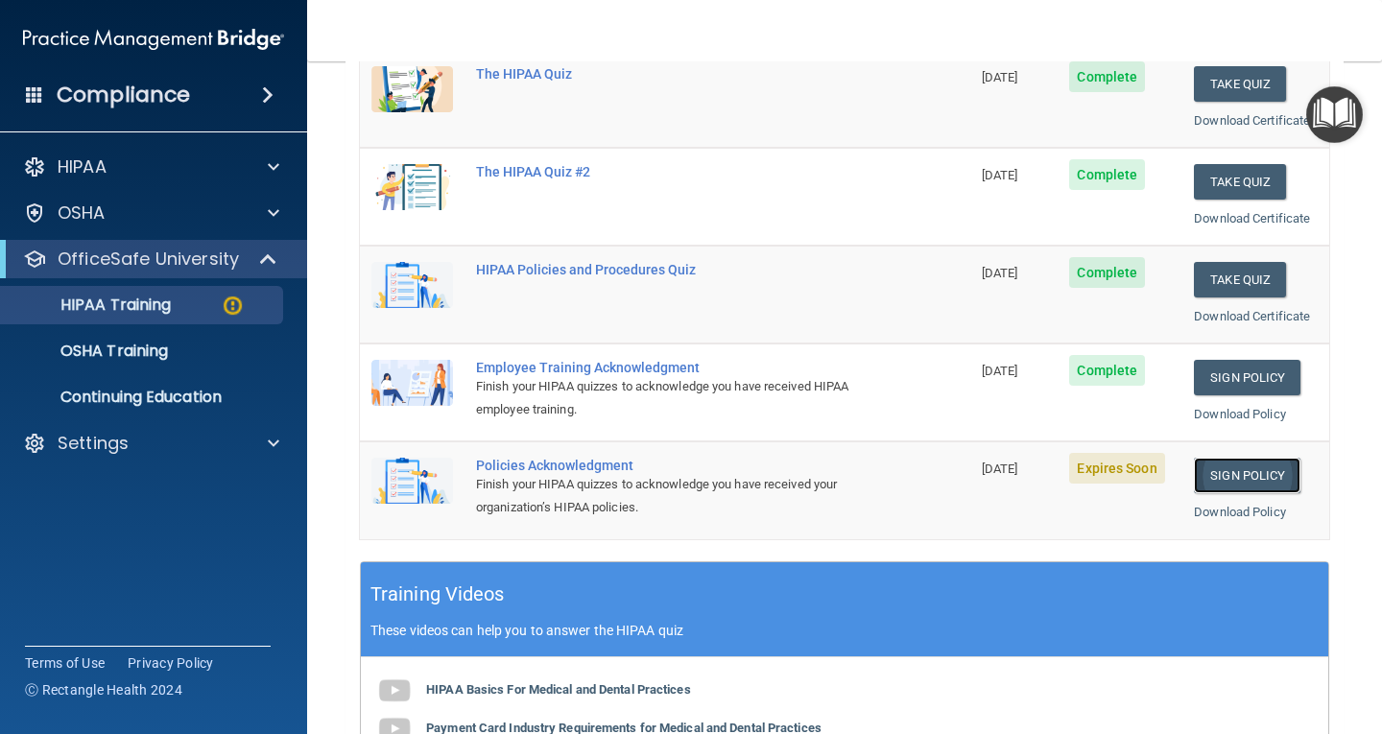
click at [1246, 480] on link "Sign Policy" at bounding box center [1247, 476] width 107 height 36
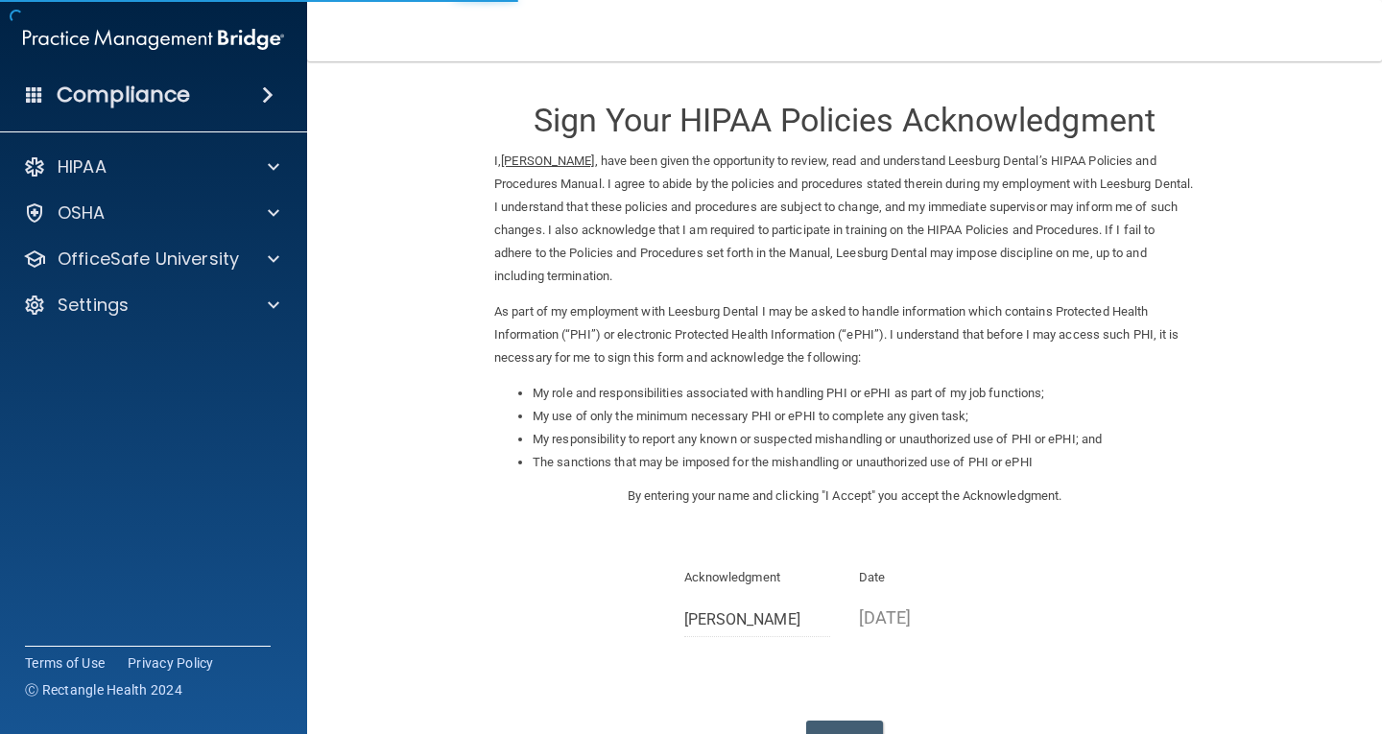
click at [1246, 480] on form "Sign Your HIPAA Policies Acknowledgment I, [PERSON_NAME] , have been given the …" at bounding box center [845, 442] width 998 height 722
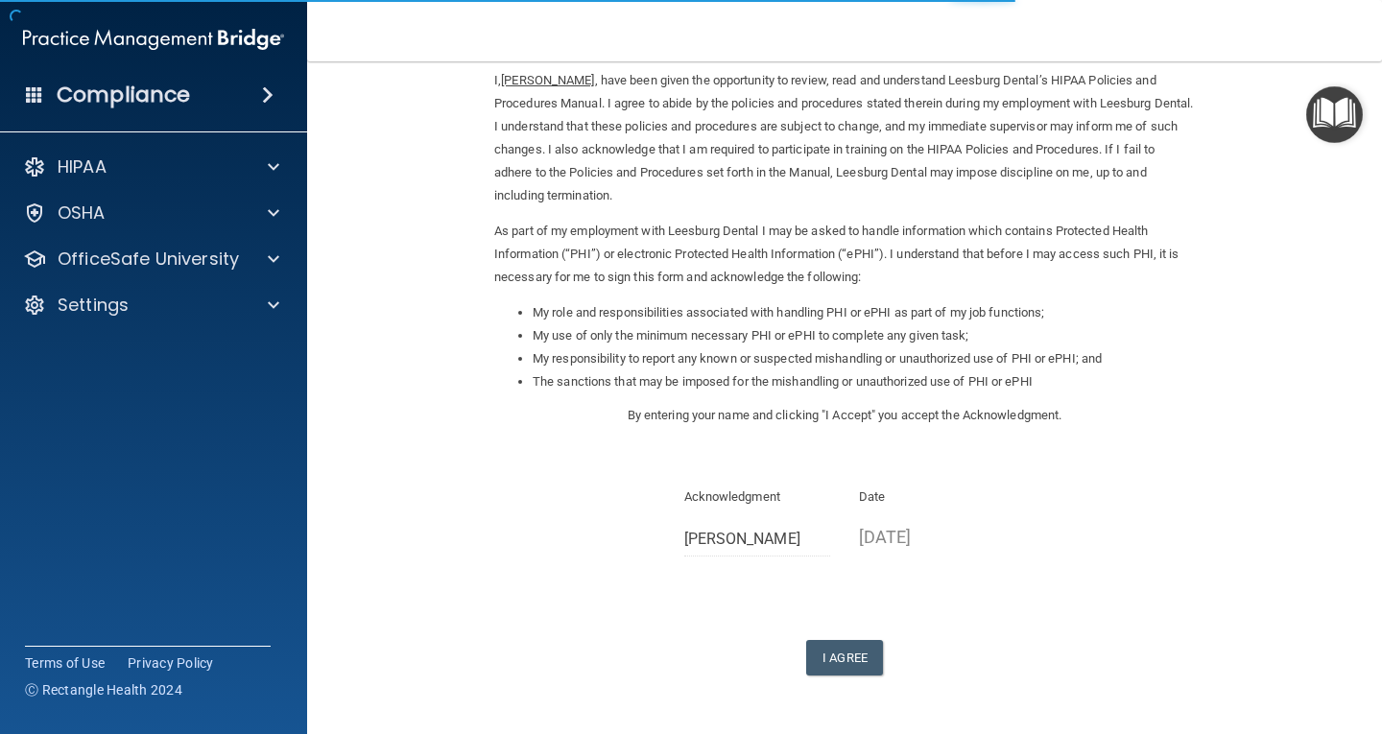
scroll to position [115, 0]
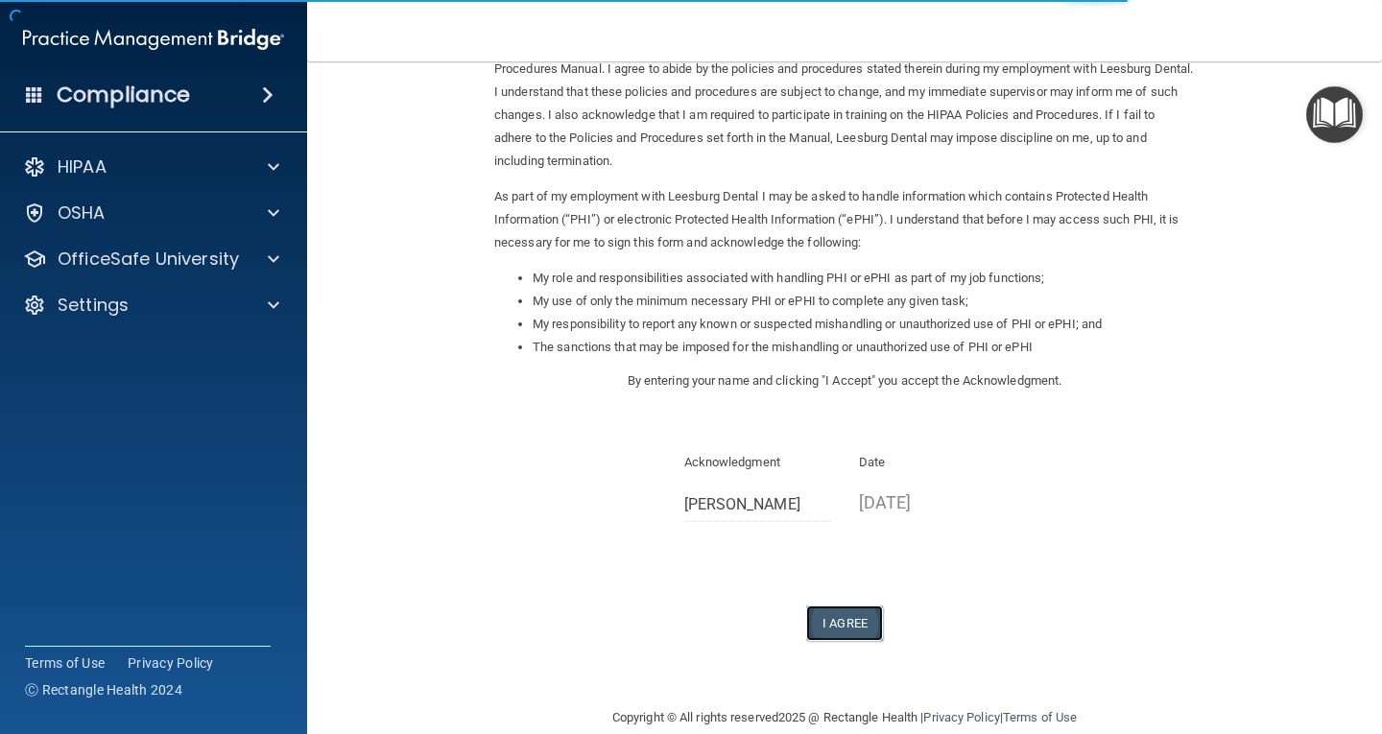
click at [867, 636] on button "I Agree" at bounding box center [844, 624] width 77 height 36
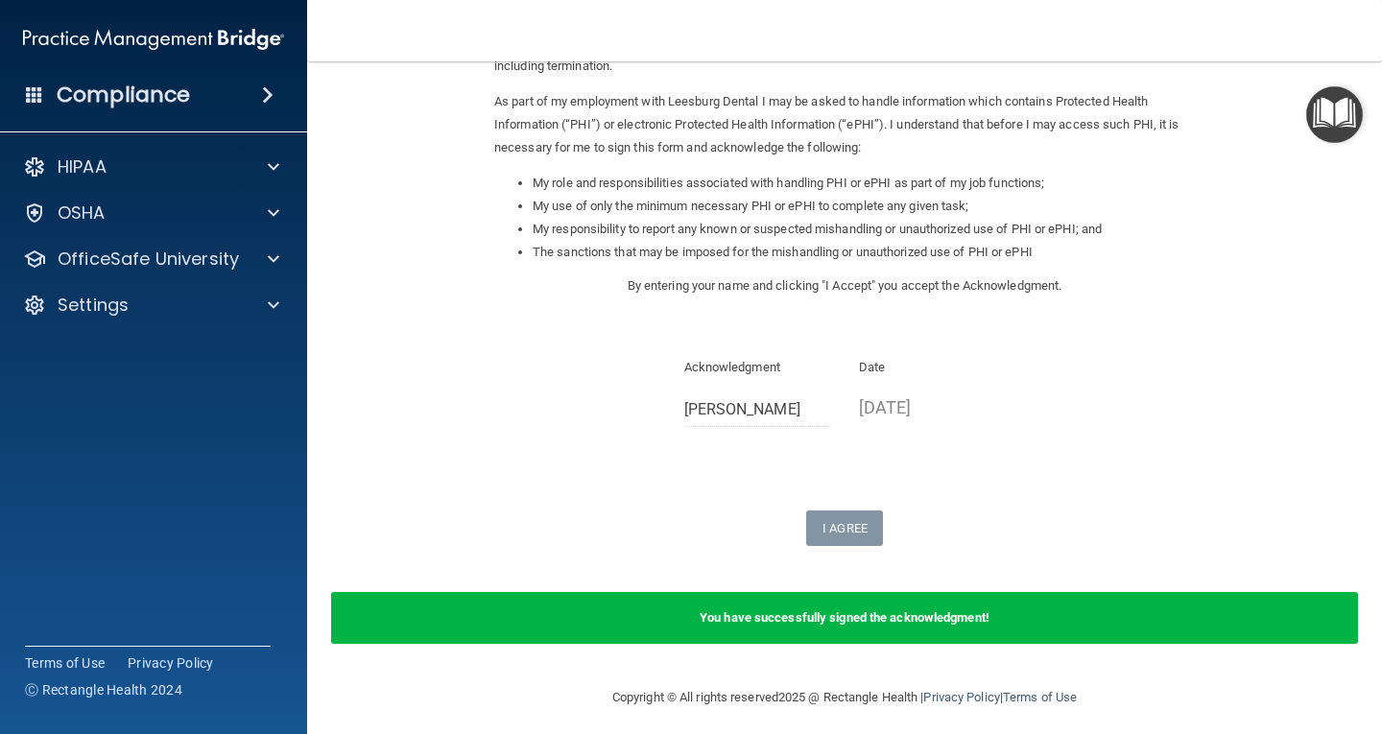
scroll to position [220, 0]
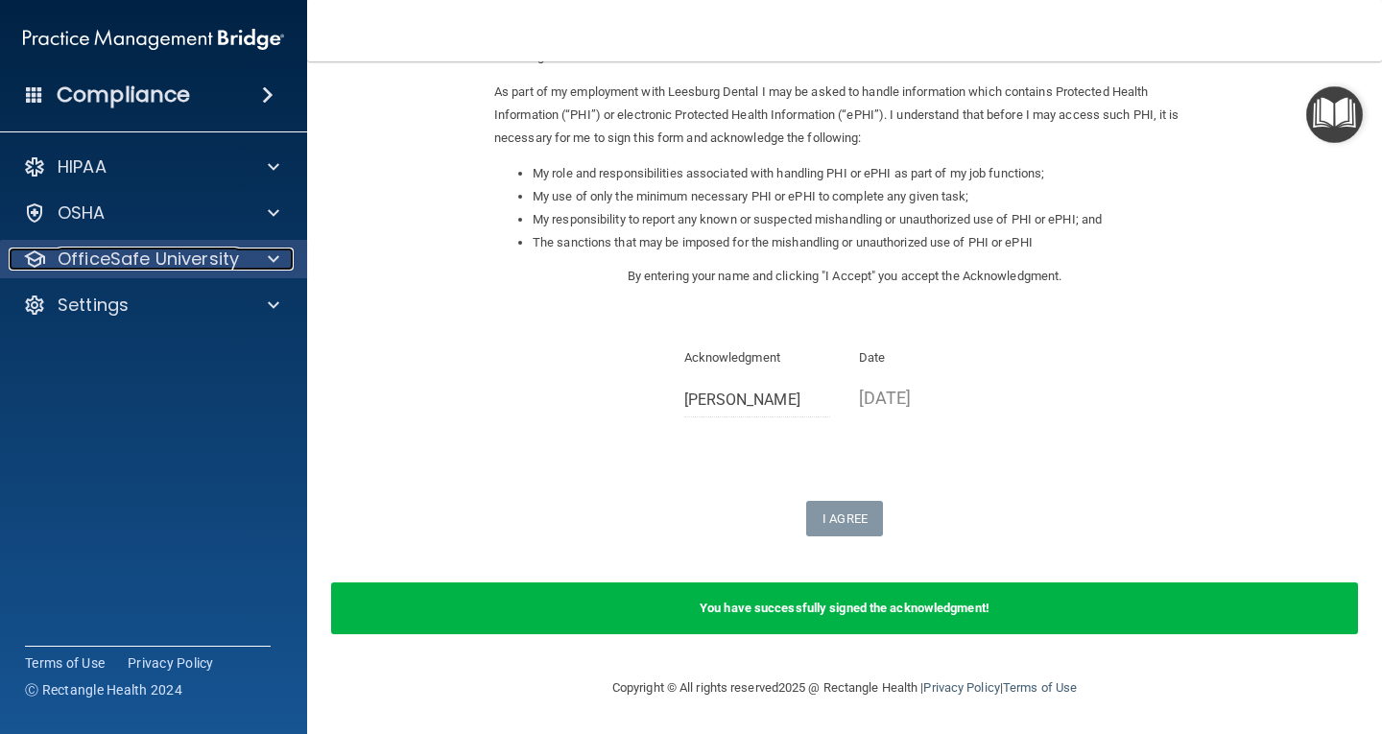
click at [227, 260] on p "OfficeSafe University" at bounding box center [148, 259] width 181 height 23
click at [178, 254] on p "OfficeSafe University" at bounding box center [148, 259] width 181 height 23
click at [209, 253] on p "OfficeSafe University" at bounding box center [148, 259] width 181 height 23
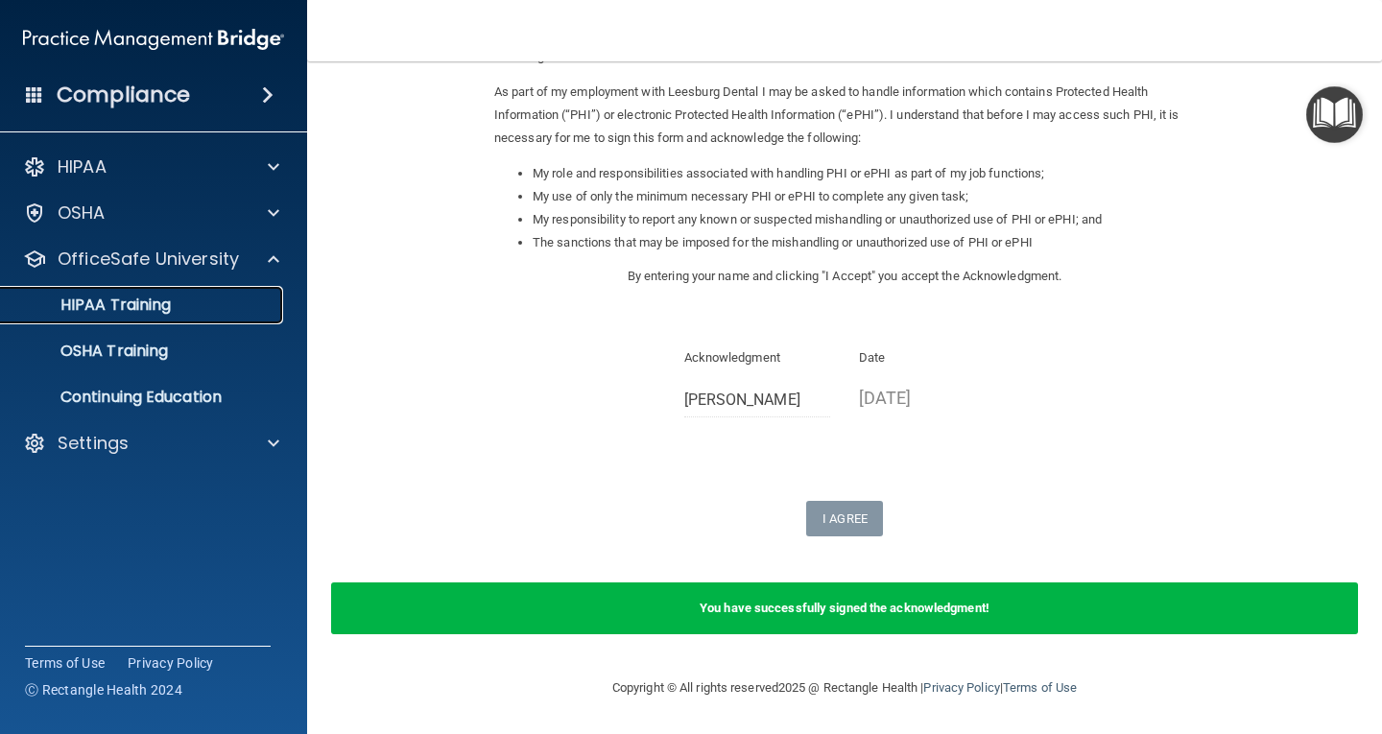
click at [167, 292] on link "HIPAA Training" at bounding box center [132, 305] width 302 height 38
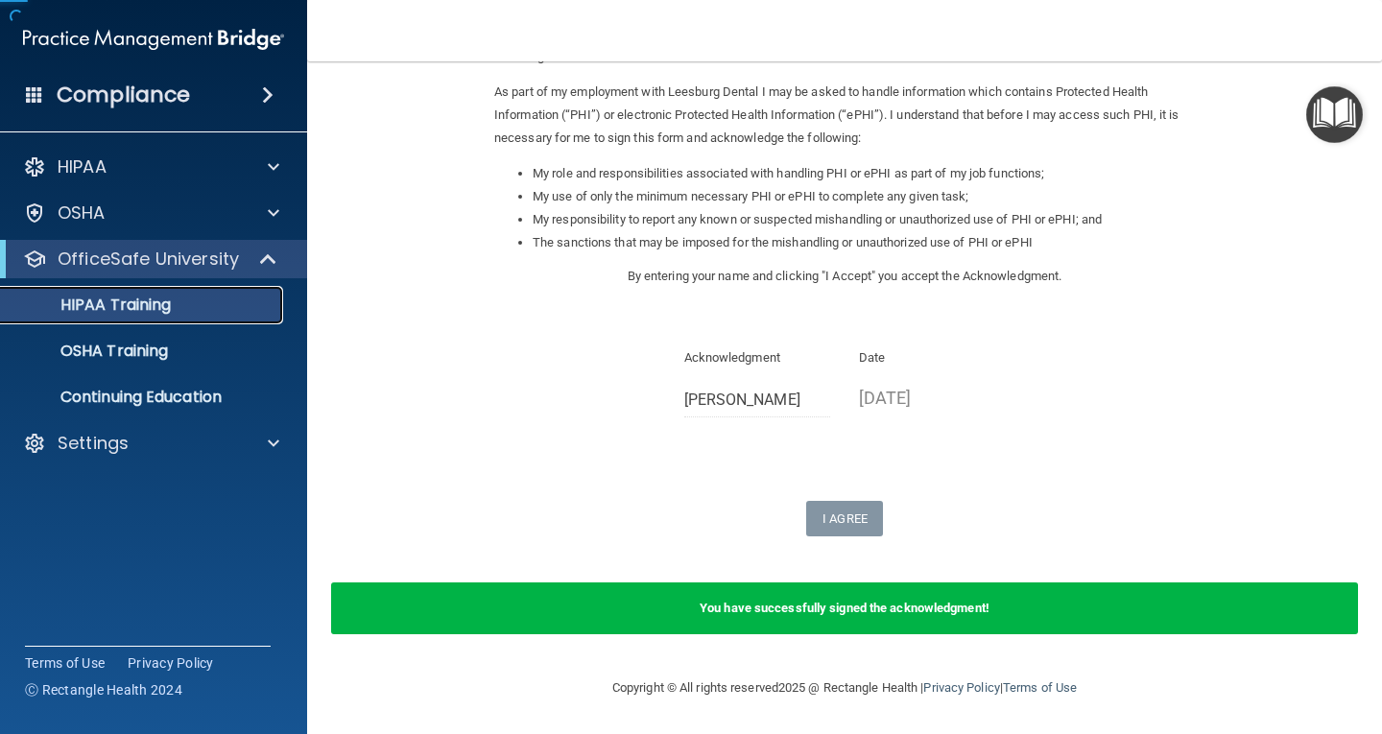
click at [167, 292] on link "HIPAA Training" at bounding box center [132, 305] width 302 height 38
